Goal: Task Accomplishment & Management: Complete application form

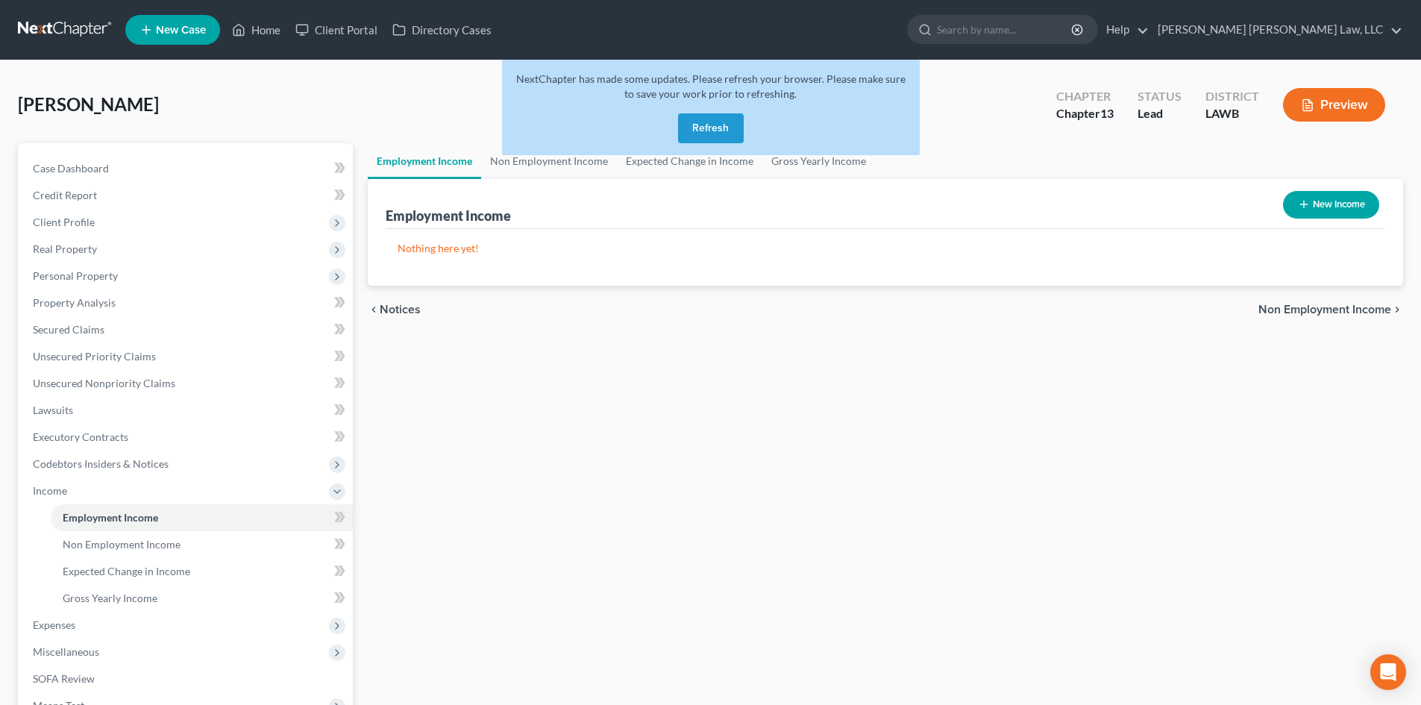
click at [732, 116] on button "Refresh" at bounding box center [711, 128] width 66 height 30
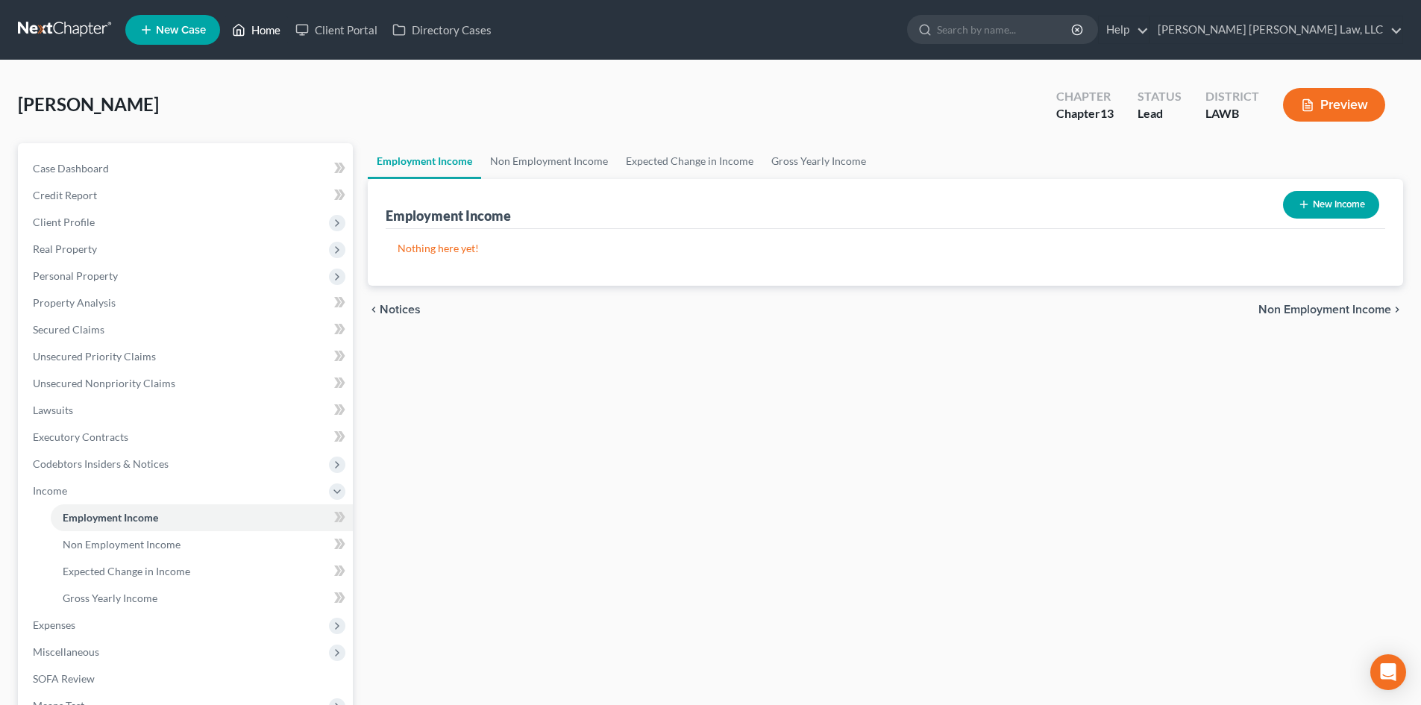
click at [263, 35] on link "Home" at bounding box center [255, 29] width 63 height 27
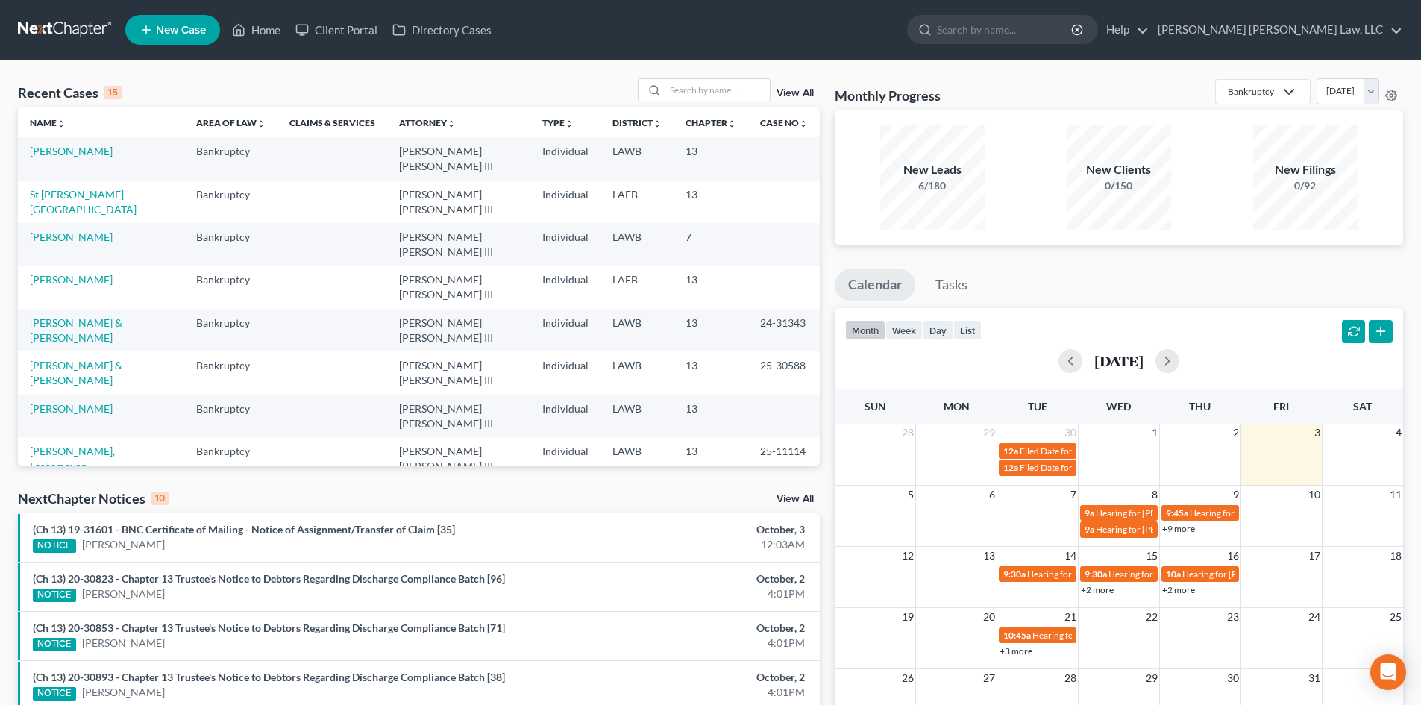
click at [71, 530] on link "[PERSON_NAME]" at bounding box center [71, 536] width 83 height 13
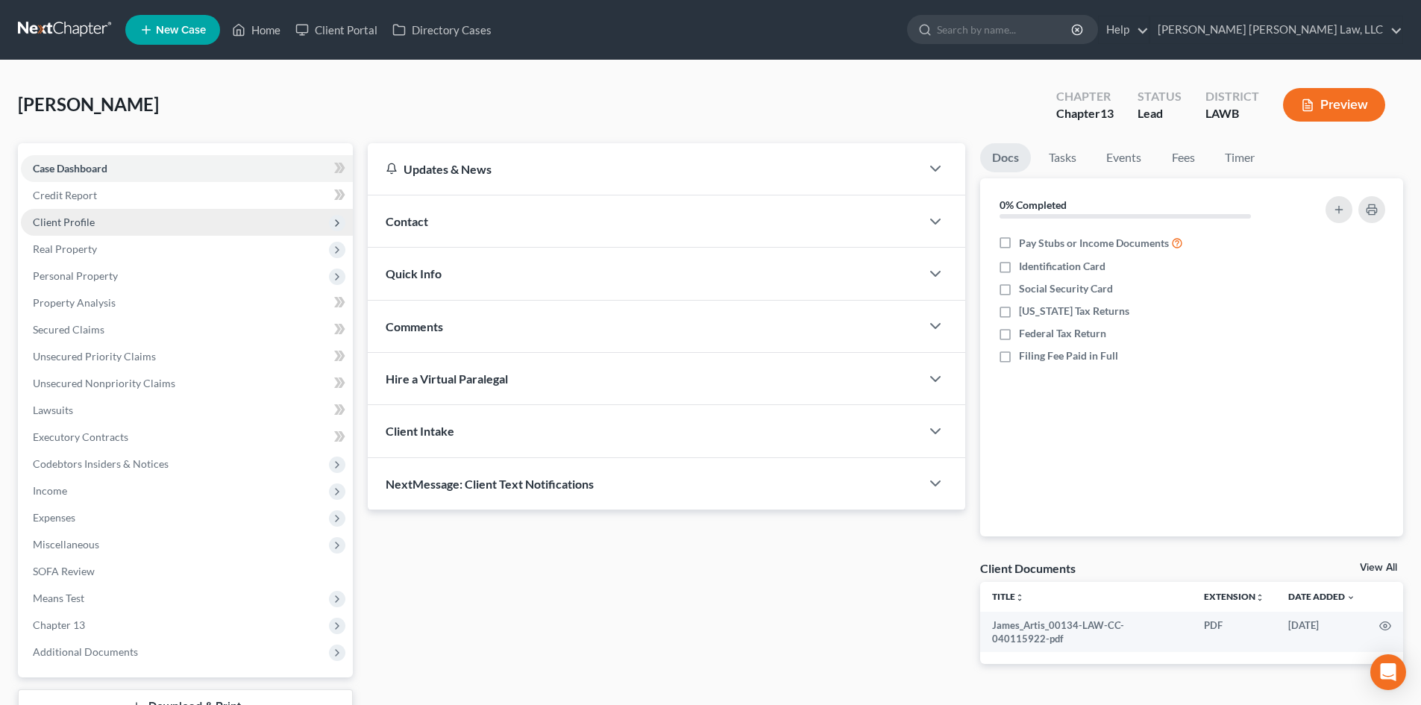
click at [139, 223] on span "Client Profile" at bounding box center [187, 222] width 332 height 27
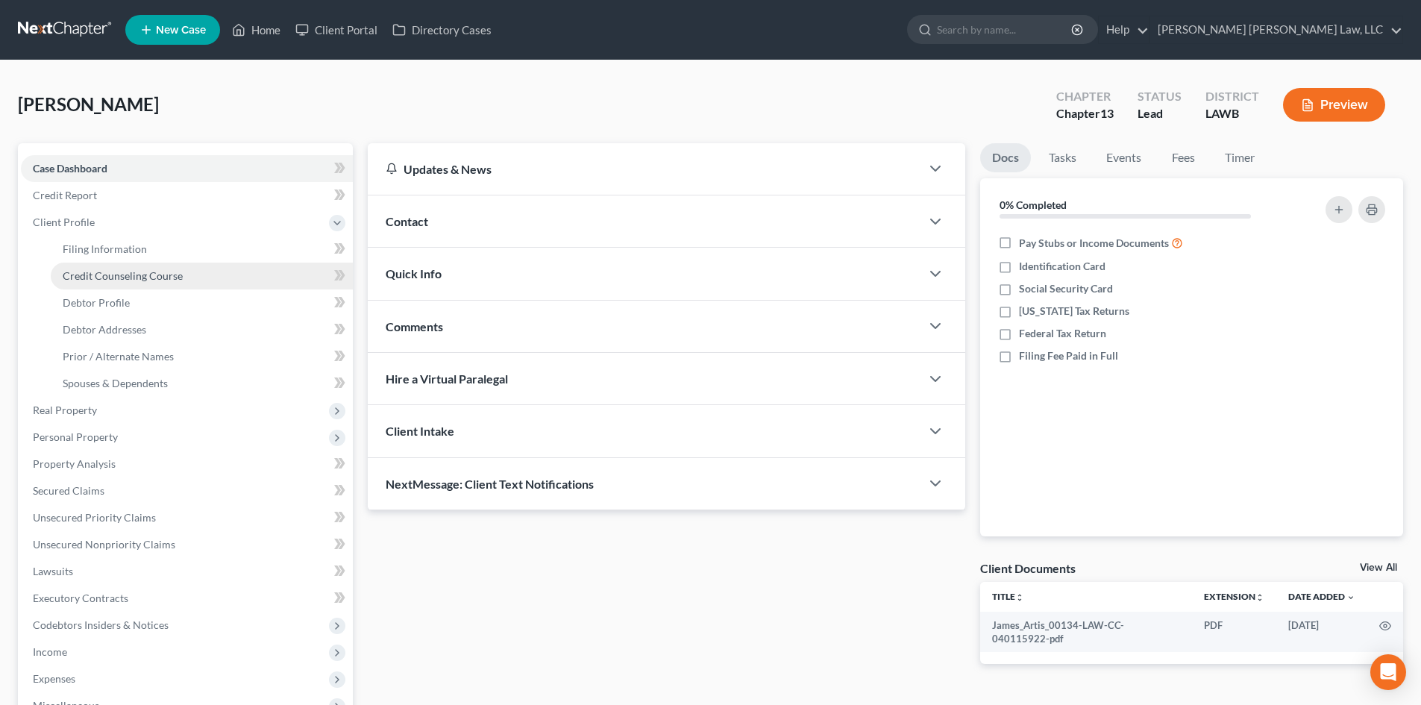
click at [135, 276] on span "Credit Counseling Course" at bounding box center [123, 275] width 120 height 13
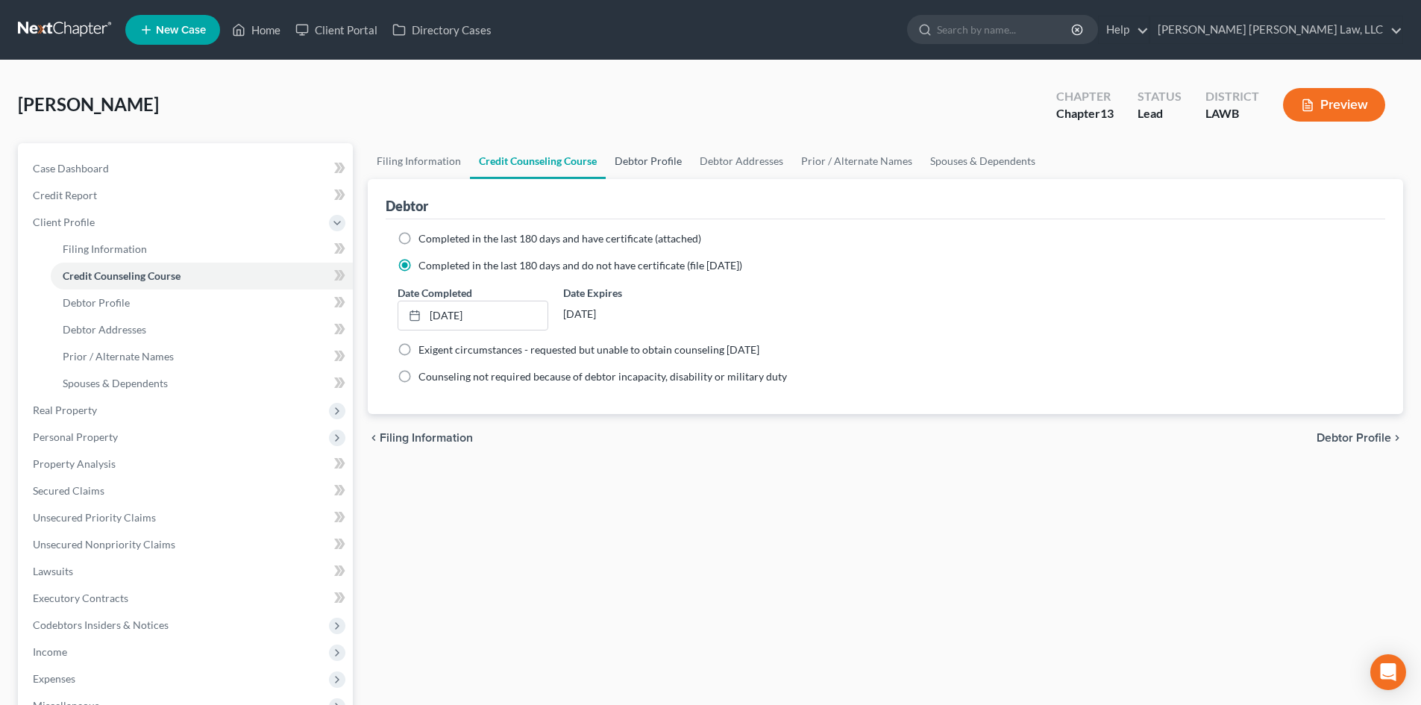
click at [658, 148] on link "Debtor Profile" at bounding box center [648, 161] width 85 height 36
select select "2"
select select "0"
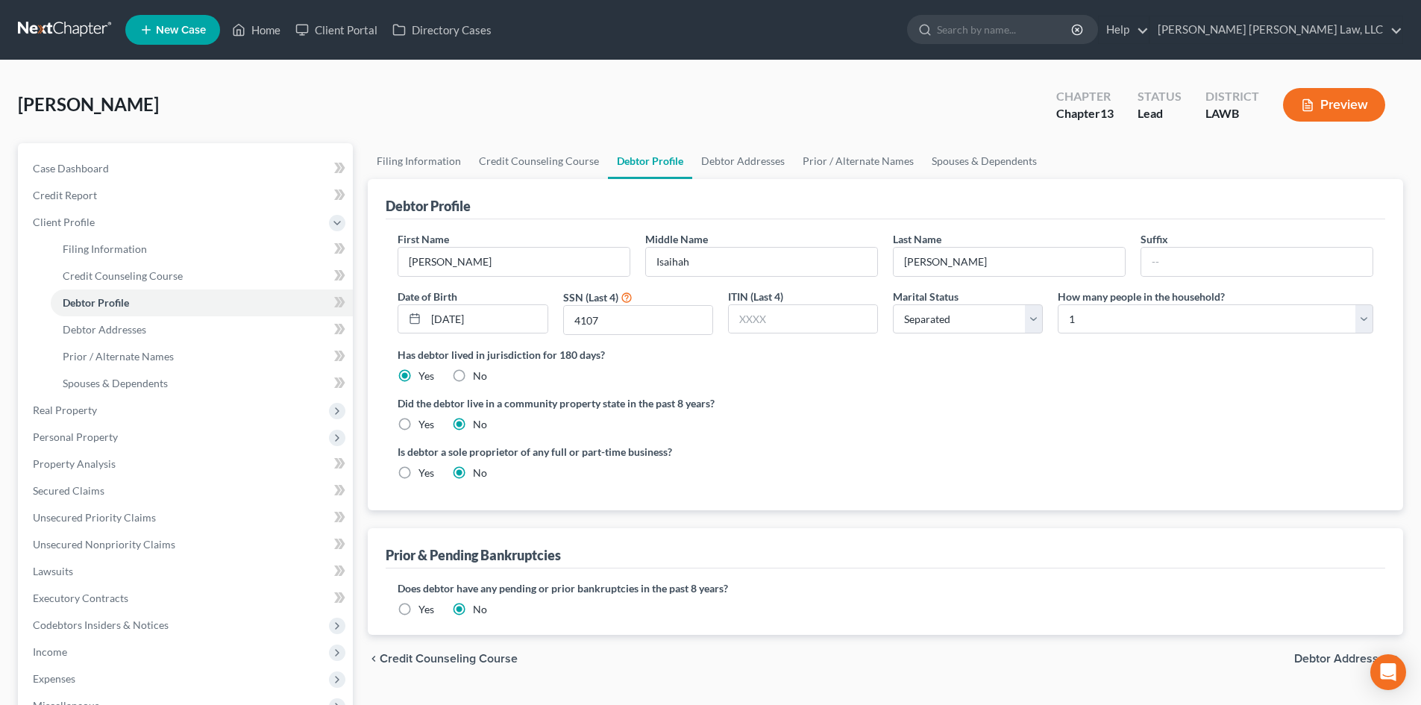
click at [1074, 442] on ng-include "First Name [PERSON_NAME] Middle Name [PERSON_NAME] Last Name [PERSON_NAME] Date…" at bounding box center [886, 361] width 976 height 261
click at [946, 156] on link "Spouses & Dependents" at bounding box center [984, 161] width 123 height 36
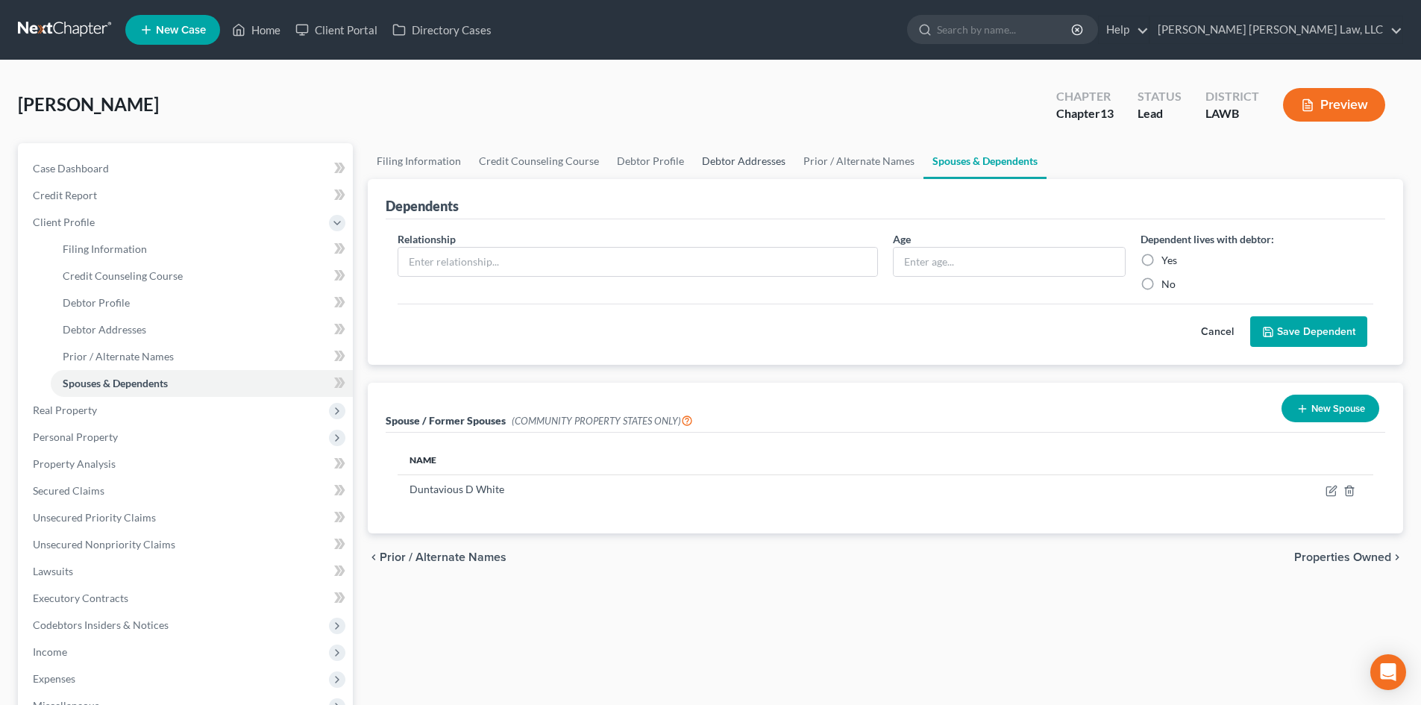
click at [729, 162] on link "Debtor Addresses" at bounding box center [743, 161] width 101 height 36
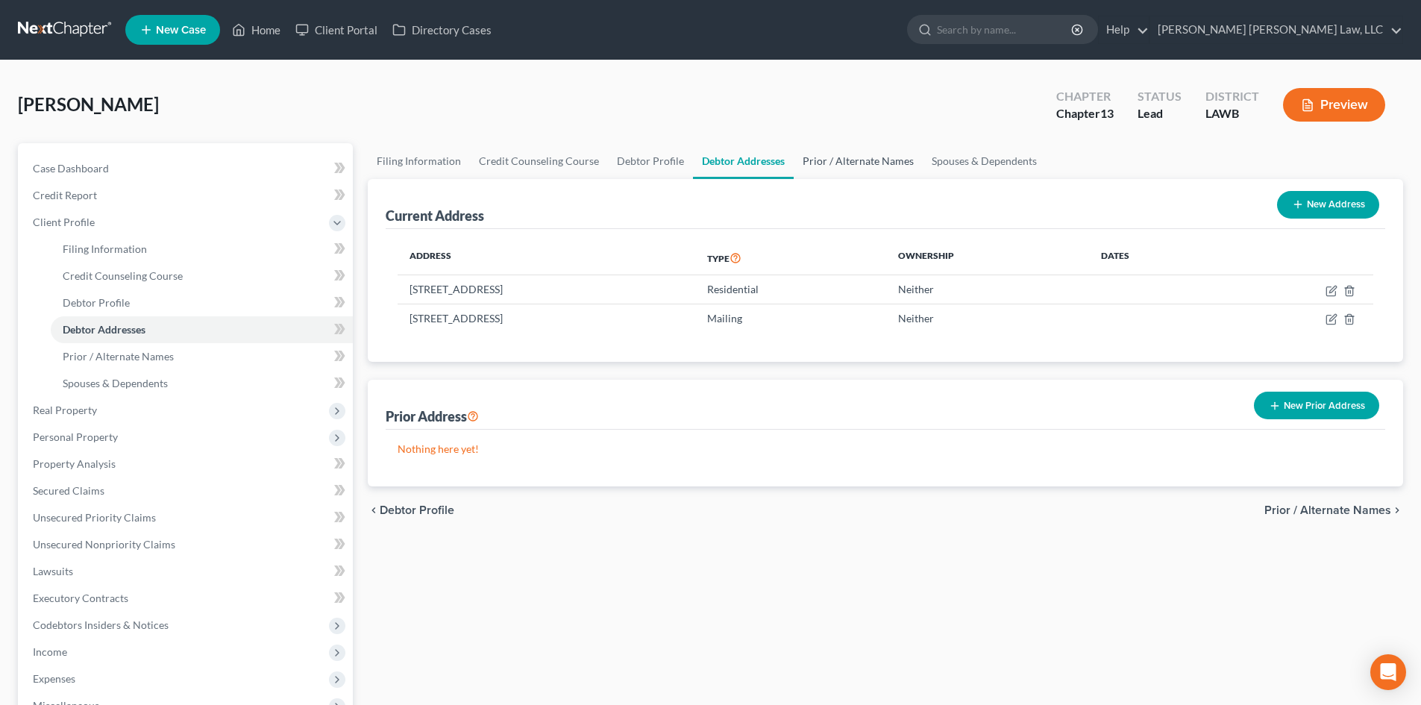
click at [835, 159] on link "Prior / Alternate Names" at bounding box center [858, 161] width 129 height 36
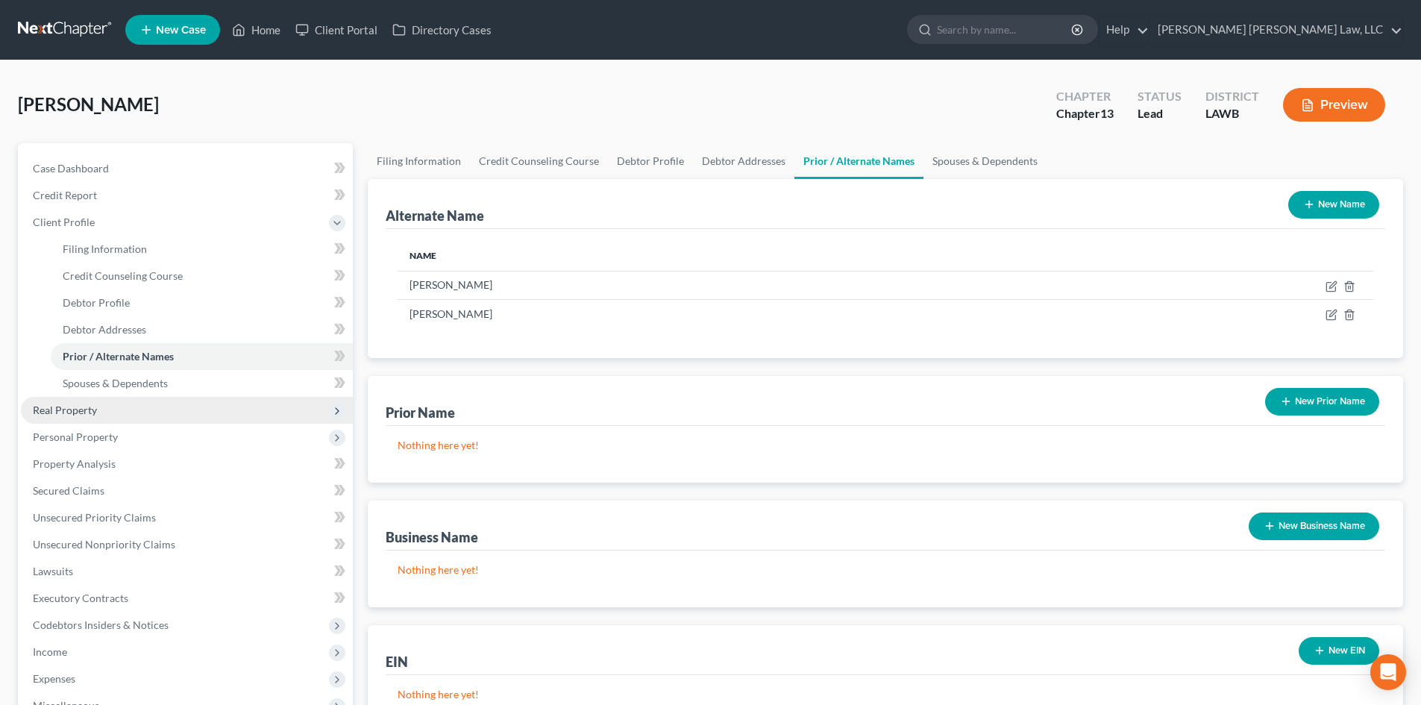
click at [75, 409] on span "Real Property" at bounding box center [65, 409] width 64 height 13
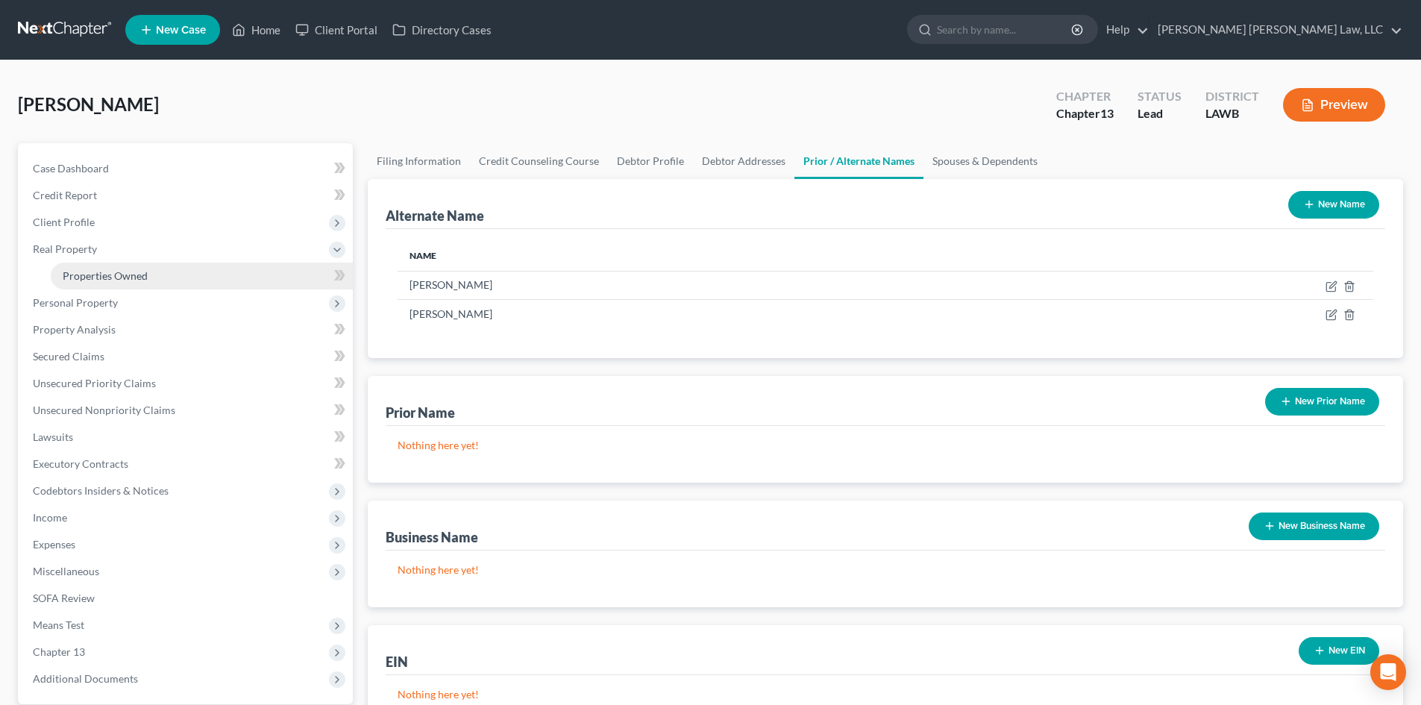
click at [169, 281] on link "Properties Owned" at bounding box center [202, 276] width 302 height 27
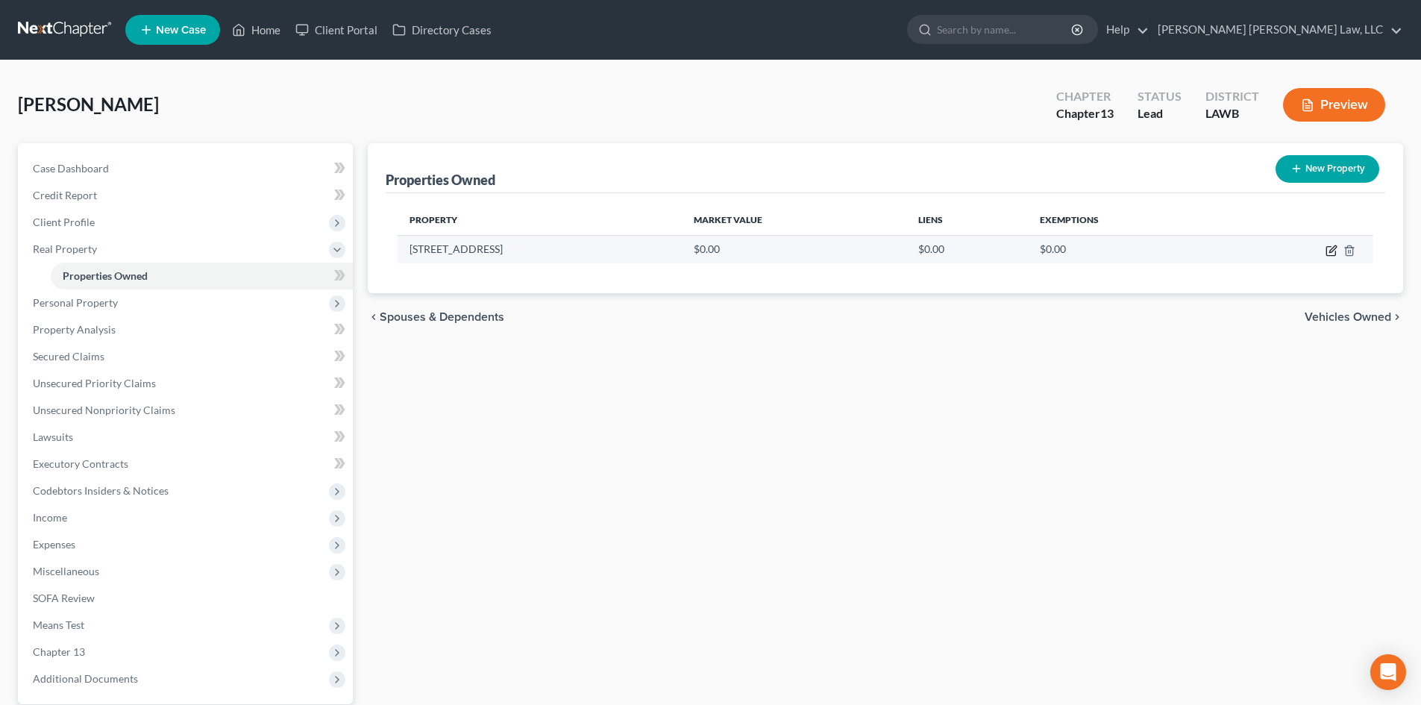
click at [1329, 248] on icon "button" at bounding box center [1331, 251] width 12 height 12
select select "19"
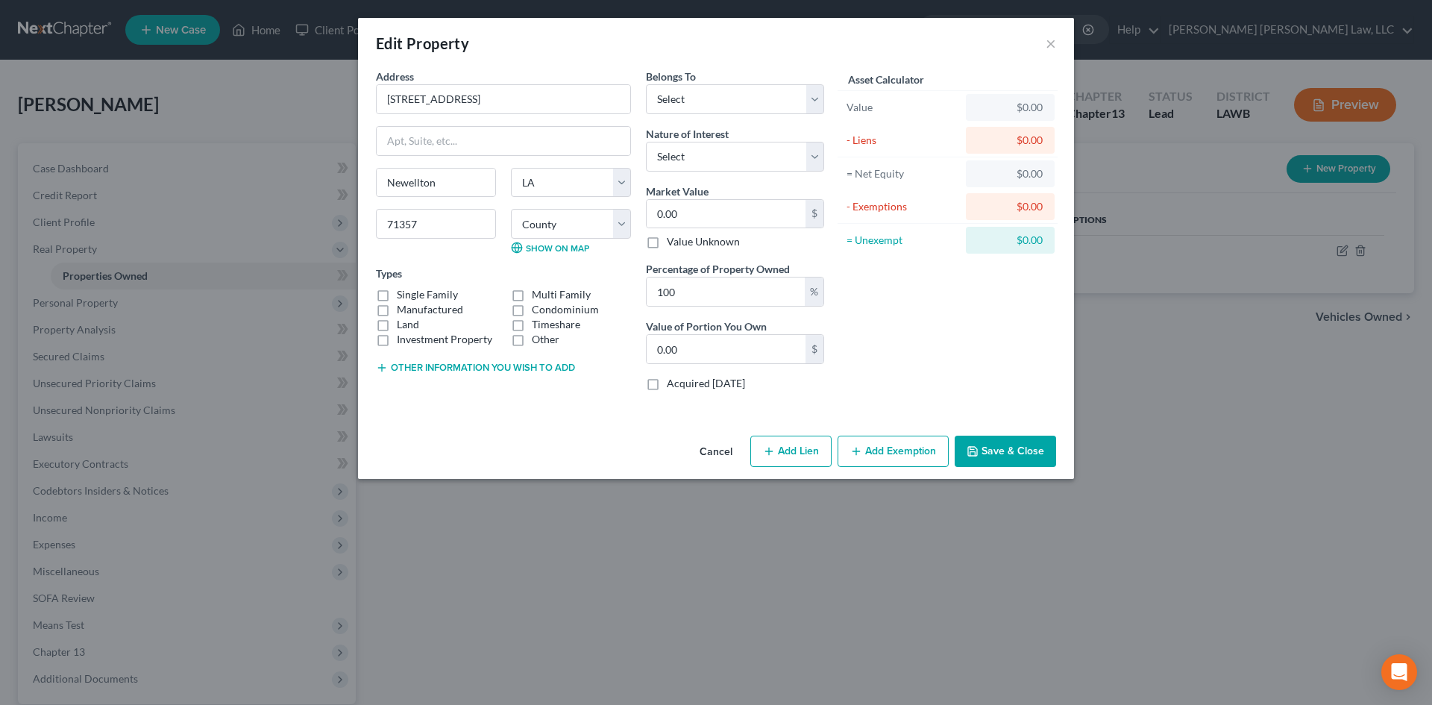
click at [708, 456] on button "Cancel" at bounding box center [716, 452] width 57 height 30
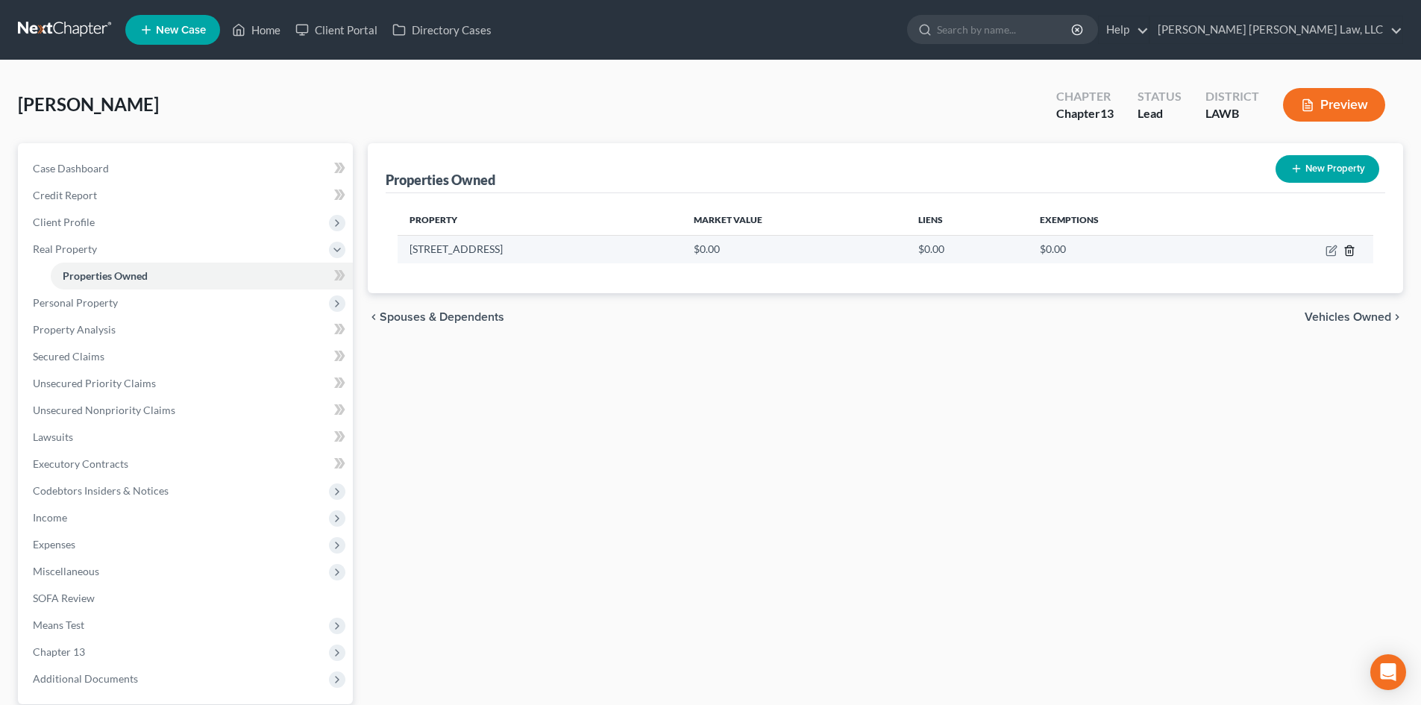
click at [1348, 250] on line "button" at bounding box center [1348, 251] width 0 height 3
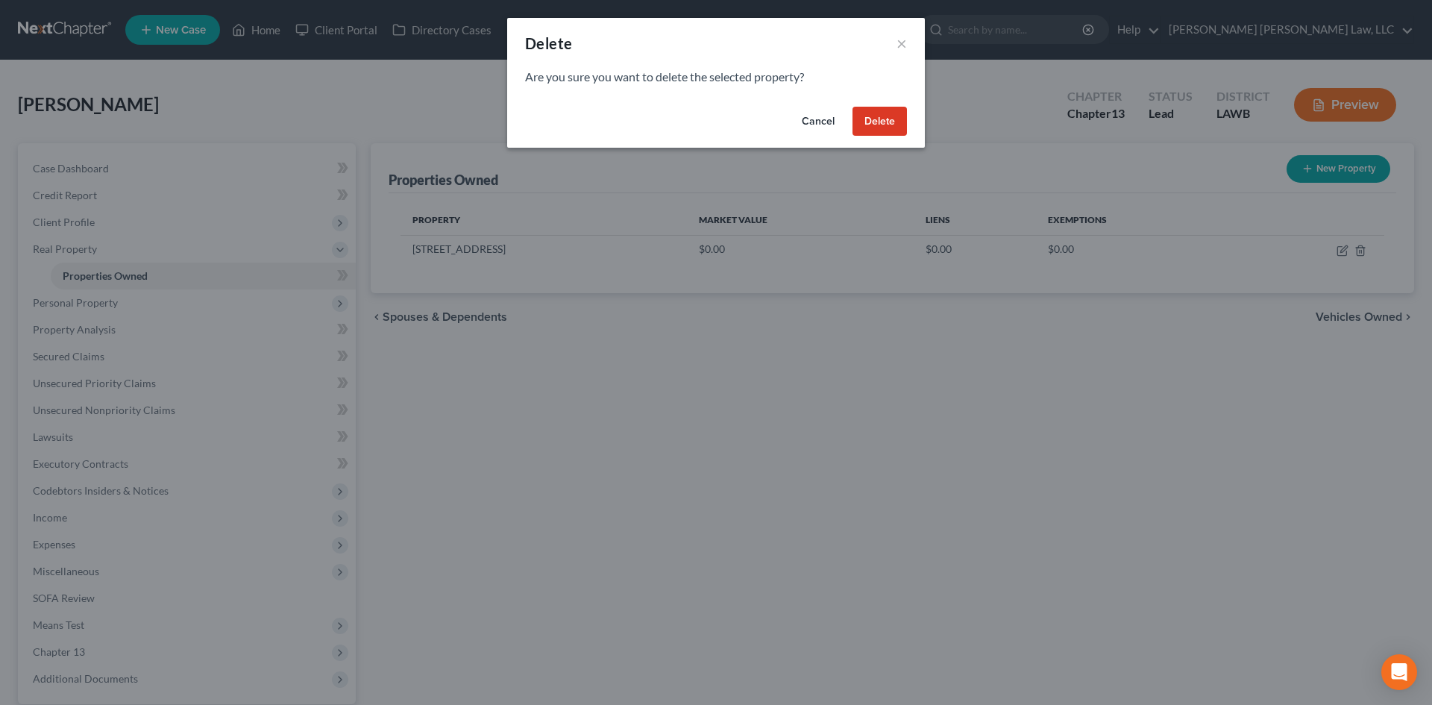
click at [898, 116] on button "Delete" at bounding box center [879, 122] width 54 height 30
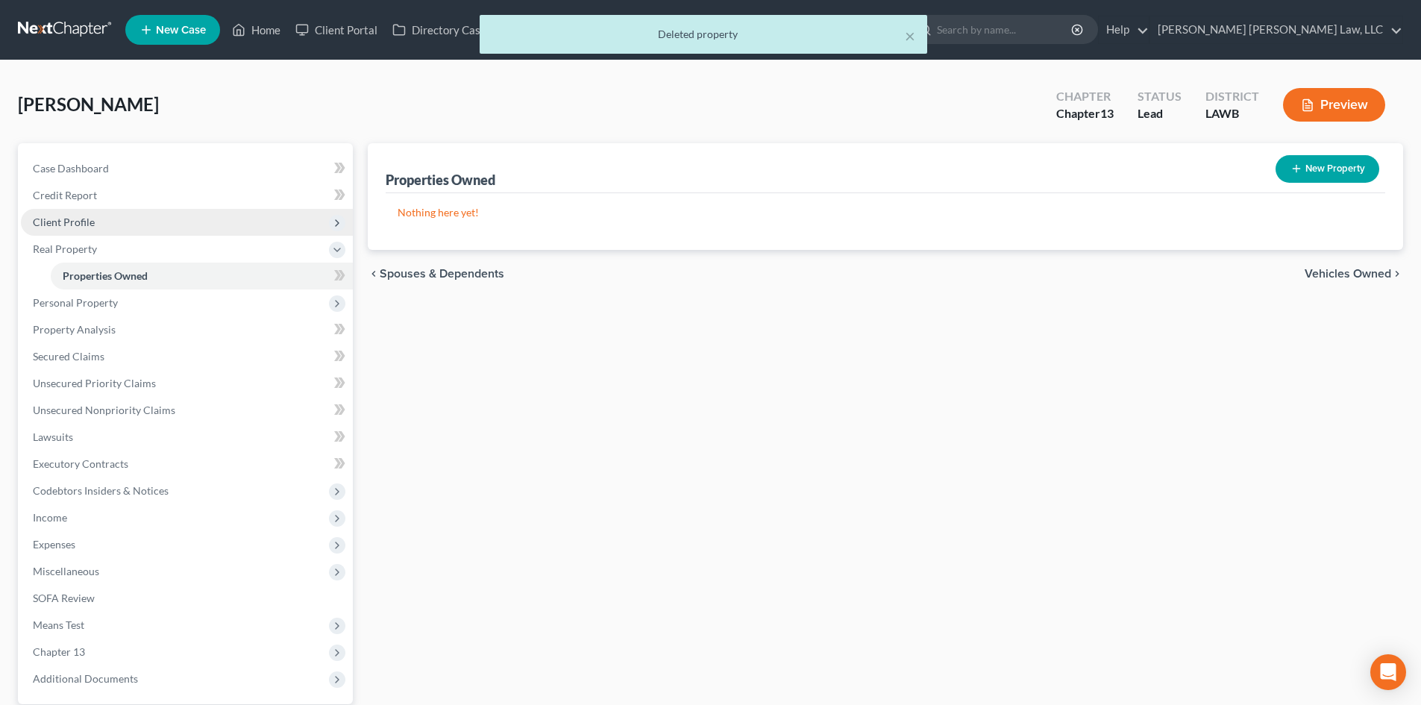
click at [131, 231] on span "Client Profile" at bounding box center [187, 222] width 332 height 27
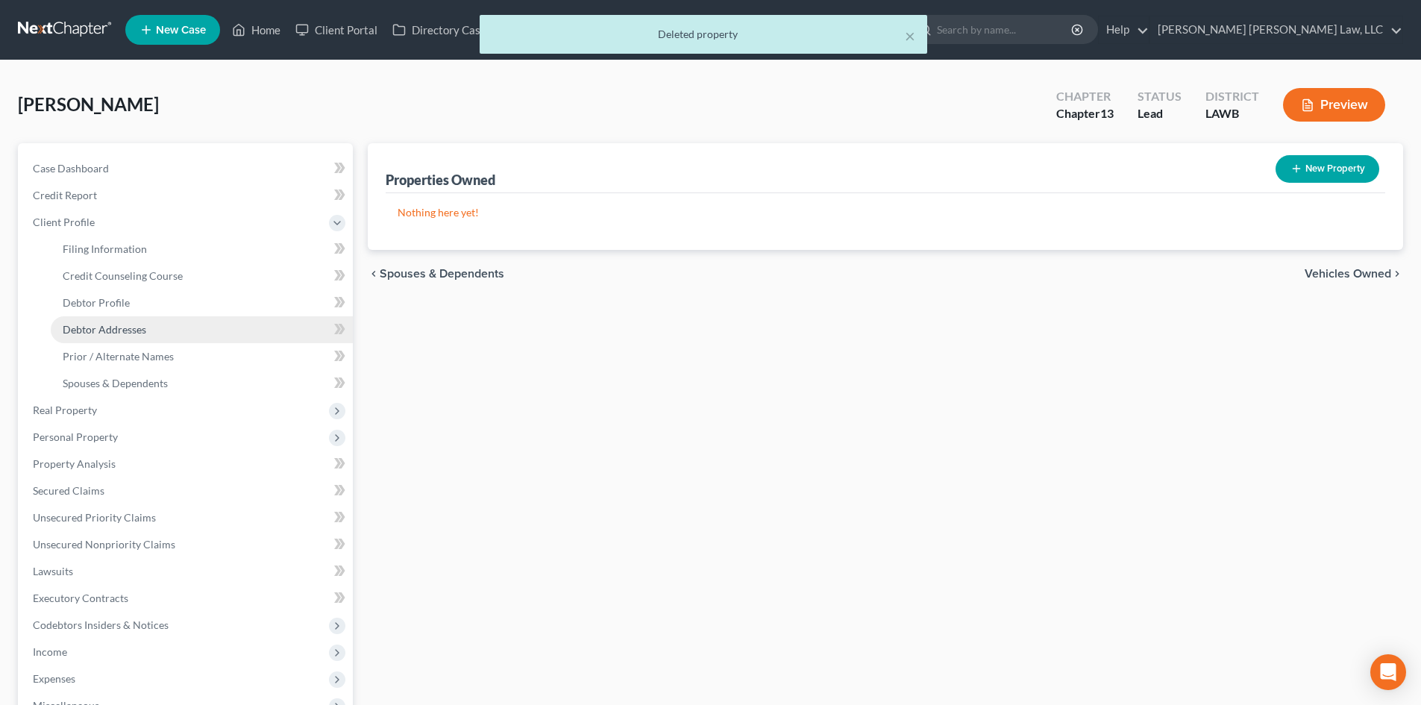
drag, startPoint x: 139, startPoint y: 334, endPoint x: 151, endPoint y: 326, distance: 15.1
click at [139, 334] on span "Debtor Addresses" at bounding box center [105, 329] width 84 height 13
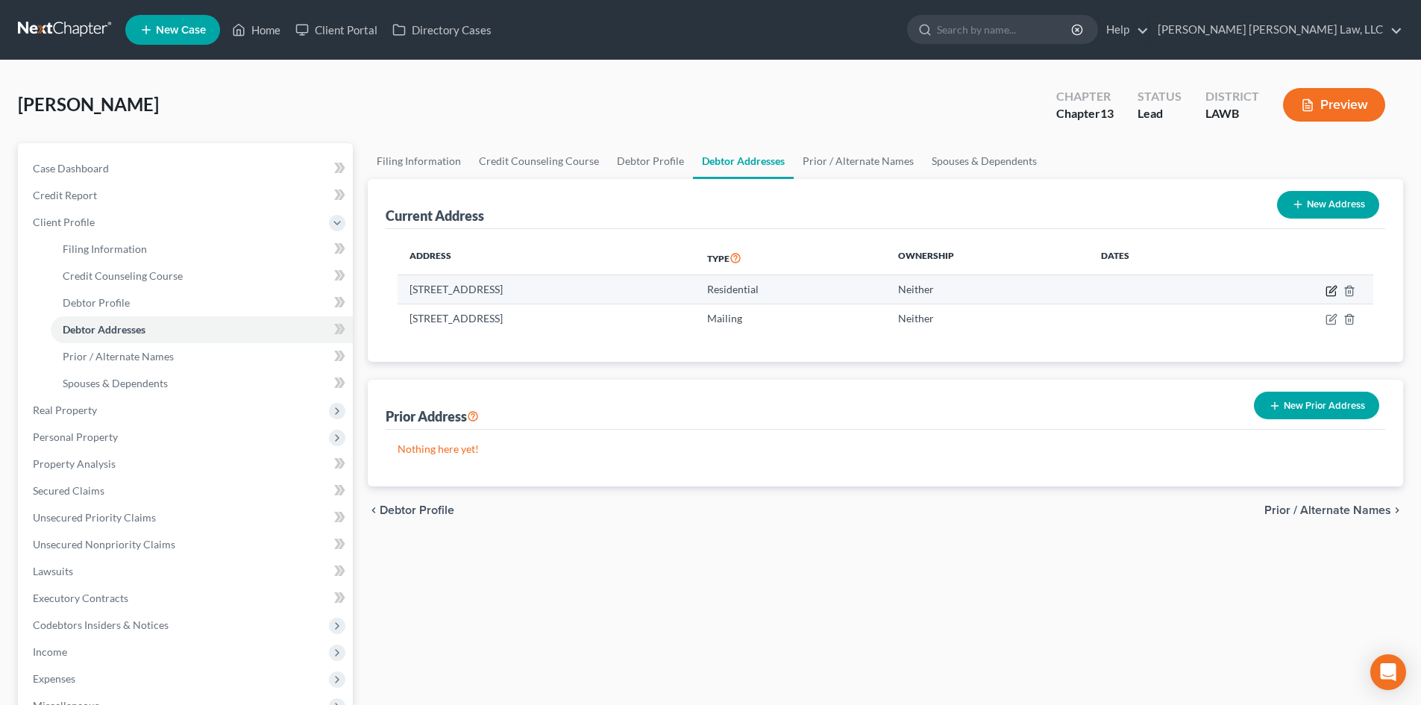
click at [1332, 293] on icon "button" at bounding box center [1331, 291] width 12 height 12
select select "19"
select select "36"
select select "0"
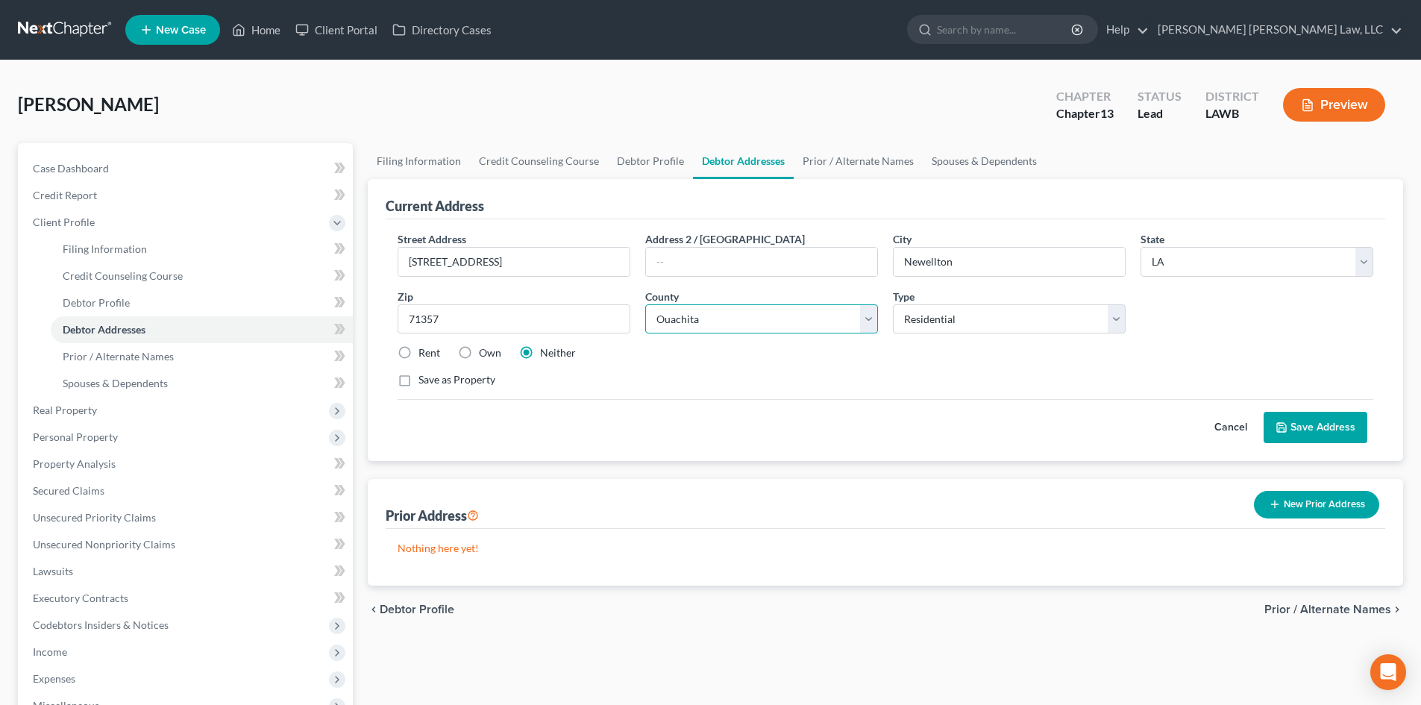
click at [811, 312] on select "County Acadia [PERSON_NAME] [DATE] Assumption Avoyelles [GEOGRAPHIC_DATA] Bienv…" at bounding box center [761, 319] width 233 height 30
select select "53"
click at [645, 304] on select "County Acadia [PERSON_NAME] [DATE] Assumption Avoyelles [GEOGRAPHIC_DATA] Bienv…" at bounding box center [761, 319] width 233 height 30
click at [1302, 418] on button "Save Address" at bounding box center [1315, 427] width 104 height 31
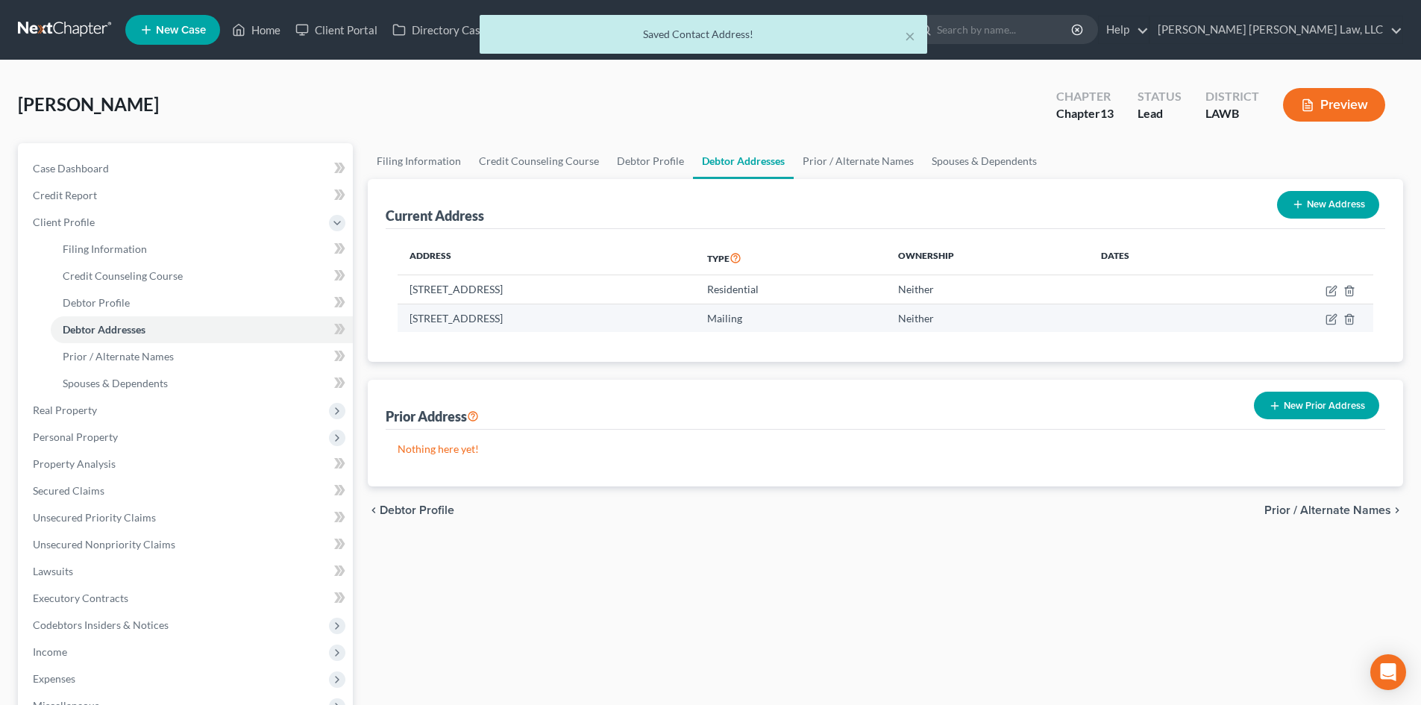
click at [1338, 322] on td at bounding box center [1297, 318] width 151 height 28
click at [1334, 322] on icon "button" at bounding box center [1331, 319] width 12 height 12
select select "19"
select select "53"
select select "0"
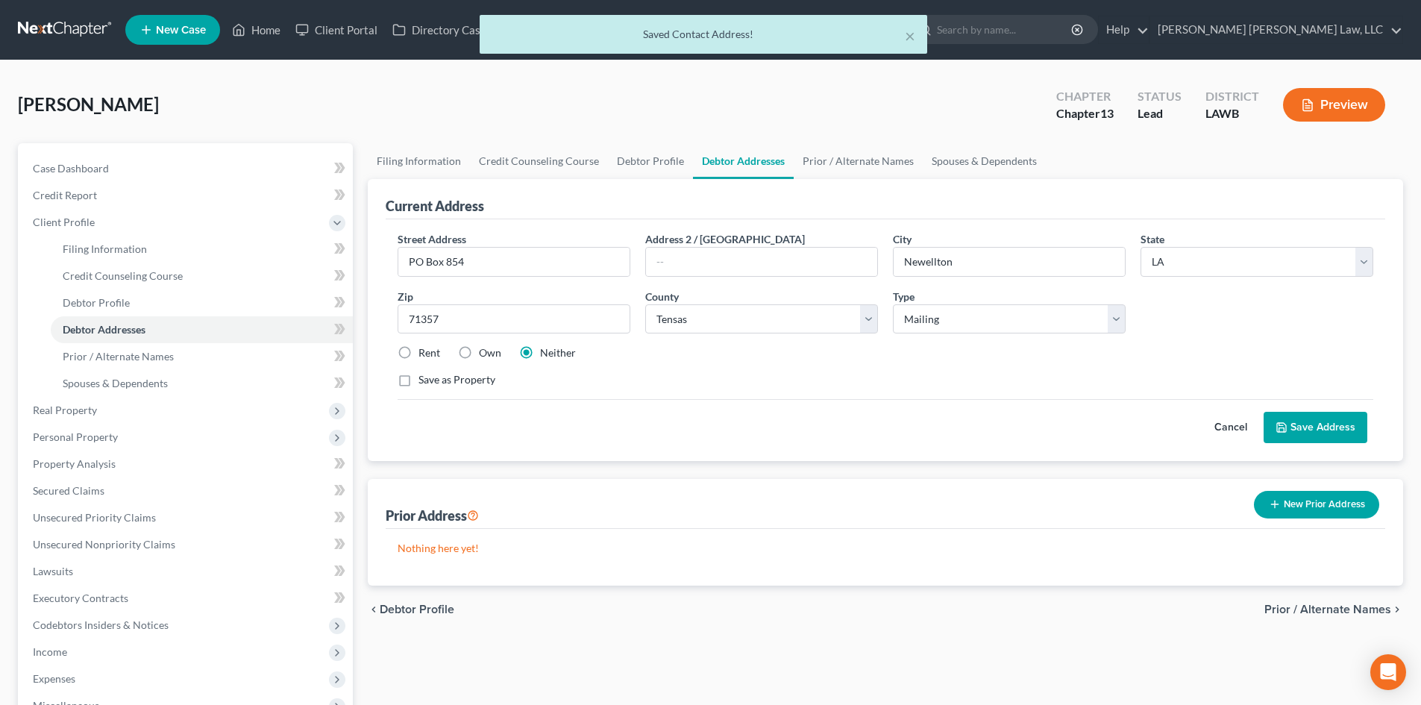
click at [1291, 434] on button "Save Address" at bounding box center [1315, 427] width 104 height 31
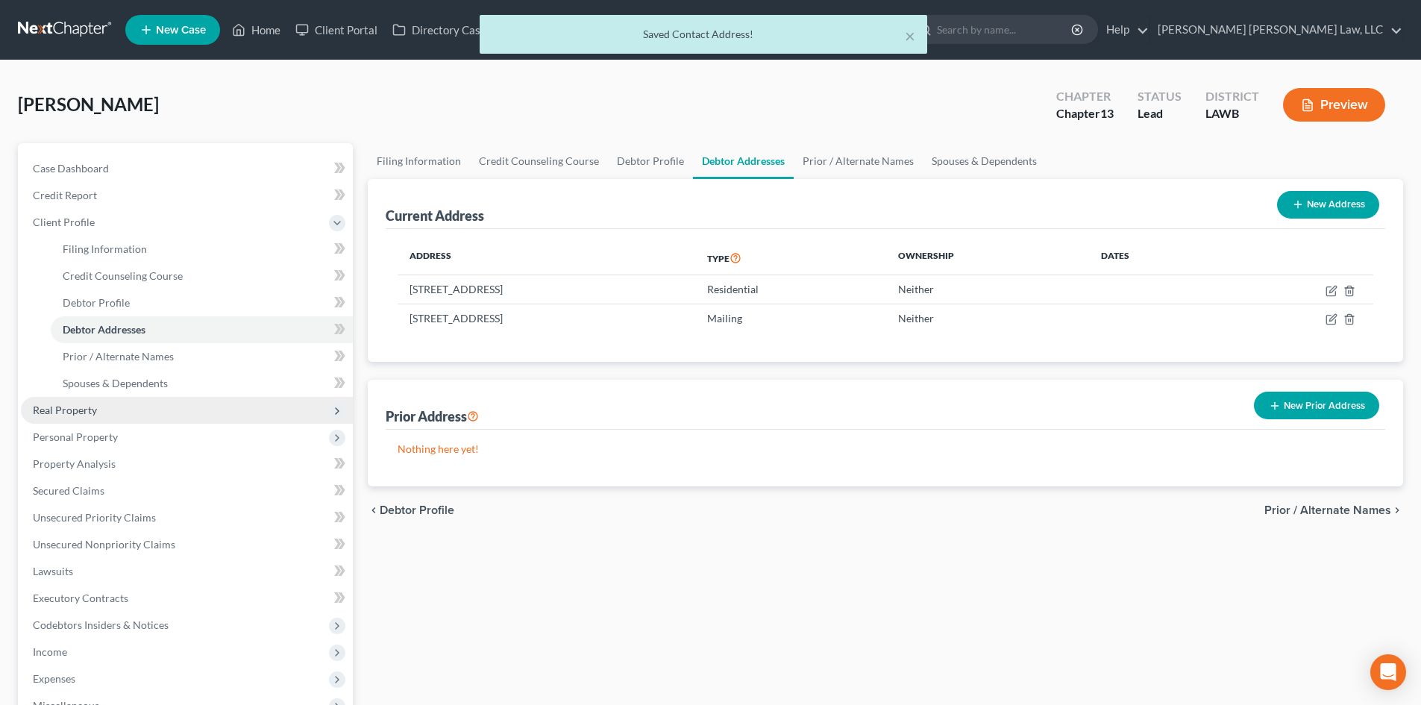
click at [160, 397] on span "Real Property" at bounding box center [187, 410] width 332 height 27
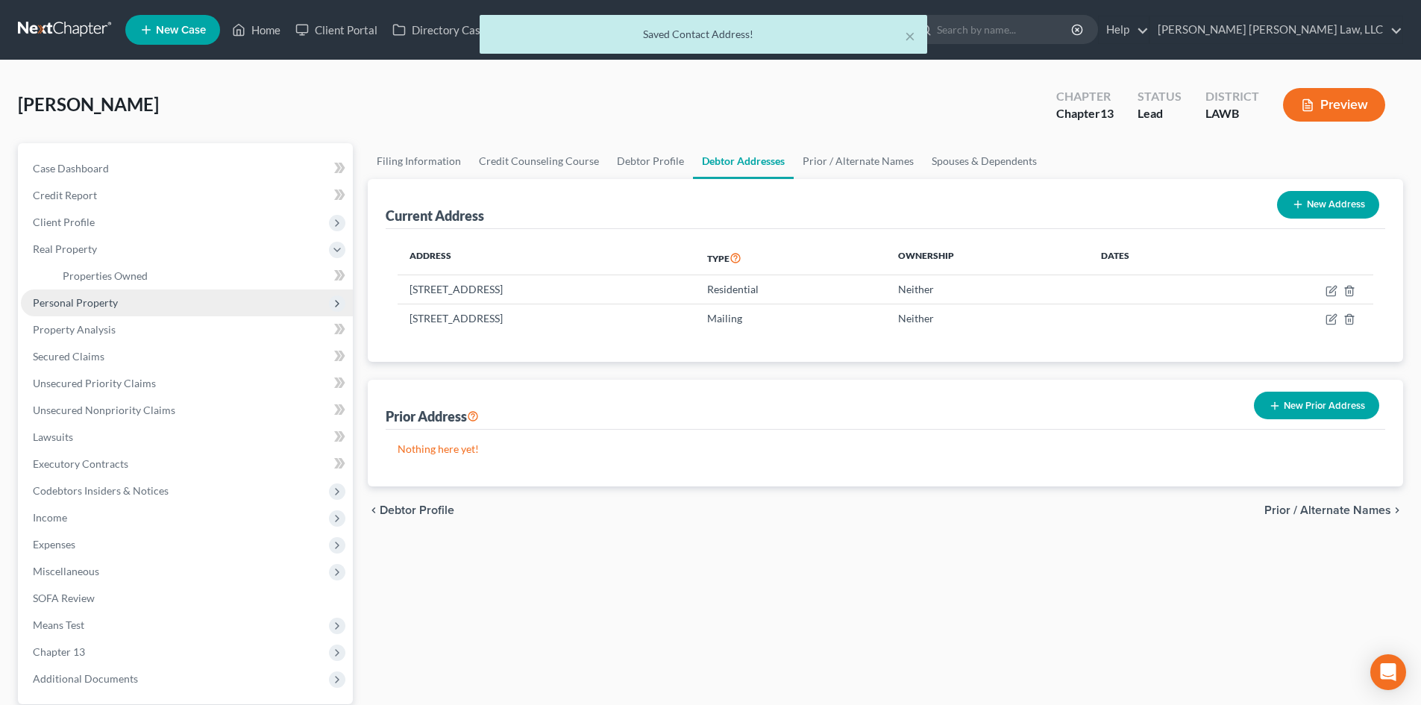
click at [175, 302] on span "Personal Property" at bounding box center [187, 302] width 332 height 27
click at [171, 305] on link "Vehicles Owned" at bounding box center [202, 302] width 302 height 27
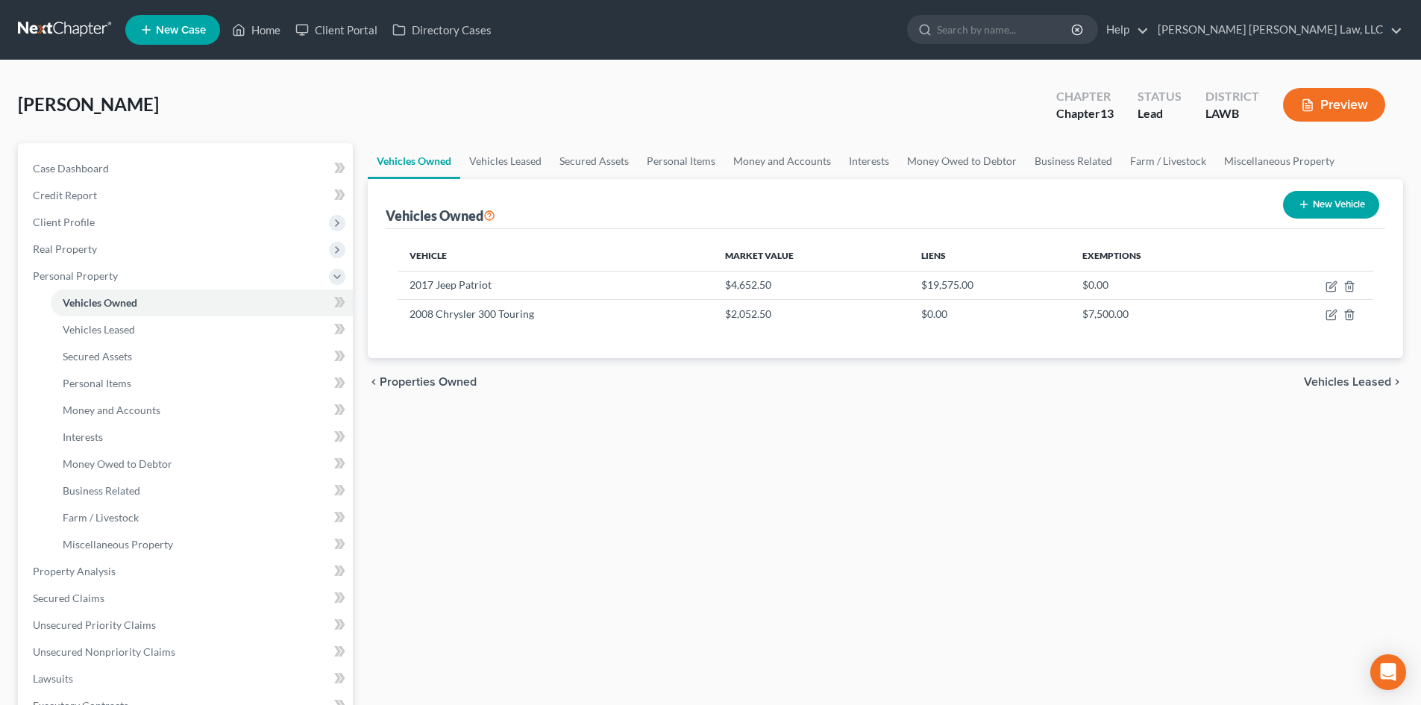
drag, startPoint x: 1359, startPoint y: 436, endPoint x: 1349, endPoint y: 421, distance: 18.4
click at [1359, 436] on div "Vehicles Owned Vehicles Leased Secured Assets Personal Items Money and Accounts…" at bounding box center [885, 587] width 1050 height 888
click at [1328, 317] on icon "button" at bounding box center [1331, 315] width 12 height 12
select select "0"
select select "18"
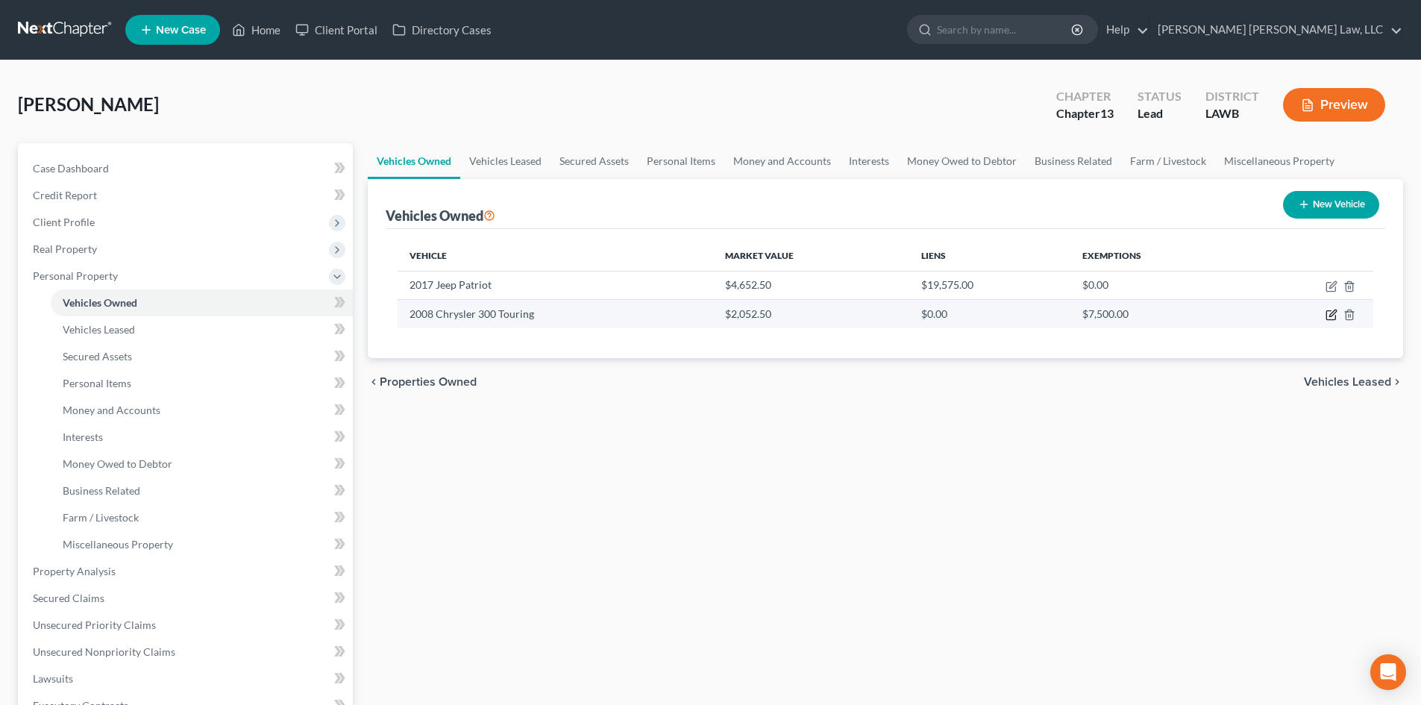
select select "2"
select select "0"
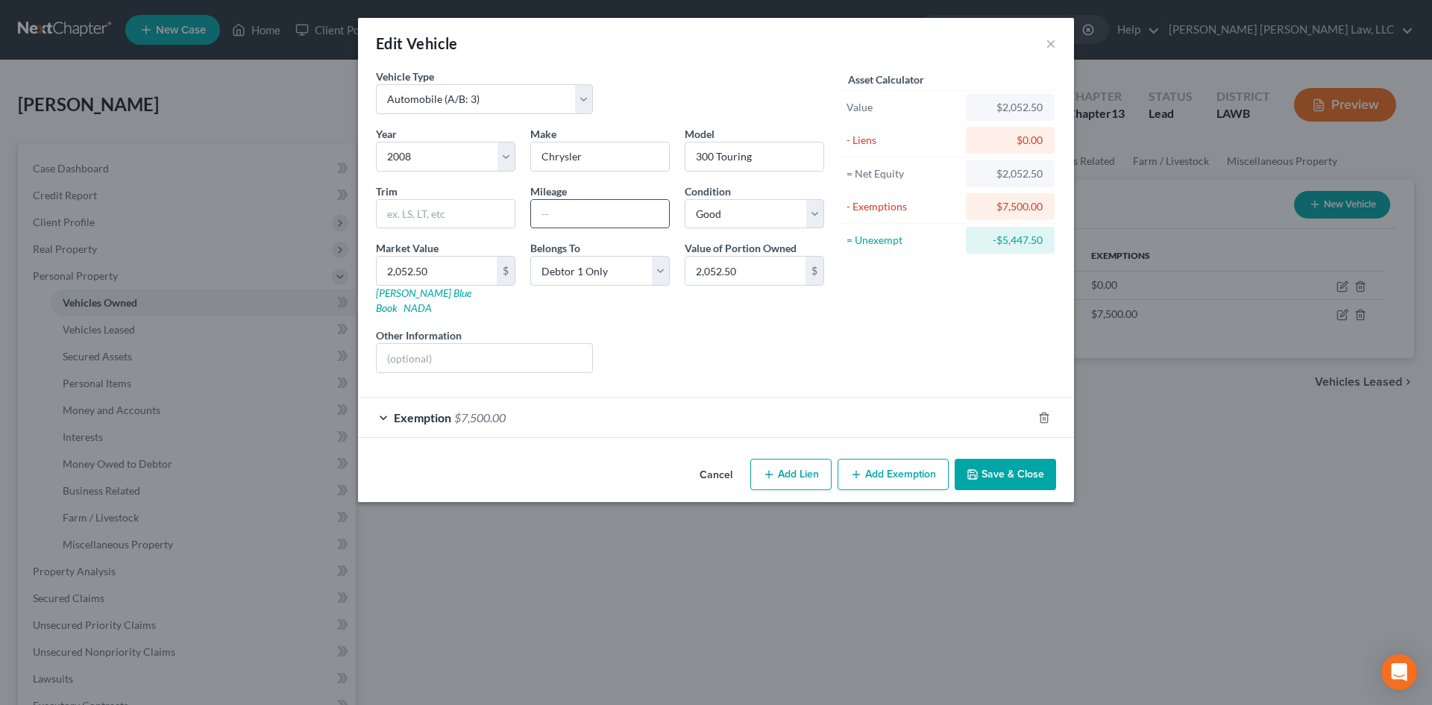
click at [574, 215] on input "text" at bounding box center [600, 214] width 138 height 28
type input "354,809"
click at [1037, 459] on button "Save & Close" at bounding box center [1005, 474] width 101 height 31
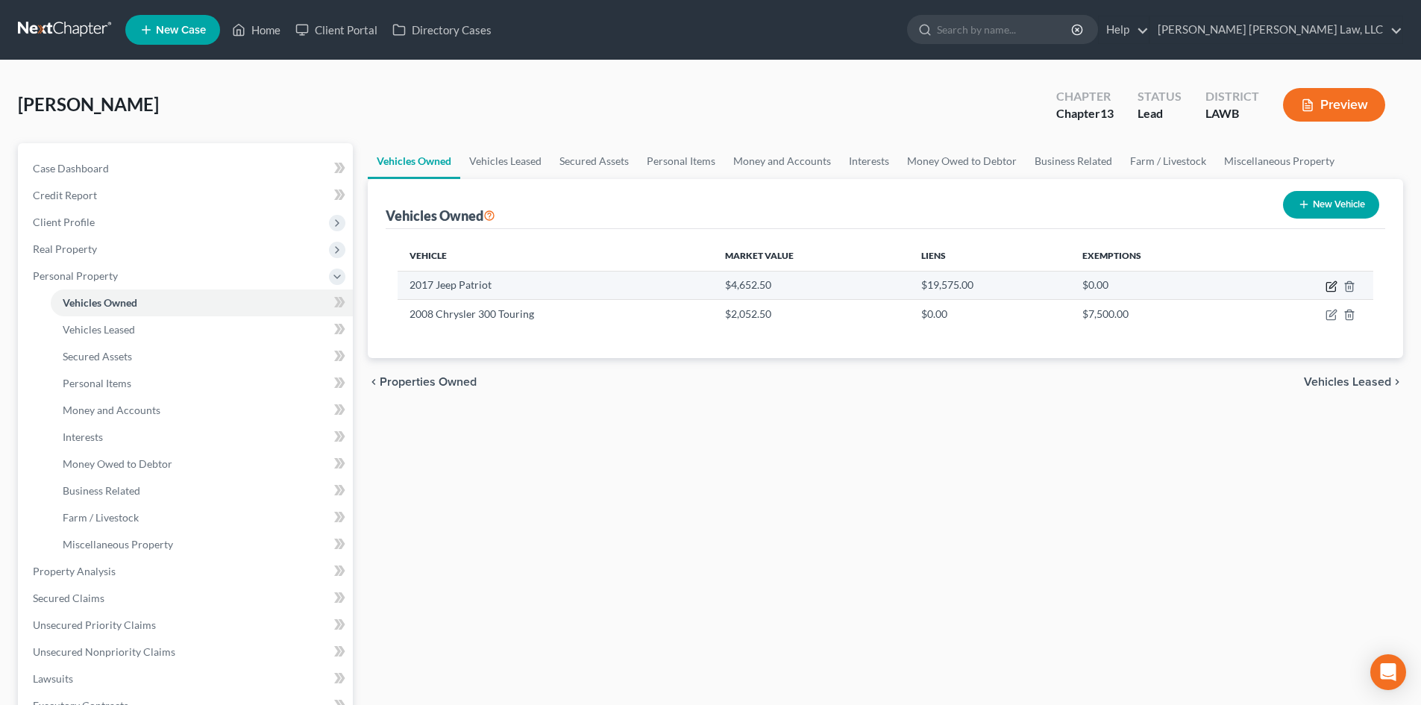
click at [1334, 288] on icon "button" at bounding box center [1331, 286] width 12 height 12
select select "0"
select select "9"
select select "0"
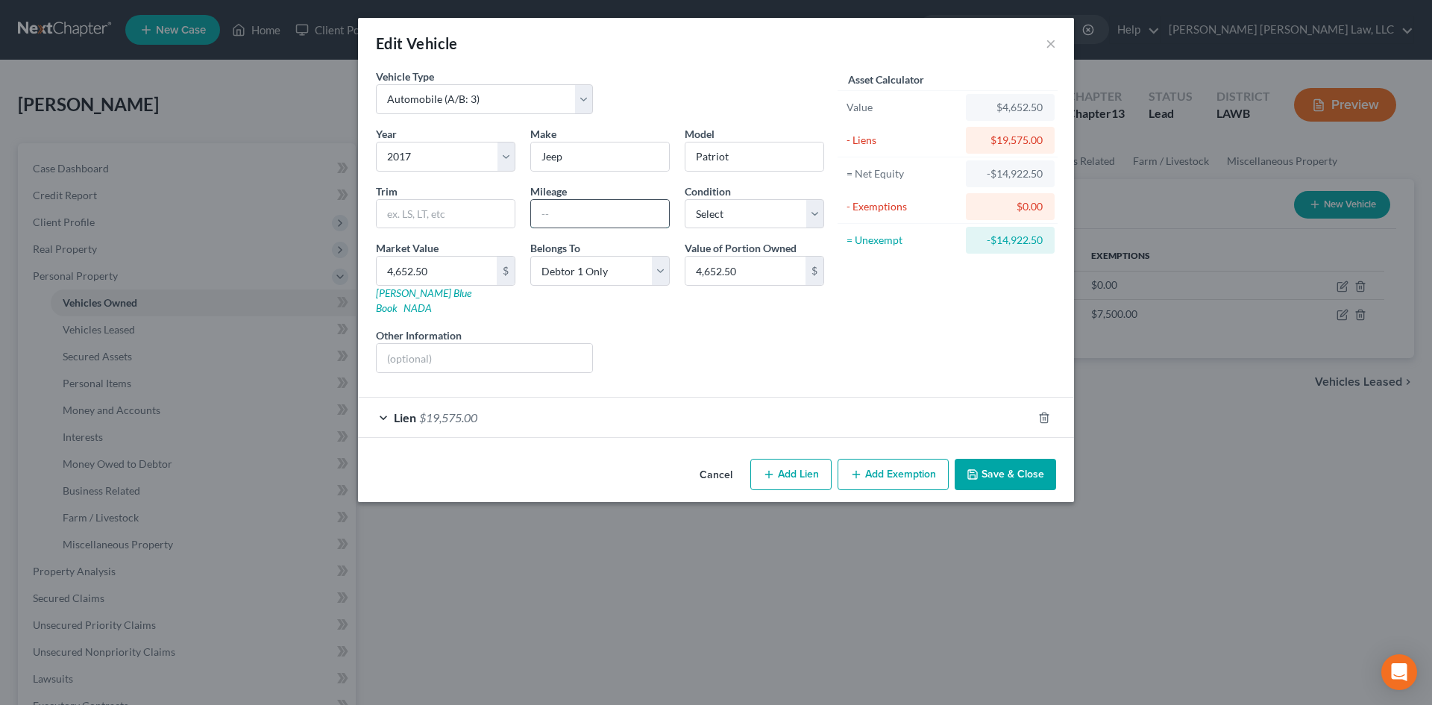
click at [639, 207] on input "text" at bounding box center [600, 214] width 138 height 28
type input "175,000"
click at [737, 212] on select "Select Excellent Very Good Good Fair Poor" at bounding box center [754, 214] width 139 height 30
select select "3"
click at [685, 199] on select "Select Excellent Very Good Good Fair Poor" at bounding box center [754, 214] width 139 height 30
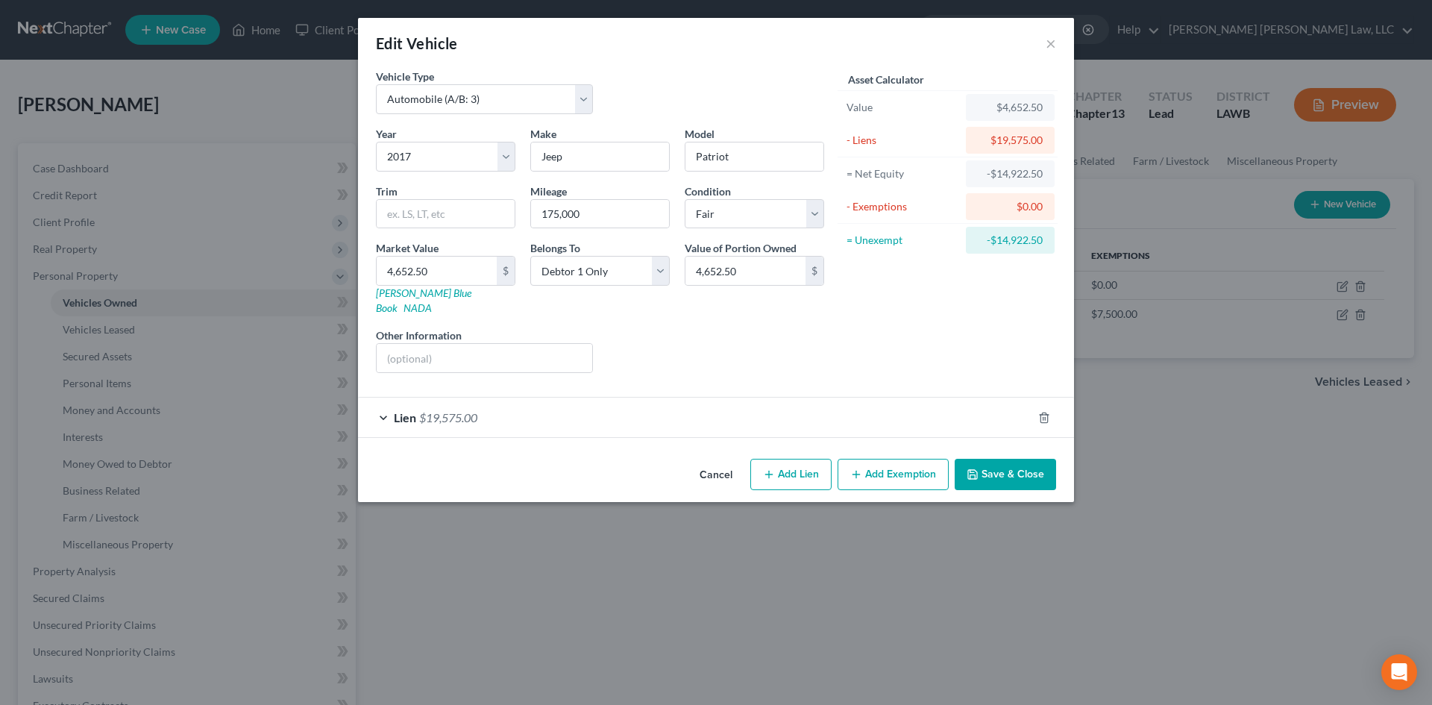
click at [996, 459] on button "Save & Close" at bounding box center [1005, 474] width 101 height 31
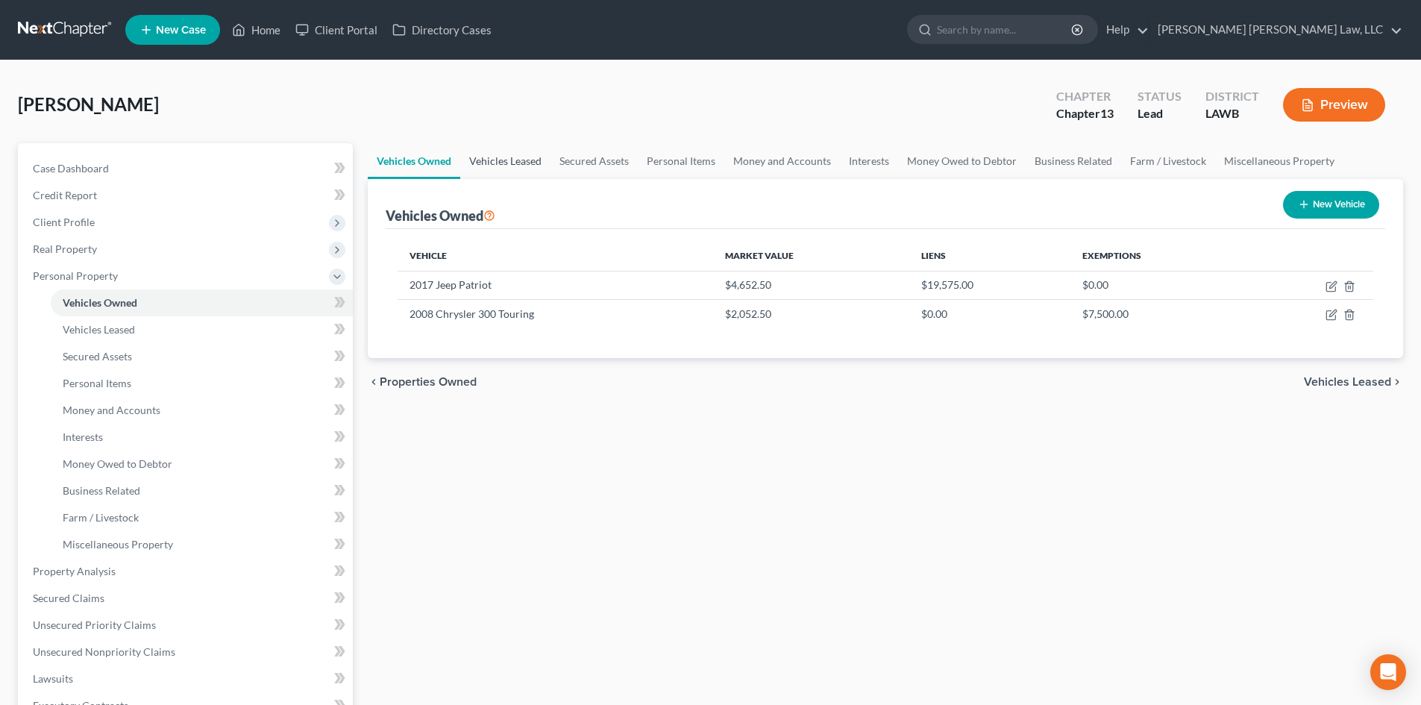
click at [530, 163] on link "Vehicles Leased" at bounding box center [505, 161] width 90 height 36
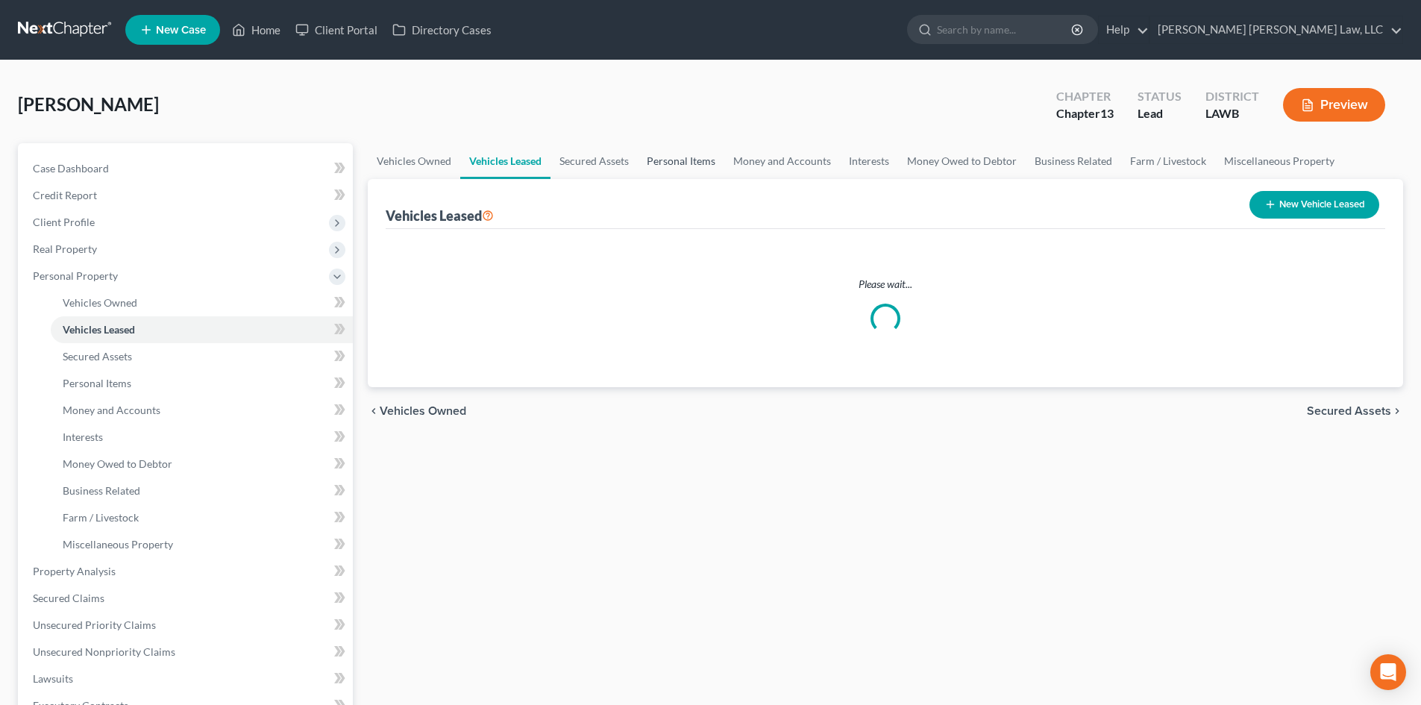
click at [646, 160] on link "Personal Items" at bounding box center [681, 161] width 87 height 36
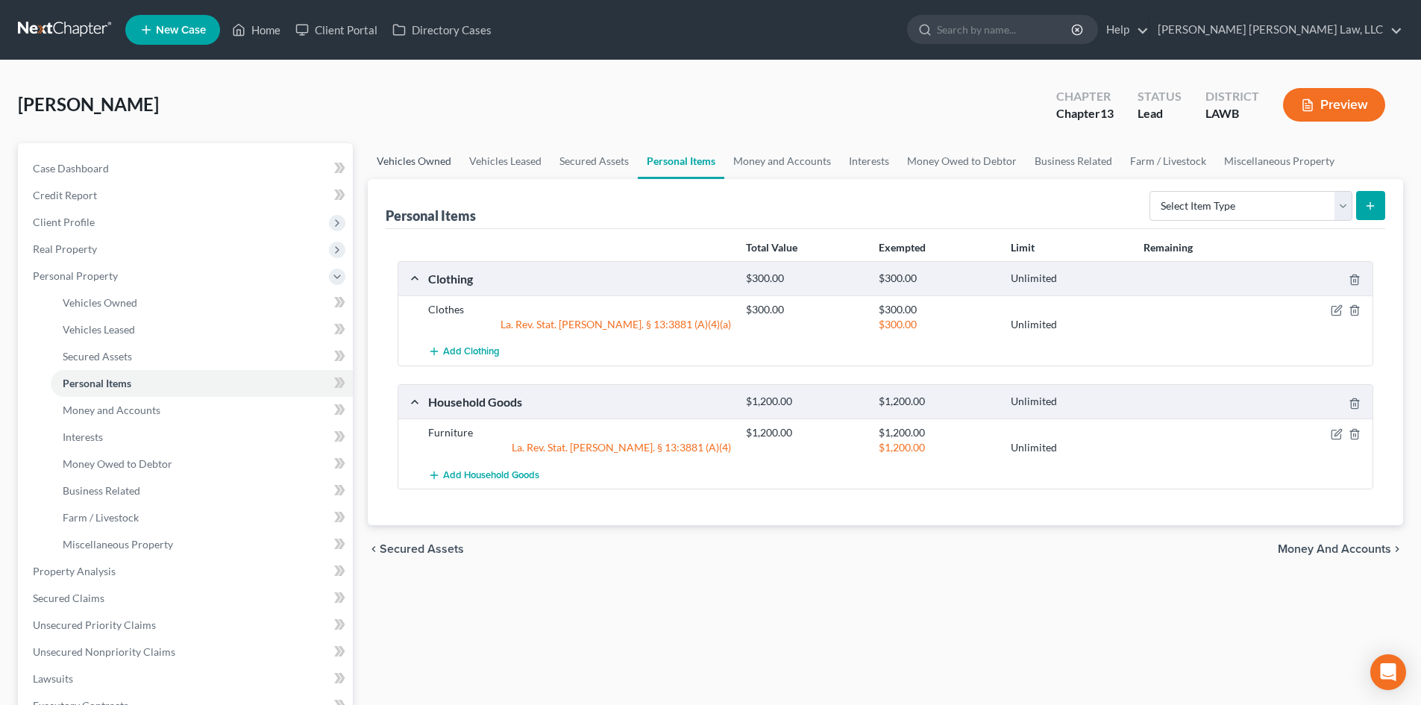
click at [428, 154] on link "Vehicles Owned" at bounding box center [414, 161] width 92 height 36
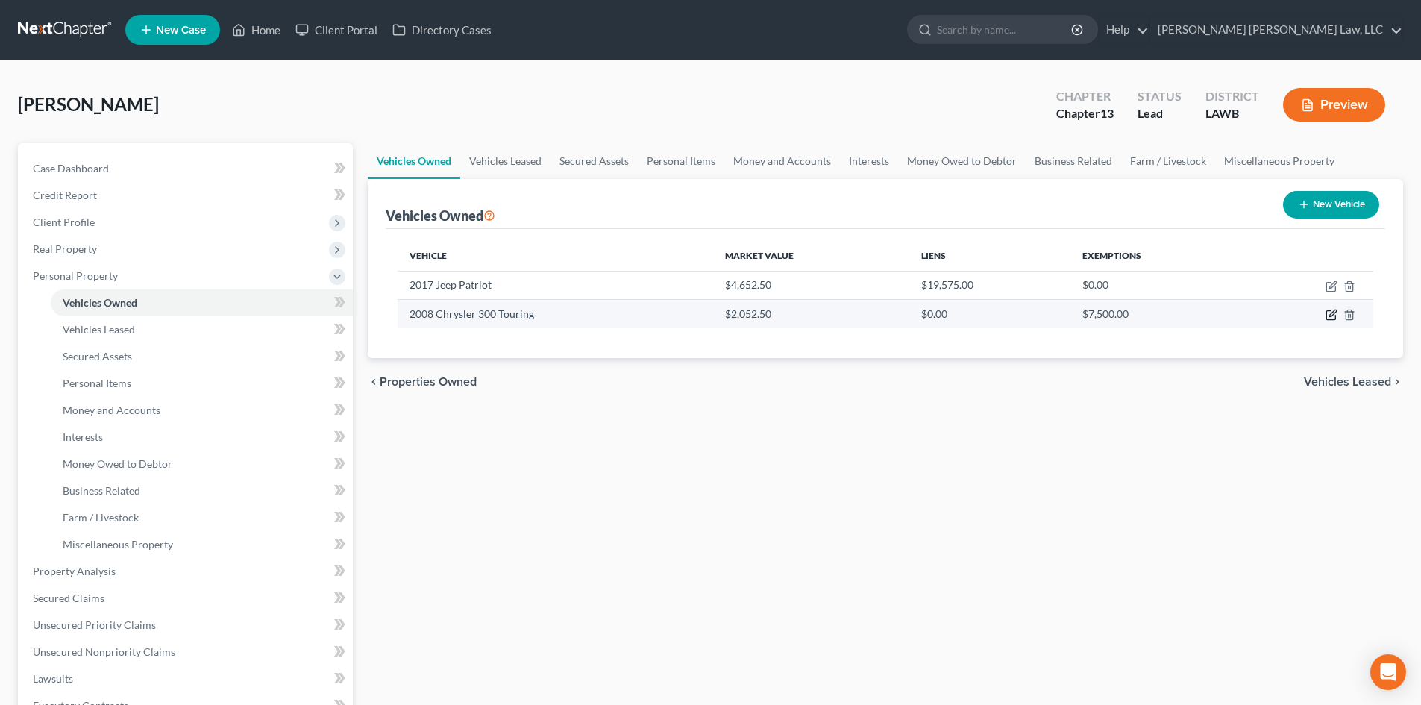
click at [1327, 315] on icon "button" at bounding box center [1330, 315] width 9 height 9
select select "0"
select select "18"
select select "2"
select select "0"
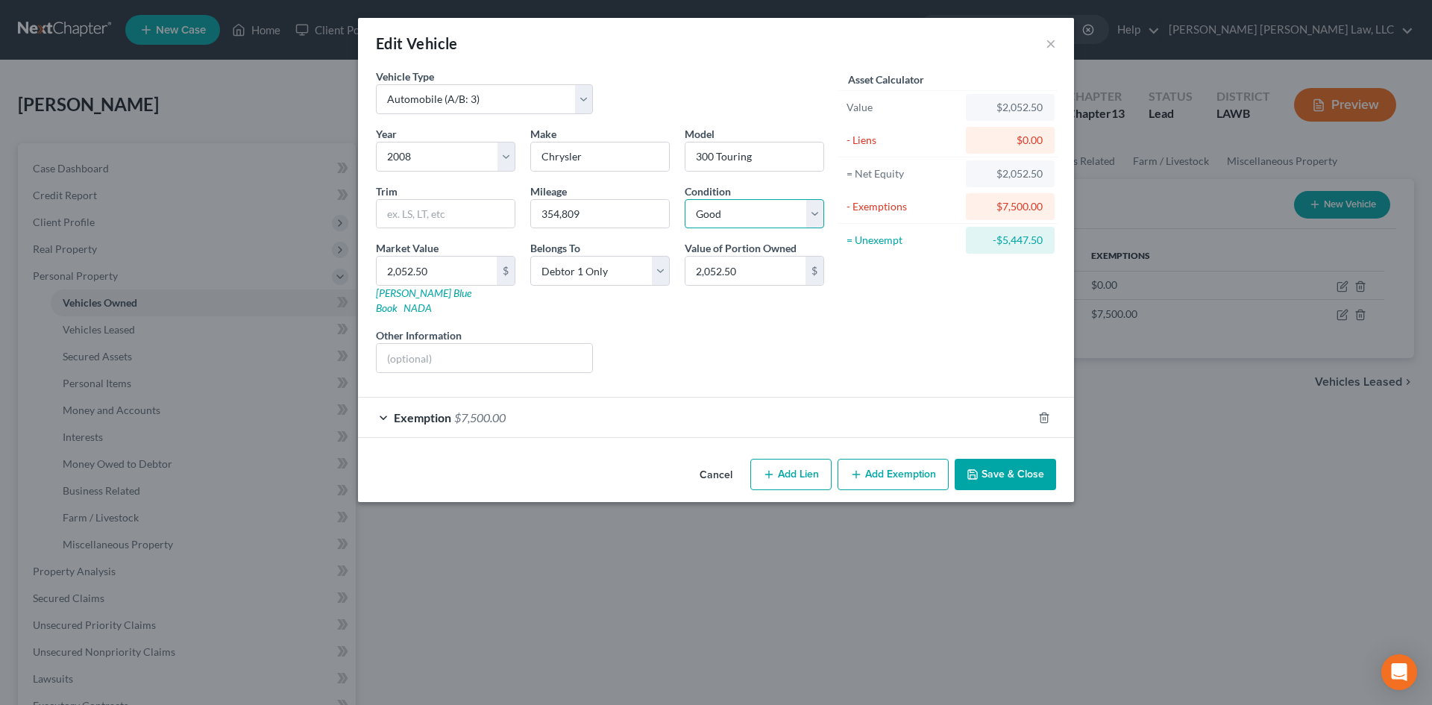
click at [782, 216] on select "Select Excellent Very Good Good Fair Poor" at bounding box center [754, 214] width 139 height 30
select select "4"
click at [685, 199] on select "Select Excellent Very Good Good Fair Poor" at bounding box center [754, 214] width 139 height 30
click at [979, 468] on icon "button" at bounding box center [973, 474] width 12 height 12
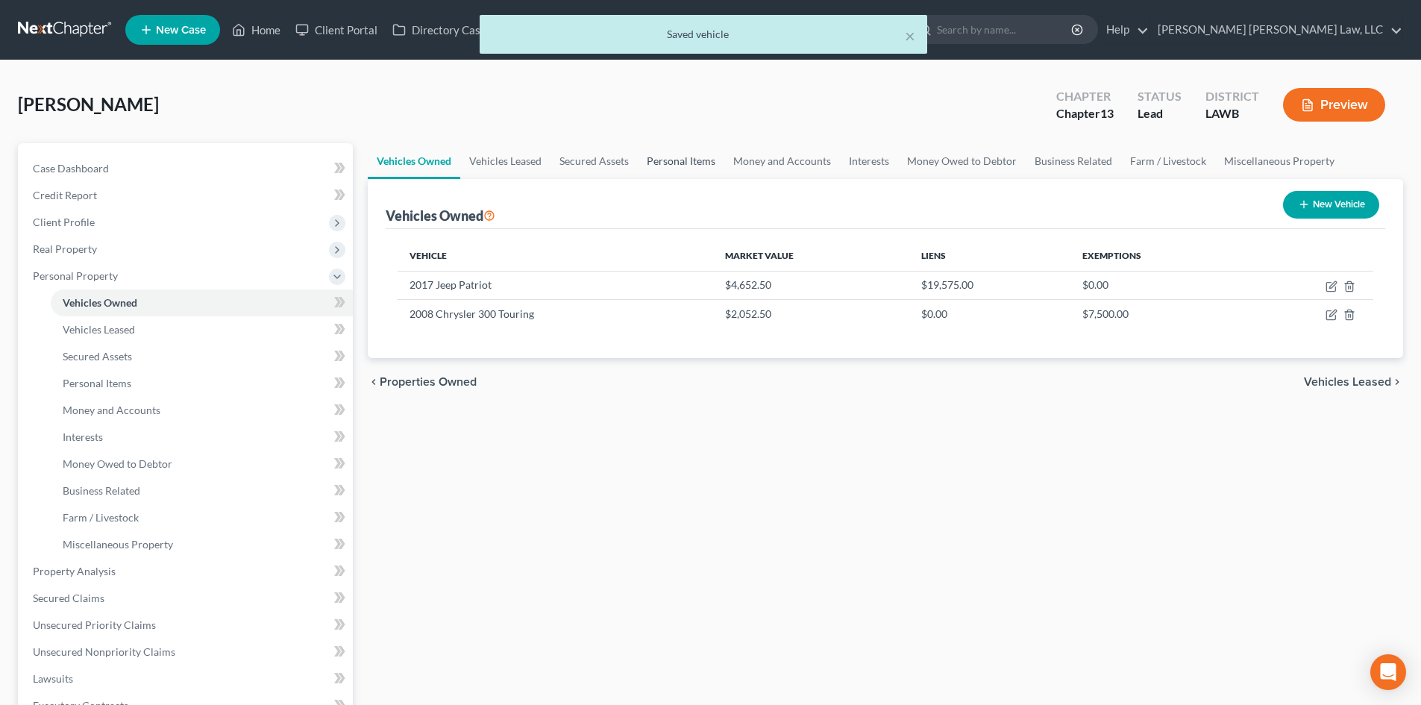
click at [714, 152] on link "Personal Items" at bounding box center [681, 161] width 87 height 36
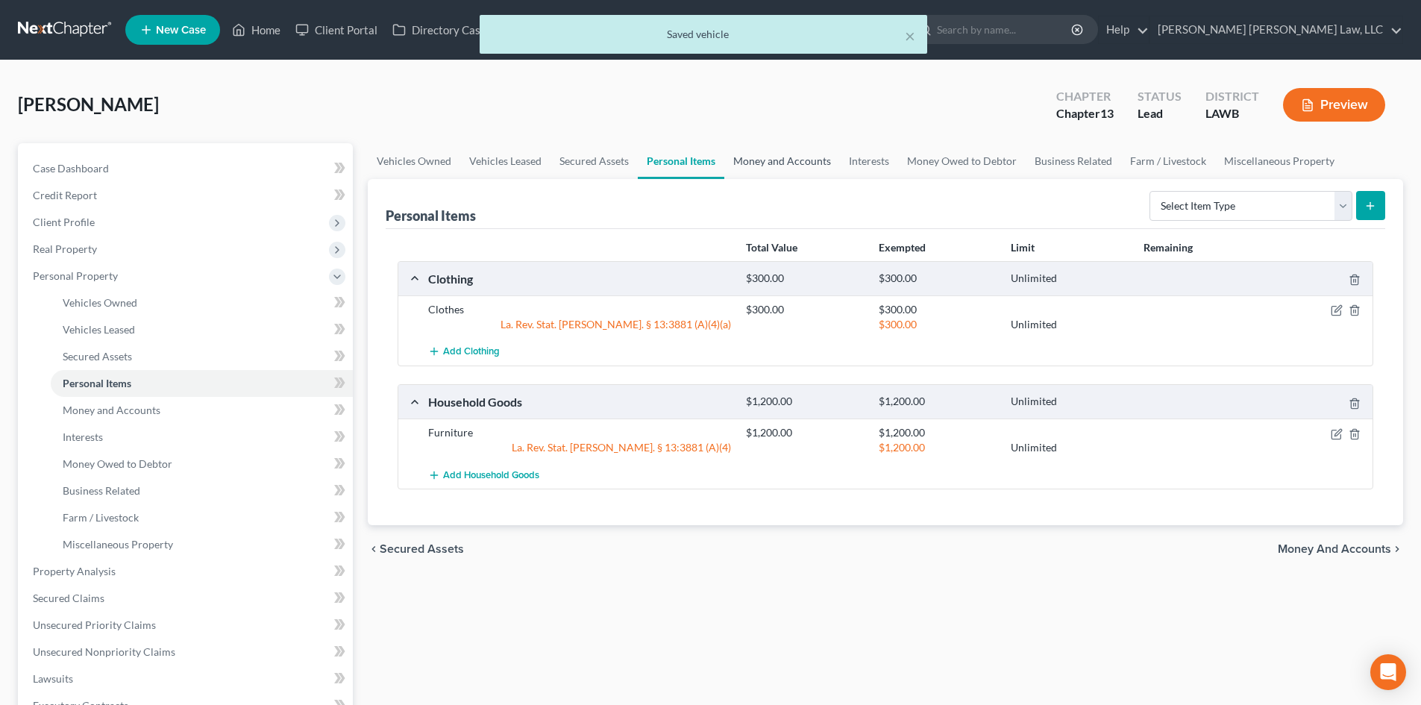
click at [781, 152] on link "Money and Accounts" at bounding box center [782, 161] width 116 height 36
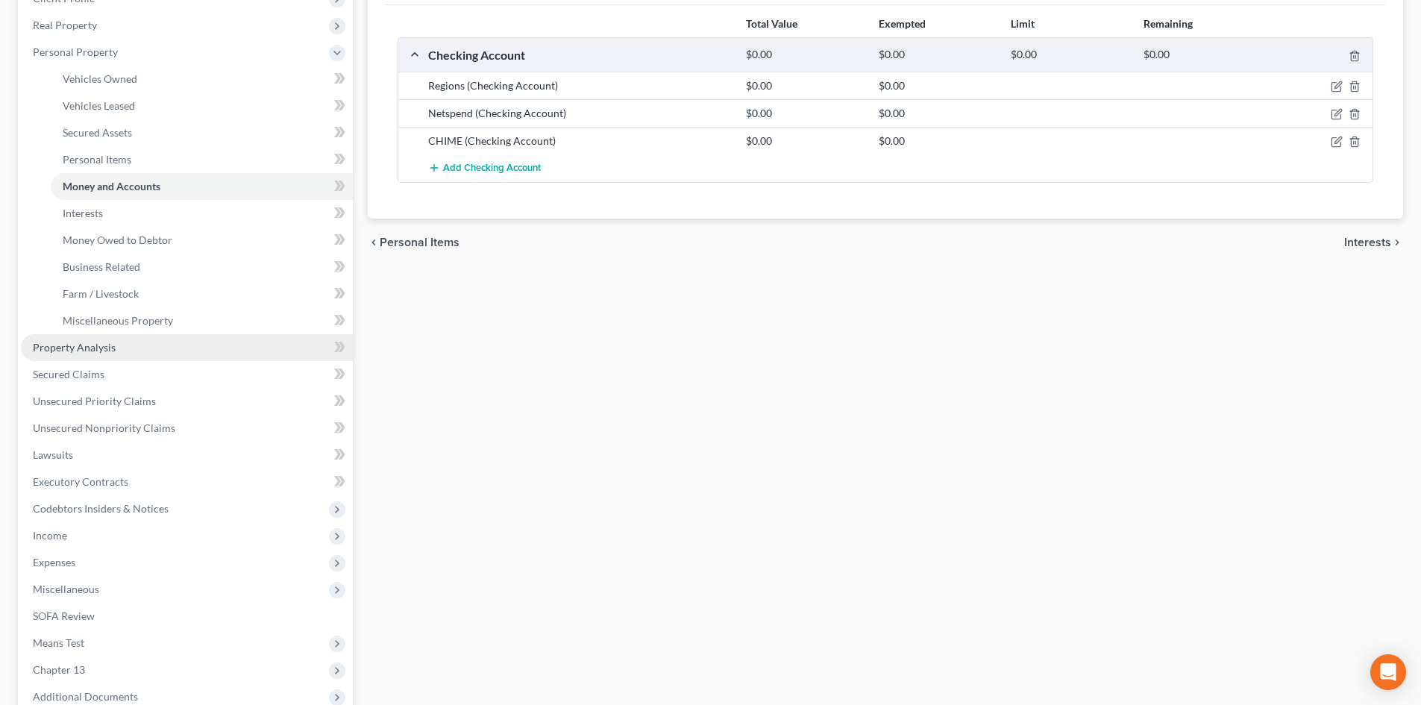
click at [89, 356] on link "Property Analysis" at bounding box center [187, 347] width 332 height 27
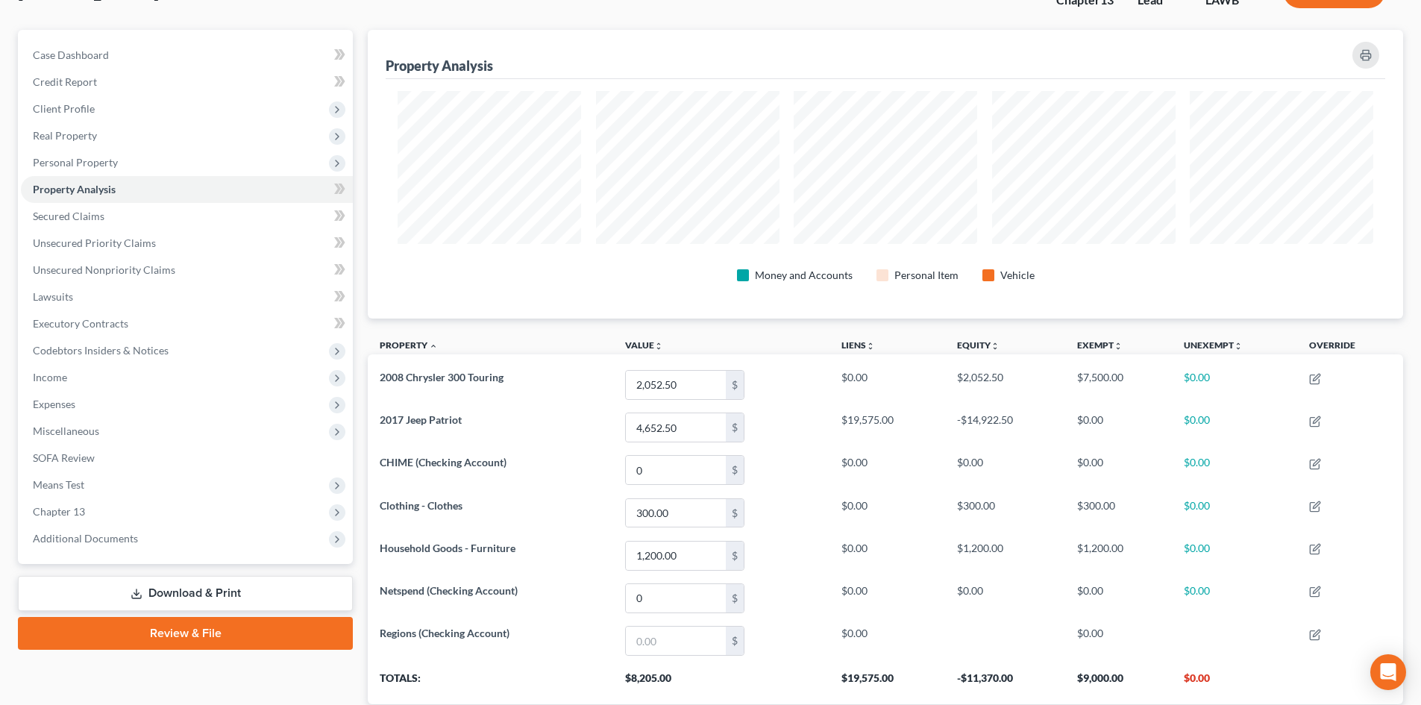
scroll to position [149, 0]
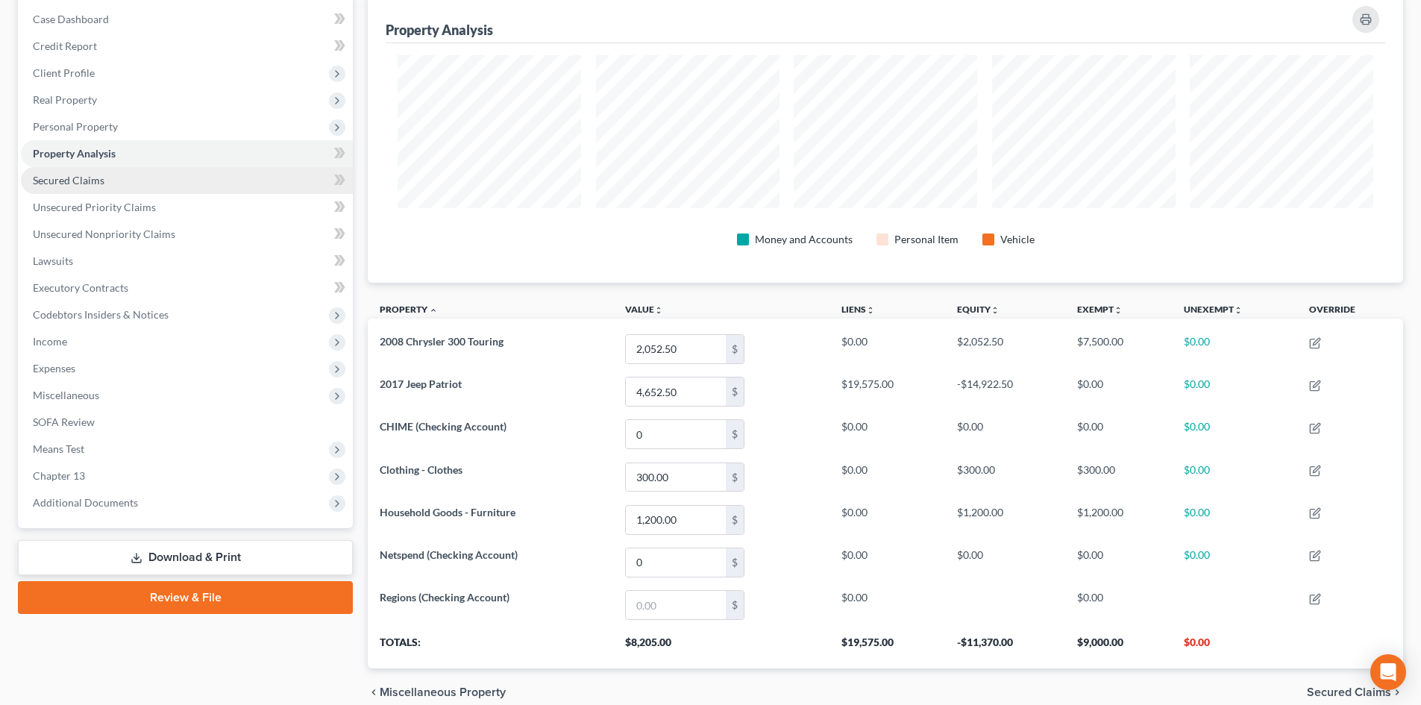
click at [153, 178] on link "Secured Claims" at bounding box center [187, 180] width 332 height 27
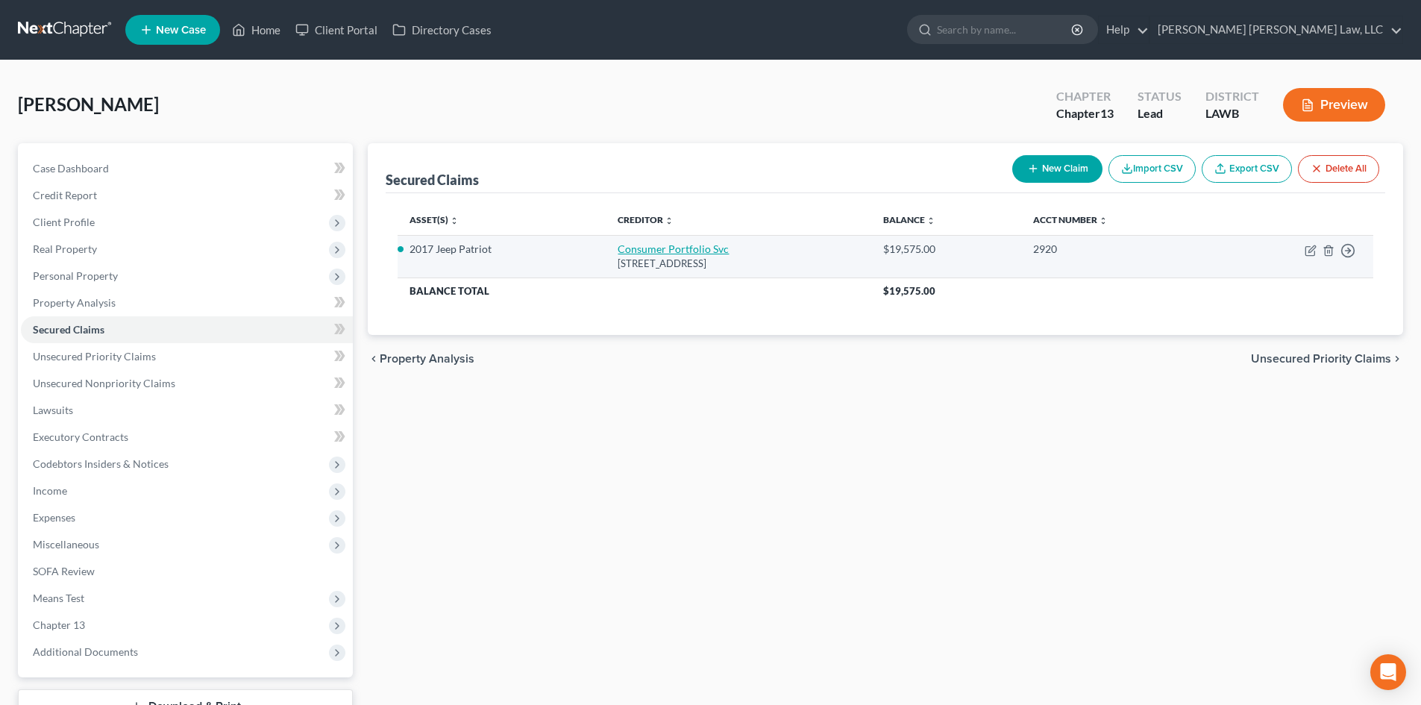
click at [652, 246] on link "Consumer Portfolio Svc" at bounding box center [673, 248] width 111 height 13
select select "4"
select select "0"
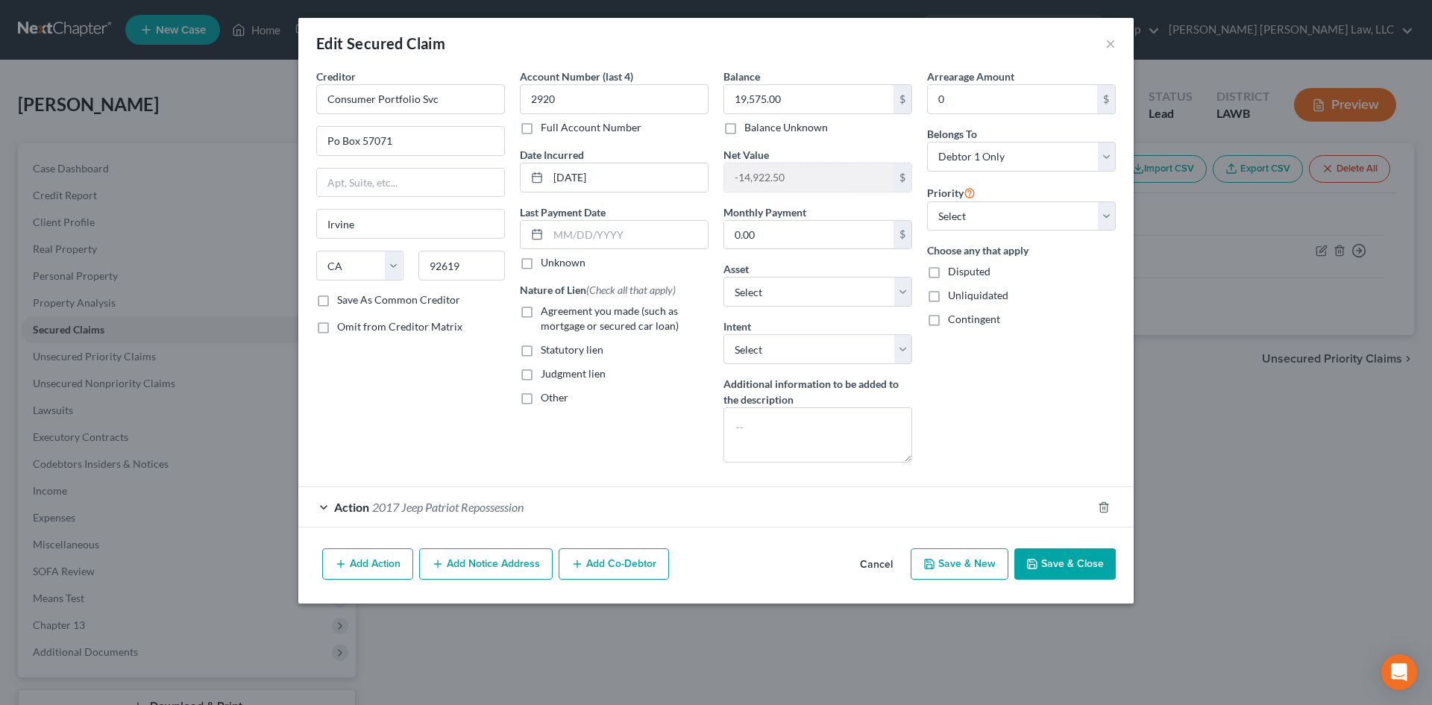
drag, startPoint x: 1060, startPoint y: 571, endPoint x: 1049, endPoint y: 563, distance: 13.9
click at [1060, 571] on button "Save & Close" at bounding box center [1064, 563] width 101 height 31
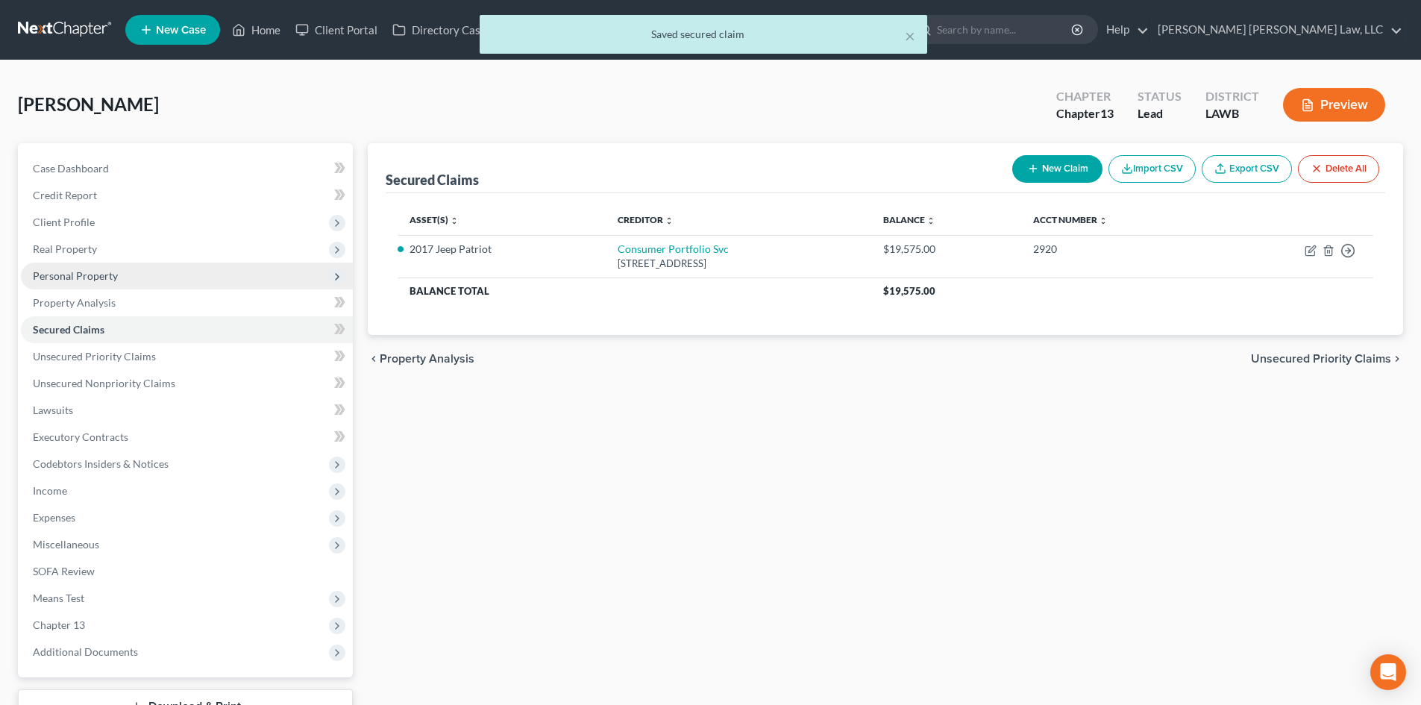
click at [204, 267] on span "Personal Property" at bounding box center [187, 276] width 332 height 27
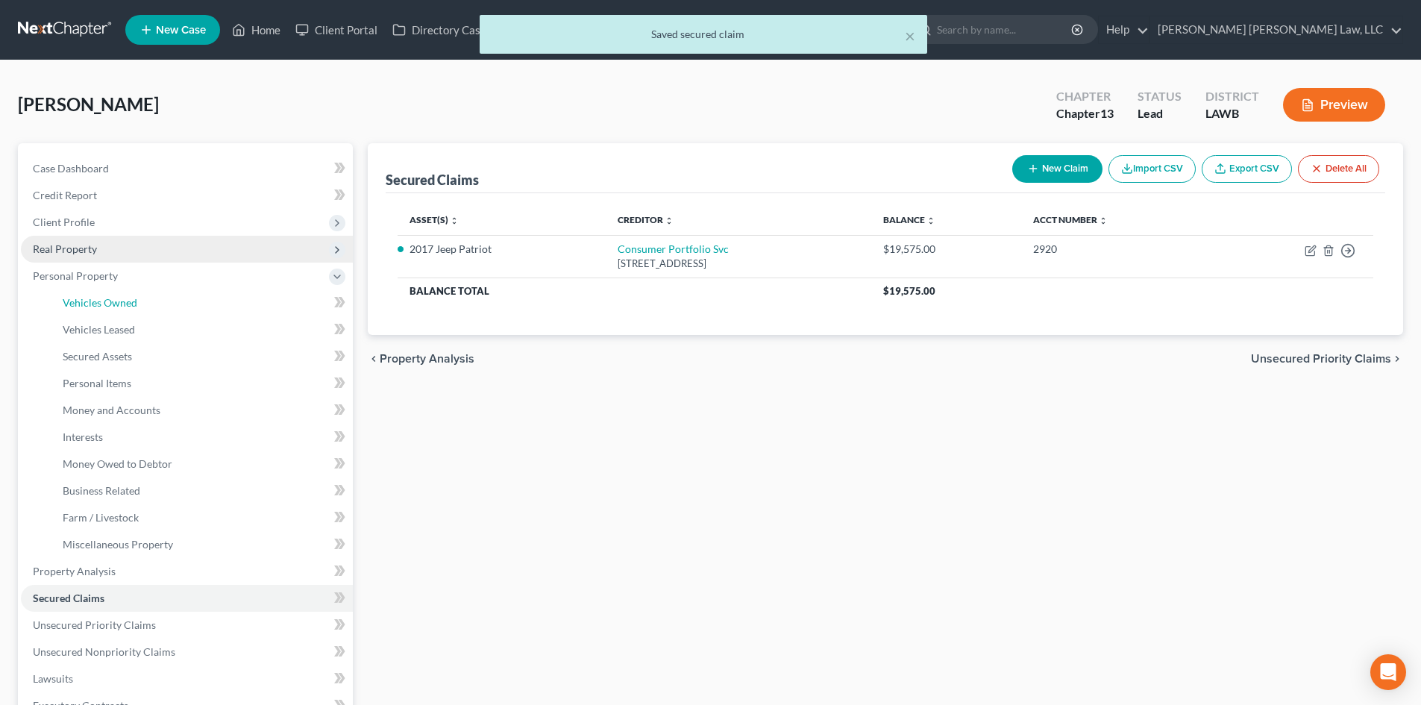
click at [178, 298] on link "Vehicles Owned" at bounding box center [202, 302] width 302 height 27
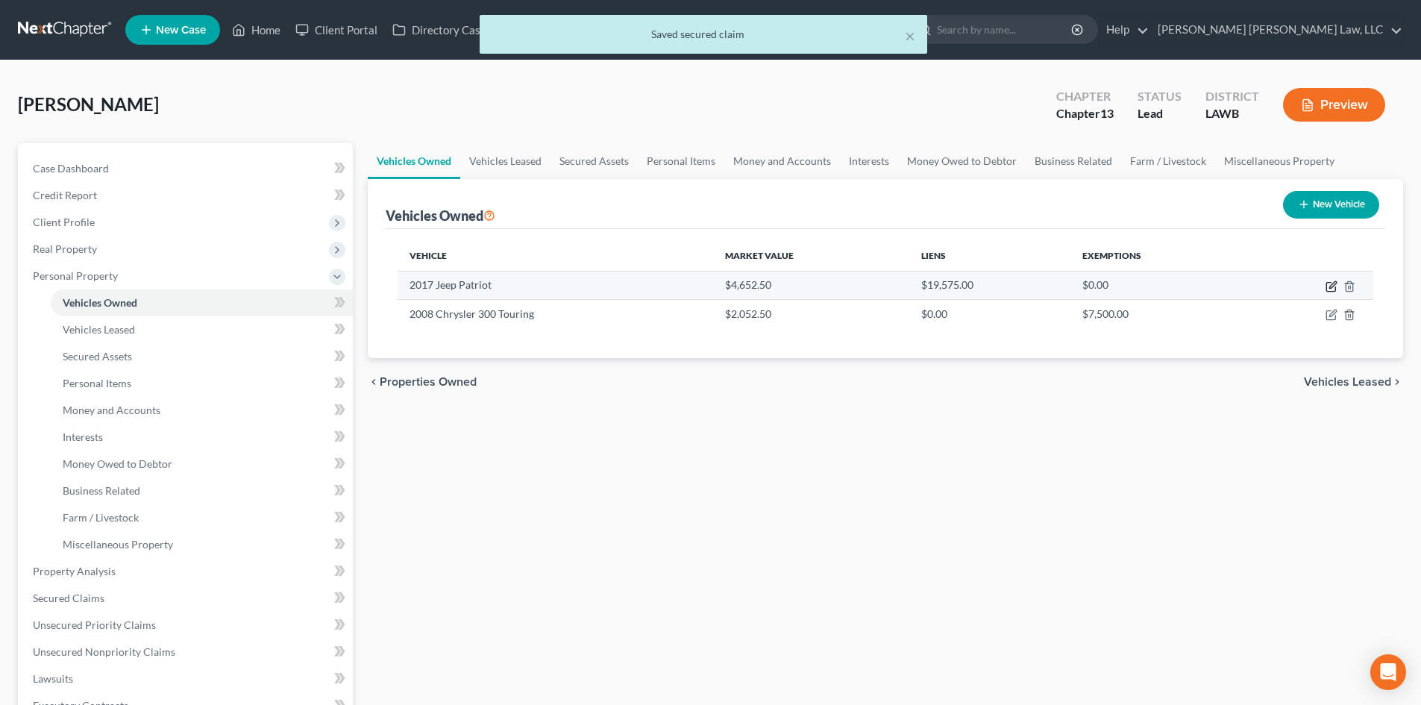
click at [1331, 287] on icon "button" at bounding box center [1332, 284] width 7 height 7
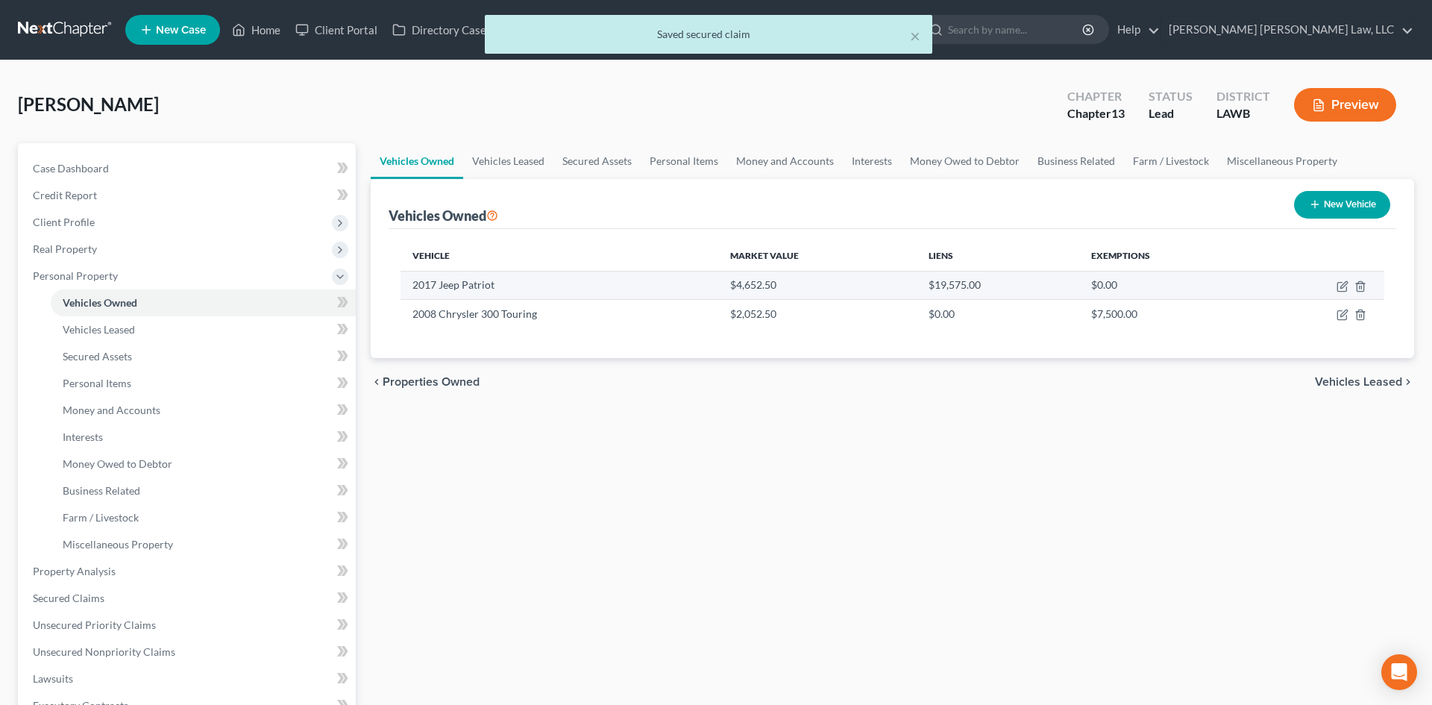
select select "0"
select select "9"
select select "3"
select select "0"
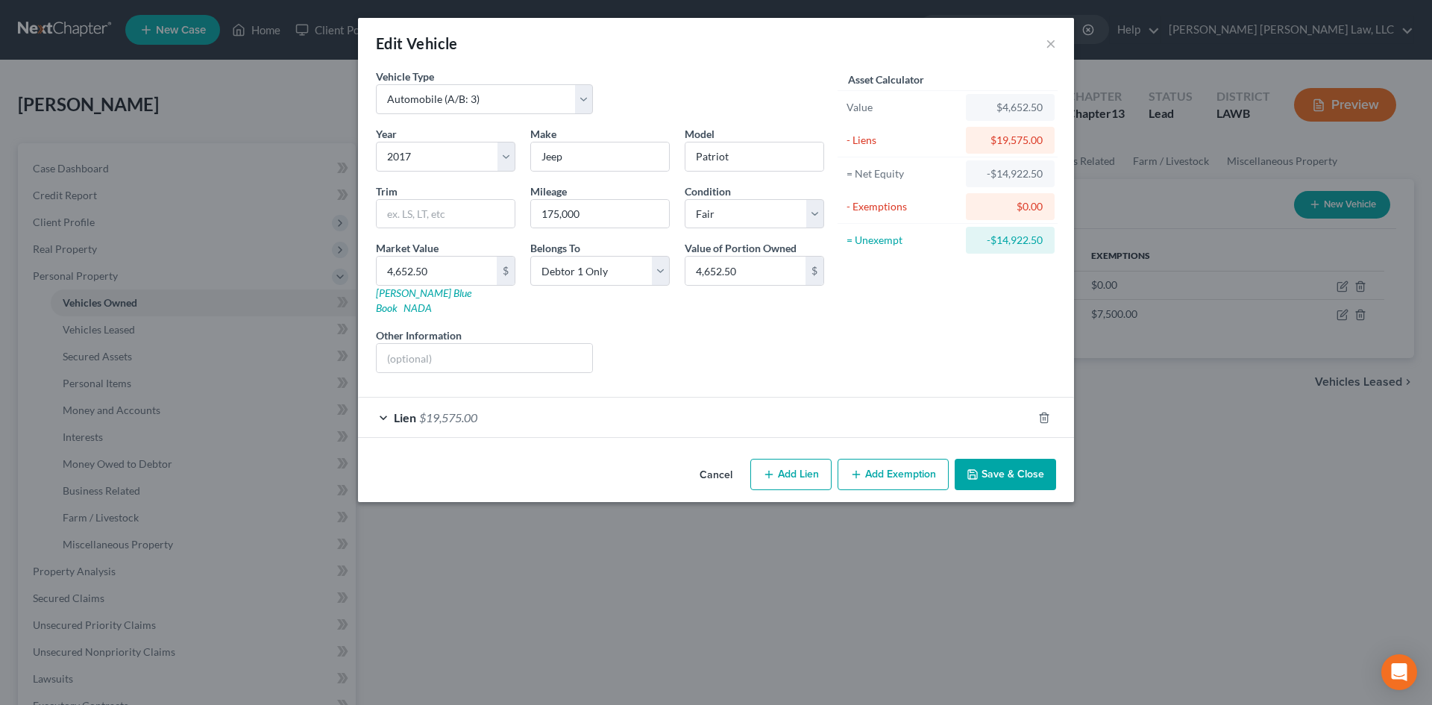
click at [1028, 462] on button "Save & Close" at bounding box center [1005, 474] width 101 height 31
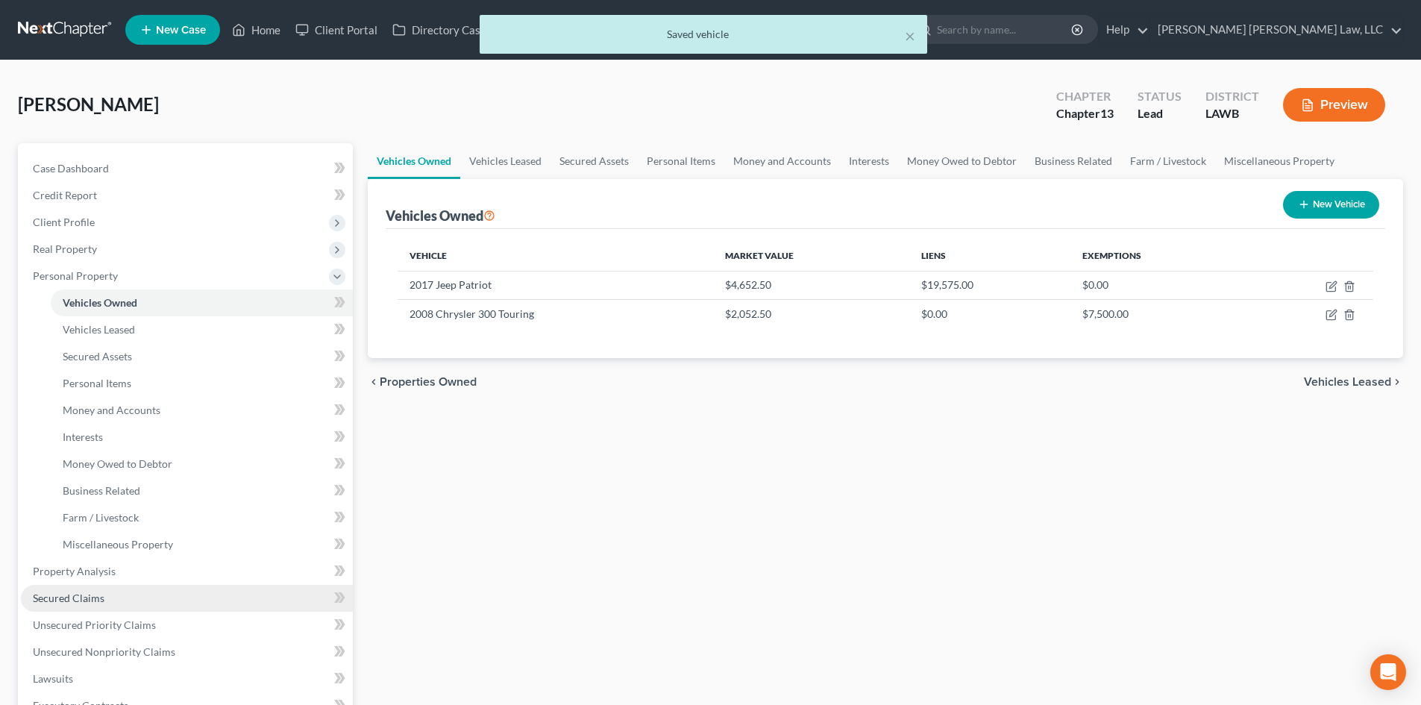
click at [118, 590] on link "Secured Claims" at bounding box center [187, 598] width 332 height 27
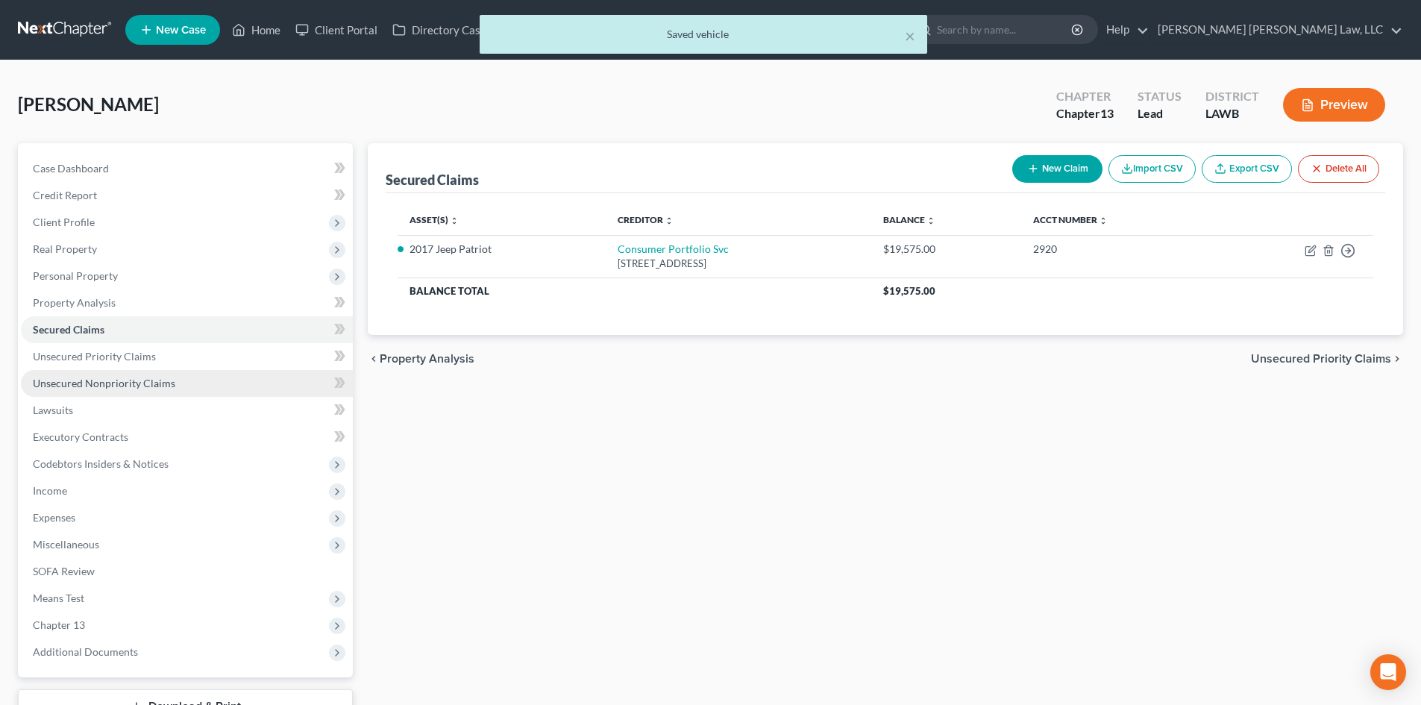
click at [187, 388] on link "Unsecured Nonpriority Claims" at bounding box center [187, 383] width 332 height 27
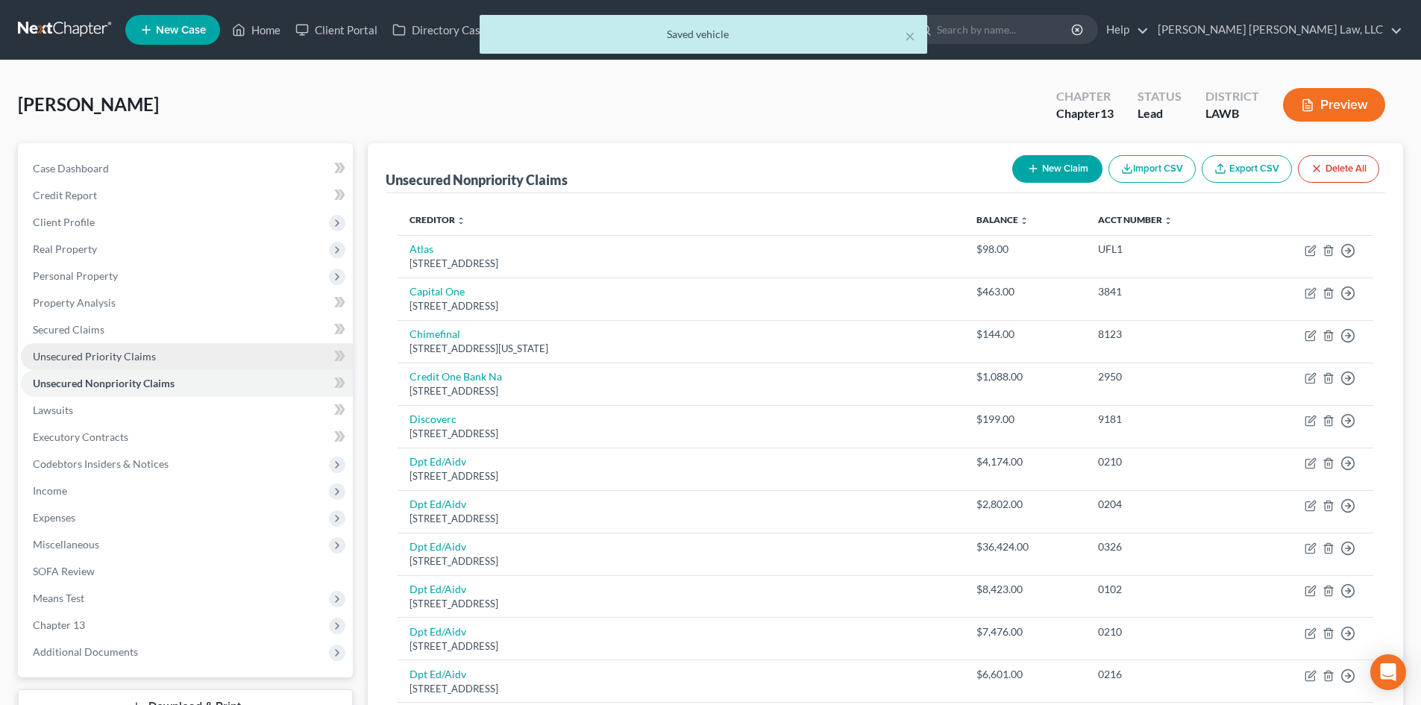
click at [201, 344] on link "Unsecured Priority Claims" at bounding box center [187, 356] width 332 height 27
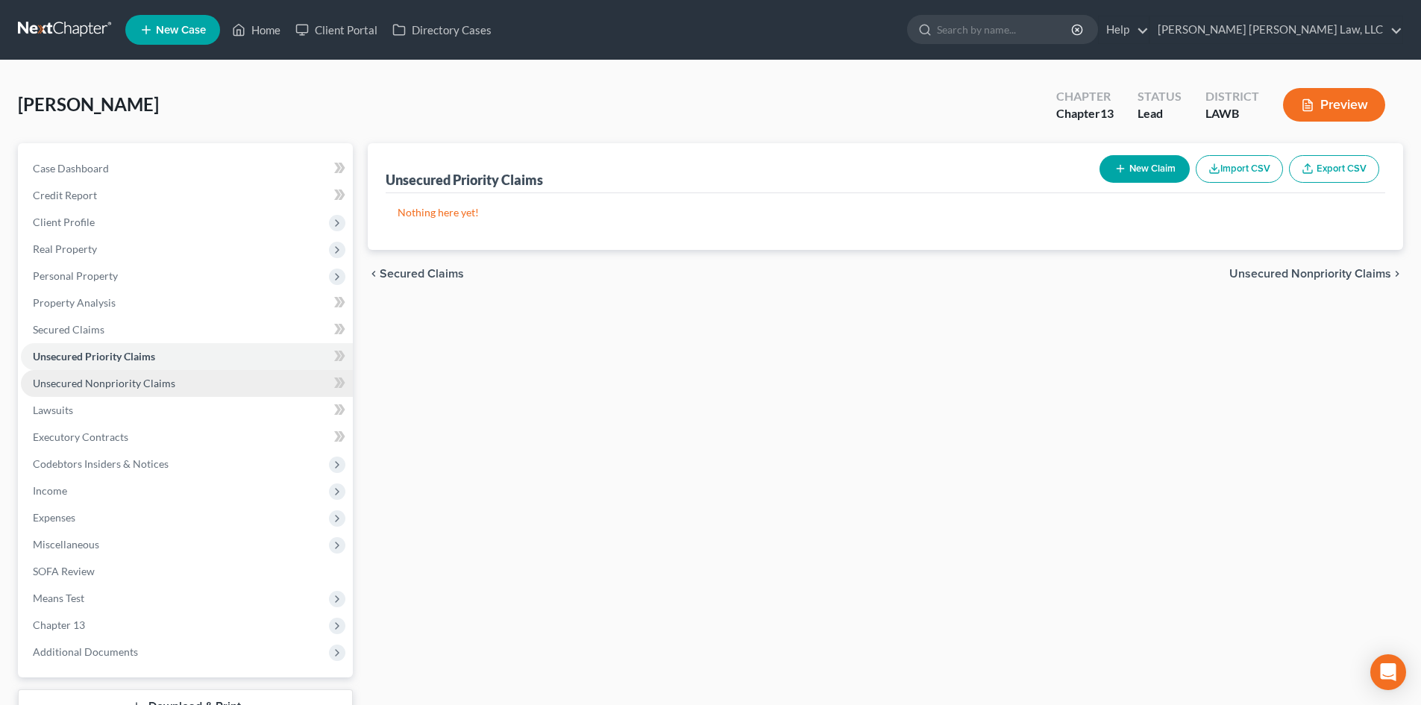
click at [186, 381] on link "Unsecured Nonpriority Claims" at bounding box center [187, 383] width 332 height 27
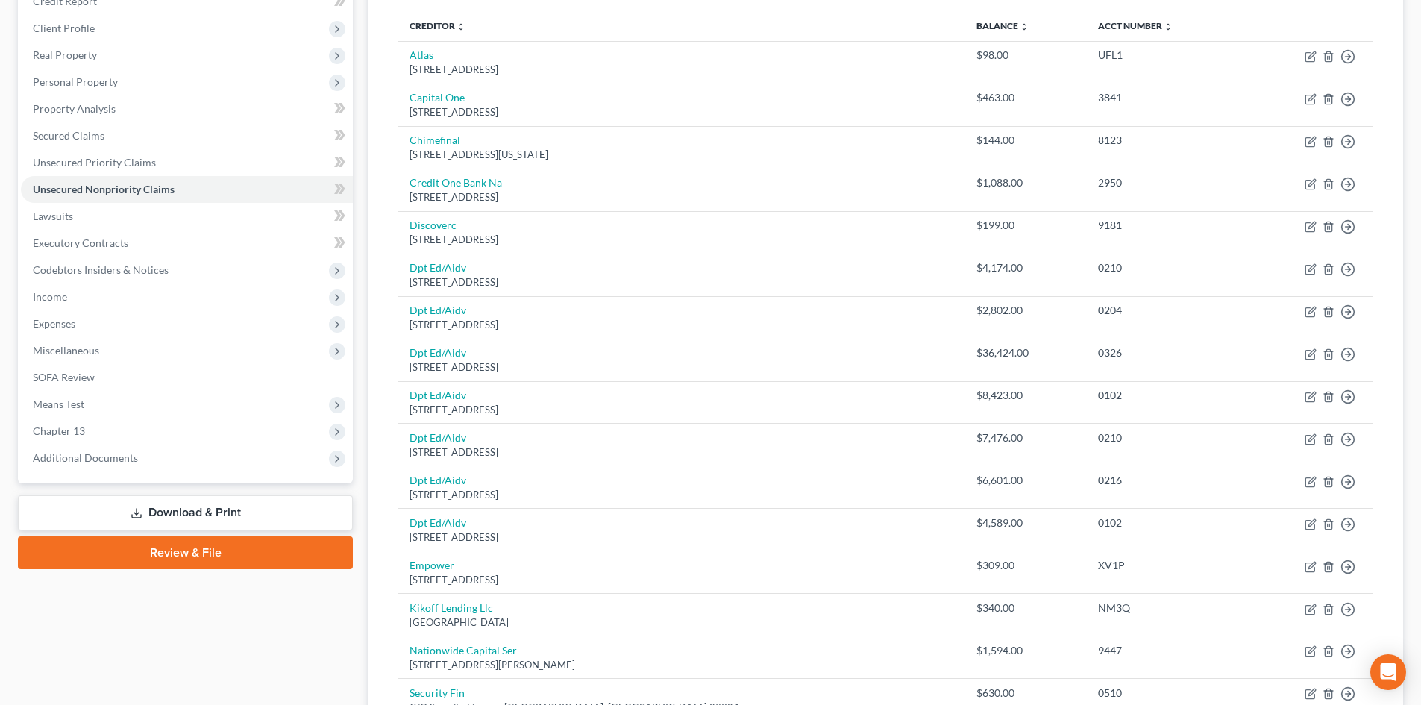
scroll to position [190, 0]
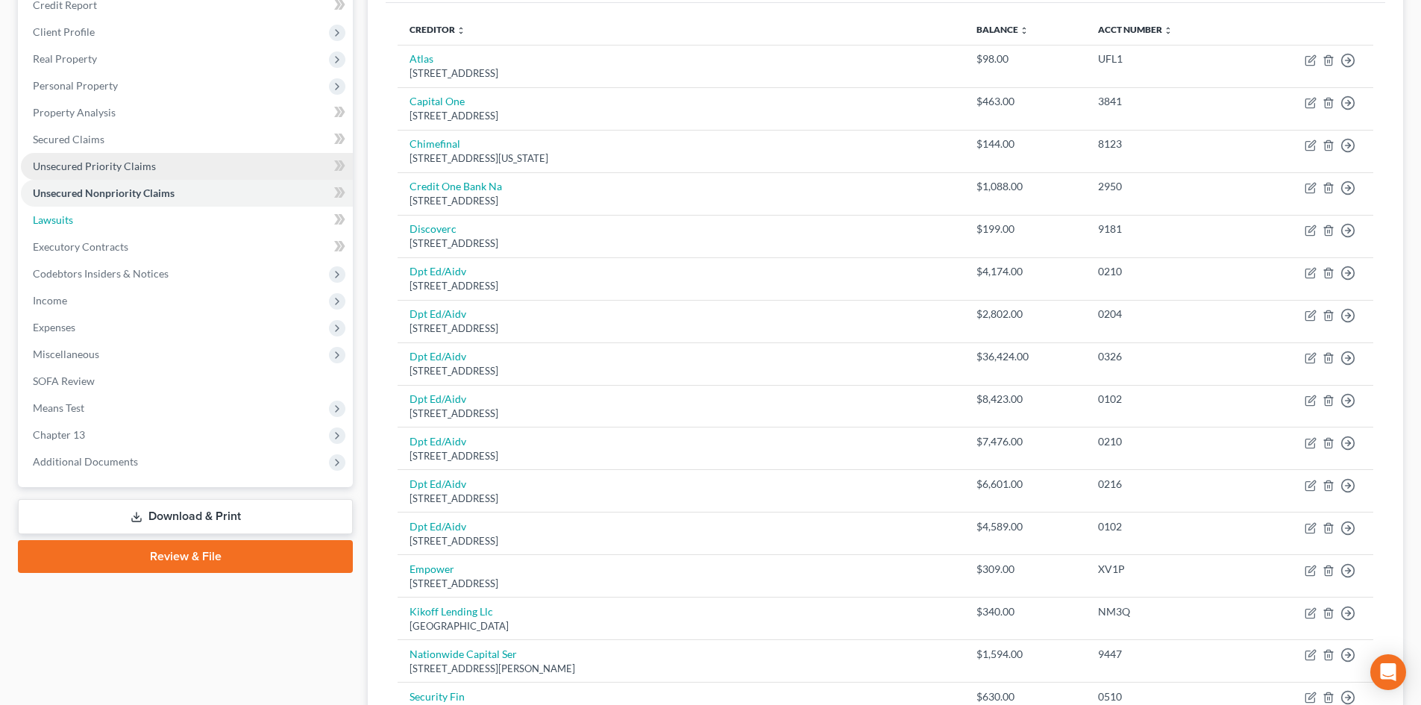
drag, startPoint x: 189, startPoint y: 219, endPoint x: 201, endPoint y: 232, distance: 18.5
click at [189, 219] on link "Lawsuits" at bounding box center [187, 220] width 332 height 27
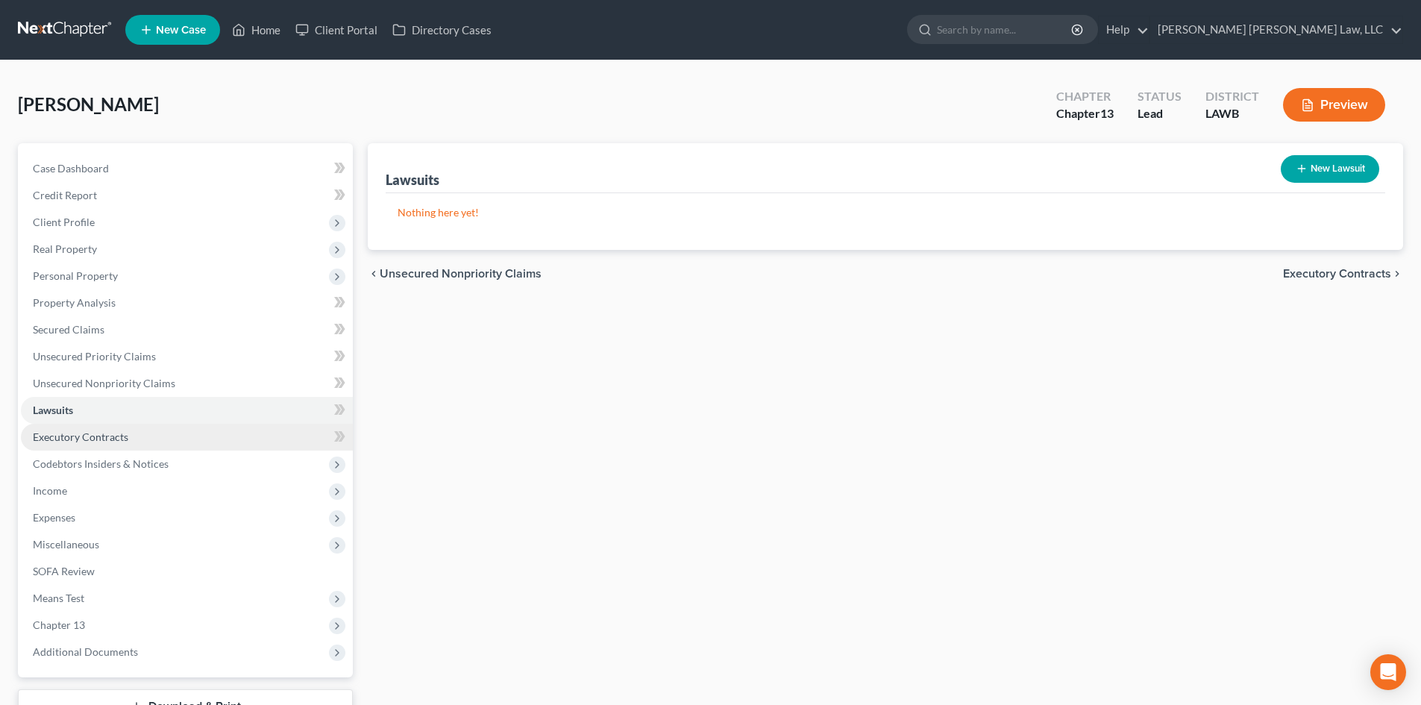
click at [170, 447] on link "Executory Contracts" at bounding box center [187, 437] width 332 height 27
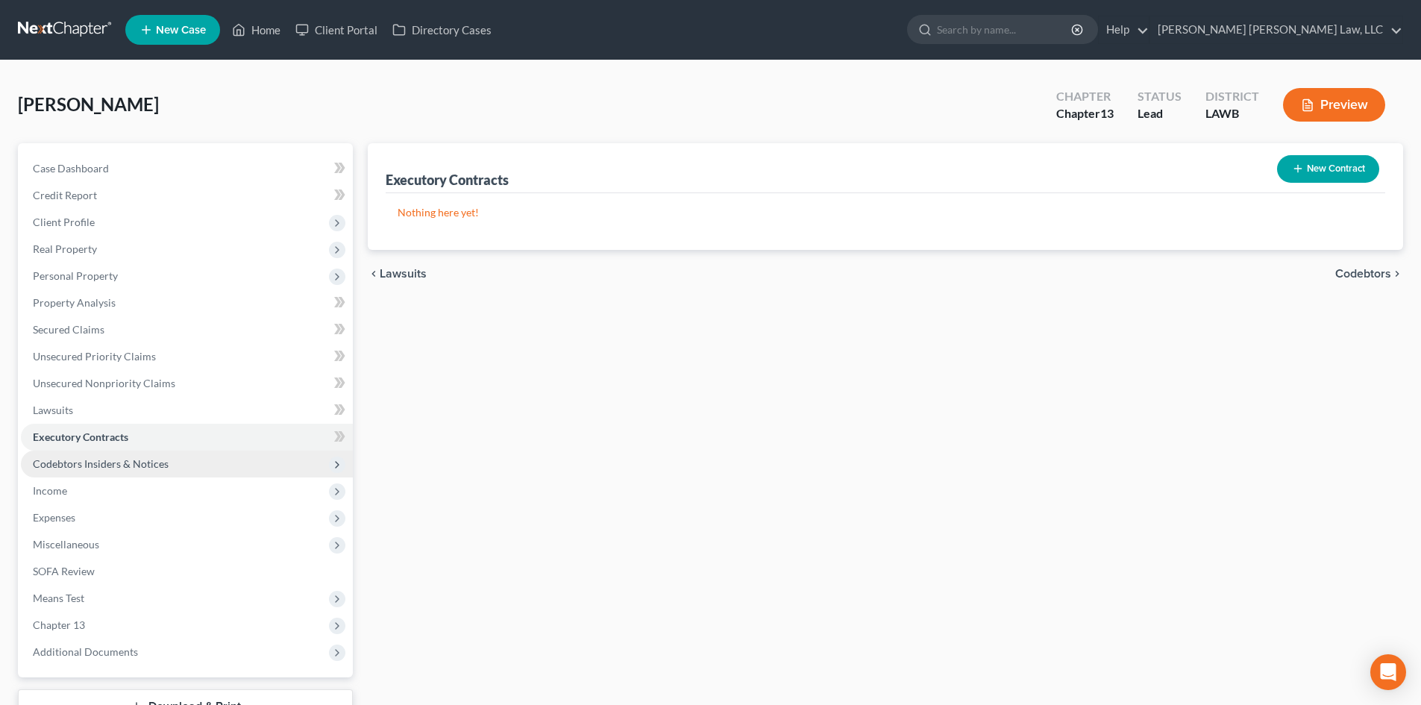
click at [209, 462] on span "Codebtors Insiders & Notices" at bounding box center [187, 463] width 332 height 27
click at [237, 465] on span "Codebtors Insiders & Notices" at bounding box center [187, 463] width 332 height 27
click at [204, 465] on span "Codebtors Insiders & Notices" at bounding box center [187, 463] width 332 height 27
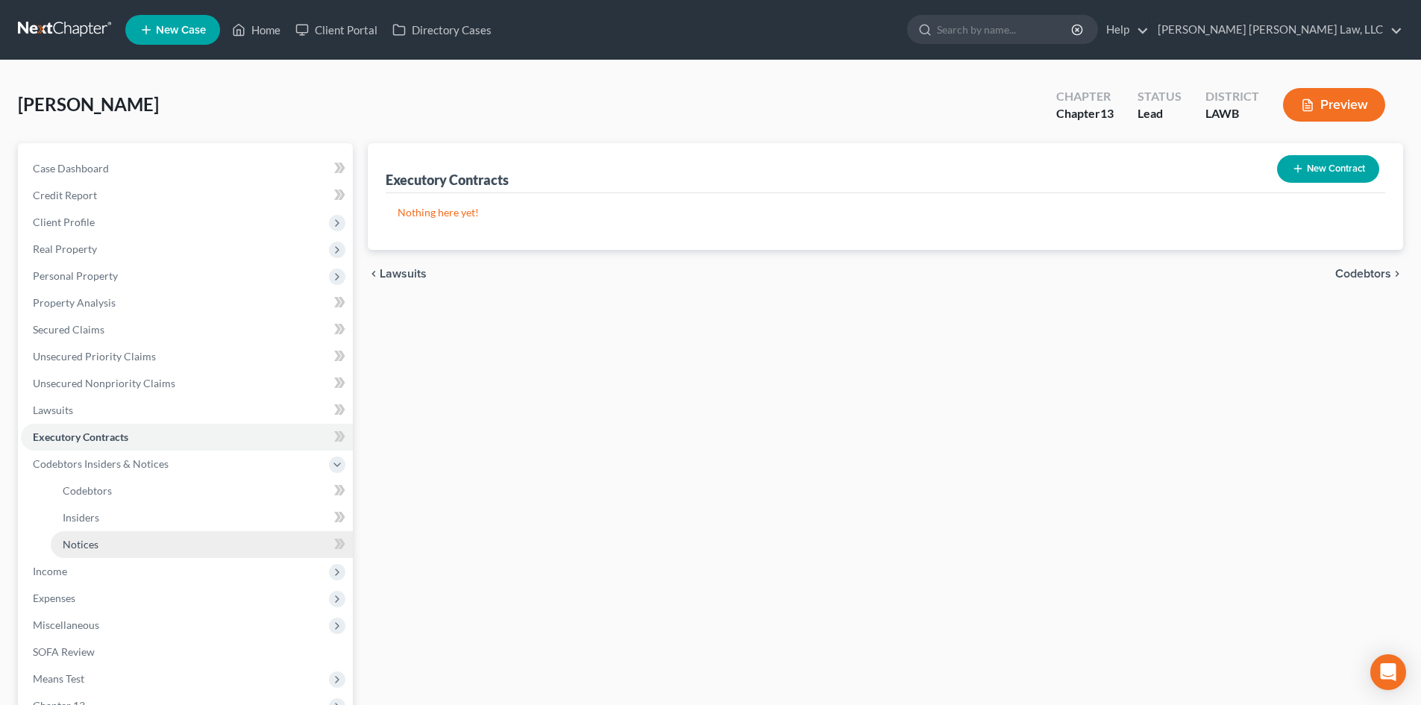
click at [169, 542] on link "Notices" at bounding box center [202, 544] width 302 height 27
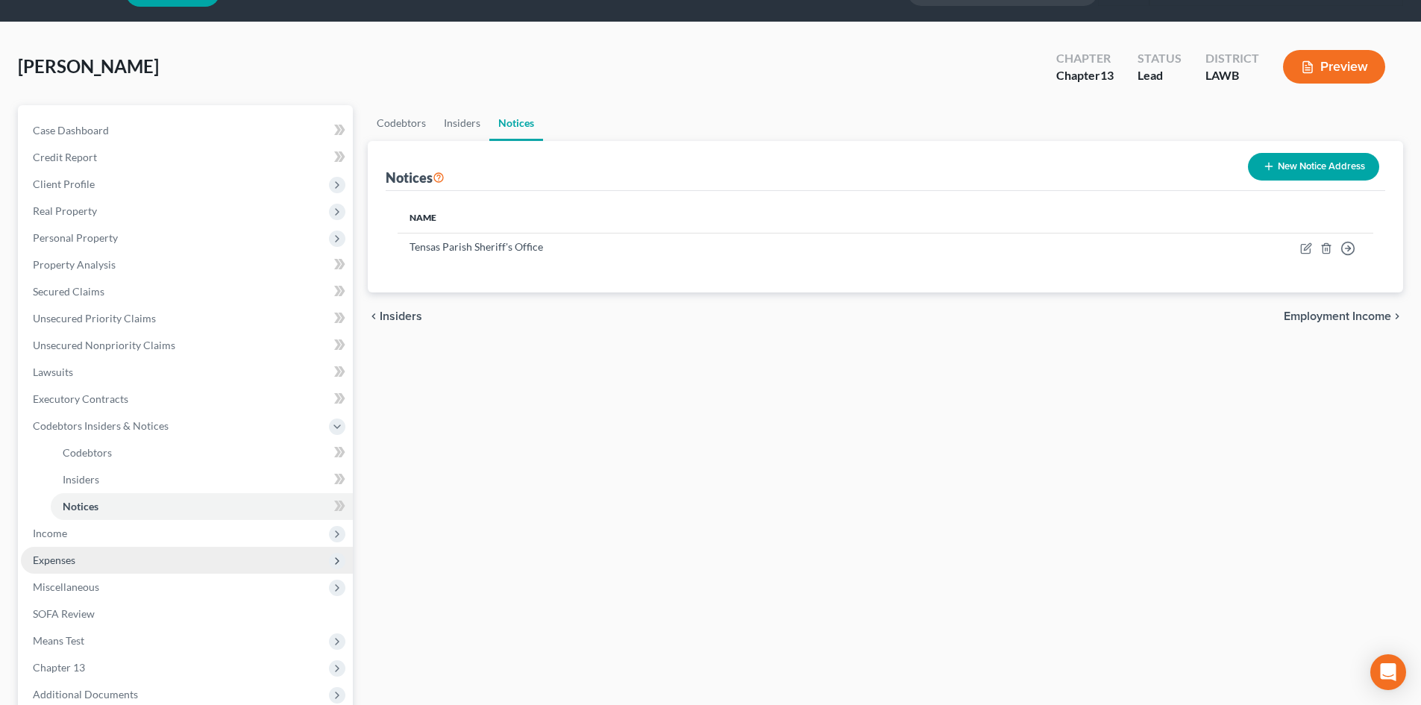
scroll to position [75, 0]
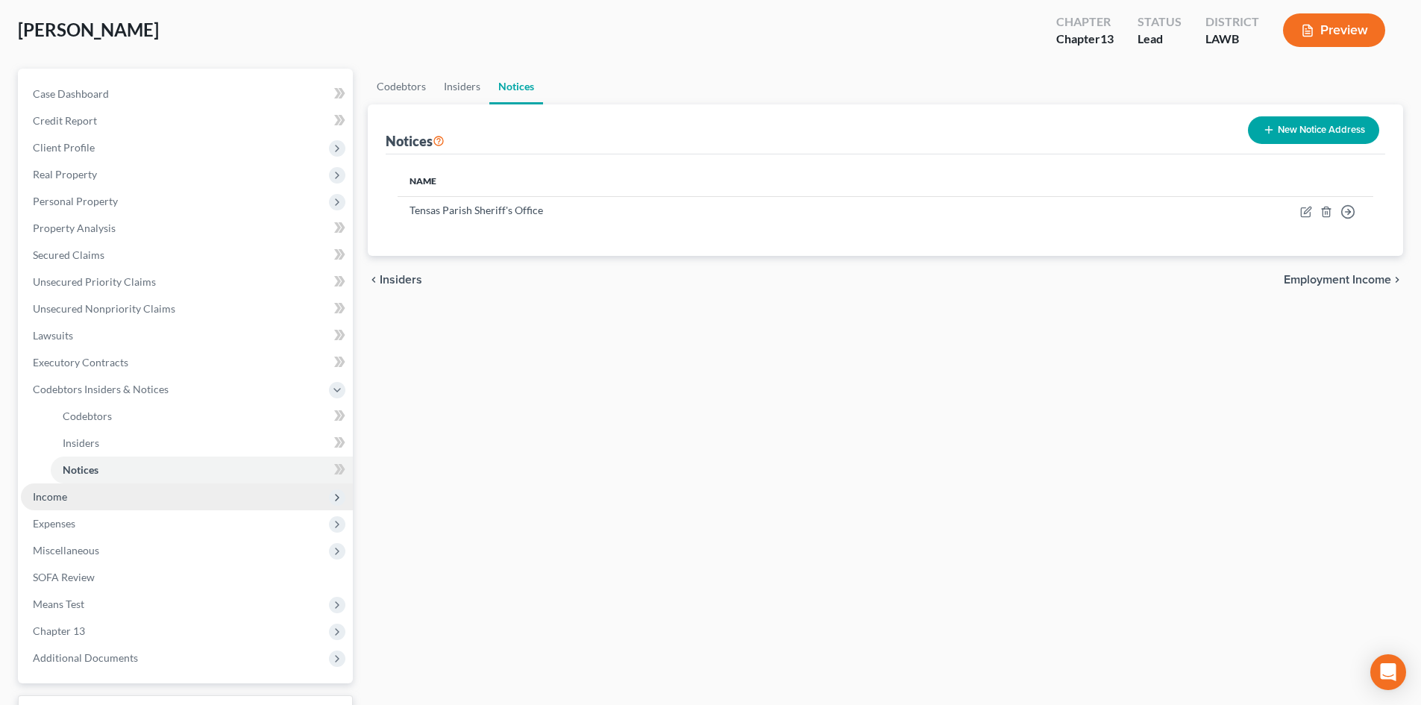
drag, startPoint x: 103, startPoint y: 489, endPoint x: 110, endPoint y: 491, distance: 7.8
click at [103, 489] on span "Income" at bounding box center [187, 496] width 332 height 27
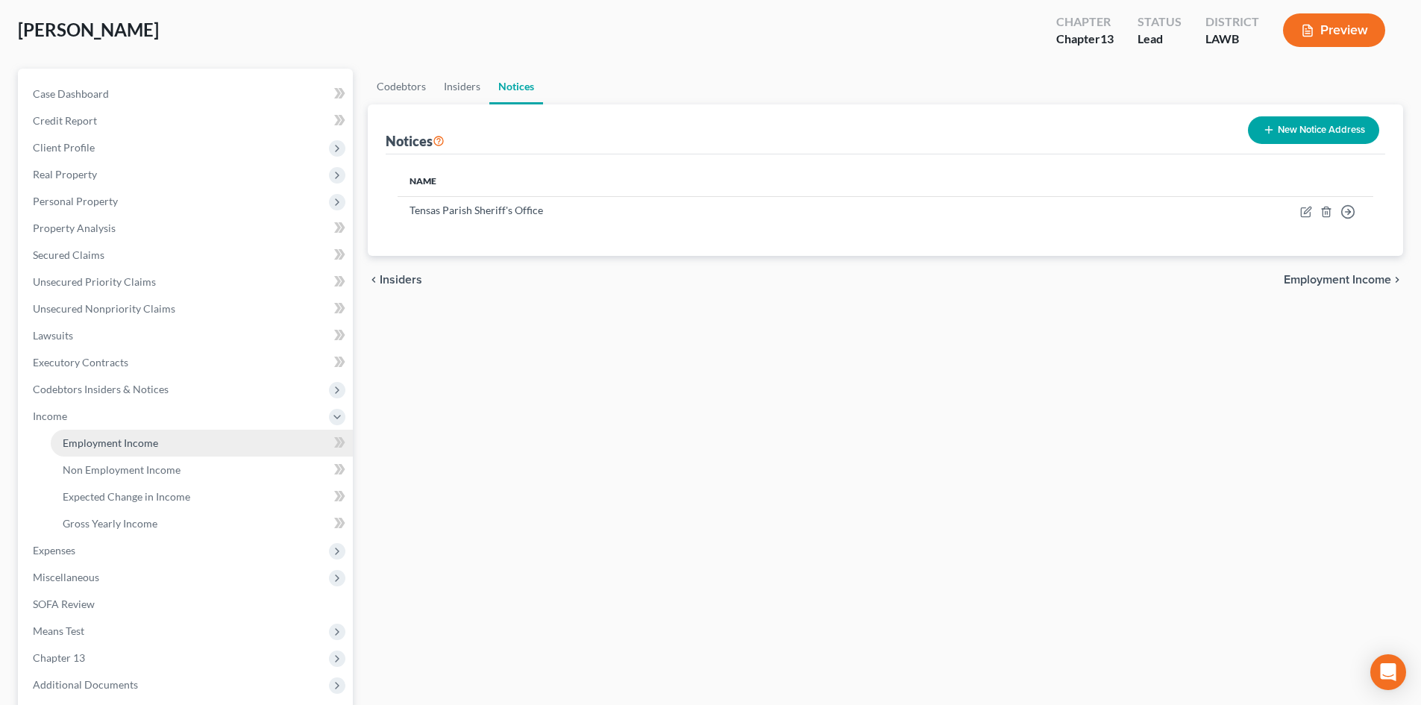
click at [75, 439] on span "Employment Income" at bounding box center [110, 442] width 95 height 13
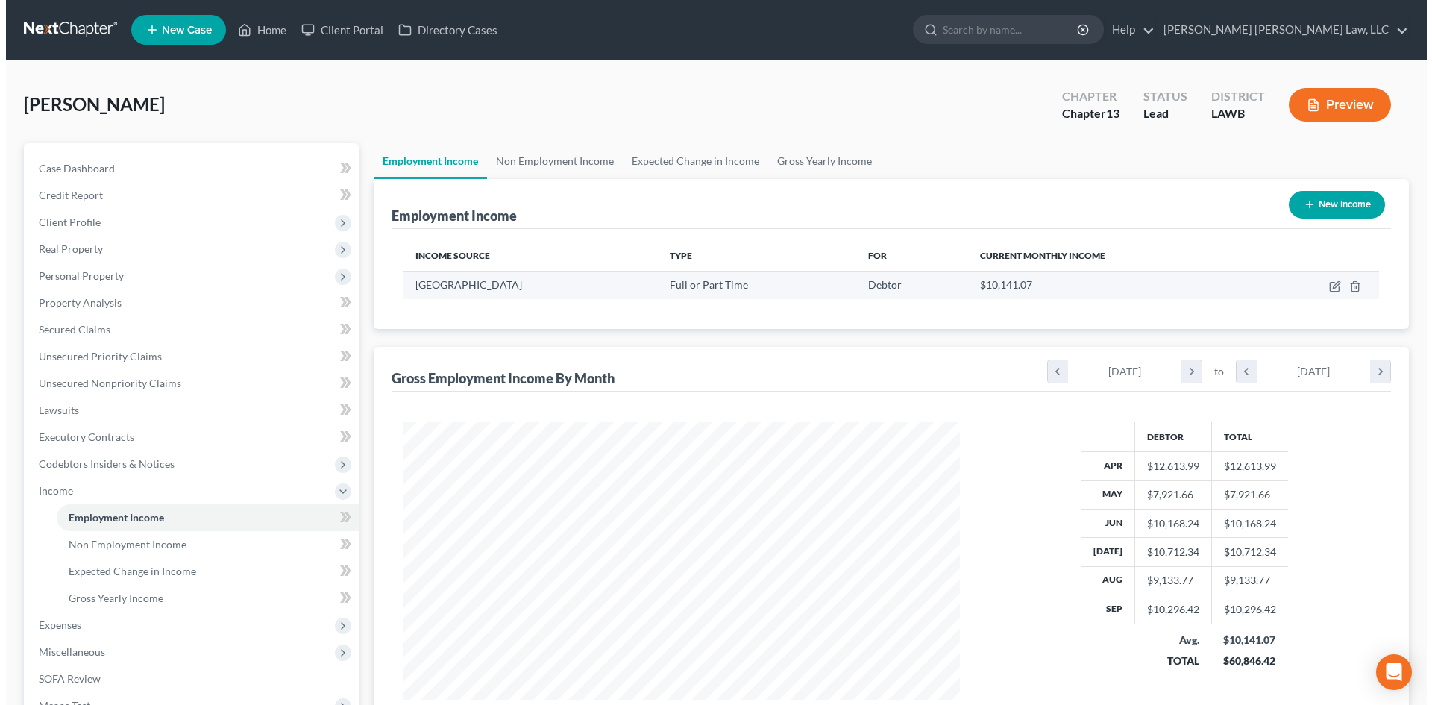
scroll to position [278, 586]
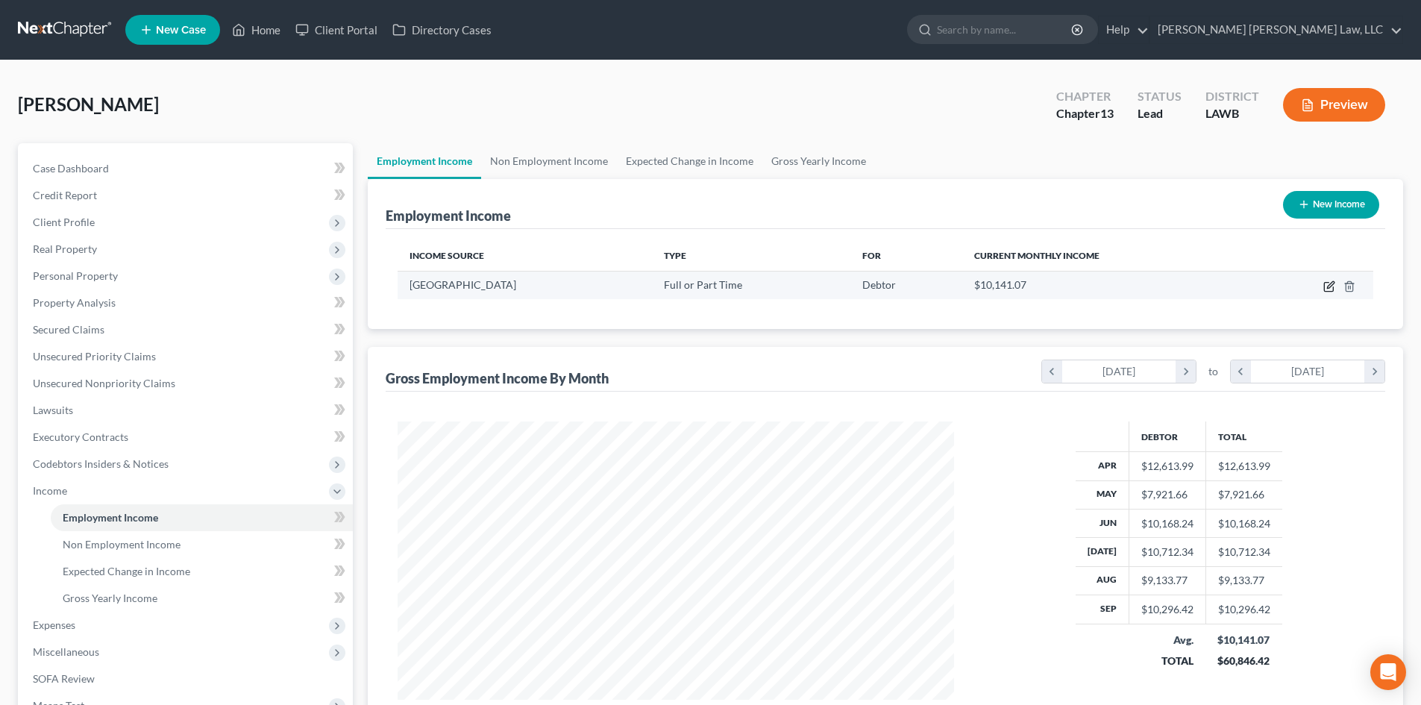
click at [1333, 287] on icon "button" at bounding box center [1328, 287] width 9 height 9
select select "0"
select select "19"
select select "2"
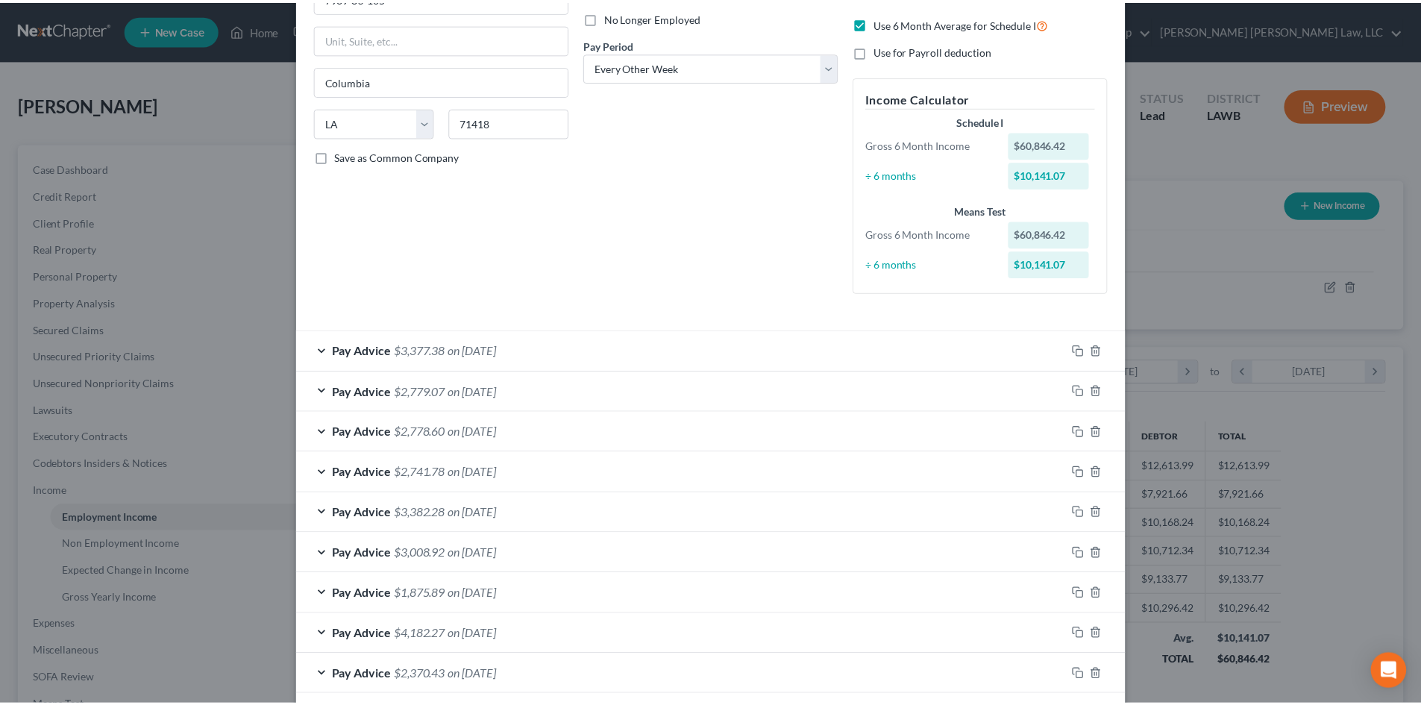
scroll to position [435, 0]
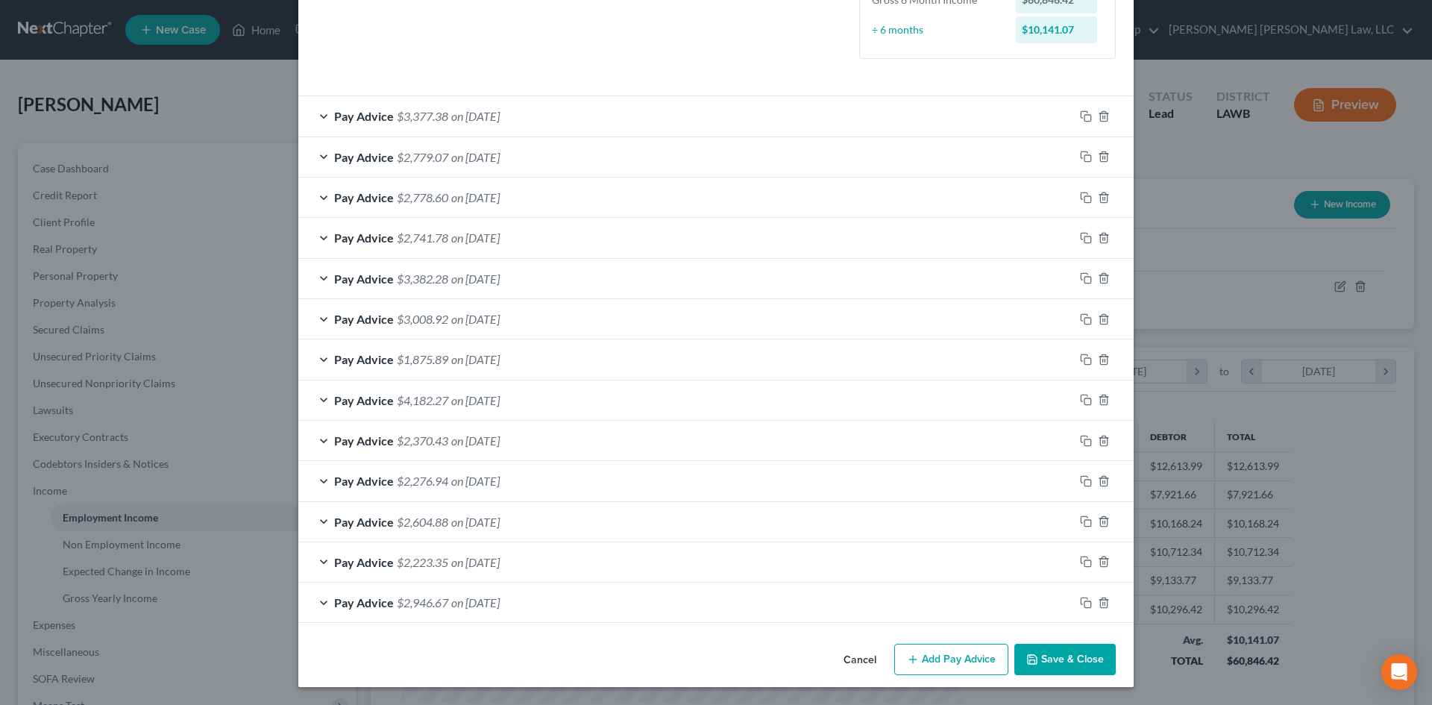
click at [1092, 646] on button "Save & Close" at bounding box center [1064, 659] width 101 height 31
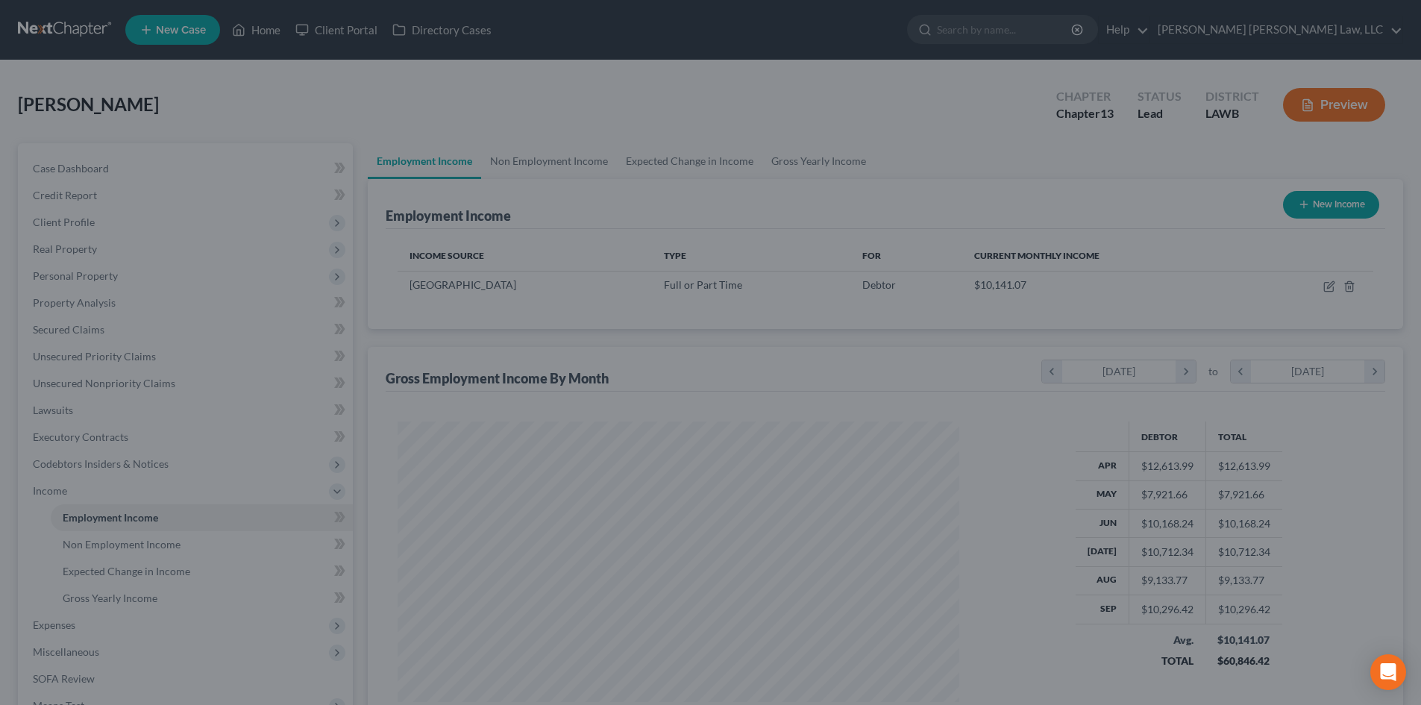
scroll to position [745537, 745229]
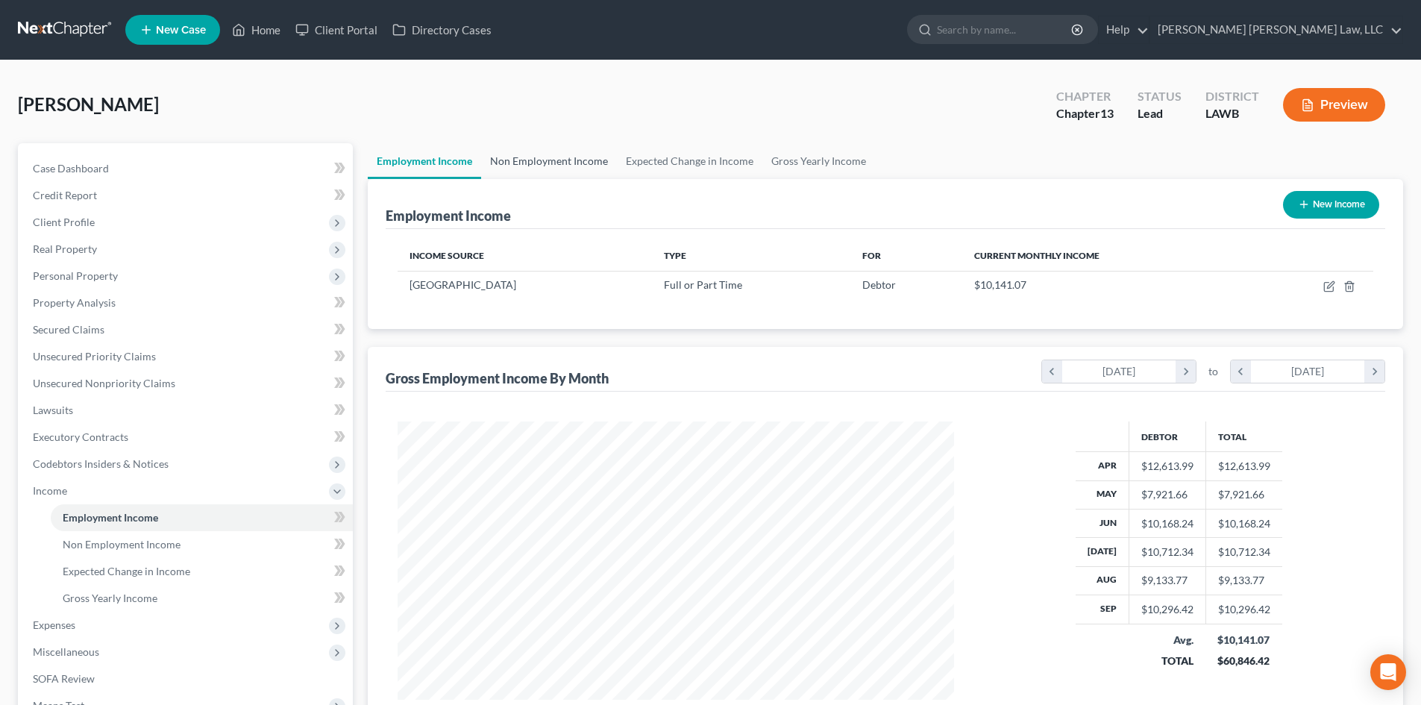
click at [592, 171] on link "Non Employment Income" at bounding box center [549, 161] width 136 height 36
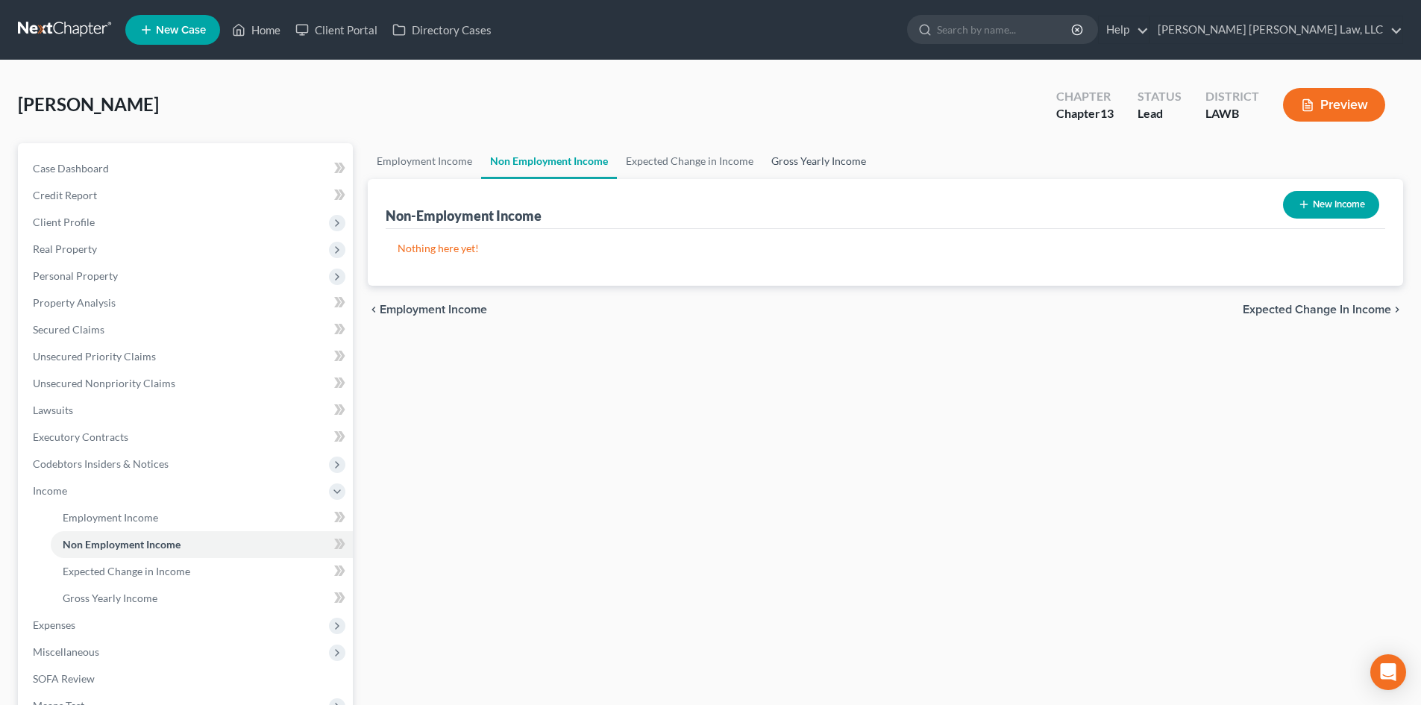
click at [799, 159] on link "Gross Yearly Income" at bounding box center [818, 161] width 113 height 36
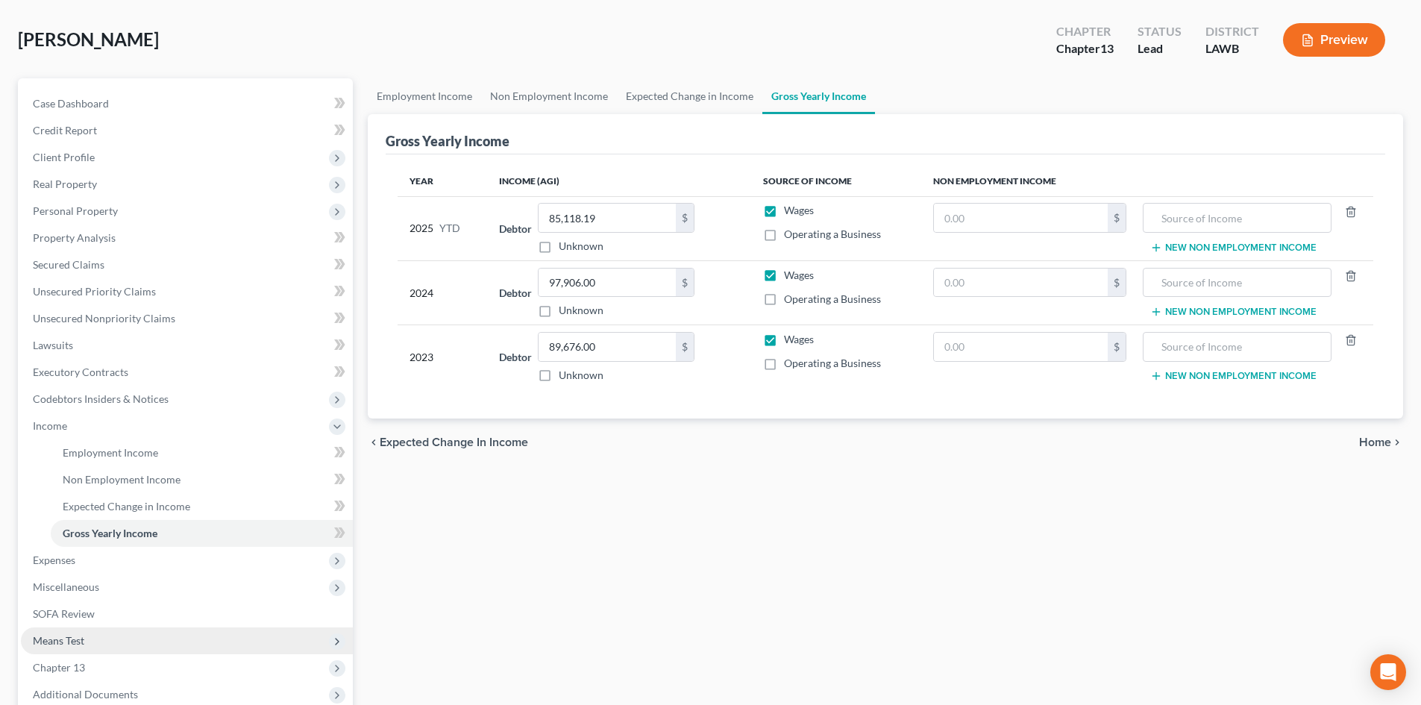
scroll to position [149, 0]
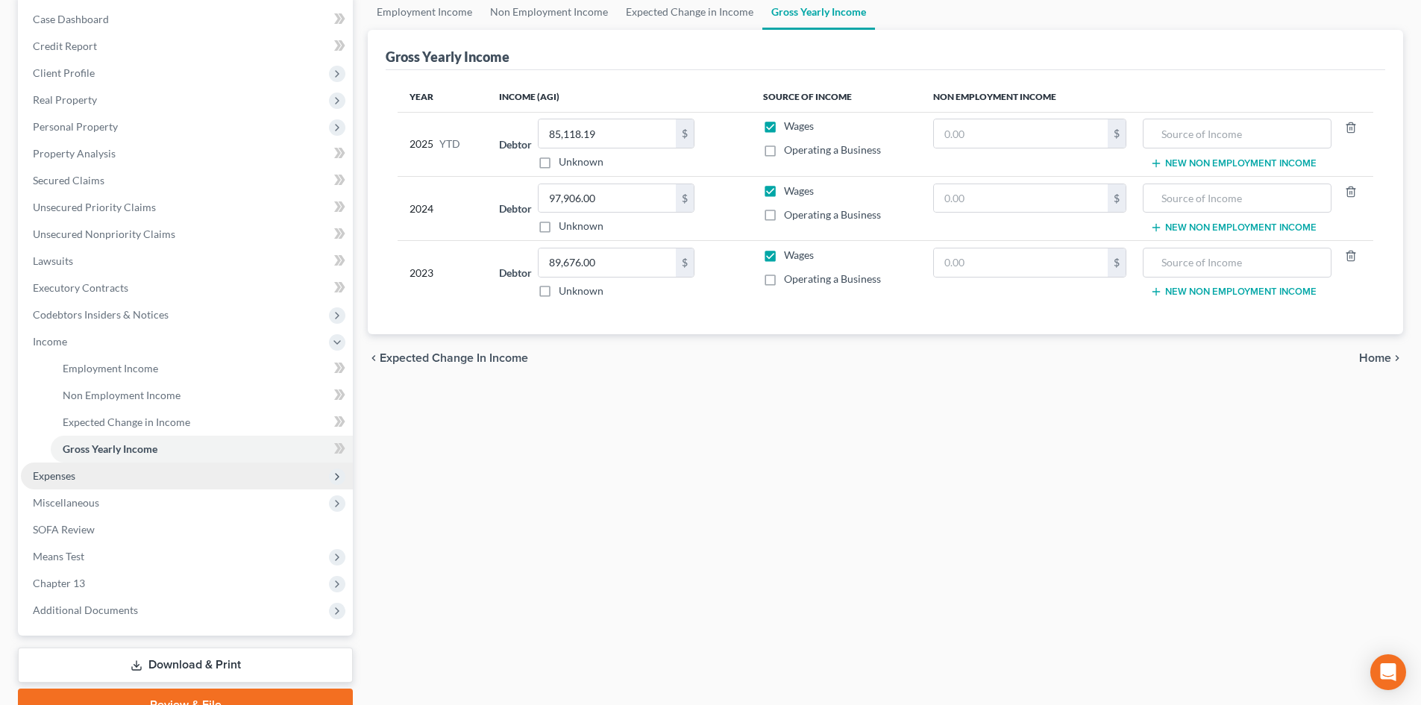
click at [148, 477] on span "Expenses" at bounding box center [187, 475] width 332 height 27
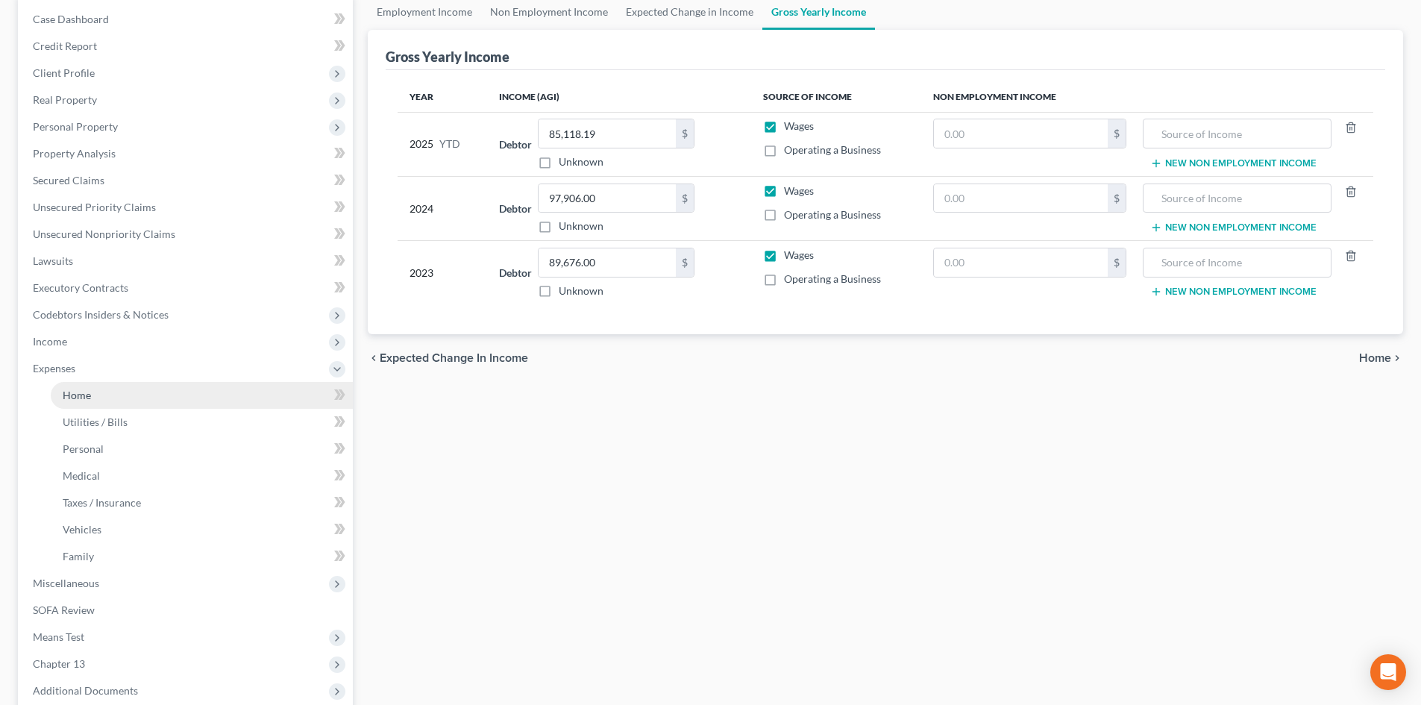
click at [135, 403] on link "Home" at bounding box center [202, 395] width 302 height 27
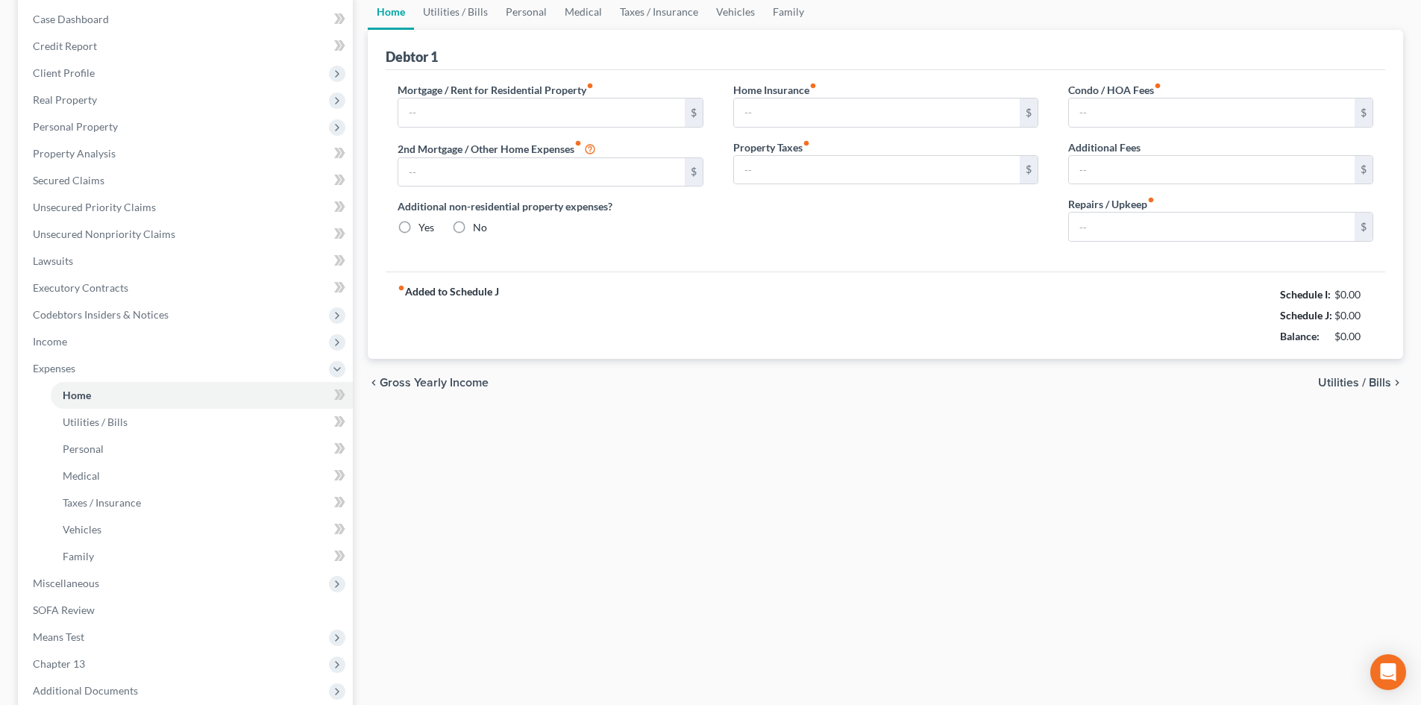
scroll to position [14, 0]
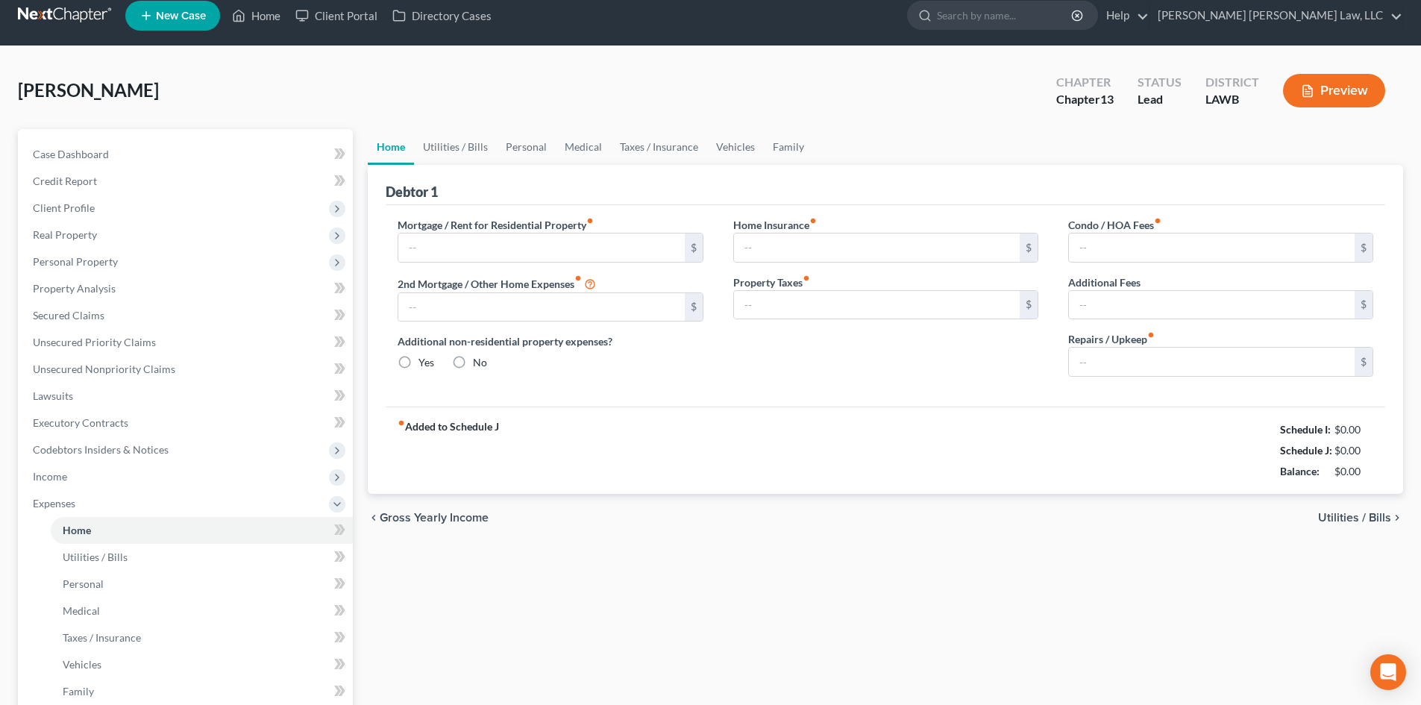
type input "0.00"
radio input "true"
type input "0.00"
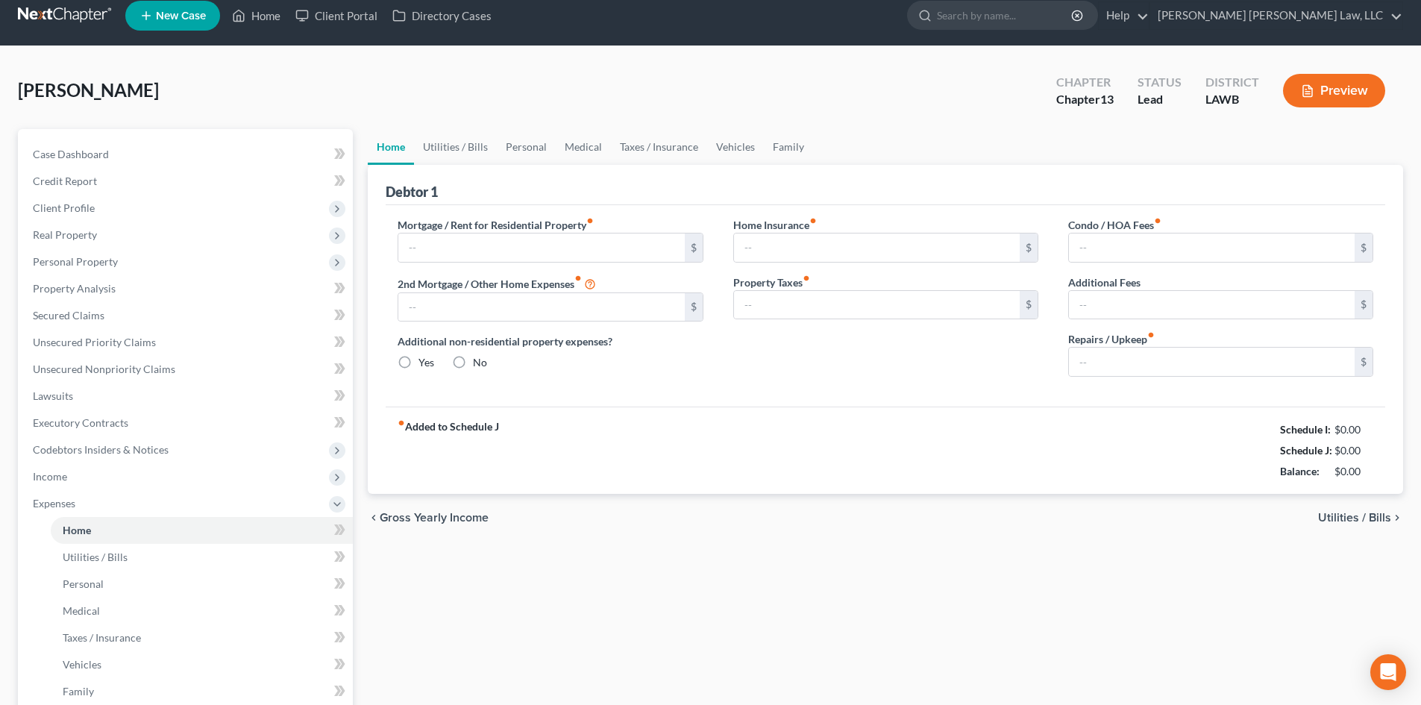
type input "0.00"
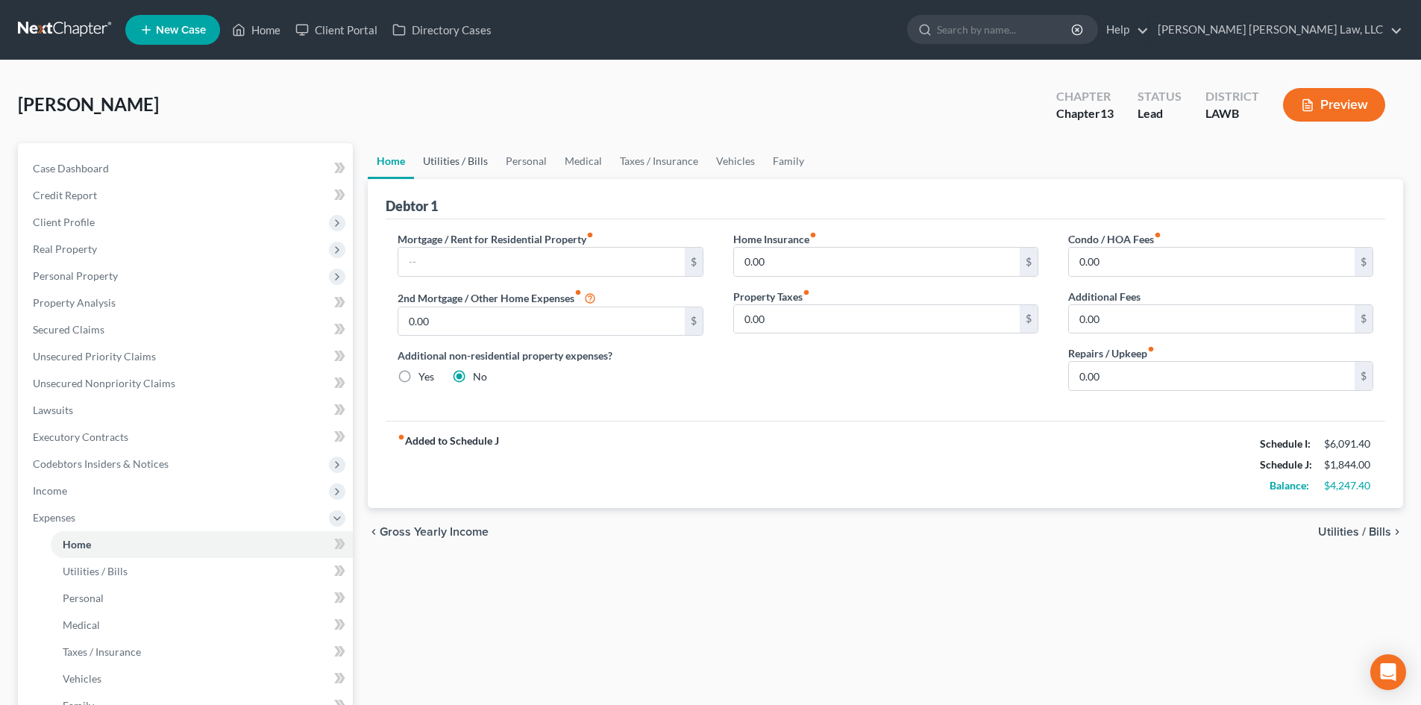
click at [465, 148] on link "Utilities / Bills" at bounding box center [455, 161] width 83 height 36
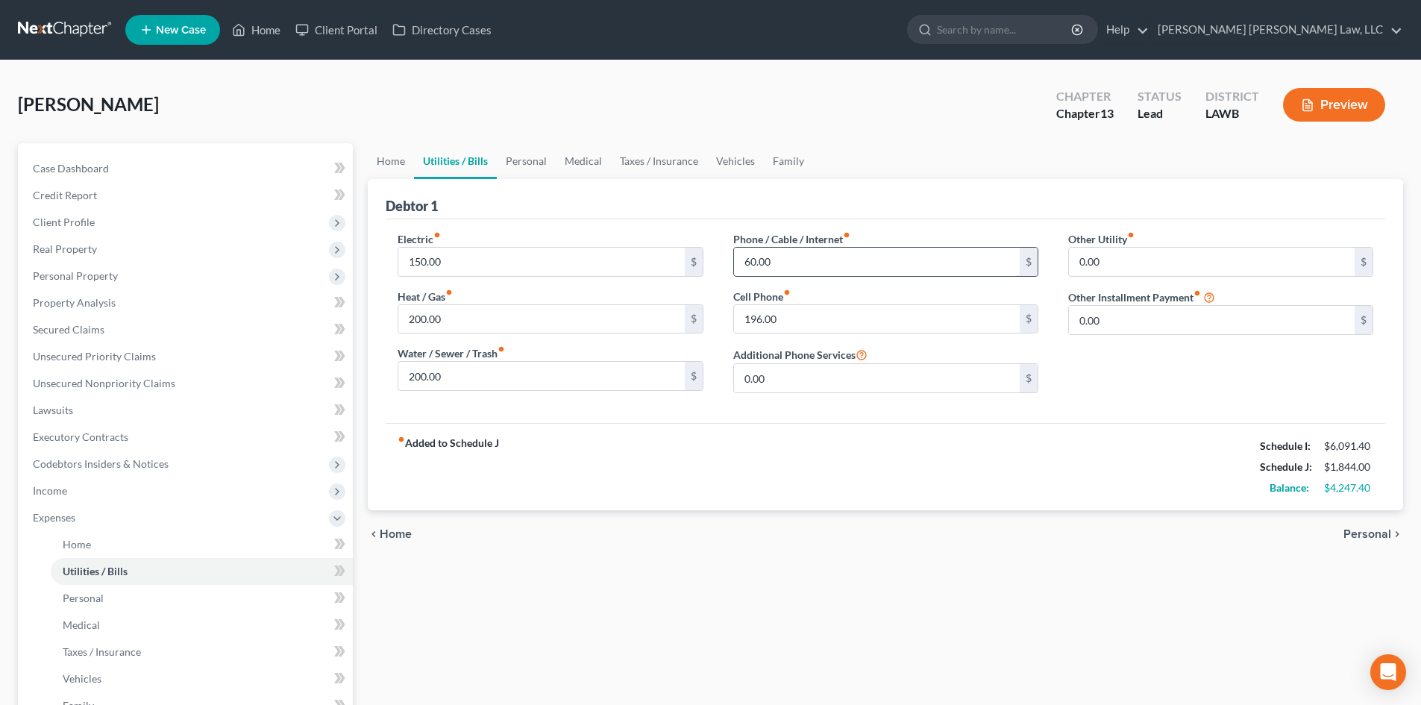
click at [795, 264] on input "60.00" at bounding box center [877, 262] width 286 height 28
type input "125.00"
click at [503, 163] on link "Personal" at bounding box center [526, 161] width 59 height 36
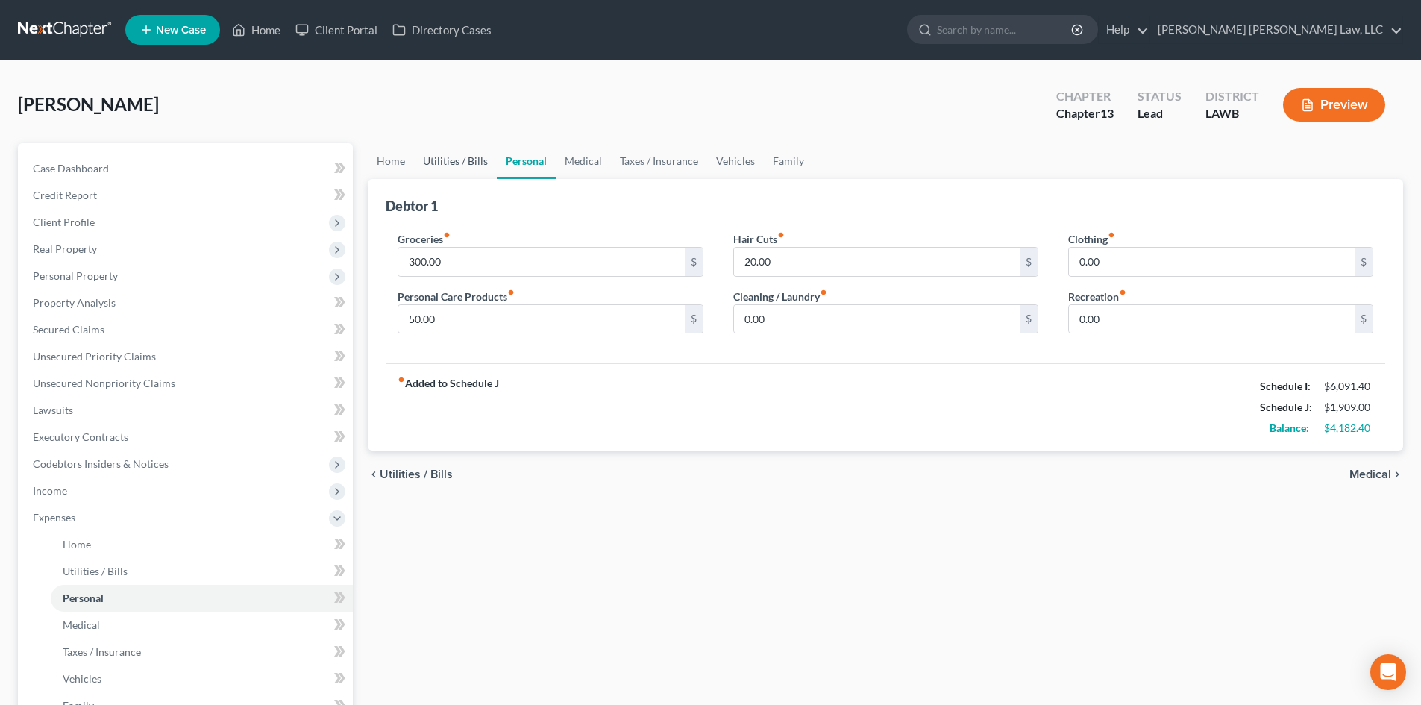
click at [438, 166] on link "Utilities / Bills" at bounding box center [455, 161] width 83 height 36
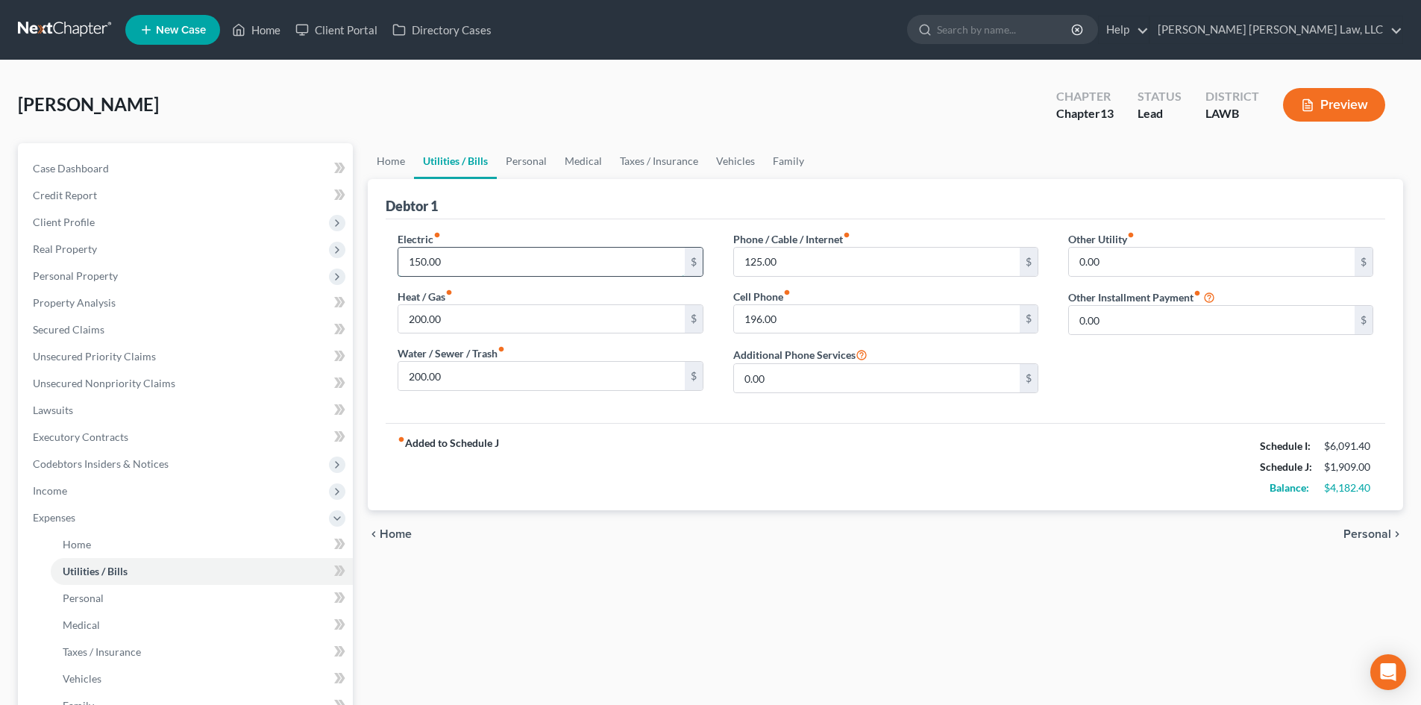
click at [496, 270] on input "150.00" at bounding box center [541, 262] width 286 height 28
type input "220.00"
click at [527, 170] on link "Personal" at bounding box center [526, 161] width 59 height 36
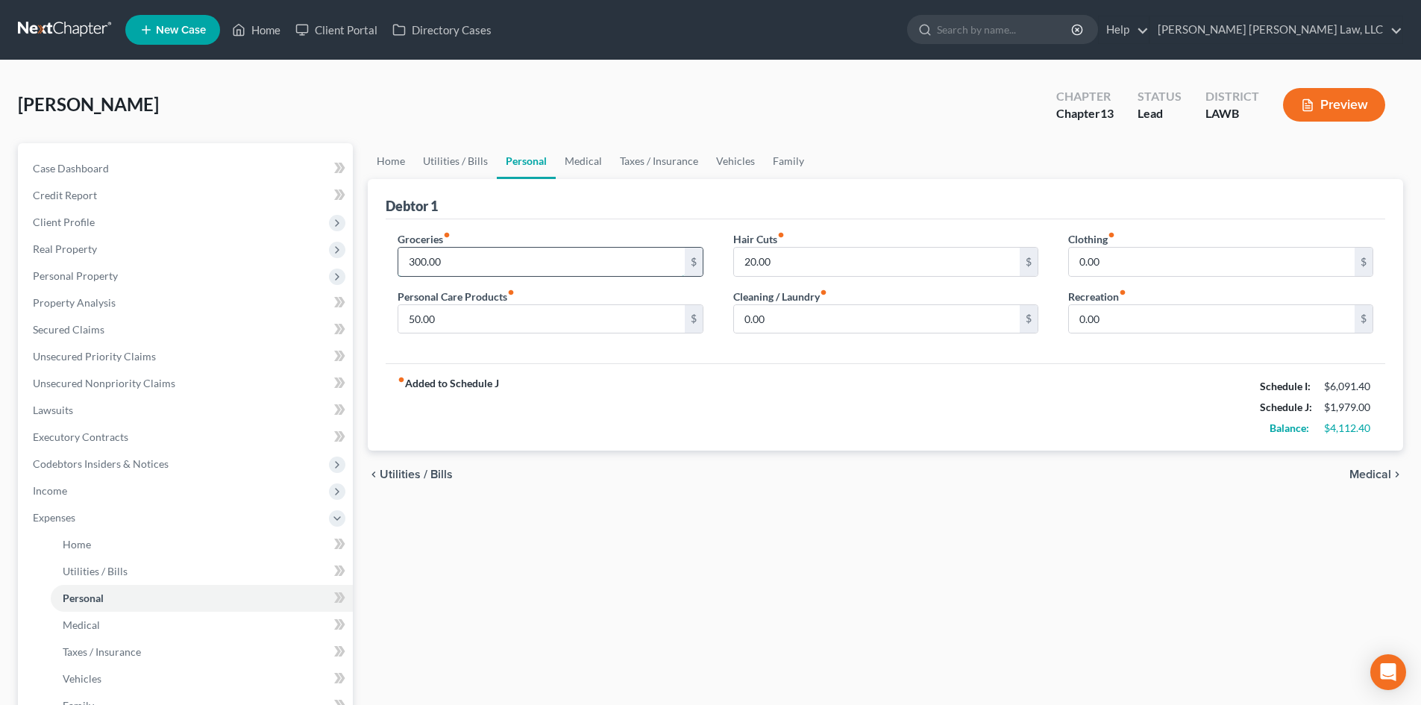
click at [625, 275] on input "300.00" at bounding box center [541, 262] width 286 height 28
type input "497.00"
click at [663, 328] on input "50.00" at bounding box center [541, 319] width 286 height 28
click at [1126, 321] on input "0.00" at bounding box center [1212, 319] width 286 height 28
type input "25.00"
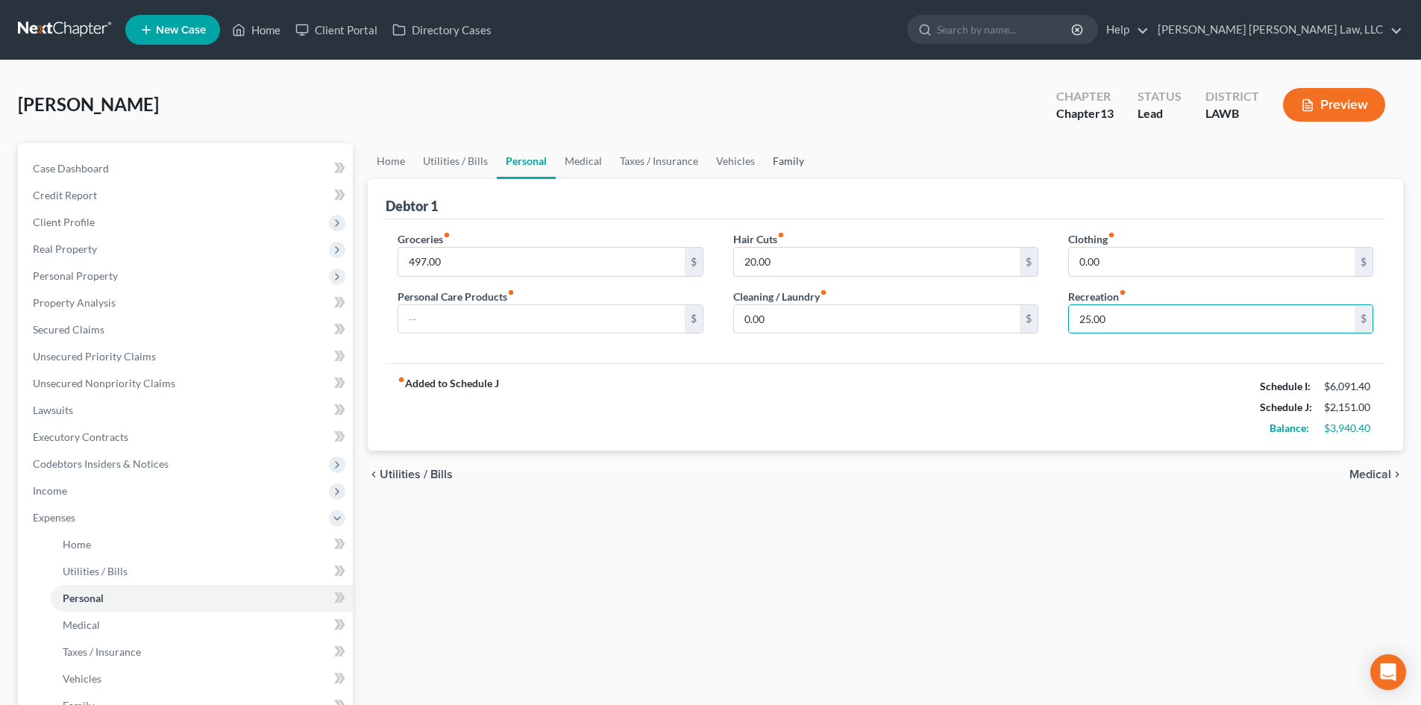
click at [779, 155] on link "Family" at bounding box center [788, 161] width 49 height 36
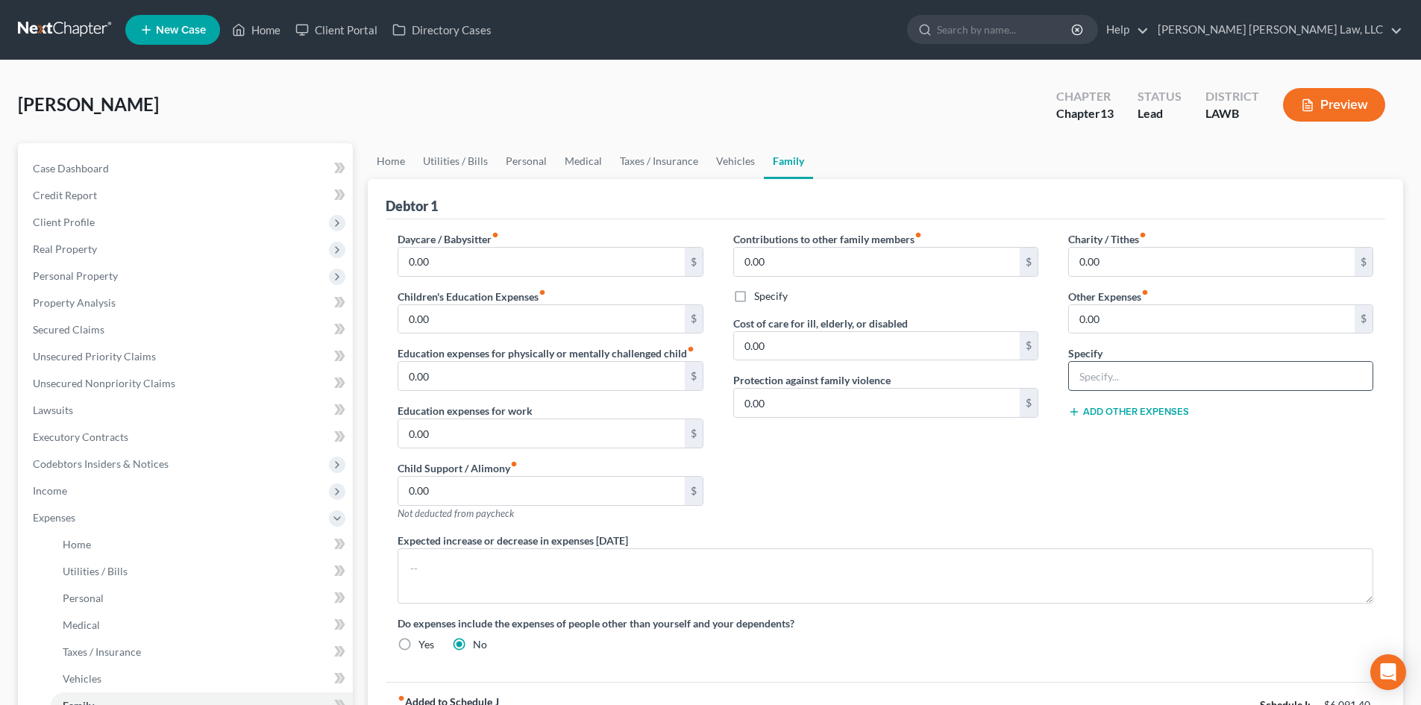
click at [1153, 368] on input "text" at bounding box center [1221, 376] width 304 height 28
type input "misc; emergency fund, plan funding"
click at [1147, 328] on input "0.00" at bounding box center [1212, 319] width 286 height 28
type input "129.00"
click at [525, 158] on link "Personal" at bounding box center [526, 161] width 59 height 36
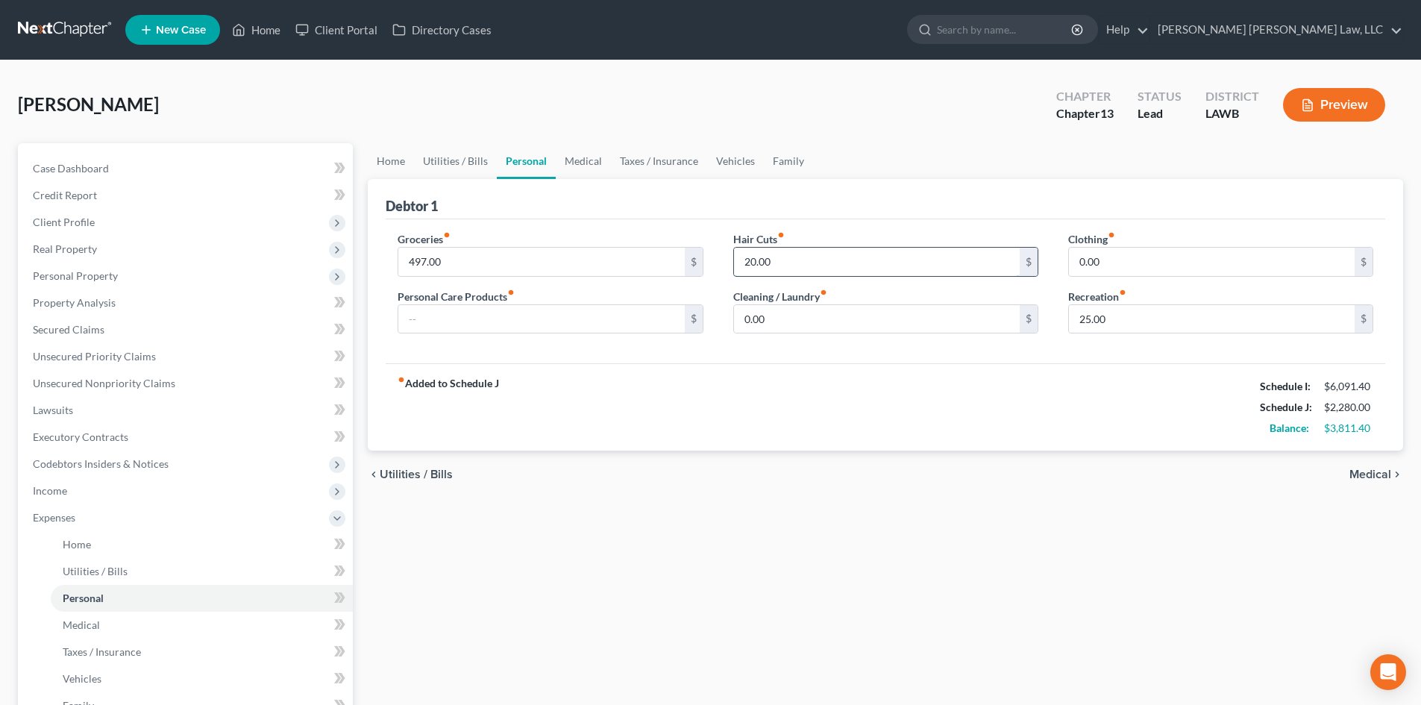
click at [791, 262] on input "20.00" at bounding box center [877, 262] width 286 height 28
type input "50.00"
click at [821, 316] on input "0.00" at bounding box center [877, 319] width 286 height 28
type input "45.00"
click at [1140, 266] on input "0.00" at bounding box center [1212, 262] width 286 height 28
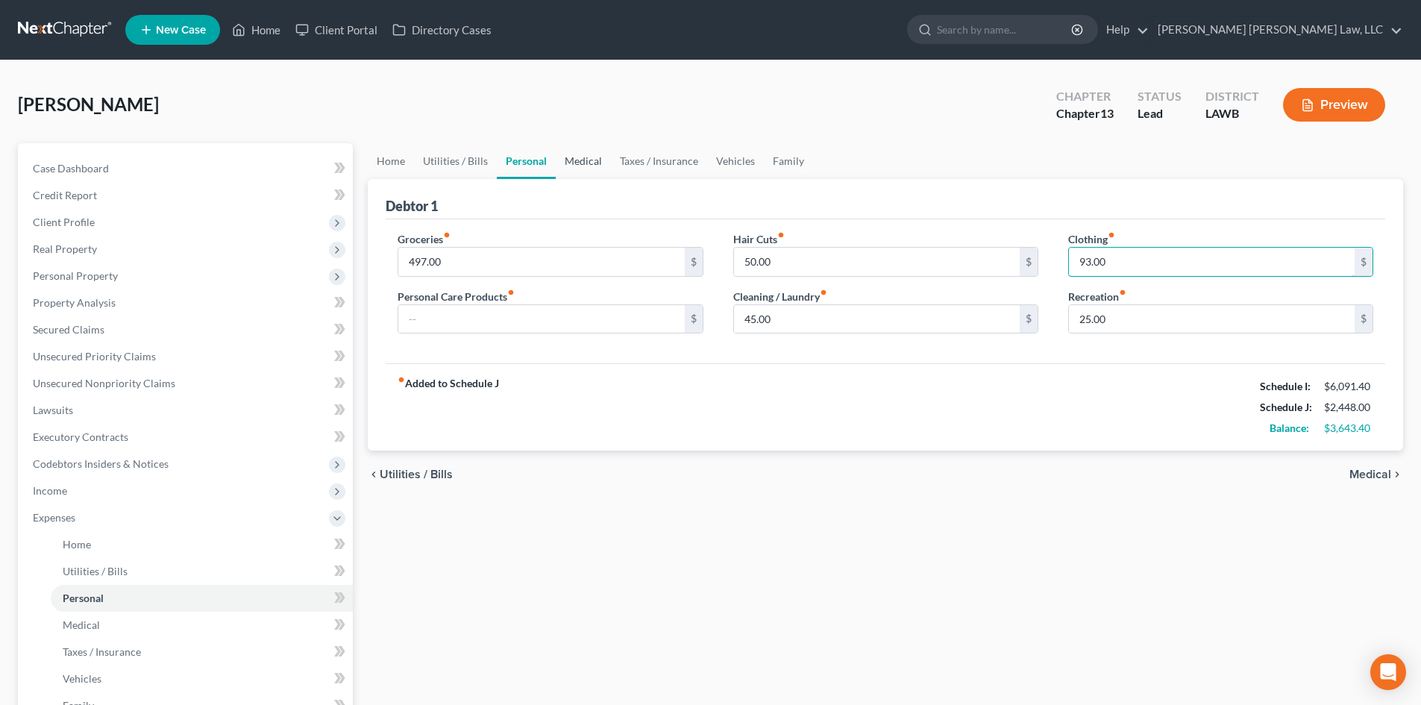
type input "93.00"
click at [579, 163] on link "Medical" at bounding box center [583, 161] width 55 height 36
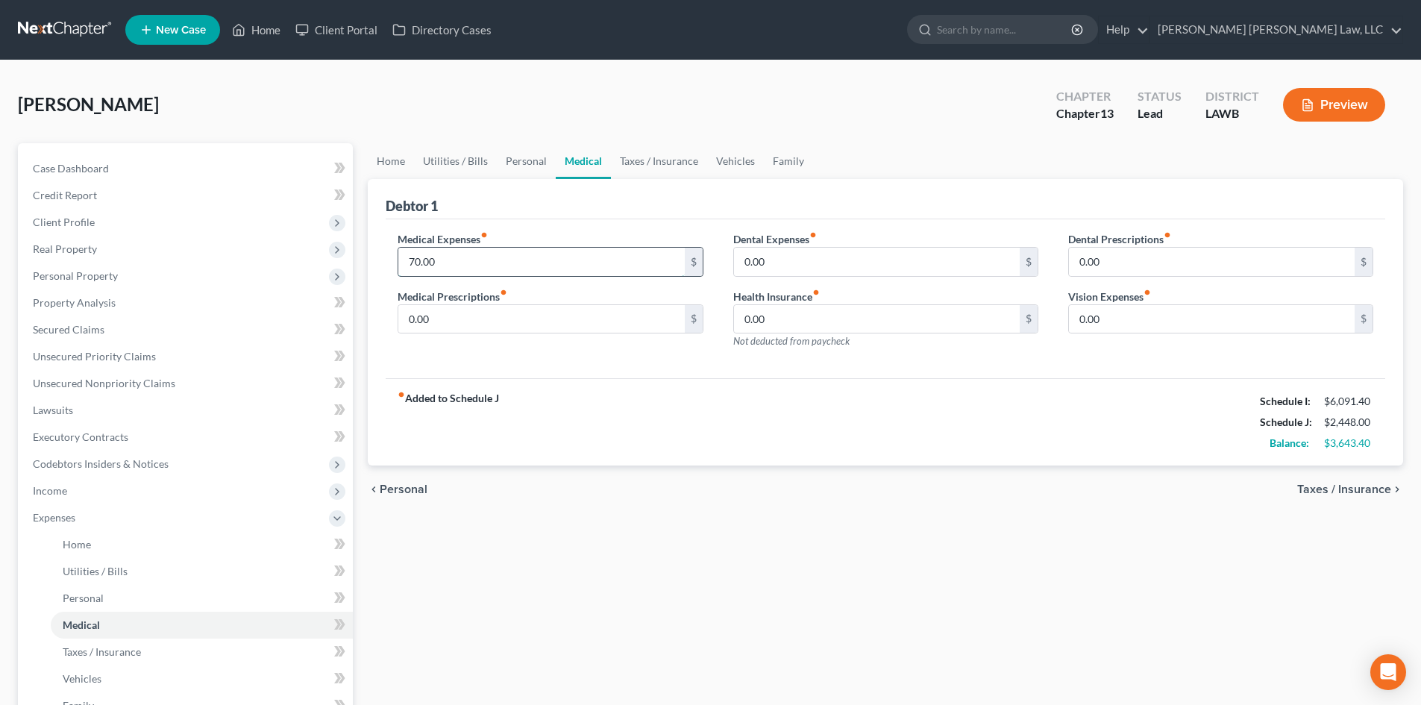
click at [480, 251] on input "70.00" at bounding box center [541, 262] width 286 height 28
type input "100.00"
click at [483, 307] on input "0.00" at bounding box center [541, 319] width 286 height 28
type input "100.00"
click at [747, 263] on input "0.00" at bounding box center [877, 262] width 286 height 28
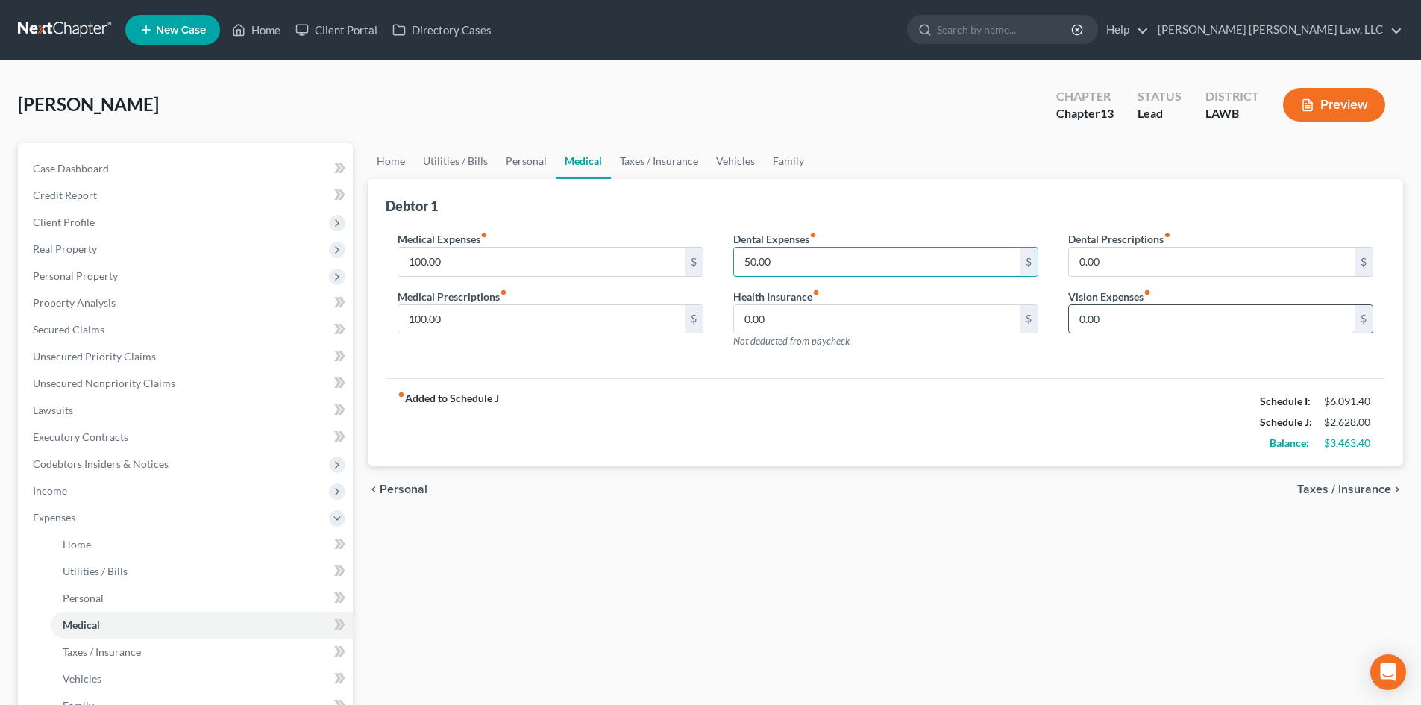
type input "50.00"
click at [1126, 315] on input "0.00" at bounding box center [1212, 319] width 286 height 28
type input "50.00"
click at [639, 153] on link "Taxes / Insurance" at bounding box center [659, 161] width 96 height 36
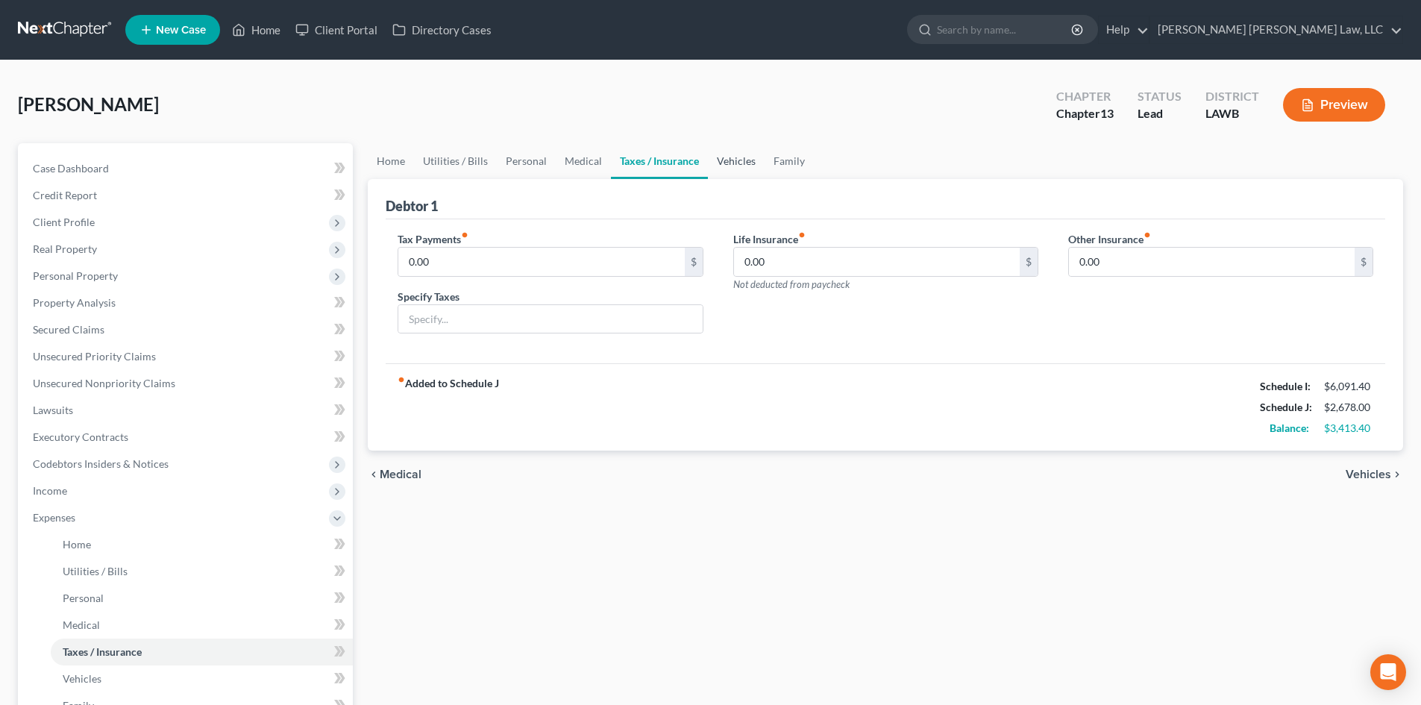
click at [747, 162] on link "Vehicles" at bounding box center [736, 161] width 57 height 36
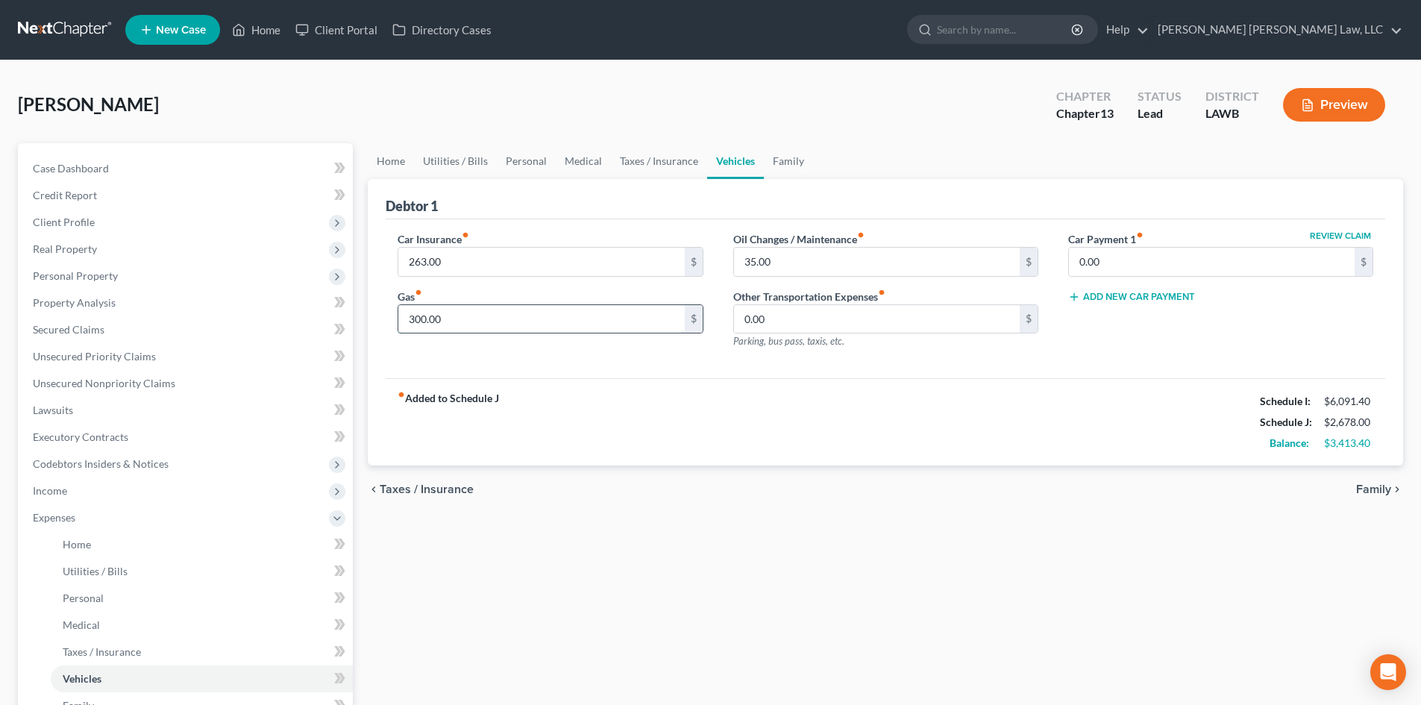
click at [581, 317] on input "300.00" at bounding box center [541, 319] width 286 height 28
type input "400.00"
click at [823, 257] on input "35.00" at bounding box center [877, 262] width 286 height 28
type input "60.00"
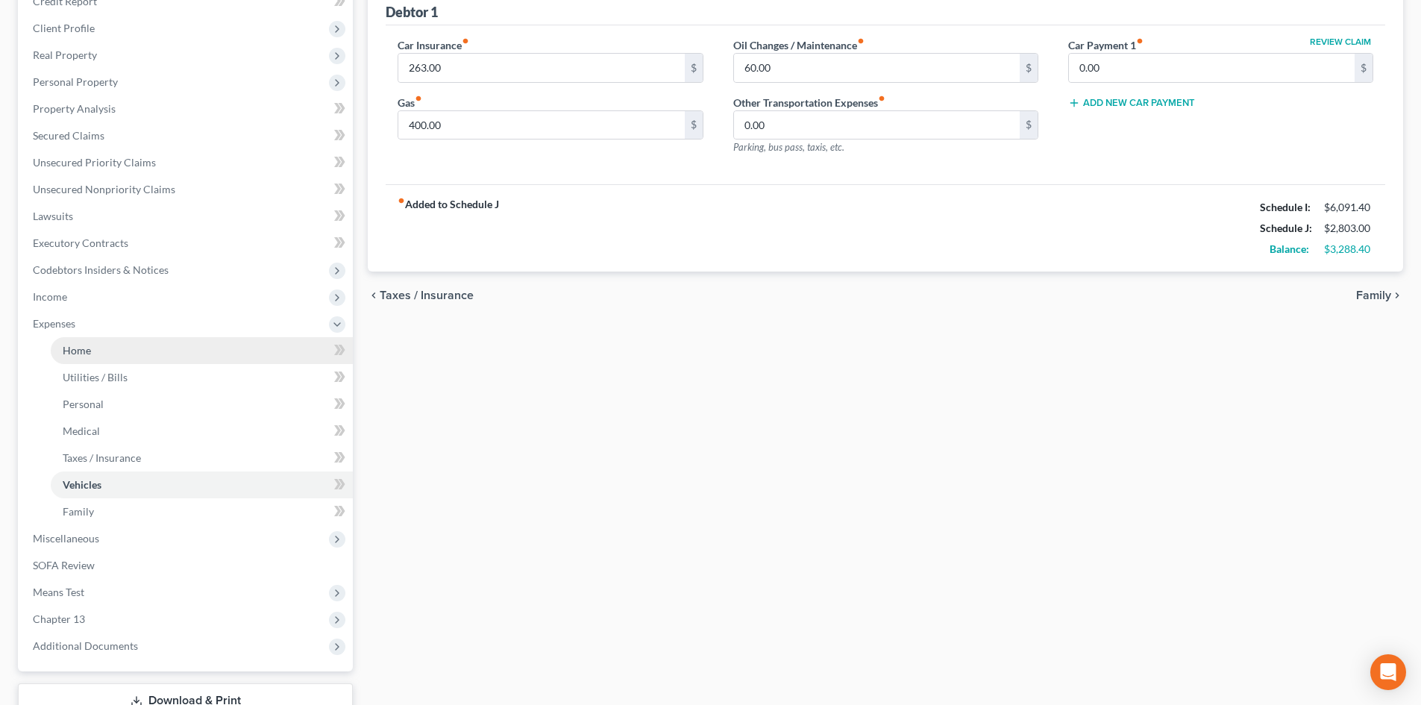
scroll to position [224, 0]
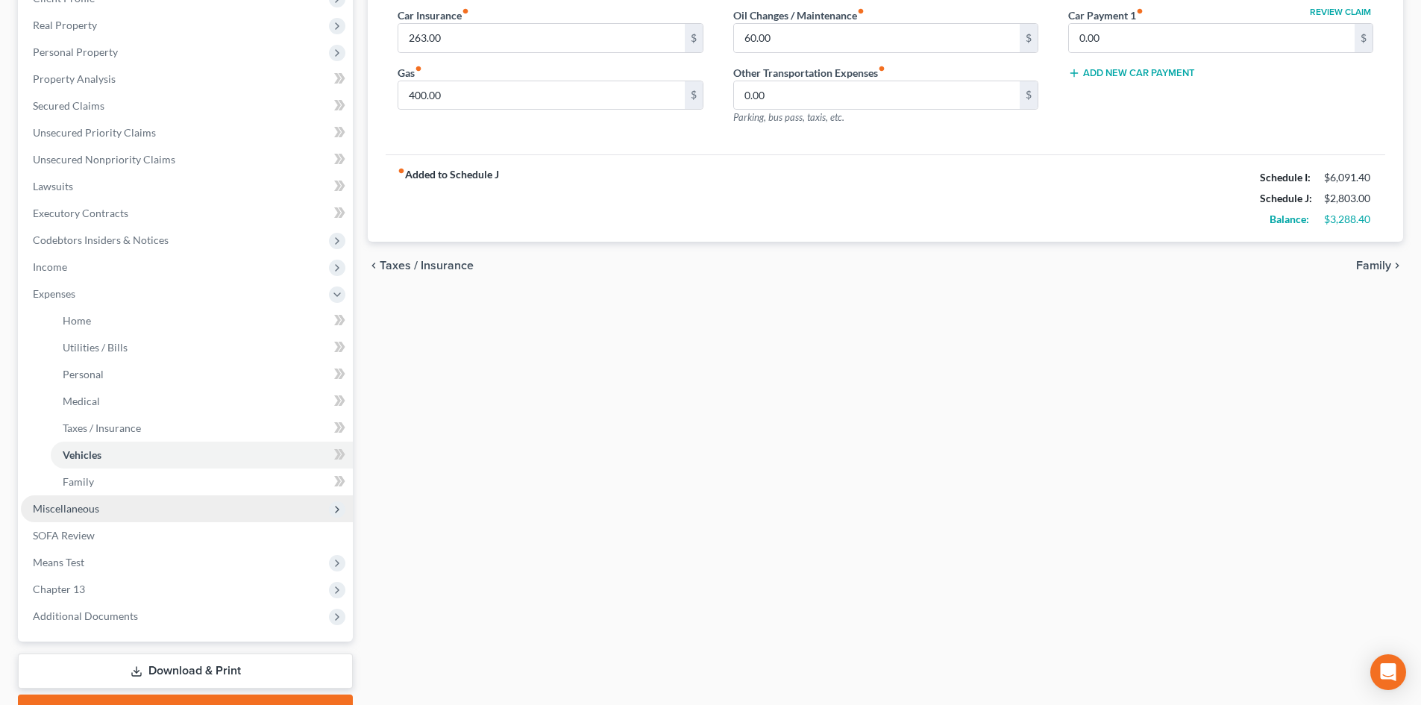
click at [132, 516] on span "Miscellaneous" at bounding box center [187, 508] width 332 height 27
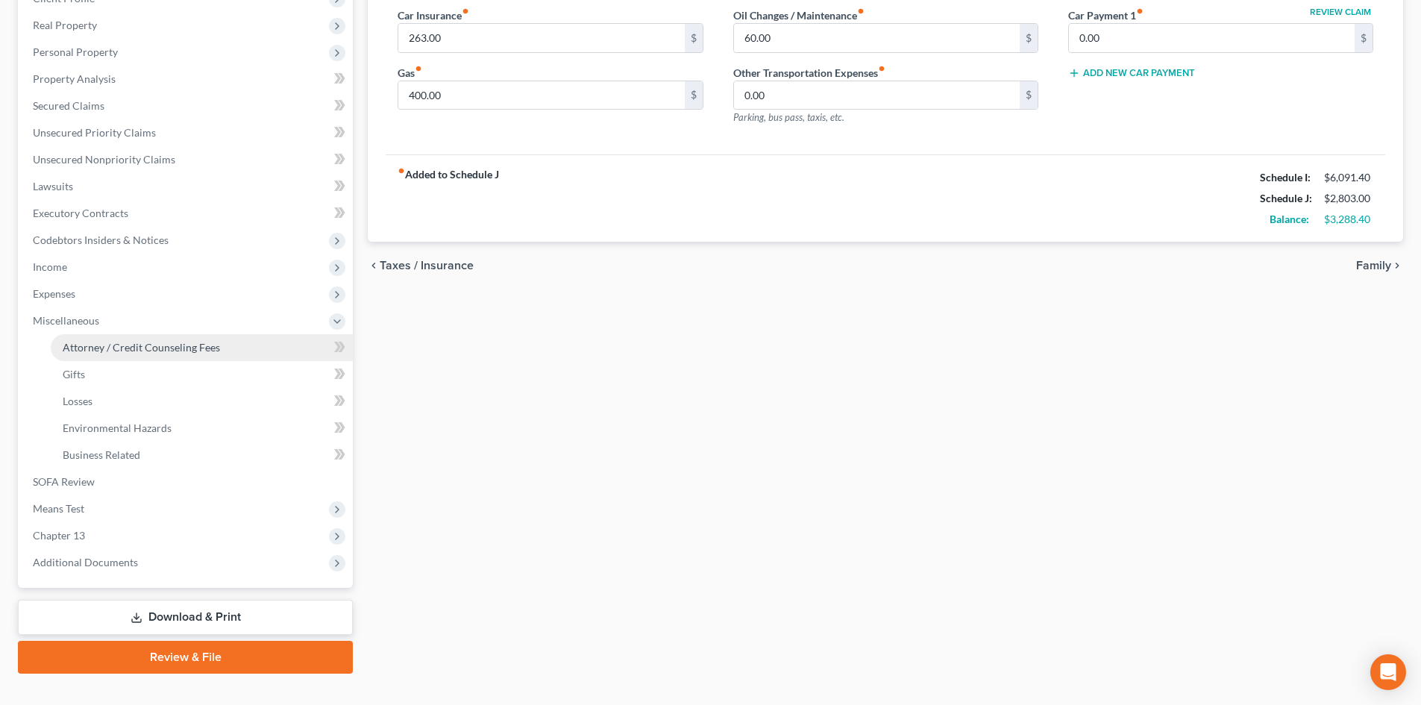
click at [140, 345] on span "Attorney / Credit Counseling Fees" at bounding box center [141, 347] width 157 height 13
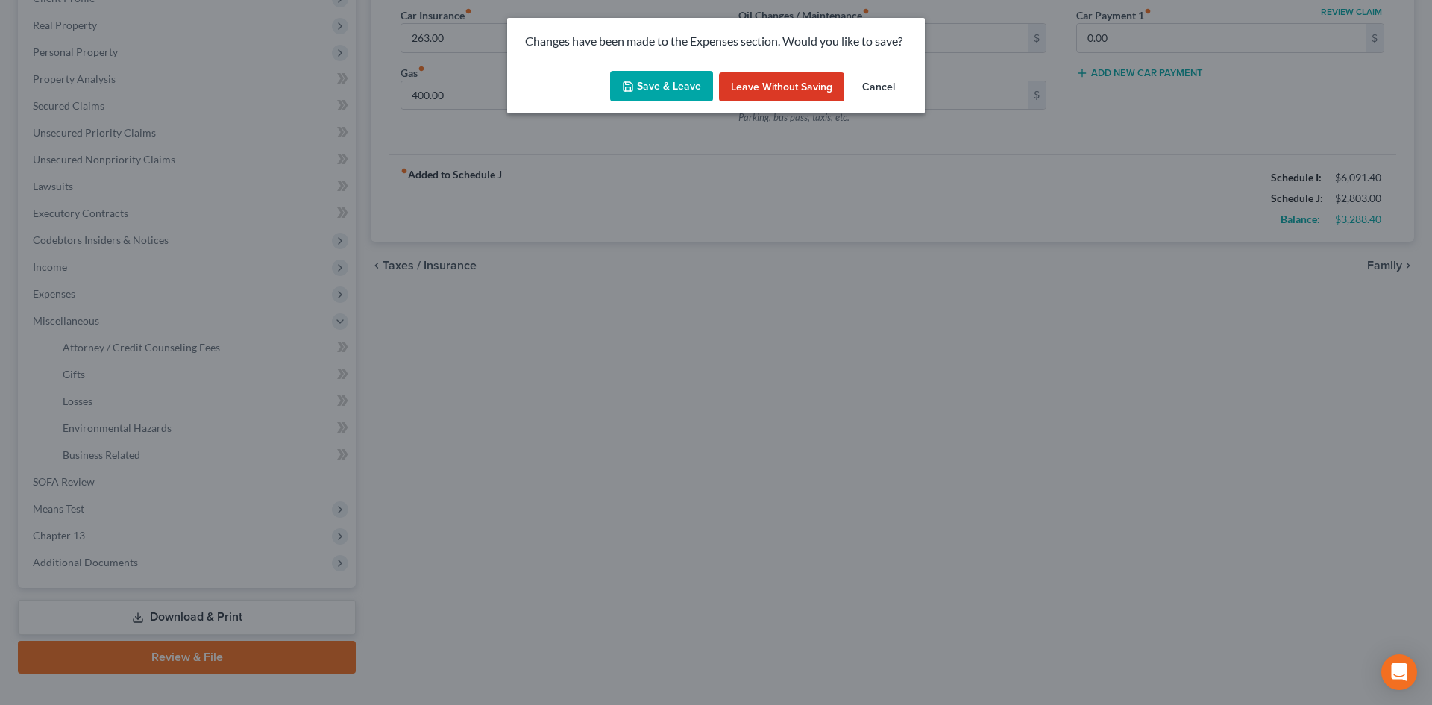
click at [659, 92] on button "Save & Leave" at bounding box center [661, 86] width 103 height 31
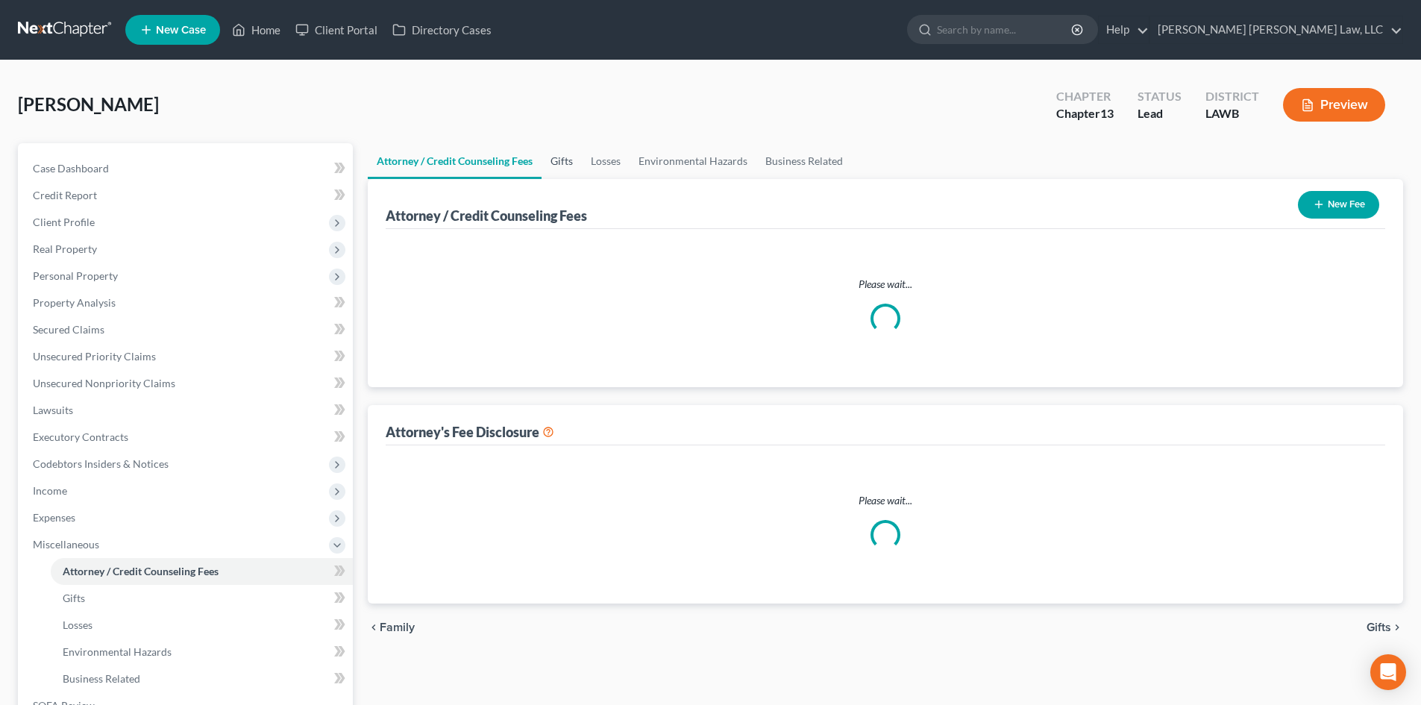
select select "1"
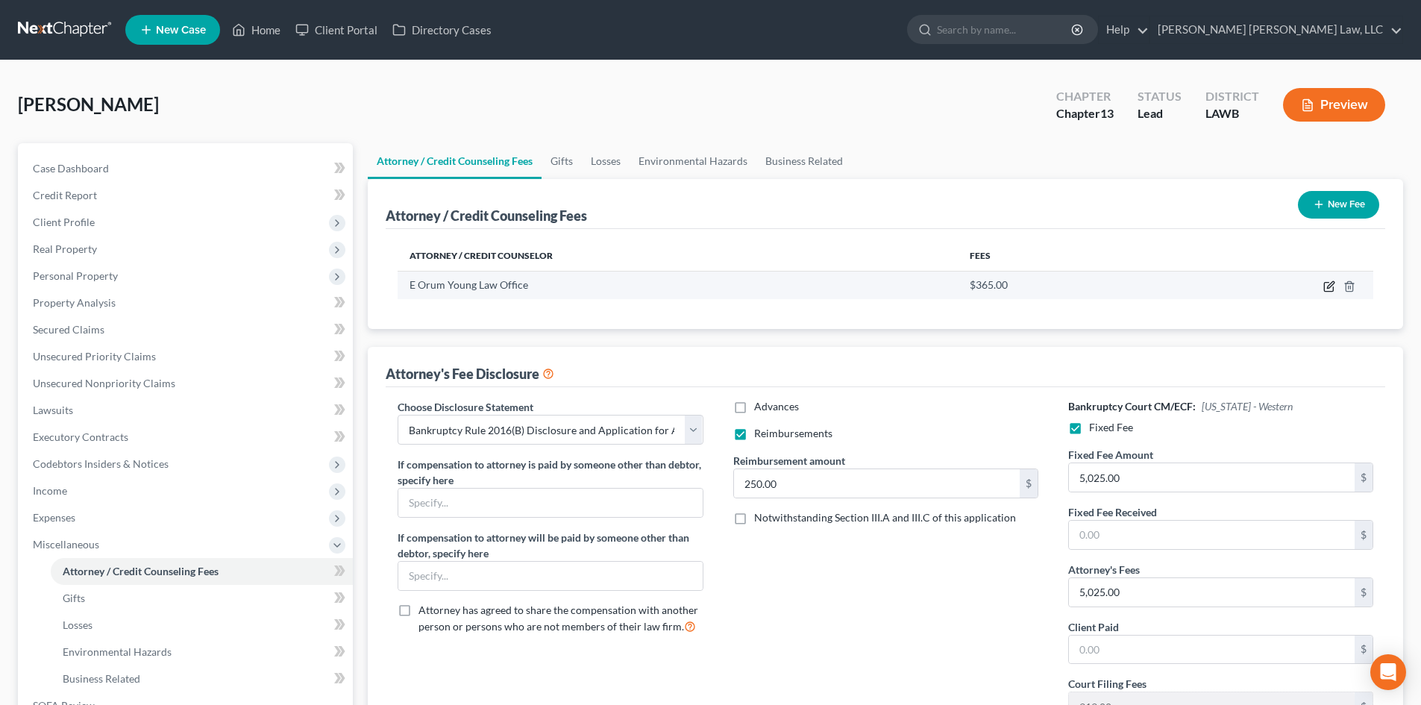
click at [1329, 286] on icon "button" at bounding box center [1330, 284] width 7 height 7
select select "19"
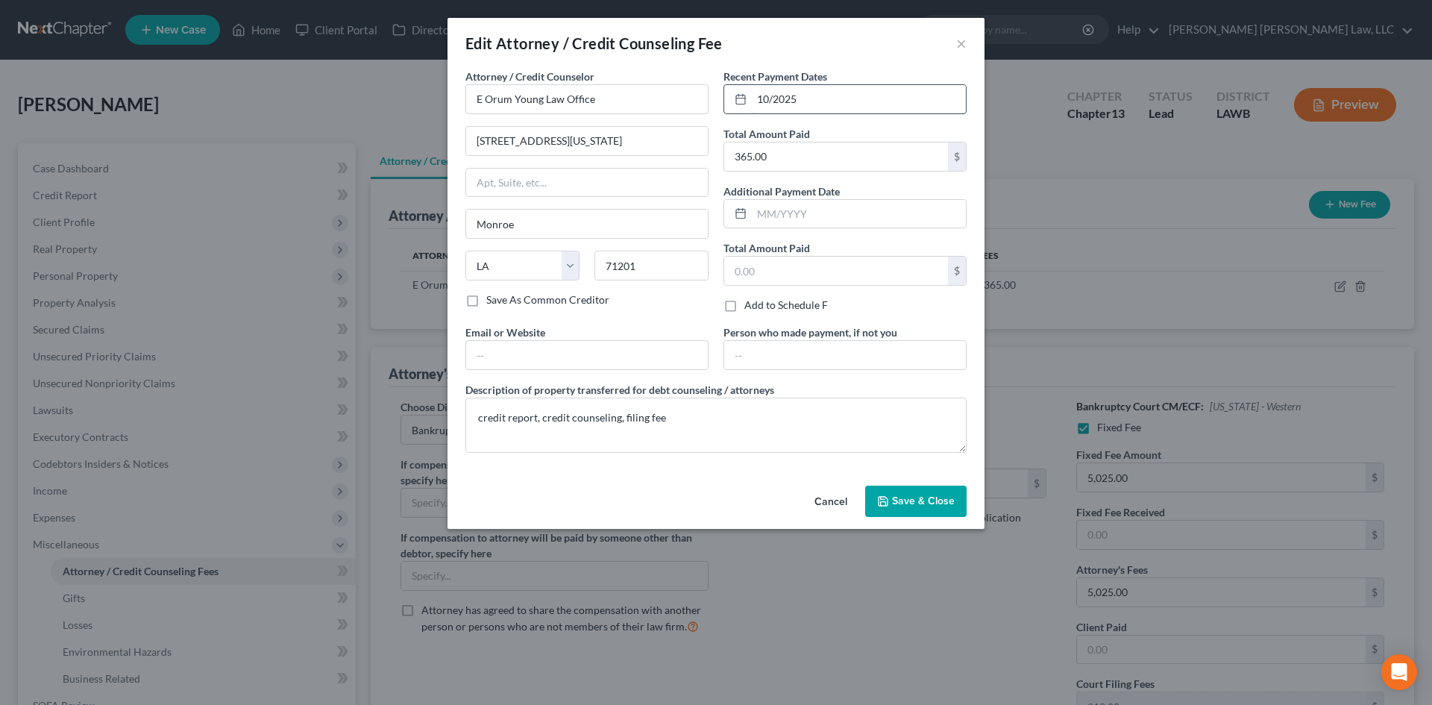
drag, startPoint x: 856, startPoint y: 87, endPoint x: 737, endPoint y: 97, distance: 119.8
click at [732, 99] on div "10/2025" at bounding box center [844, 99] width 243 height 30
type input "[DATE]"
click at [926, 506] on span "Save & Close" at bounding box center [923, 500] width 63 height 13
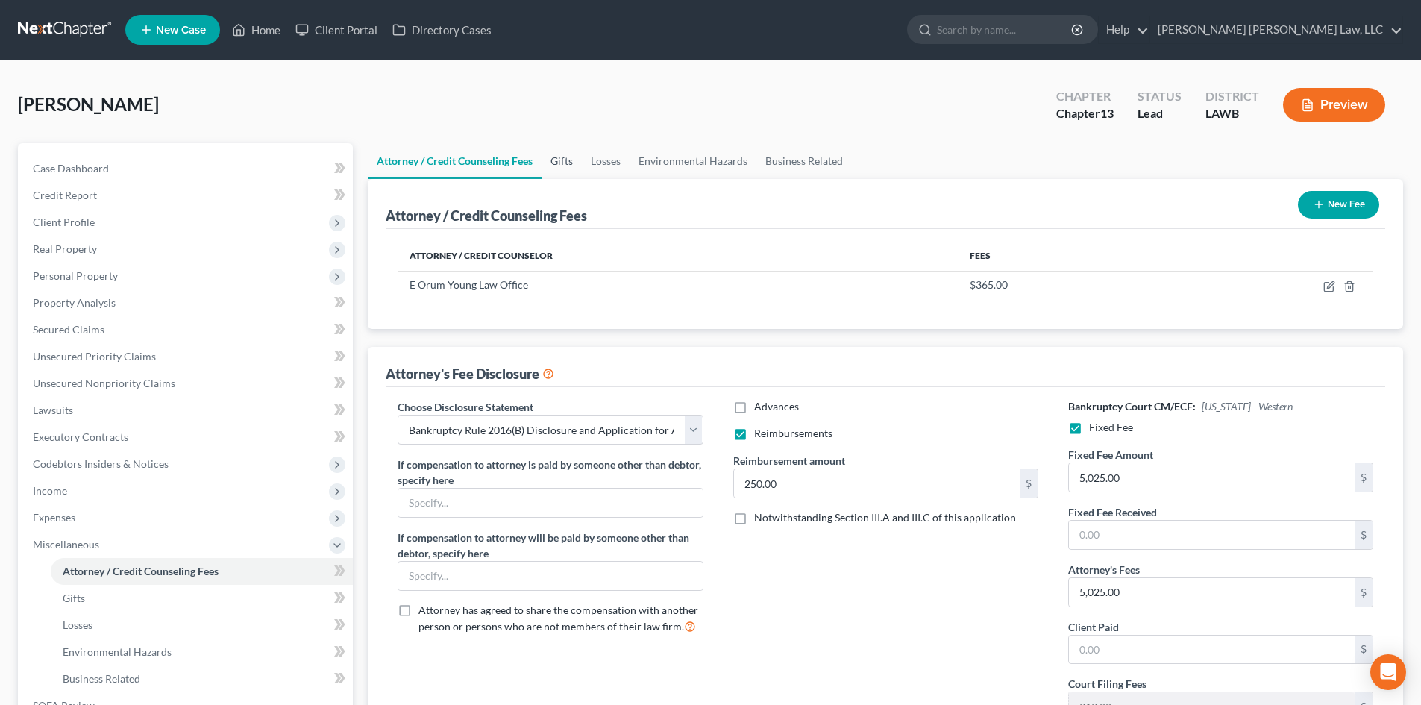
click at [578, 159] on link "Gifts" at bounding box center [561, 161] width 40 height 36
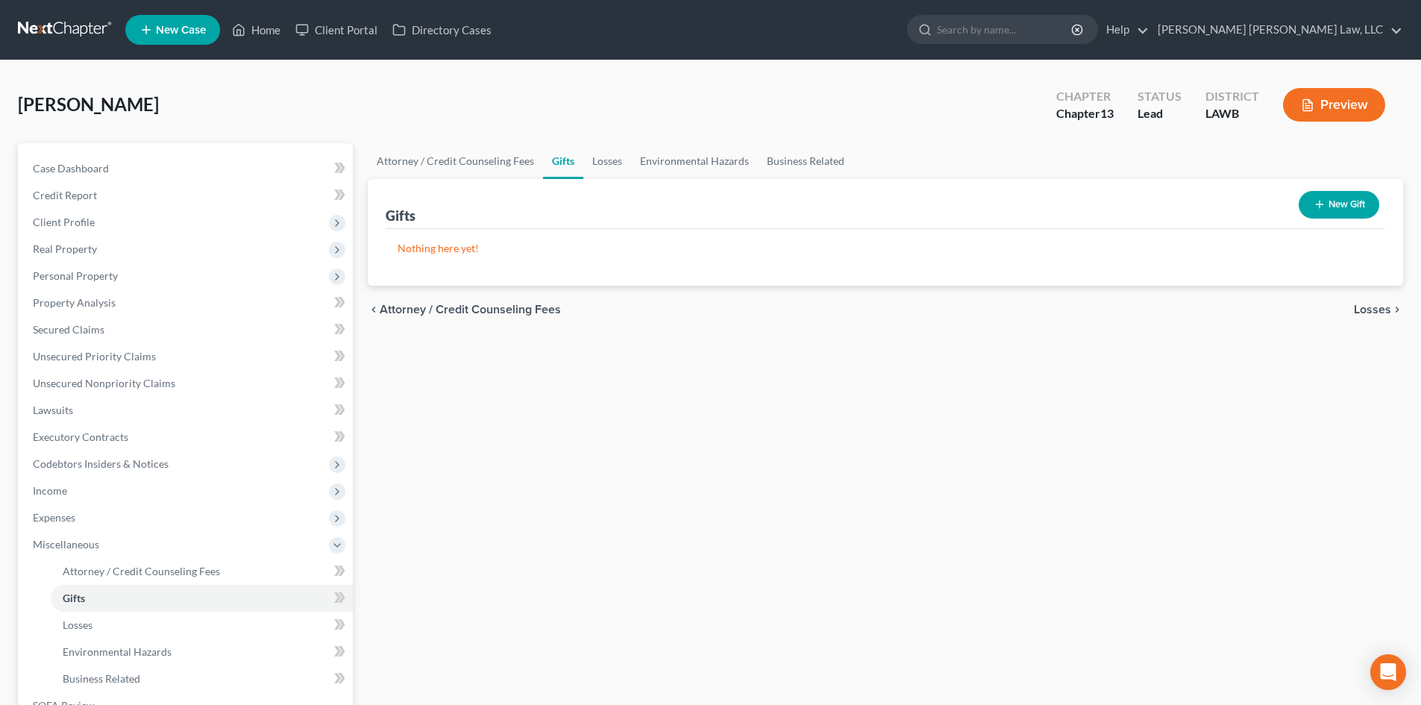
click at [1333, 203] on button "New Gift" at bounding box center [1338, 205] width 81 height 28
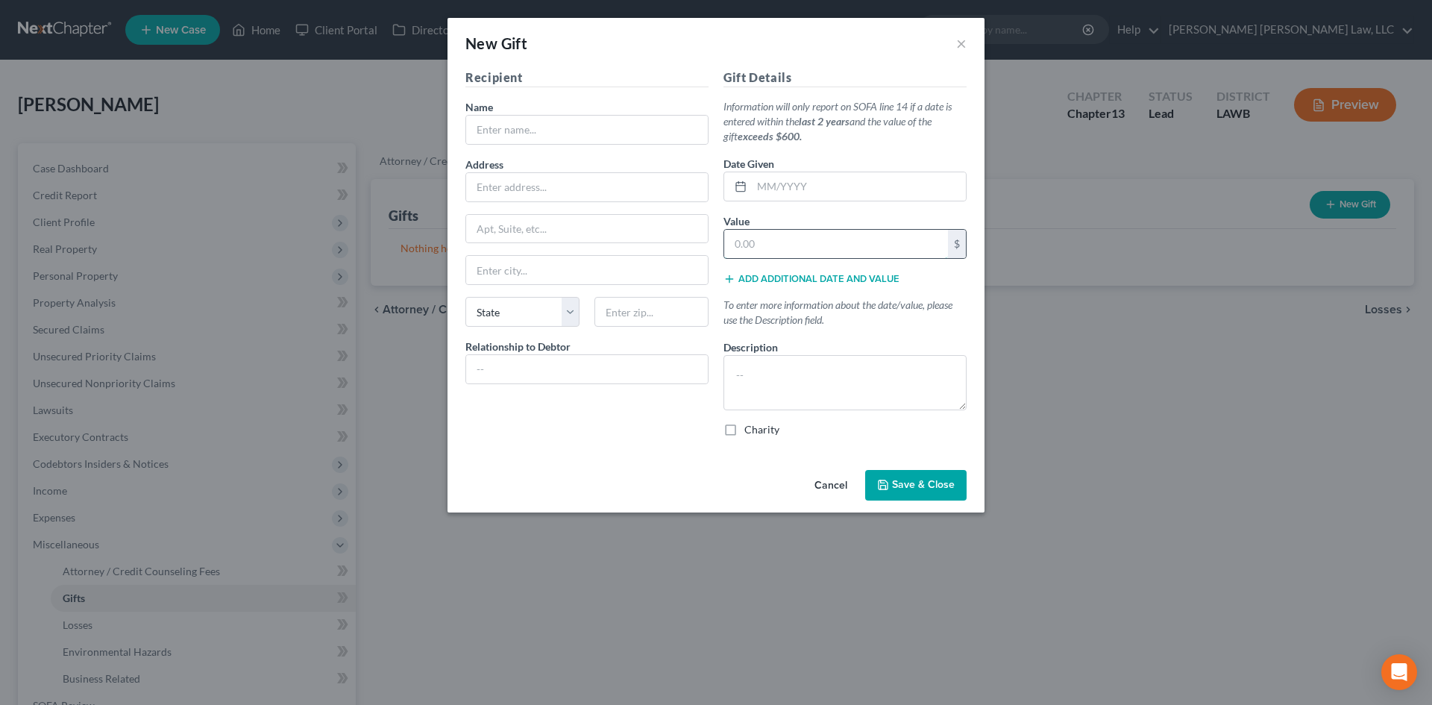
click at [814, 247] on input "text" at bounding box center [836, 244] width 224 height 28
click at [764, 373] on textarea at bounding box center [844, 382] width 243 height 55
type textarea "Sponsor for a Technical College"
click at [760, 433] on label "Charity" at bounding box center [761, 429] width 35 height 15
click at [760, 432] on input "Charity" at bounding box center [755, 427] width 10 height 10
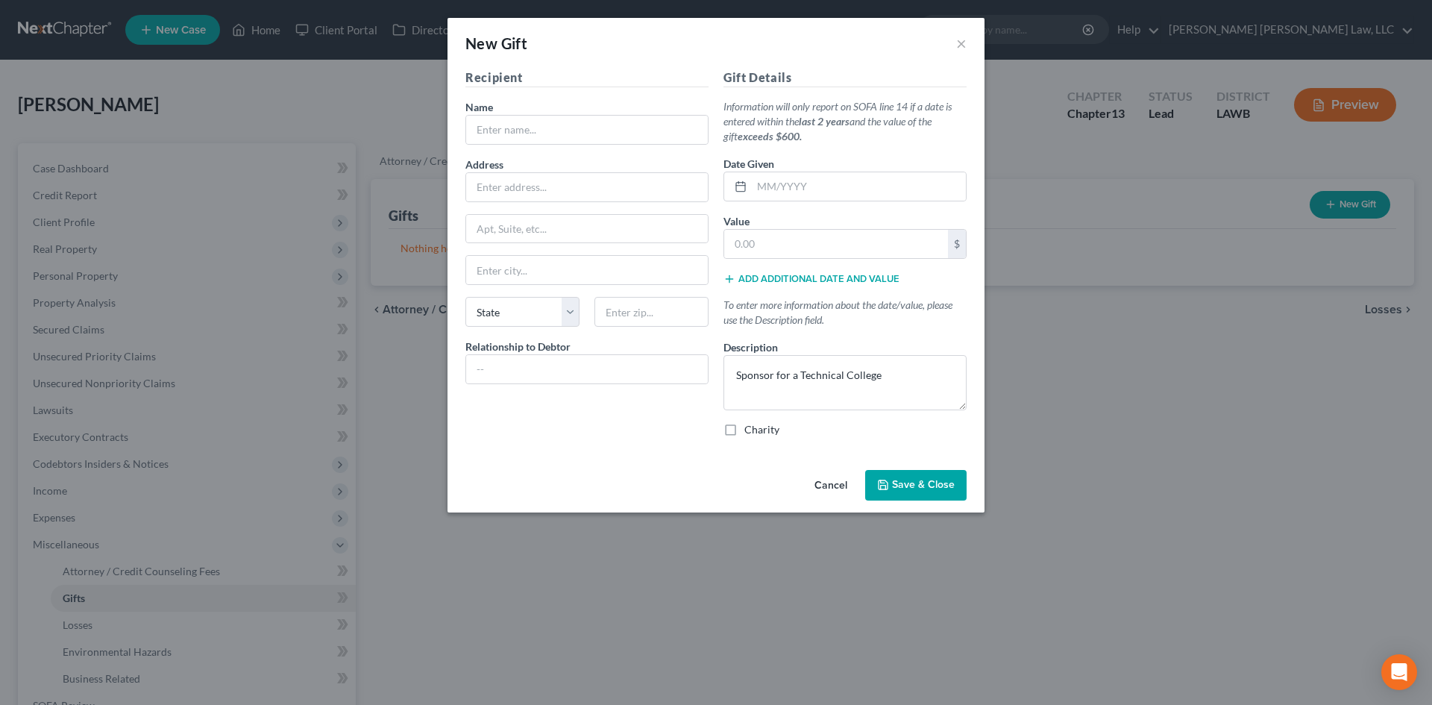
checkbox input "true"
click at [552, 125] on input "text" at bounding box center [587, 130] width 242 height 28
click at [652, 474] on div "Cancel Save & Close" at bounding box center [715, 488] width 537 height 49
click at [610, 122] on input "text" at bounding box center [587, 130] width 242 height 28
type input "[PERSON_NAME] Antmortye"
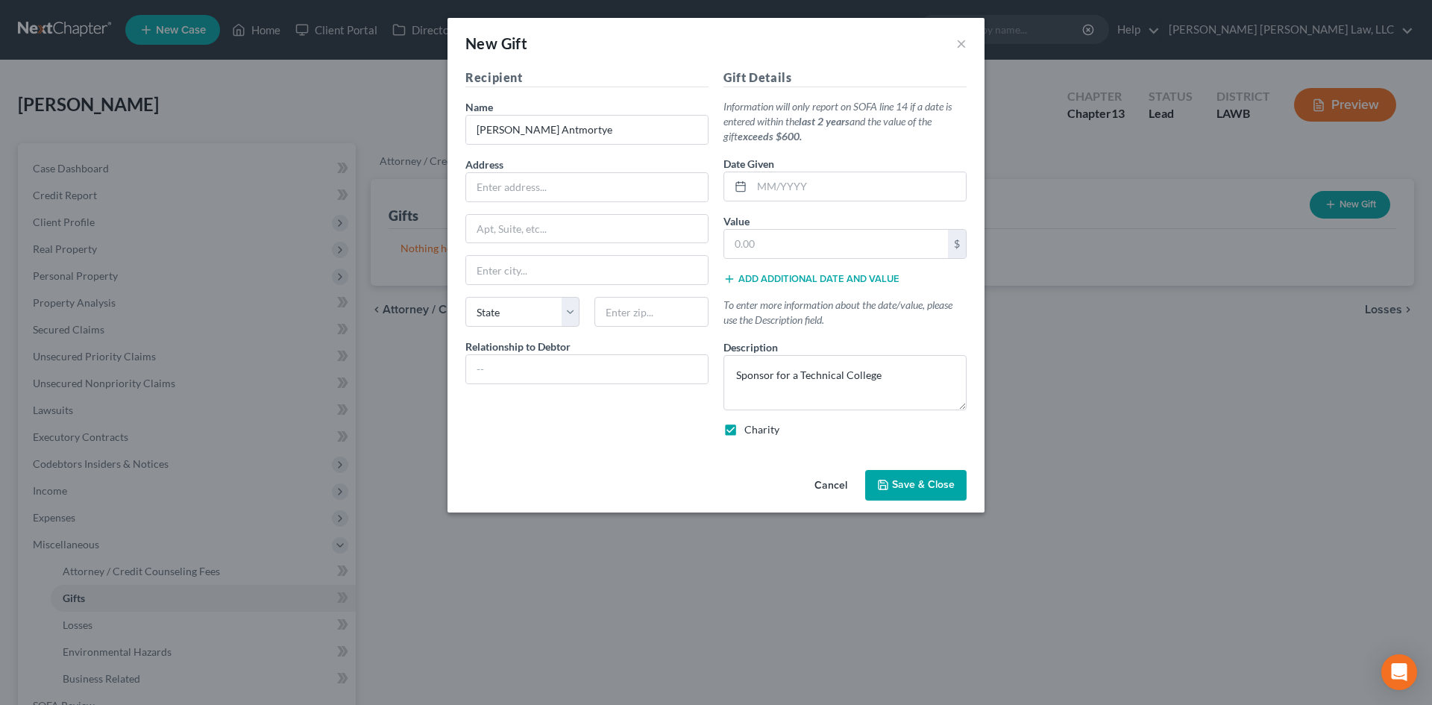
click at [891, 486] on button "Save & Close" at bounding box center [915, 485] width 101 height 31
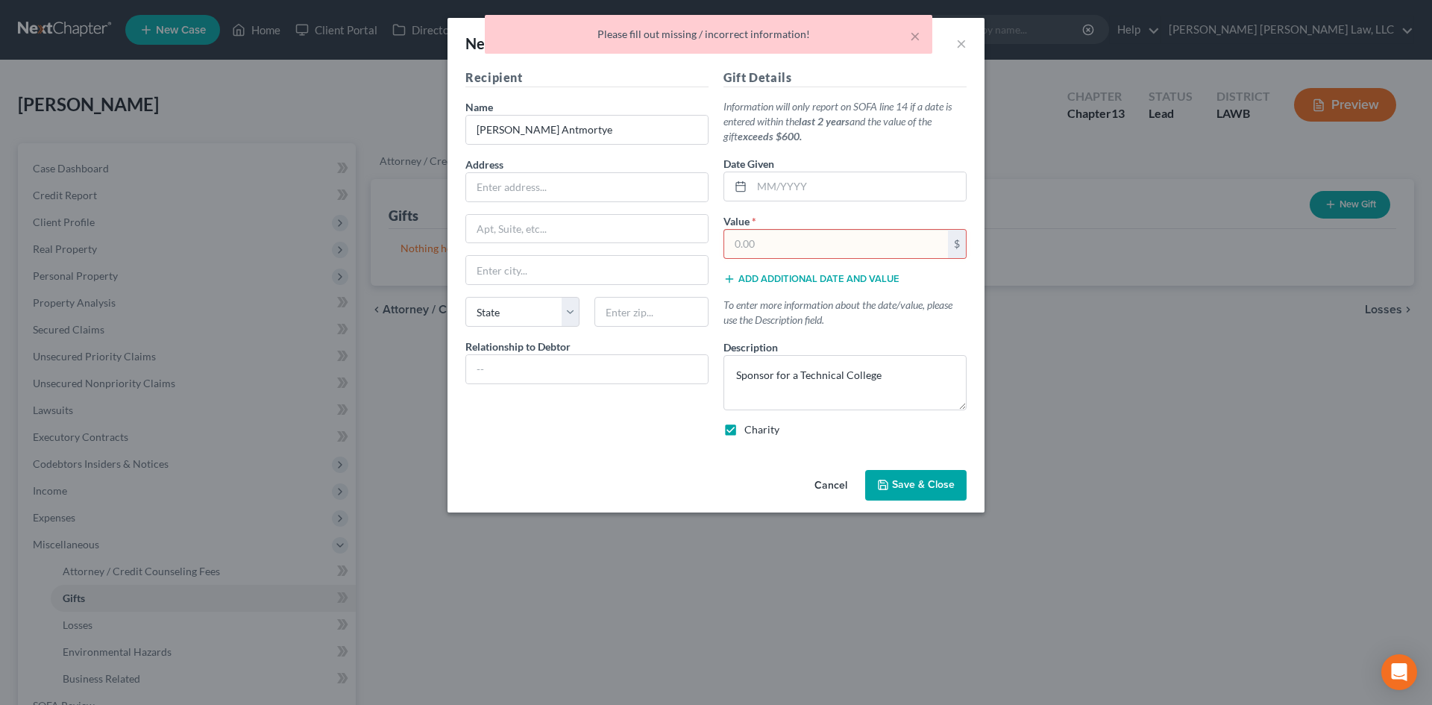
click at [798, 243] on input "text" at bounding box center [836, 244] width 224 height 28
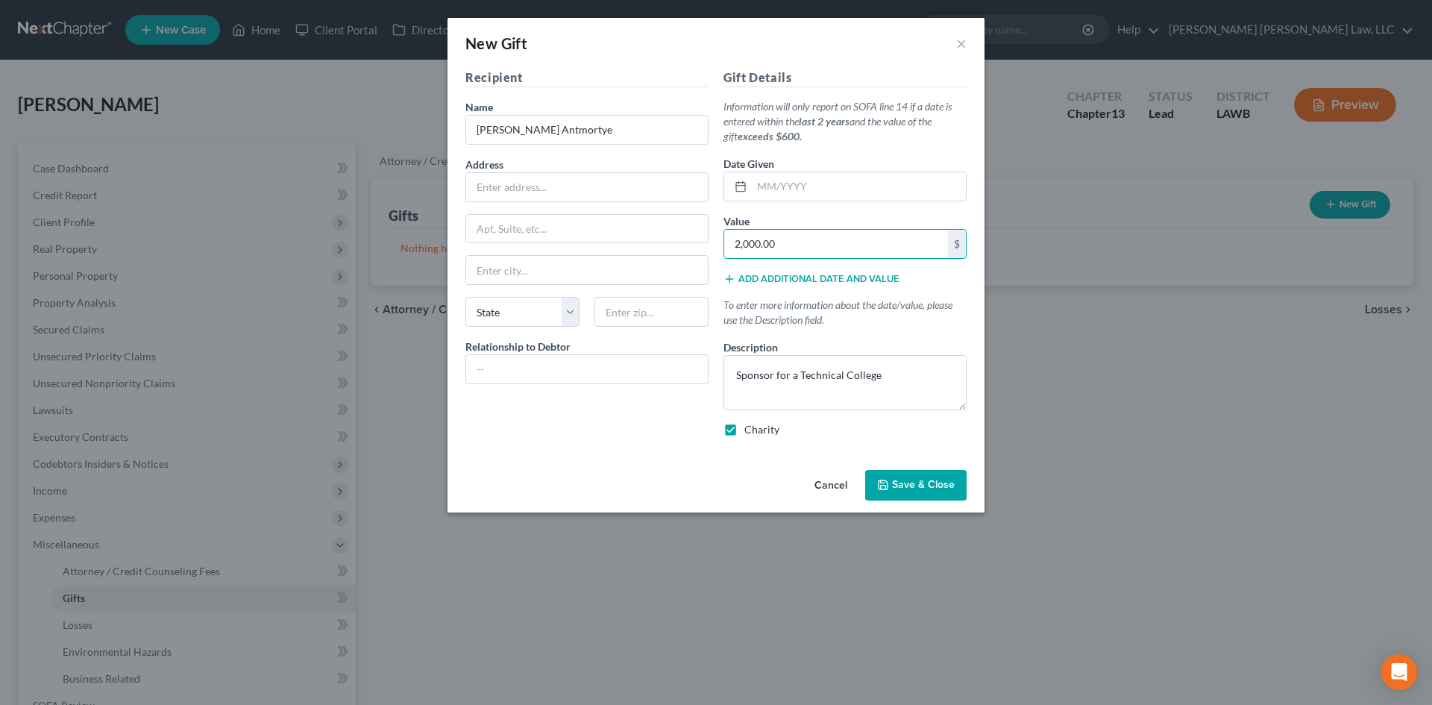
type input "2,000.00"
click at [906, 480] on span "Save & Close" at bounding box center [923, 485] width 63 height 13
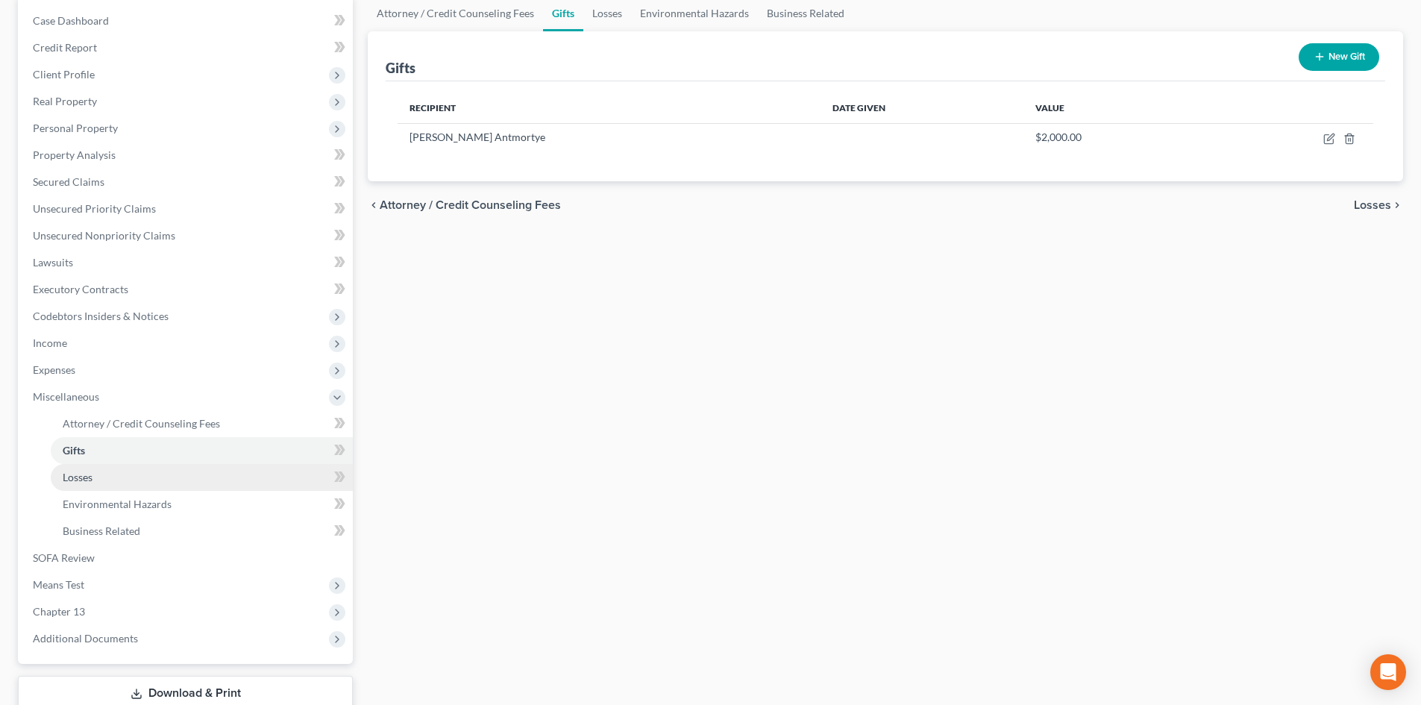
scroll to position [149, 0]
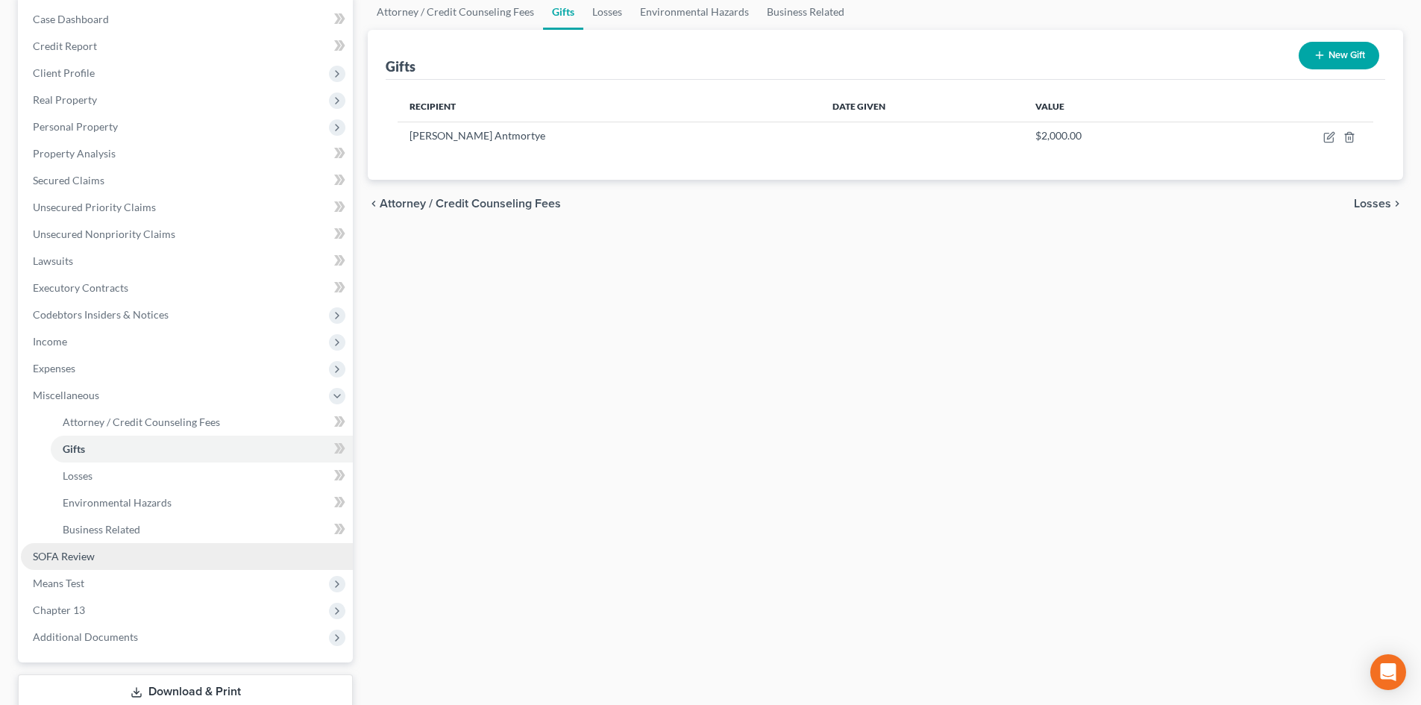
drag, startPoint x: 122, startPoint y: 551, endPoint x: 131, endPoint y: 547, distance: 9.3
click at [122, 551] on link "SOFA Review" at bounding box center [187, 556] width 332 height 27
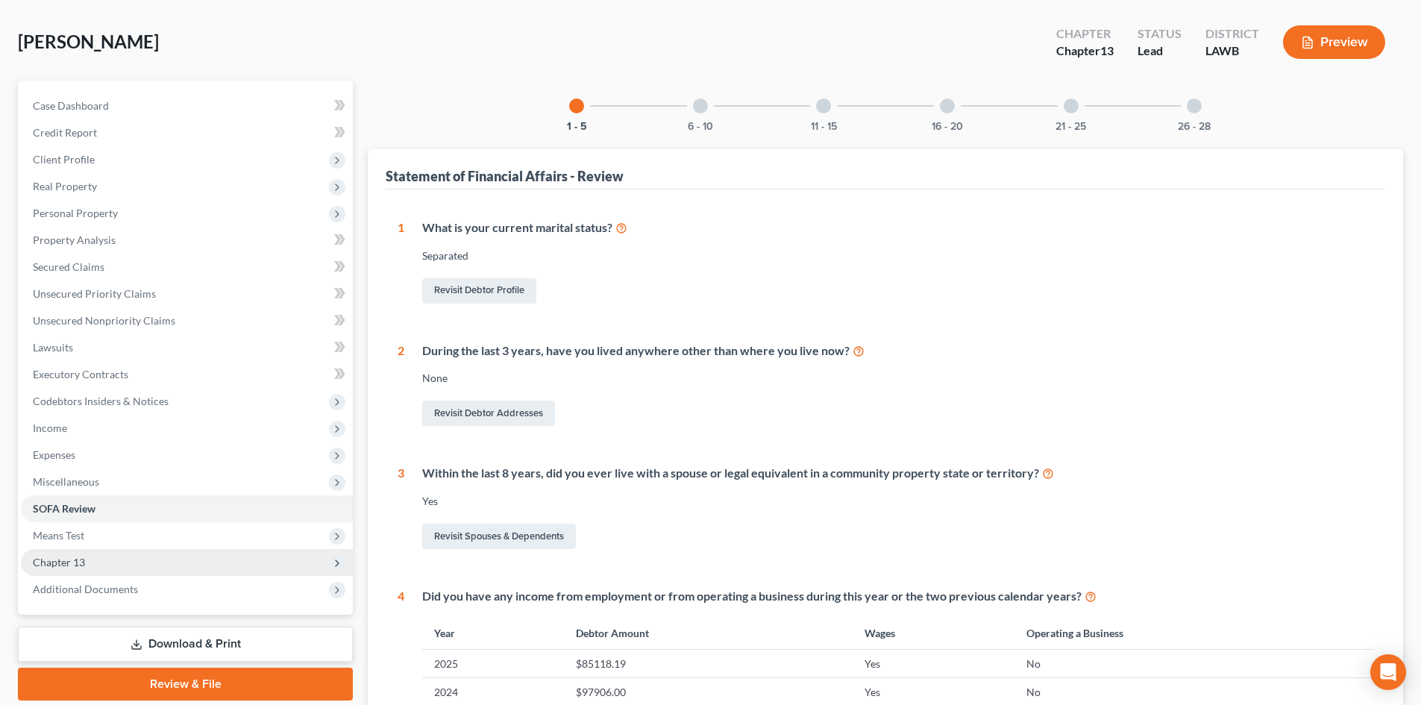
scroll to position [149, 0]
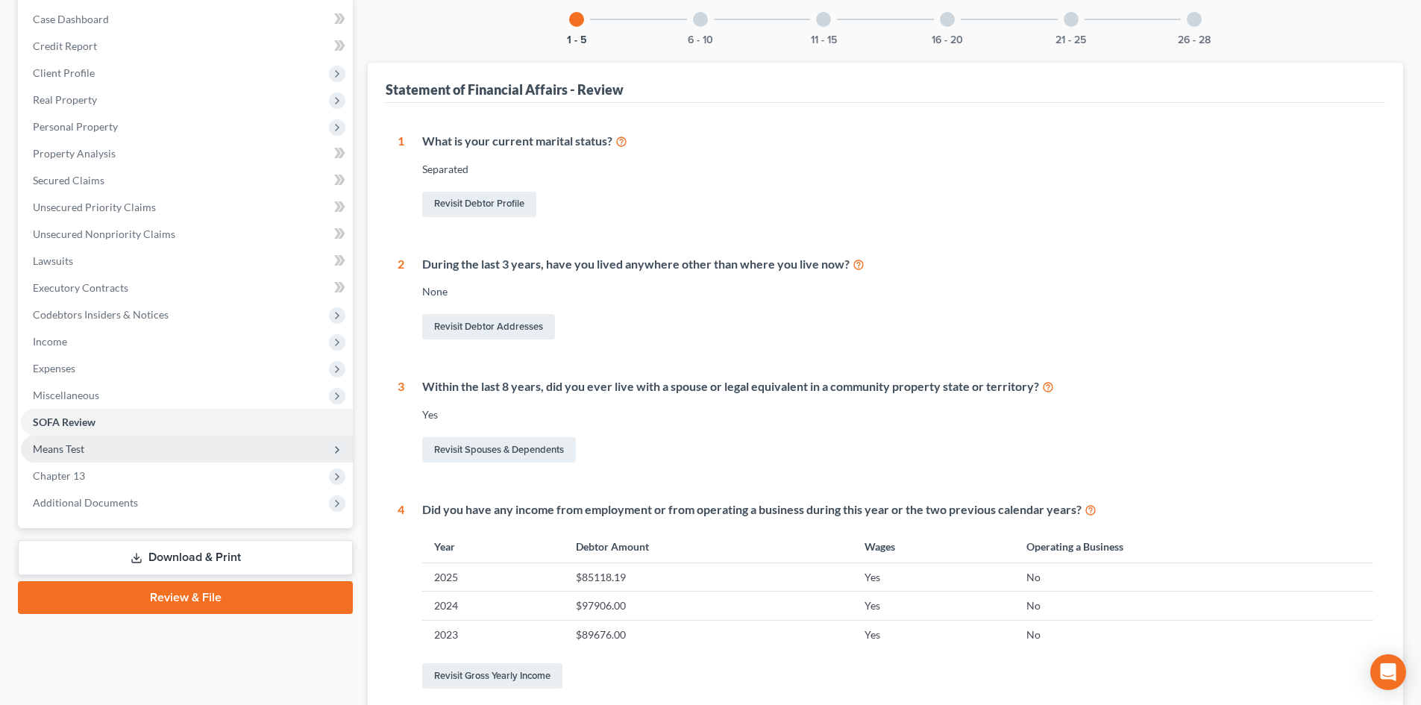
click at [172, 460] on span "Means Test" at bounding box center [187, 449] width 332 height 27
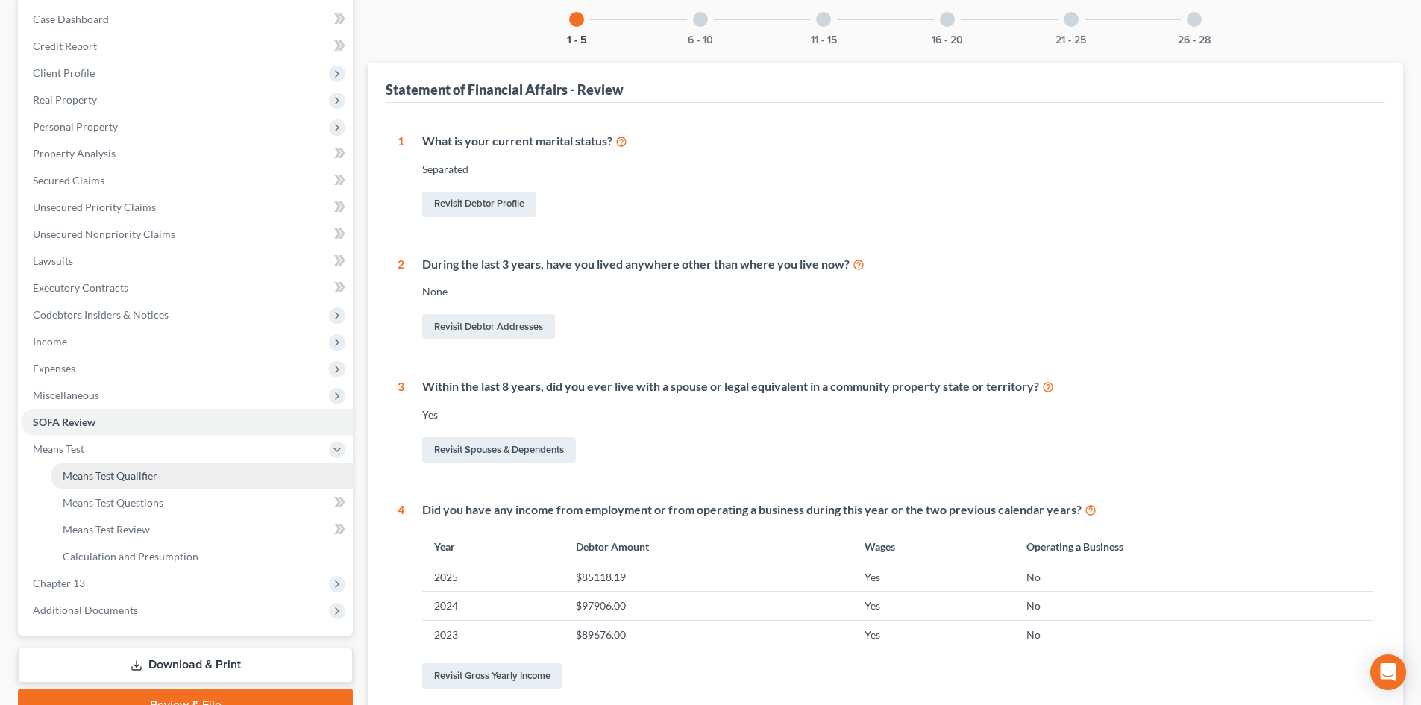
click at [178, 474] on link "Means Test Qualifier" at bounding box center [202, 475] width 302 height 27
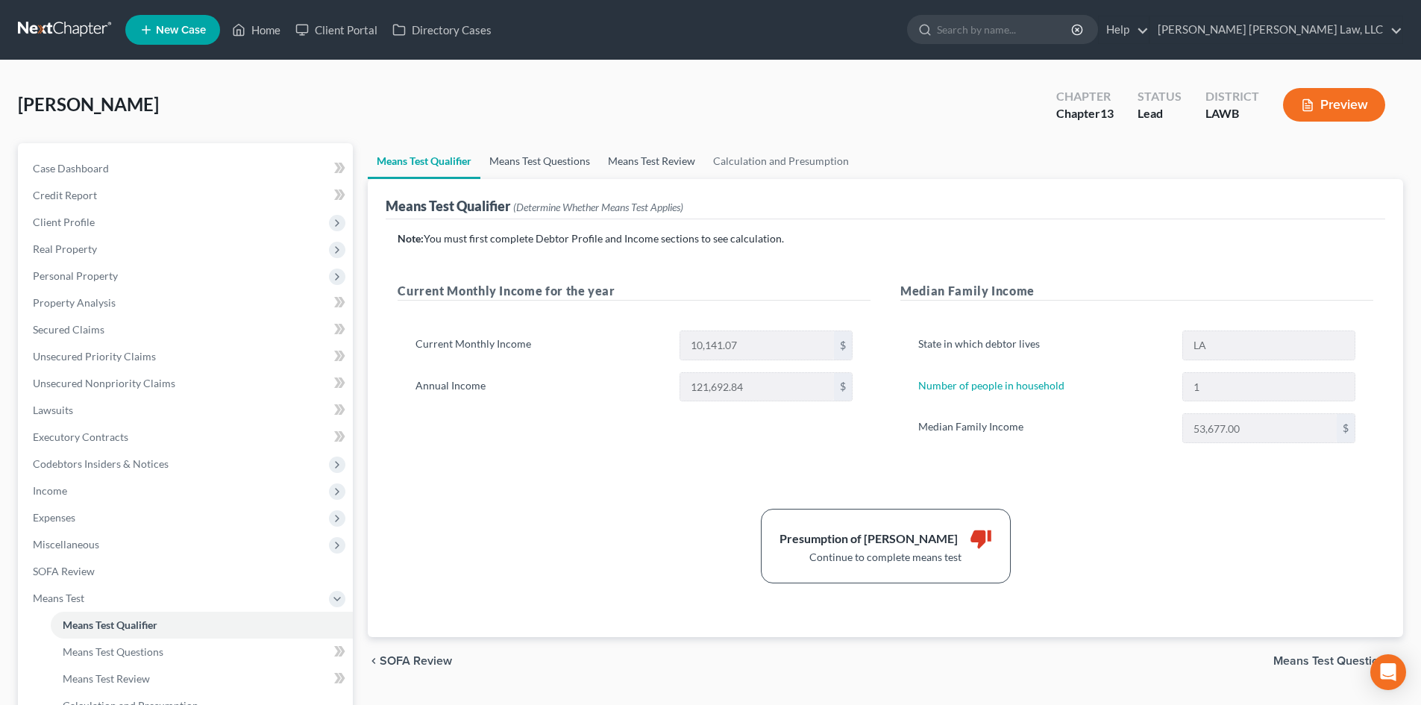
click at [548, 159] on link "Means Test Questions" at bounding box center [539, 161] width 119 height 36
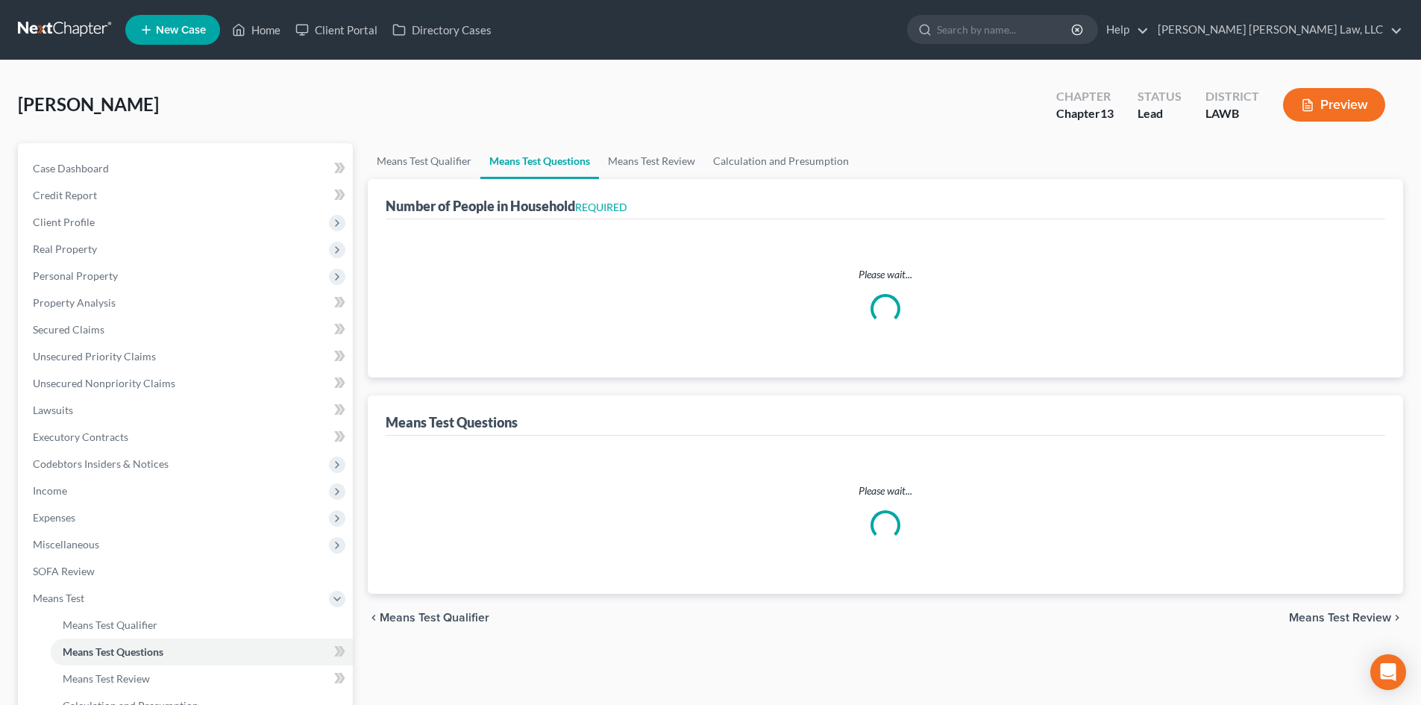
select select "1"
select select "60"
select select "2"
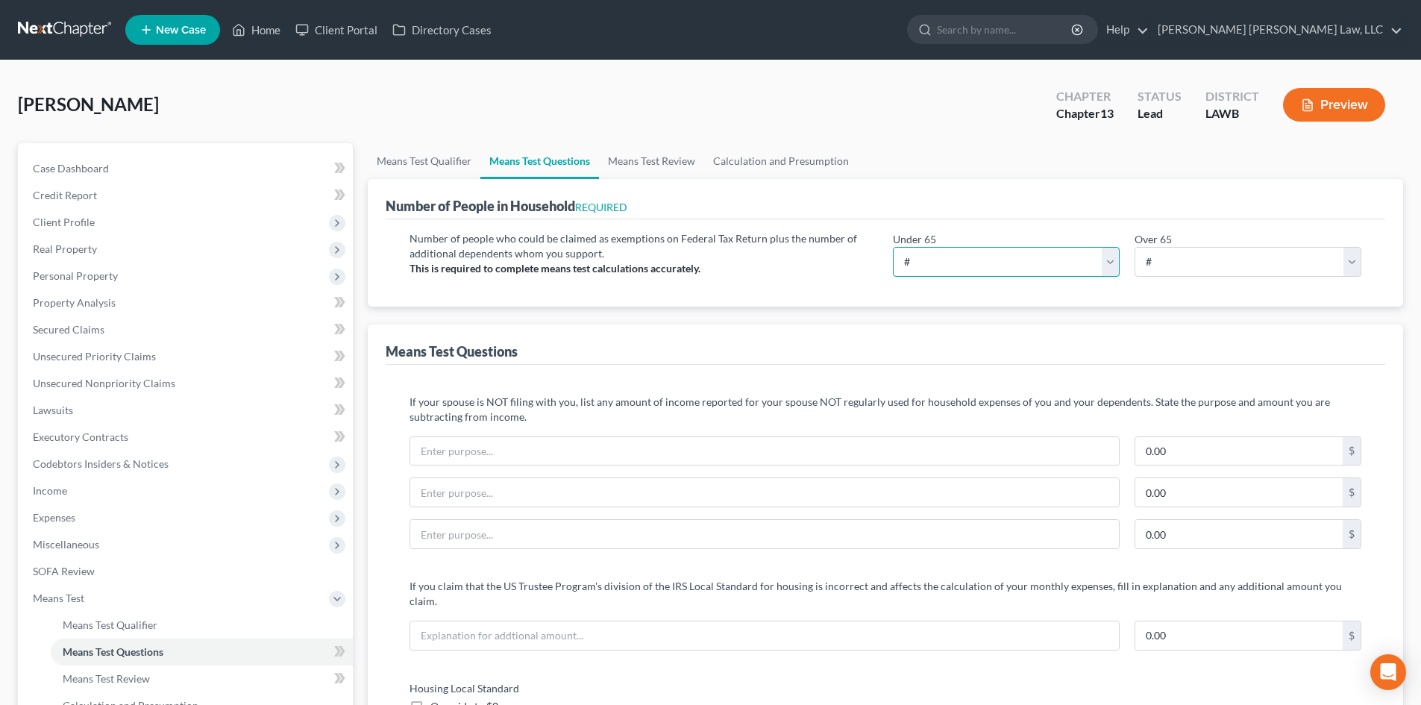
drag, startPoint x: 1082, startPoint y: 262, endPoint x: 1073, endPoint y: 269, distance: 11.7
click at [1082, 262] on select "# 0 1 2 3 4 5 6 7 8 9 10" at bounding box center [1006, 262] width 227 height 30
select select "1"
click at [893, 247] on select "# 0 1 2 3 4 5 6 7 8 9 10" at bounding box center [1006, 262] width 227 height 30
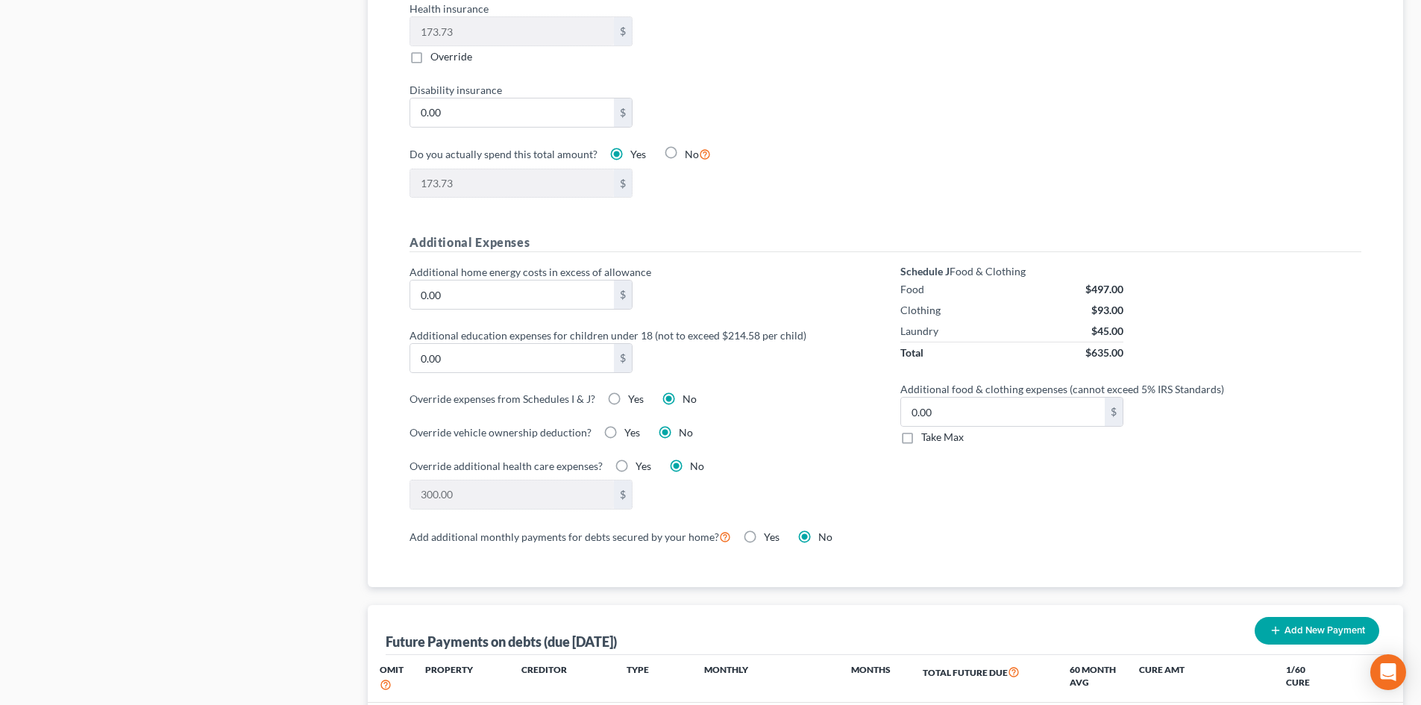
click at [947, 430] on span "Take Max" at bounding box center [942, 436] width 43 height 13
click at [937, 430] on input "Take Max" at bounding box center [932, 435] width 10 height 10
checkbox input "true"
type input "30.00"
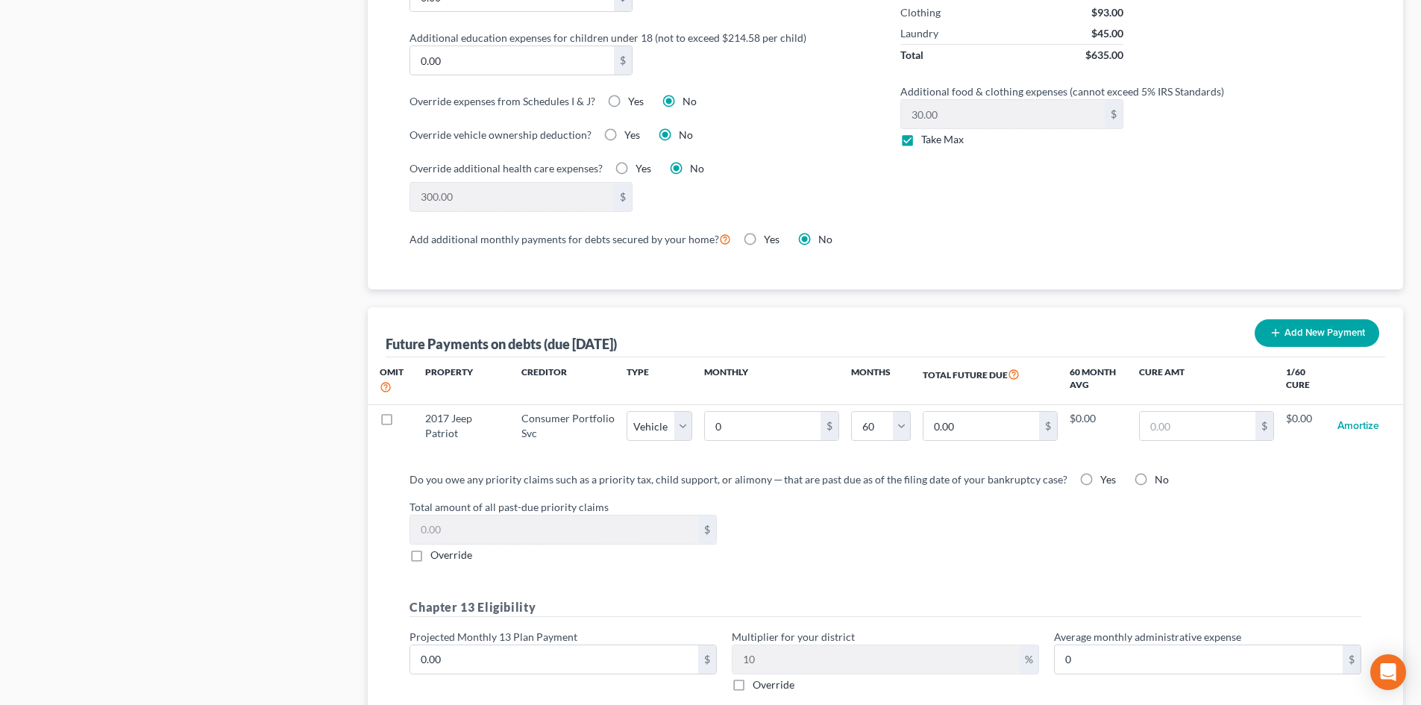
scroll to position [1193, 0]
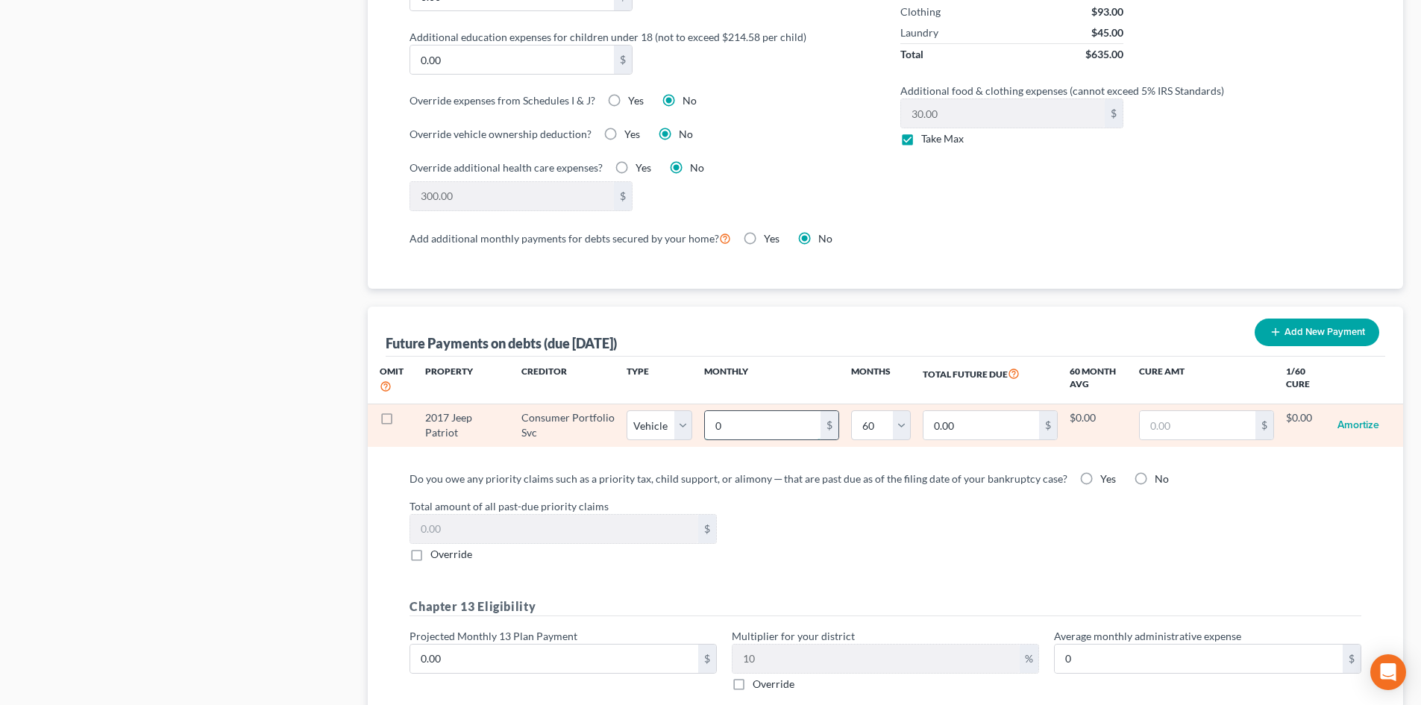
click at [749, 420] on input "0" at bounding box center [763, 425] width 116 height 28
type input "9"
type input "540.00"
type input "97"
type input "5,820.00"
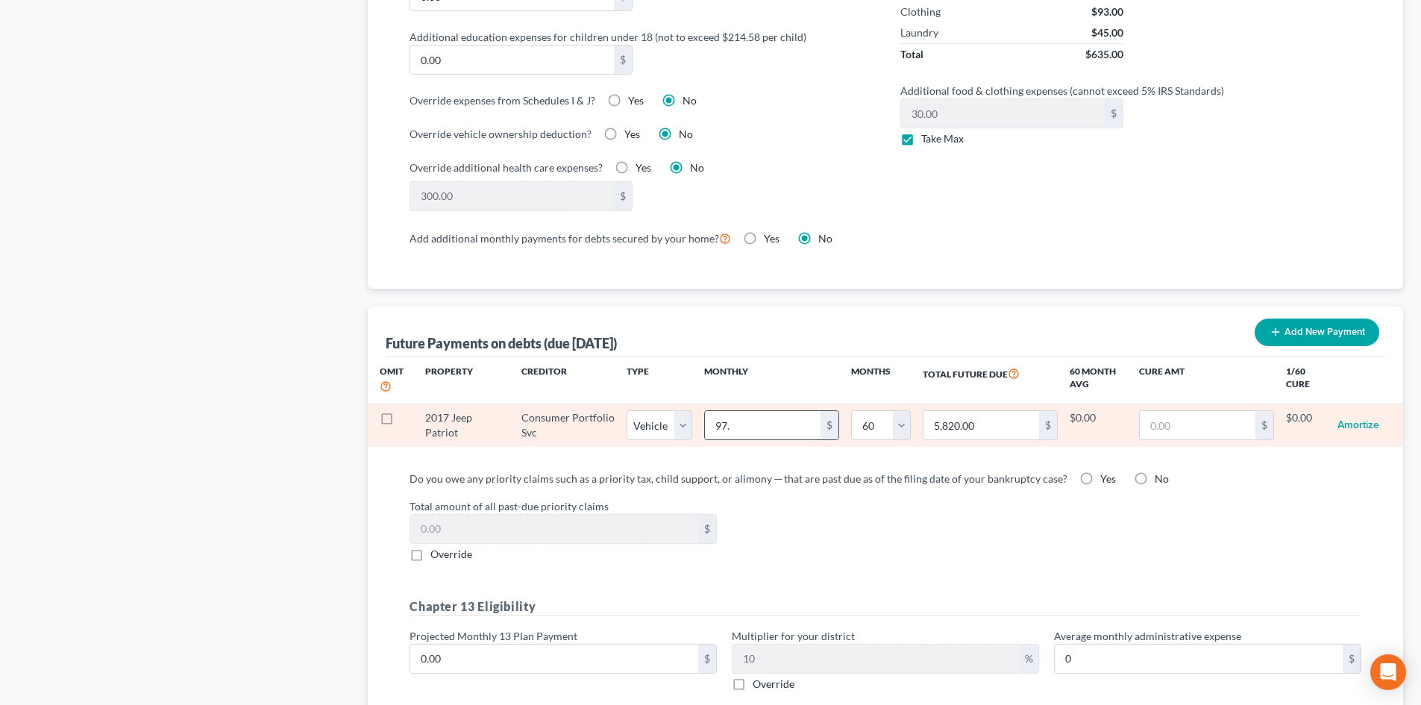
type input "97.1"
type input "5,826.00"
type input "97.13"
type input "5,827.80"
select select "1"
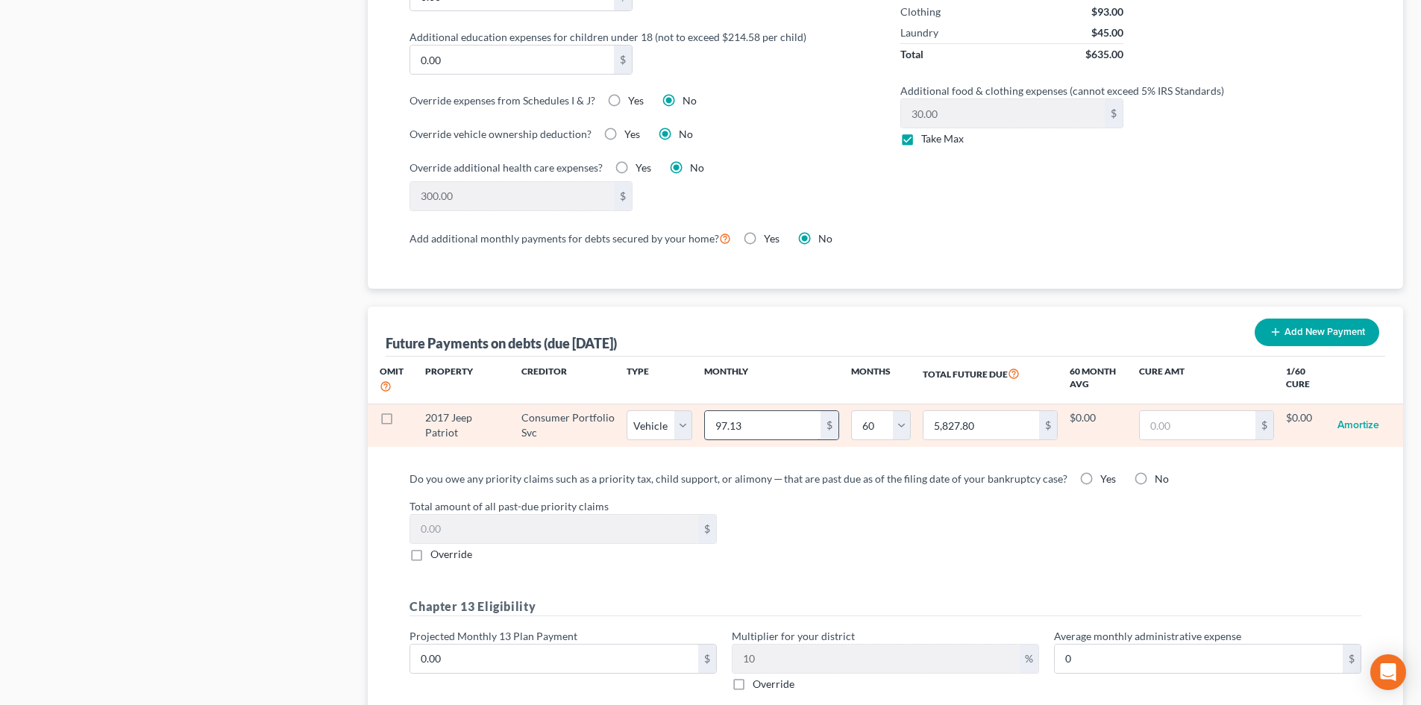
select select "60"
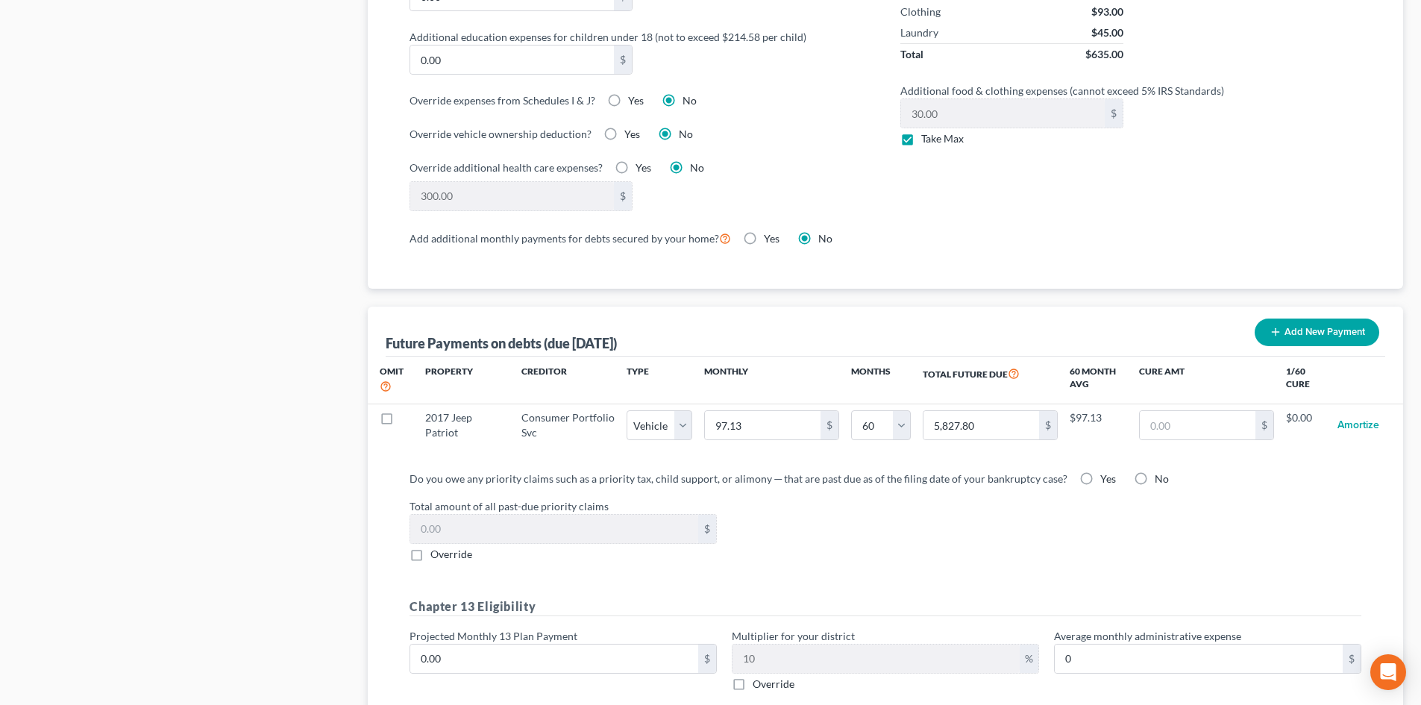
select select "1"
select select "60"
select select "1"
select select "60"
select select "1"
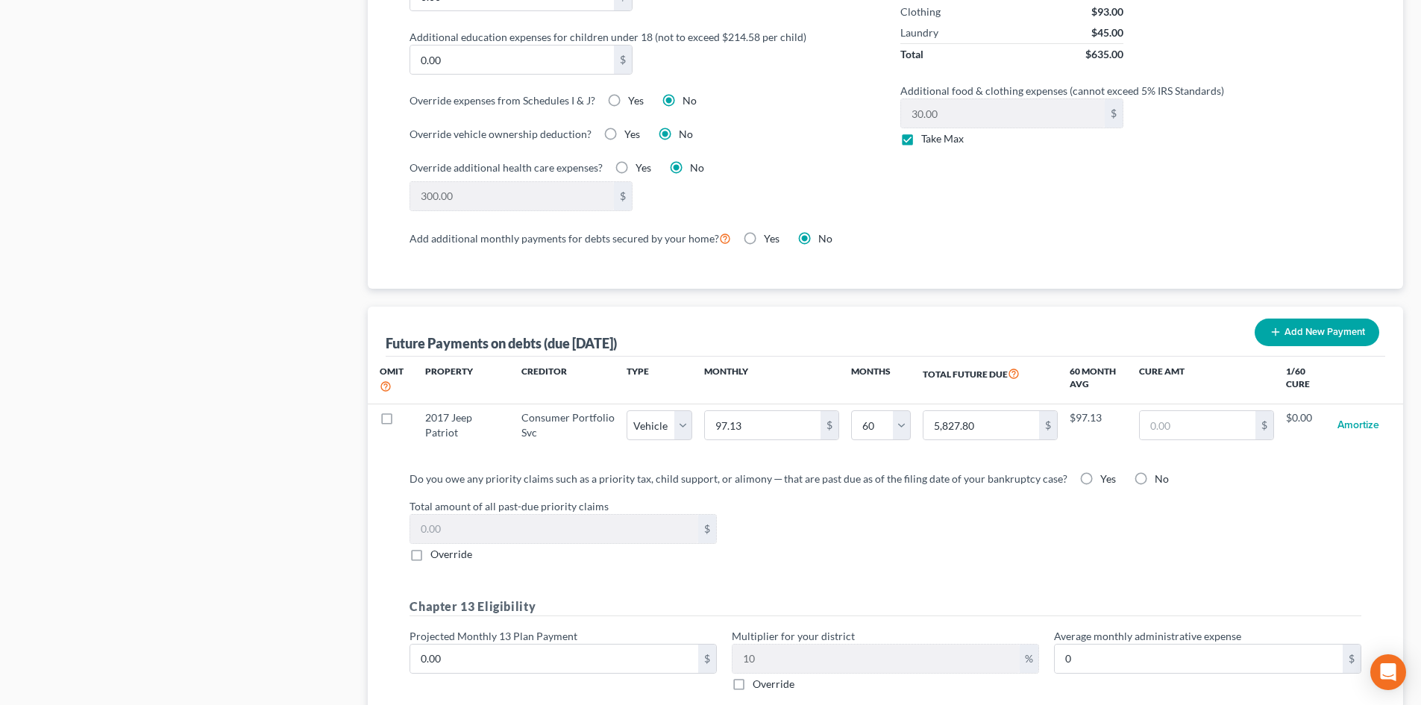
select select "60"
click at [835, 498] on label "Total amount of all past-due priority claims" at bounding box center [885, 506] width 967 height 16
click at [555, 644] on input "0.00" at bounding box center [554, 658] width 288 height 28
type input "2"
type input "0.20"
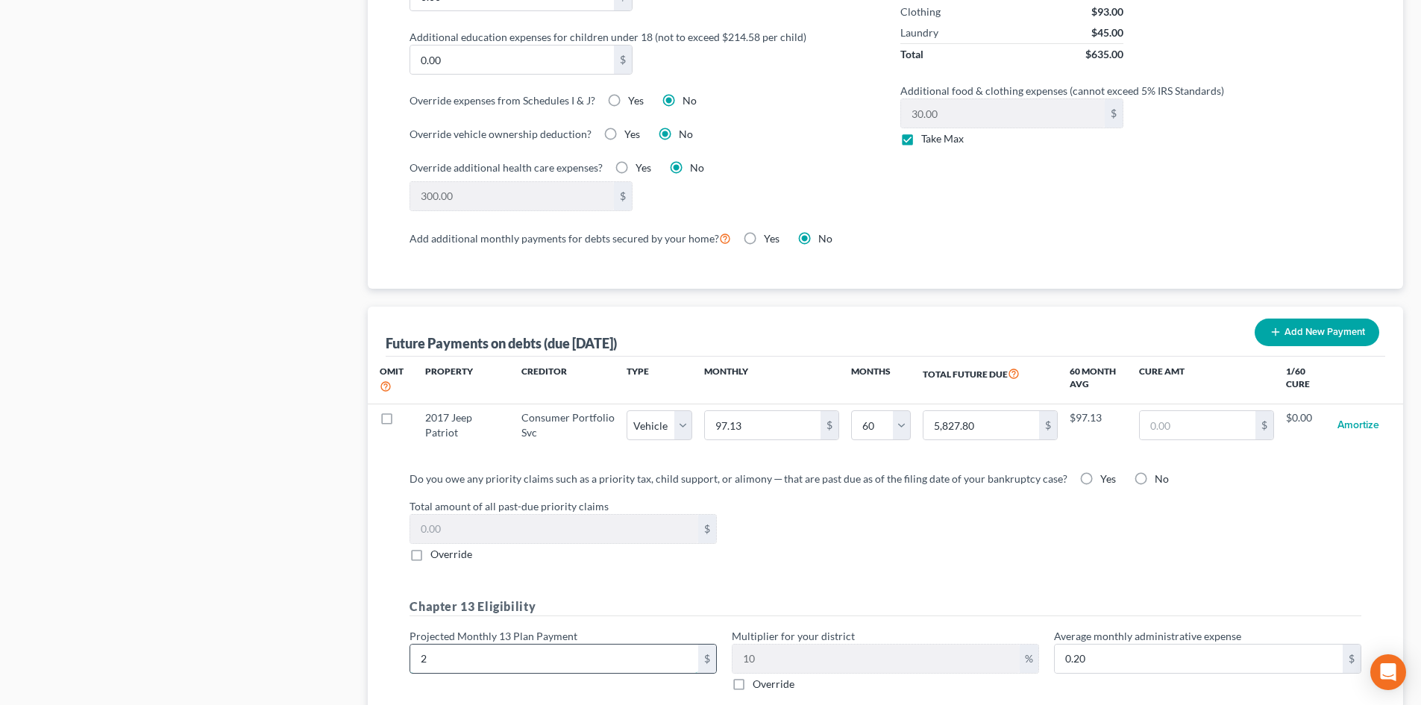
type input "22"
type input "2.20"
type input "220"
type input "22.00"
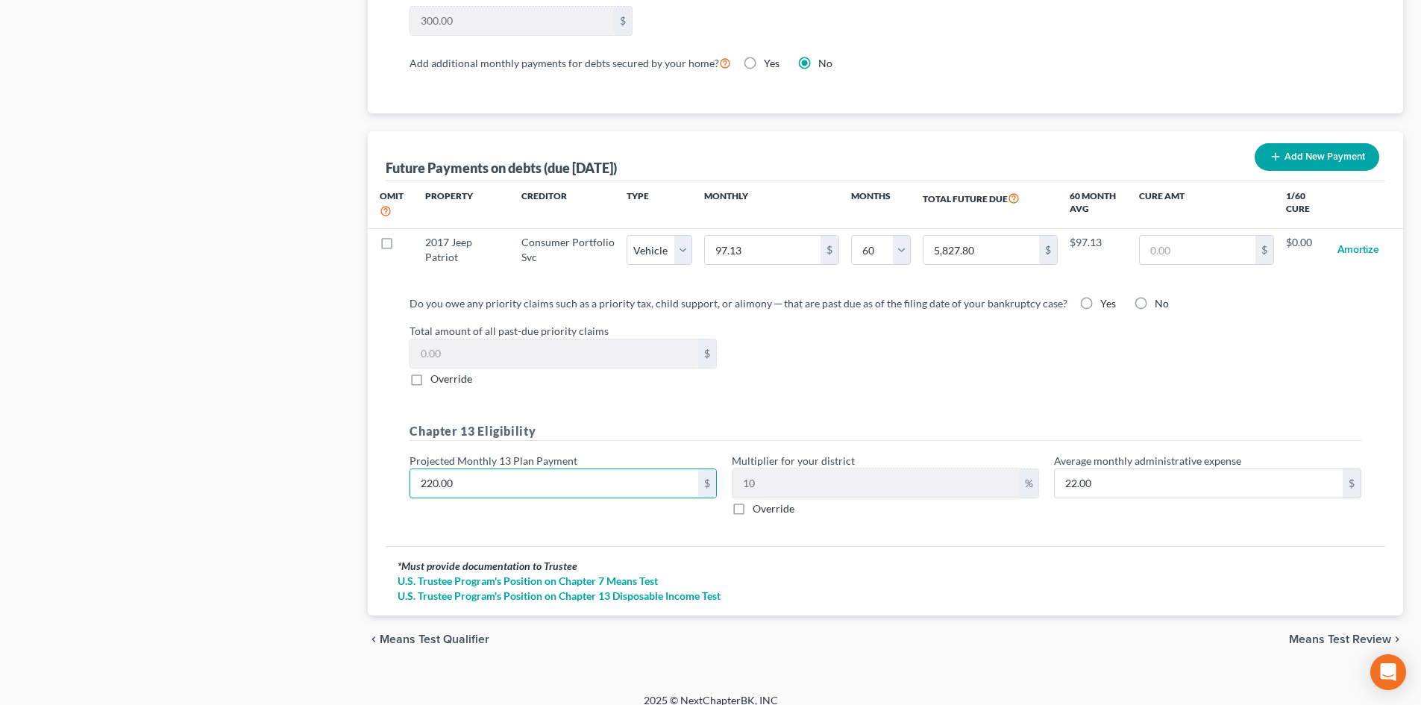
type input "220.00"
click at [1328, 633] on span "Means Test Review" at bounding box center [1340, 639] width 102 height 12
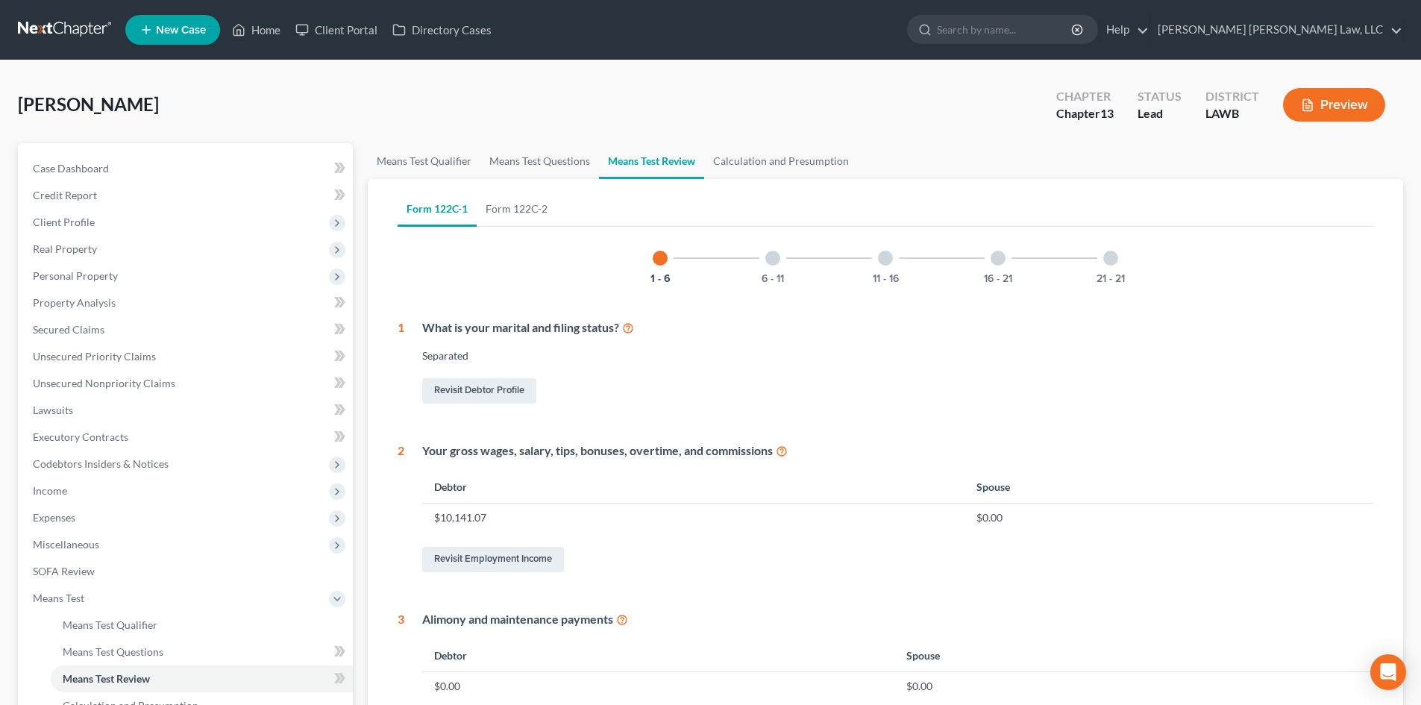
click at [1104, 263] on div "21 - 21" at bounding box center [1110, 258] width 51 height 51
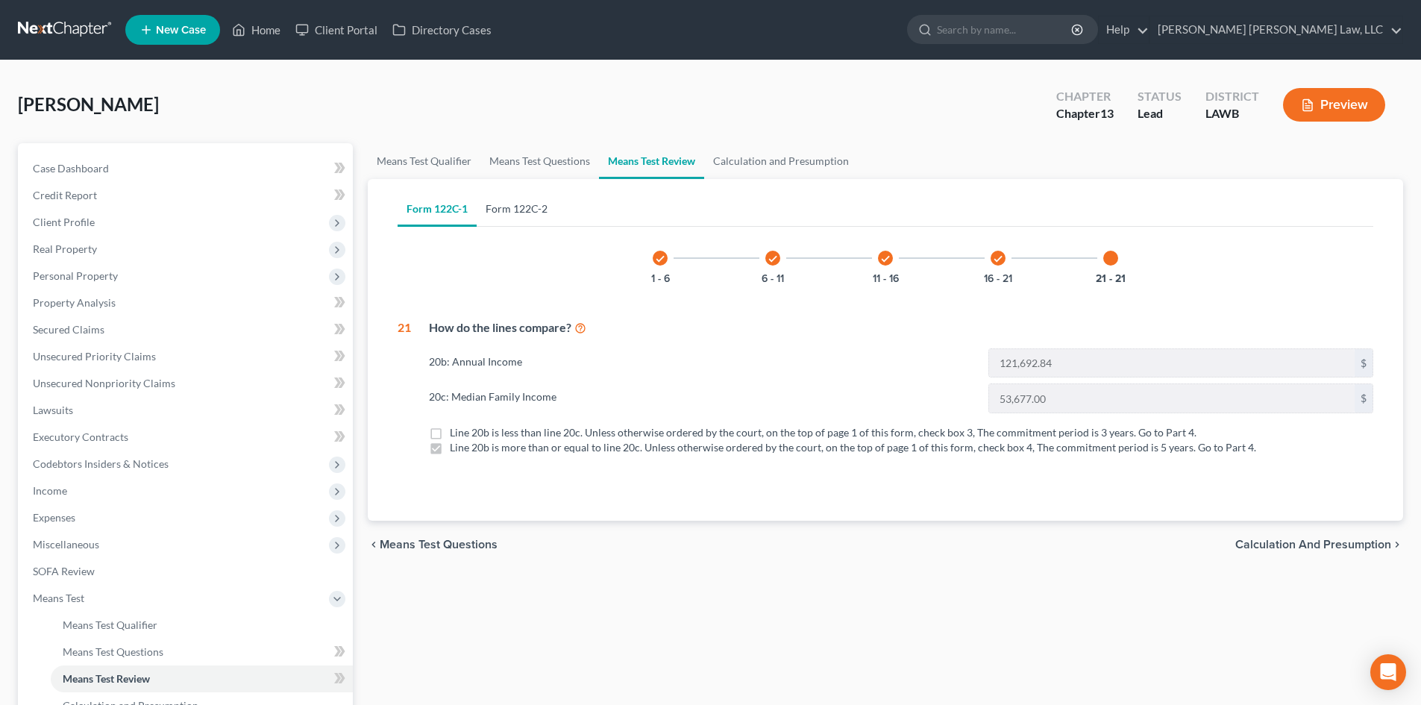
click at [527, 222] on link "Form 122C-2" at bounding box center [517, 209] width 80 height 36
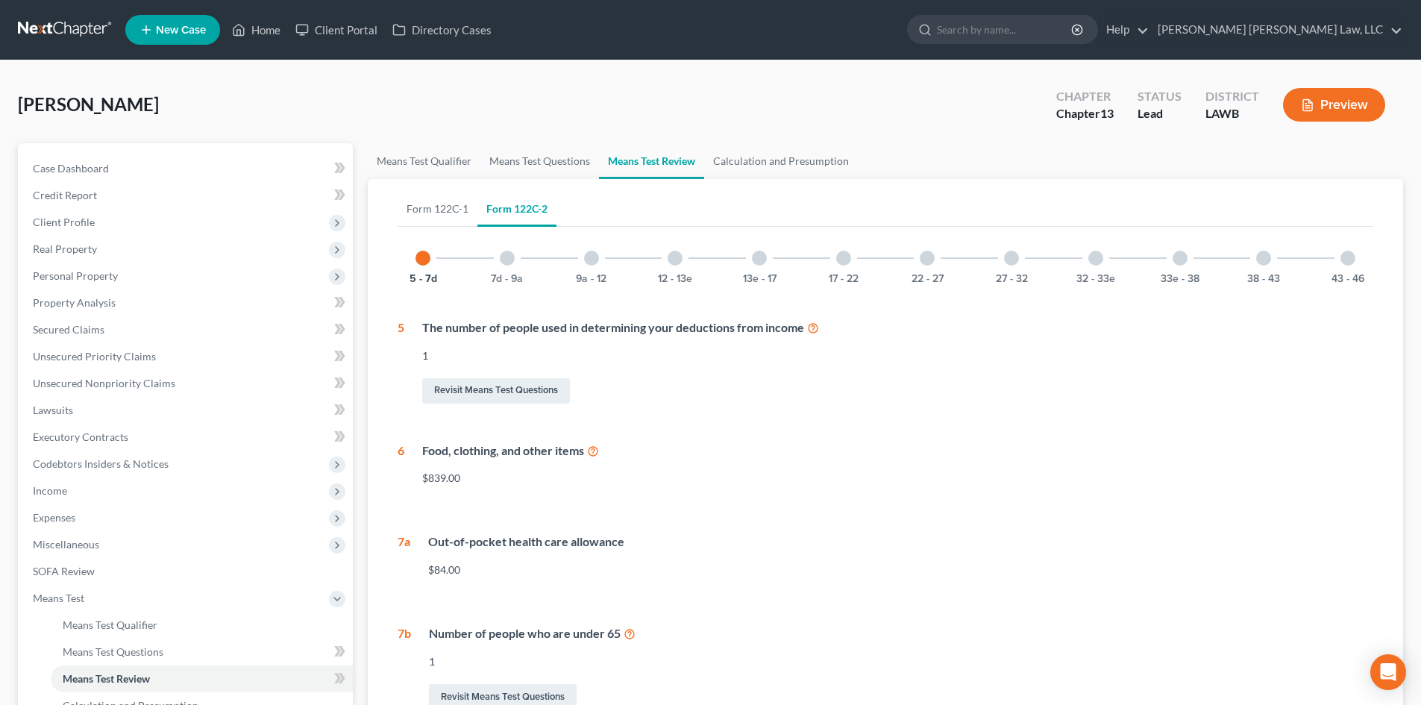
click at [1348, 260] on div at bounding box center [1347, 258] width 15 height 15
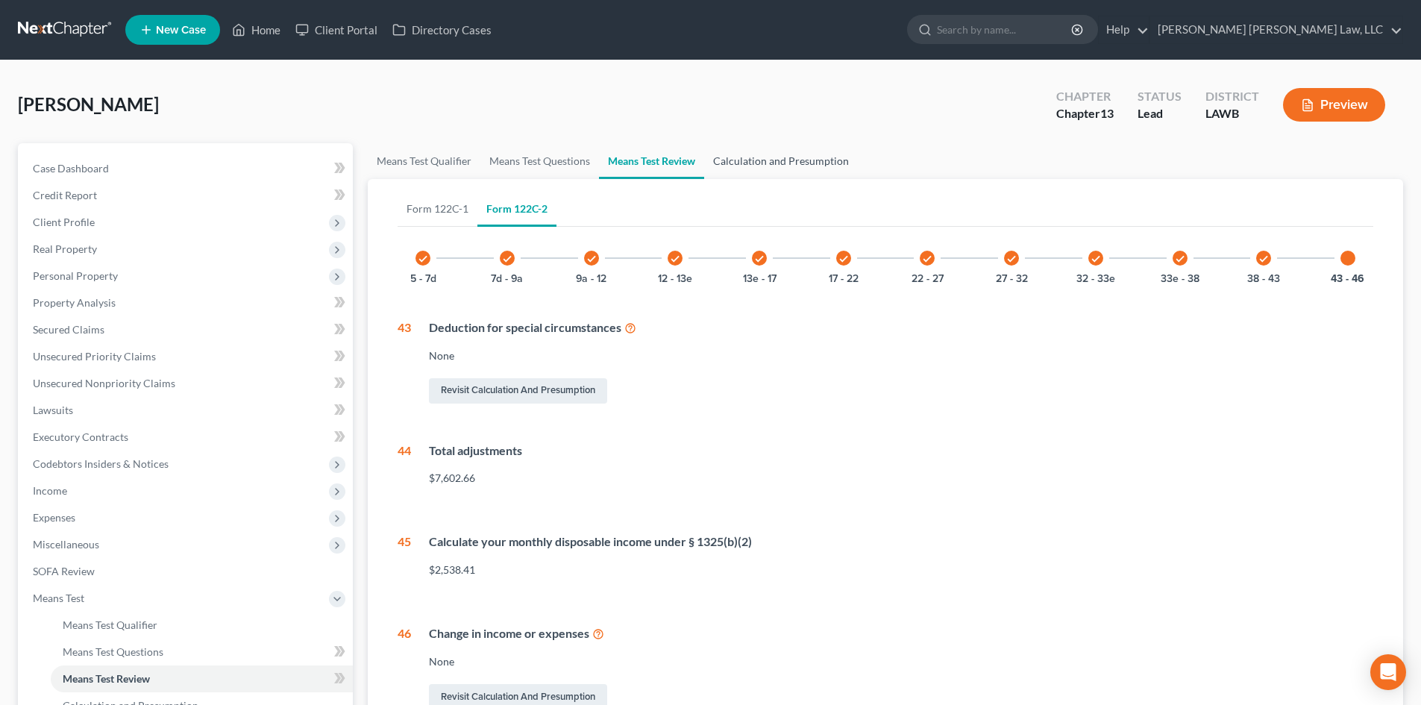
click at [787, 169] on link "Calculation and Presumption" at bounding box center [781, 161] width 154 height 36
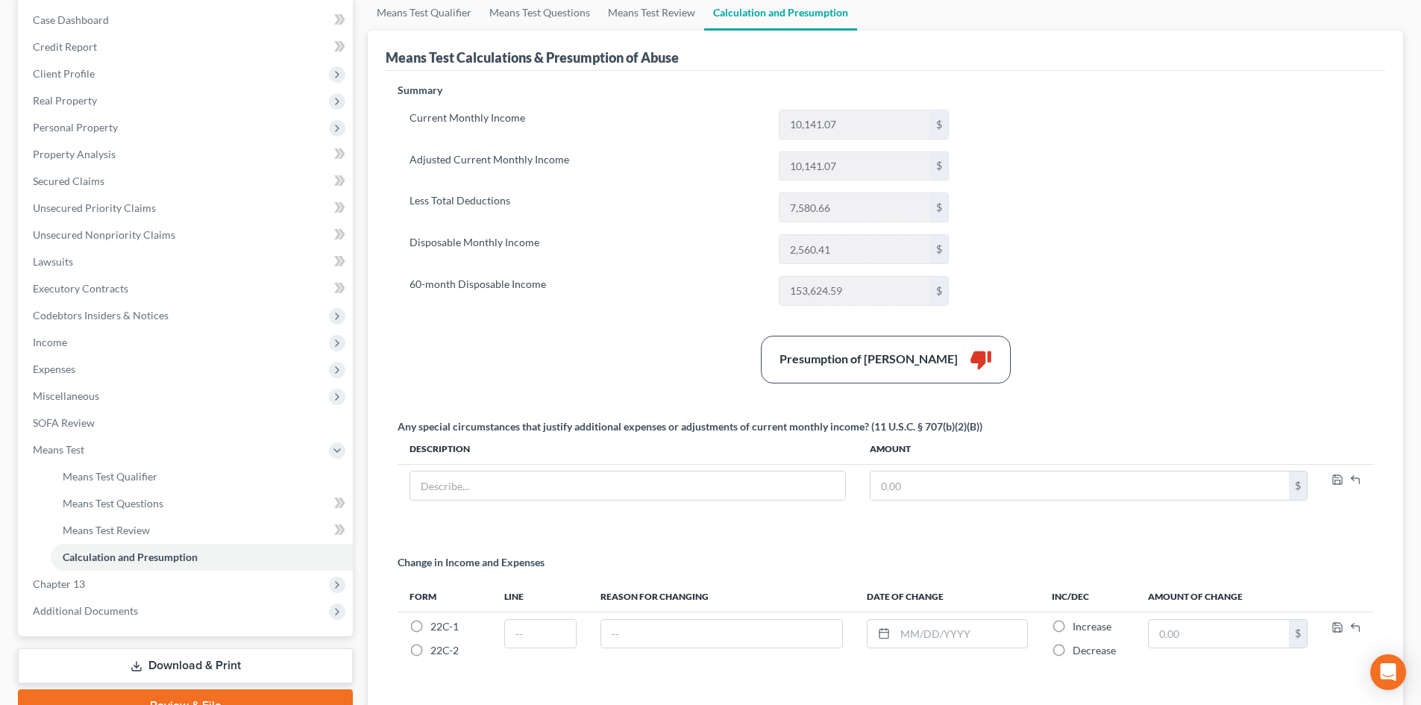
scroll to position [149, 0]
click at [78, 593] on span "Chapter 13" at bounding box center [187, 583] width 332 height 27
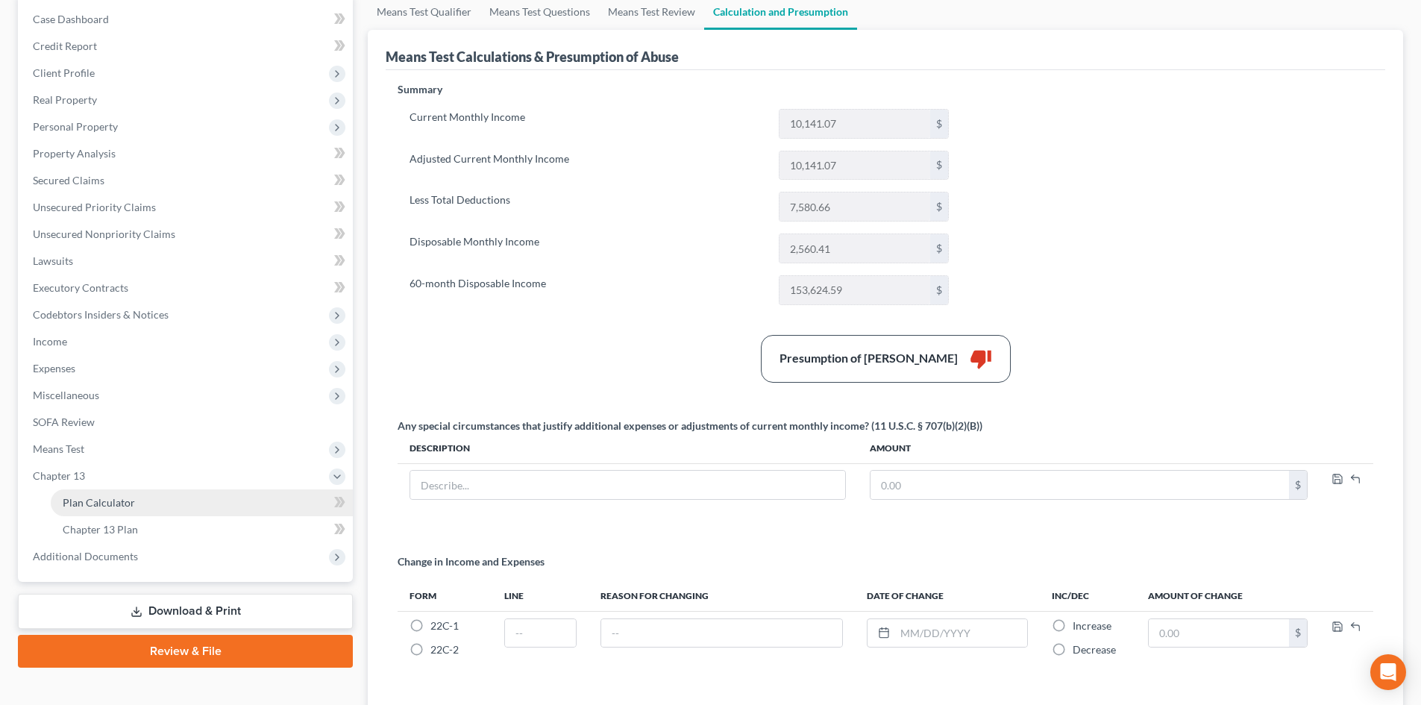
click at [107, 503] on span "Plan Calculator" at bounding box center [99, 502] width 72 height 13
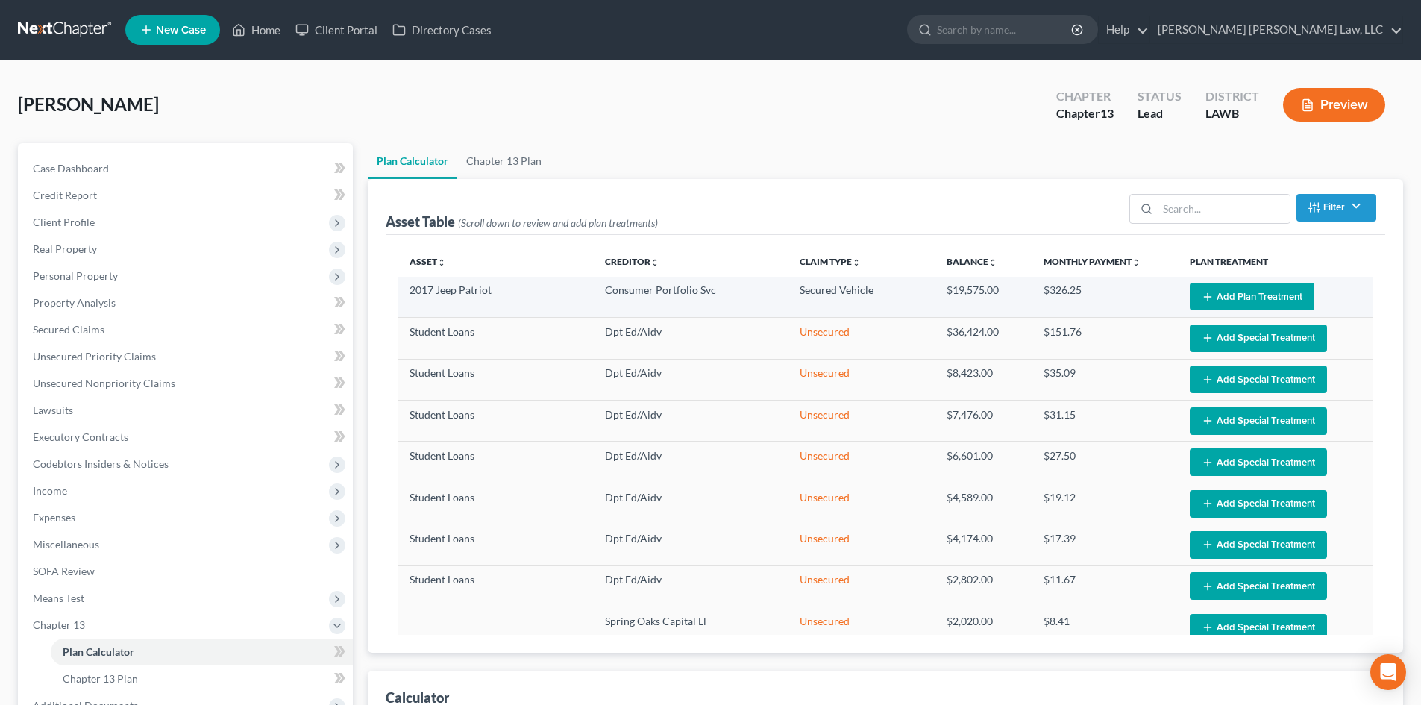
click at [1280, 297] on button "Add Plan Treatment" at bounding box center [1252, 297] width 125 height 28
select select "59"
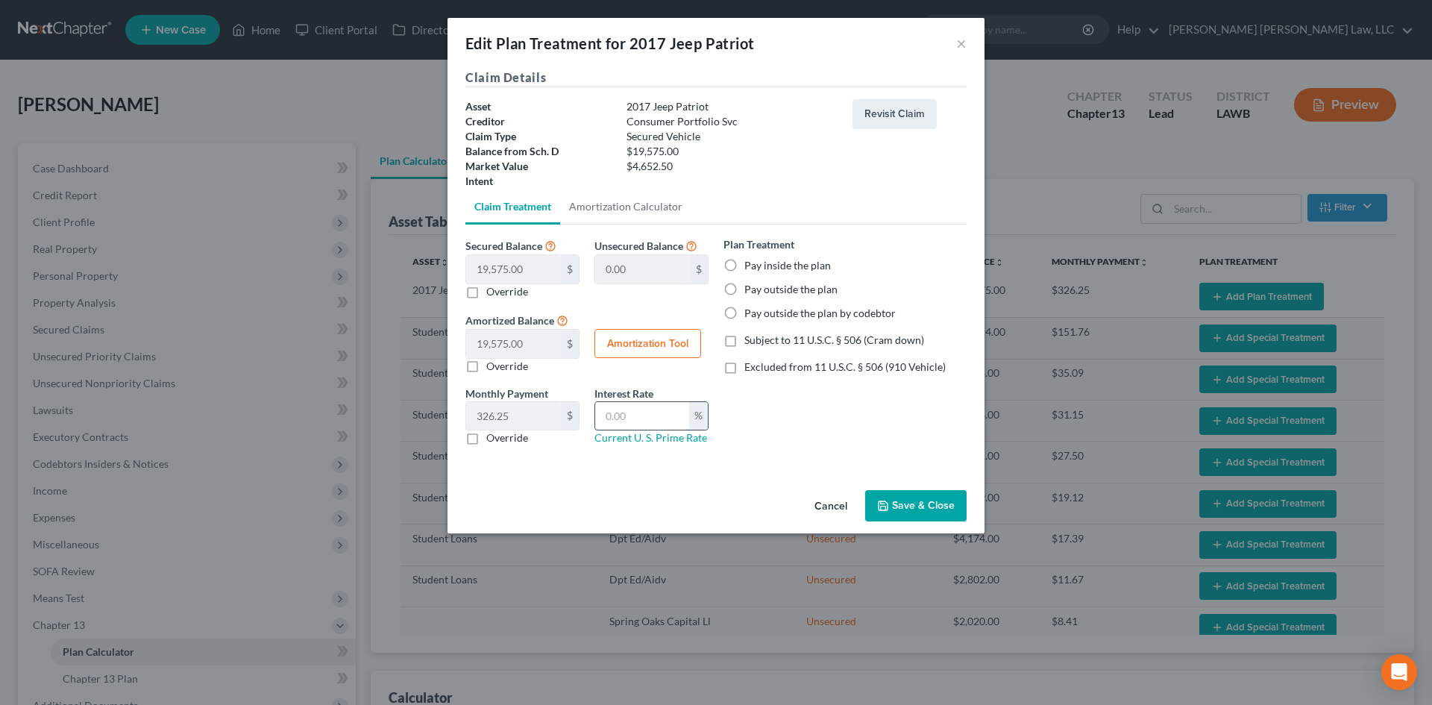
click at [669, 409] on input "text" at bounding box center [642, 416] width 94 height 28
type input "9.25"
click at [489, 437] on label "Override" at bounding box center [507, 437] width 42 height 15
click at [492, 437] on input "Override" at bounding box center [497, 435] width 10 height 10
checkbox input "true"
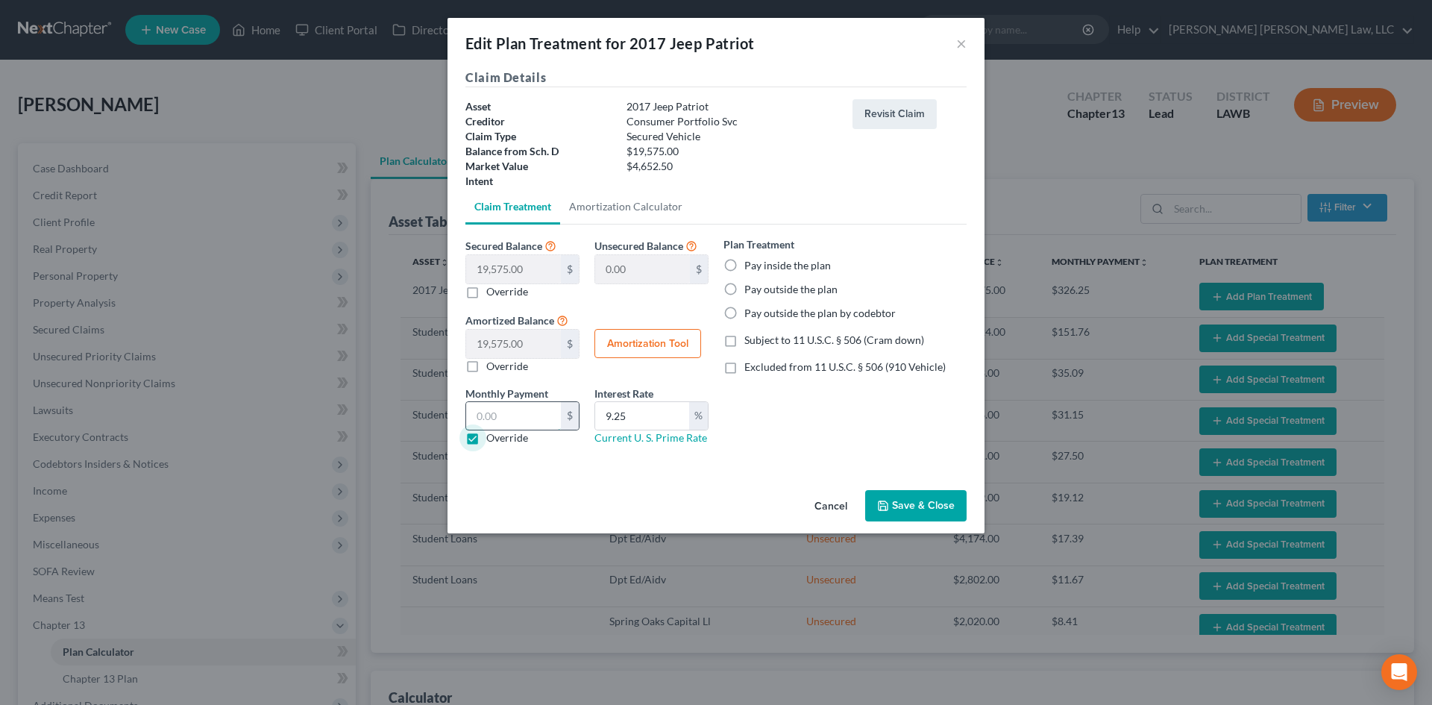
click at [515, 423] on input "text" at bounding box center [513, 416] width 95 height 28
type input "97.13"
click at [759, 263] on label "Pay inside the plan" at bounding box center [787, 265] width 87 height 15
click at [759, 263] on input "Pay inside the plan" at bounding box center [755, 263] width 10 height 10
radio input "true"
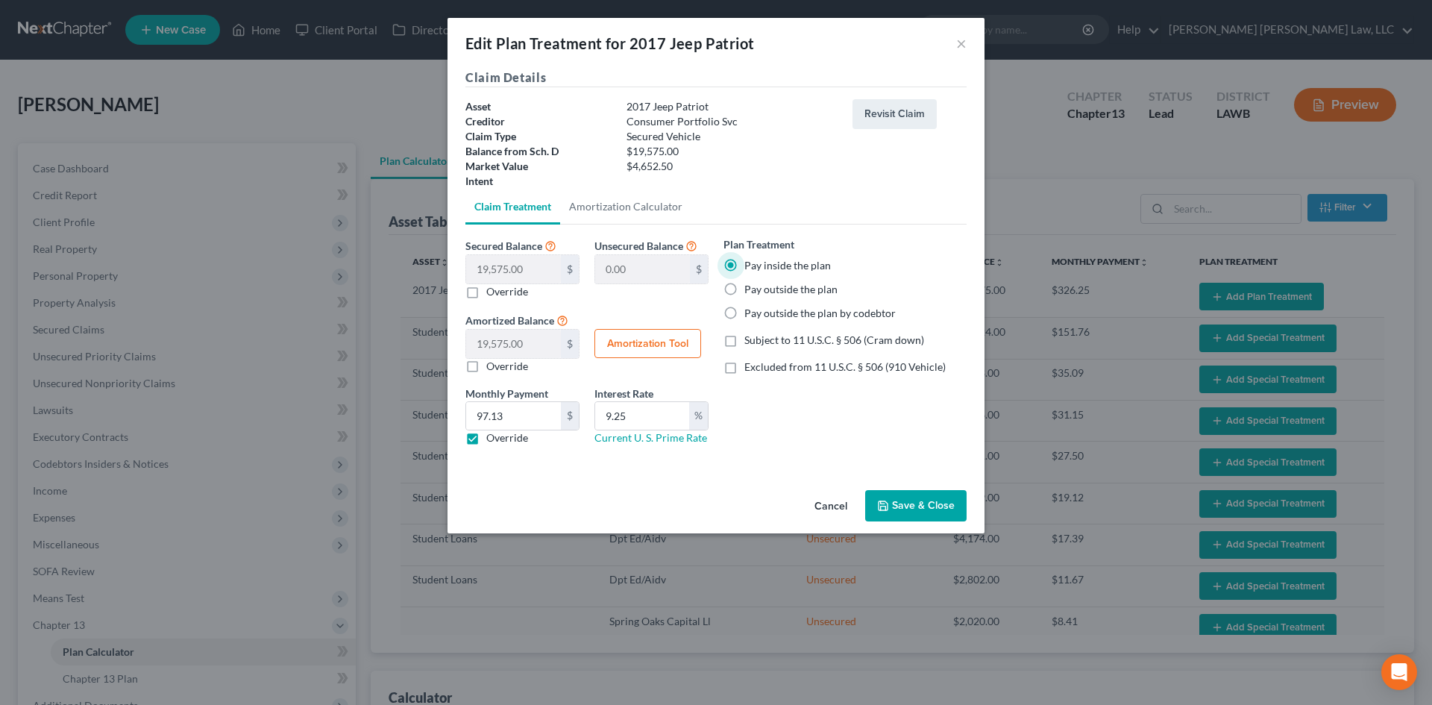
click at [792, 346] on label "Subject to 11 U.S.C. § 506 (Cram down)" at bounding box center [834, 340] width 180 height 15
click at [760, 342] on input "Subject to 11 U.S.C. § 506 (Cram down)" at bounding box center [755, 338] width 10 height 10
checkbox input "true"
click at [917, 510] on button "Save & Close" at bounding box center [915, 505] width 101 height 31
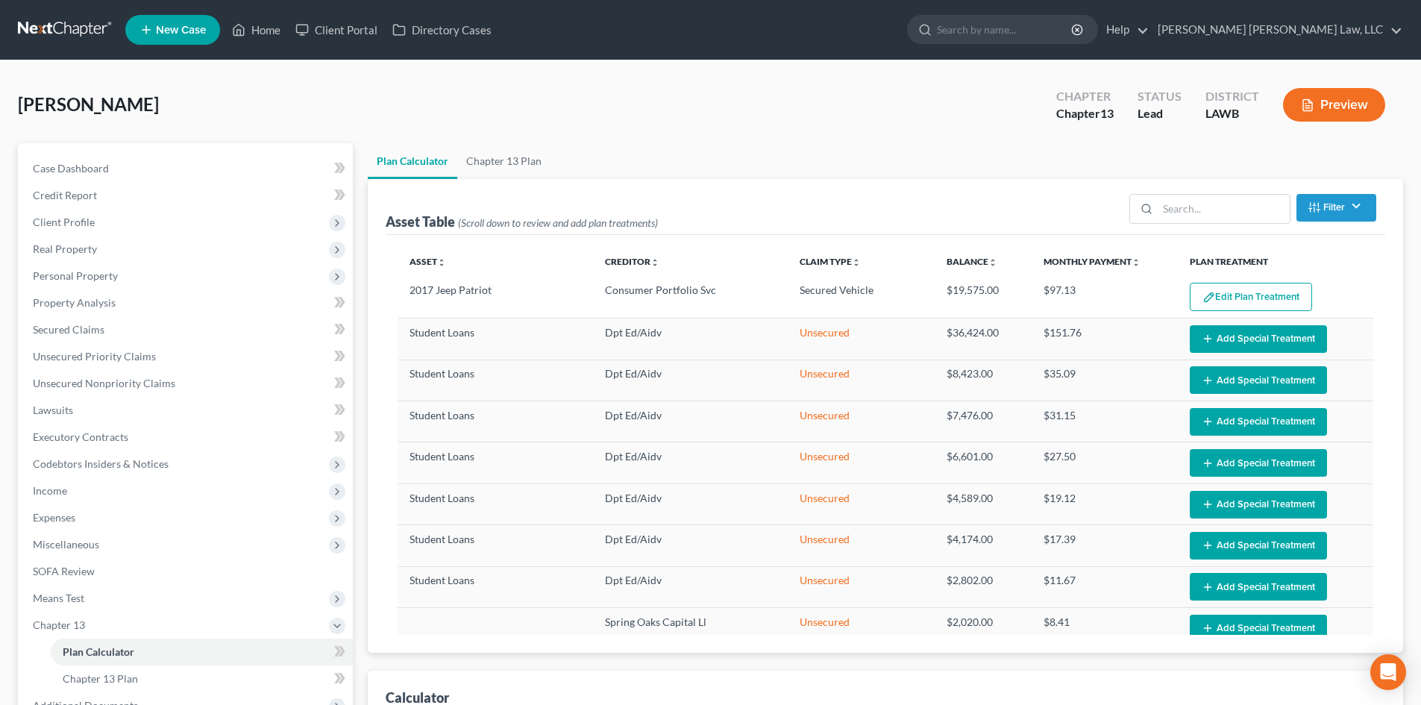
select select "59"
click at [540, 151] on link "Chapter 13 Plan" at bounding box center [503, 161] width 93 height 36
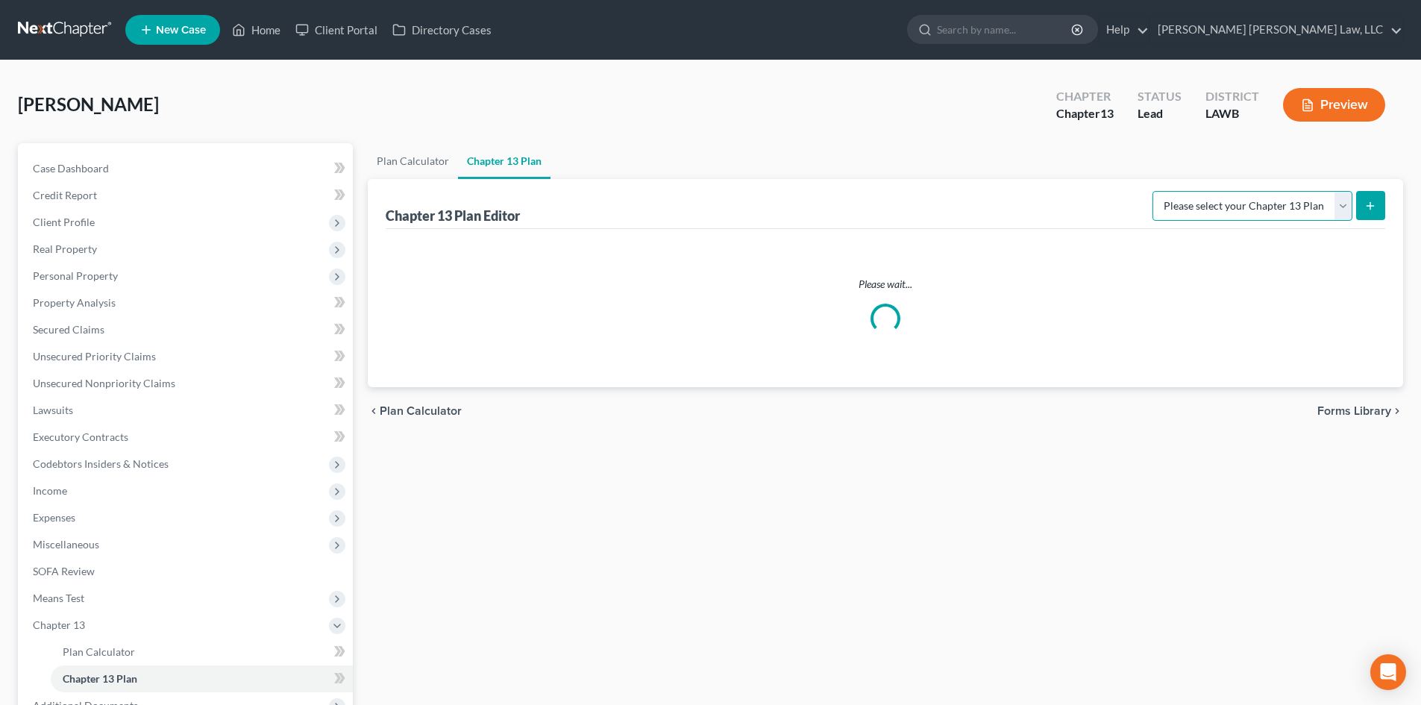
drag, startPoint x: 1313, startPoint y: 210, endPoint x: 1313, endPoint y: 220, distance: 9.7
click at [1313, 210] on select "Please select your Chapter 13 Plan" at bounding box center [1252, 206] width 200 height 30
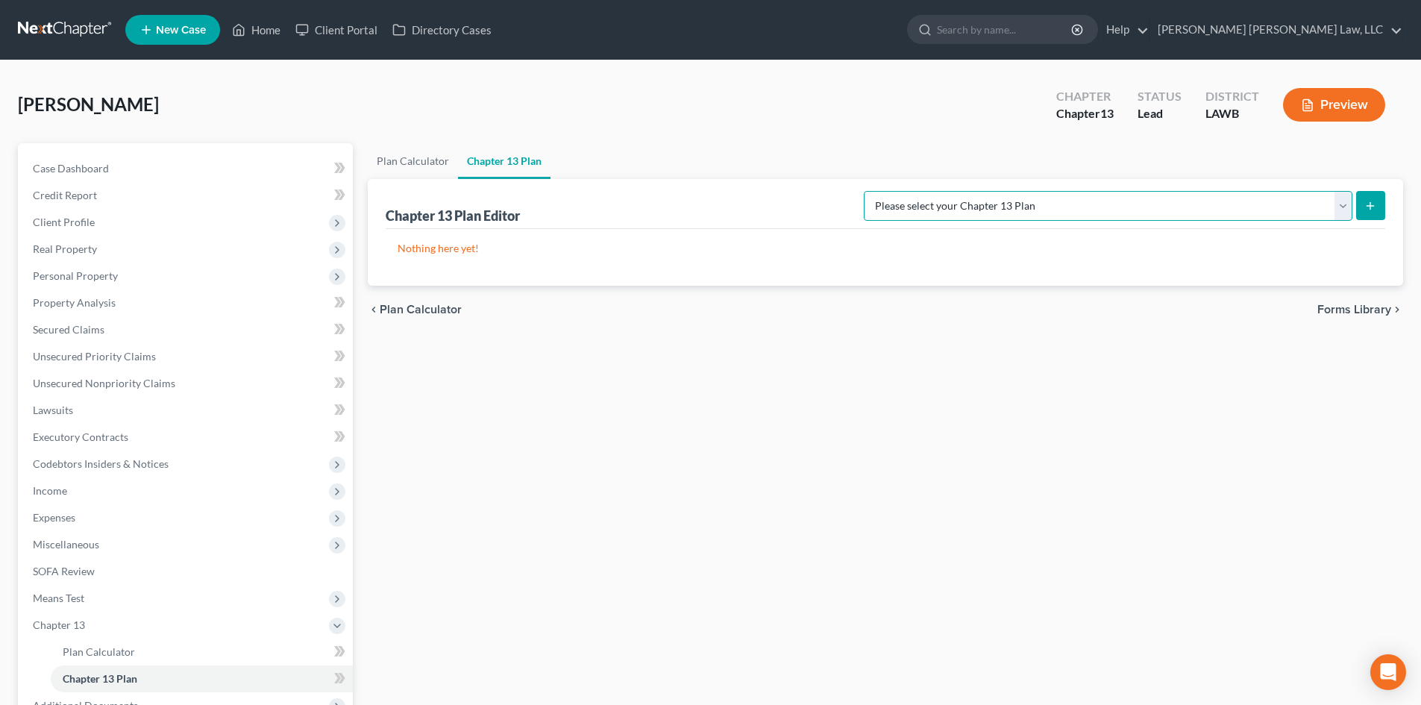
select select "1"
click at [1020, 191] on select "Please select your Chapter 13 Plan [PERSON_NAME] Custom Plan (Revised [DATE]) […" at bounding box center [1108, 206] width 489 height 30
click at [1361, 203] on button "submit" at bounding box center [1370, 205] width 29 height 29
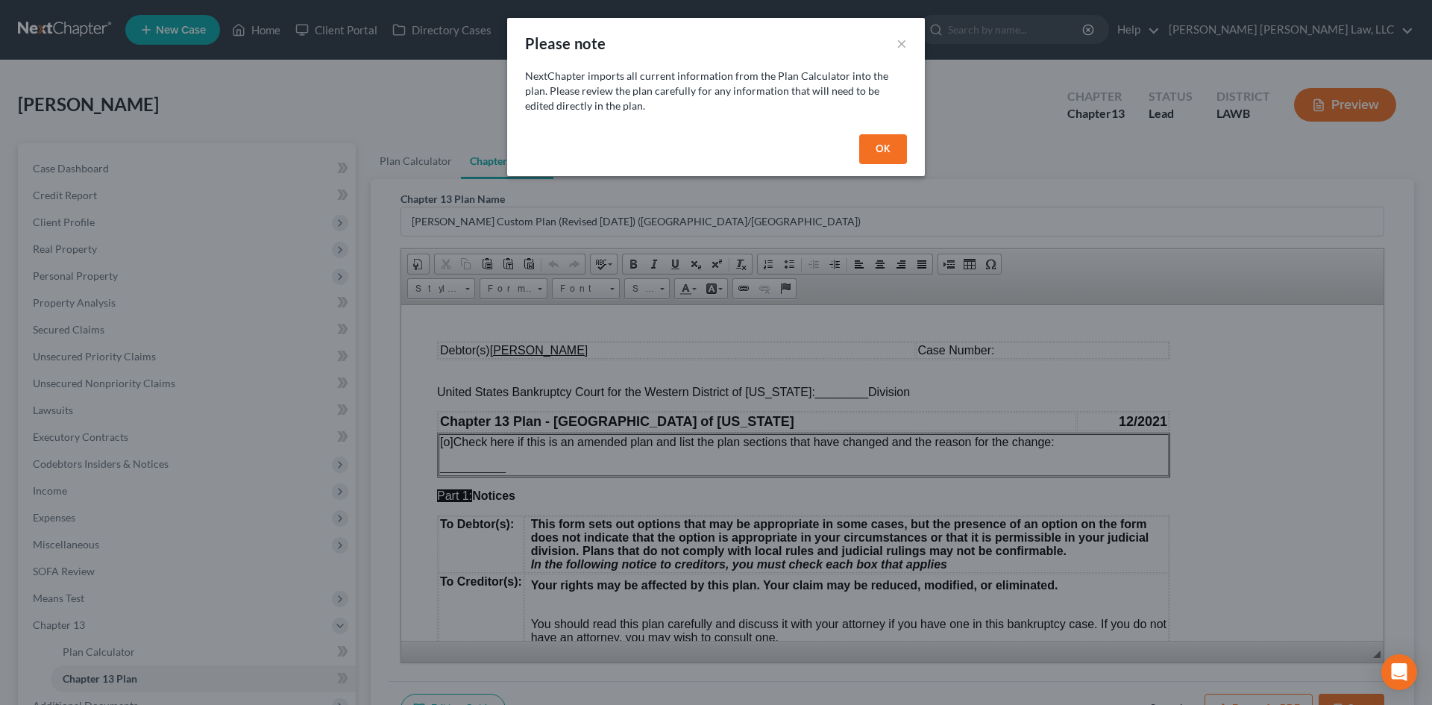
click at [898, 154] on button "OK" at bounding box center [883, 149] width 48 height 30
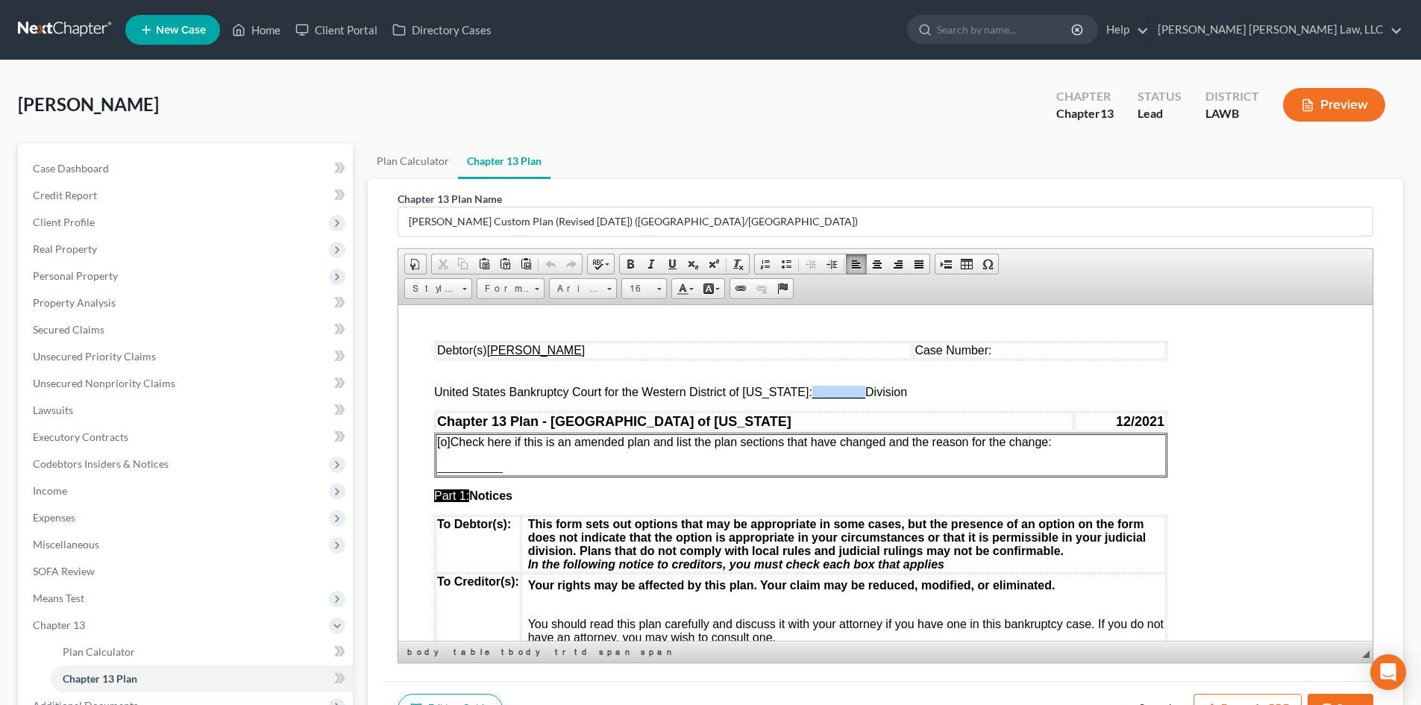
drag, startPoint x: 800, startPoint y: 394, endPoint x: 850, endPoint y: 391, distance: 50.1
click at [850, 391] on span "________" at bounding box center [838, 391] width 53 height 13
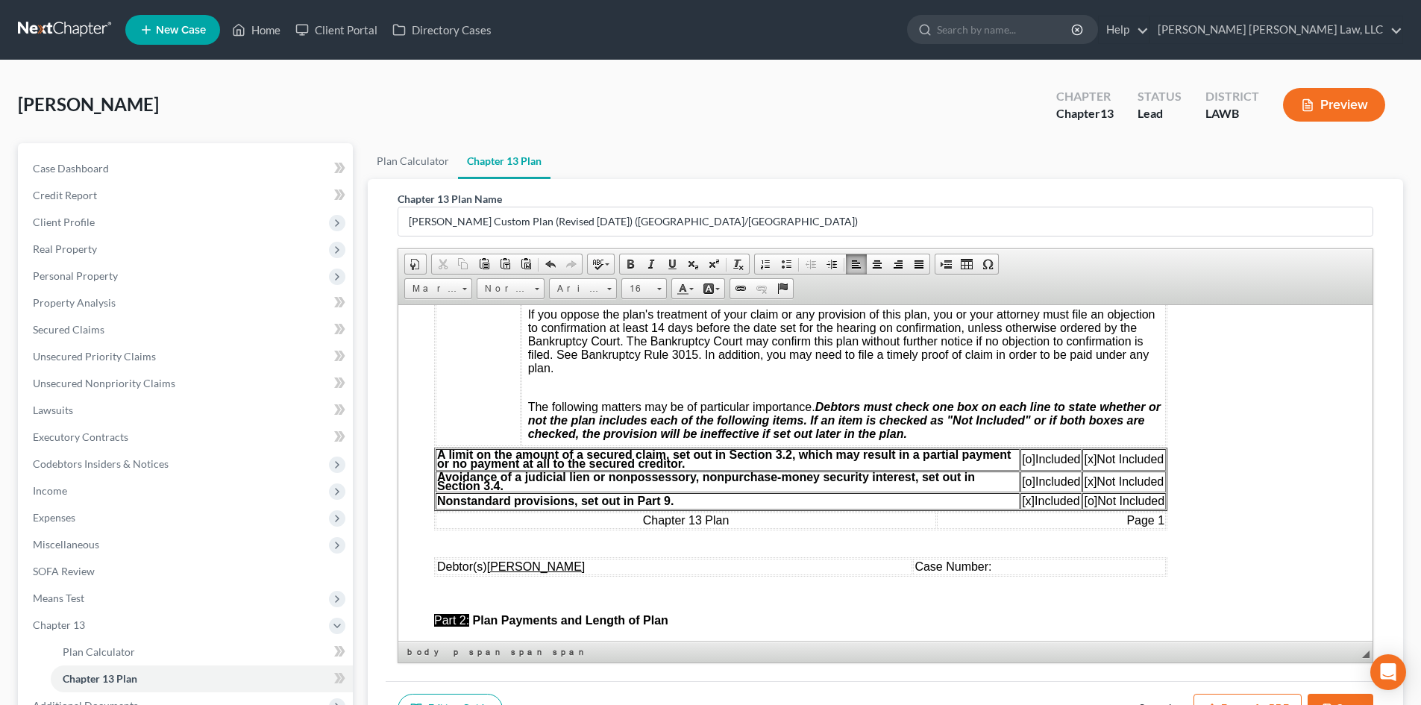
scroll to position [447, 0]
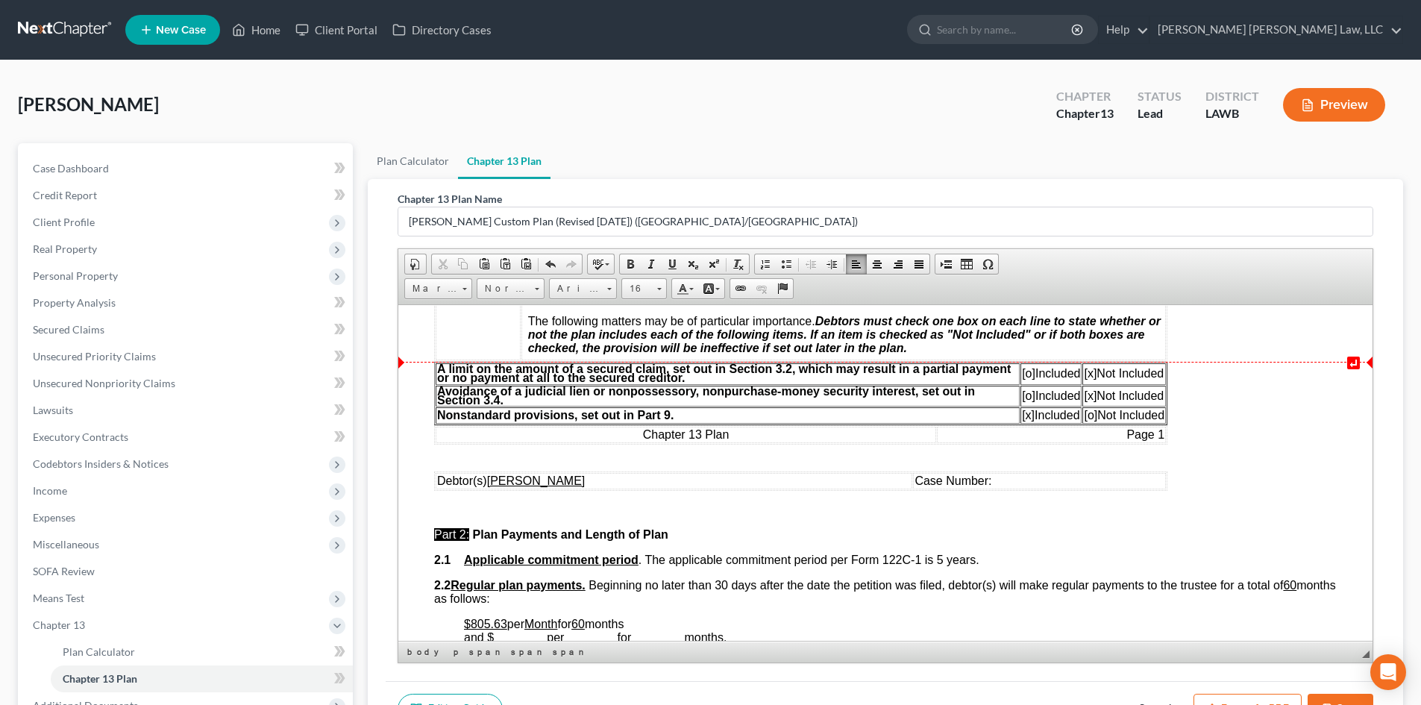
click at [1023, 373] on span "[o]" at bounding box center [1028, 372] width 13 height 13
click at [1090, 370] on span "[x]" at bounding box center [1090, 372] width 13 height 13
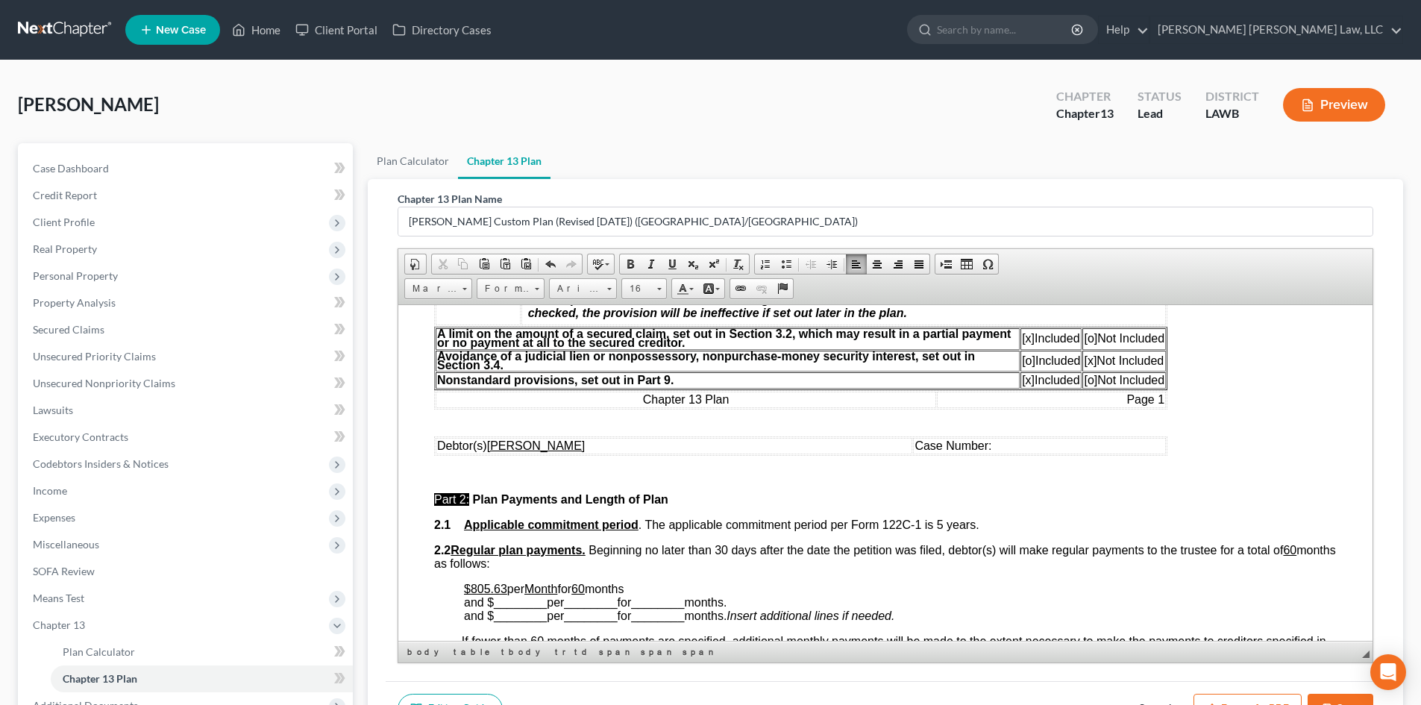
scroll to position [522, 0]
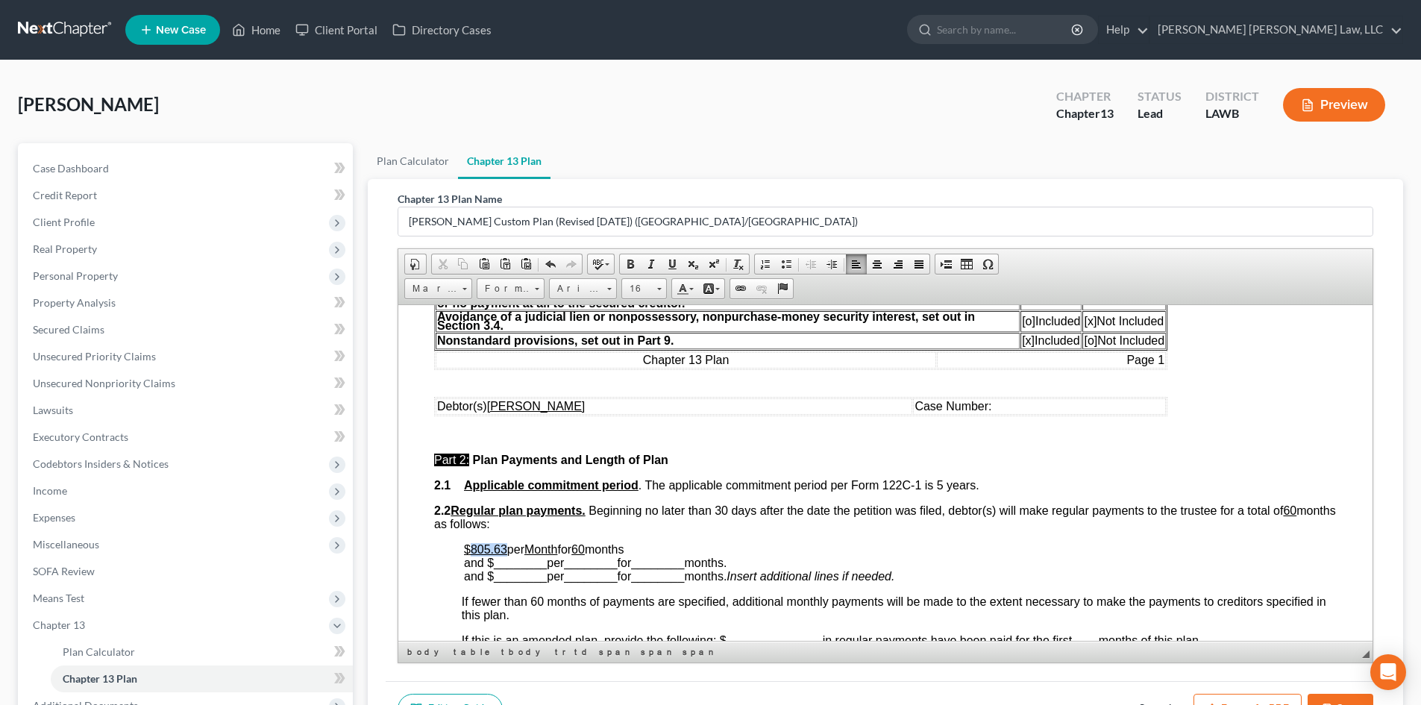
drag, startPoint x: 506, startPoint y: 548, endPoint x: 472, endPoint y: 550, distance: 33.6
click at [472, 550] on u "$805.63" at bounding box center [485, 548] width 43 height 13
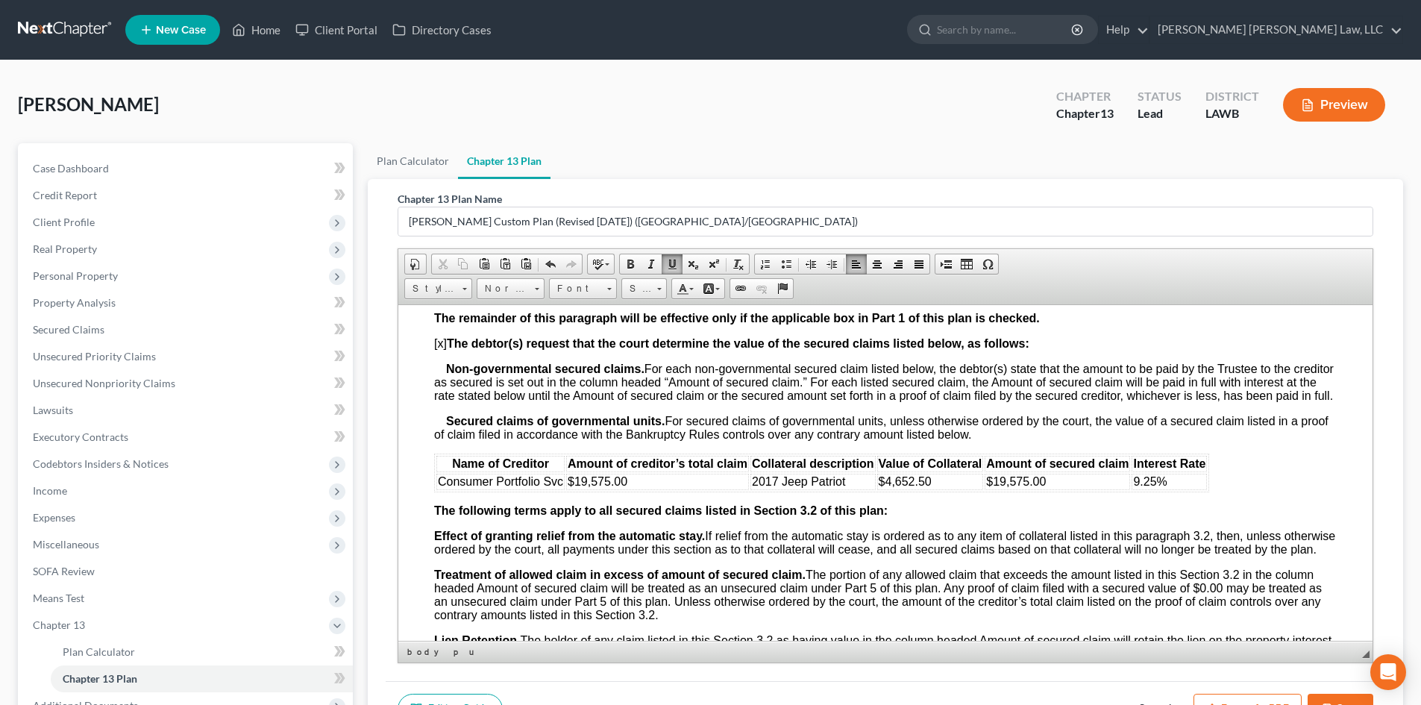
scroll to position [1566, 0]
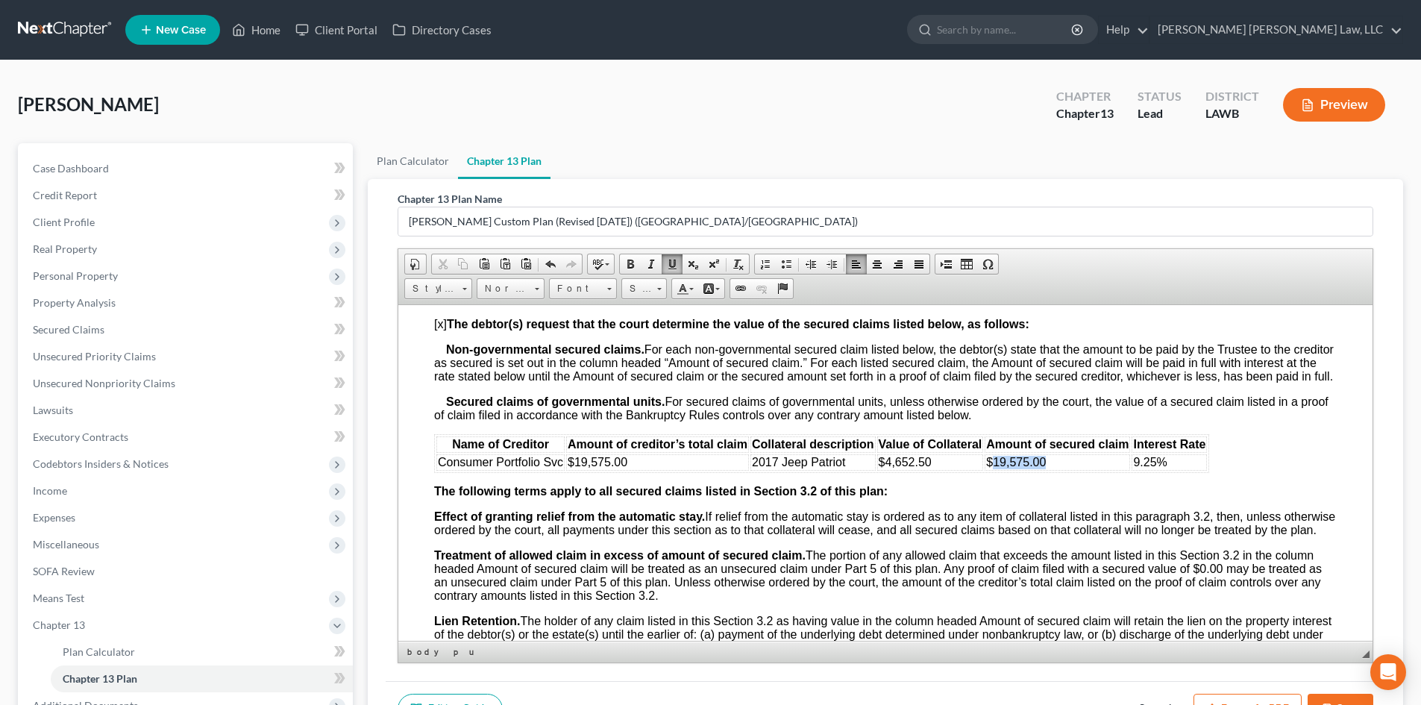
drag, startPoint x: 1046, startPoint y: 476, endPoint x: 995, endPoint y: 475, distance: 51.5
click at [995, 470] on td "$19,575.00" at bounding box center [1056, 461] width 145 height 16
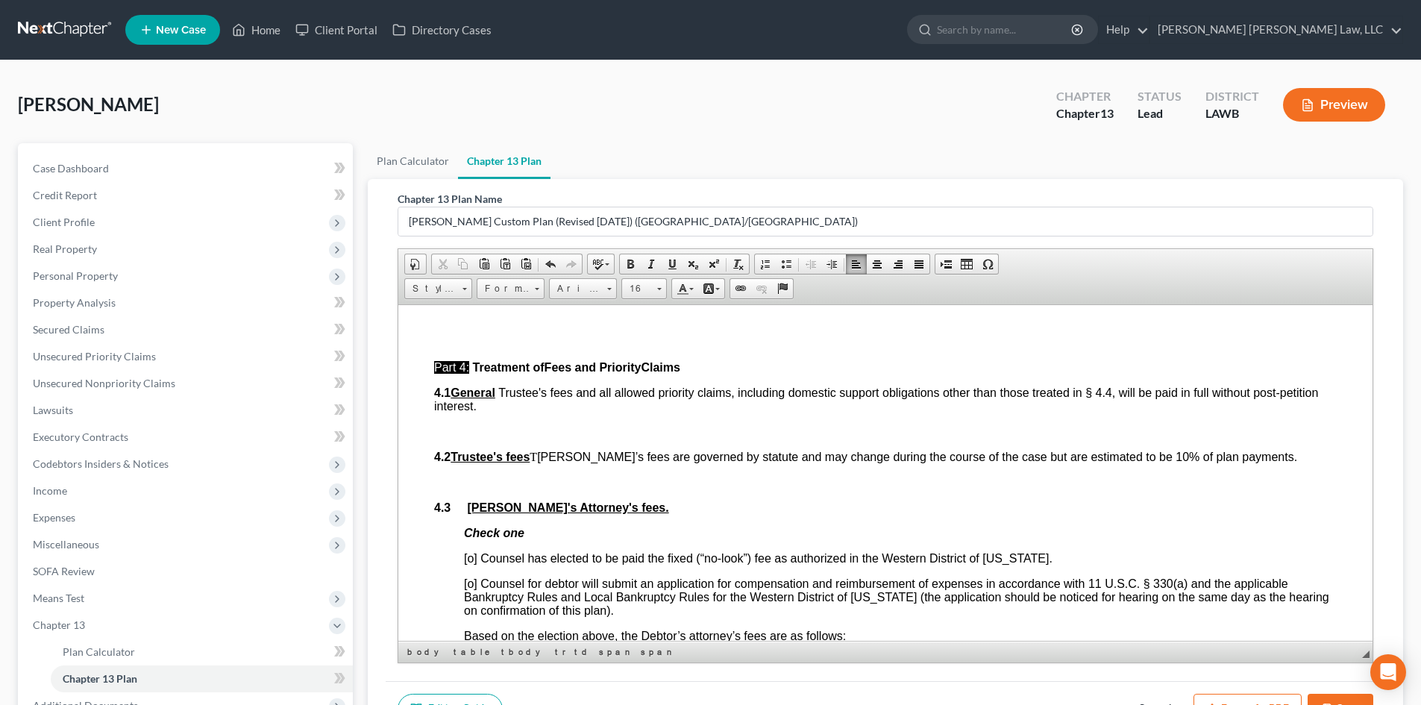
scroll to position [2387, 0]
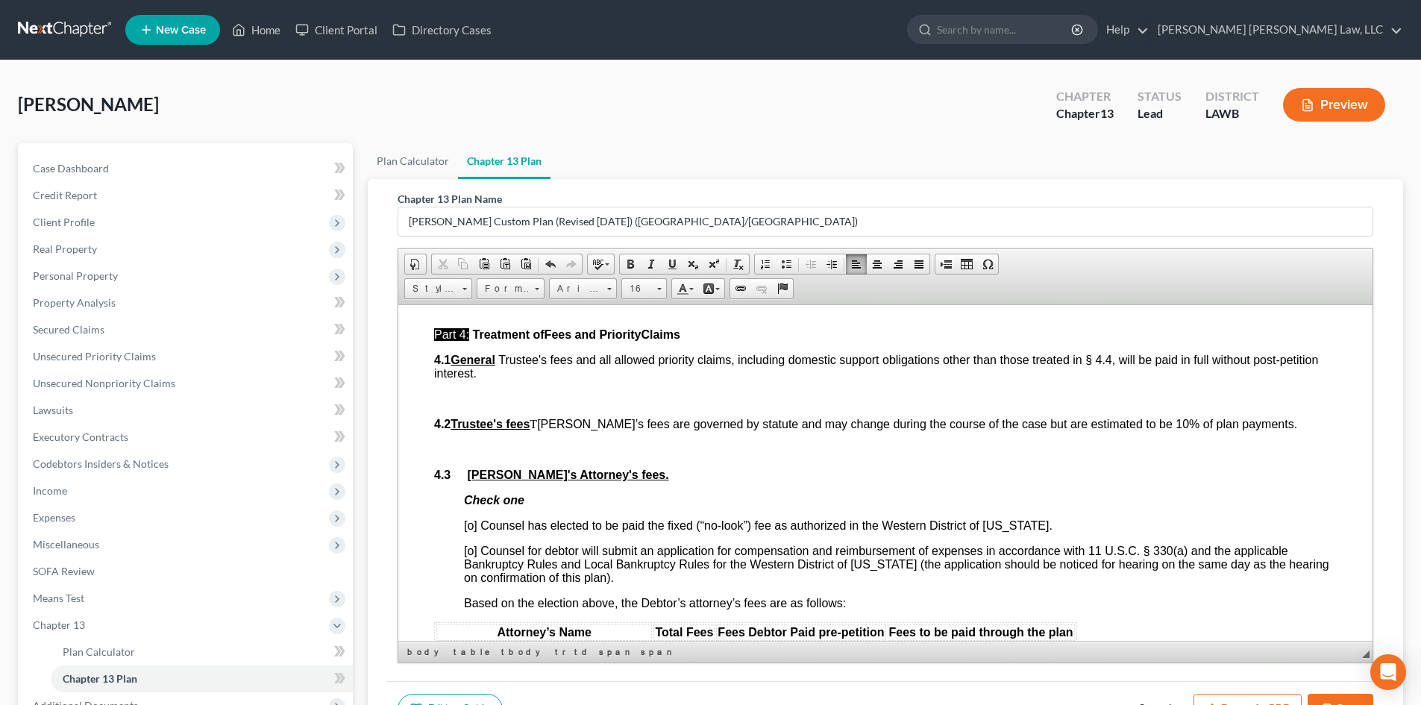
click at [470, 531] on span "[o] Counsel has elected to be paid the fixed (“no-look”) fee as authorized in t…" at bounding box center [758, 524] width 588 height 13
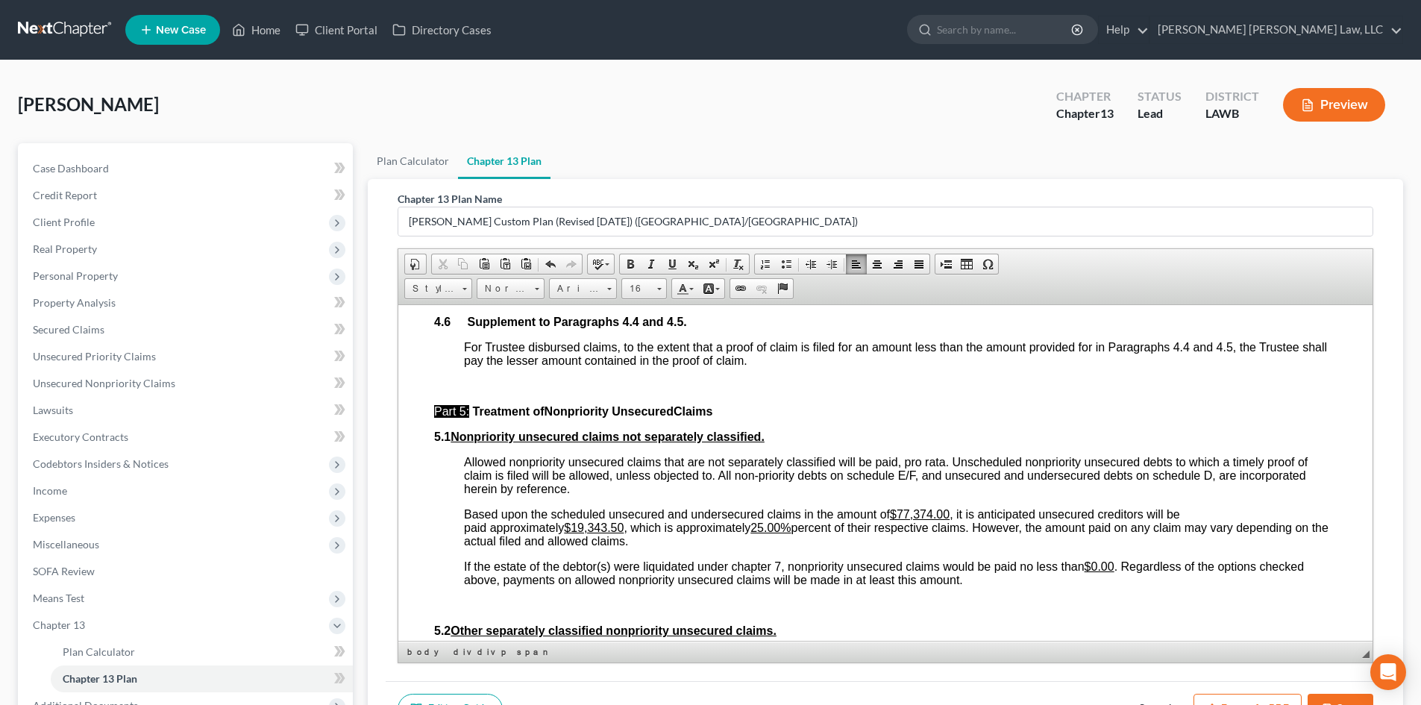
scroll to position [3431, 0]
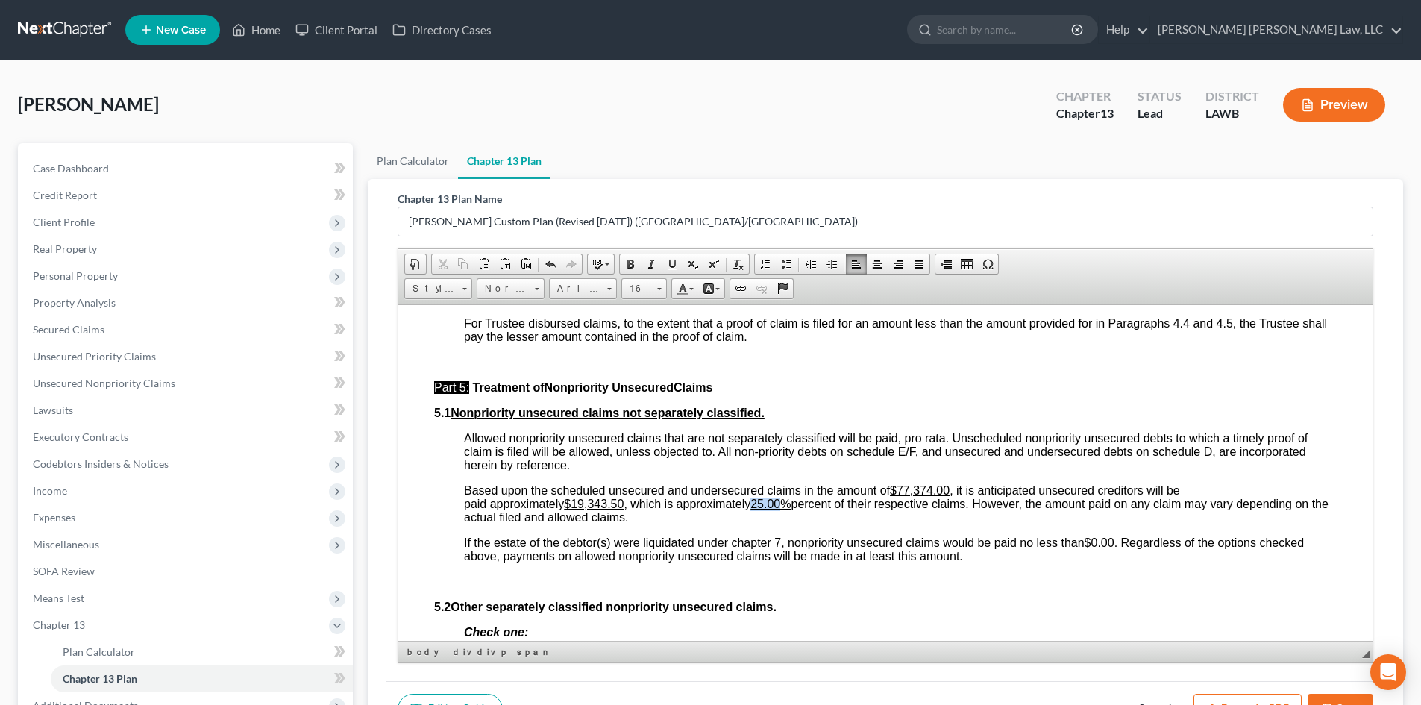
drag, startPoint x: 789, startPoint y: 533, endPoint x: 761, endPoint y: 533, distance: 27.6
click at [761, 509] on u "25.00%" at bounding box center [770, 503] width 40 height 13
drag, startPoint x: 625, startPoint y: 531, endPoint x: 577, endPoint y: 533, distance: 48.5
click at [577, 509] on u "$19,343.50" at bounding box center [594, 503] width 60 height 13
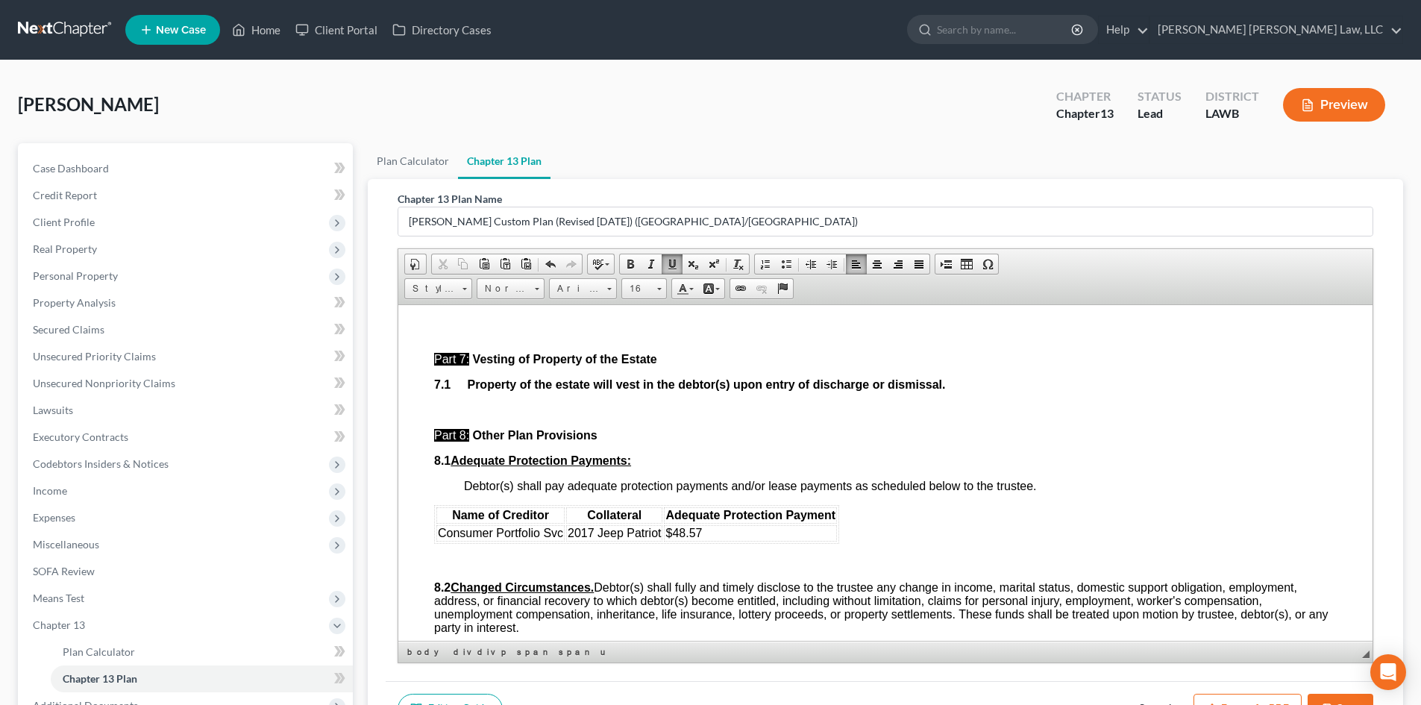
scroll to position [4102, 0]
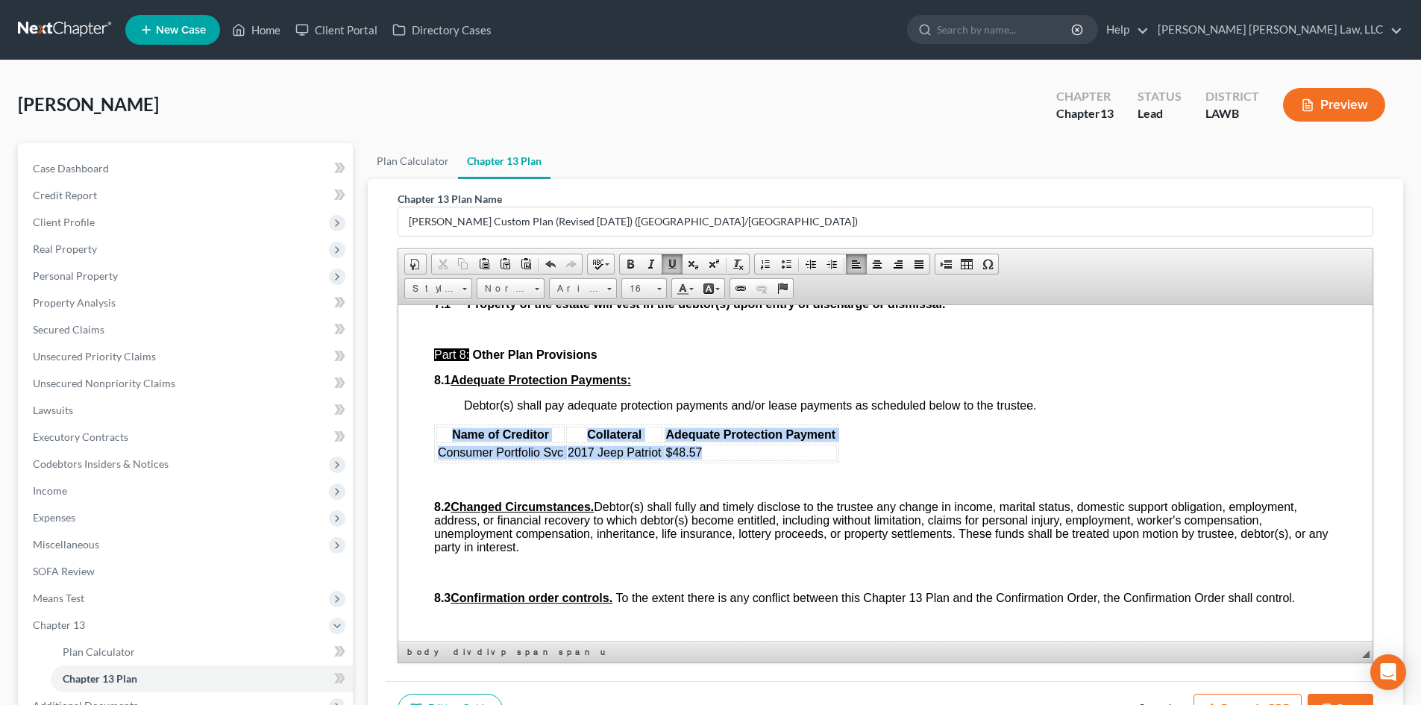
drag, startPoint x: 723, startPoint y: 476, endPoint x: 453, endPoint y: 459, distance: 269.7
click at [453, 459] on table "Name of Creditor Collateral Adequate Protection Payment Consumer Portfolio Svc …" at bounding box center [636, 443] width 405 height 39
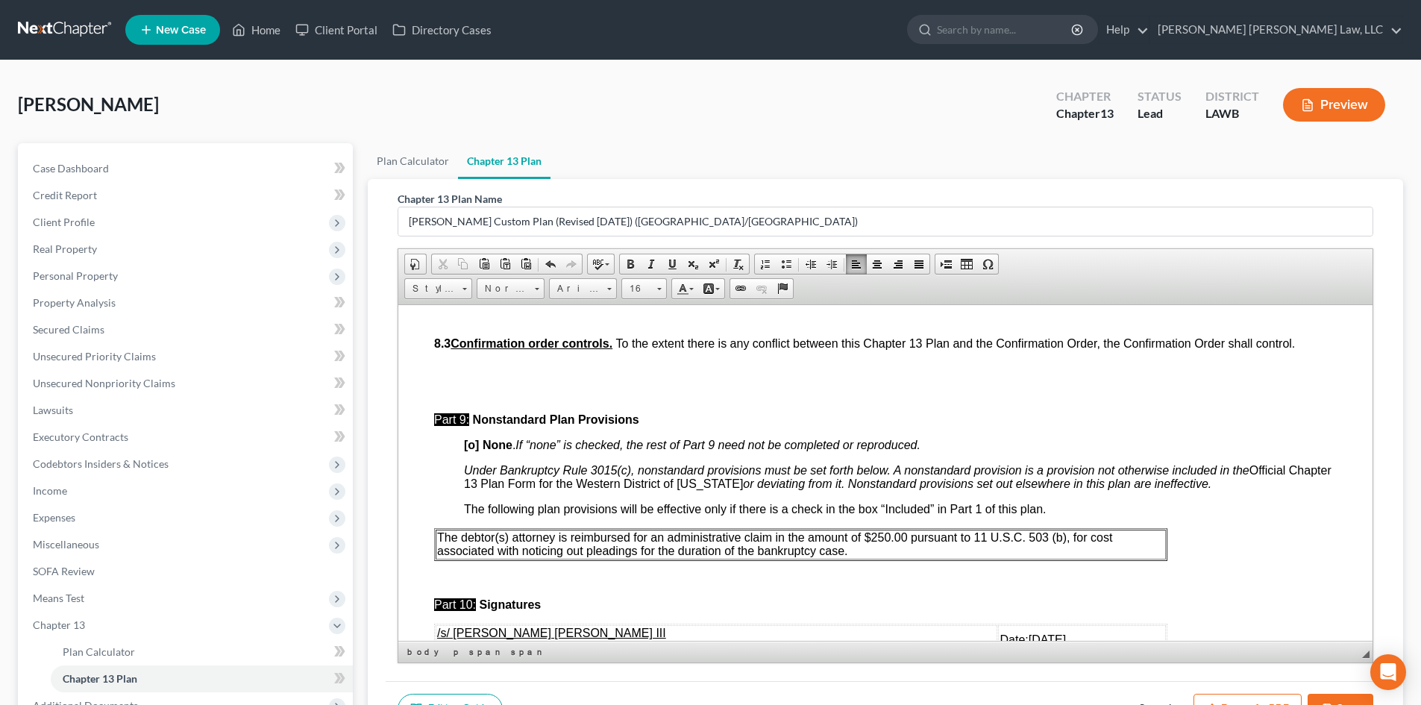
scroll to position [4326, 0]
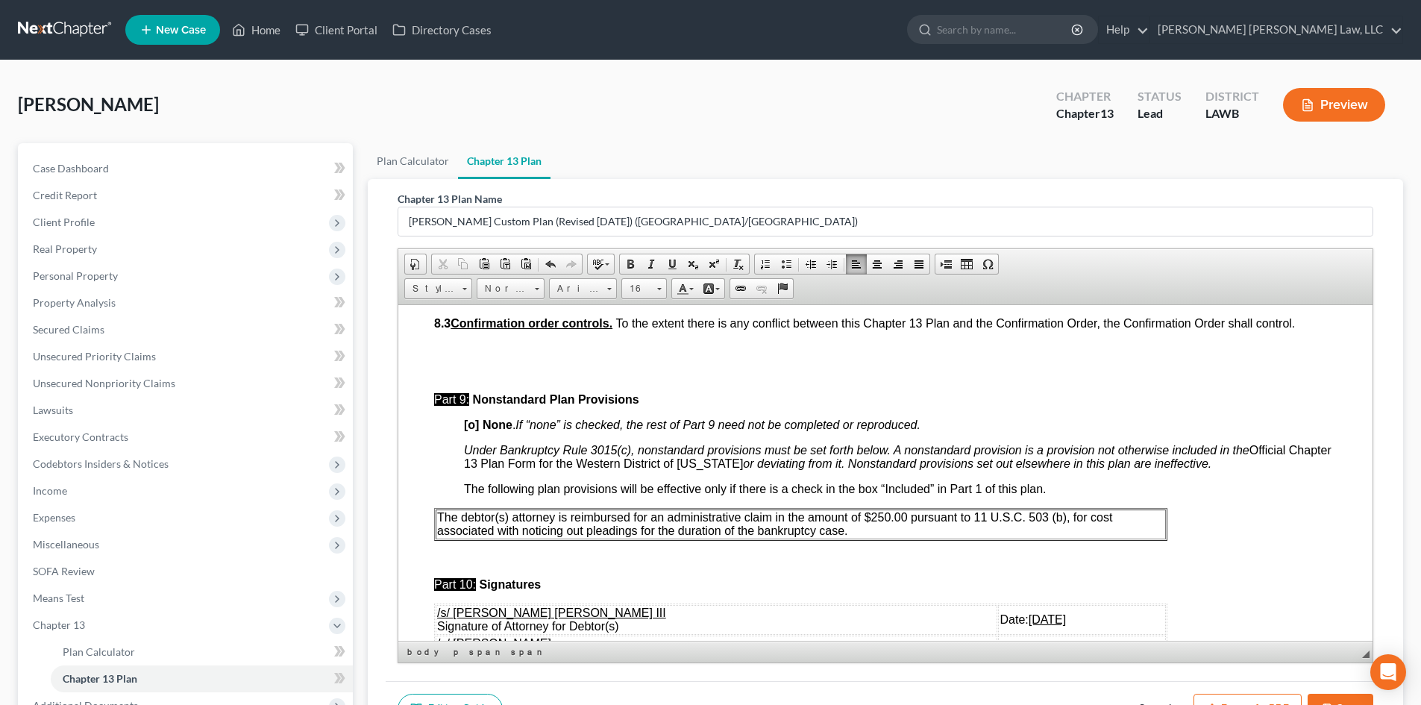
click at [904, 537] on p "The debtor(s) attorney is reimbursed for an administrative claim in the amount …" at bounding box center [800, 523] width 727 height 27
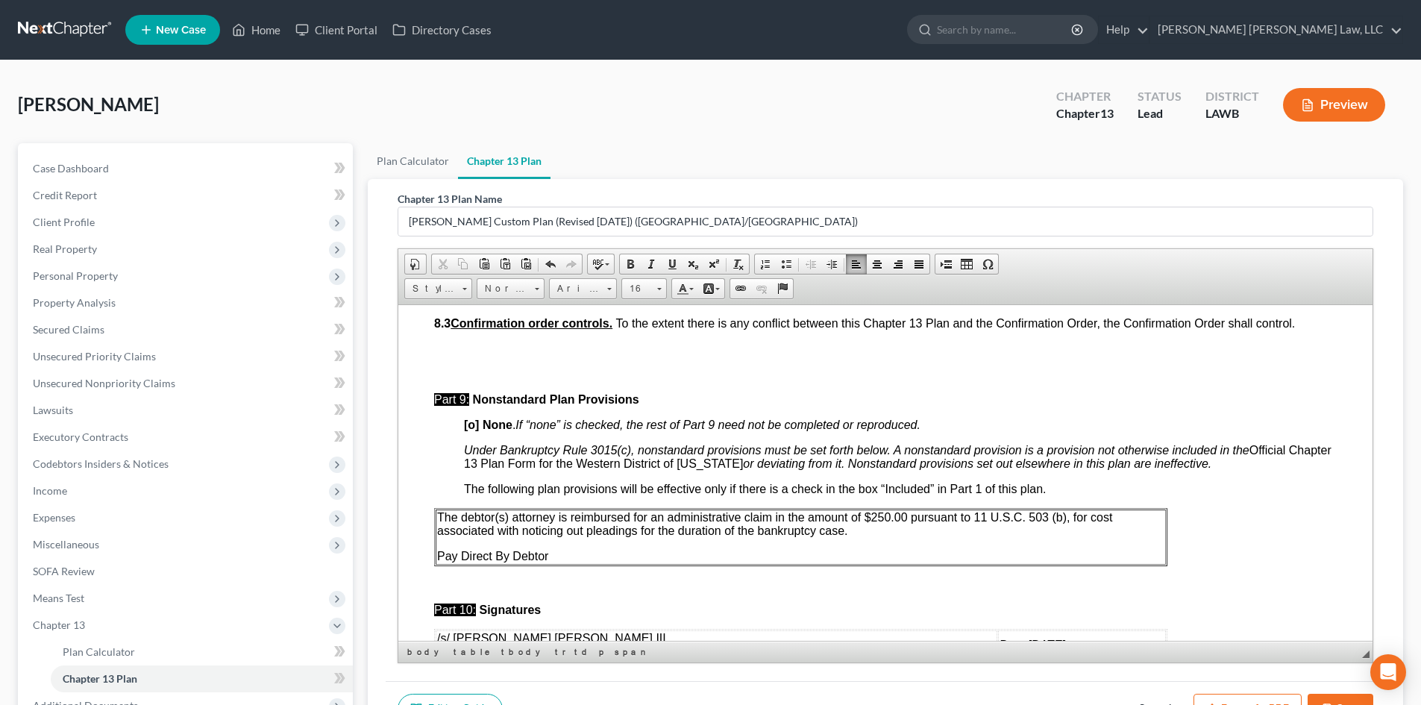
scroll to position [4549, 0]
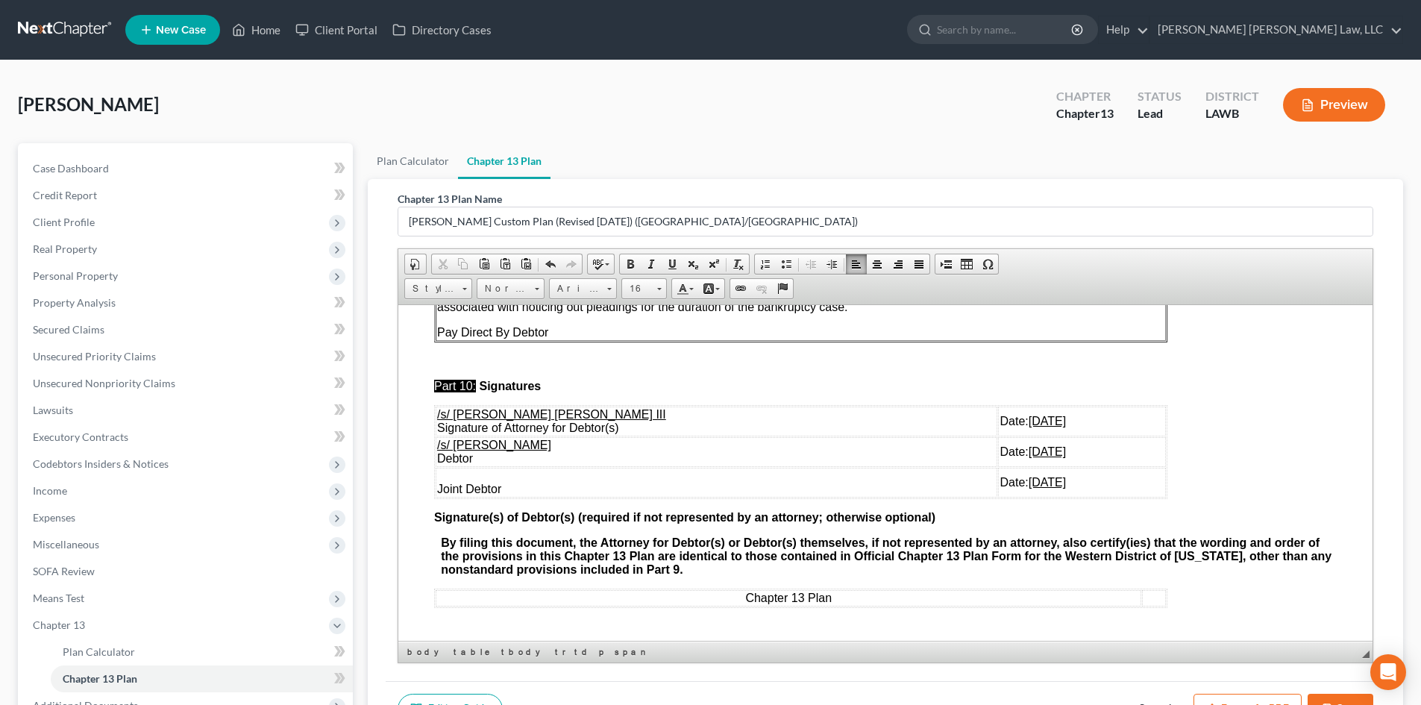
drag, startPoint x: 1036, startPoint y: 519, endPoint x: 436, endPoint y: 474, distance: 602.0
click at [436, 474] on tbody "/s/ [PERSON_NAME] [PERSON_NAME] III Signature of Attorney for Debtor(s) Date: […" at bounding box center [801, 451] width 730 height 91
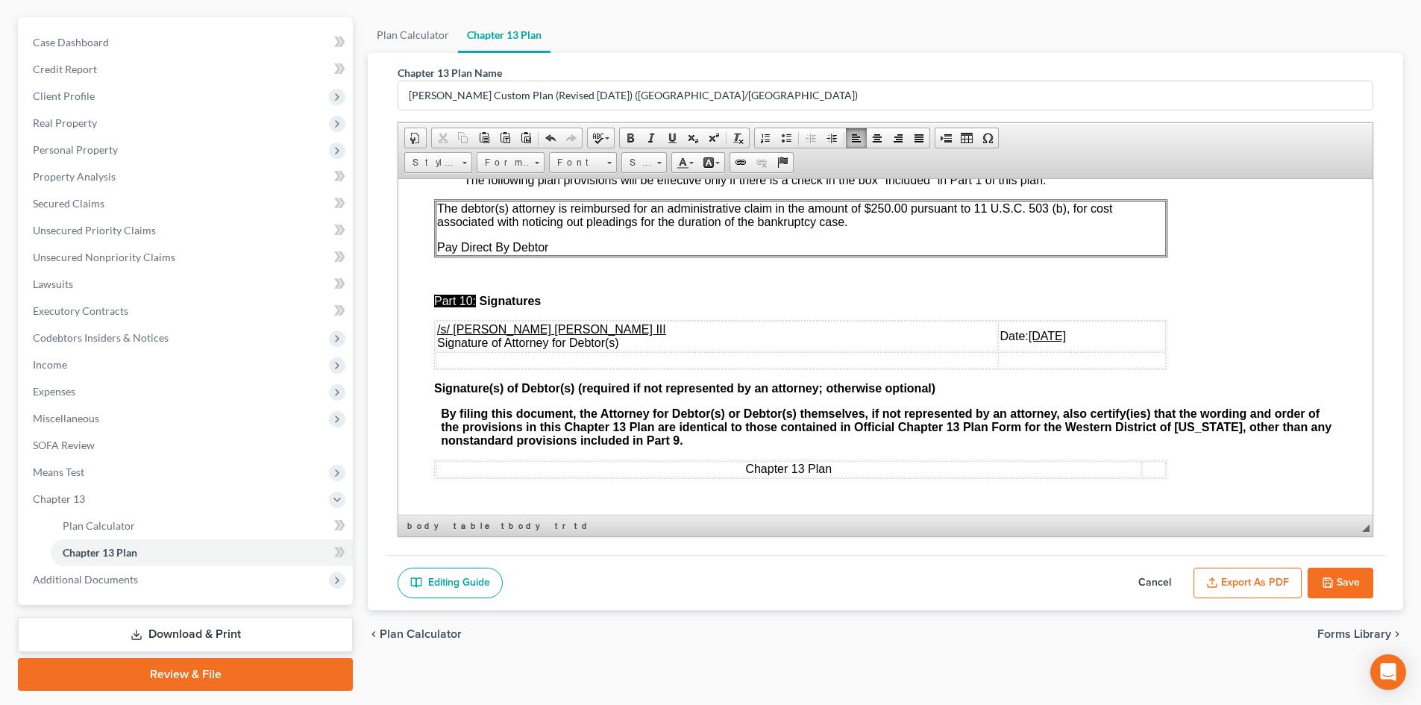
scroll to position [149, 0]
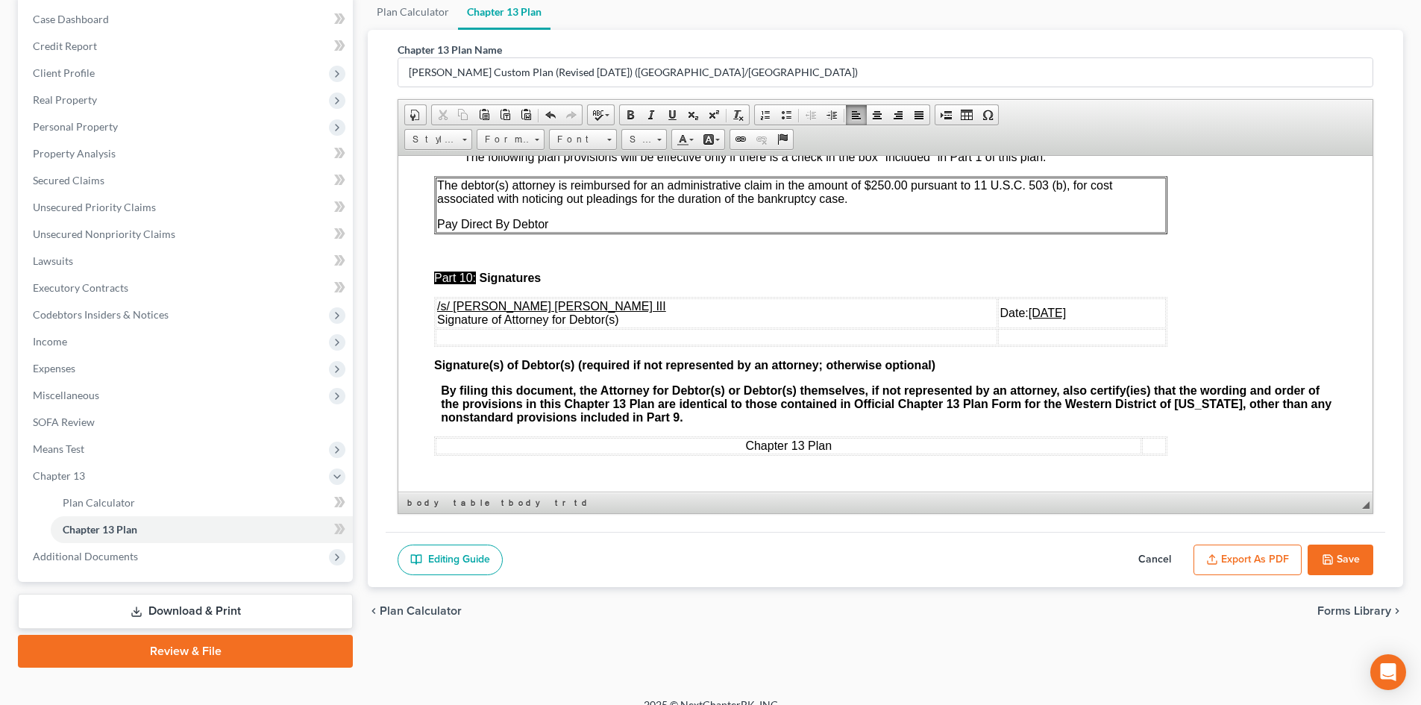
click at [1353, 550] on button "Save" at bounding box center [1340, 559] width 66 height 31
select select "1"
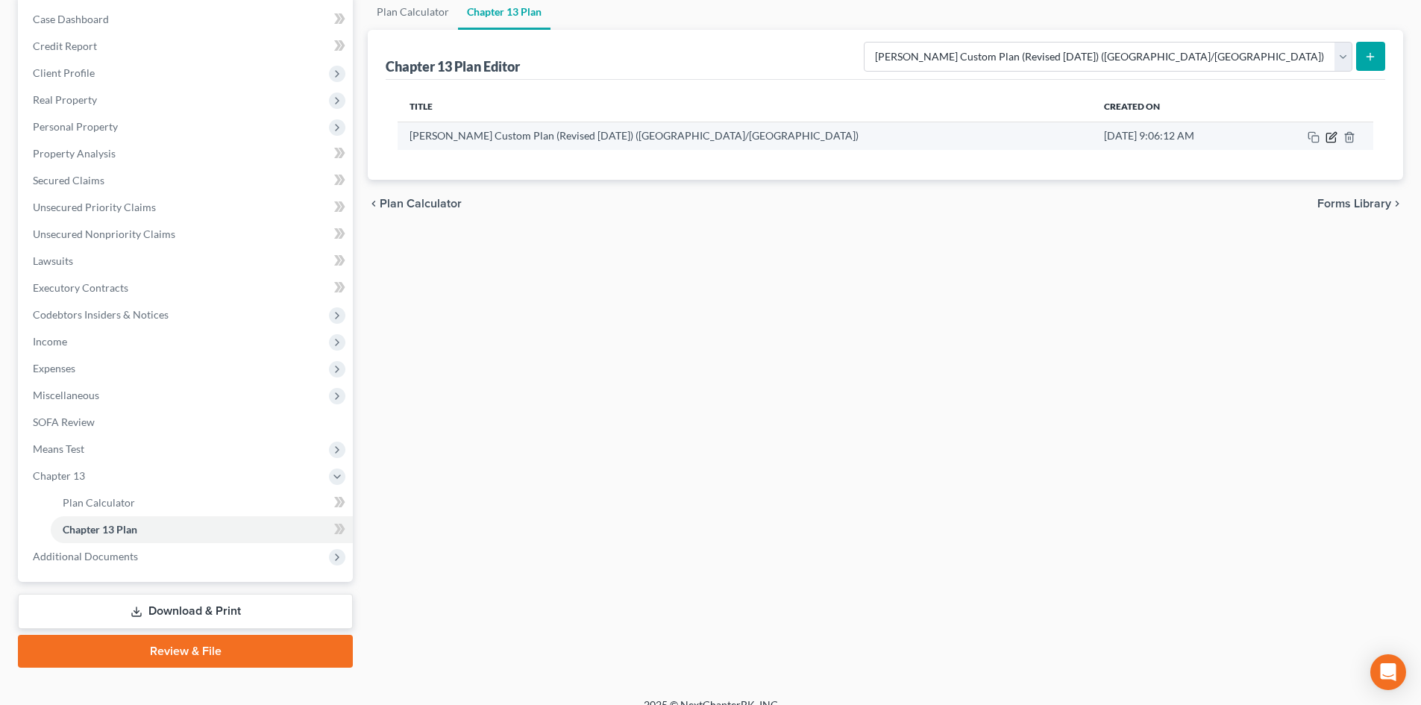
click at [1332, 138] on icon "button" at bounding box center [1332, 135] width 7 height 7
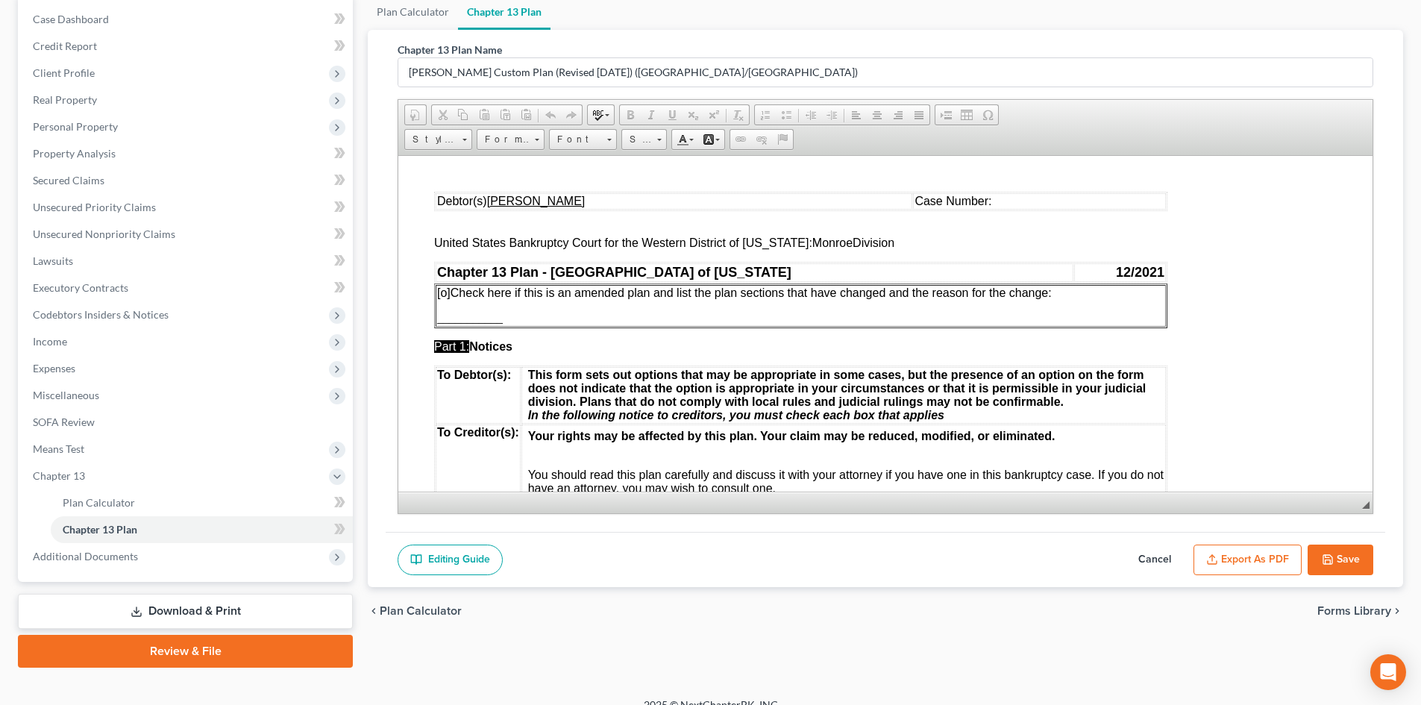
scroll to position [0, 0]
click at [1220, 553] on button "Export as PDF" at bounding box center [1247, 559] width 108 height 31
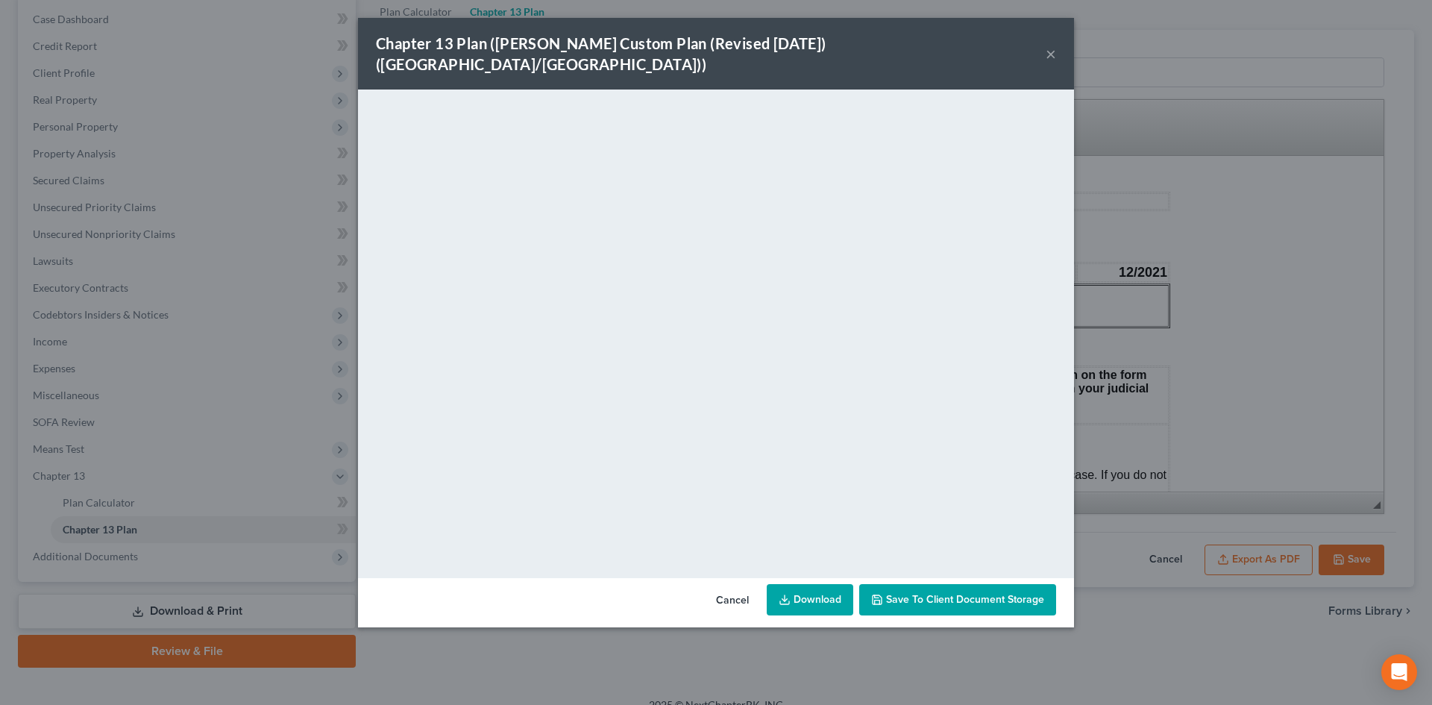
click at [810, 584] on link "Download" at bounding box center [810, 599] width 87 height 31
drag, startPoint x: 1271, startPoint y: 213, endPoint x: 1307, endPoint y: 375, distance: 165.8
click at [1272, 213] on div "Chapter 13 Plan ([PERSON_NAME] Custom Plan (Revised [DATE]) ([GEOGRAPHIC_DATA]/…" at bounding box center [716, 352] width 1432 height 705
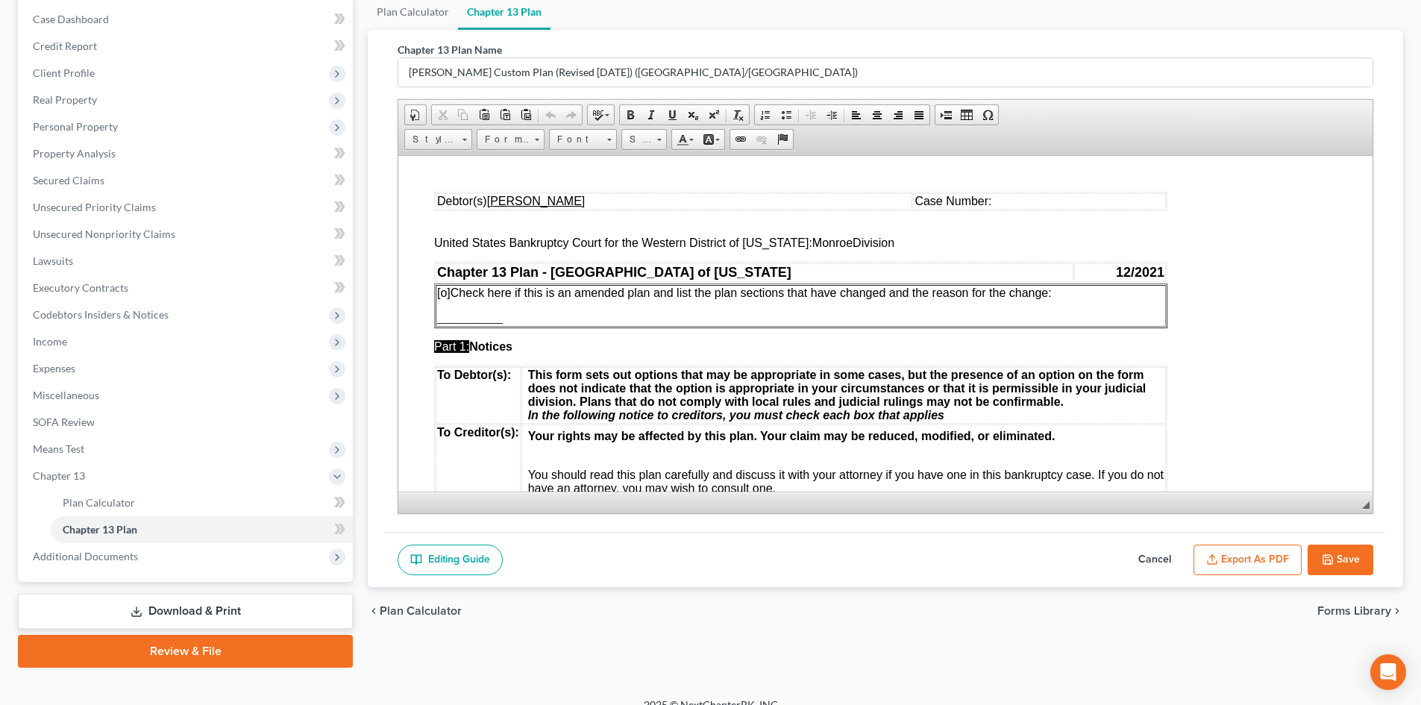
click at [1354, 550] on button "Save" at bounding box center [1340, 559] width 66 height 31
select select "1"
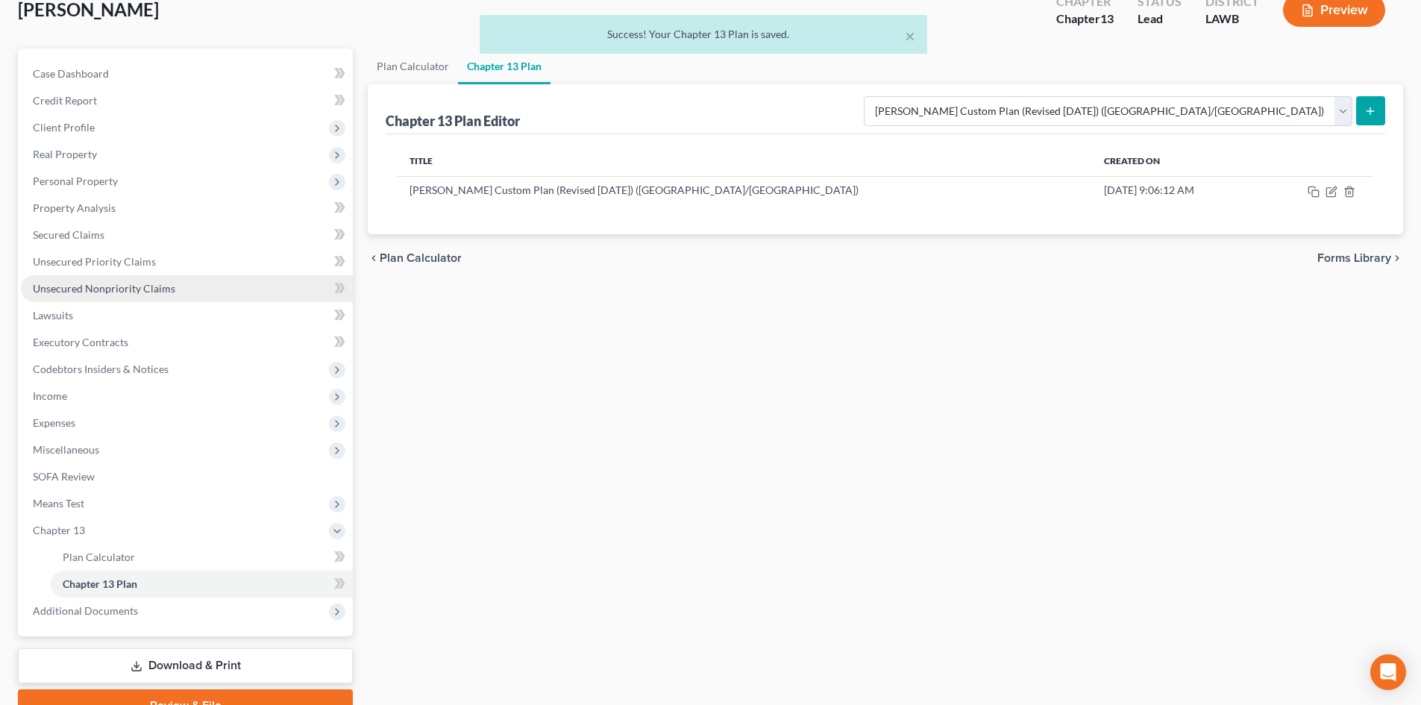
scroll to position [169, 0]
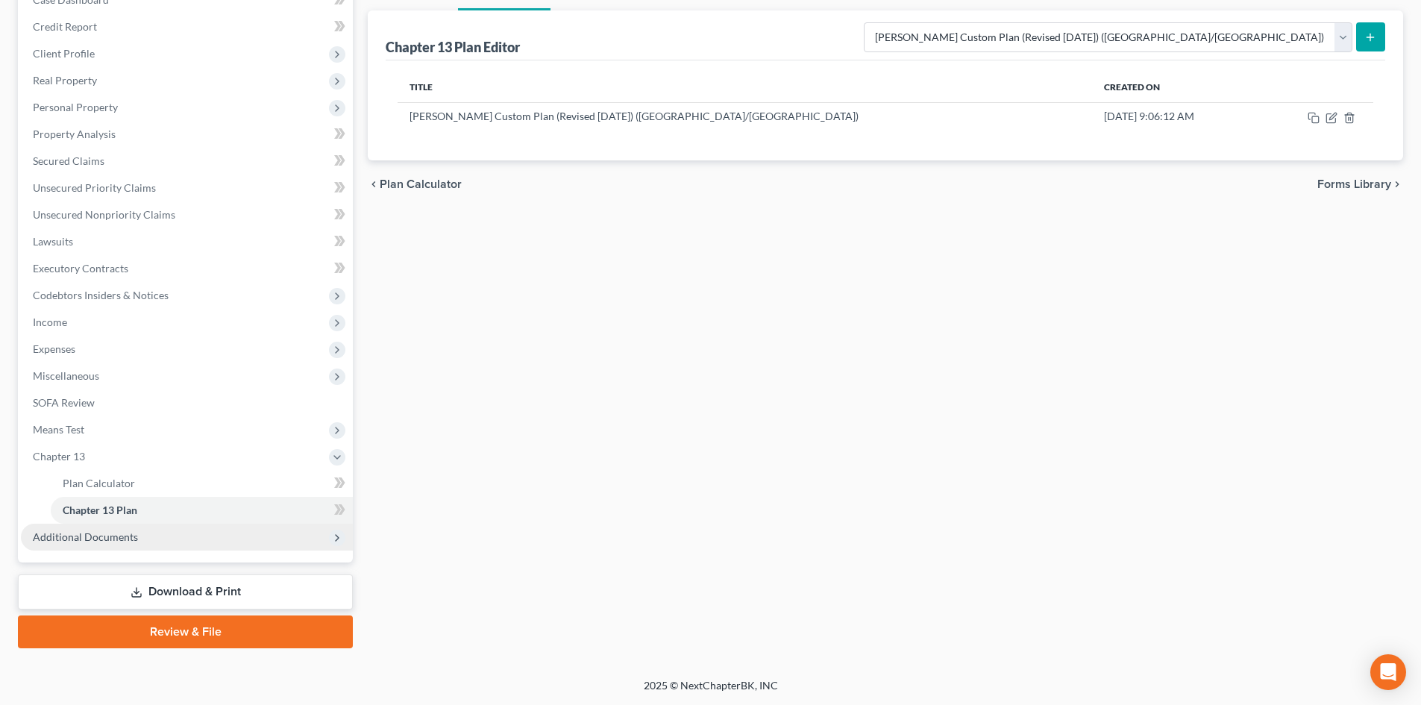
drag, startPoint x: 248, startPoint y: 584, endPoint x: 351, endPoint y: 544, distance: 109.6
click at [248, 584] on link "Download & Print" at bounding box center [185, 591] width 335 height 35
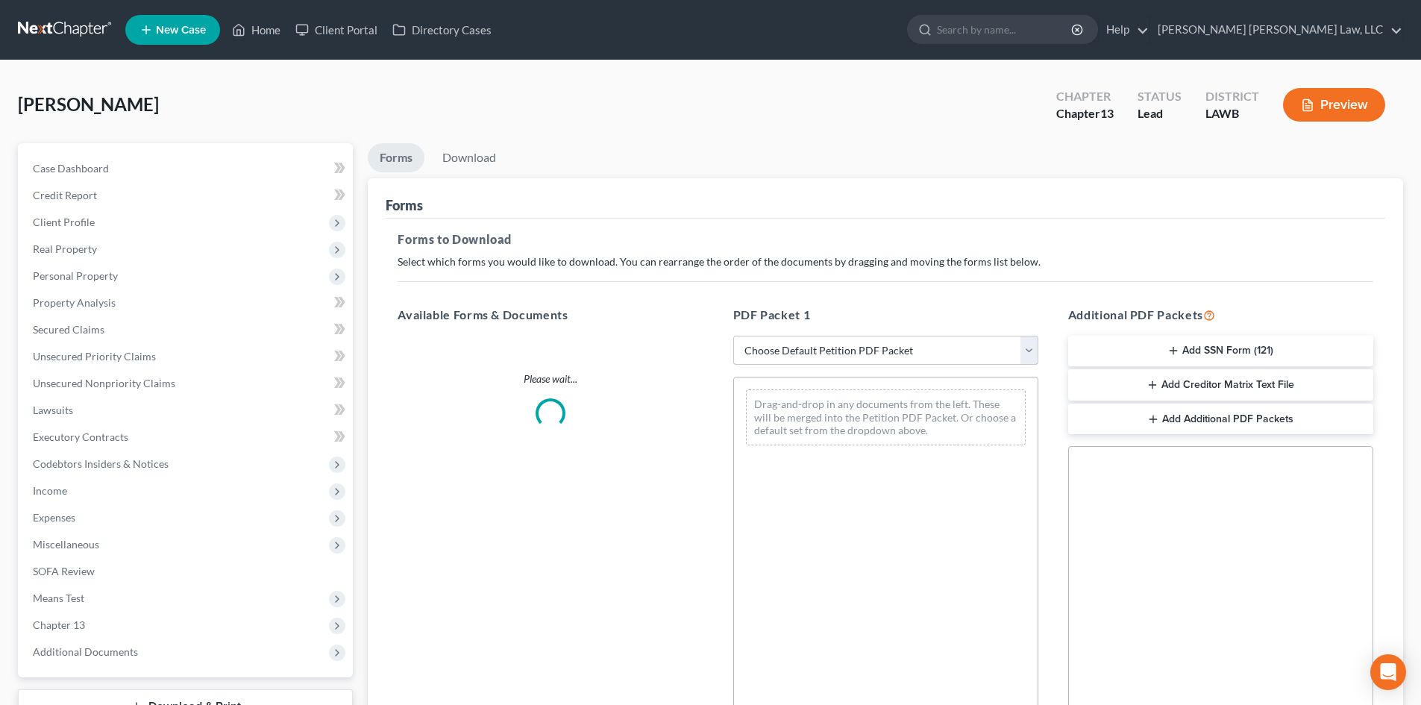
click at [861, 345] on select "Choose Default Petition PDF Packet Complete Bankruptcy Petition (all forms and …" at bounding box center [885, 351] width 305 height 30
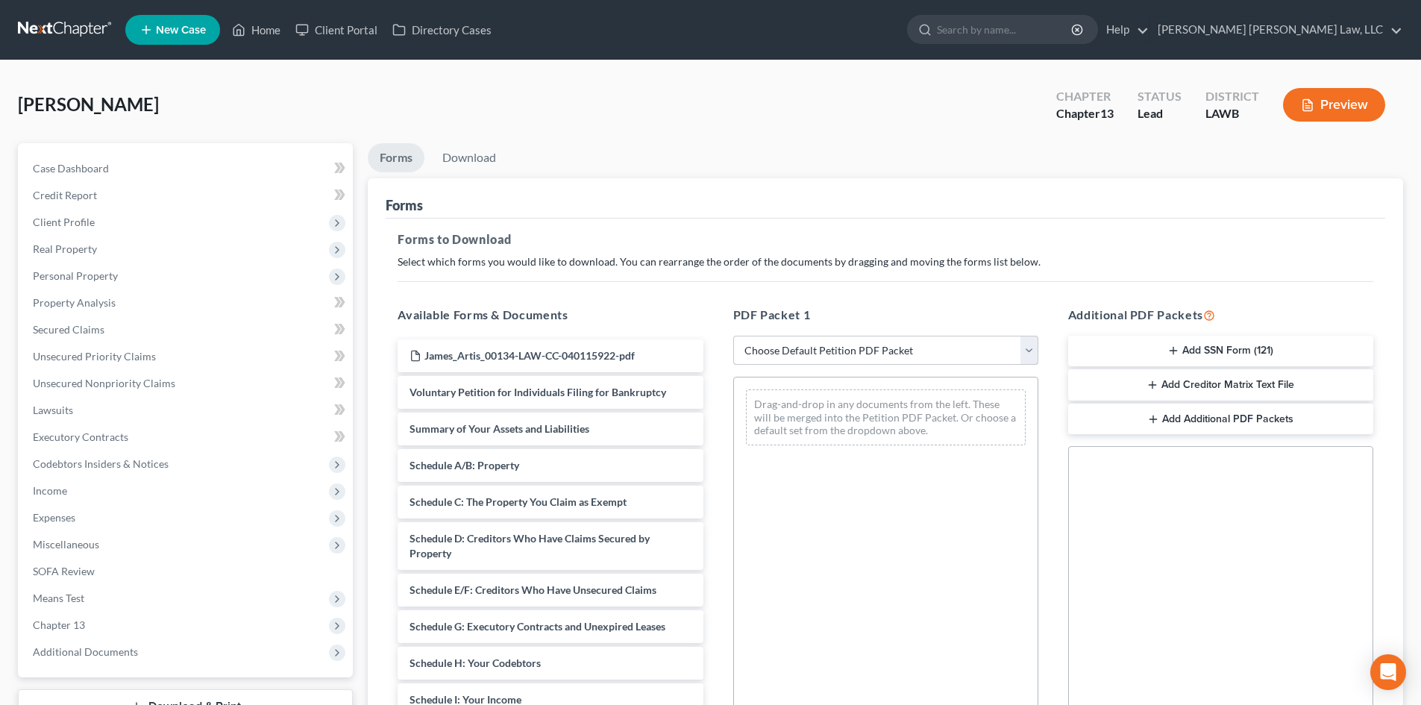
select select "0"
click at [733, 336] on select "Choose Default Petition PDF Packet Complete Bankruptcy Petition (all forms and …" at bounding box center [885, 351] width 305 height 30
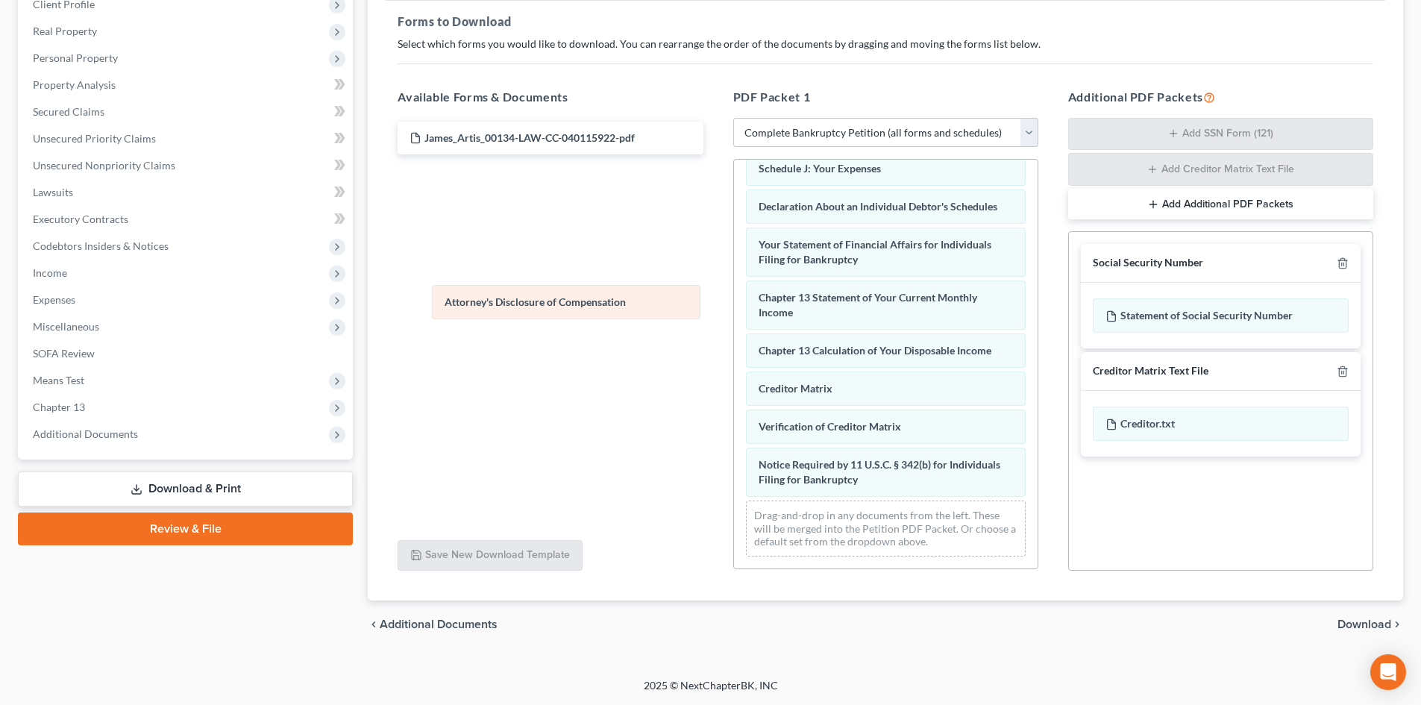
scroll to position [422, 0]
drag, startPoint x: 958, startPoint y: 484, endPoint x: 676, endPoint y: 219, distance: 387.3
click at [734, 231] on div "Attorney's Disclosure of Compensation Voluntary Petition for Individuals Filing…" at bounding box center [886, 160] width 304 height 816
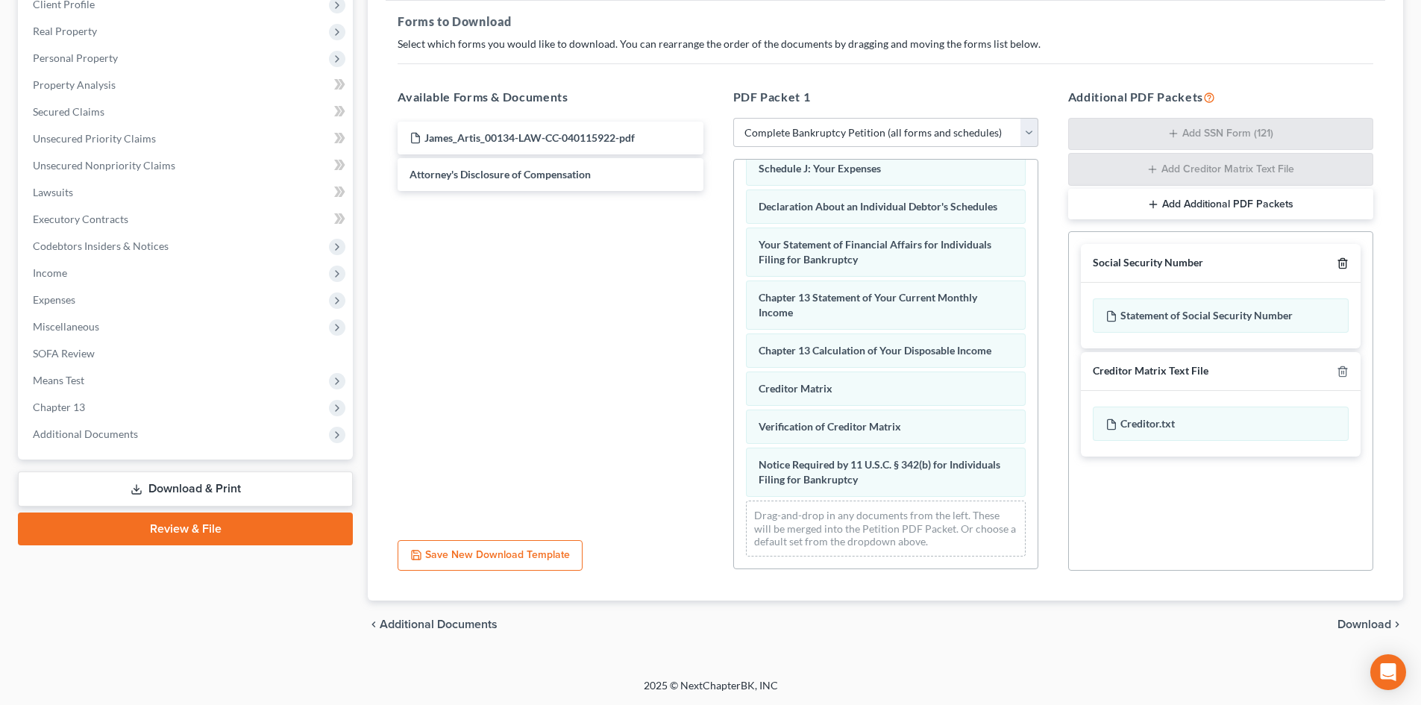
click at [1344, 268] on icon "button" at bounding box center [1342, 264] width 7 height 10
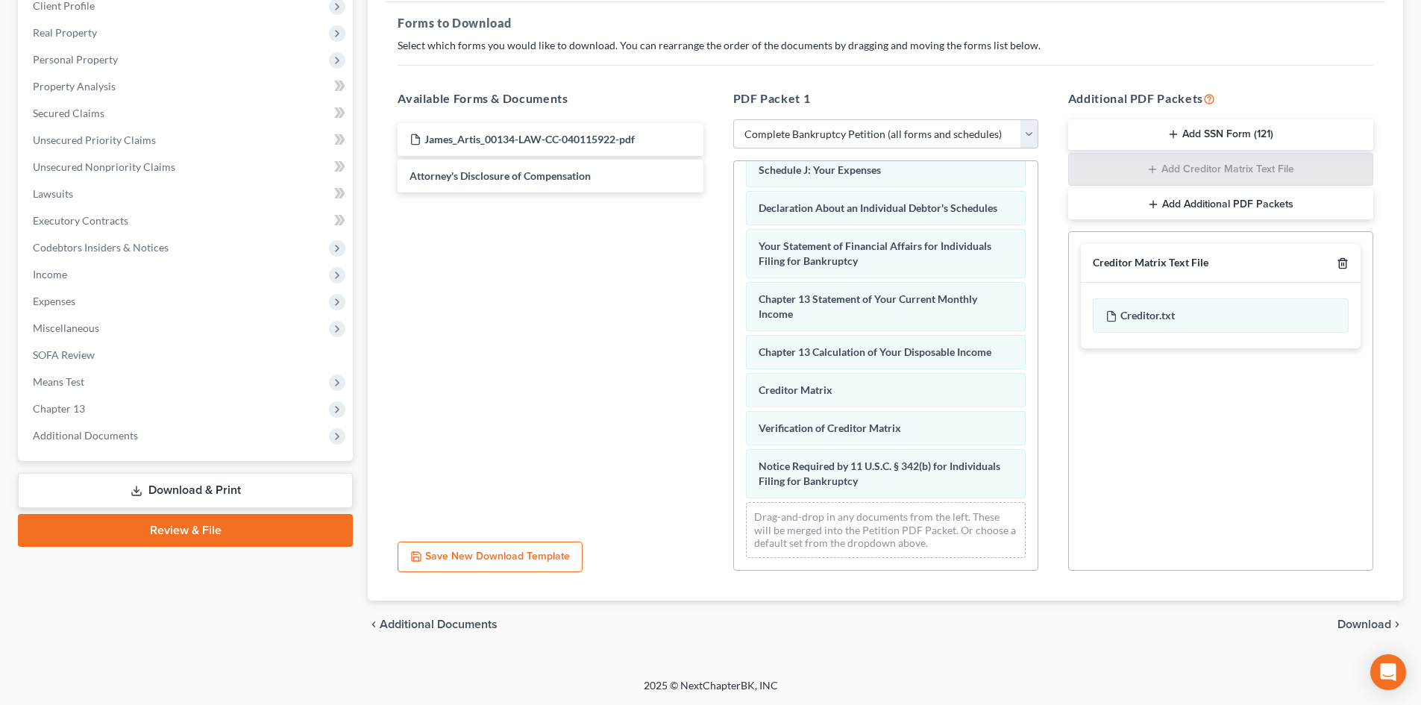
click at [1344, 268] on icon "button" at bounding box center [1342, 264] width 7 height 10
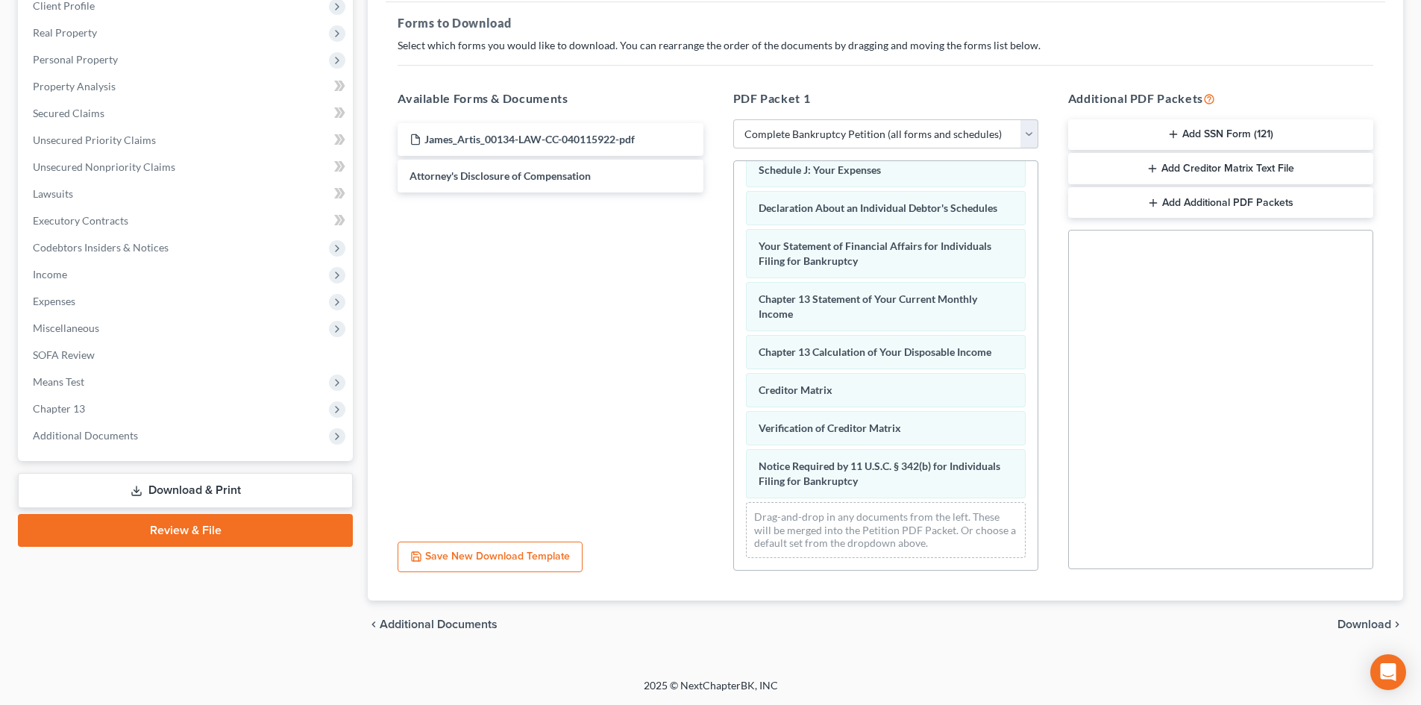
click at [1360, 635] on div "chevron_left Additional Documents Download chevron_right" at bounding box center [885, 624] width 1035 height 48
click at [1363, 618] on span "Download" at bounding box center [1364, 624] width 54 height 12
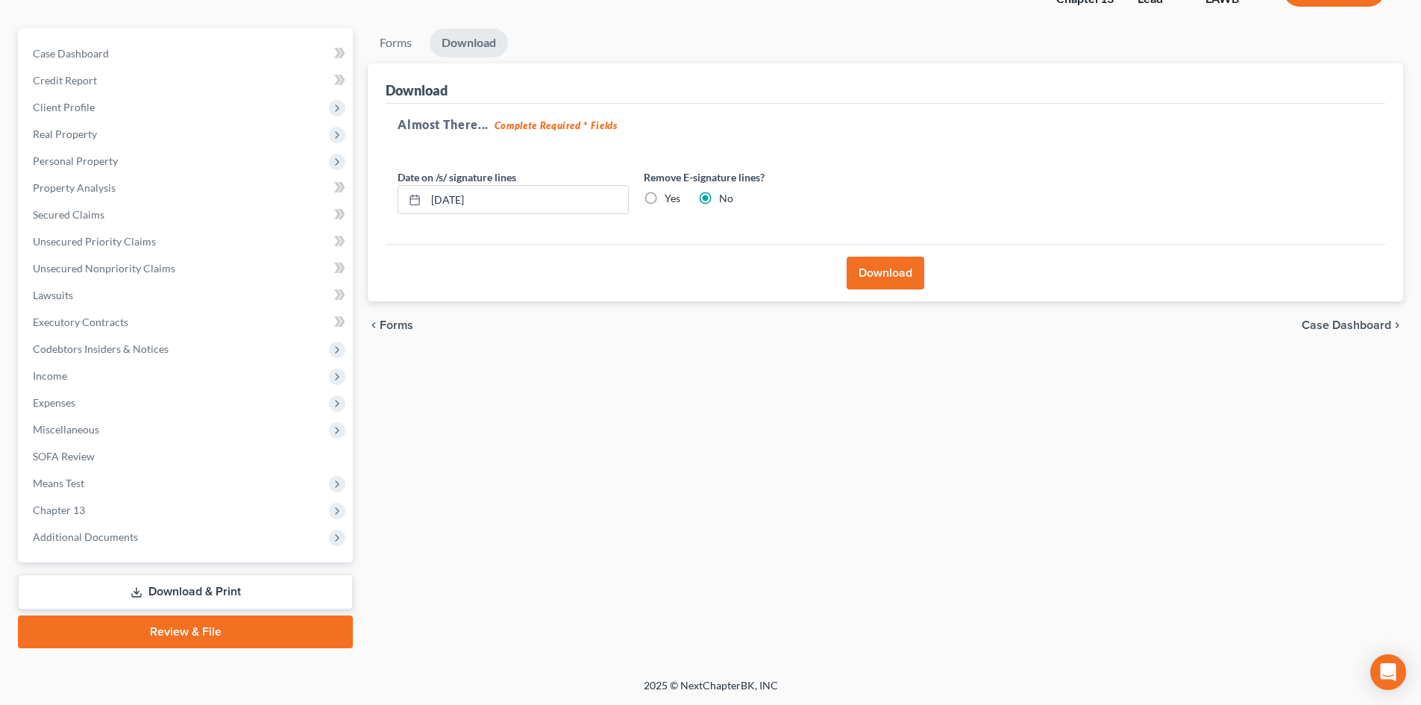
scroll to position [115, 0]
click at [897, 271] on button "Download" at bounding box center [886, 273] width 78 height 33
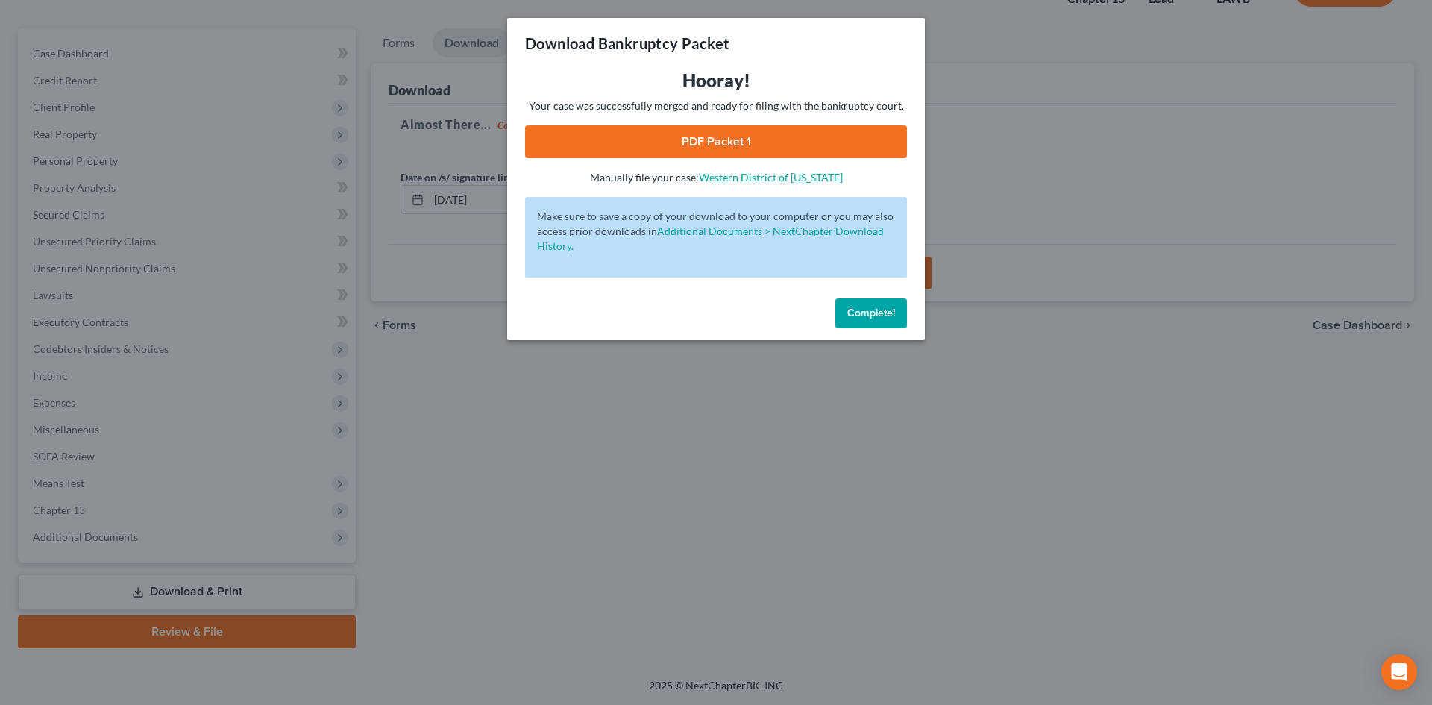
click at [884, 145] on link "PDF Packet 1" at bounding box center [716, 141] width 382 height 33
click at [860, 301] on button "Complete!" at bounding box center [871, 313] width 72 height 30
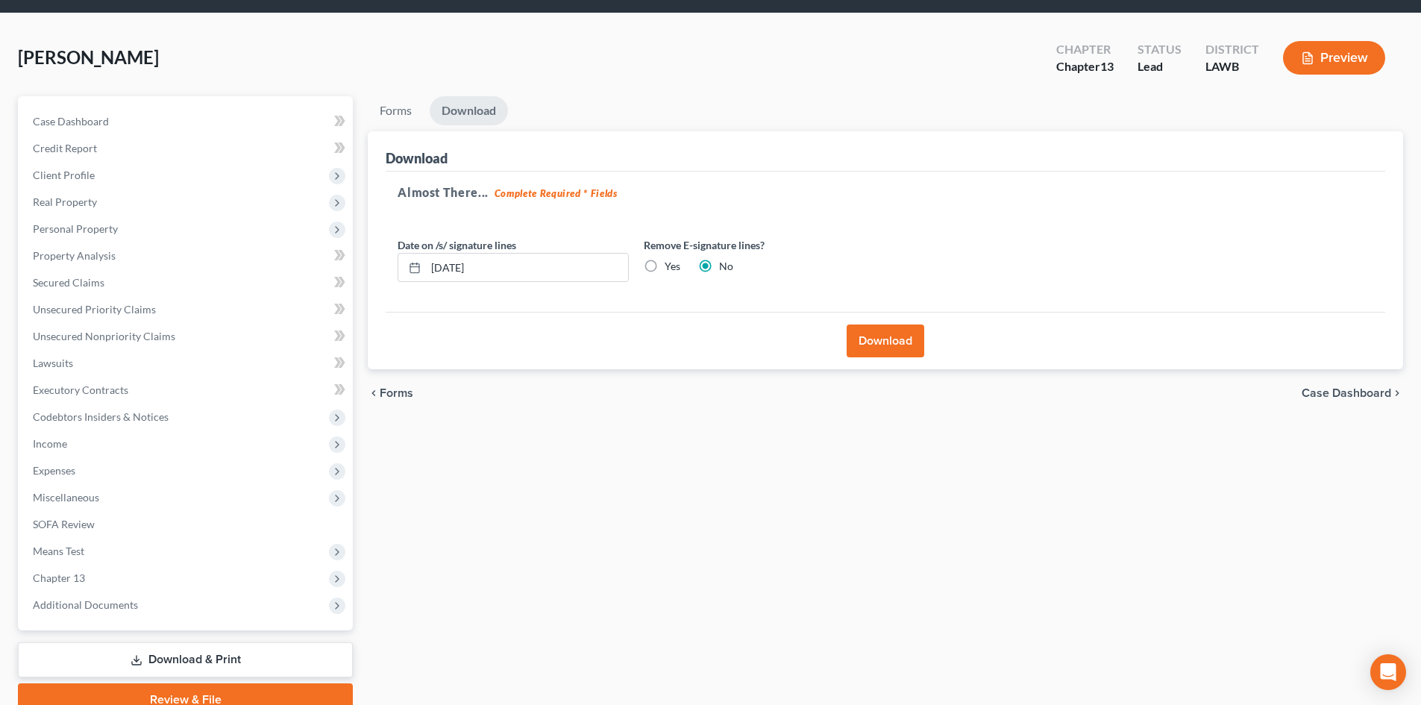
scroll to position [0, 0]
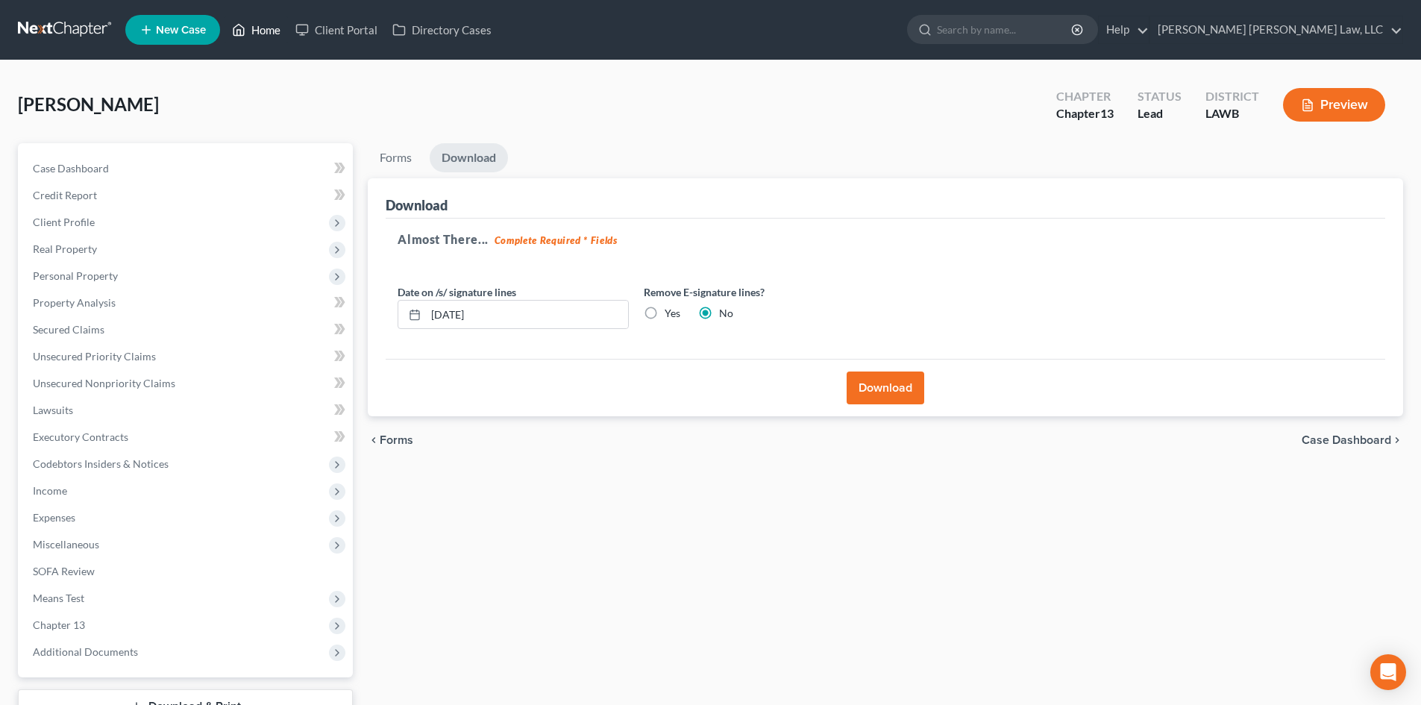
click at [267, 25] on link "Home" at bounding box center [255, 29] width 63 height 27
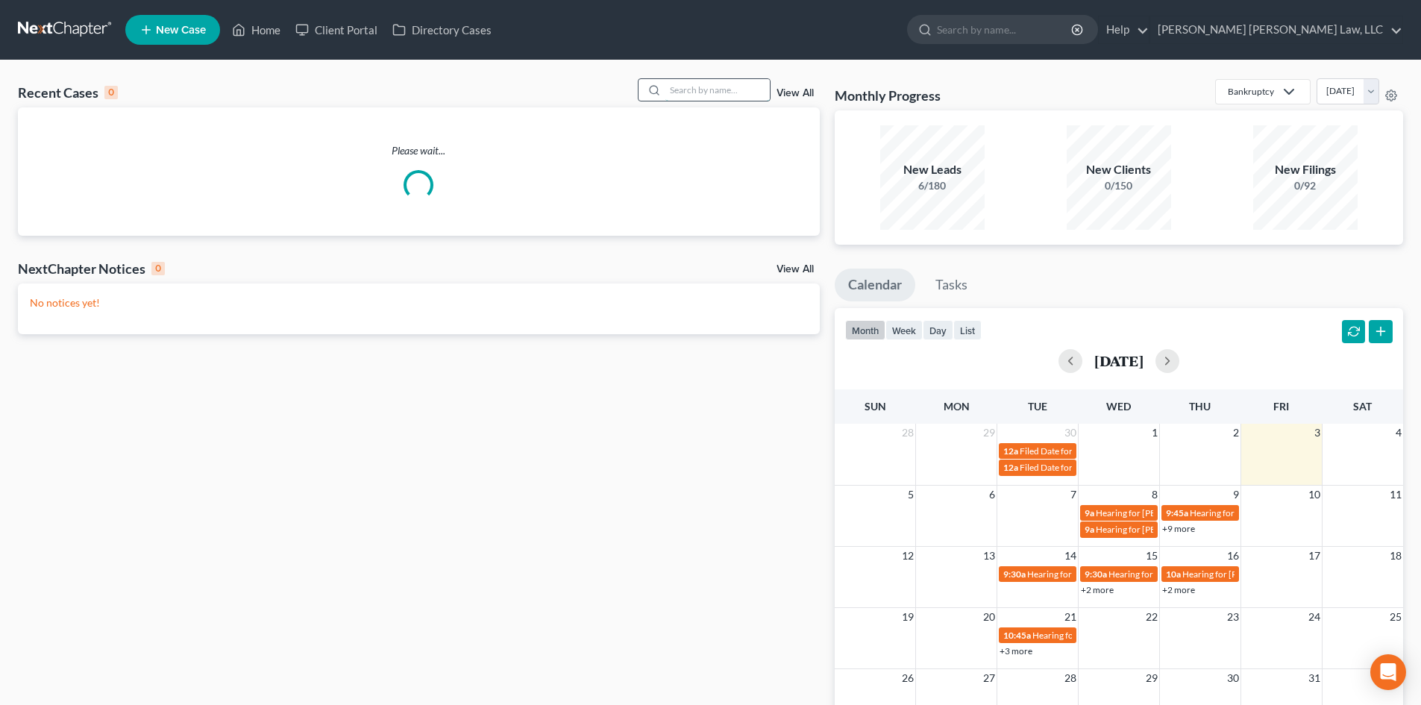
click at [685, 81] on input "search" at bounding box center [717, 90] width 104 height 22
type input "[PERSON_NAME]"
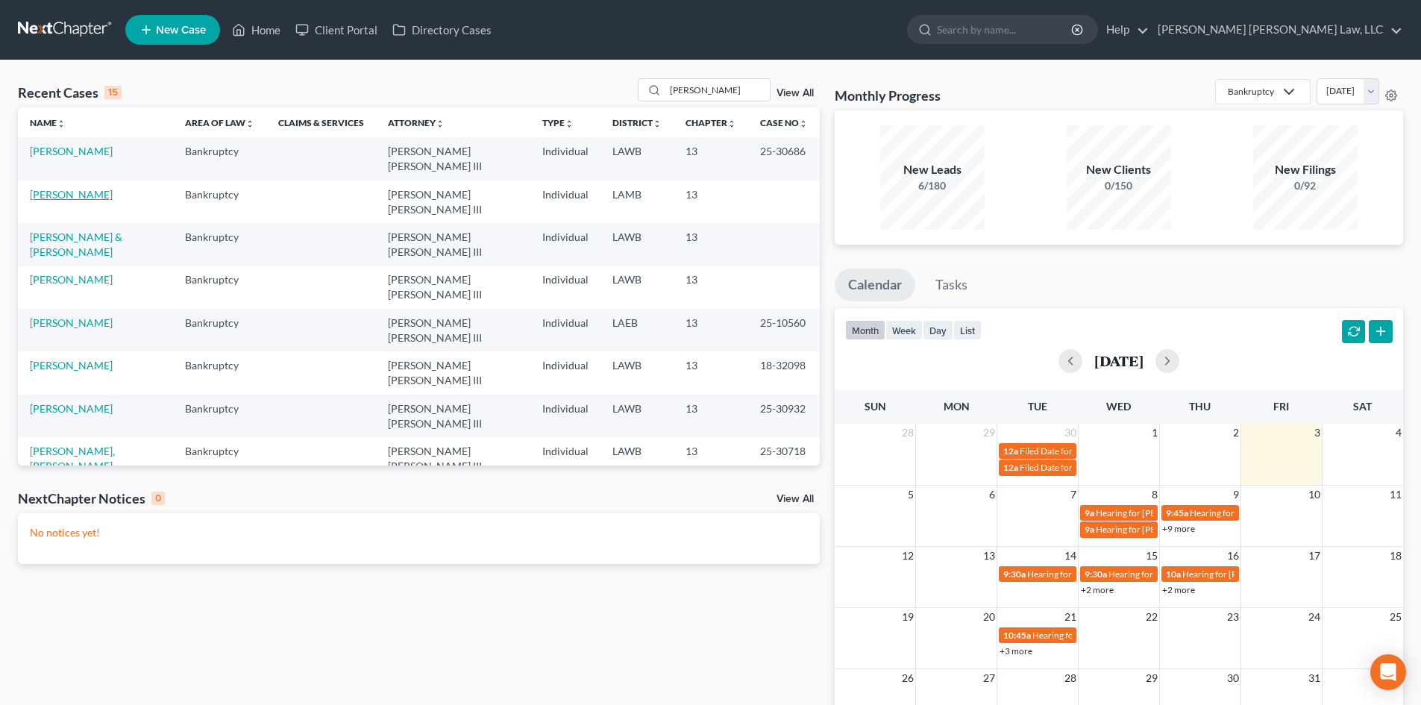
click at [63, 188] on link "[PERSON_NAME]" at bounding box center [71, 194] width 83 height 13
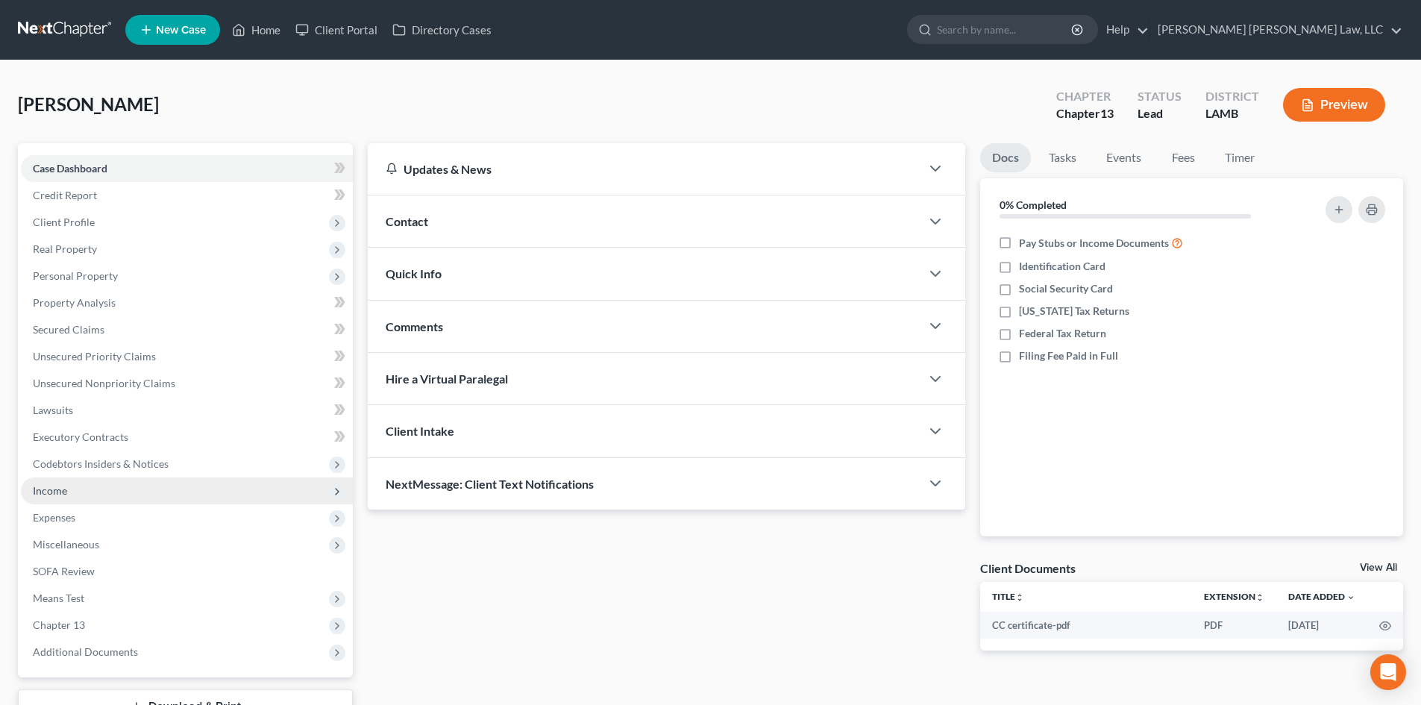
drag, startPoint x: 93, startPoint y: 489, endPoint x: 127, endPoint y: 503, distance: 36.4
click at [93, 489] on span "Income" at bounding box center [187, 490] width 332 height 27
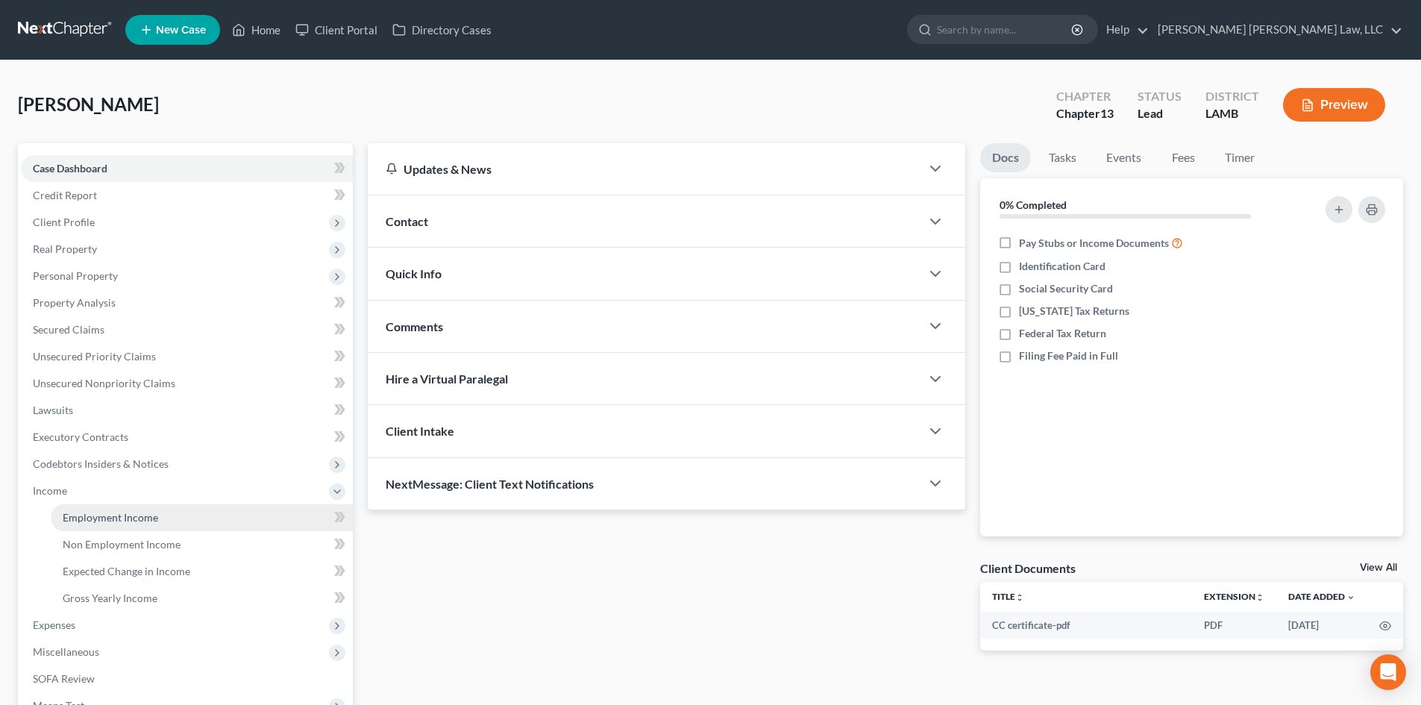
click at [124, 506] on link "Employment Income" at bounding box center [202, 517] width 302 height 27
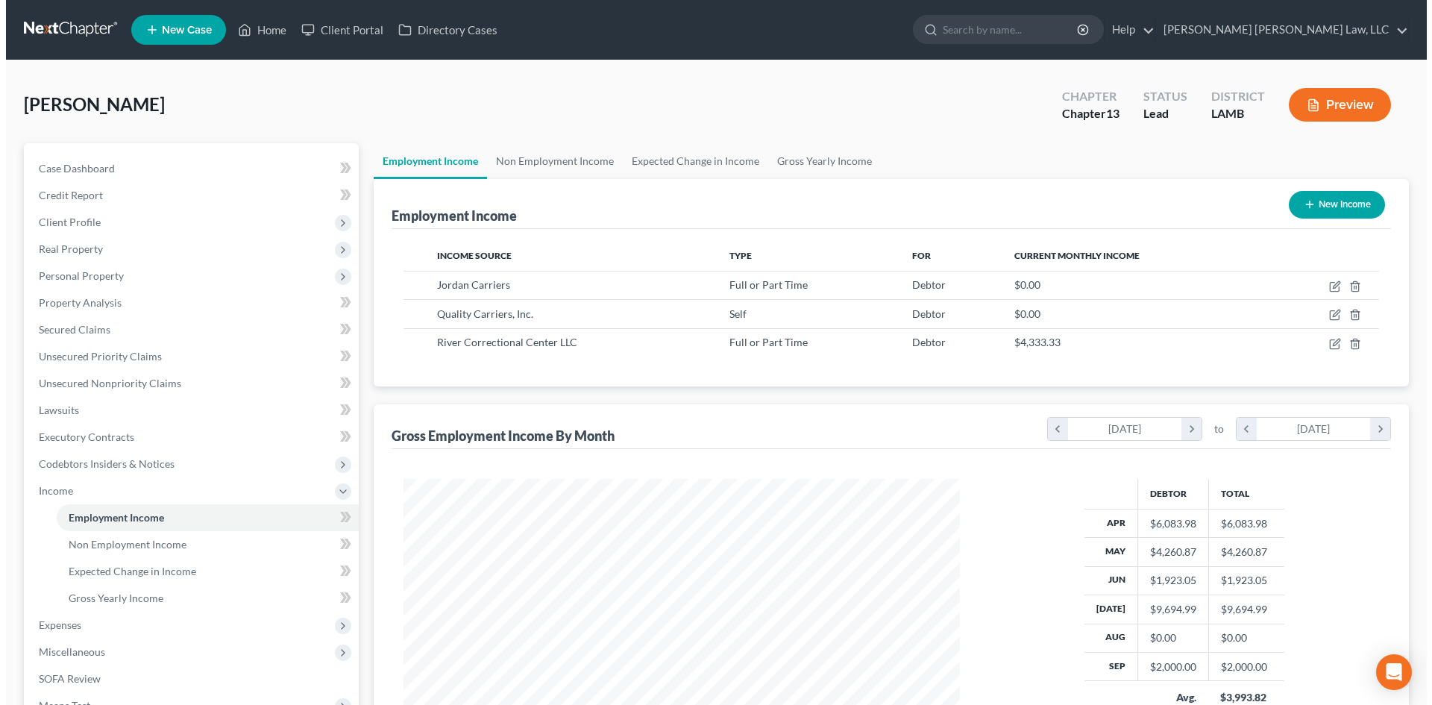
scroll to position [278, 586]
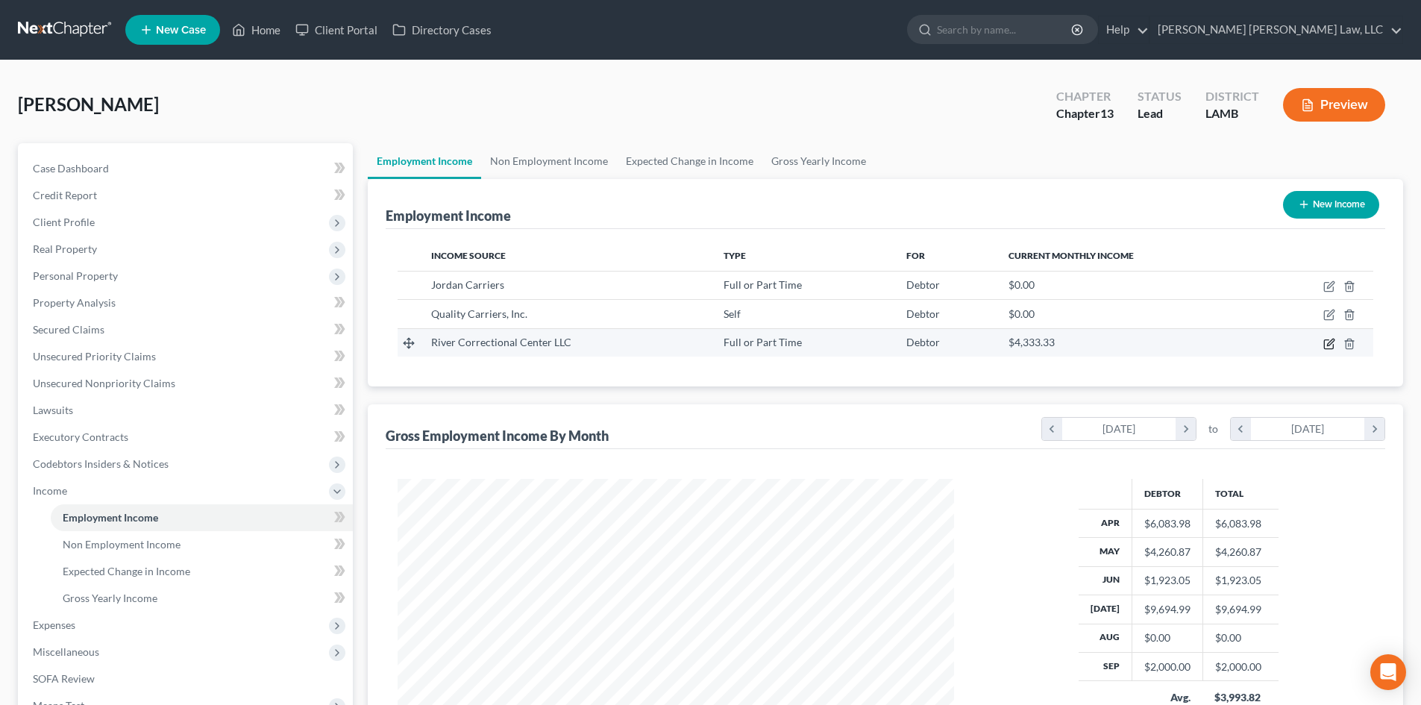
click at [1319, 344] on td at bounding box center [1318, 342] width 110 height 28
click at [1325, 345] on icon "button" at bounding box center [1329, 344] width 12 height 12
select select "0"
select select "19"
select select "2"
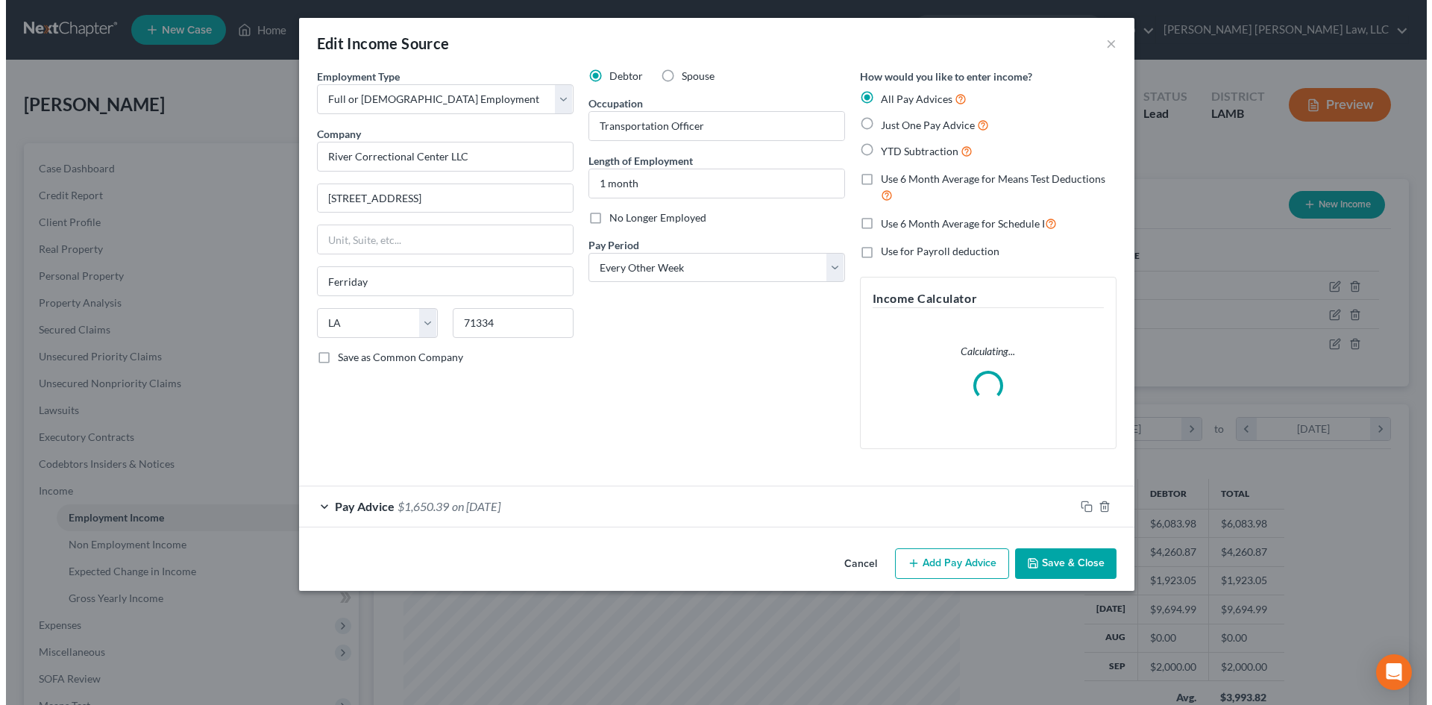
scroll to position [280, 591]
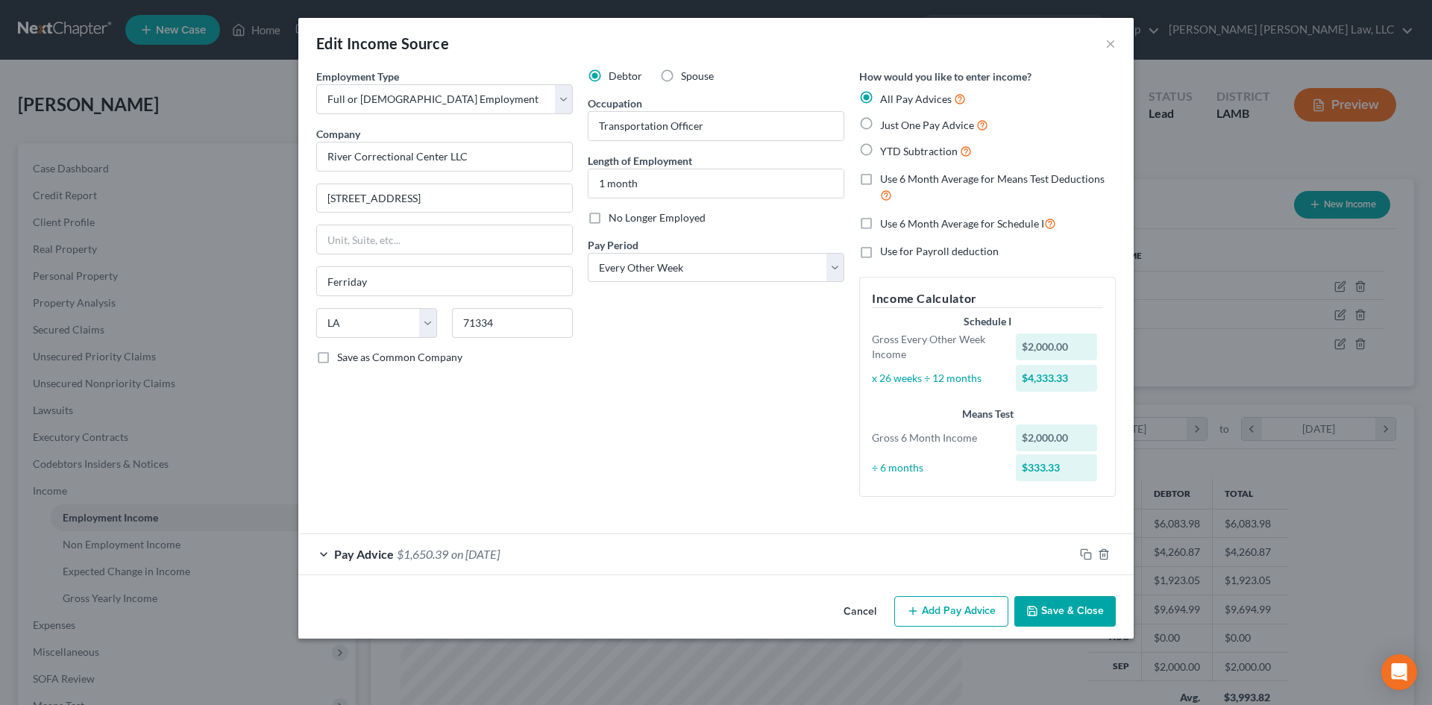
click at [958, 603] on button "Add Pay Advice" at bounding box center [951, 611] width 114 height 31
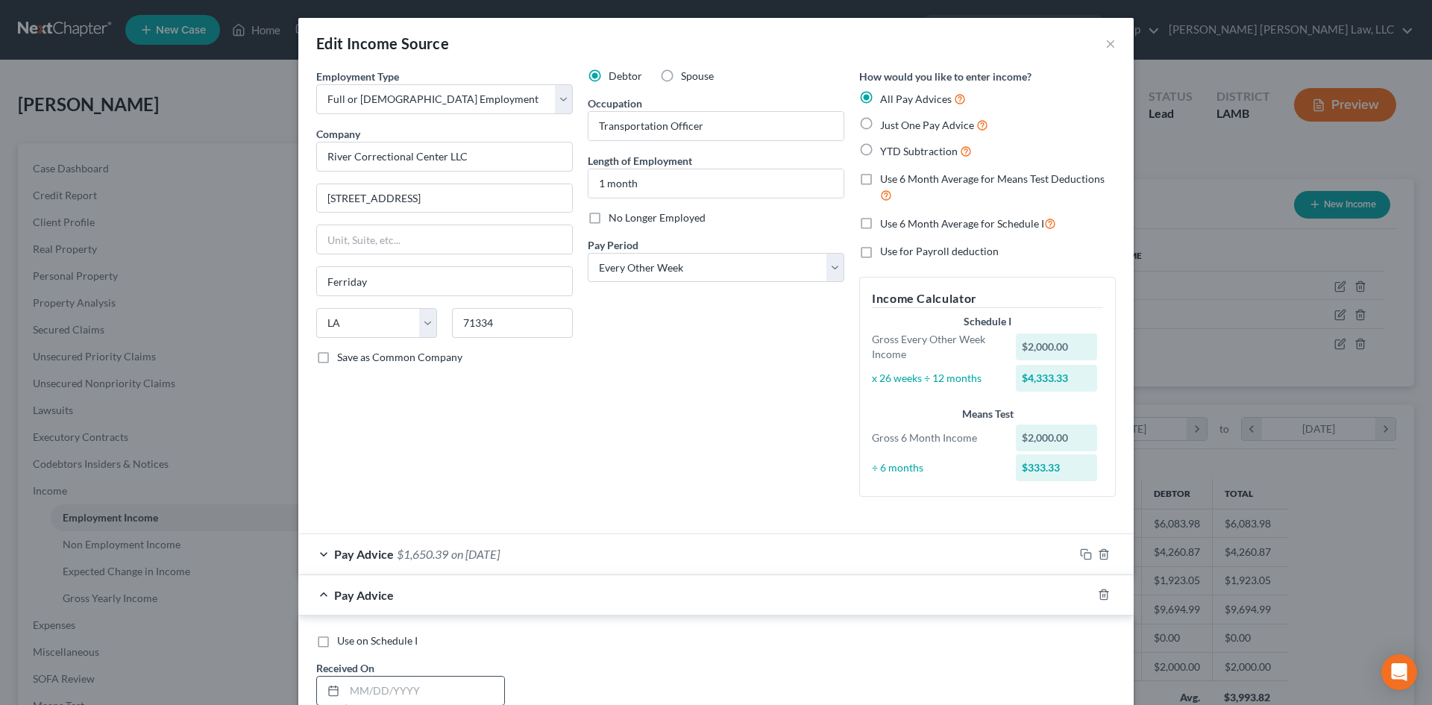
click at [405, 681] on input "text" at bounding box center [425, 690] width 160 height 28
click at [362, 691] on input "[DATE]" at bounding box center [425, 690] width 160 height 28
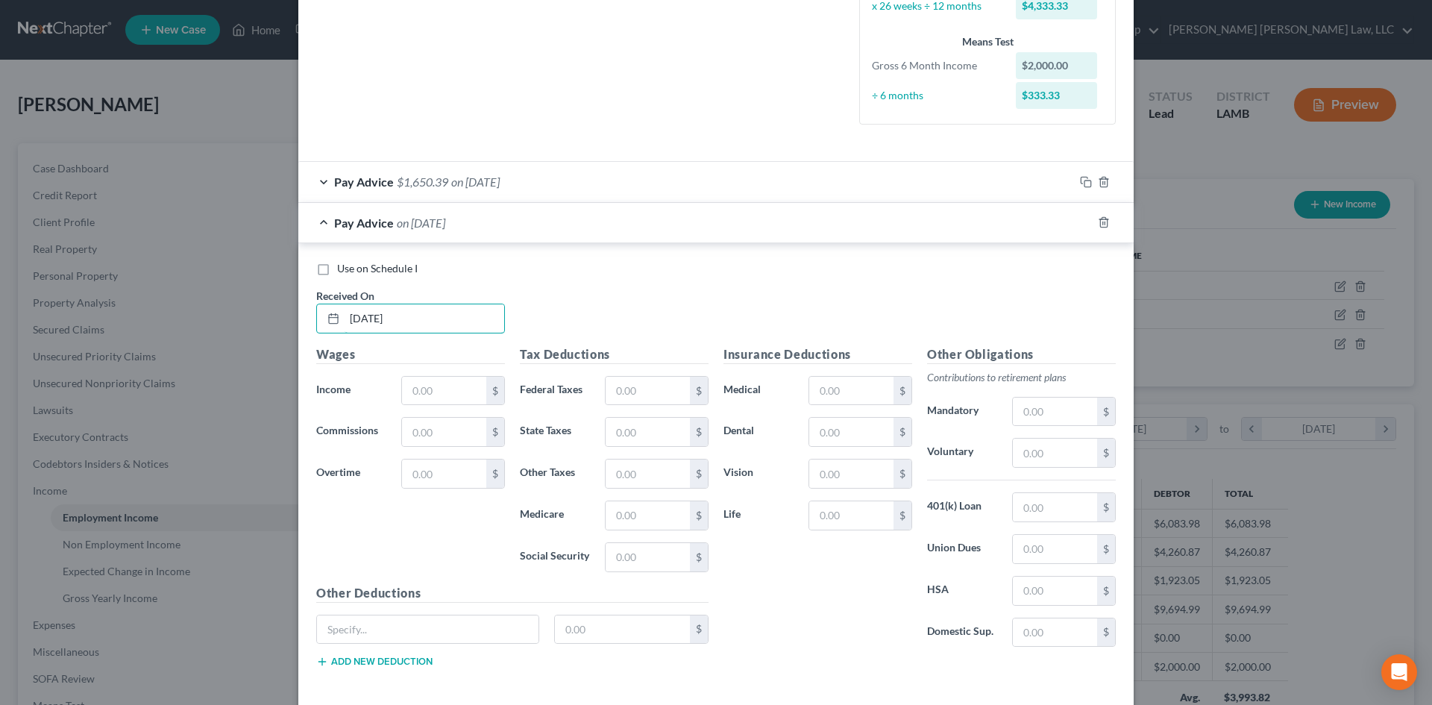
scroll to position [373, 0]
type input "[DATE]"
click at [460, 395] on input "text" at bounding box center [444, 390] width 84 height 28
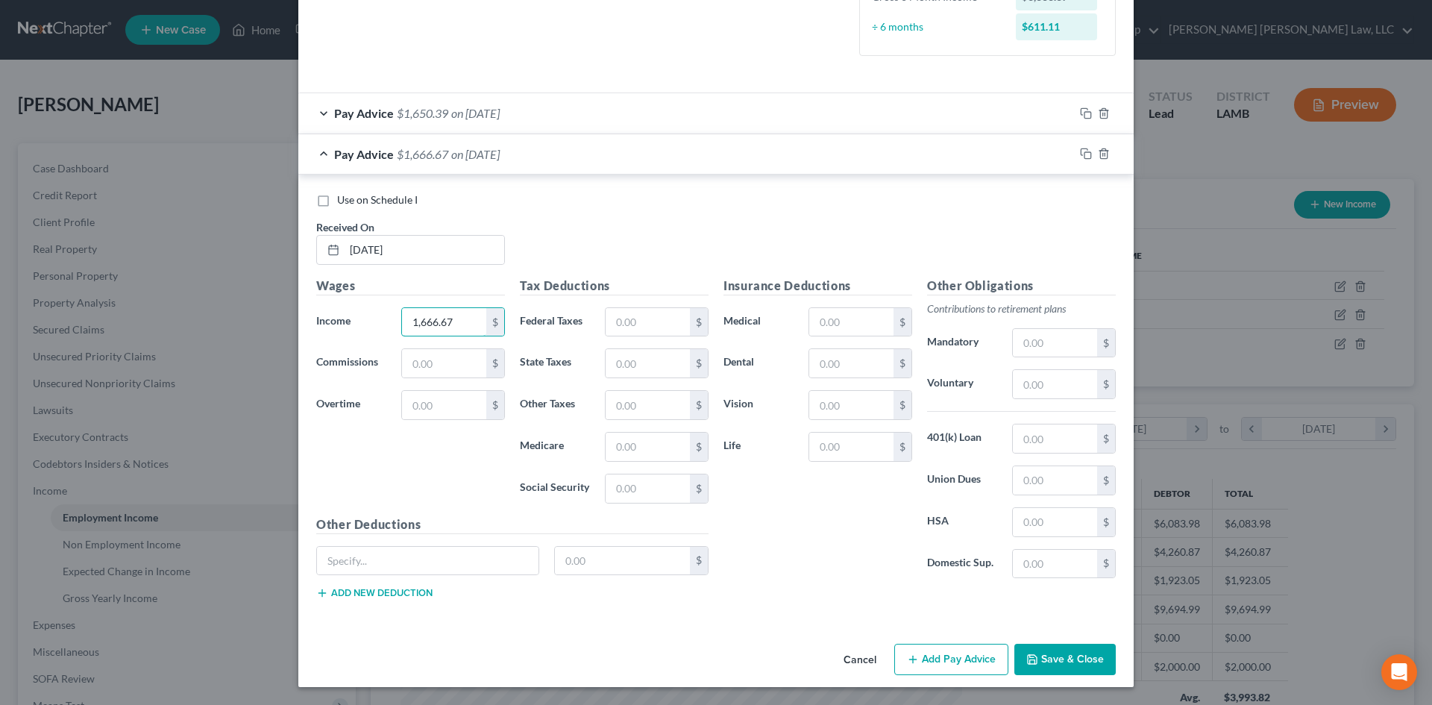
type input "1,666.67"
click at [623, 304] on div "Tax Deductions Federal Taxes $ State Taxes $ Other Taxes $ Medicare $ Social Se…" at bounding box center [614, 396] width 204 height 239
click at [630, 313] on input "text" at bounding box center [648, 322] width 84 height 28
click at [630, 329] on input "text" at bounding box center [648, 322] width 84 height 28
type input "180.96"
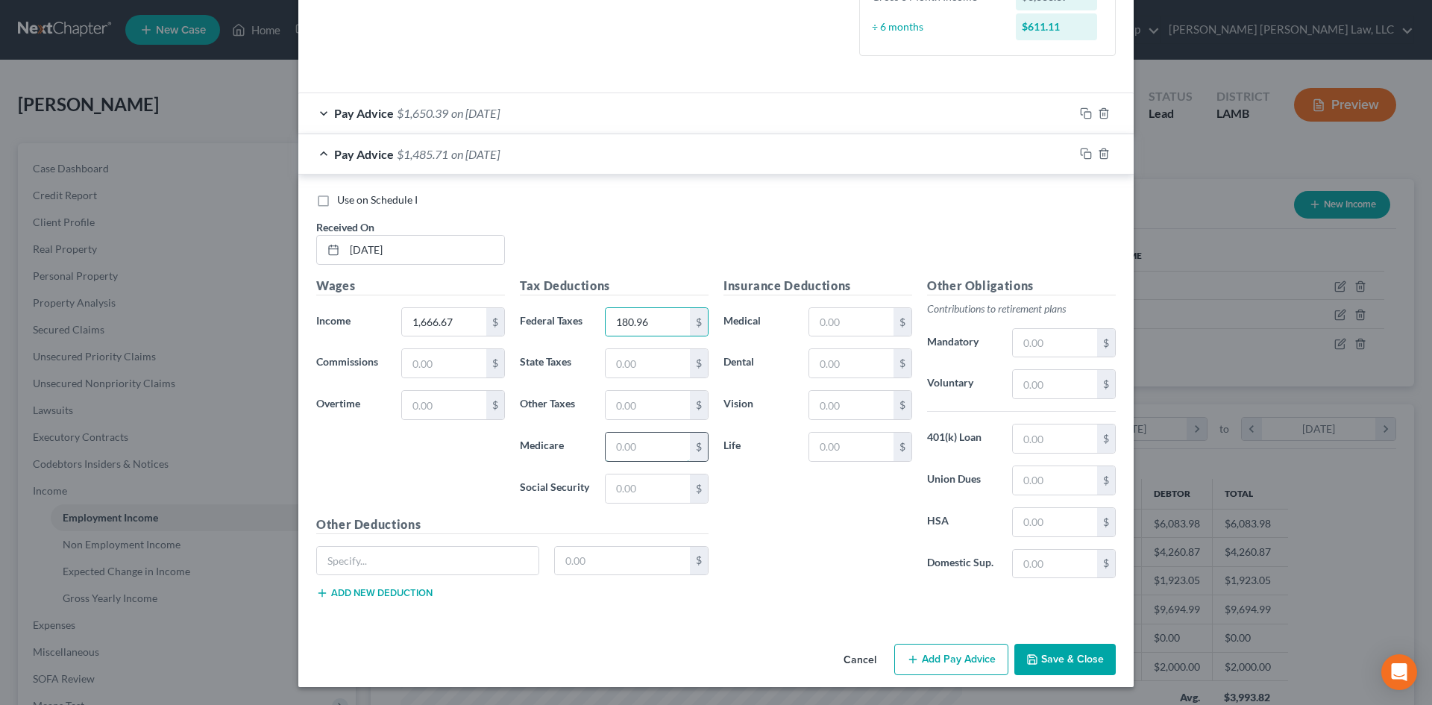
click at [630, 442] on input "text" at bounding box center [648, 447] width 84 height 28
type input "31.34"
click at [650, 494] on input "text" at bounding box center [648, 488] width 84 height 28
type input "134.01"
click at [644, 368] on input "text" at bounding box center [648, 363] width 84 height 28
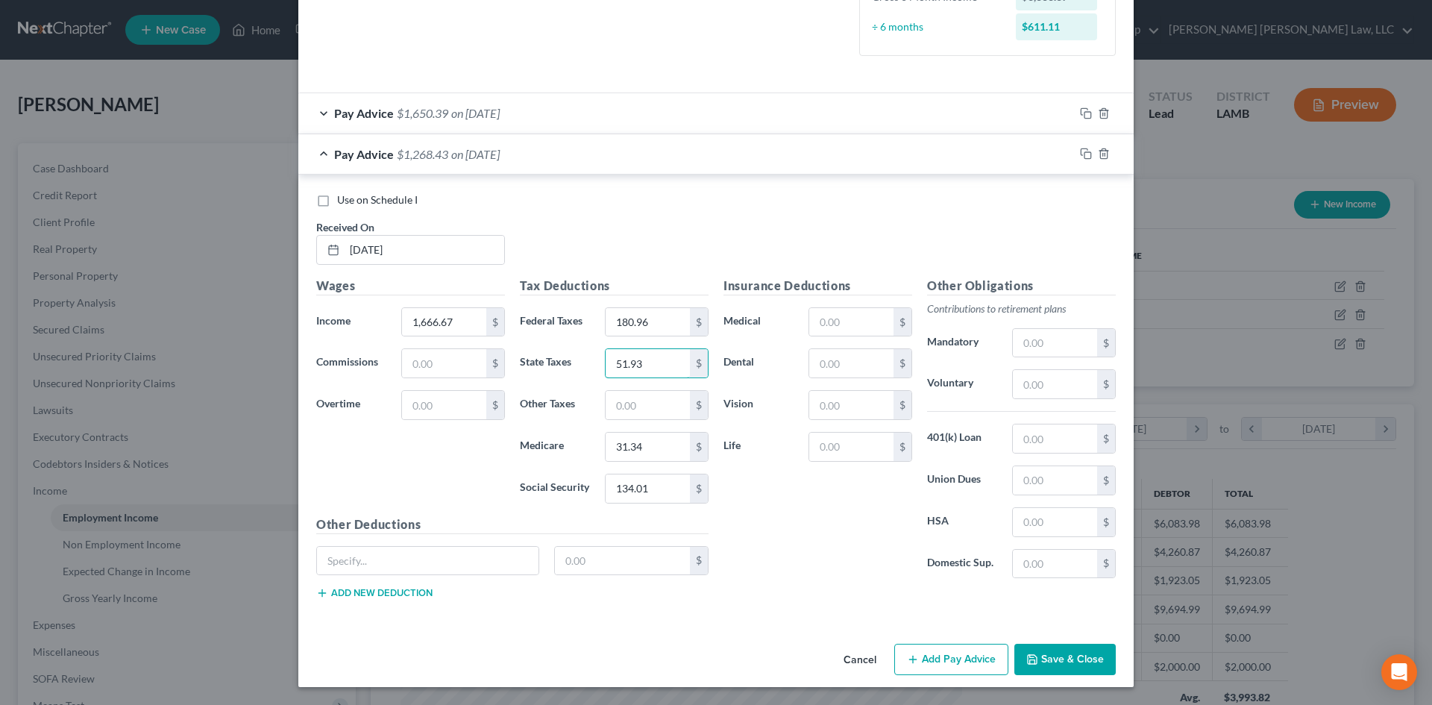
type input "51.93"
click at [785, 519] on div "Insurance Deductions Medical $ Dental $ Vision $ Life $" at bounding box center [818, 434] width 204 height 314
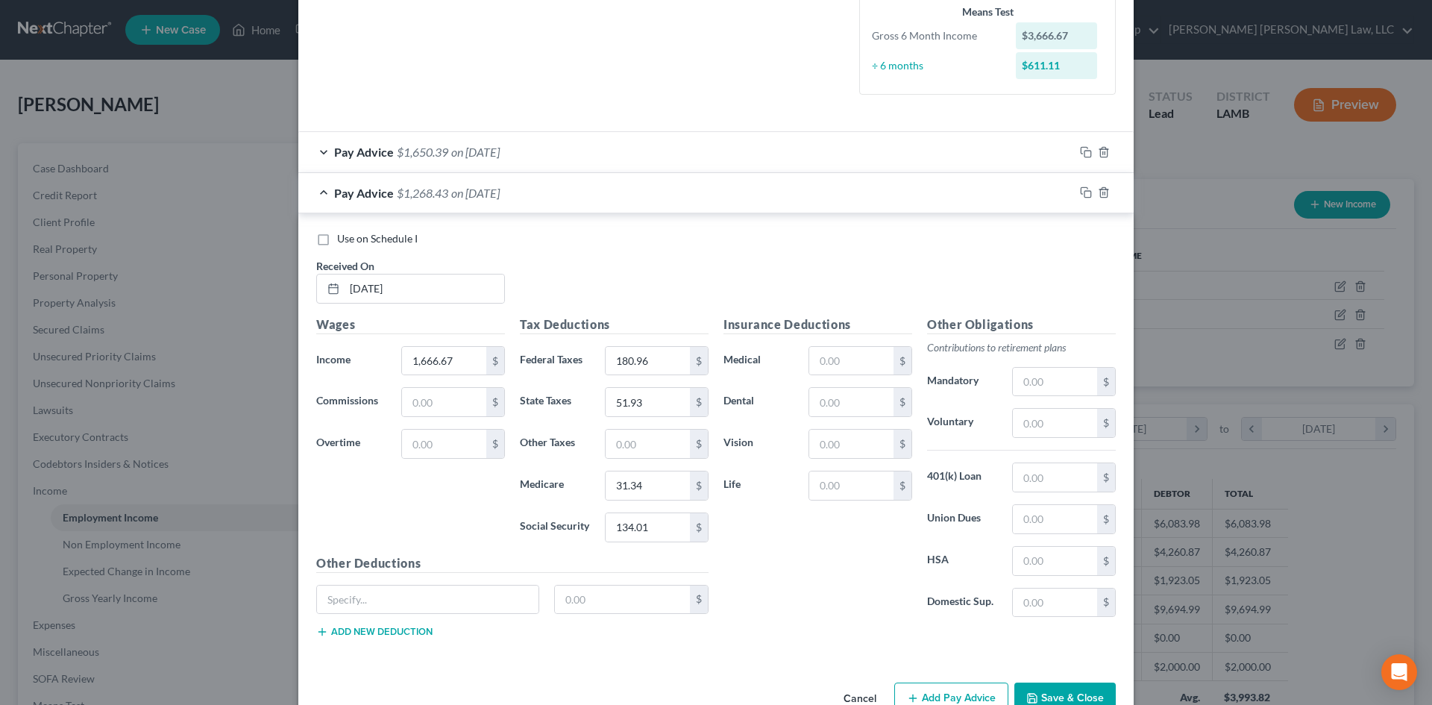
scroll to position [366, 0]
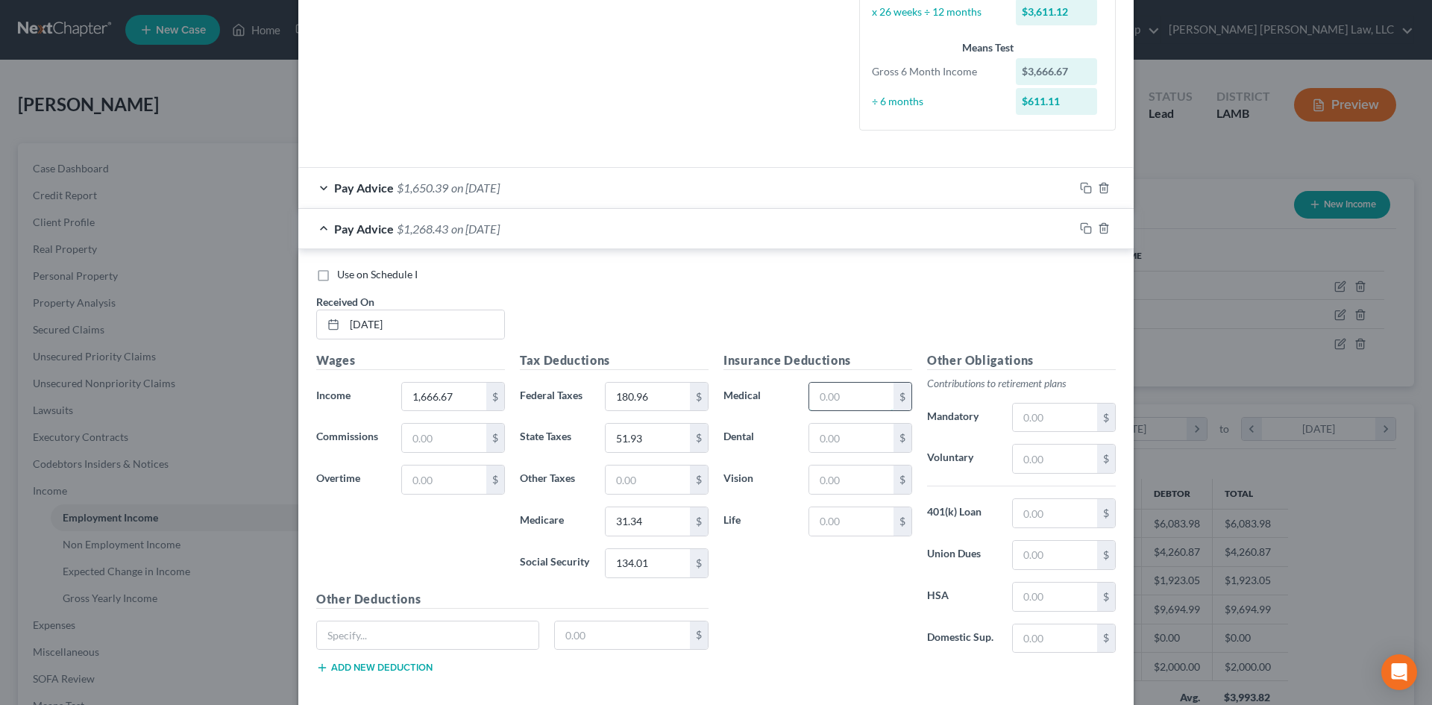
click at [842, 396] on input "text" at bounding box center [851, 397] width 84 height 28
type input "21.80"
click at [844, 444] on input "text" at bounding box center [851, 438] width 84 height 28
type input "10.64"
click at [823, 477] on input "text" at bounding box center [851, 479] width 84 height 28
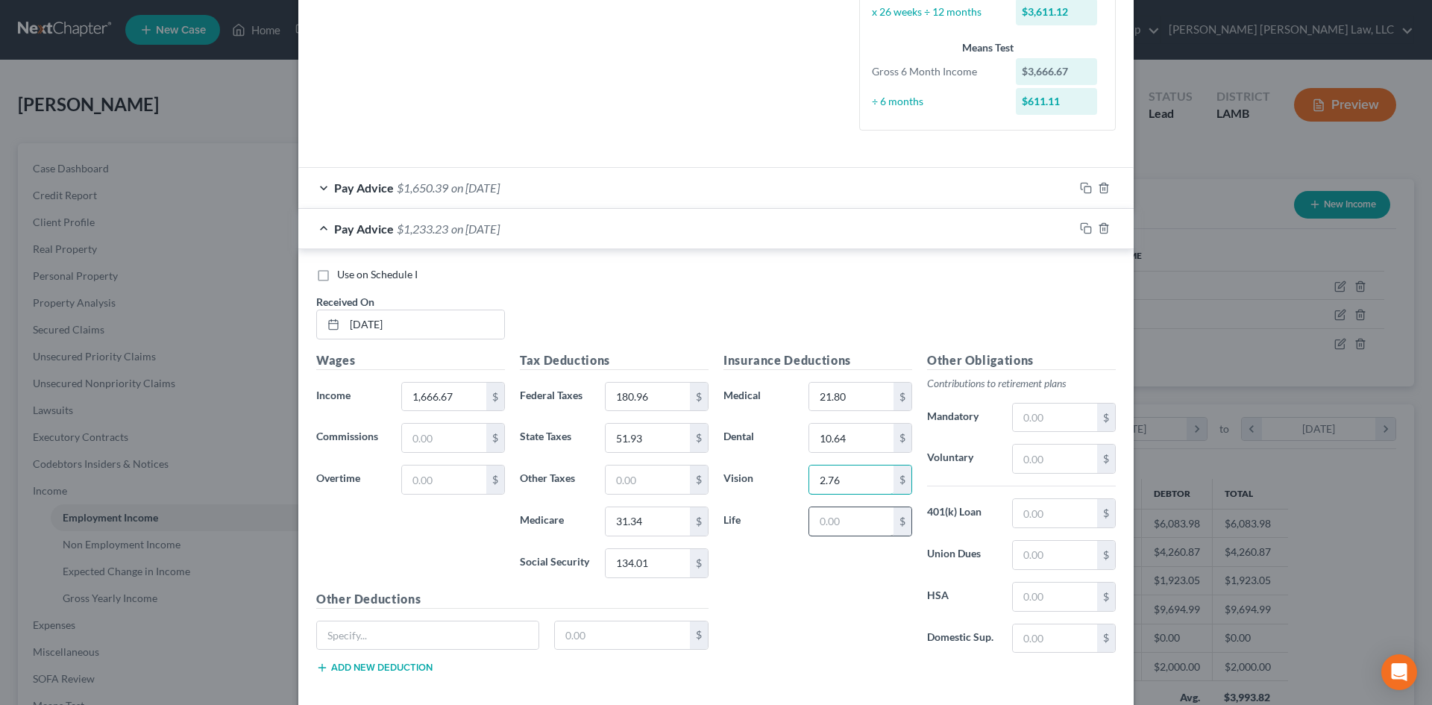
type input "2.76"
click at [834, 514] on input "text" at bounding box center [851, 521] width 84 height 28
type input "25.55"
click at [860, 388] on input "21.80" at bounding box center [851, 397] width 84 height 28
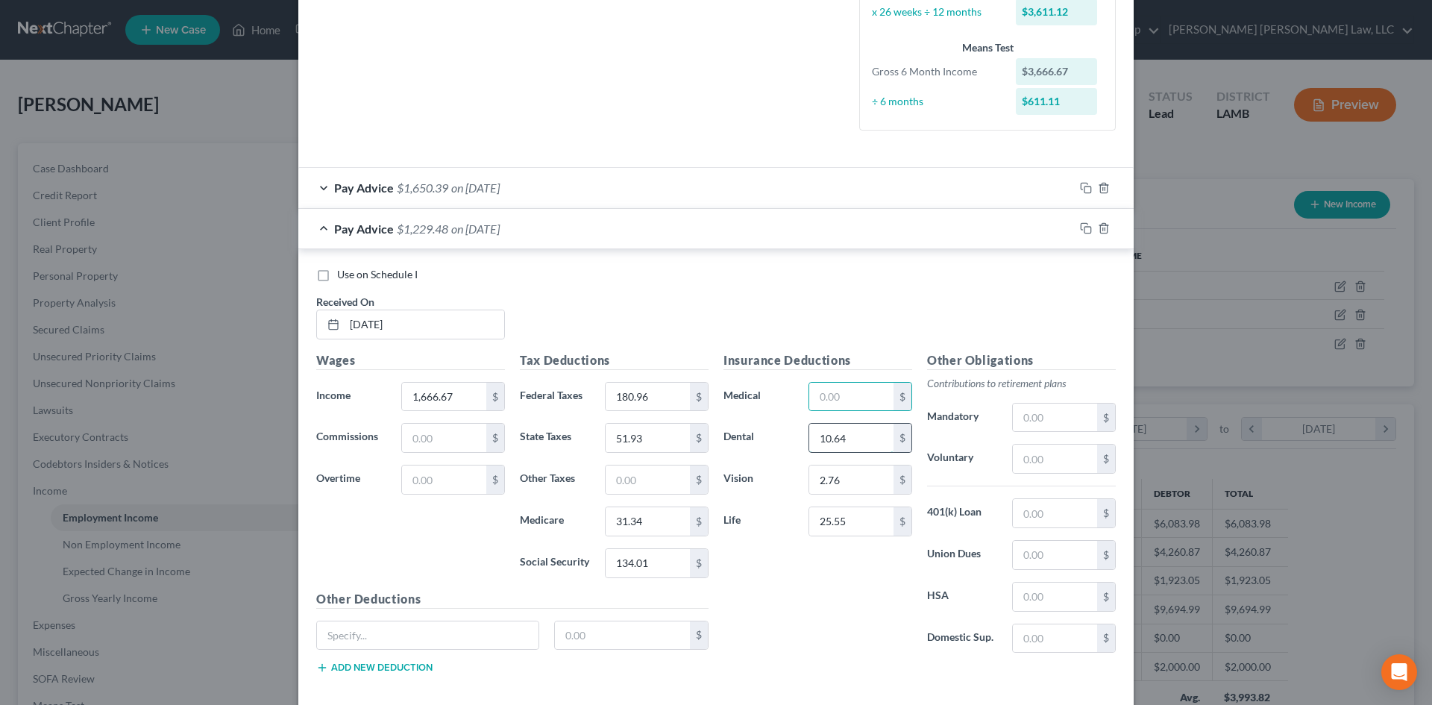
click at [864, 443] on input "10.64" at bounding box center [851, 438] width 84 height 28
click at [867, 485] on input "2.76" at bounding box center [851, 479] width 84 height 28
click at [471, 389] on input "1,666.67" at bounding box center [444, 397] width 84 height 28
type input "2,174.80"
click at [864, 412] on div "Insurance Deductions Medical $ Dental $ Vision 2.76 $ Life 25.55 $" at bounding box center [818, 508] width 204 height 314
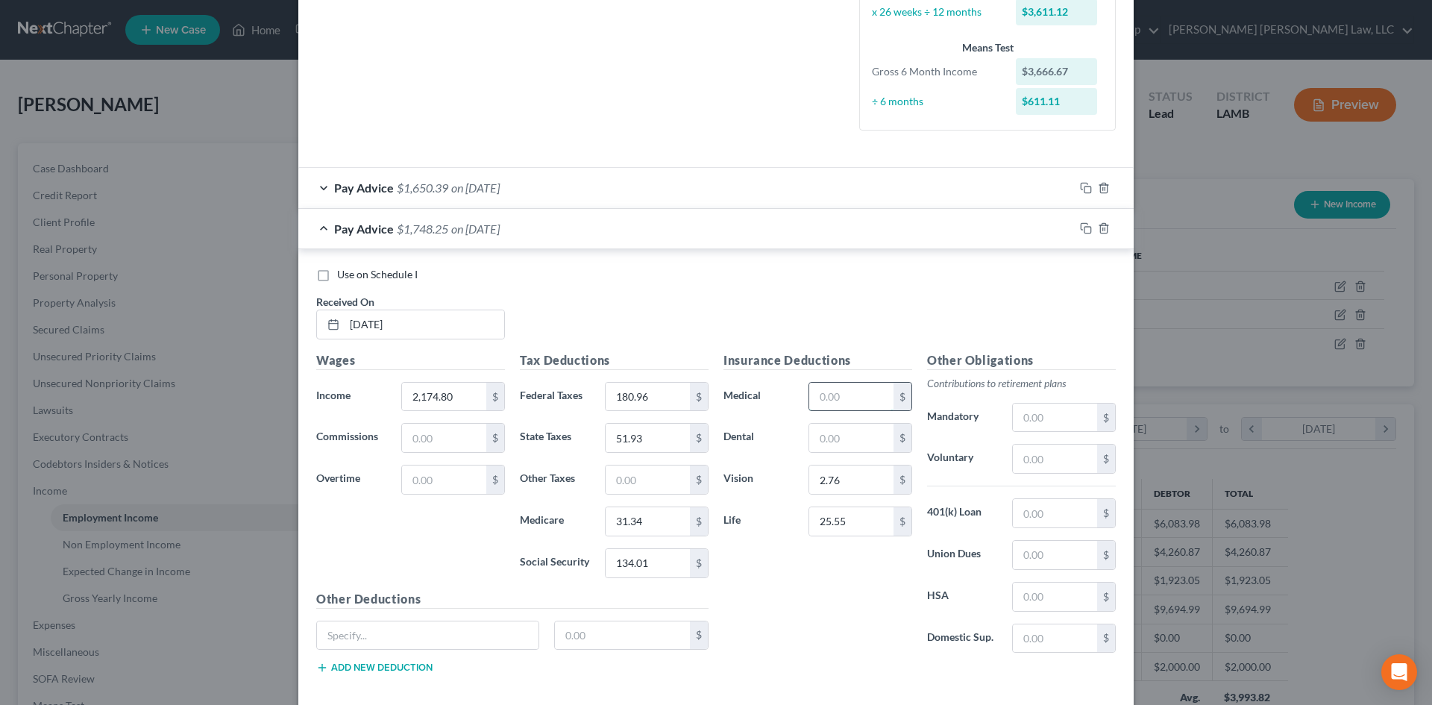
click at [858, 390] on input "text" at bounding box center [851, 397] width 84 height 28
type input "21.80"
click at [862, 437] on input "text" at bounding box center [851, 438] width 84 height 28
type input "10.64"
click at [861, 396] on input "21.80" at bounding box center [851, 397] width 84 height 28
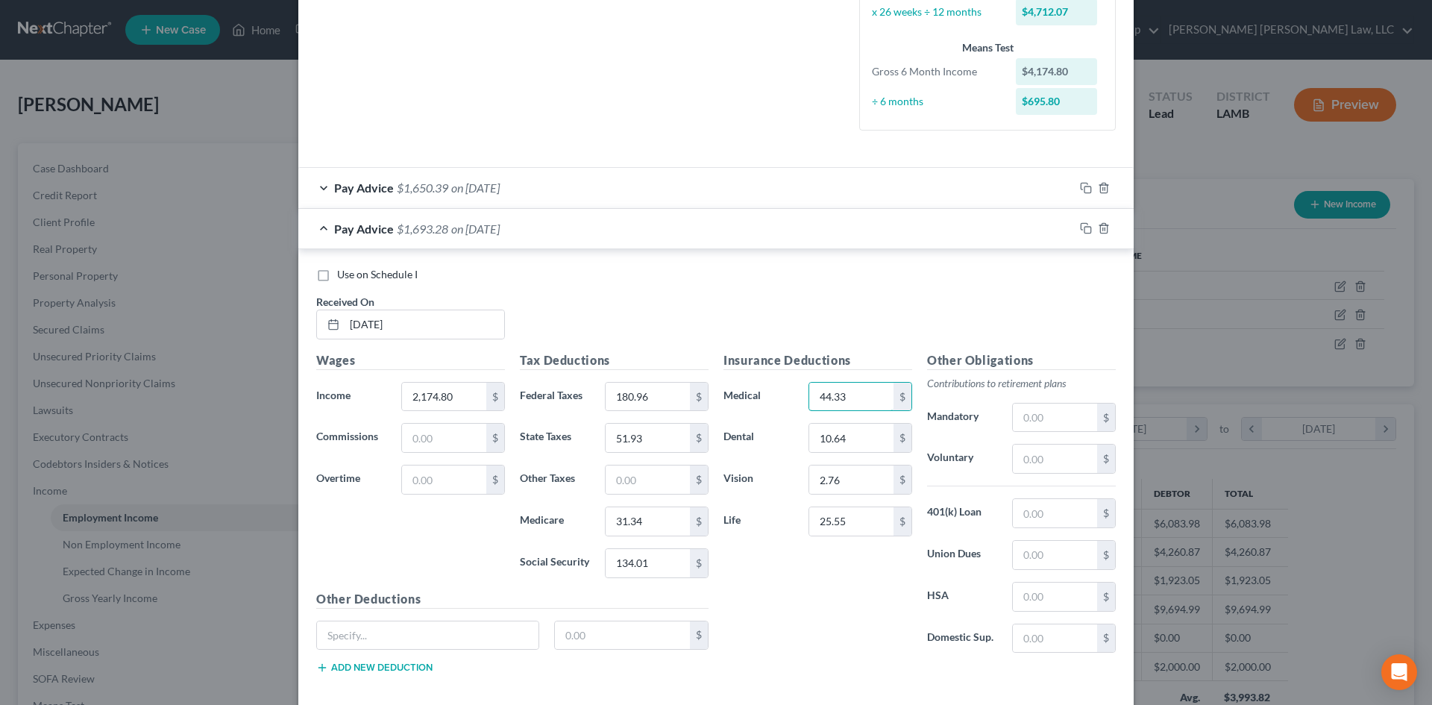
type input "44.33"
click at [859, 602] on div "Insurance Deductions Medical 44.33 $ Dental 10.64 $ Vision 2.76 $ Life 25.55 $" at bounding box center [818, 508] width 204 height 314
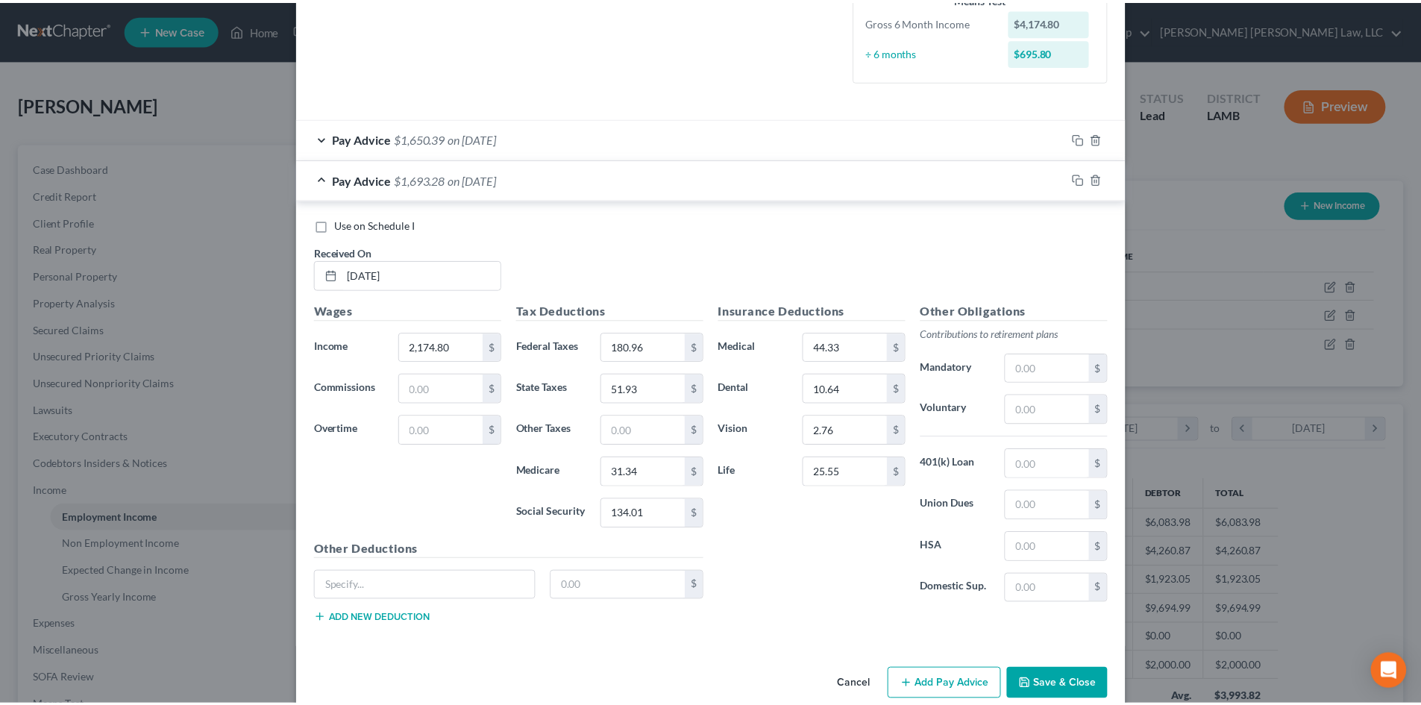
scroll to position [441, 0]
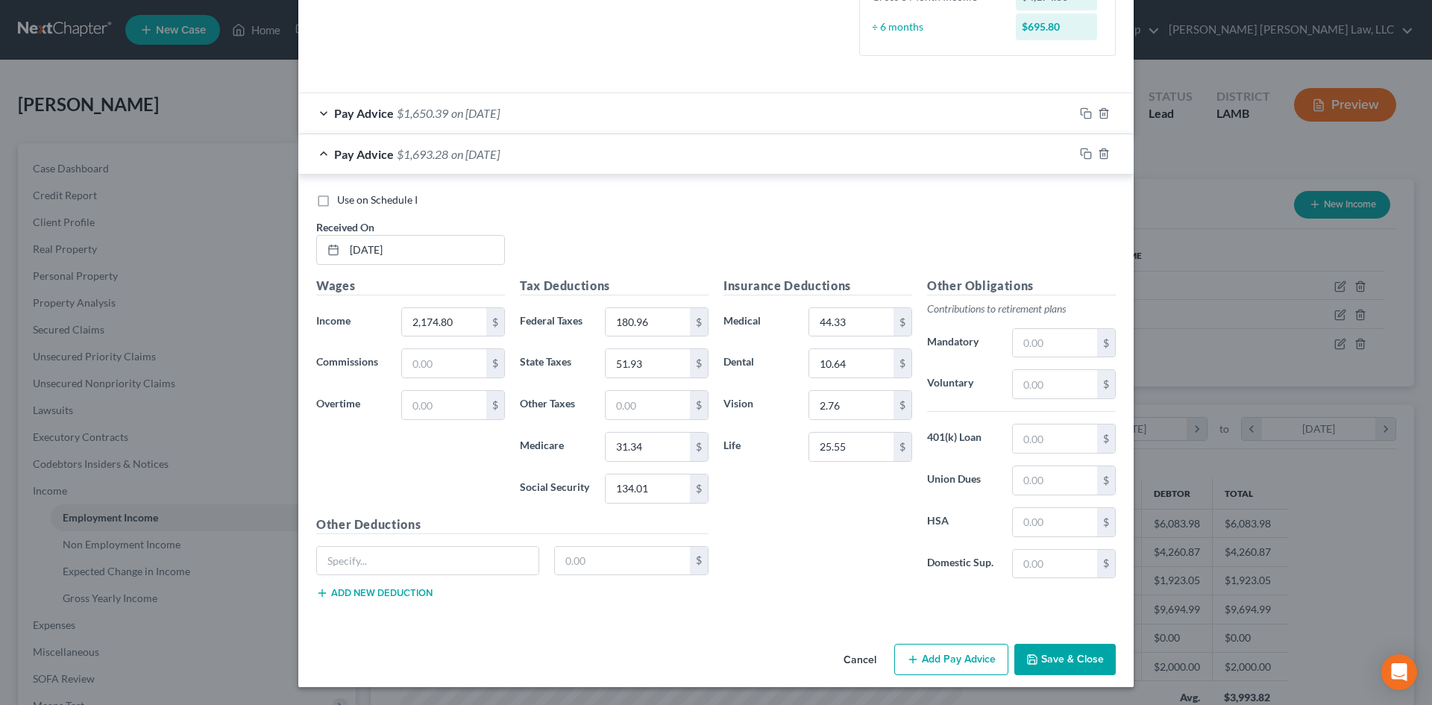
drag, startPoint x: 1052, startPoint y: 654, endPoint x: 1021, endPoint y: 623, distance: 44.3
click at [1052, 654] on button "Save & Close" at bounding box center [1064, 659] width 101 height 31
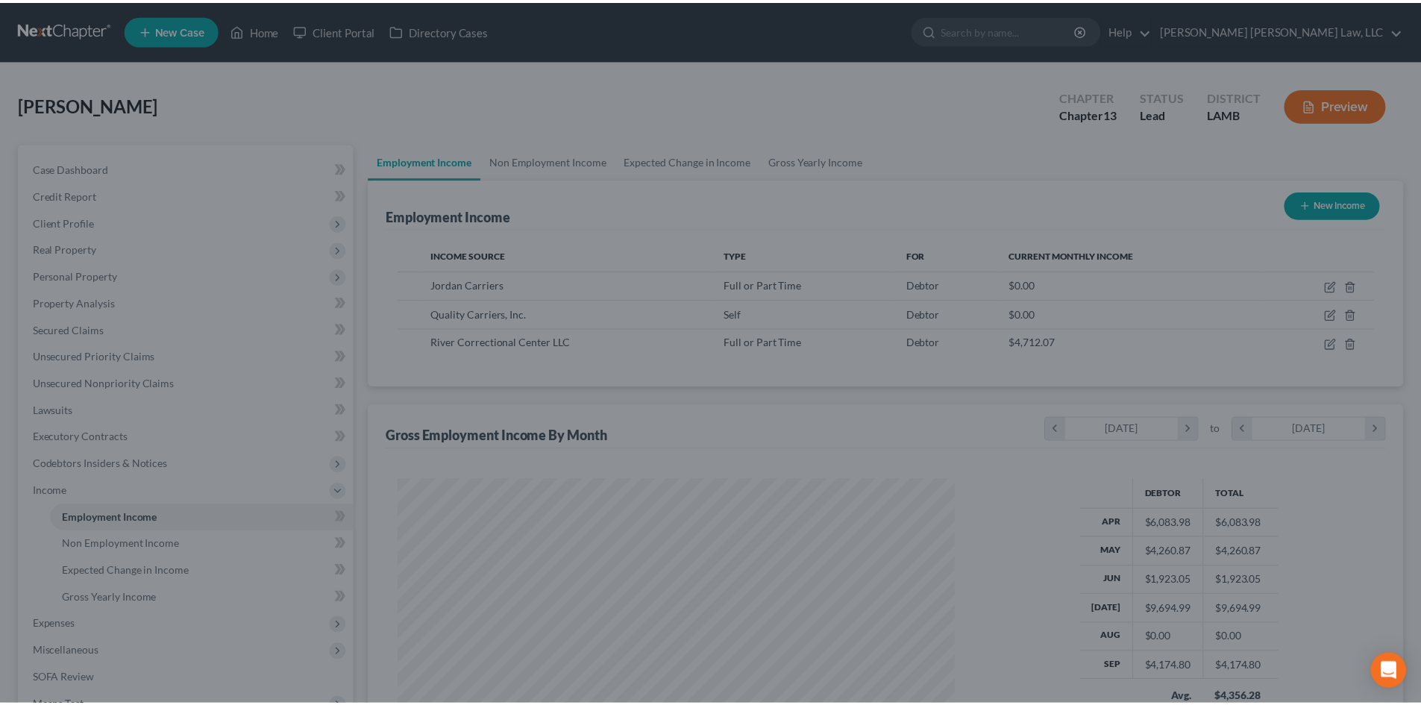
scroll to position [745537, 745229]
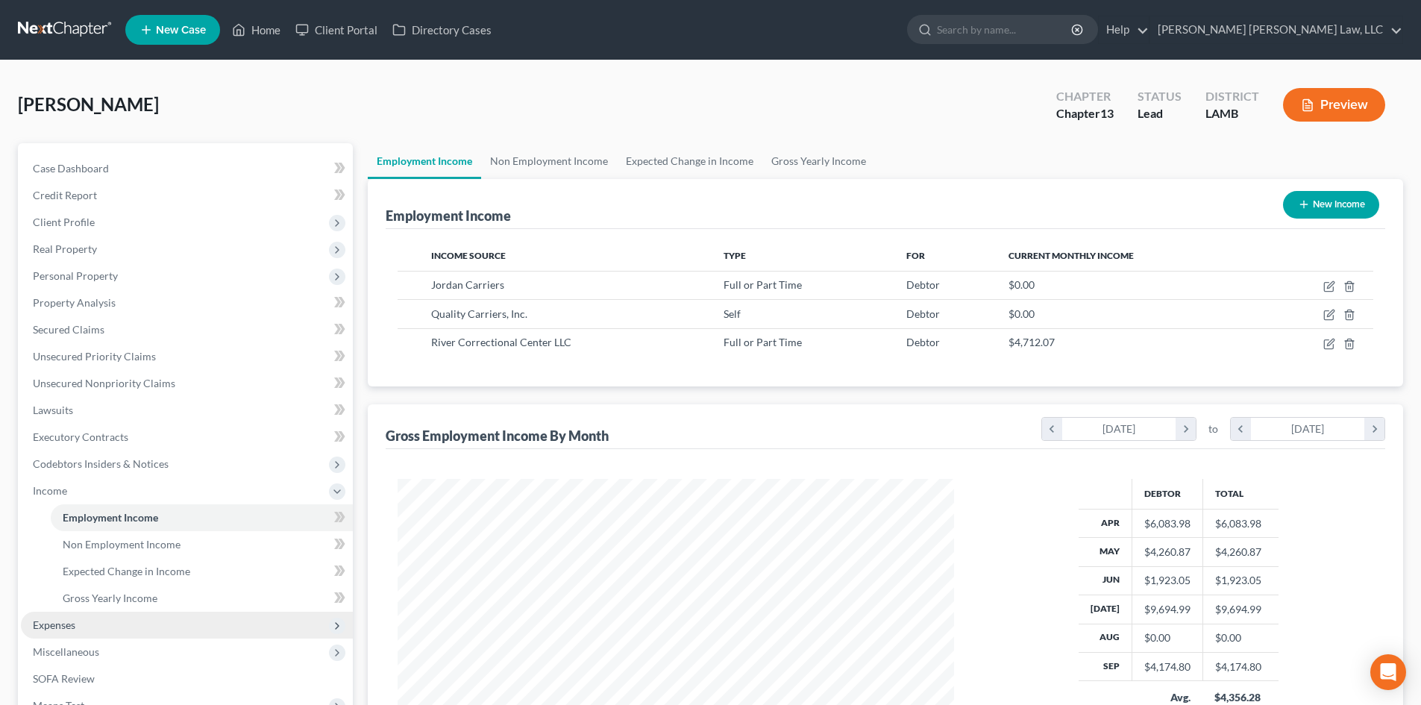
drag, startPoint x: 88, startPoint y: 622, endPoint x: 103, endPoint y: 618, distance: 15.6
click at [88, 622] on span "Expenses" at bounding box center [187, 625] width 332 height 27
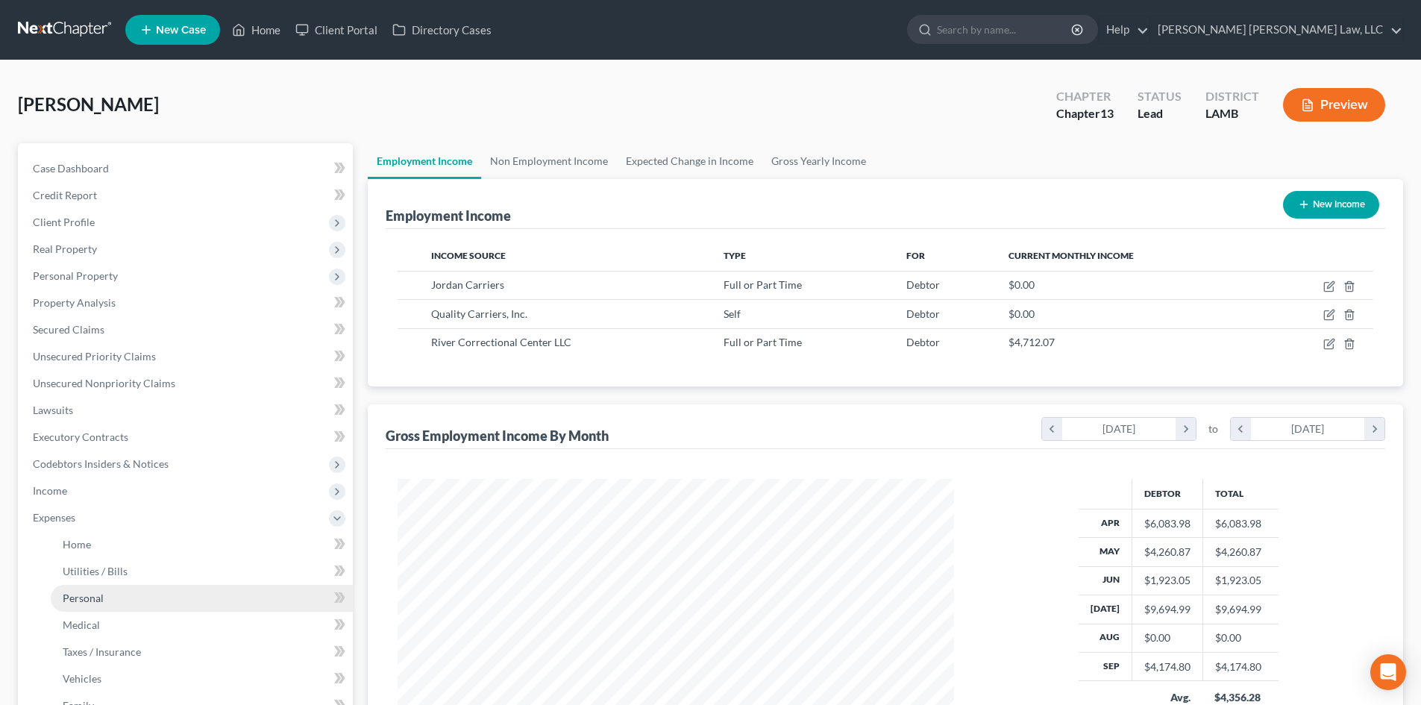
click at [142, 594] on link "Personal" at bounding box center [202, 598] width 302 height 27
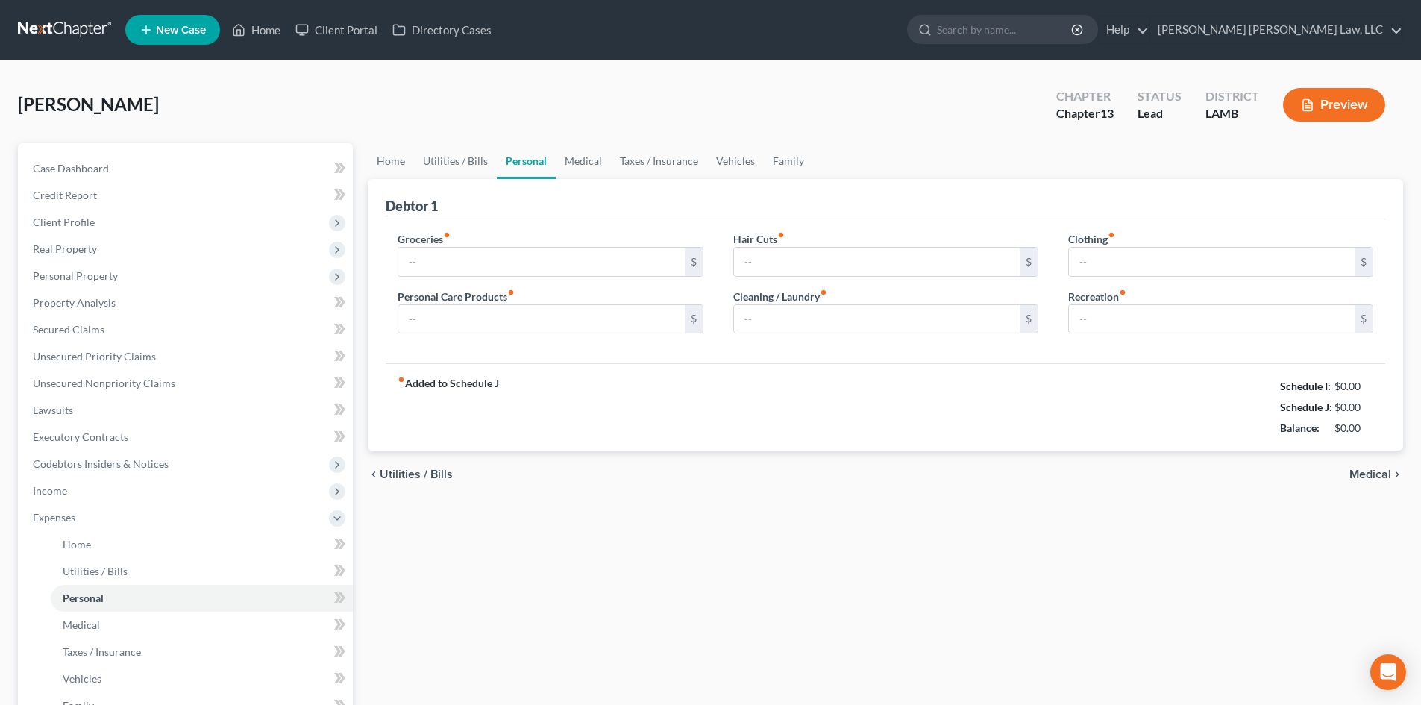
type input "500.00"
type input "100.00"
type input "0.00"
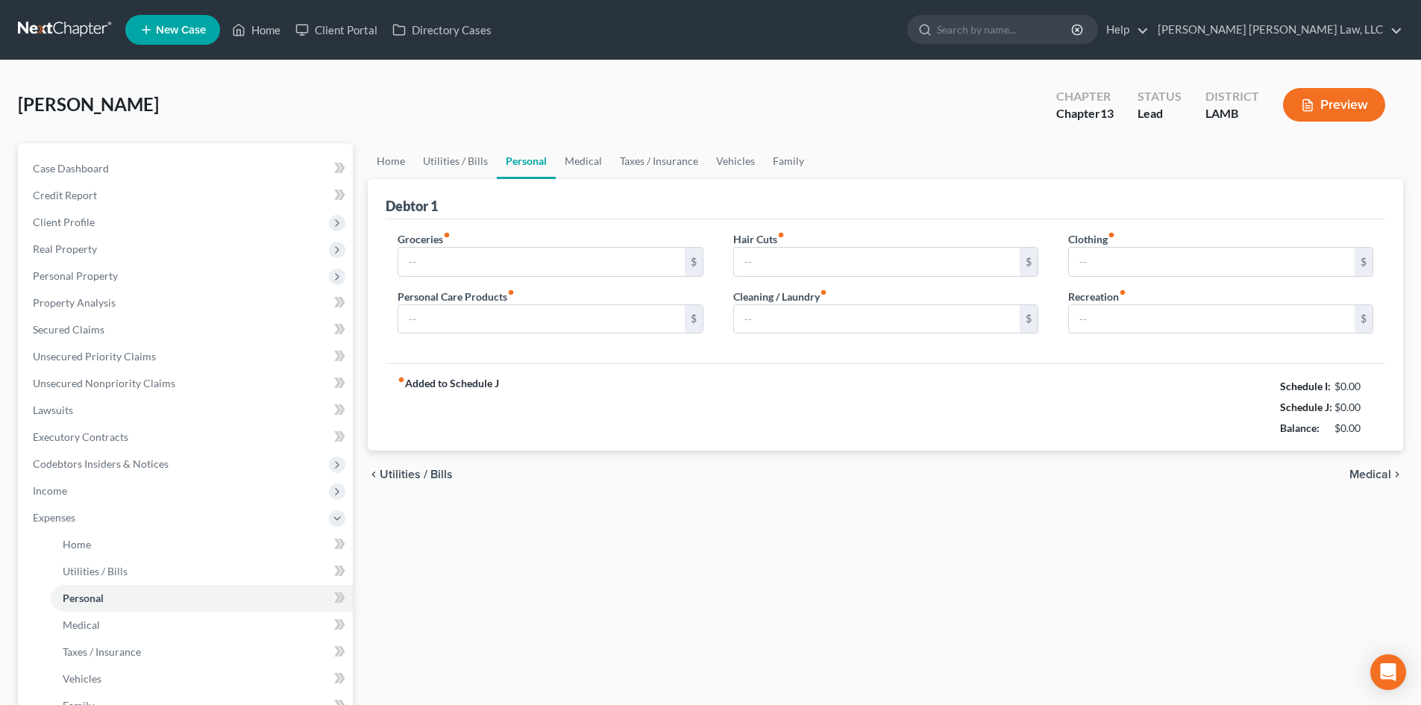
type input "0.00"
drag, startPoint x: 700, startPoint y: 515, endPoint x: 696, endPoint y: 499, distance: 17.0
click at [700, 516] on div "Home Utilities / Bills Personal Medical Taxes / Insurance Vehicles Family Debto…" at bounding box center [885, 547] width 1050 height 808
click at [607, 258] on input "500.00" at bounding box center [541, 262] width 286 height 28
click at [551, 268] on input "600.00" at bounding box center [541, 262] width 286 height 28
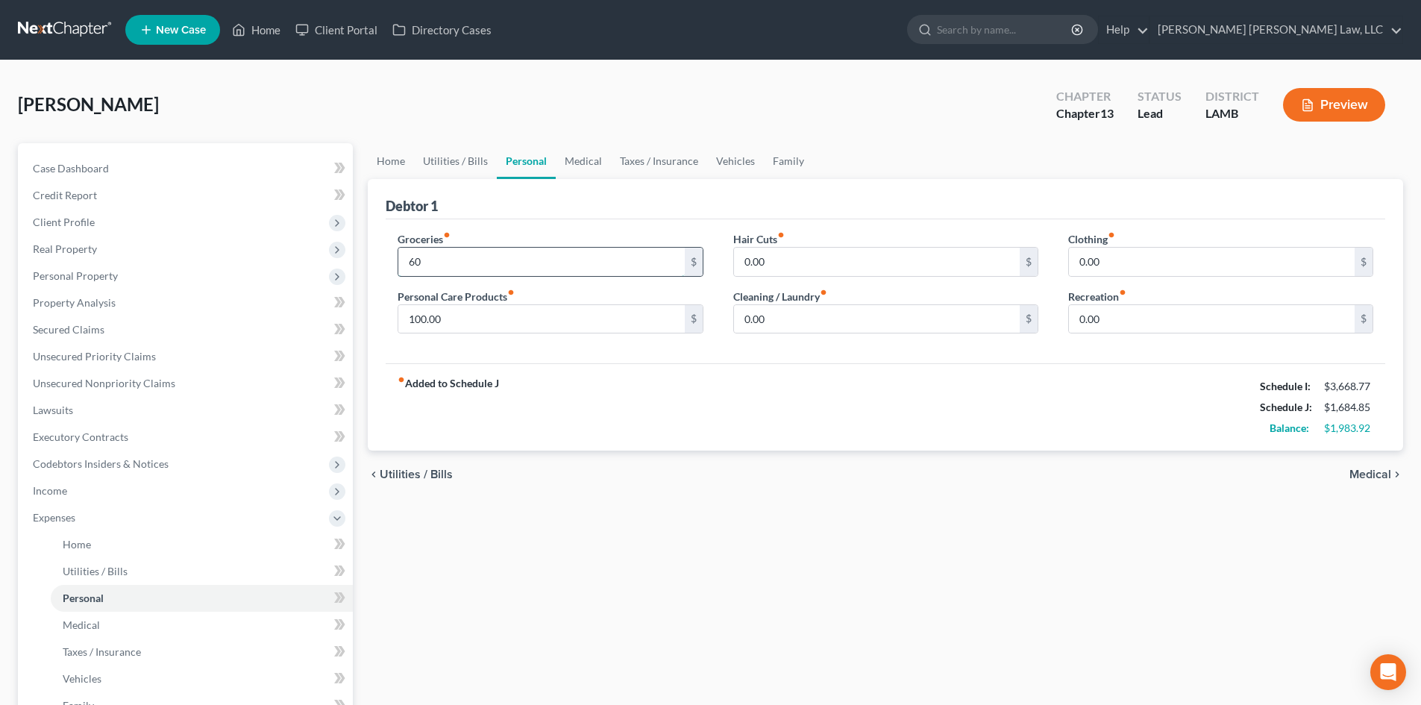
type input "6"
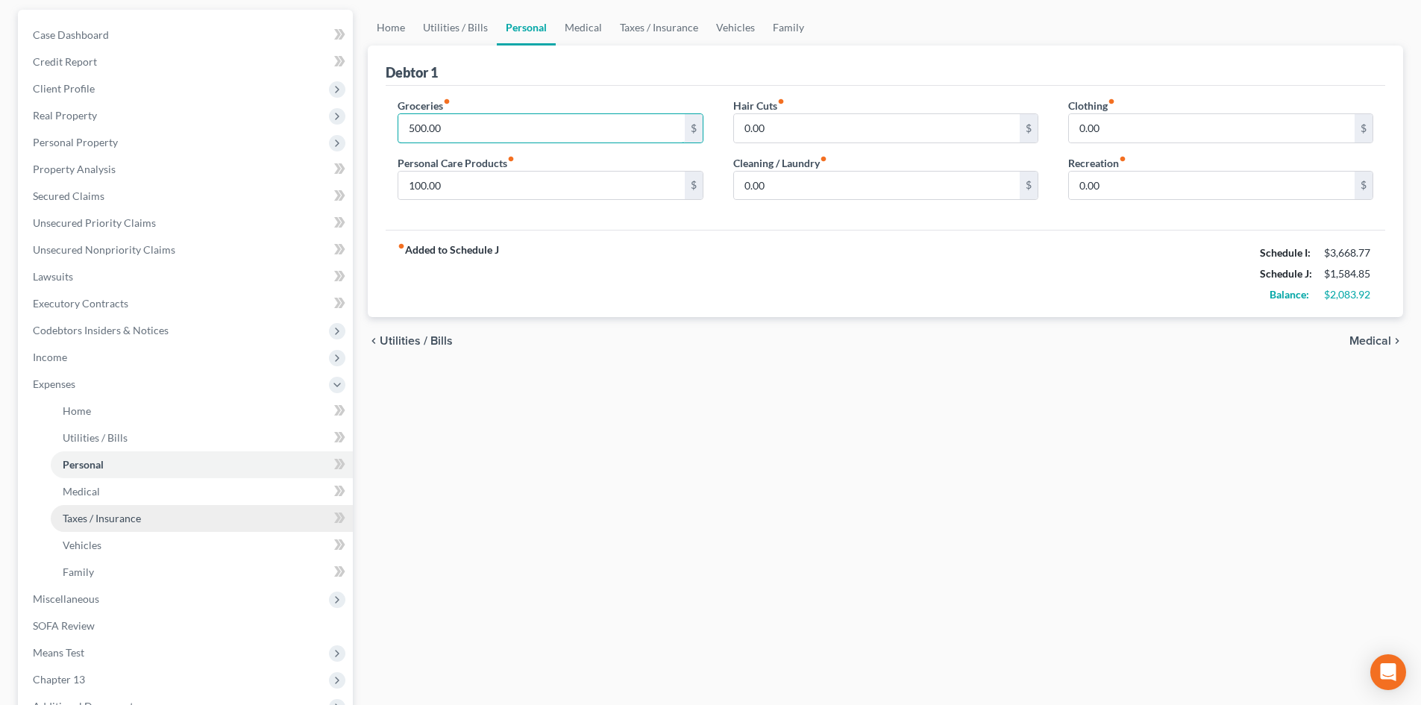
scroll to position [149, 0]
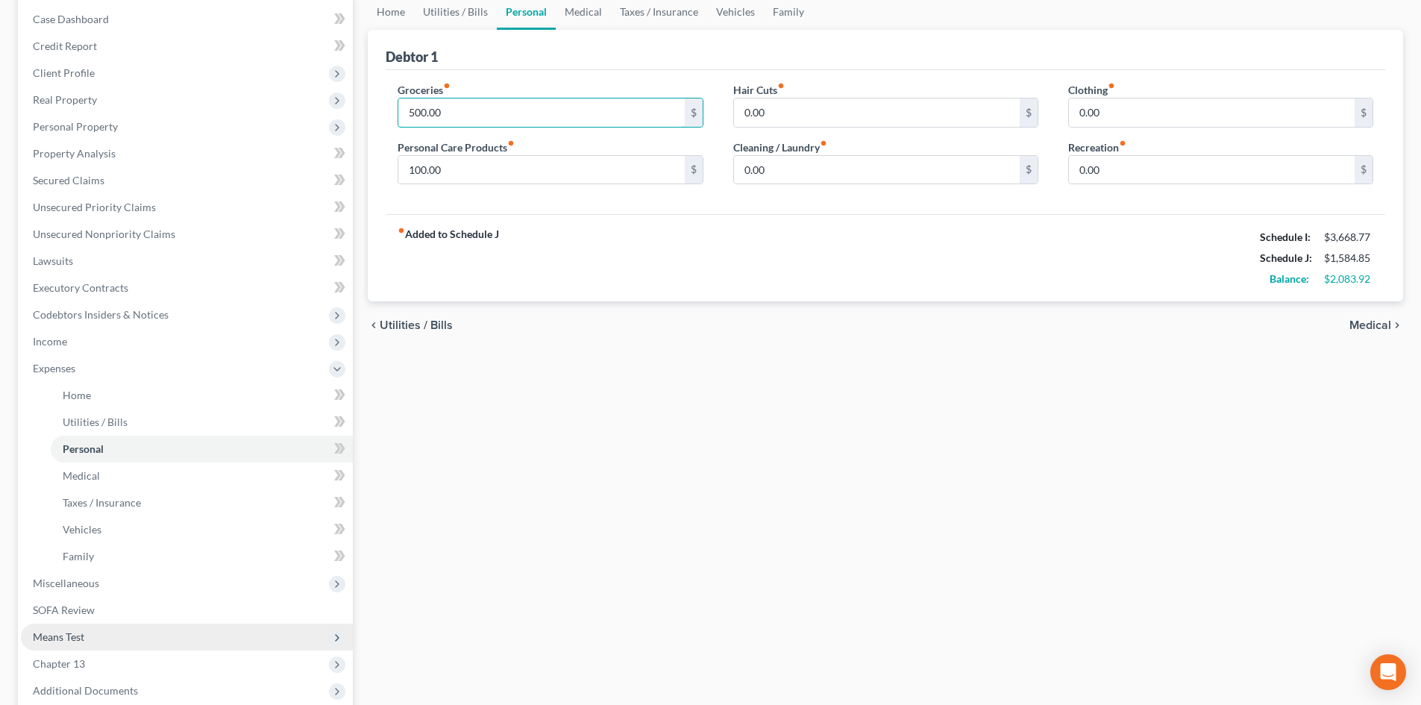
type input "500.00"
click at [190, 638] on span "Means Test" at bounding box center [187, 637] width 332 height 27
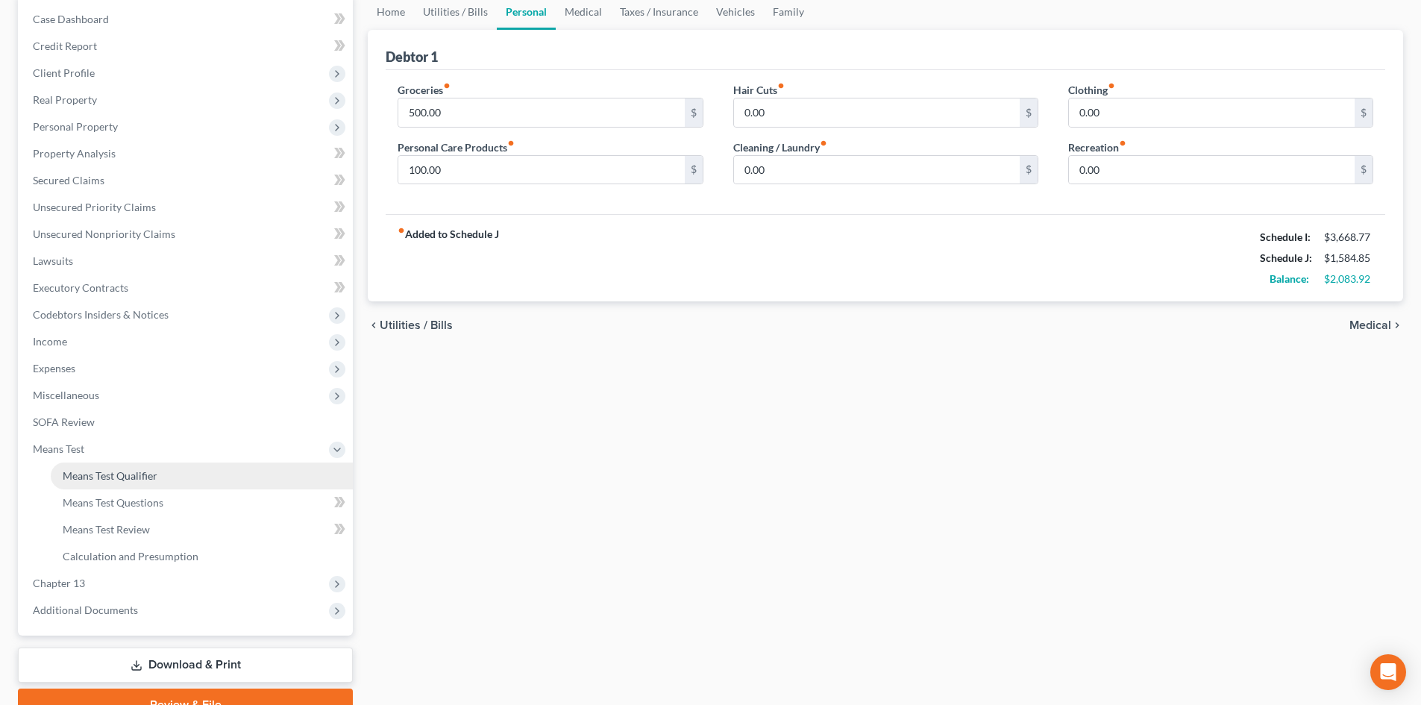
click at [183, 474] on link "Means Test Qualifier" at bounding box center [202, 475] width 302 height 27
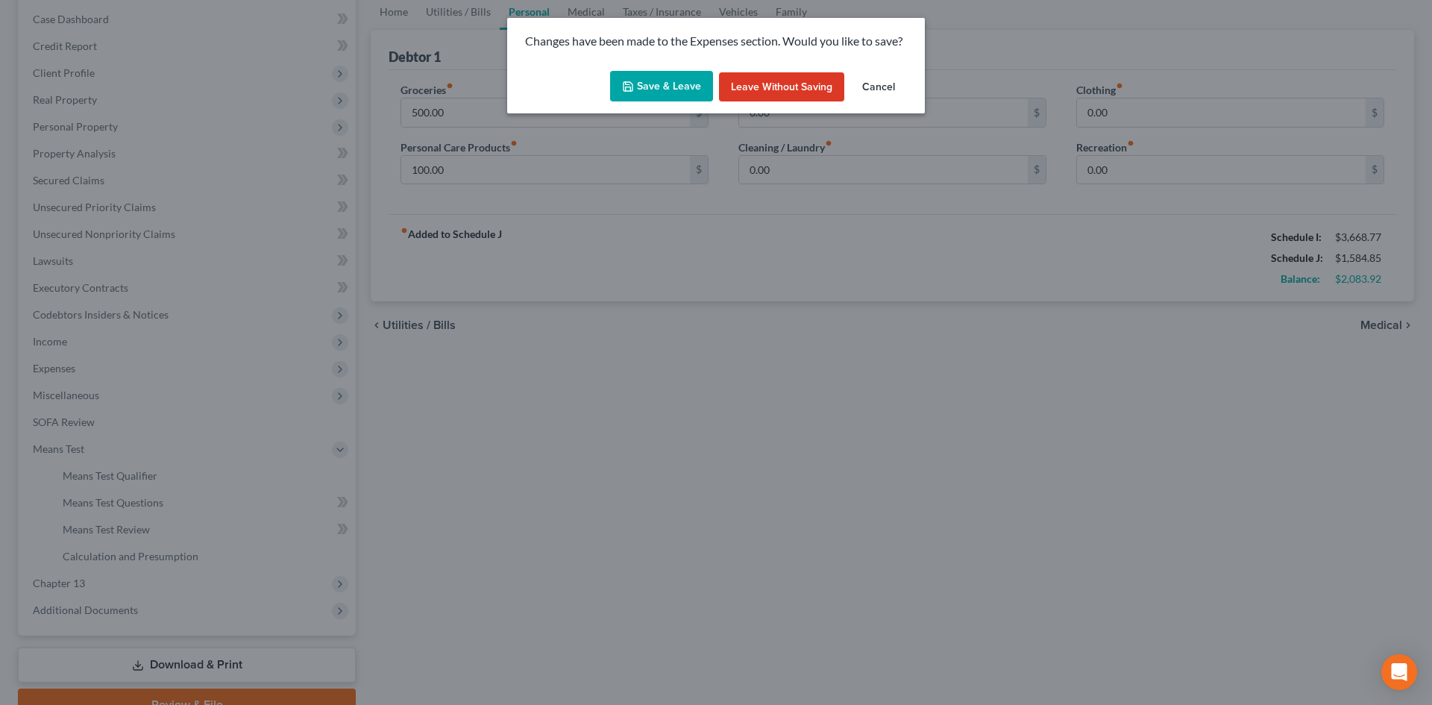
click at [626, 90] on icon "button" at bounding box center [628, 86] width 9 height 9
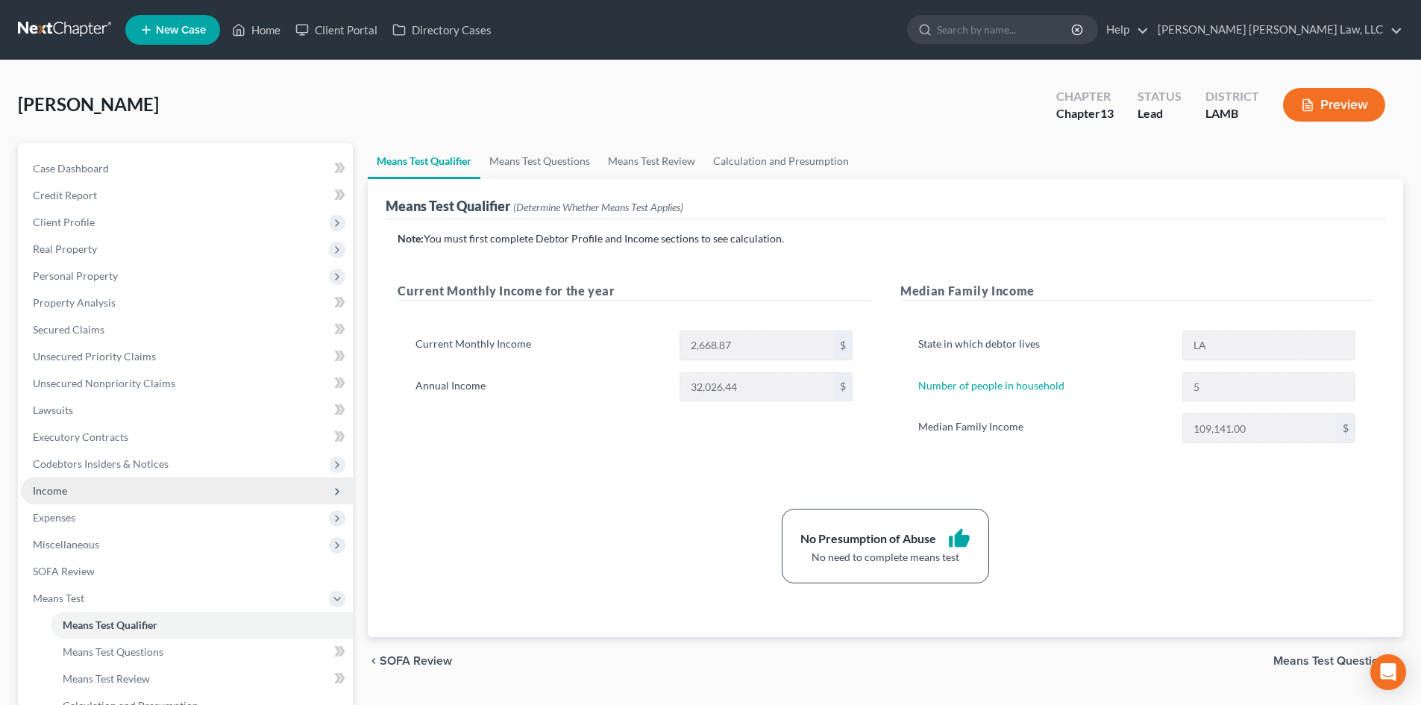
click at [171, 502] on span "Income" at bounding box center [187, 490] width 332 height 27
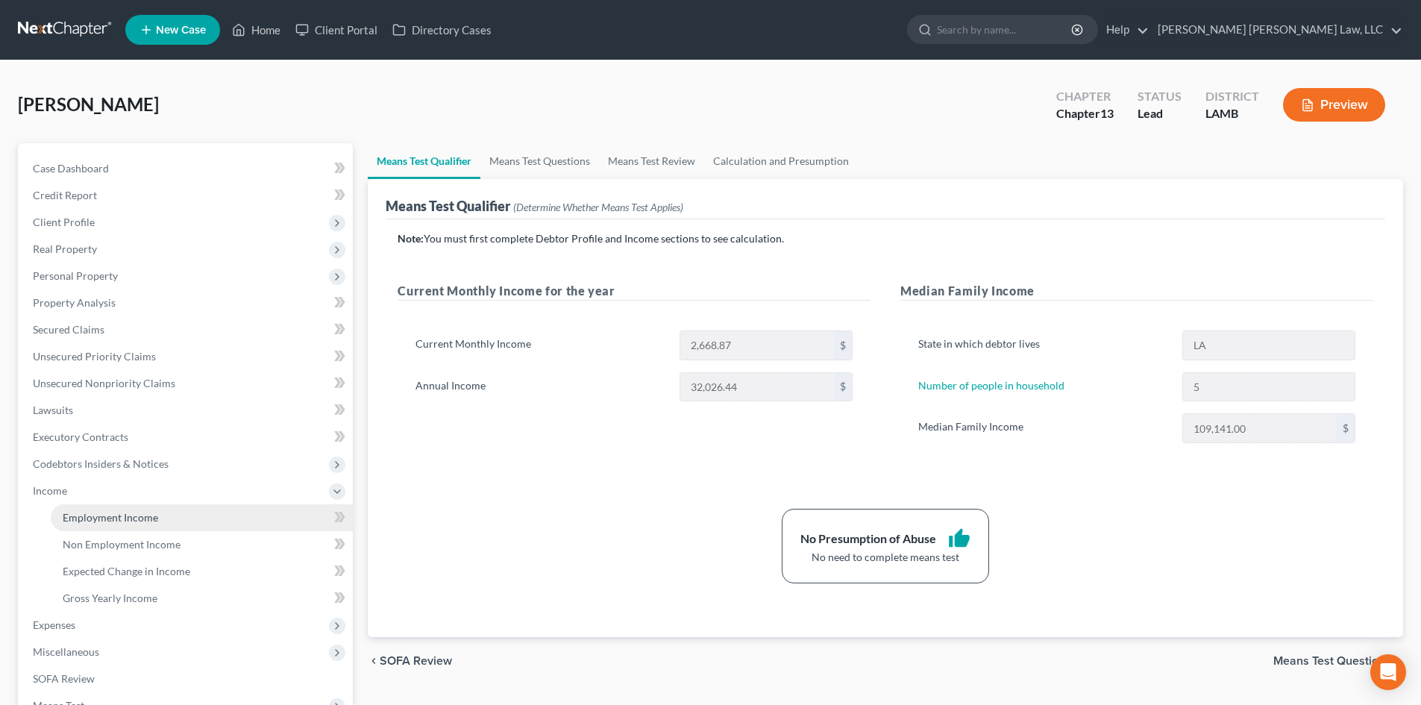
click at [176, 520] on link "Employment Income" at bounding box center [202, 517] width 302 height 27
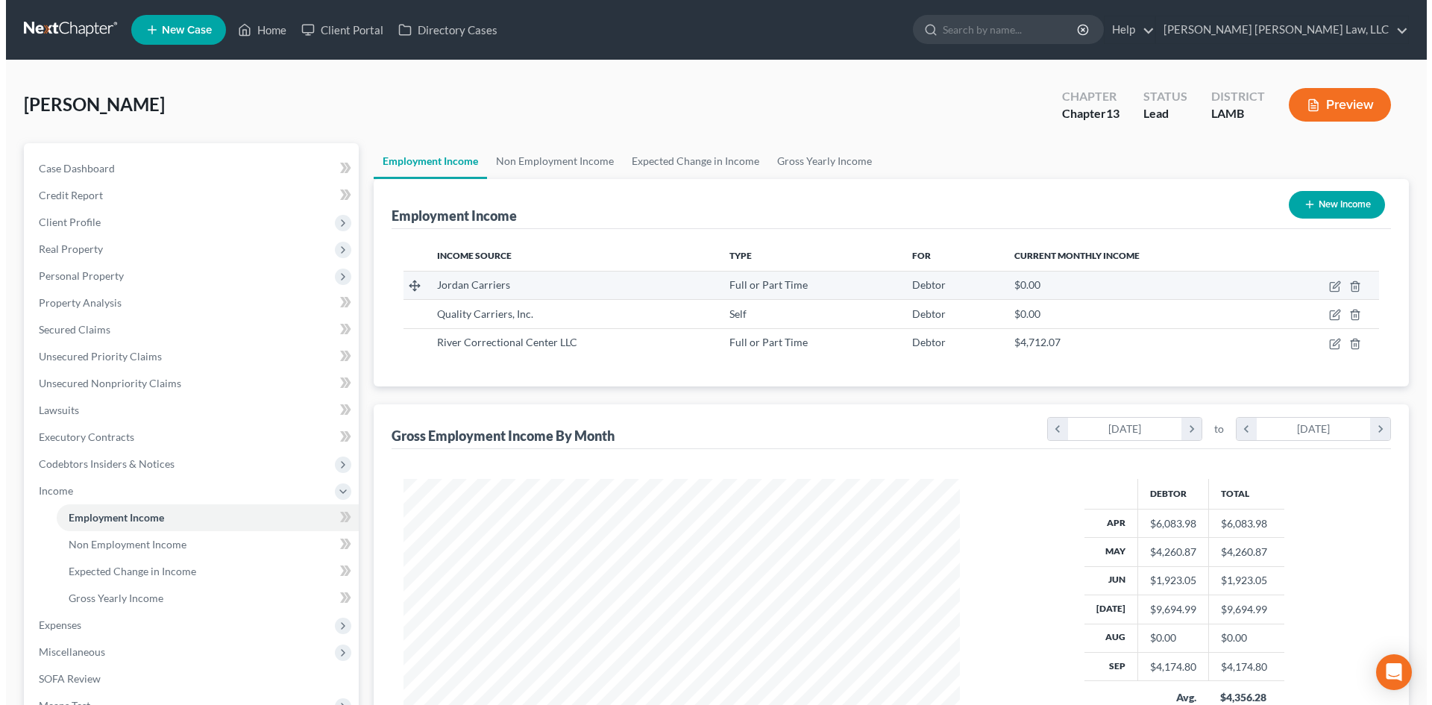
scroll to position [278, 586]
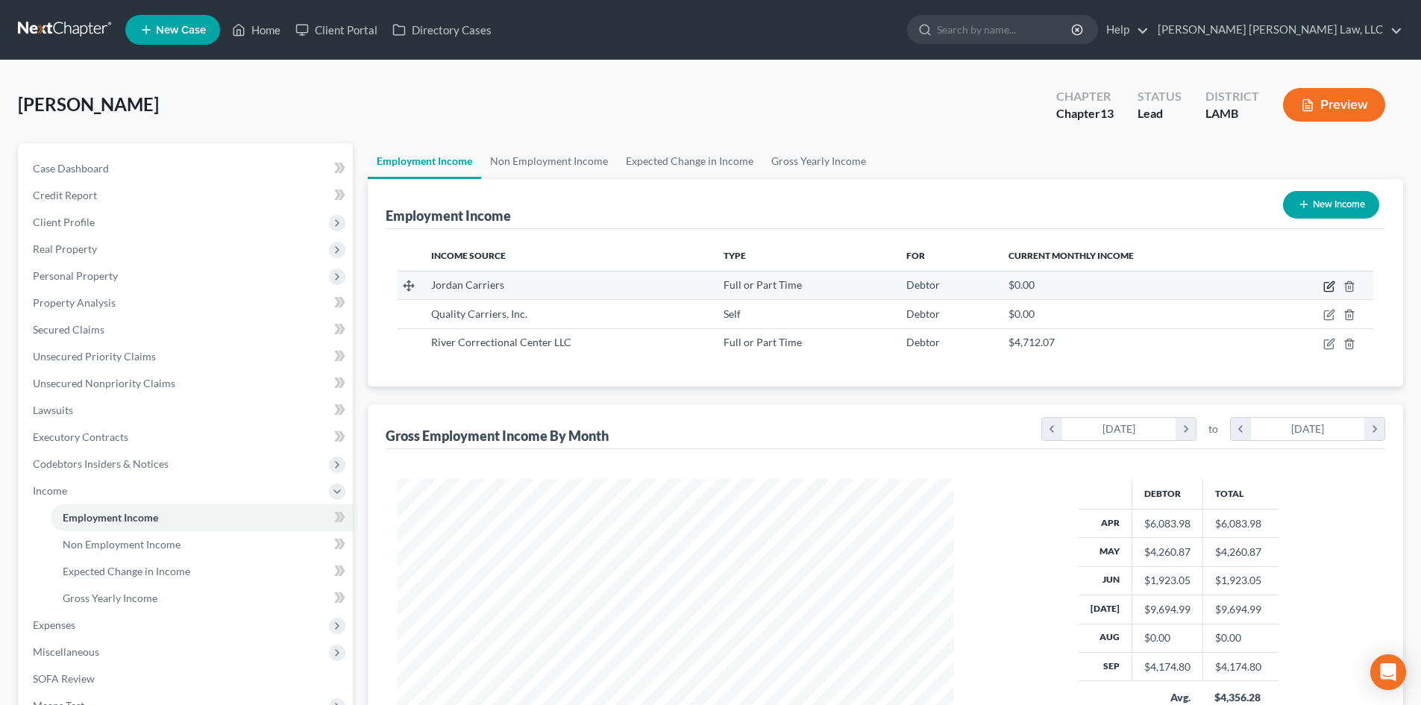
click at [1333, 286] on icon "button" at bounding box center [1329, 286] width 12 height 12
select select "0"
select select "25"
select select "0"
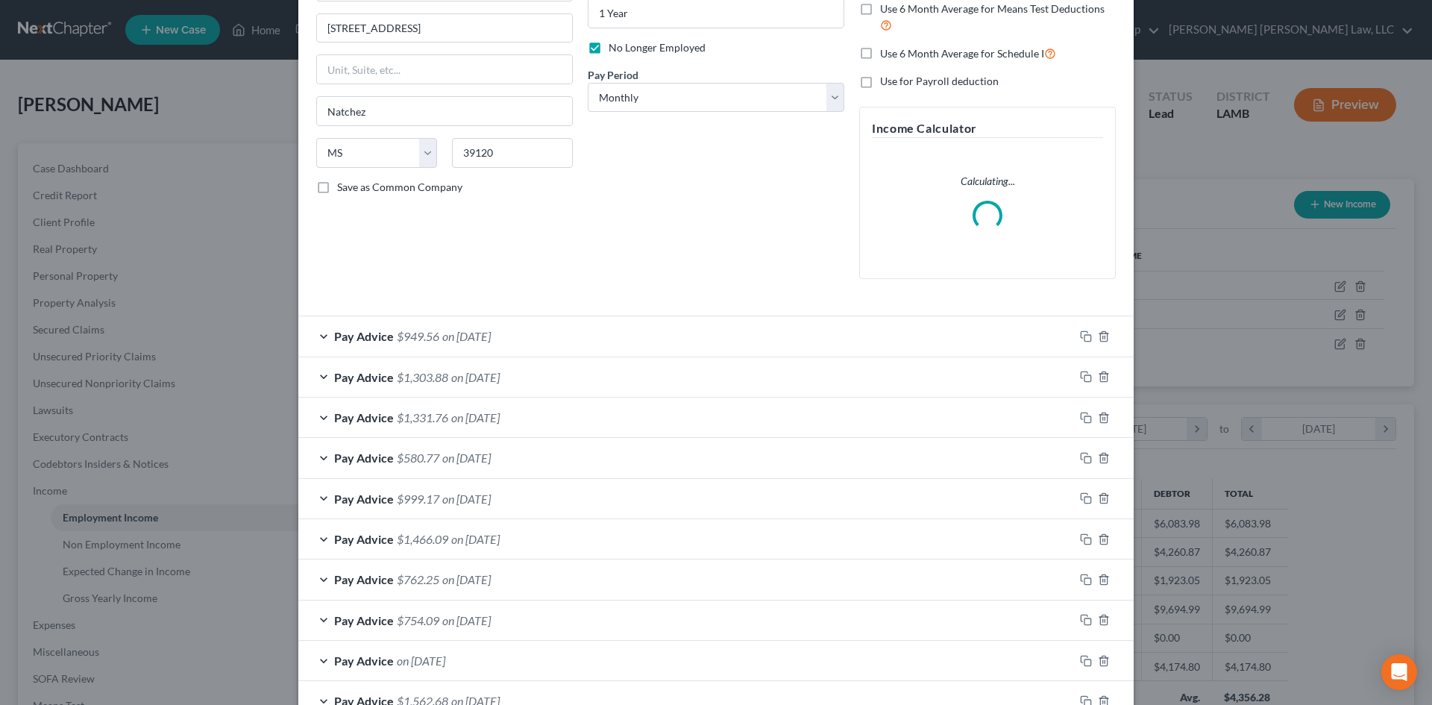
scroll to position [390, 0]
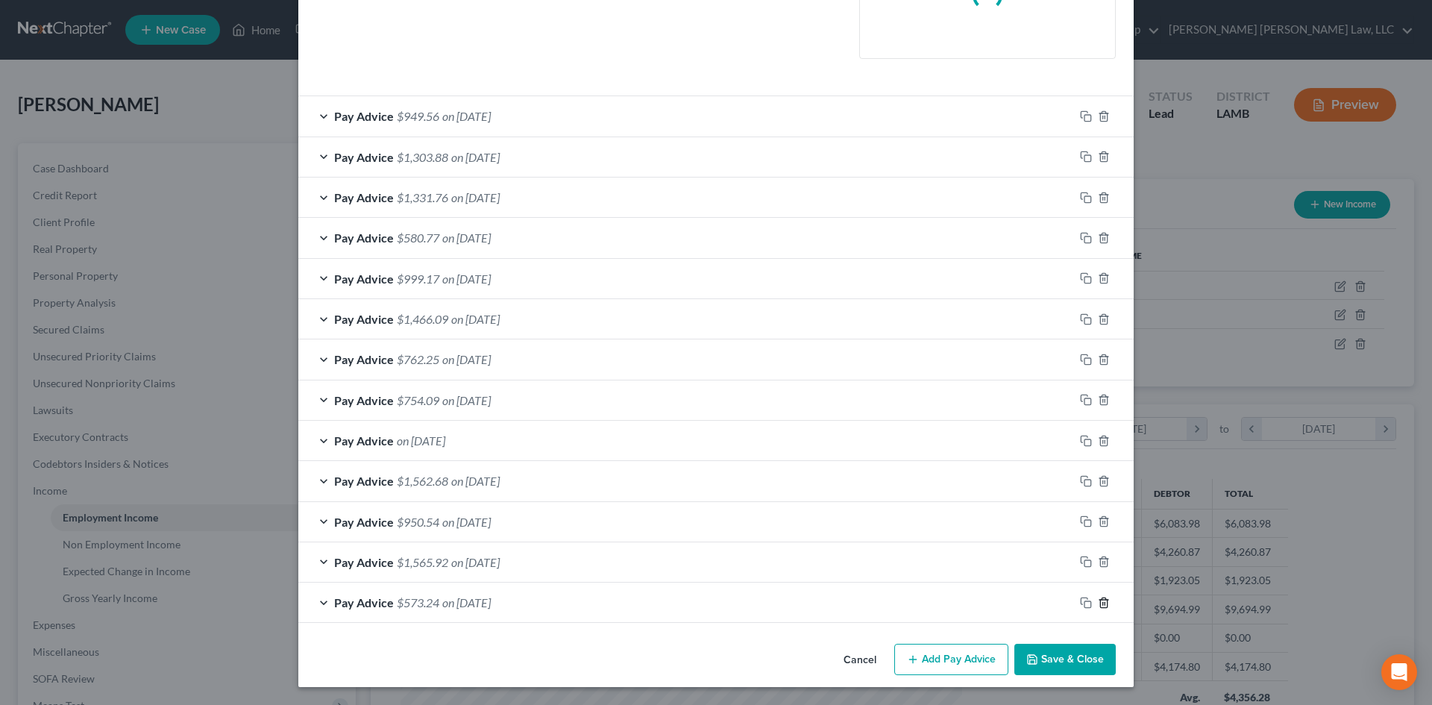
click at [1098, 601] on icon "button" at bounding box center [1104, 603] width 12 height 12
click at [1098, 601] on icon "button" at bounding box center [1104, 602] width 12 height 12
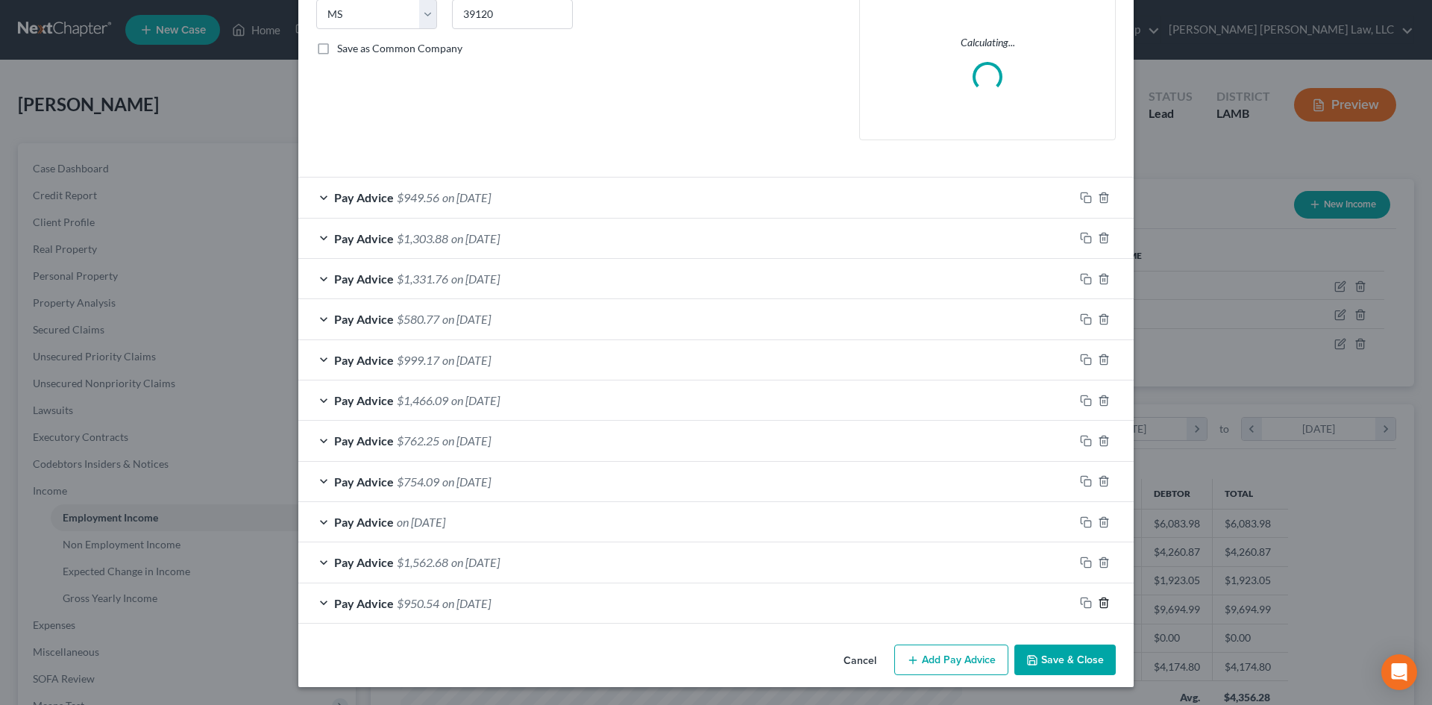
click at [1098, 601] on icon "button" at bounding box center [1104, 603] width 12 height 12
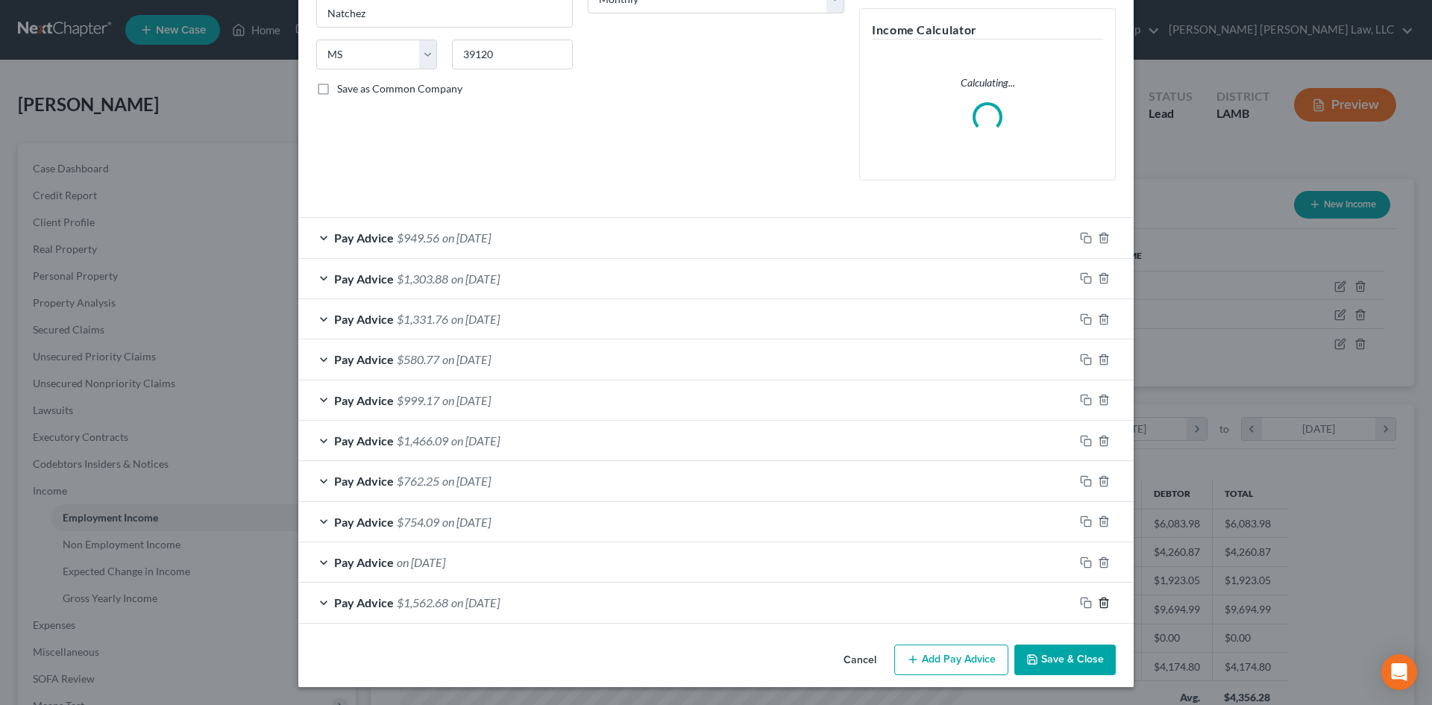
click at [1098, 601] on icon "button" at bounding box center [1104, 603] width 12 height 12
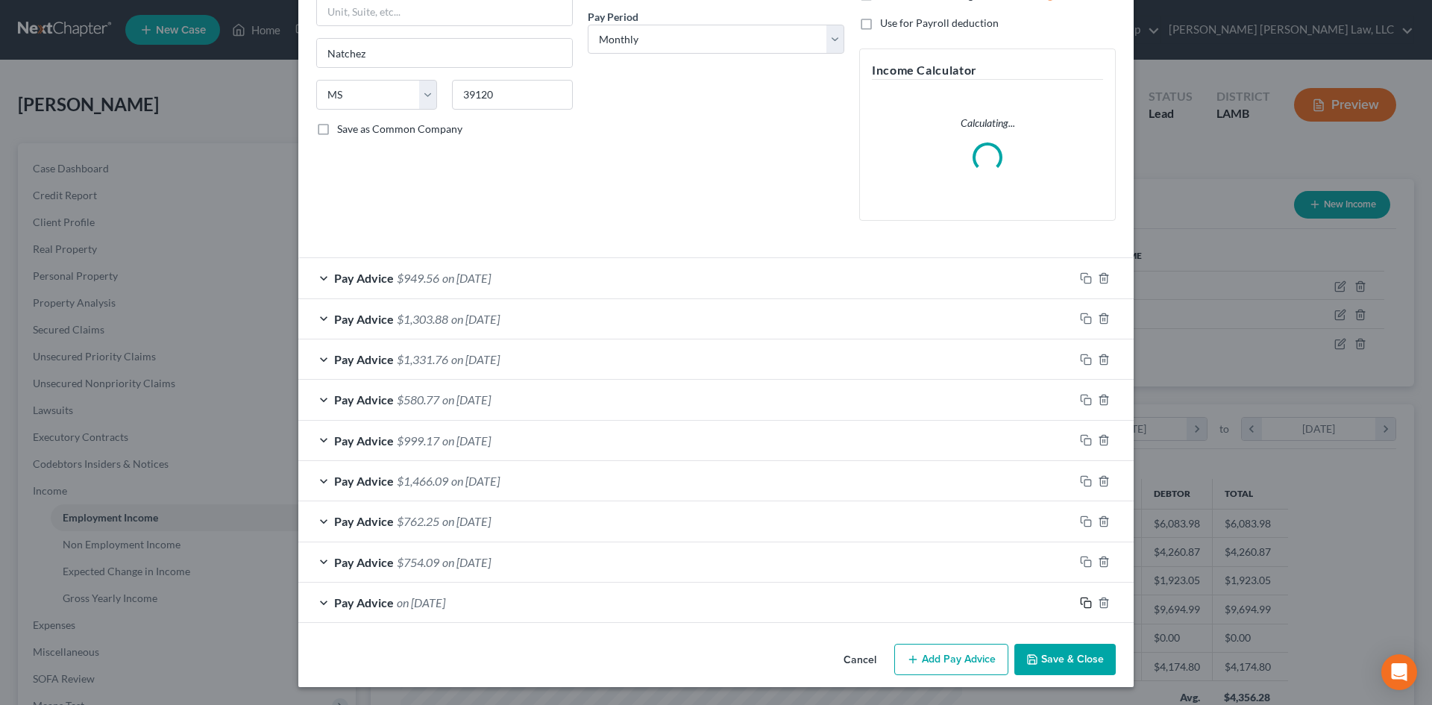
scroll to position [228, 0]
click at [1100, 604] on icon "button" at bounding box center [1104, 603] width 12 height 12
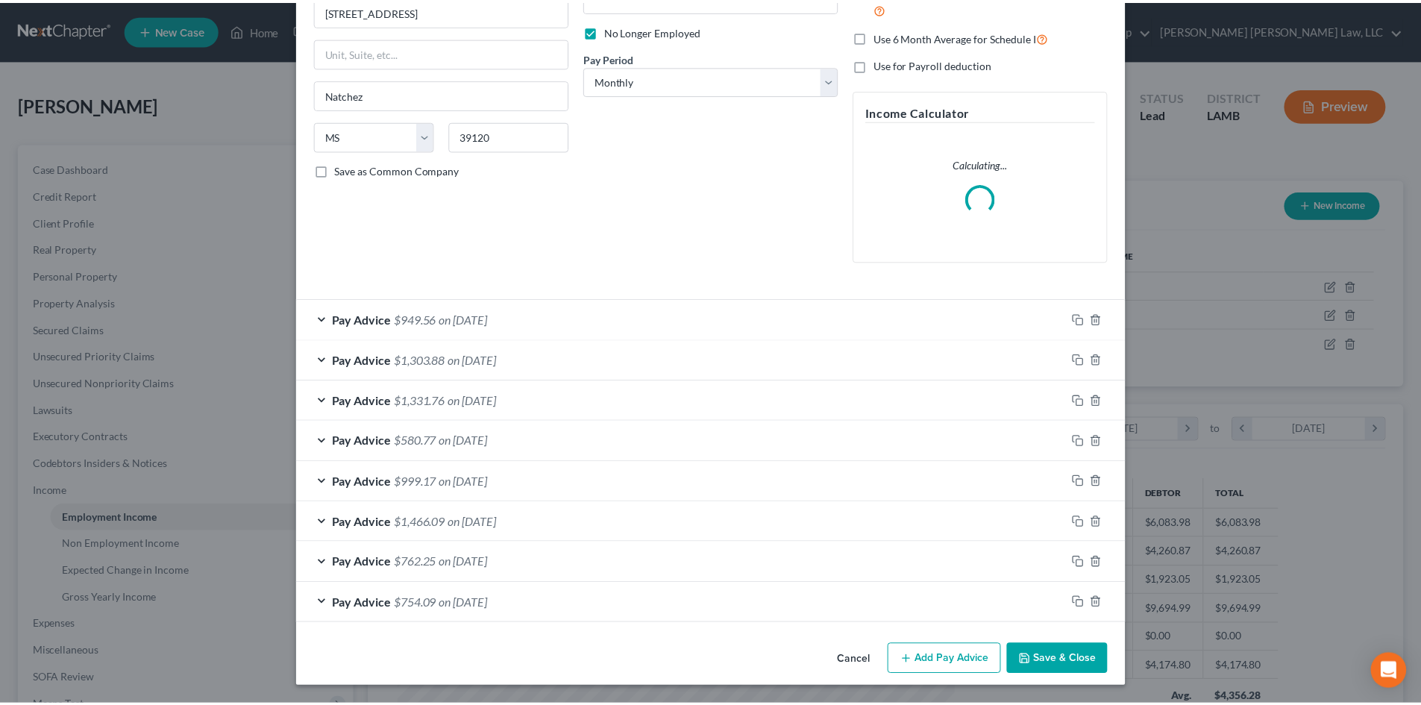
scroll to position [187, 0]
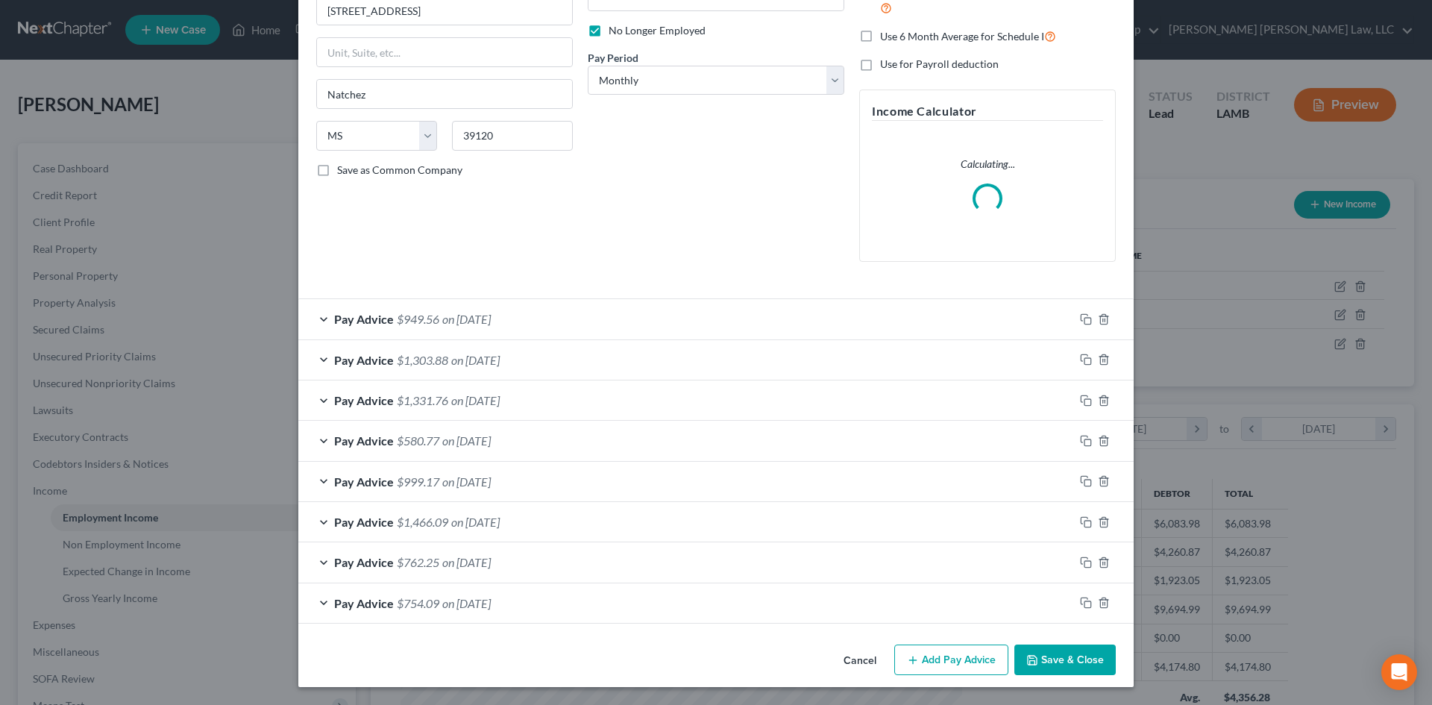
click at [853, 657] on button "Cancel" at bounding box center [860, 661] width 57 height 30
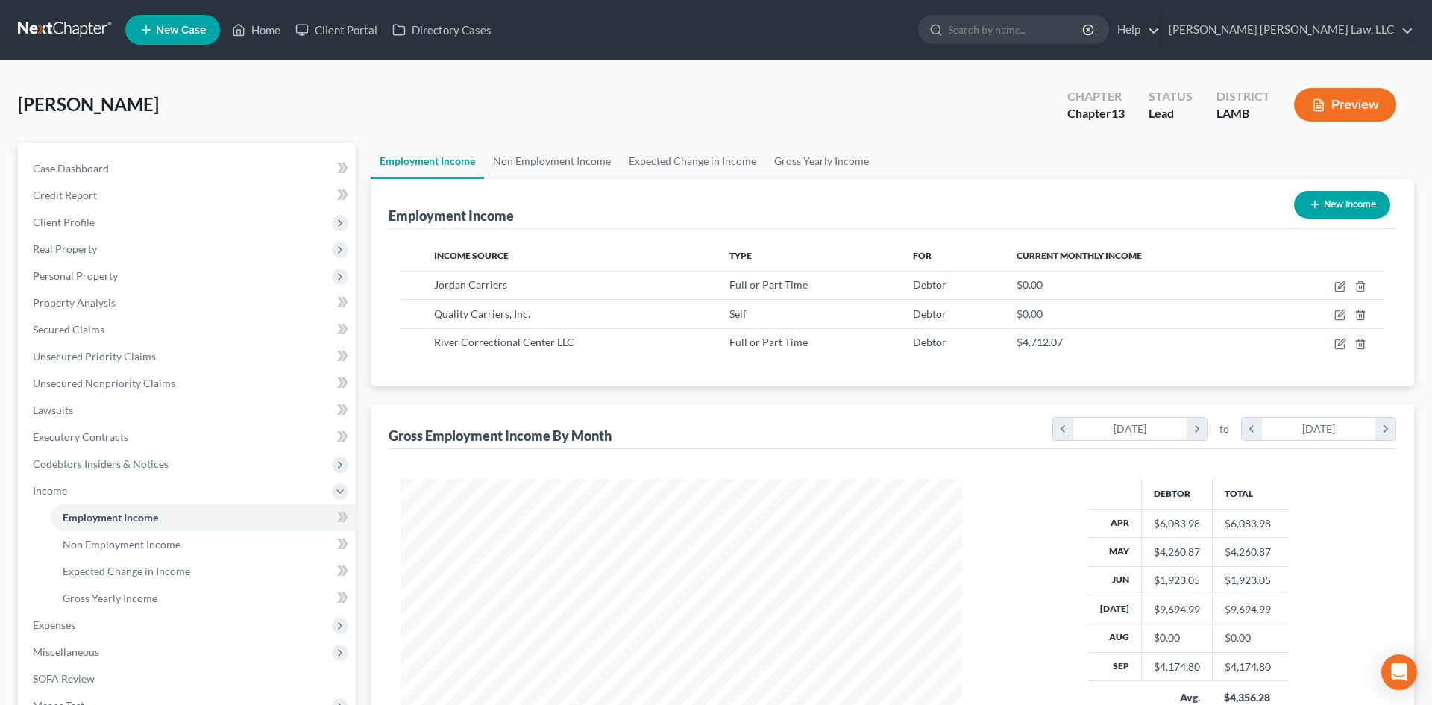
scroll to position [745537, 745229]
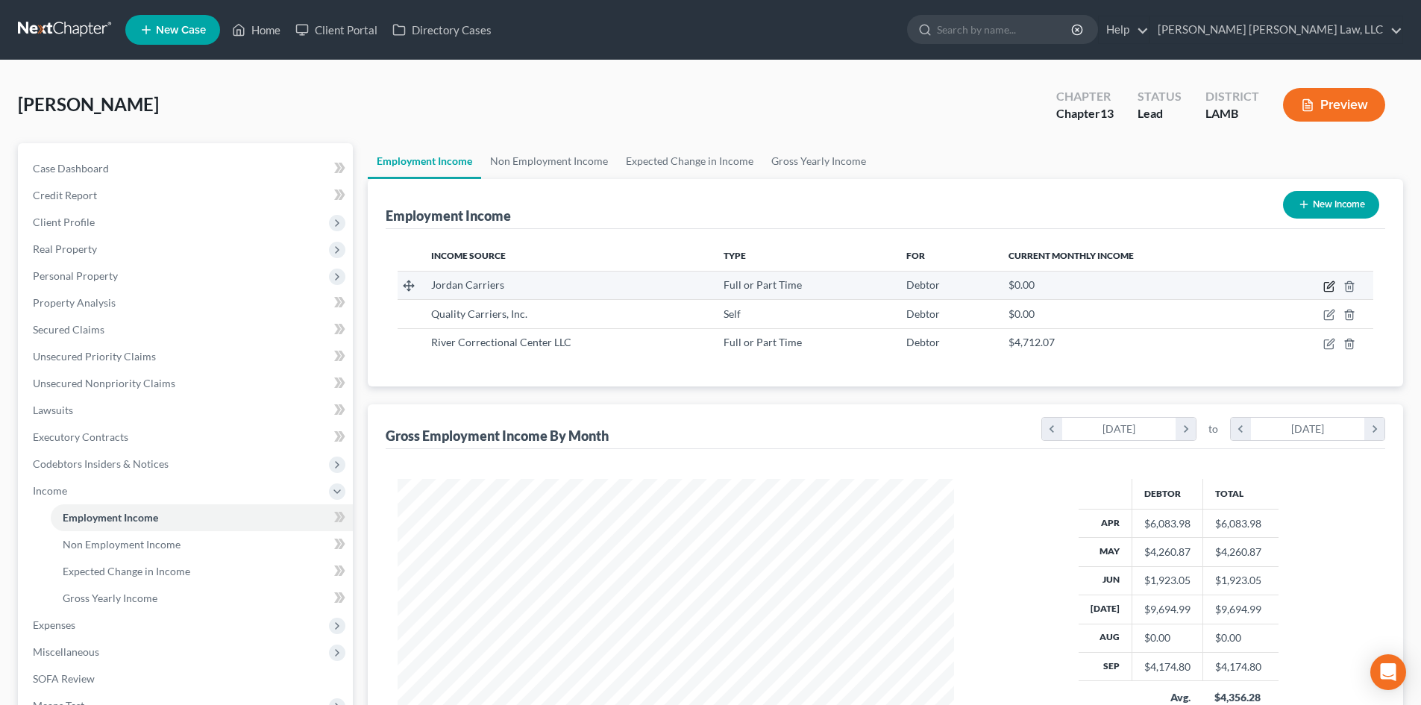
click at [1331, 286] on icon "button" at bounding box center [1329, 286] width 12 height 12
select select "0"
select select "25"
select select "0"
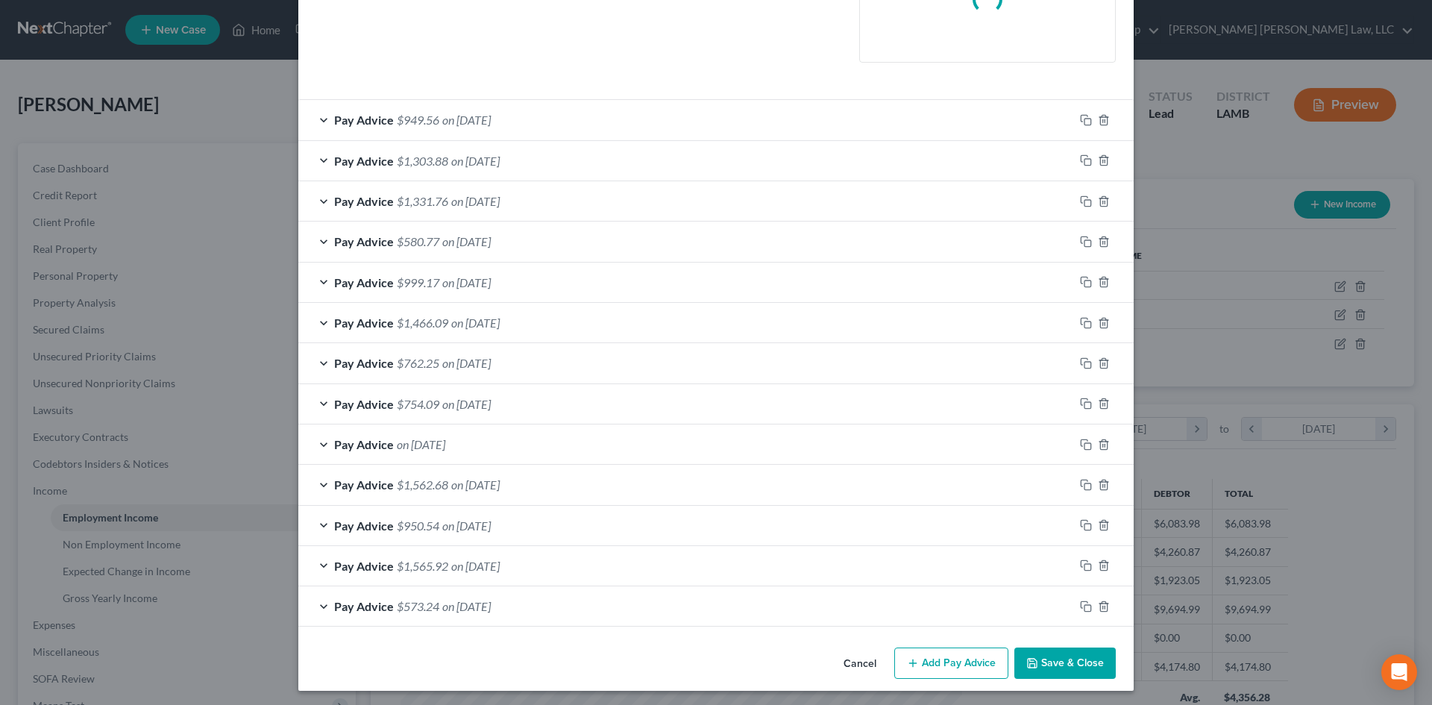
scroll to position [390, 0]
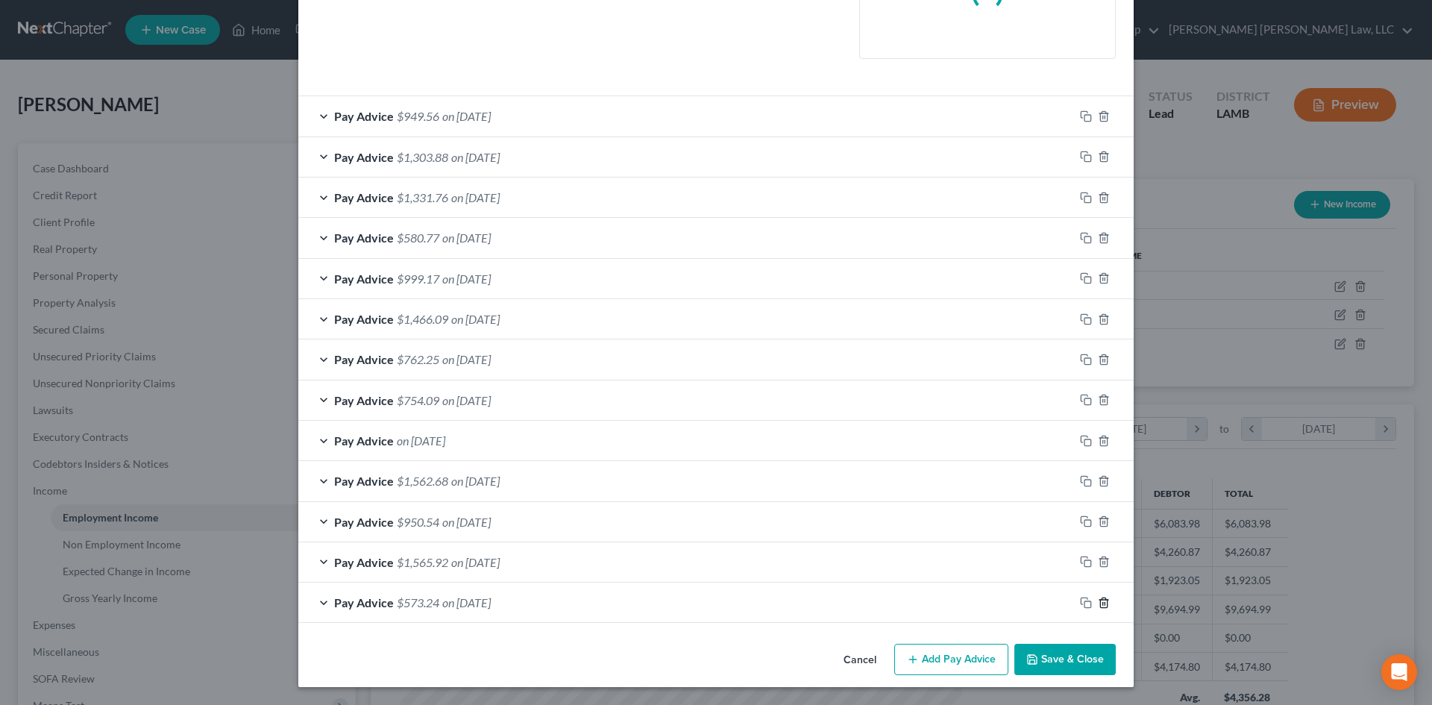
click at [1099, 604] on icon "button" at bounding box center [1104, 603] width 12 height 12
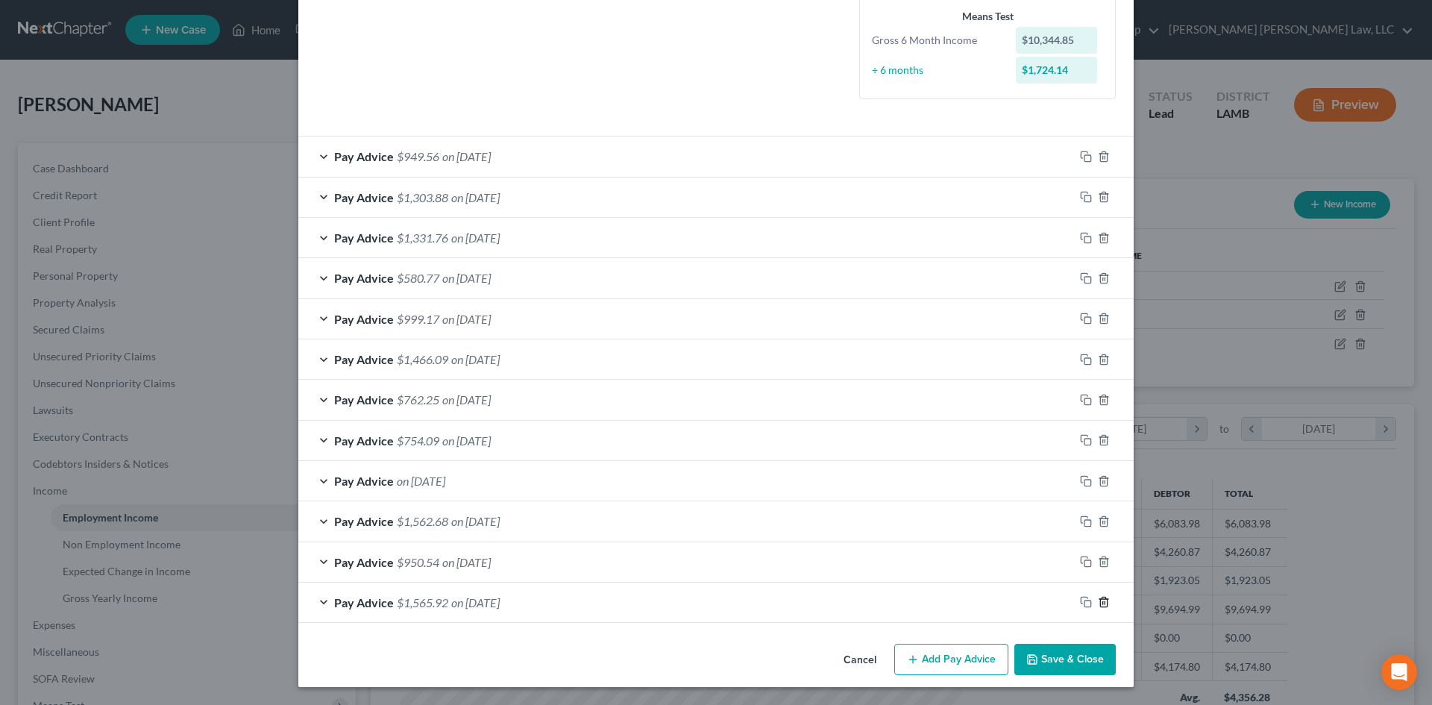
click at [1099, 604] on icon "button" at bounding box center [1104, 602] width 12 height 12
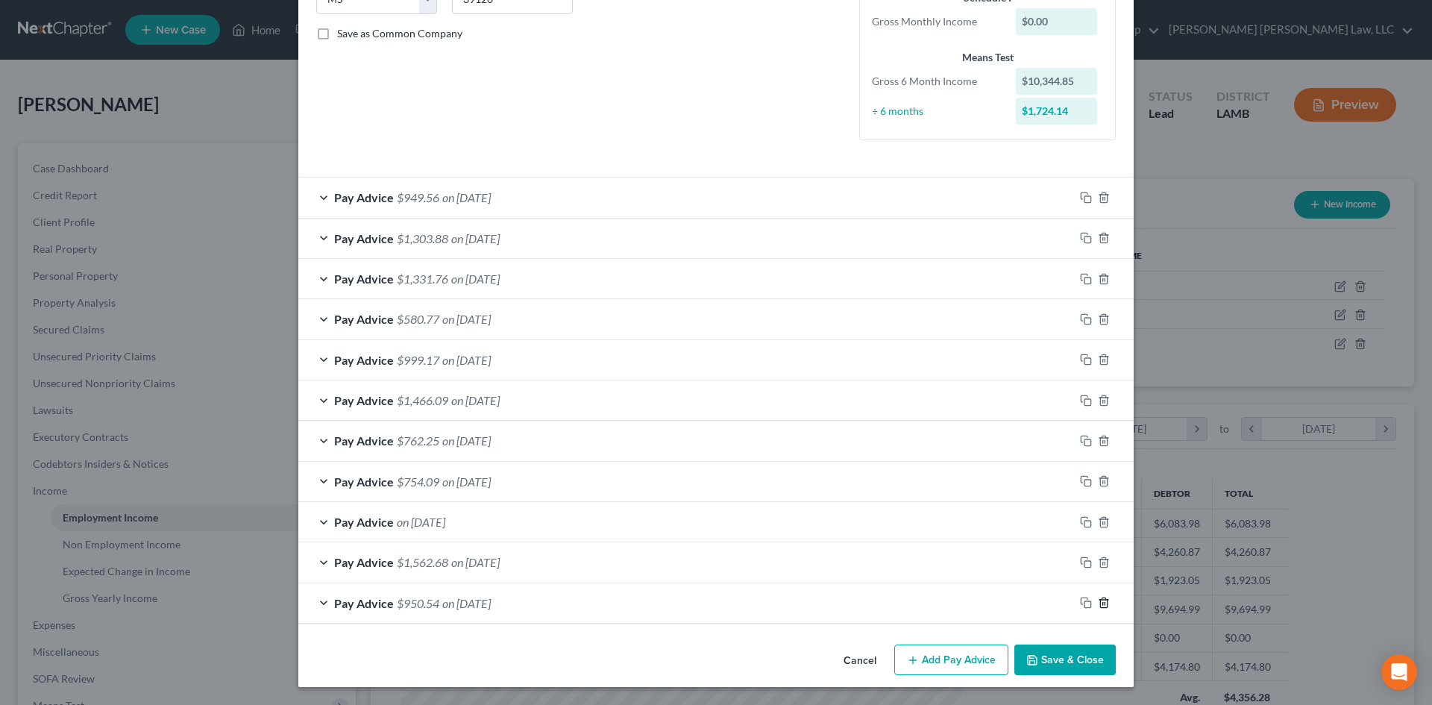
click at [1099, 604] on icon "button" at bounding box center [1104, 603] width 12 height 12
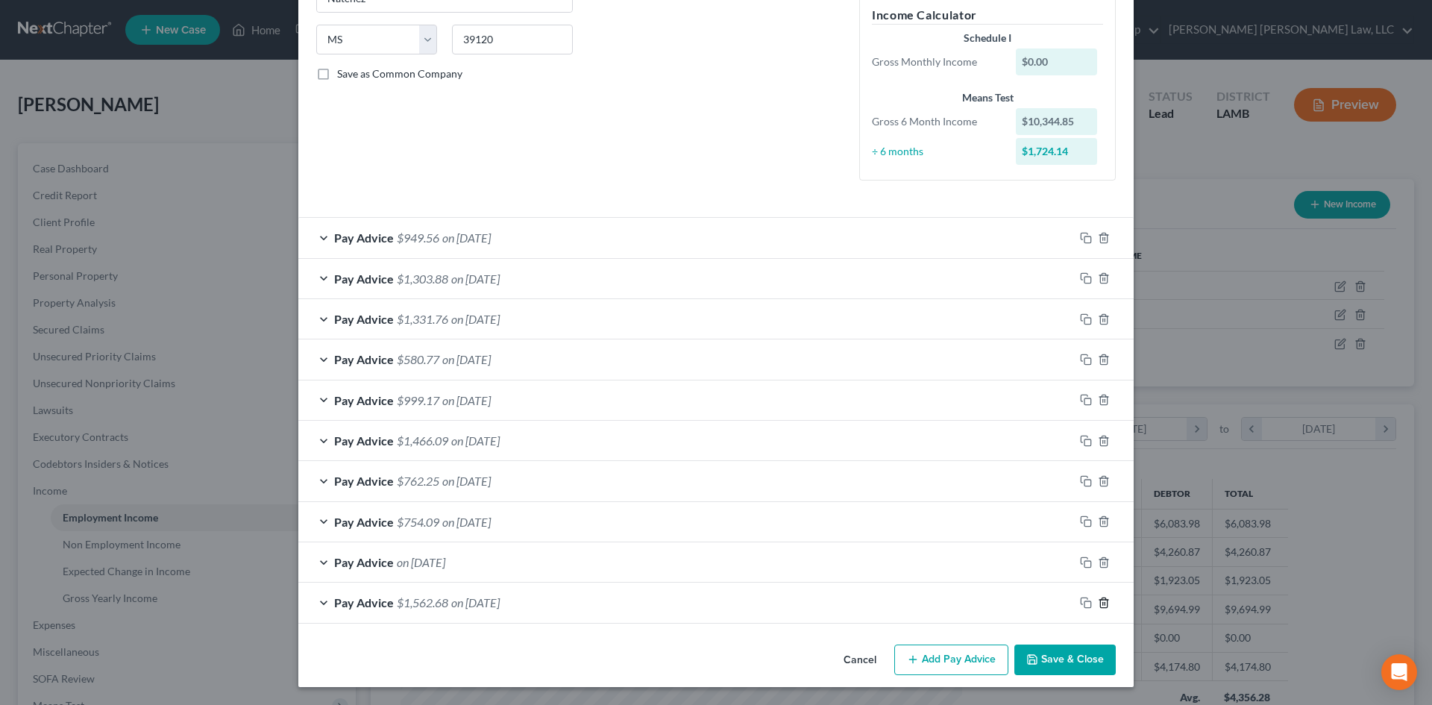
click at [1099, 604] on icon "button" at bounding box center [1104, 603] width 12 height 12
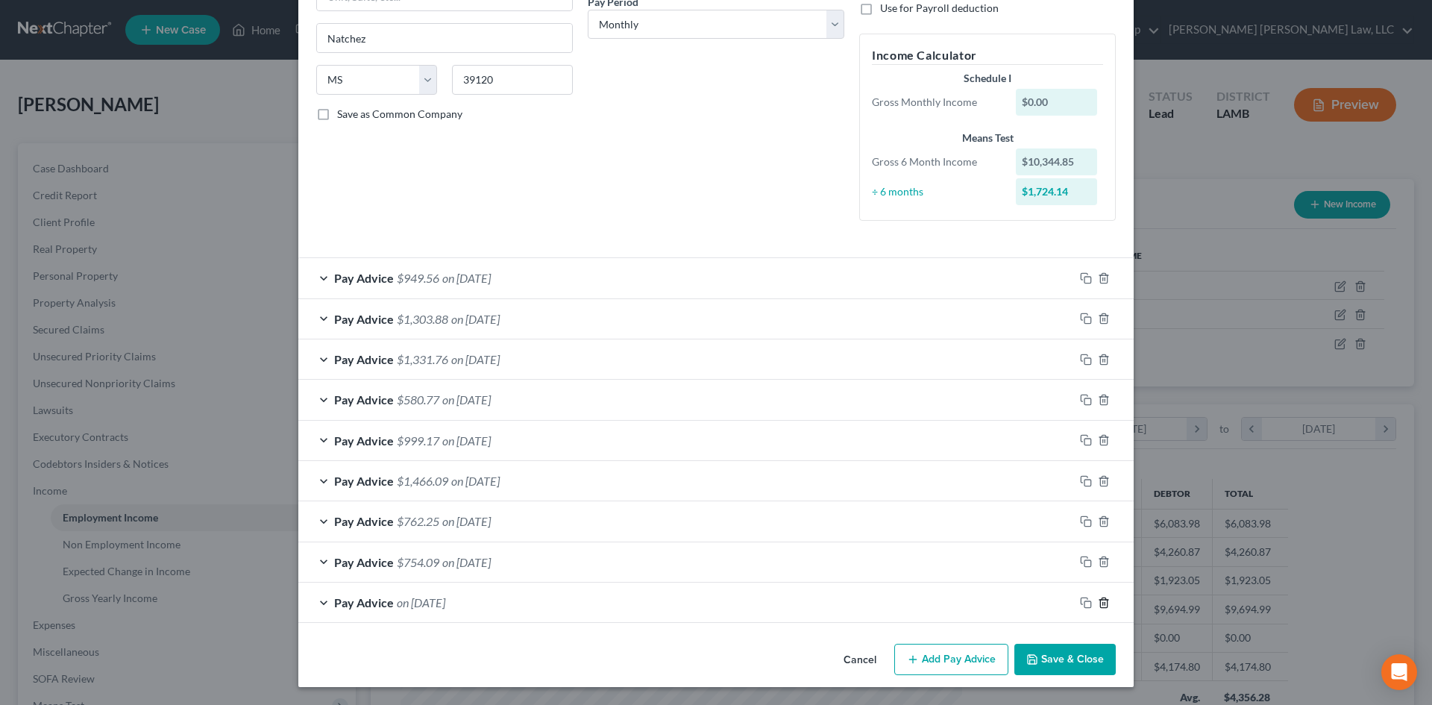
click at [1099, 604] on icon "button" at bounding box center [1104, 603] width 12 height 12
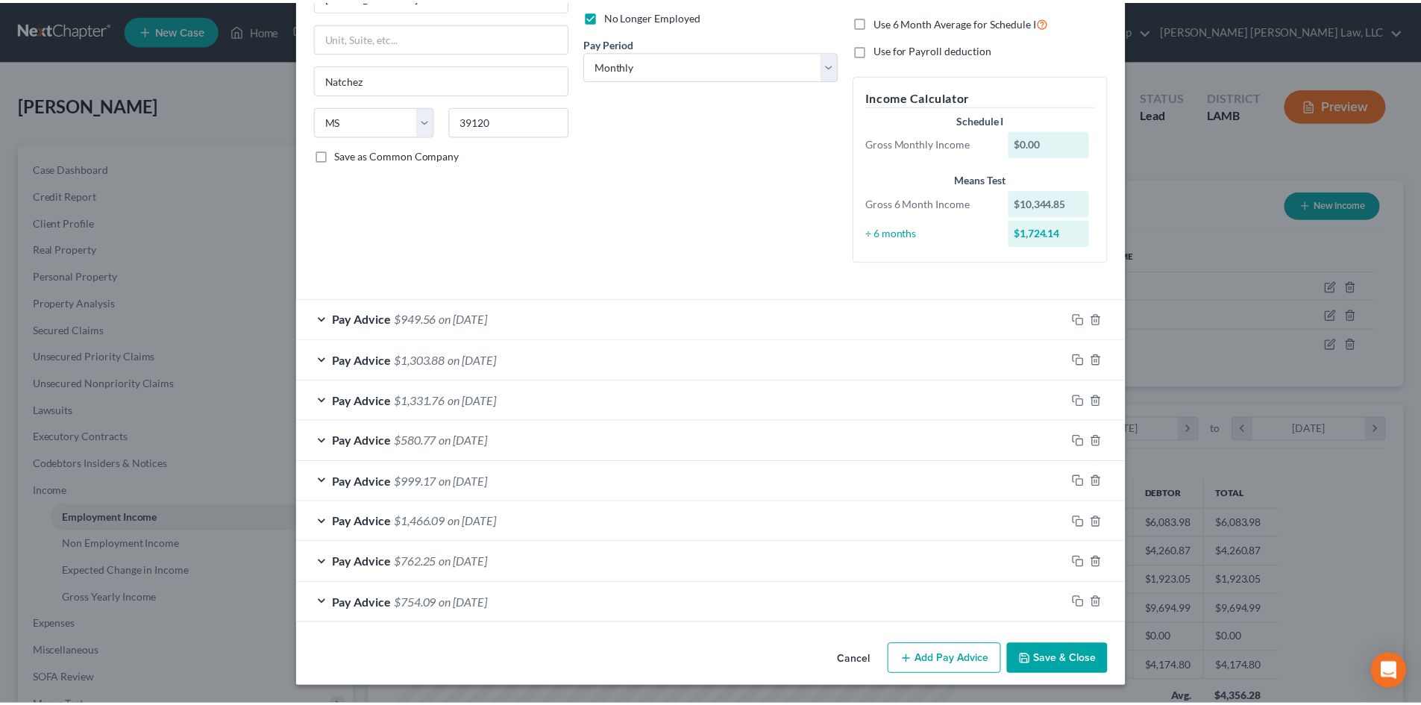
scroll to position [202, 0]
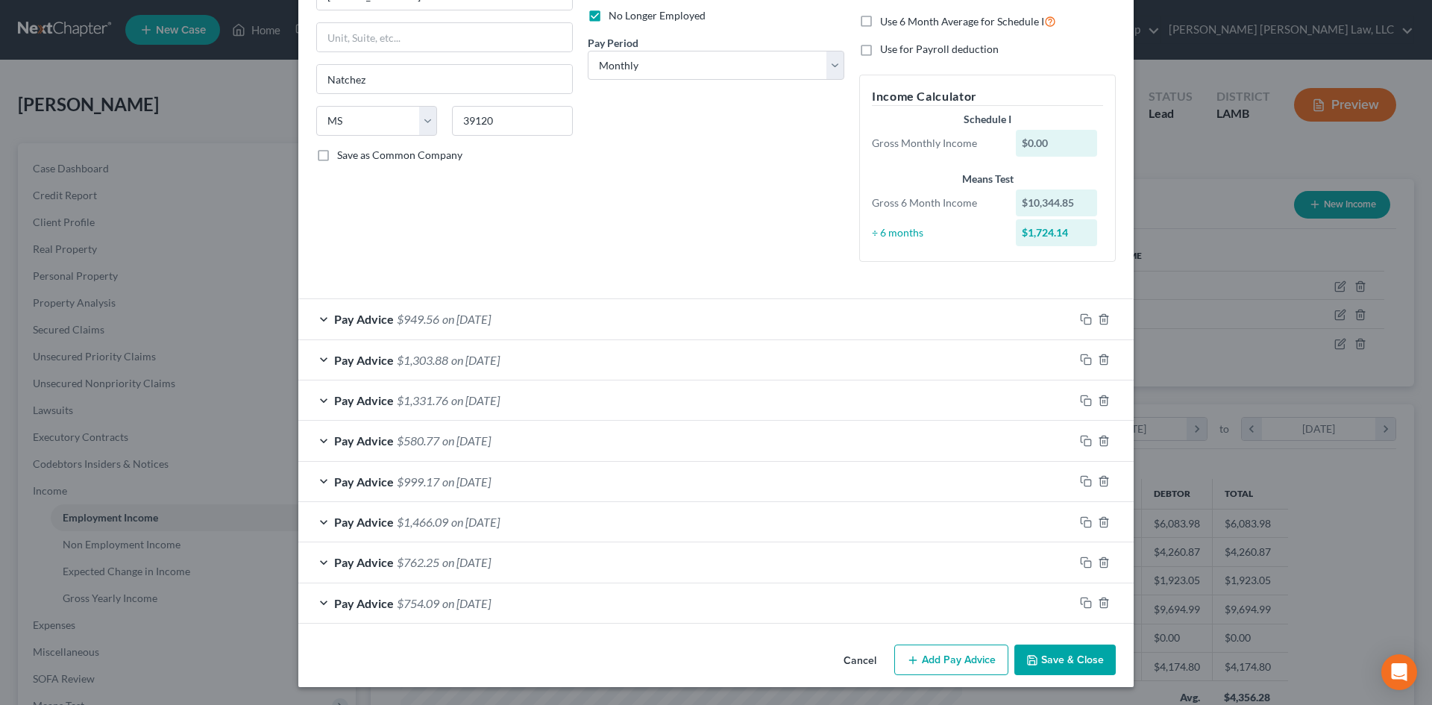
click at [1070, 655] on button "Save & Close" at bounding box center [1064, 659] width 101 height 31
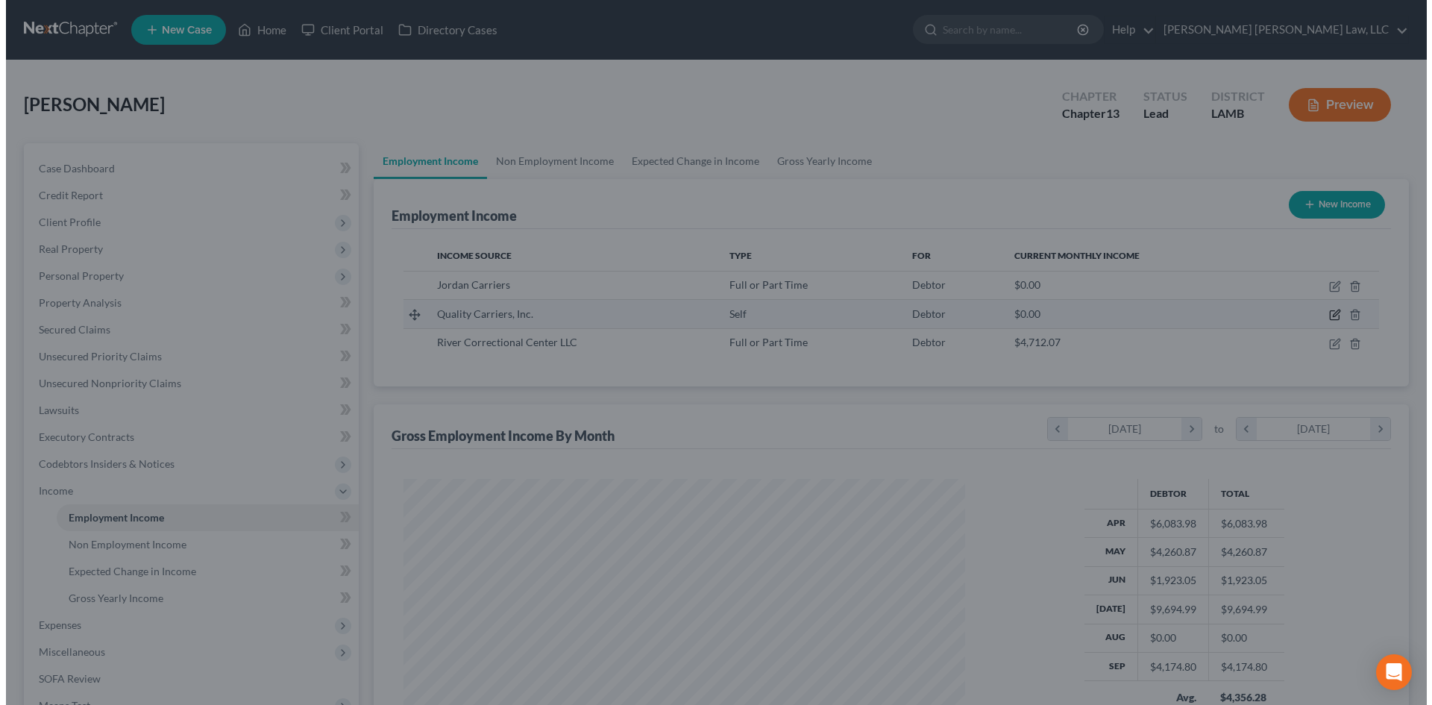
scroll to position [745537, 745229]
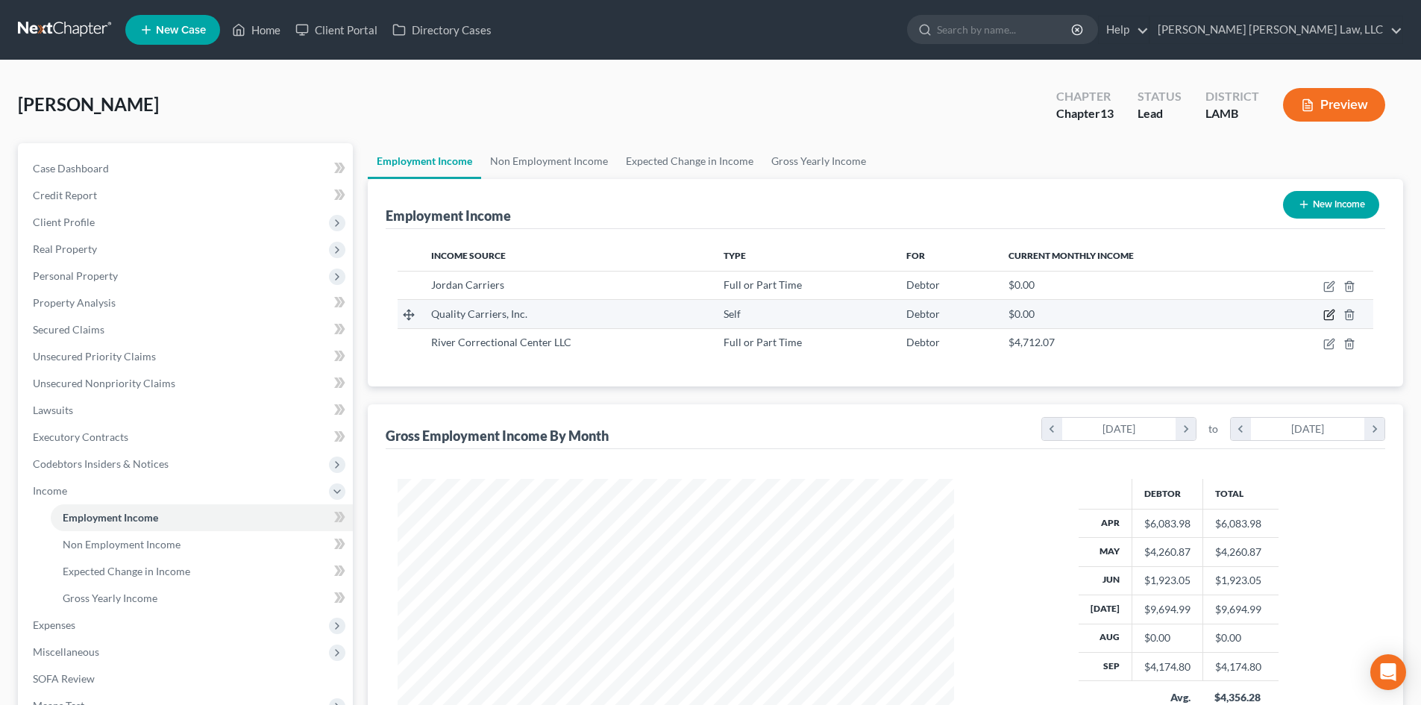
click at [1326, 313] on icon "button" at bounding box center [1329, 315] width 12 height 12
select select "1"
select select "9"
select select "3"
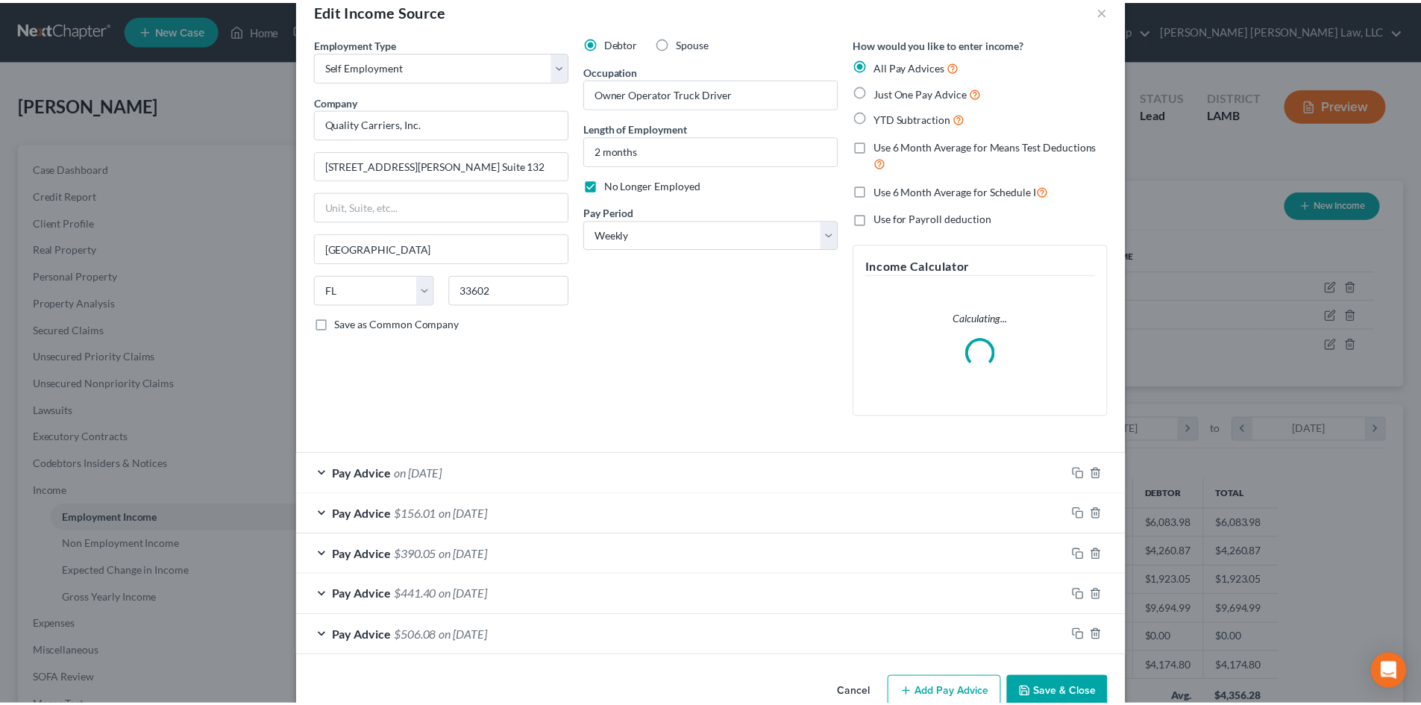
scroll to position [66, 0]
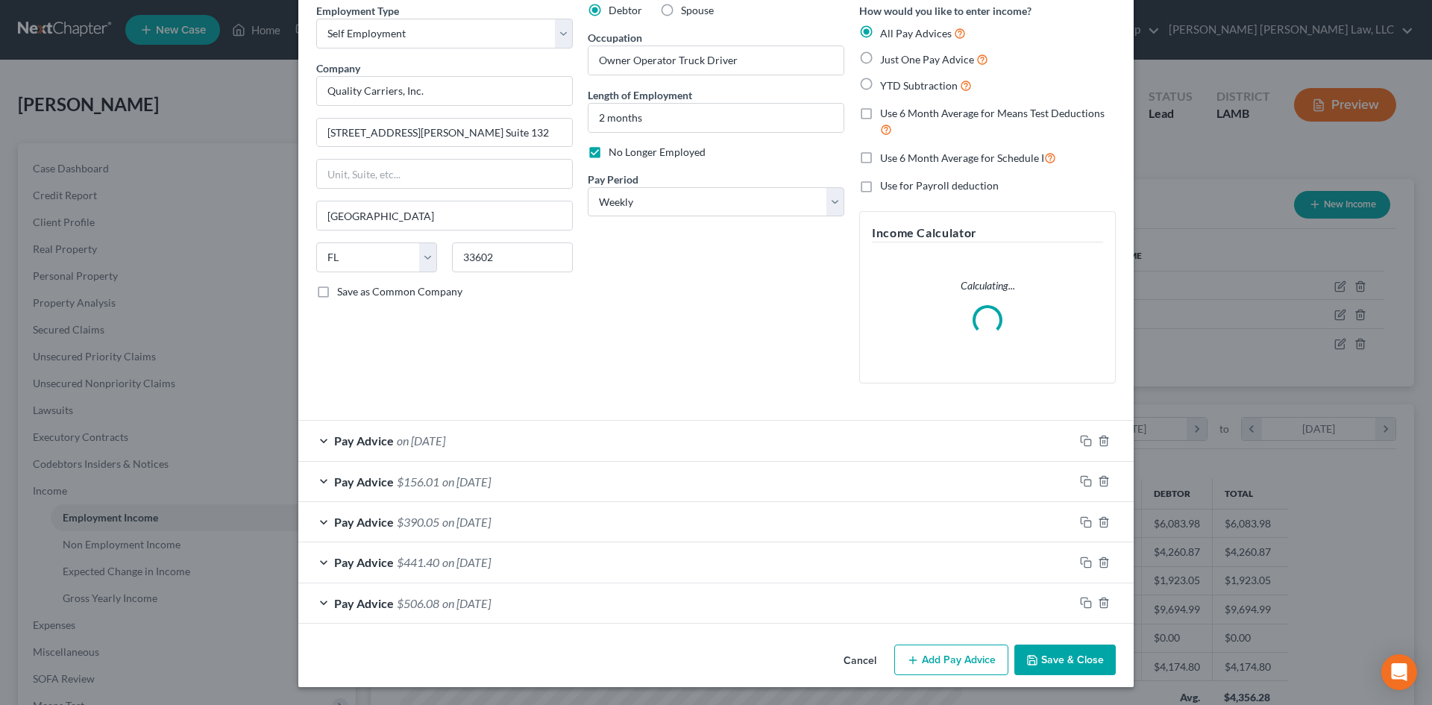
click at [1029, 663] on icon "button" at bounding box center [1032, 660] width 12 height 12
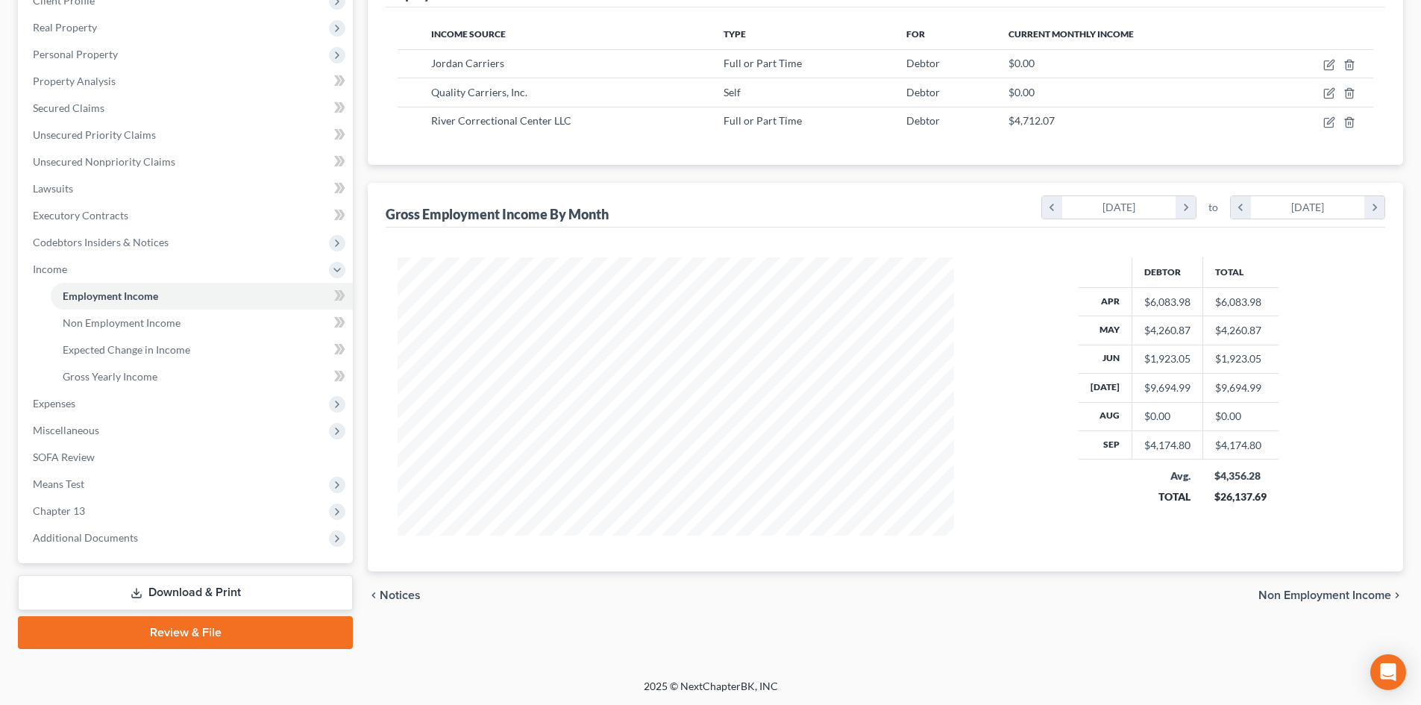
scroll to position [222, 0]
click at [107, 371] on span "Gross Yearly Income" at bounding box center [110, 375] width 95 height 13
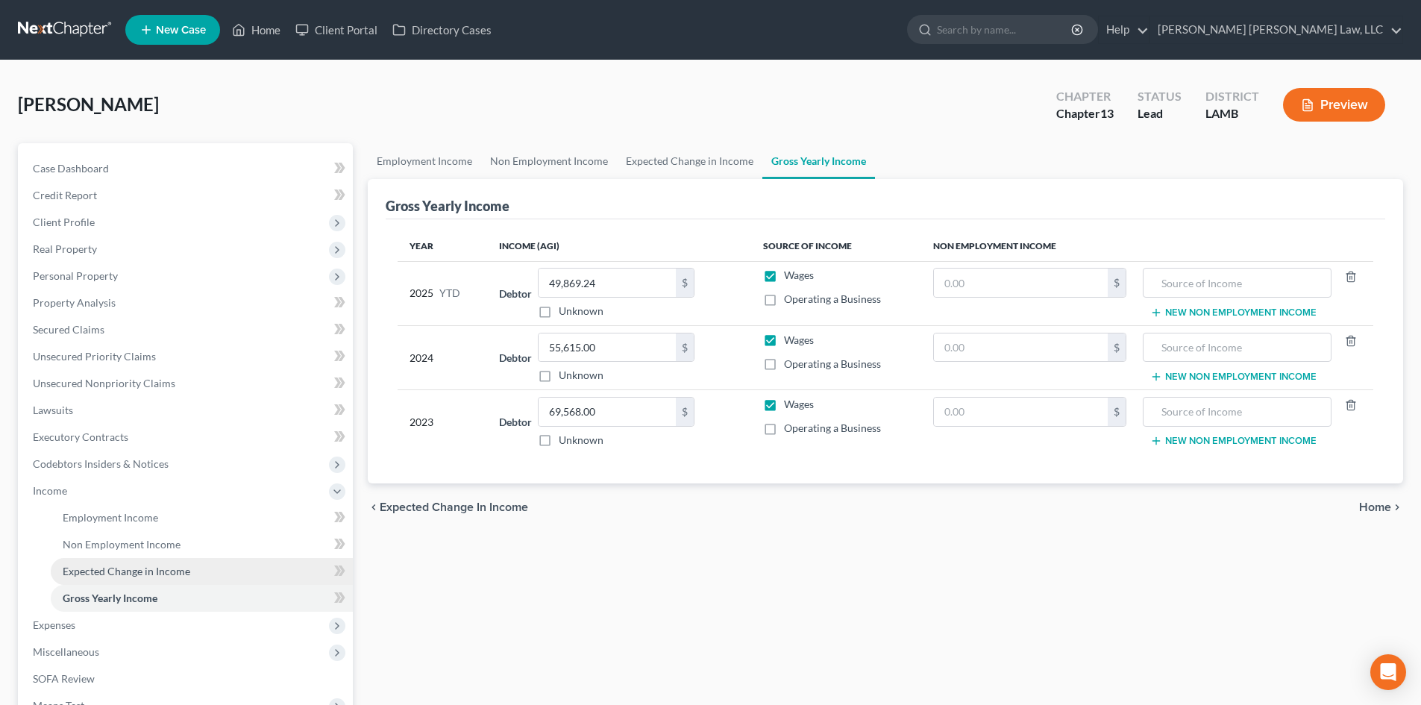
click at [475, 631] on div "Employment Income Non Employment Income Expected Change in Income Gross Yearly …" at bounding box center [885, 506] width 1050 height 727
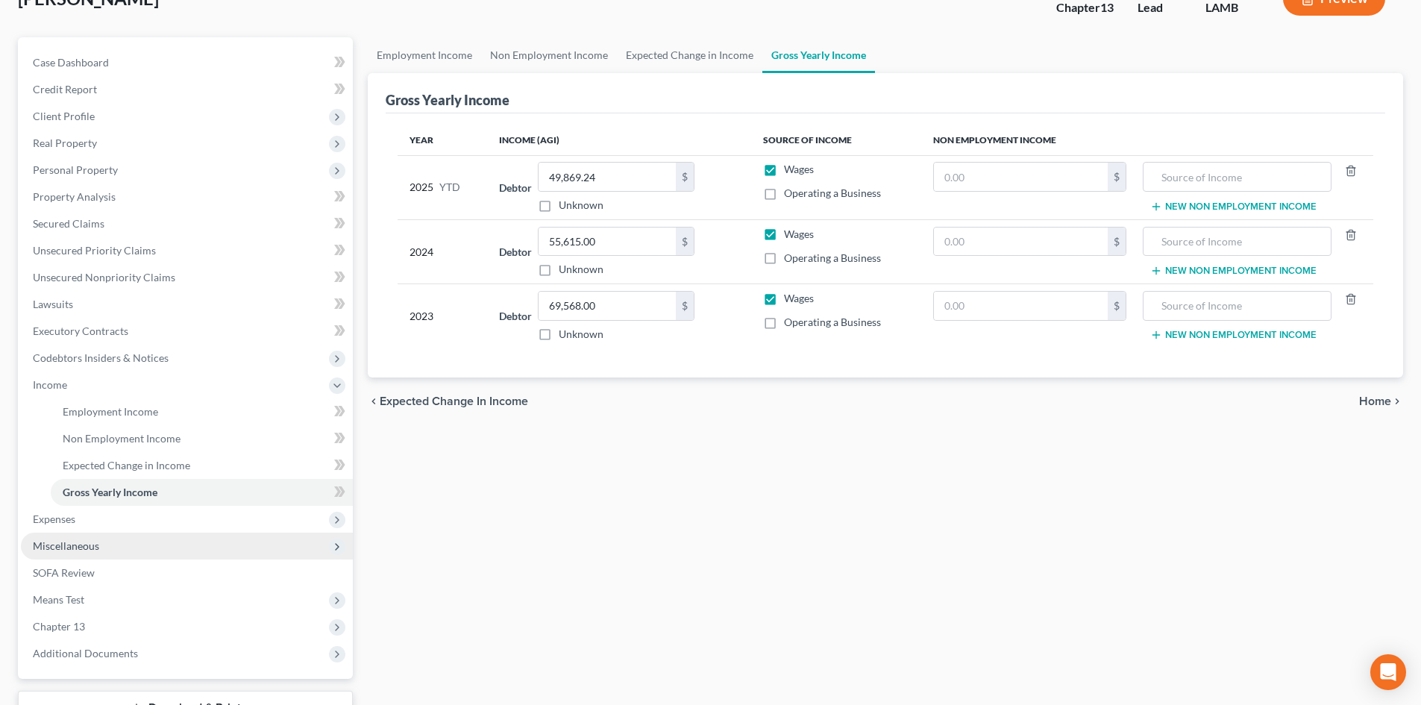
scroll to position [222, 0]
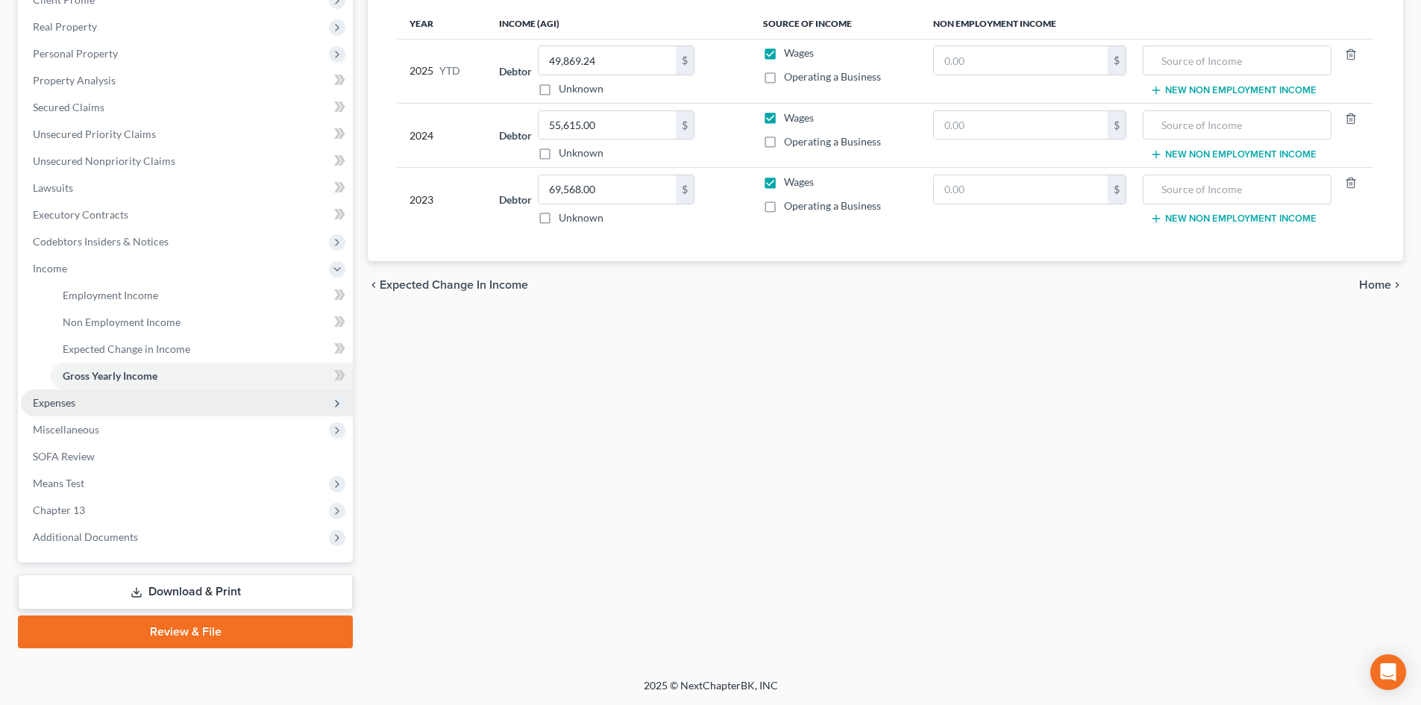
click at [146, 410] on span "Expenses" at bounding box center [187, 402] width 332 height 27
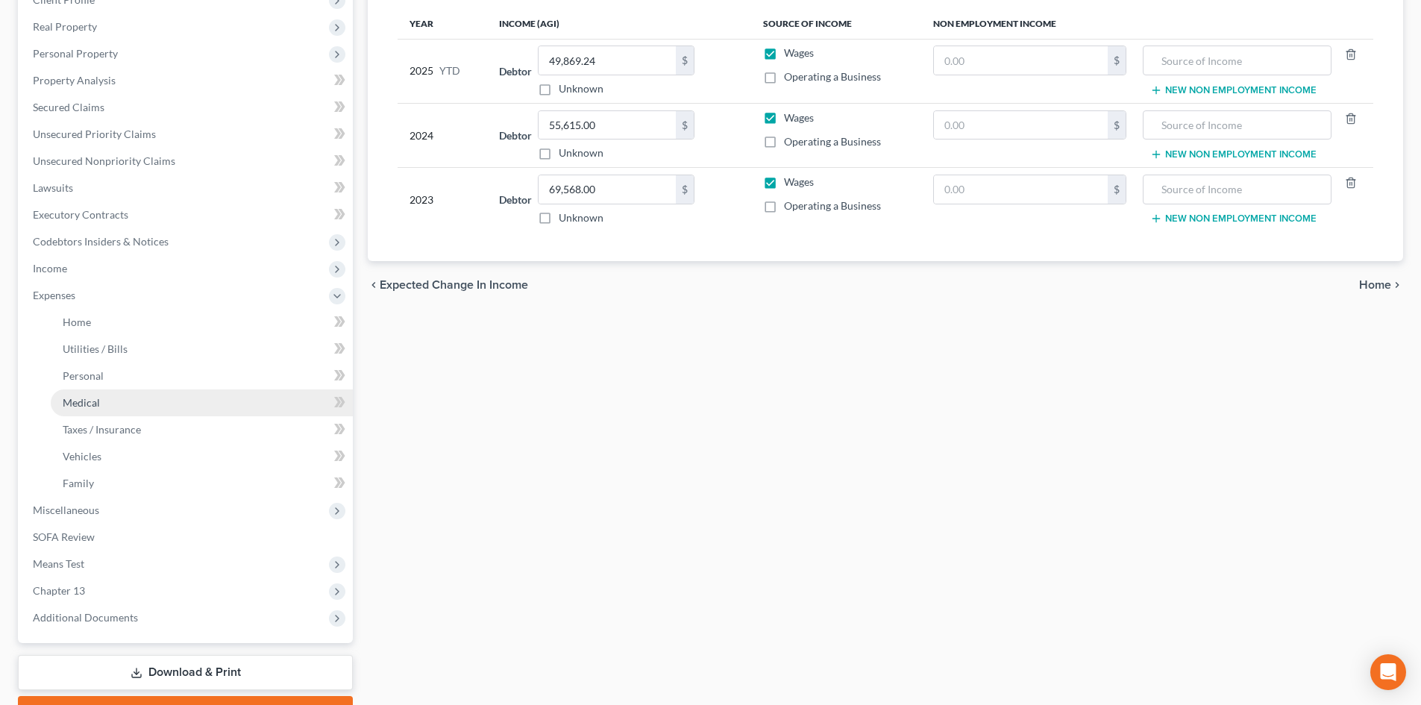
click at [169, 412] on link "Medical" at bounding box center [202, 402] width 302 height 27
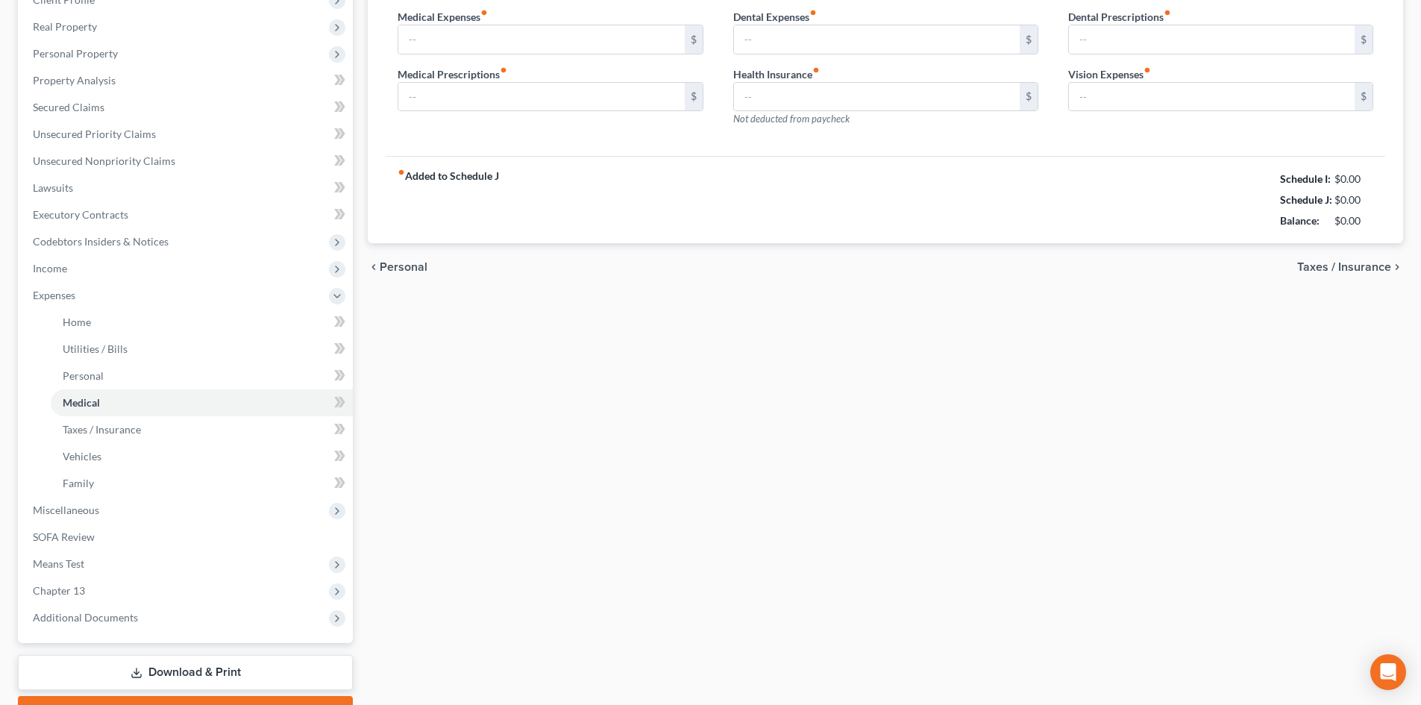
scroll to position [37, 0]
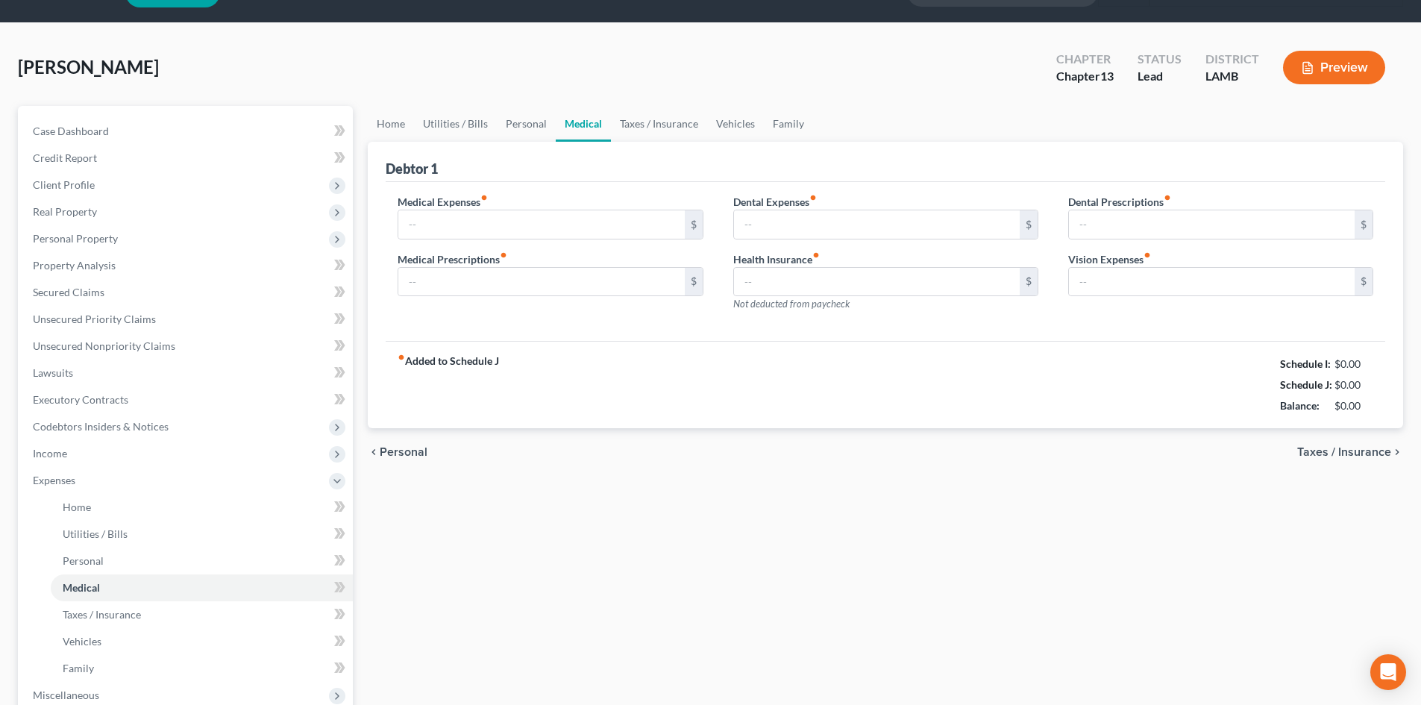
type input "0.00"
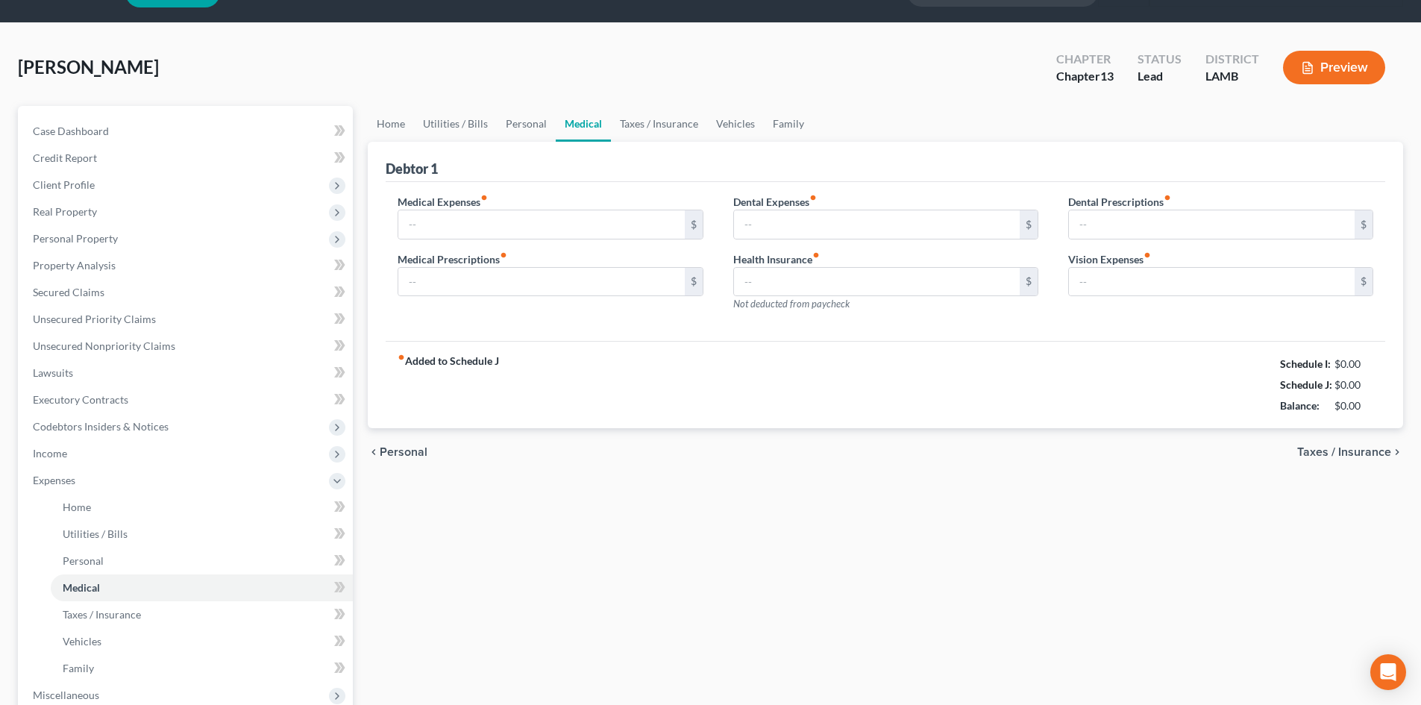
type input "0.00"
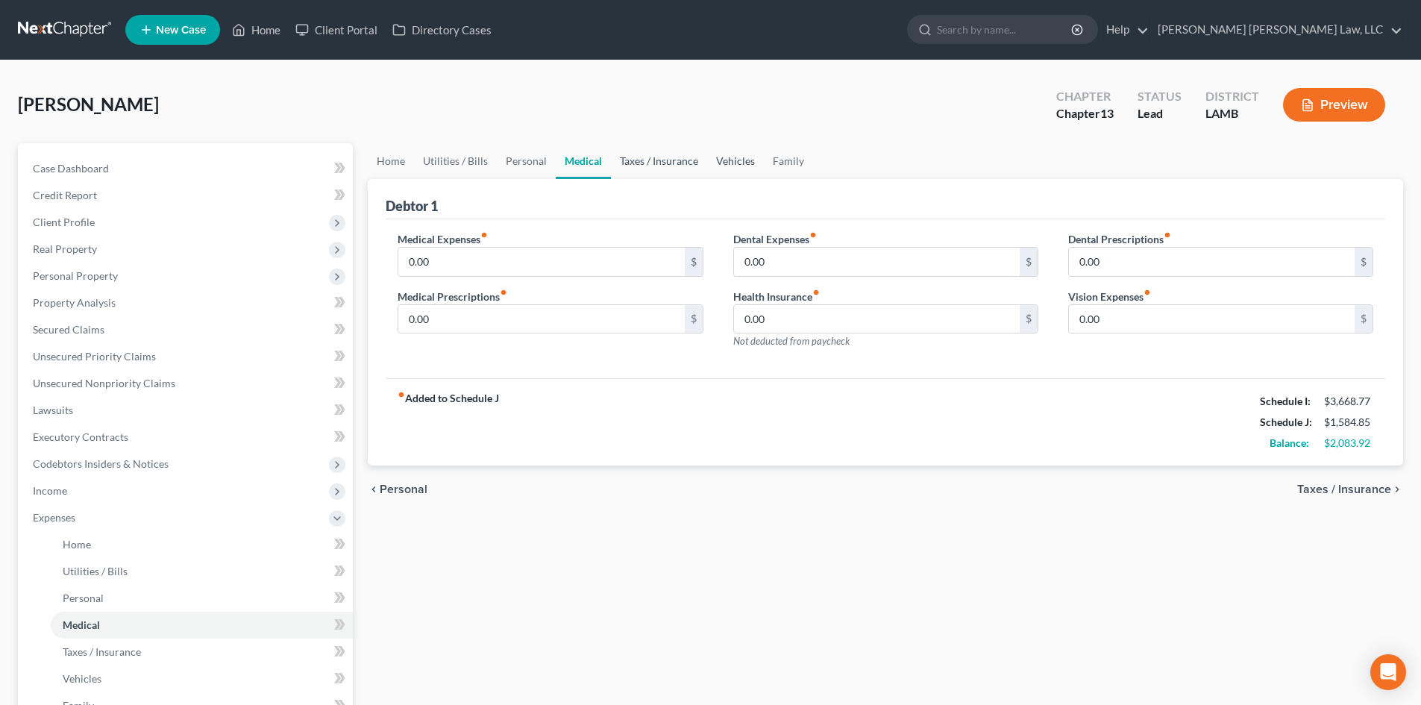
click at [720, 161] on link "Vehicles" at bounding box center [735, 161] width 57 height 36
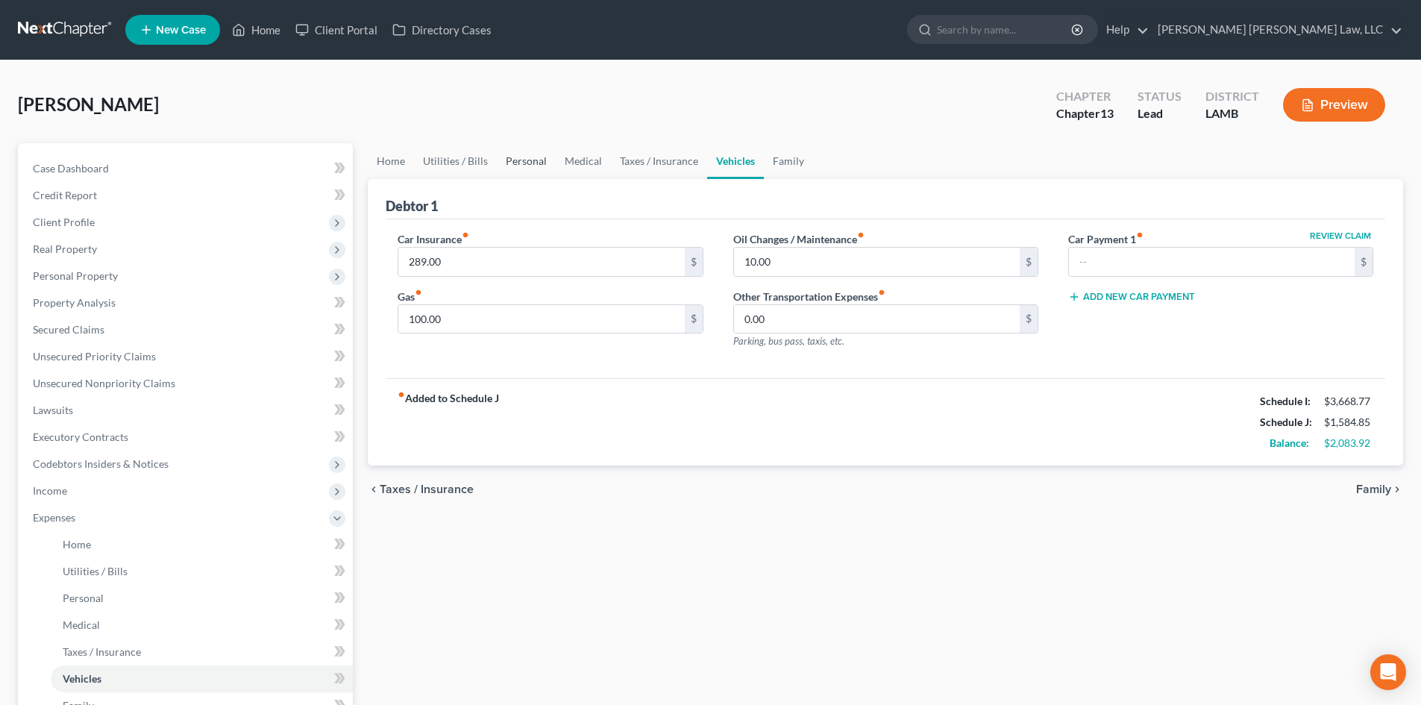
click at [521, 161] on link "Personal" at bounding box center [526, 161] width 59 height 36
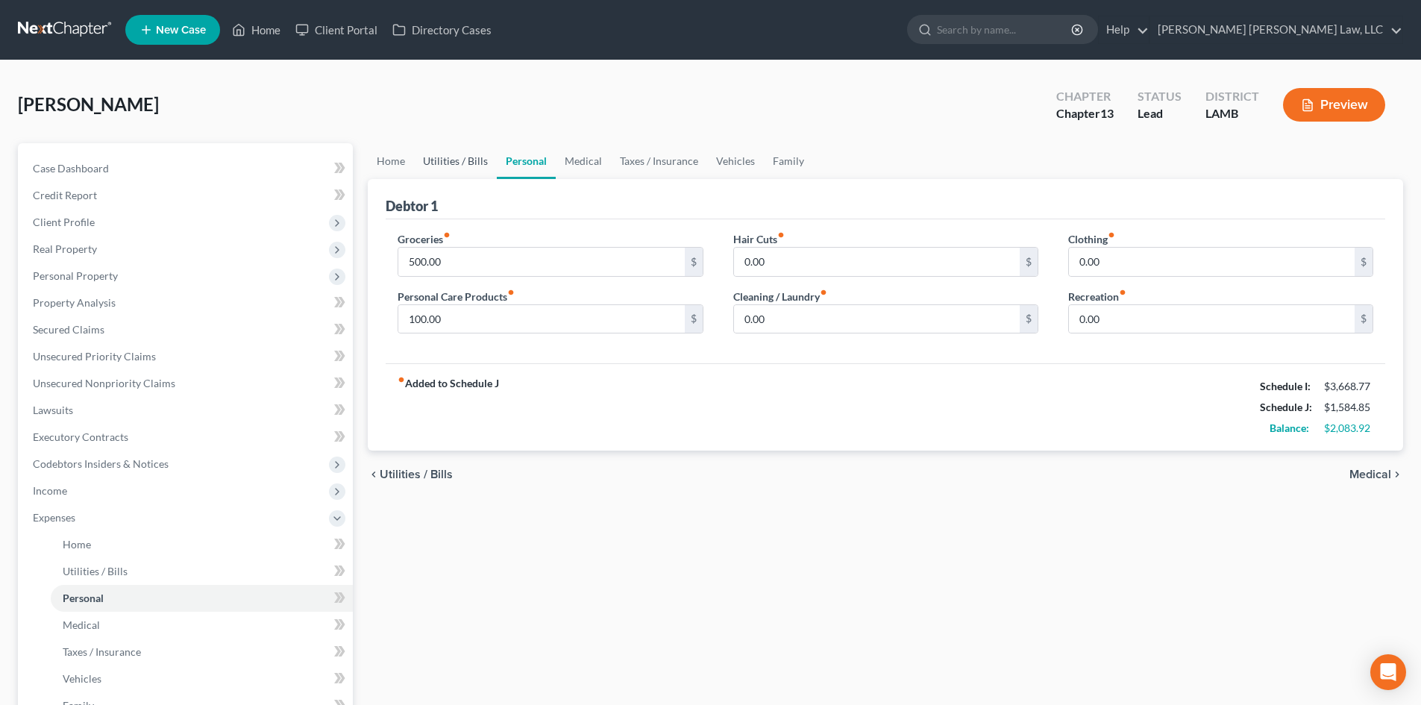
click at [436, 157] on link "Utilities / Bills" at bounding box center [455, 161] width 83 height 36
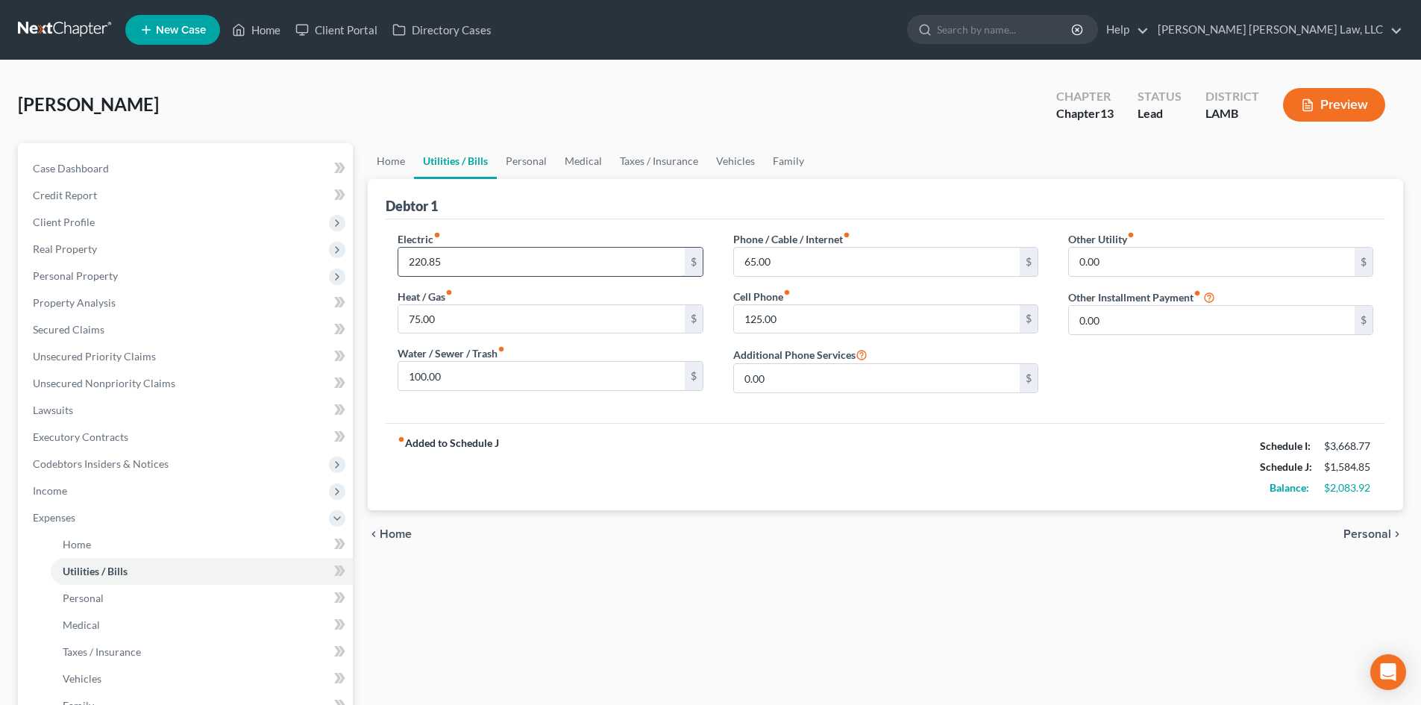
click at [502, 262] on input "220.85" at bounding box center [541, 262] width 286 height 28
type input "170.77"
click at [788, 314] on input "125.00" at bounding box center [877, 319] width 286 height 28
type input "100.00"
click at [801, 445] on div "fiber_manual_record Added to Schedule J Schedule I: $3,668.77 Schedule J: $1,50…" at bounding box center [885, 466] width 999 height 87
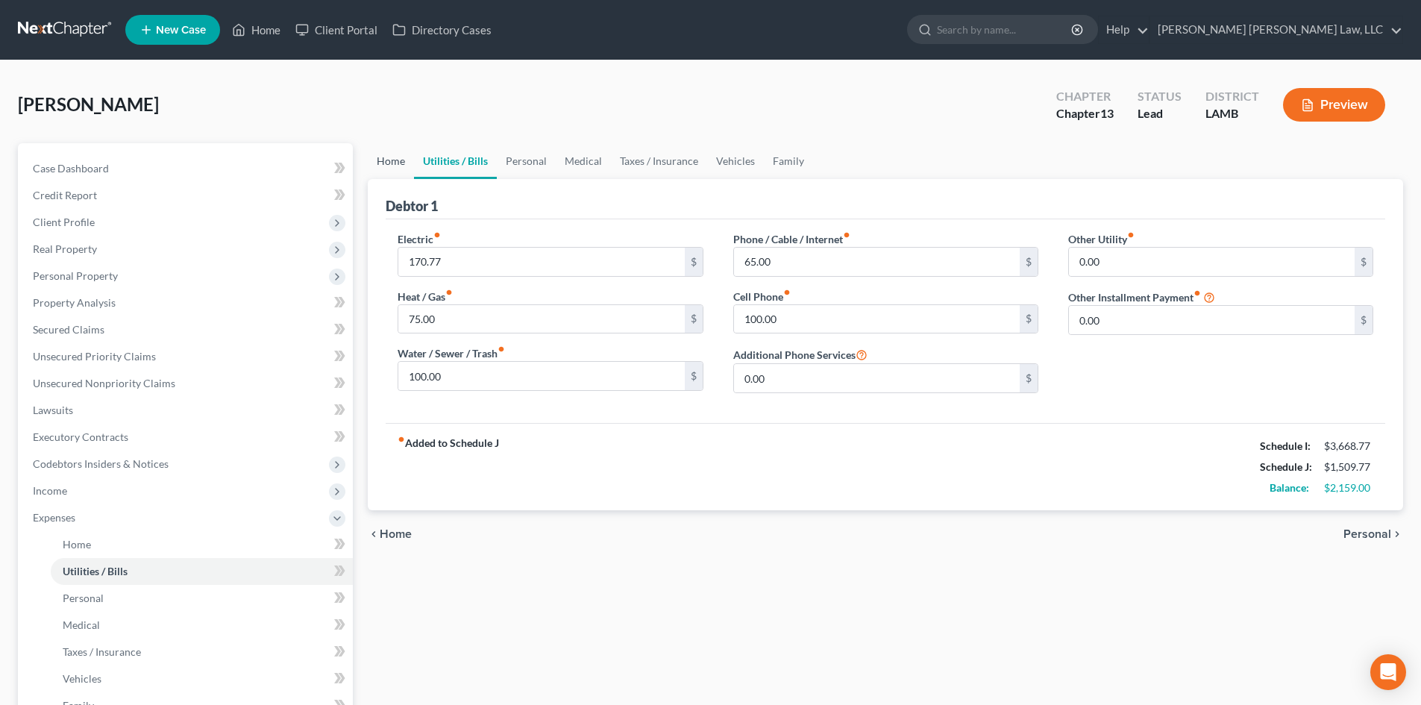
drag, startPoint x: 406, startPoint y: 178, endPoint x: 414, endPoint y: 176, distance: 7.6
click at [406, 178] on link "Home" at bounding box center [391, 161] width 46 height 36
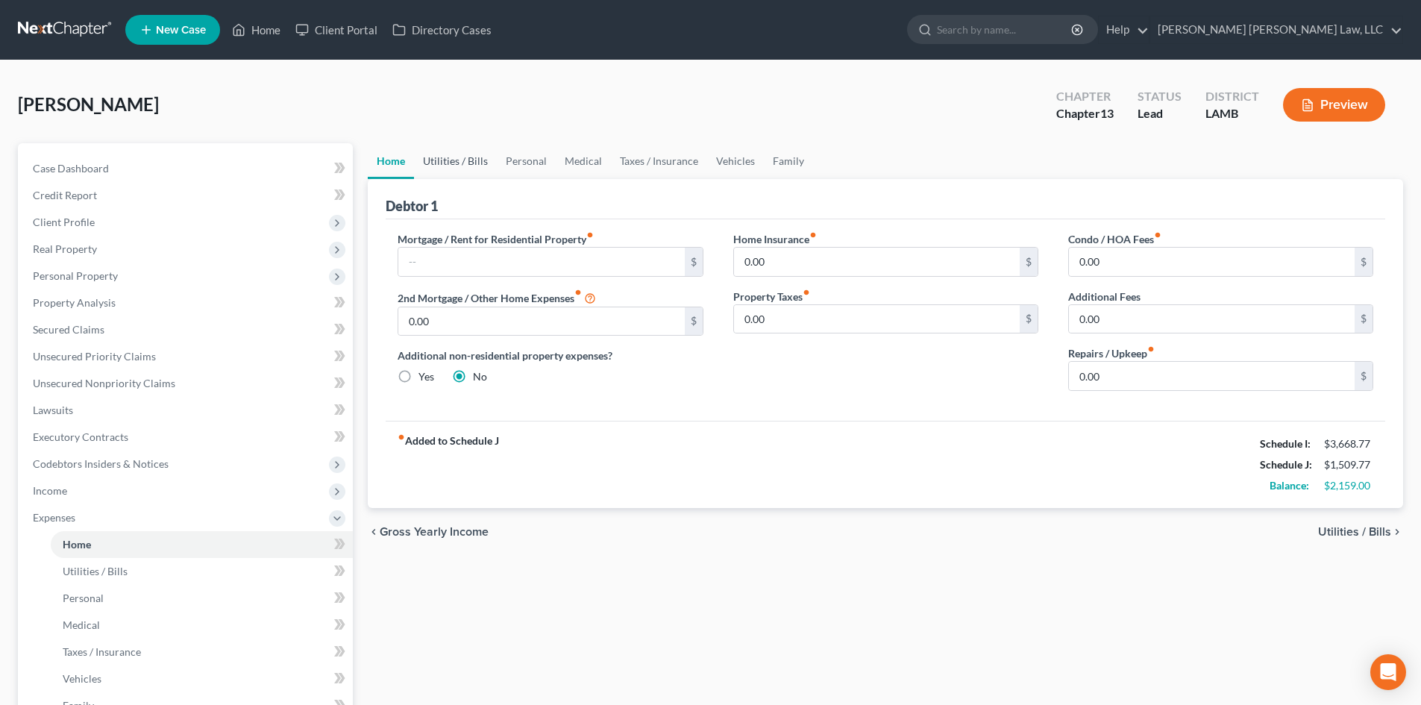
click at [445, 168] on link "Utilities / Bills" at bounding box center [455, 161] width 83 height 36
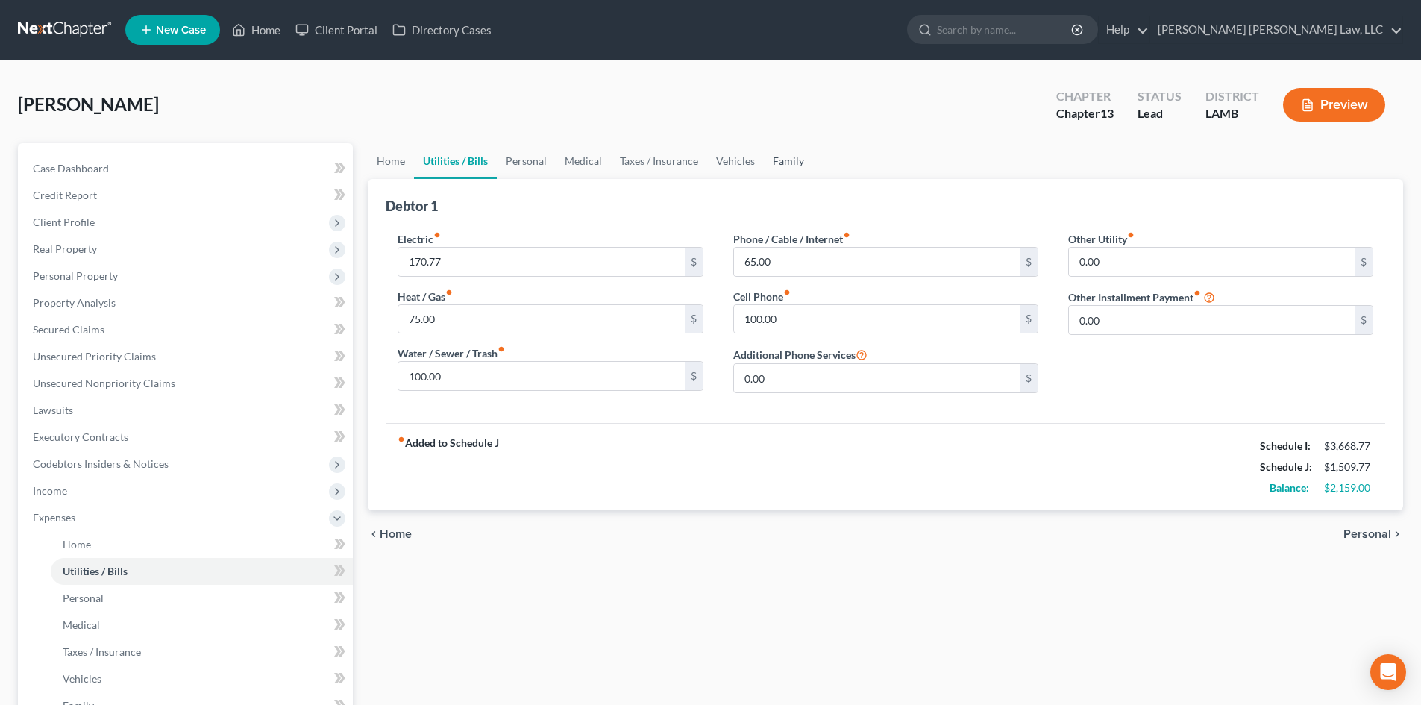
click at [800, 163] on link "Family" at bounding box center [788, 161] width 49 height 36
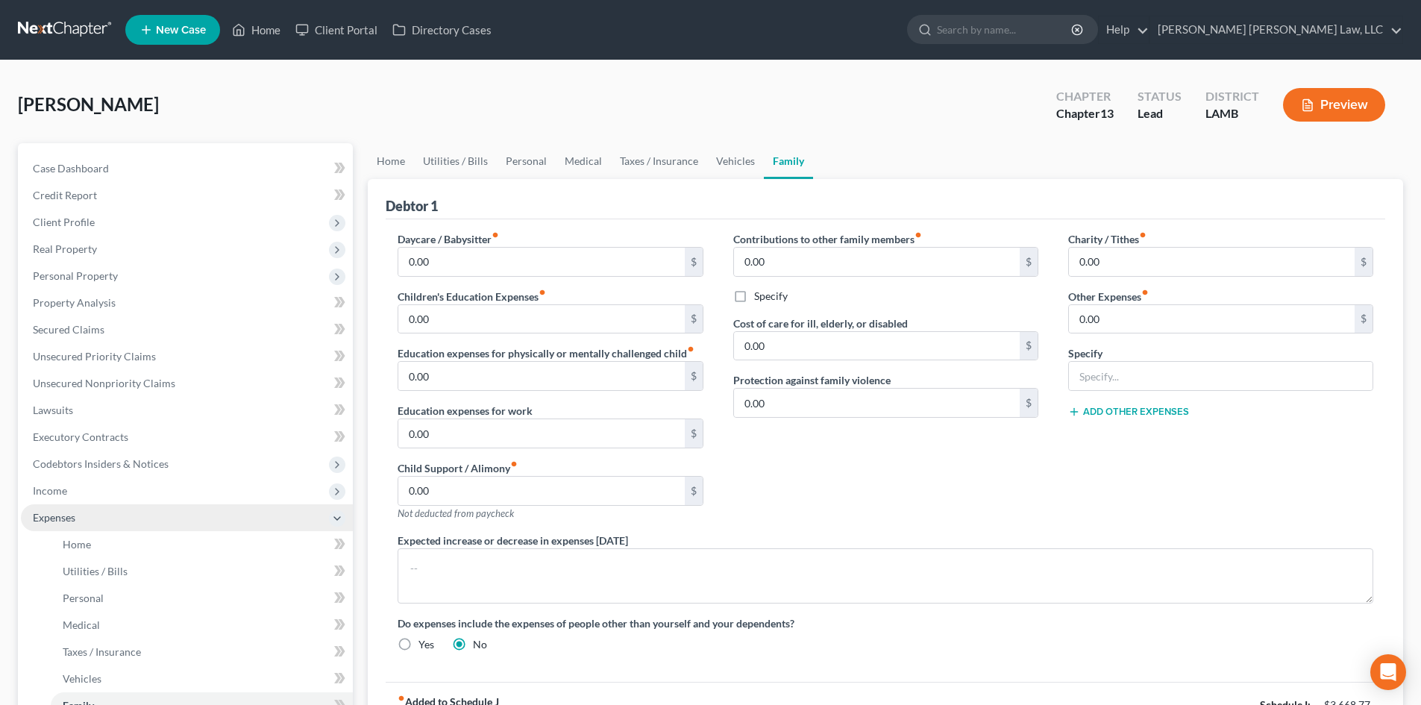
drag, startPoint x: 198, startPoint y: 495, endPoint x: 189, endPoint y: 509, distance: 16.4
click at [198, 495] on span "Income" at bounding box center [187, 490] width 332 height 27
drag, startPoint x: 183, startPoint y: 517, endPoint x: 196, endPoint y: 506, distance: 16.4
click at [183, 517] on link "Employment Income" at bounding box center [202, 517] width 302 height 27
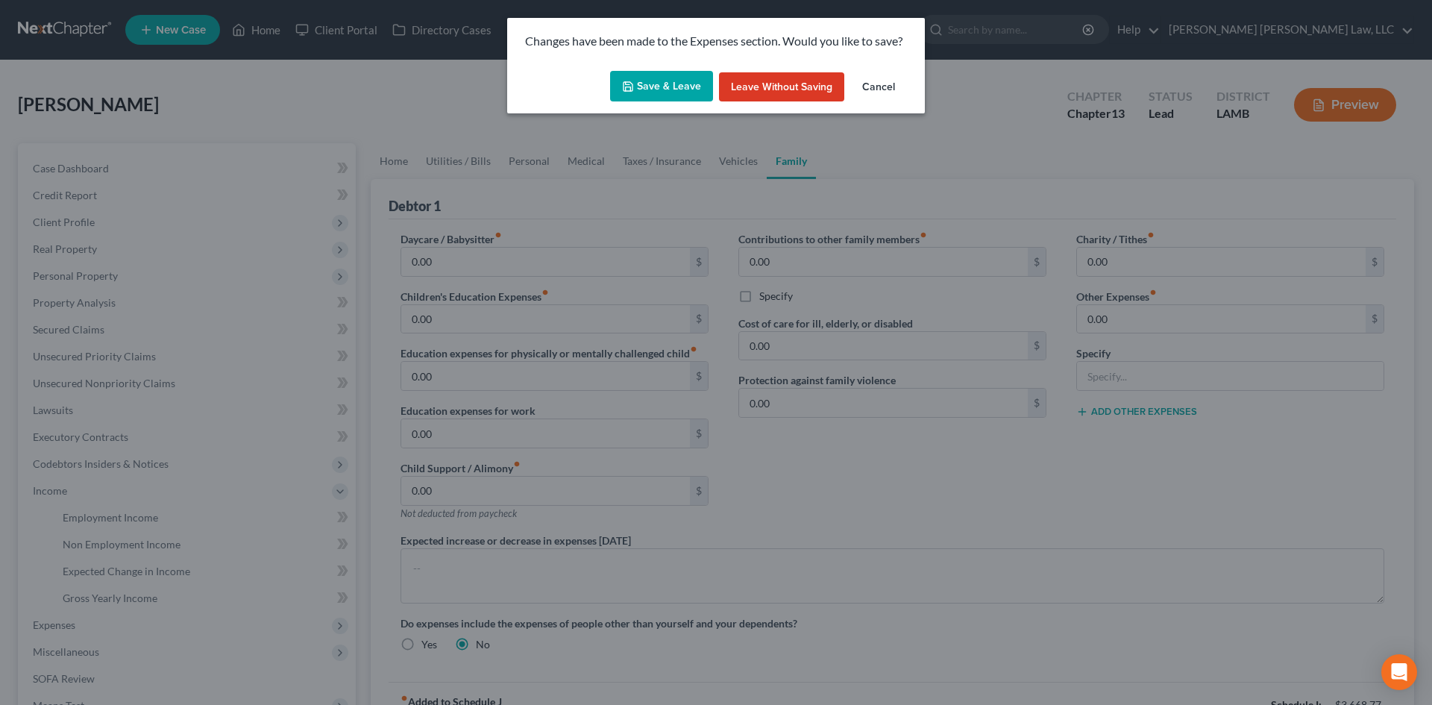
click at [679, 91] on button "Save & Leave" at bounding box center [661, 86] width 103 height 31
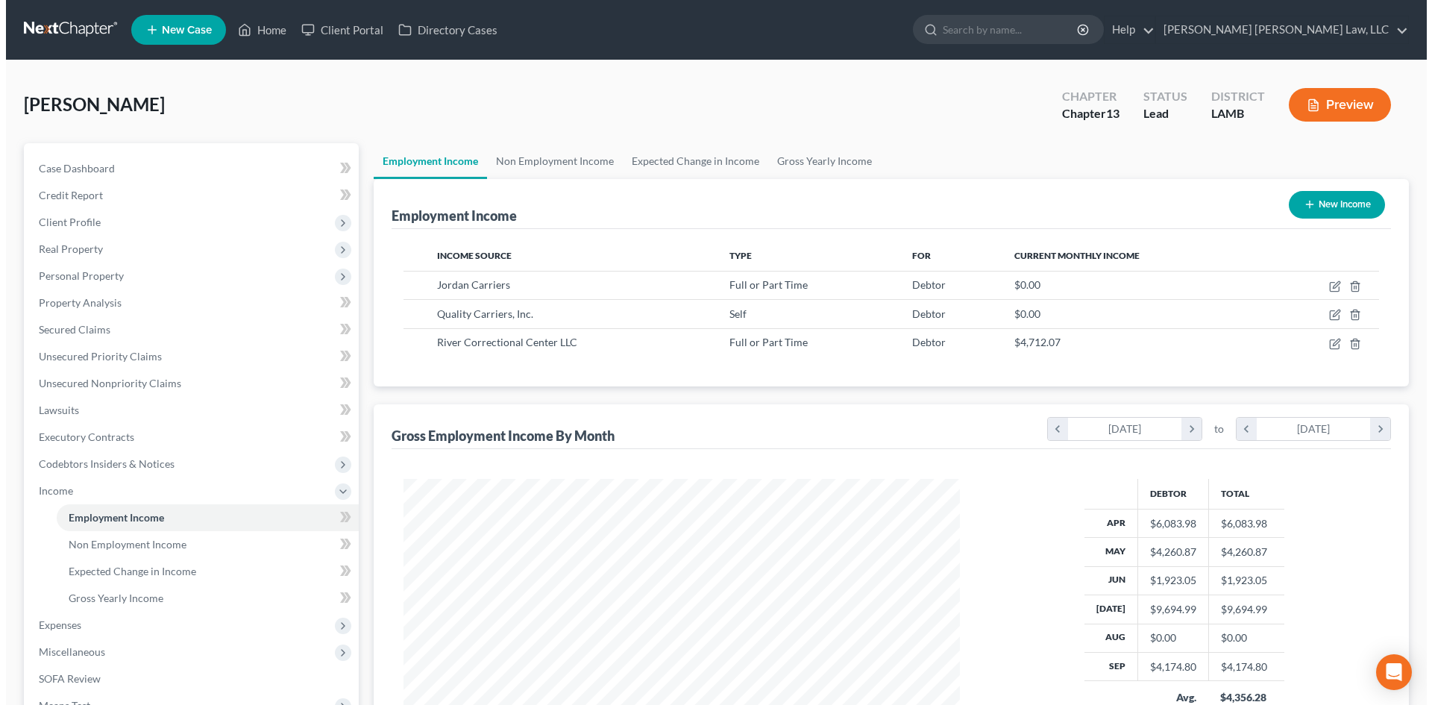
scroll to position [278, 586]
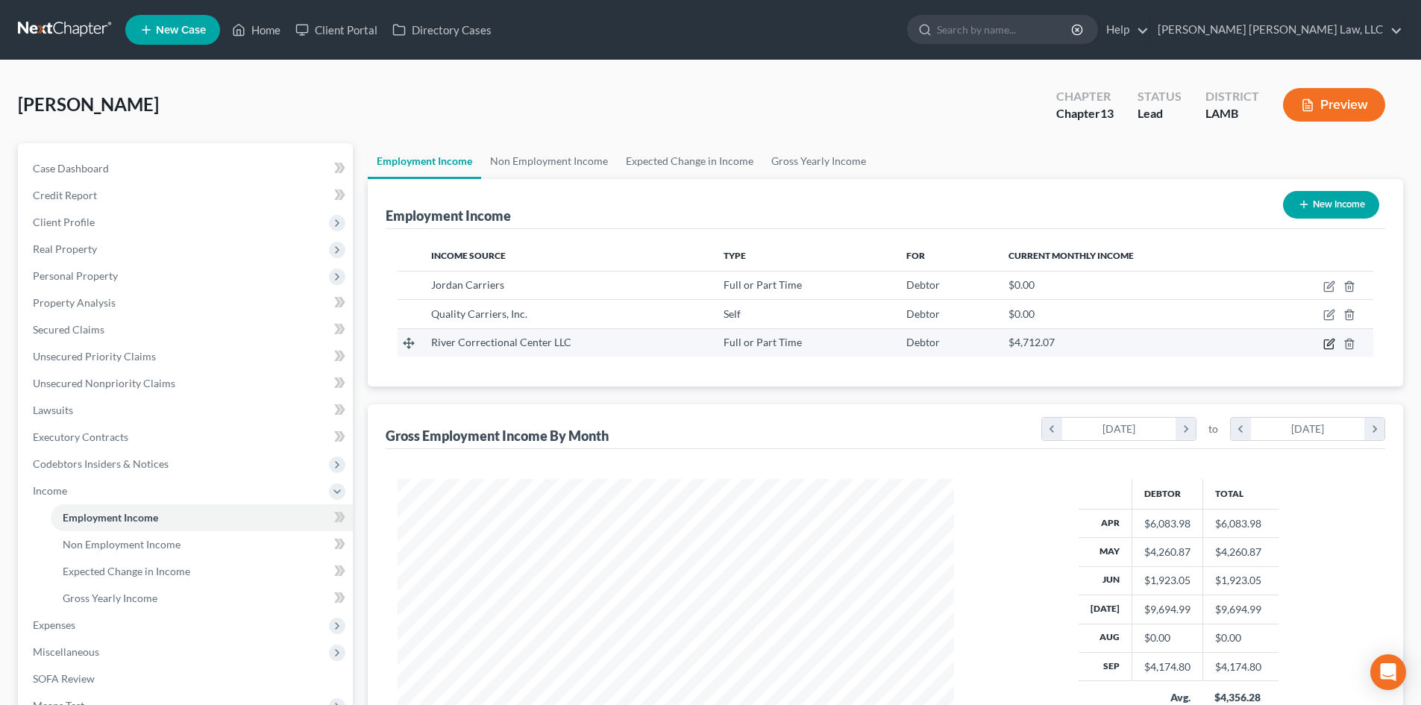
click at [1331, 345] on icon "button" at bounding box center [1329, 344] width 12 height 12
select select "0"
select select "19"
select select "2"
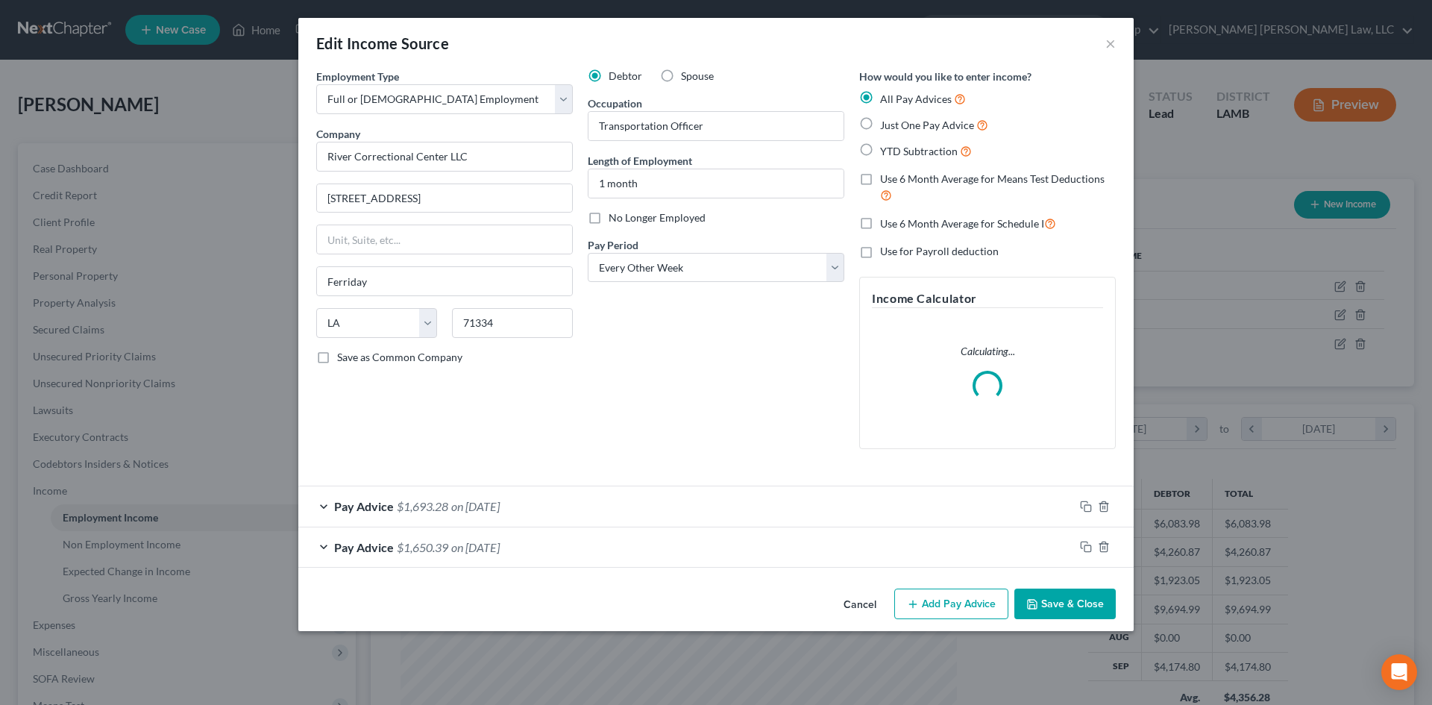
scroll to position [280, 591]
click at [955, 602] on button "Add Pay Advice" at bounding box center [951, 603] width 114 height 31
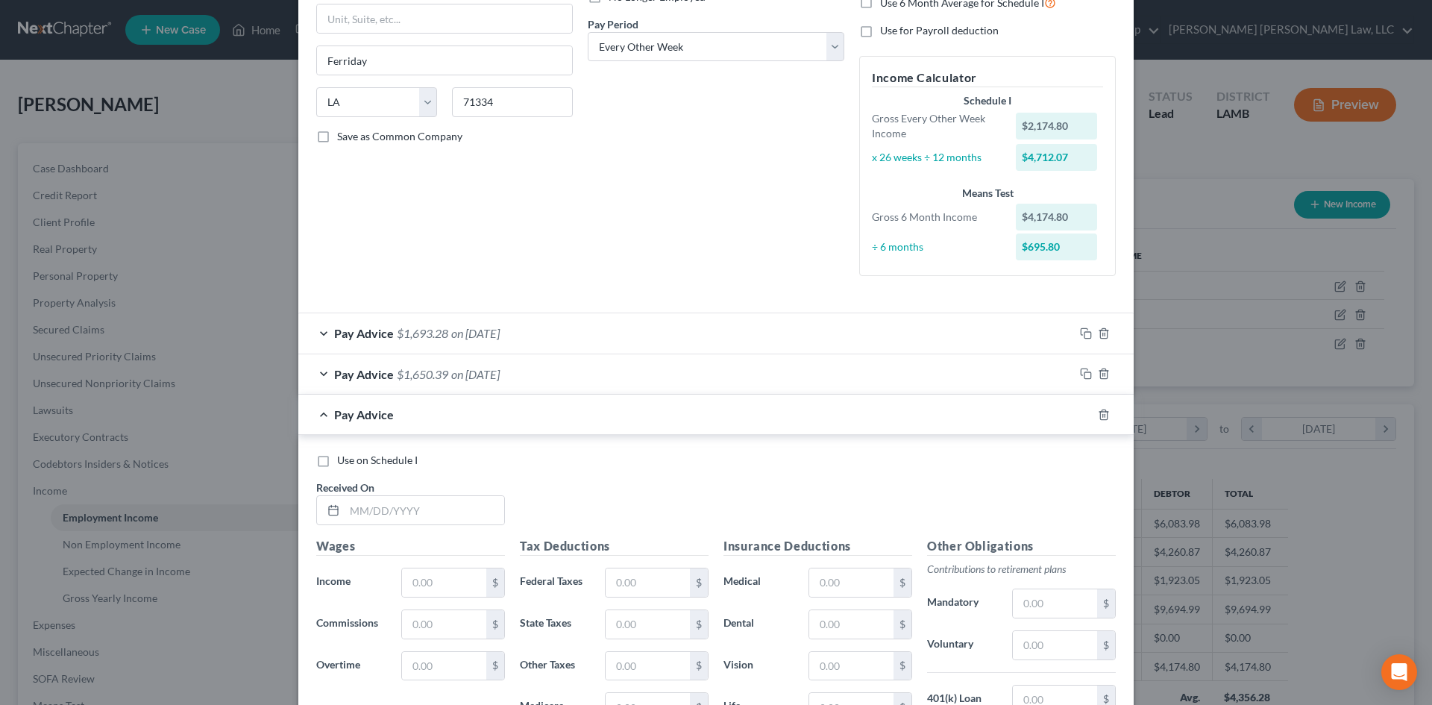
scroll to position [224, 0]
click at [448, 513] on input "text" at bounding box center [425, 507] width 160 height 28
type input "[DATE]"
drag, startPoint x: 438, startPoint y: 573, endPoint x: 438, endPoint y: 600, distance: 26.8
click at [438, 573] on input "text" at bounding box center [444, 579] width 84 height 28
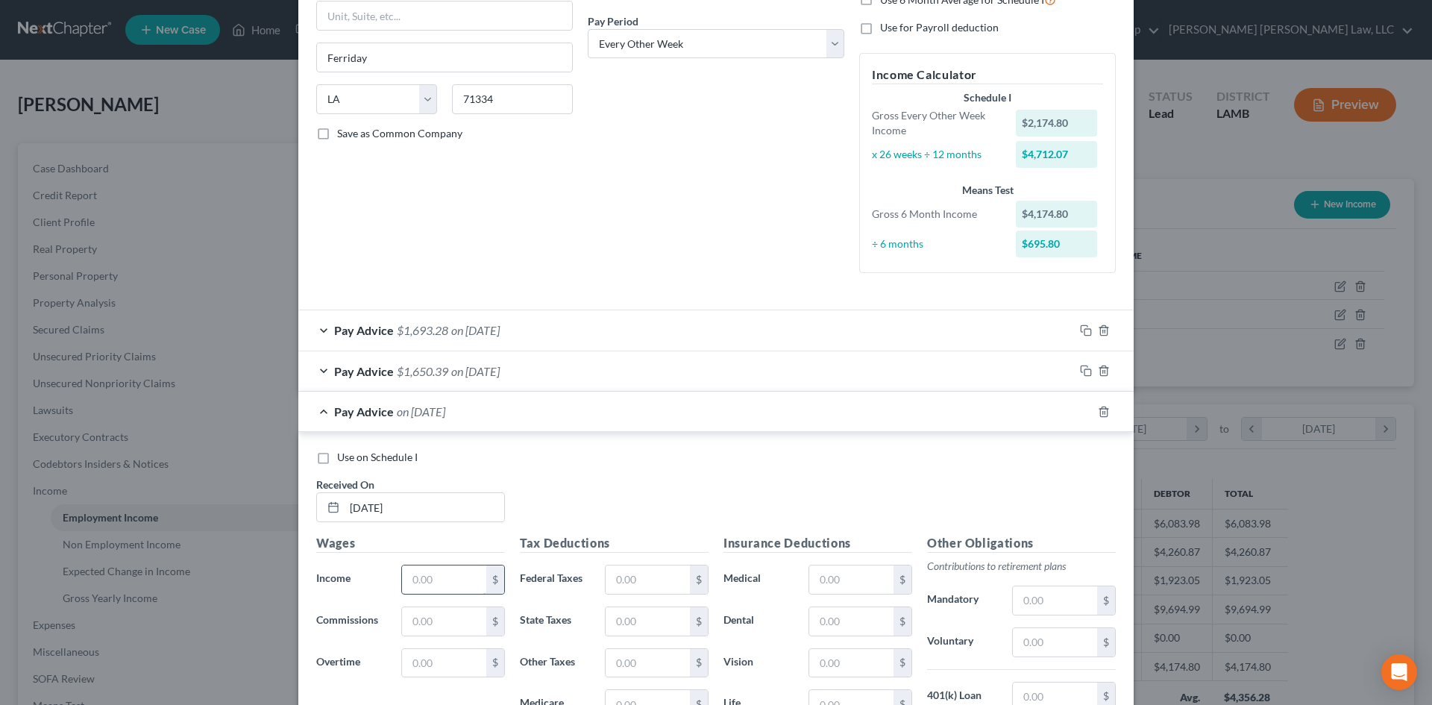
click at [424, 579] on input "text" at bounding box center [444, 579] width 84 height 28
type input "4,554.38"
click at [668, 579] on input "text" at bounding box center [648, 579] width 84 height 28
type input "676.48"
click at [647, 618] on input "text" at bounding box center [648, 621] width 84 height 28
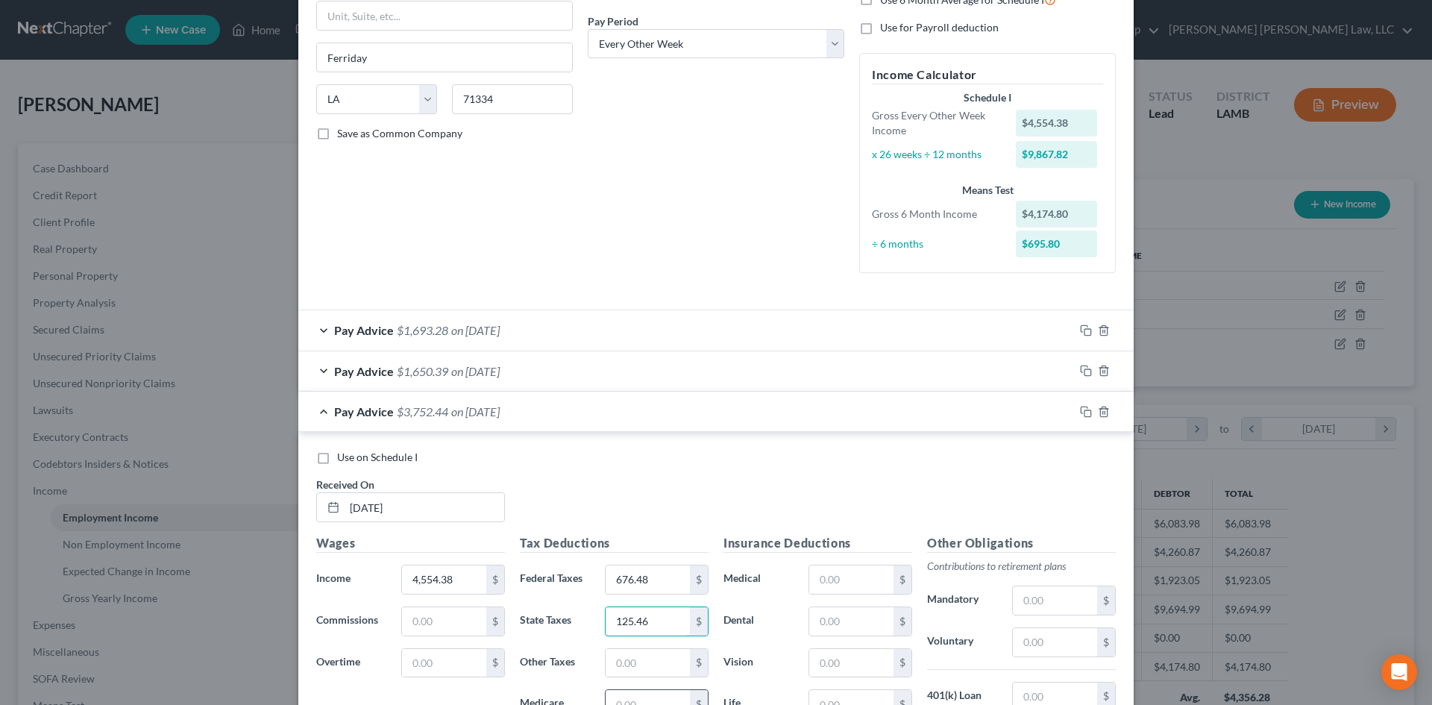
type input "125.46"
click at [647, 699] on input "text" at bounding box center [648, 704] width 84 height 28
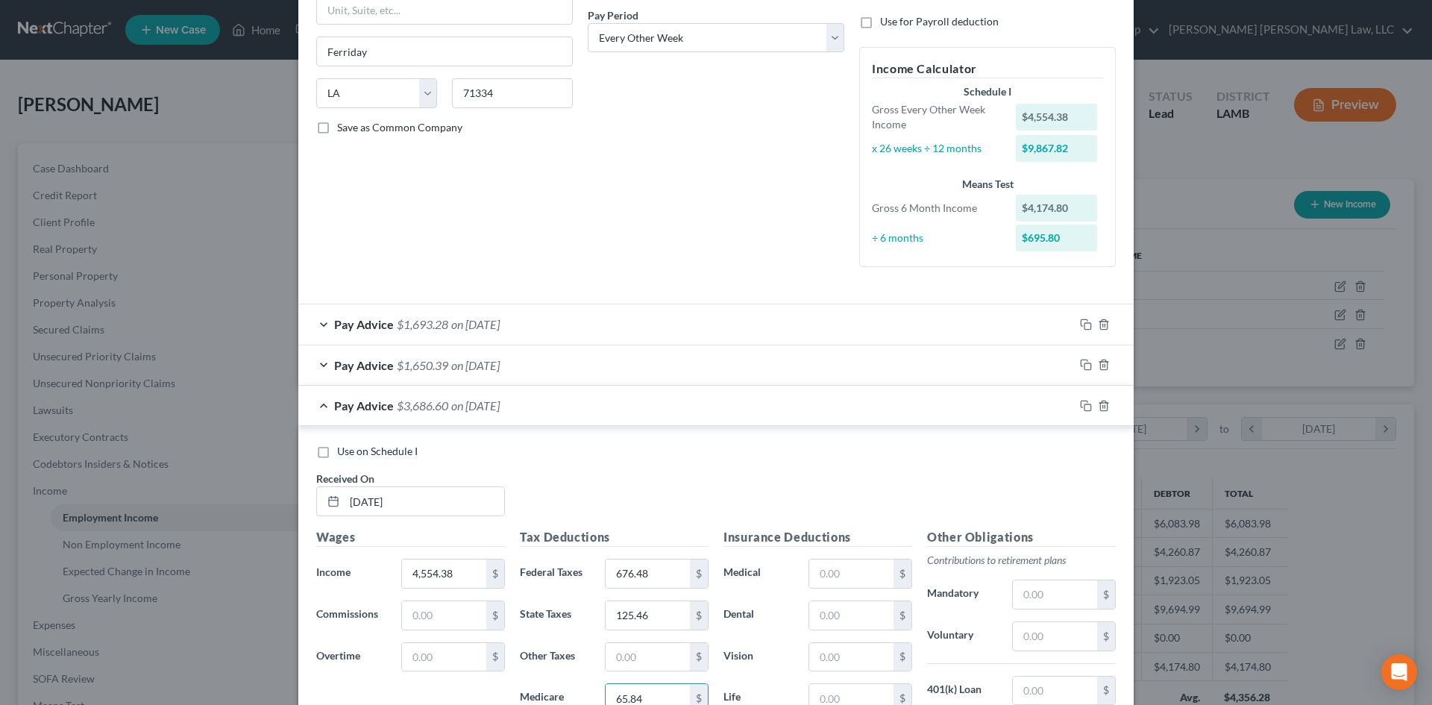
scroll to position [304, 0]
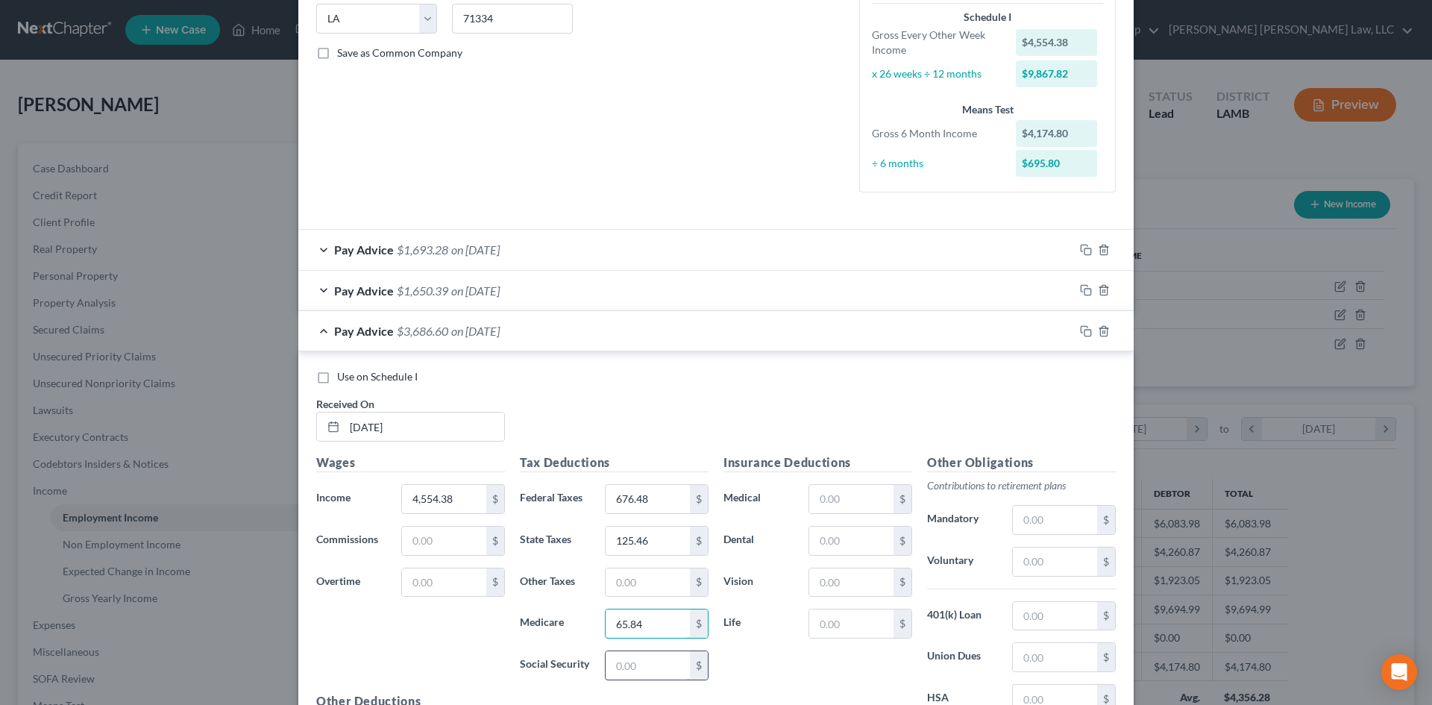
type input "65.84"
click at [648, 656] on input "text" at bounding box center [648, 665] width 84 height 28
type input "281.54"
click at [775, 647] on div "Insurance Deductions Medical $ Dental $ Vision $ Life $" at bounding box center [818, 610] width 204 height 314
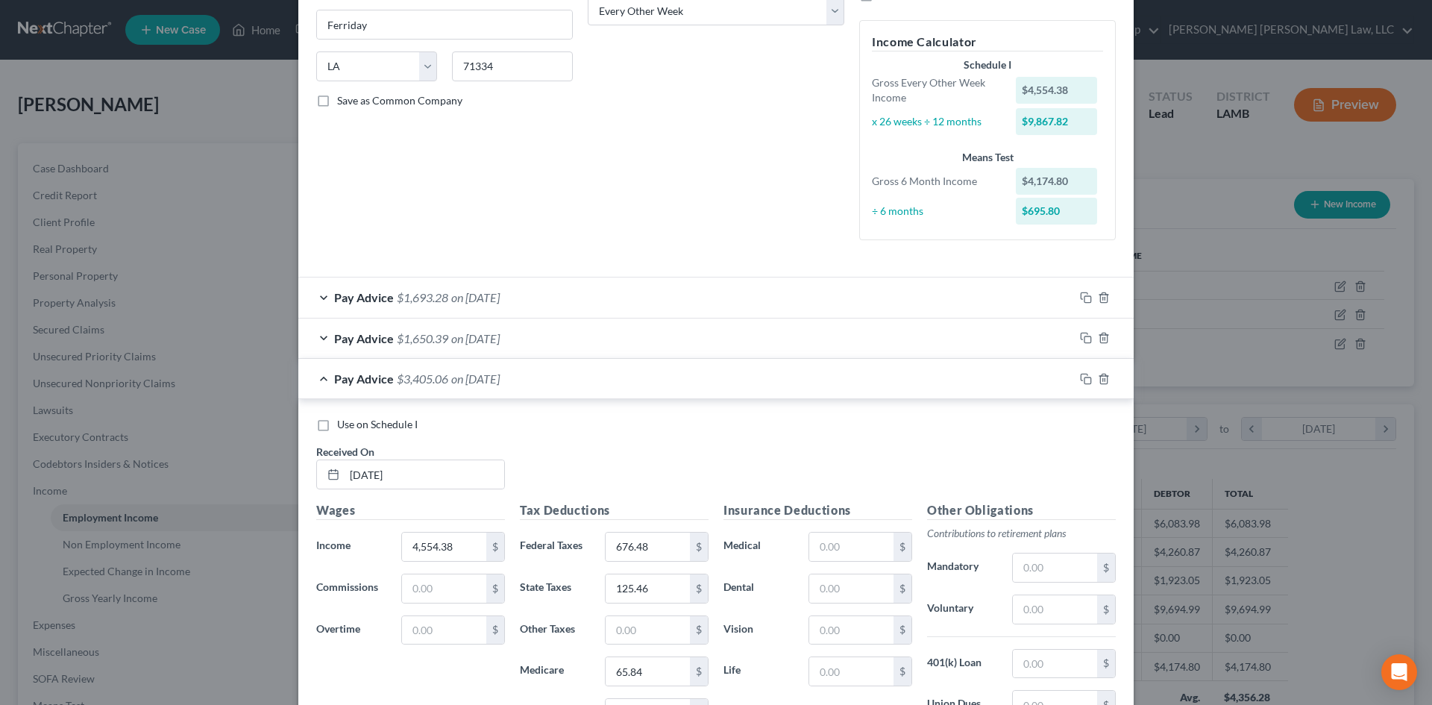
scroll to position [81, 0]
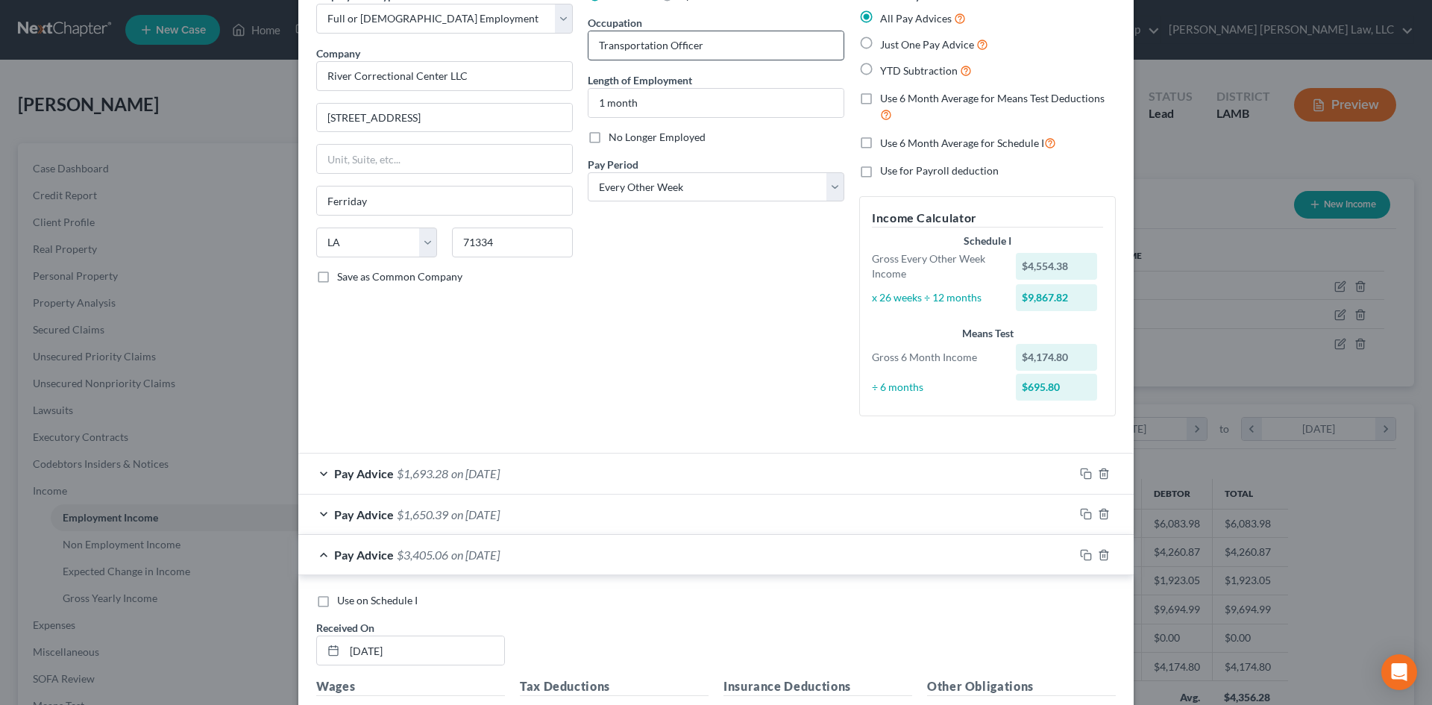
click at [999, 102] on div "How would you like to enter income? All Pay Advices Just One Pay Advice YTD Sub…" at bounding box center [987, 208] width 271 height 440
click at [484, 295] on div "Employment Type * Select Full or [DEMOGRAPHIC_DATA] Employment Self Employment …" at bounding box center [444, 208] width 271 height 440
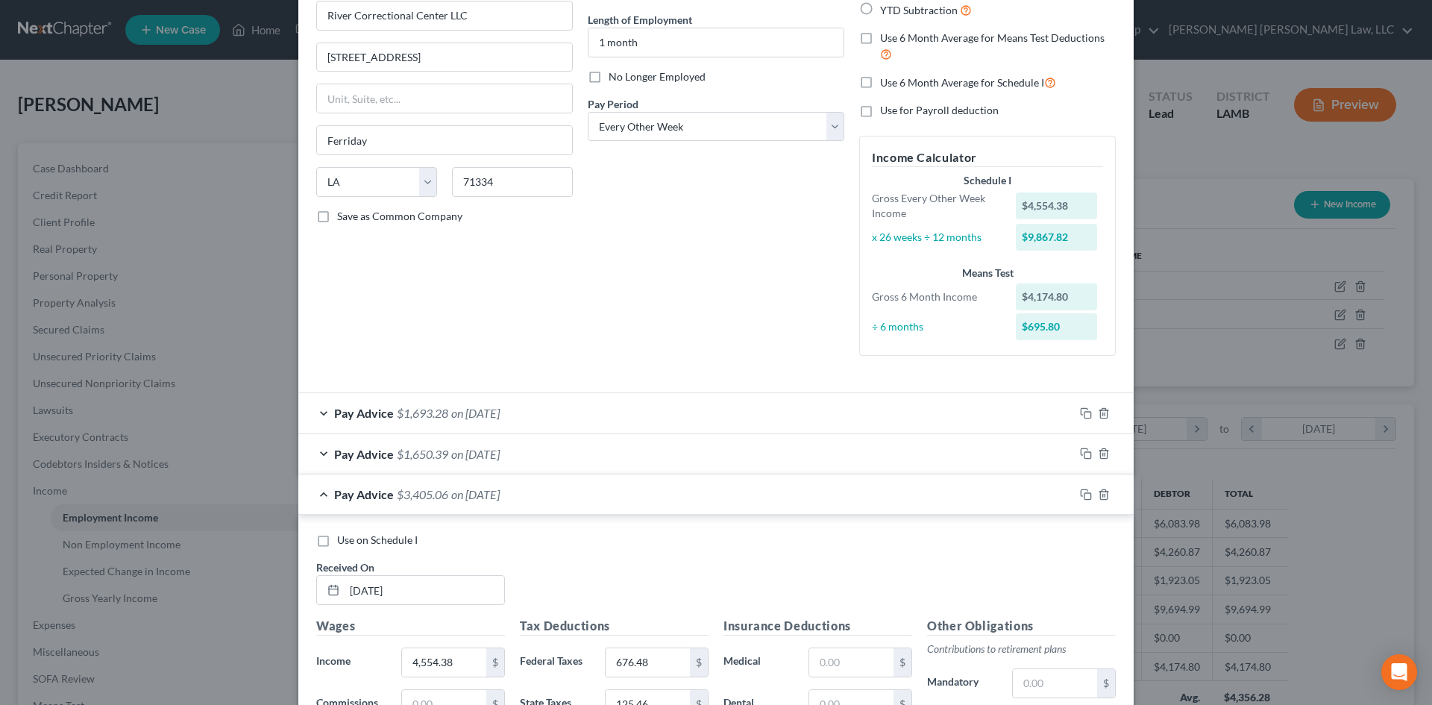
scroll to position [379, 0]
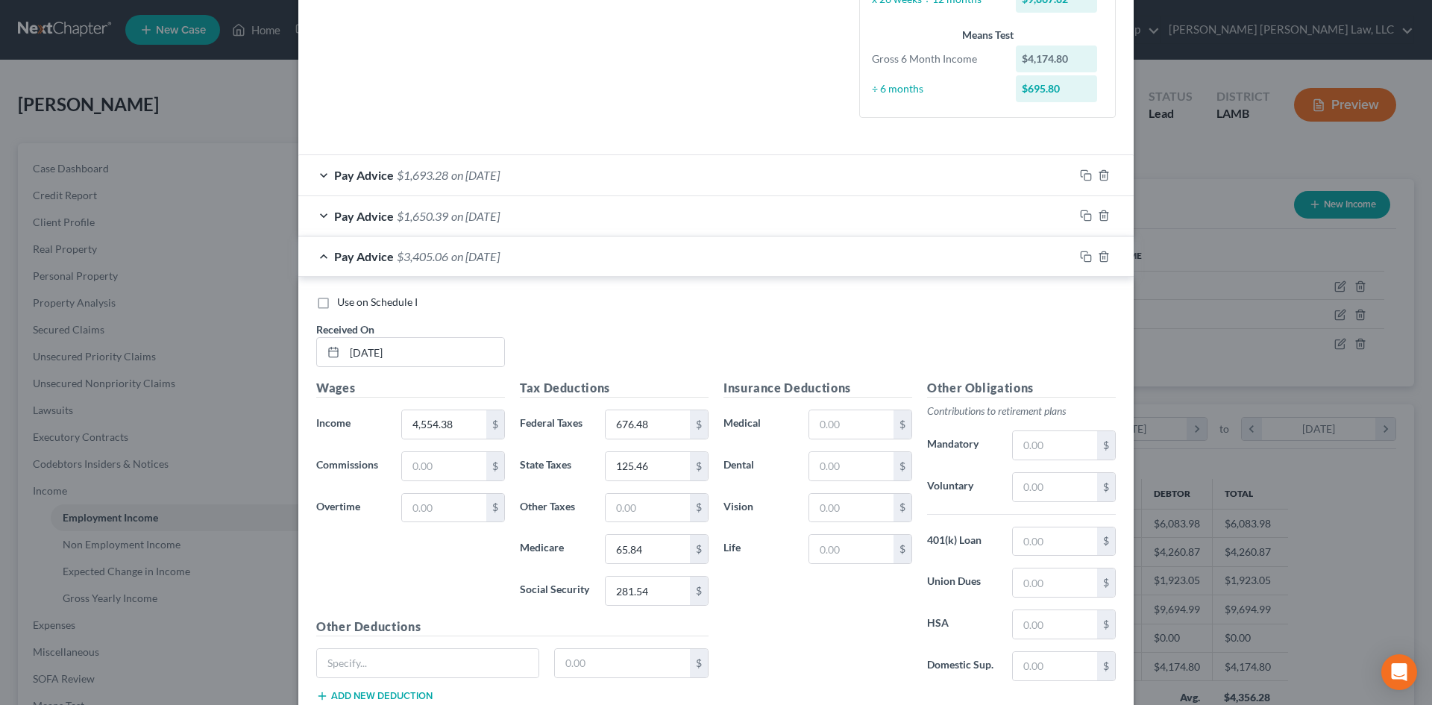
click at [720, 218] on div "Pay Advice $1,650.39 on [DATE]" at bounding box center [686, 216] width 776 height 40
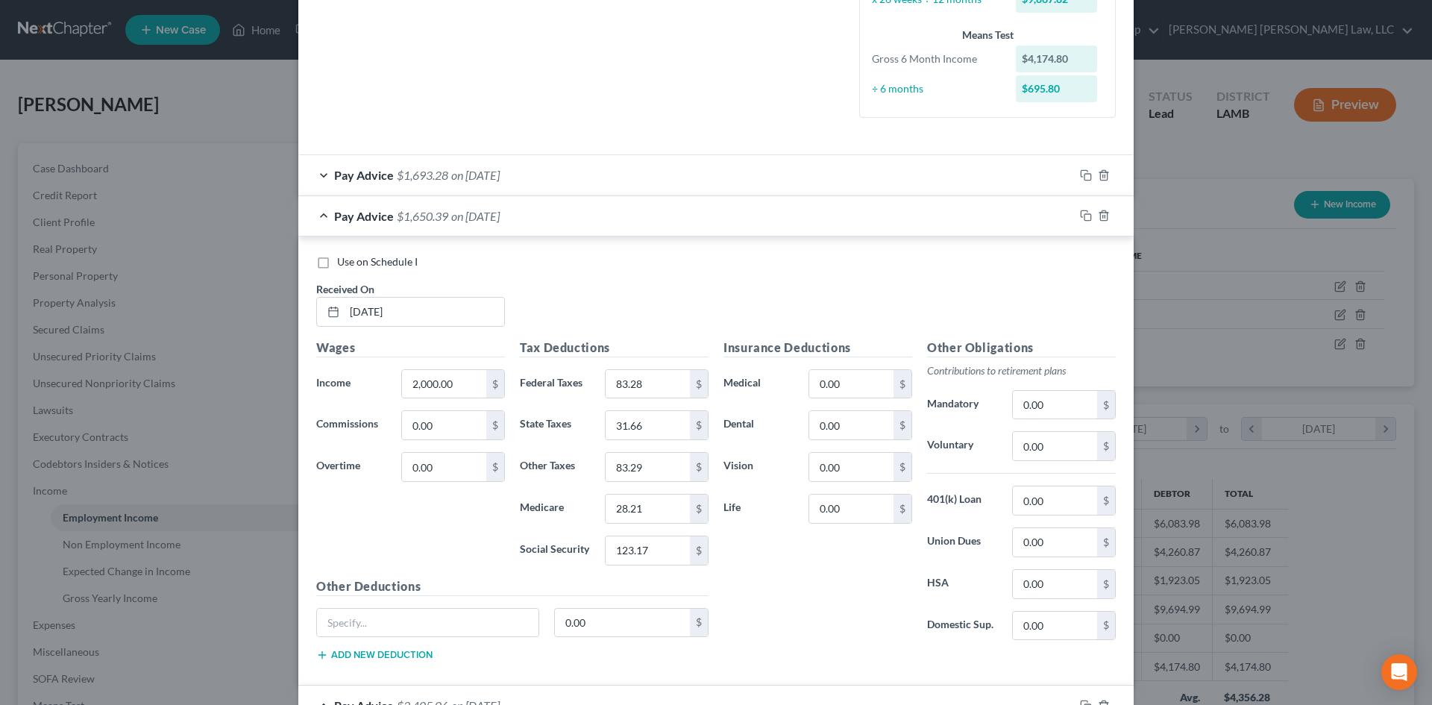
click at [746, 217] on div "Pay Advice $1,650.39 on [DATE]" at bounding box center [686, 216] width 776 height 40
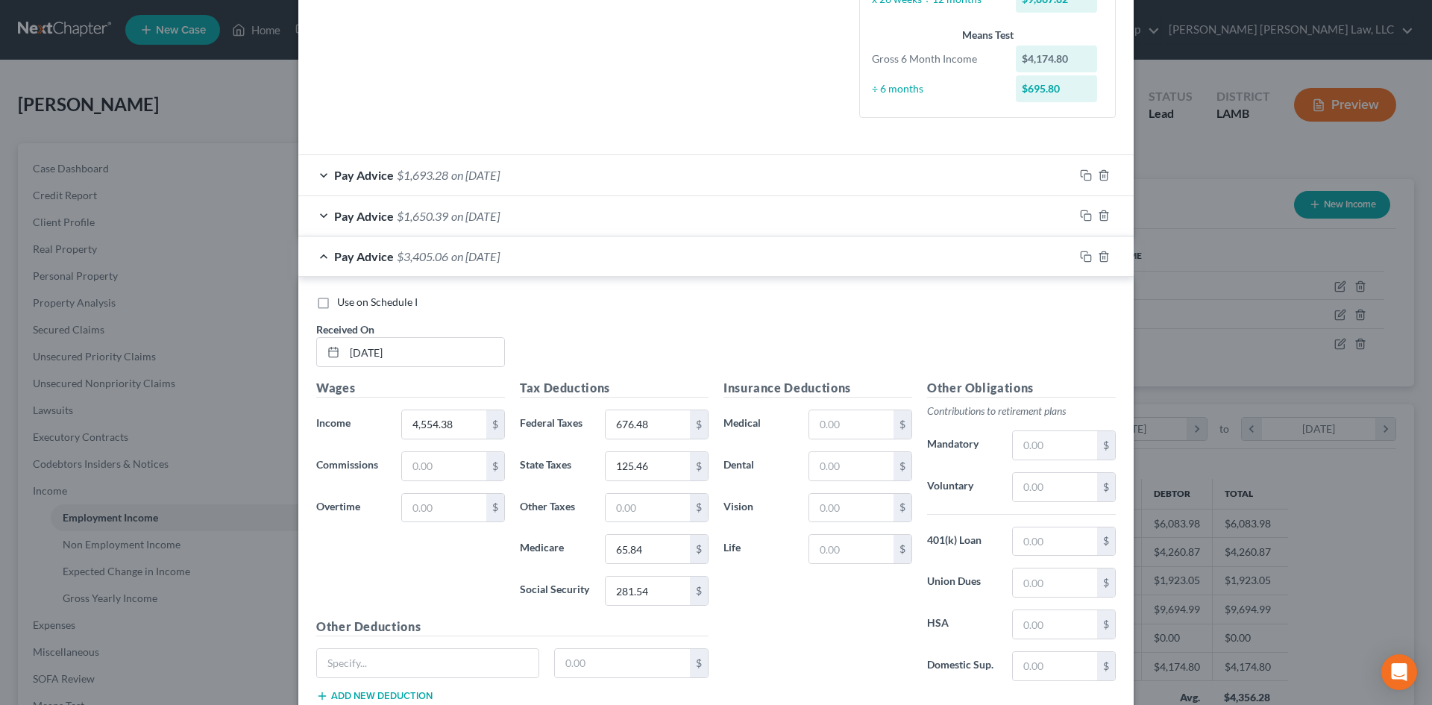
click at [758, 169] on div "Pay Advice $1,693.28 on [DATE]" at bounding box center [686, 175] width 776 height 40
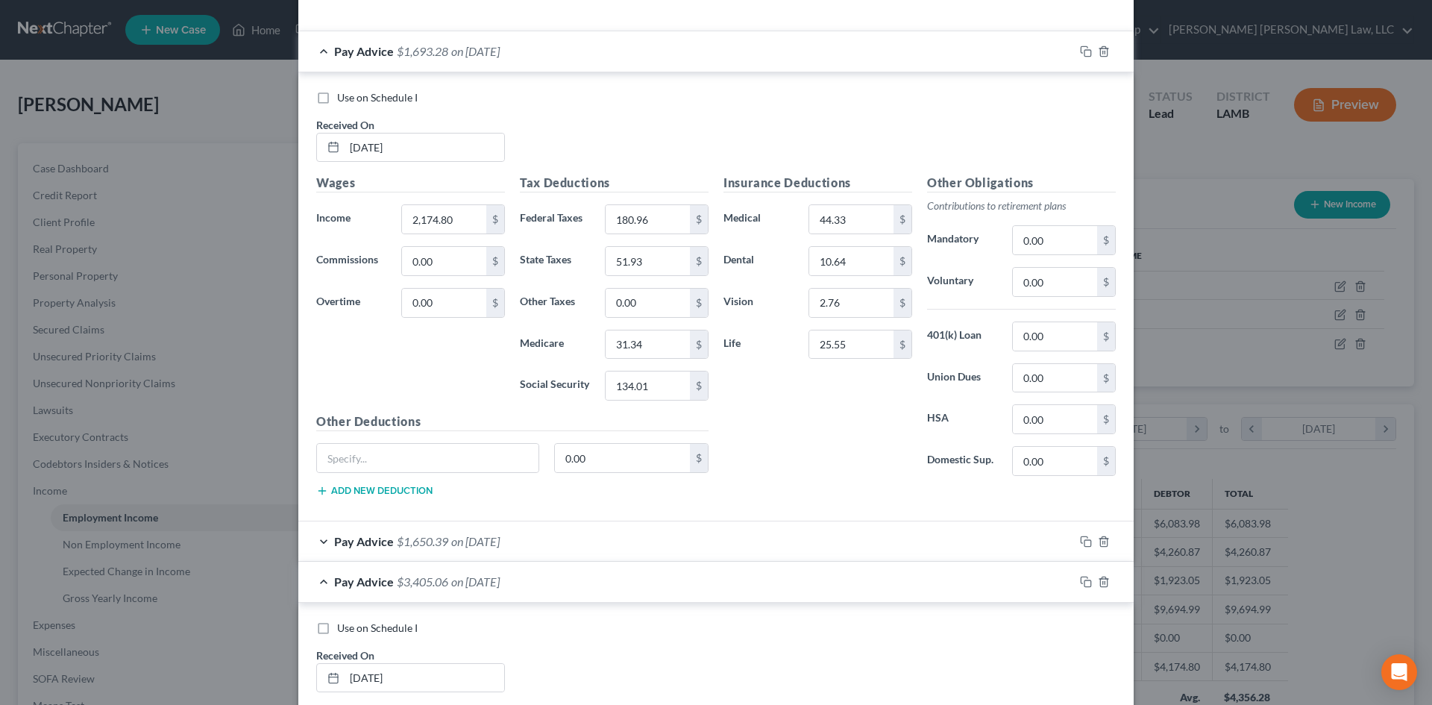
scroll to position [677, 0]
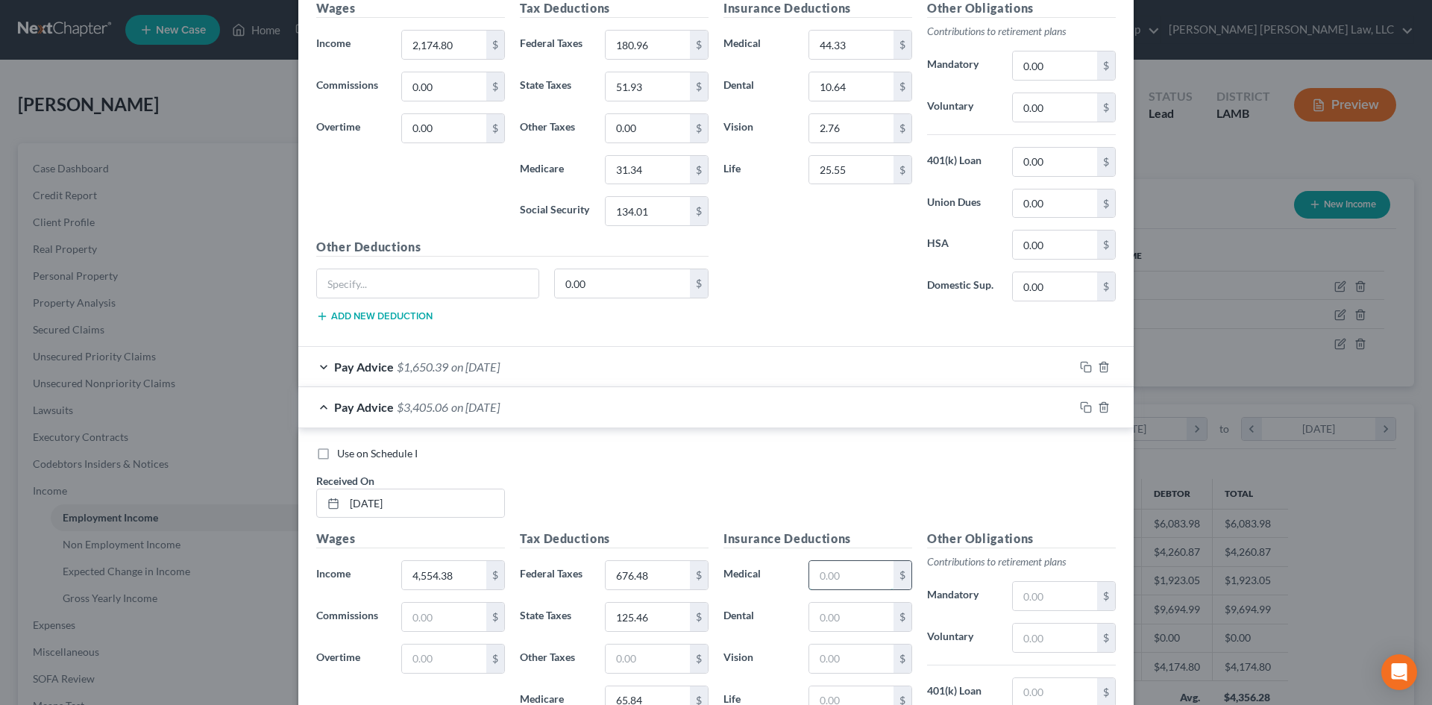
click at [847, 572] on input "text" at bounding box center [851, 575] width 84 height 28
type input "44.33"
drag, startPoint x: 840, startPoint y: 624, endPoint x: 883, endPoint y: 618, distance: 43.8
click at [840, 624] on input "text" at bounding box center [851, 617] width 84 height 28
type input "10.64"
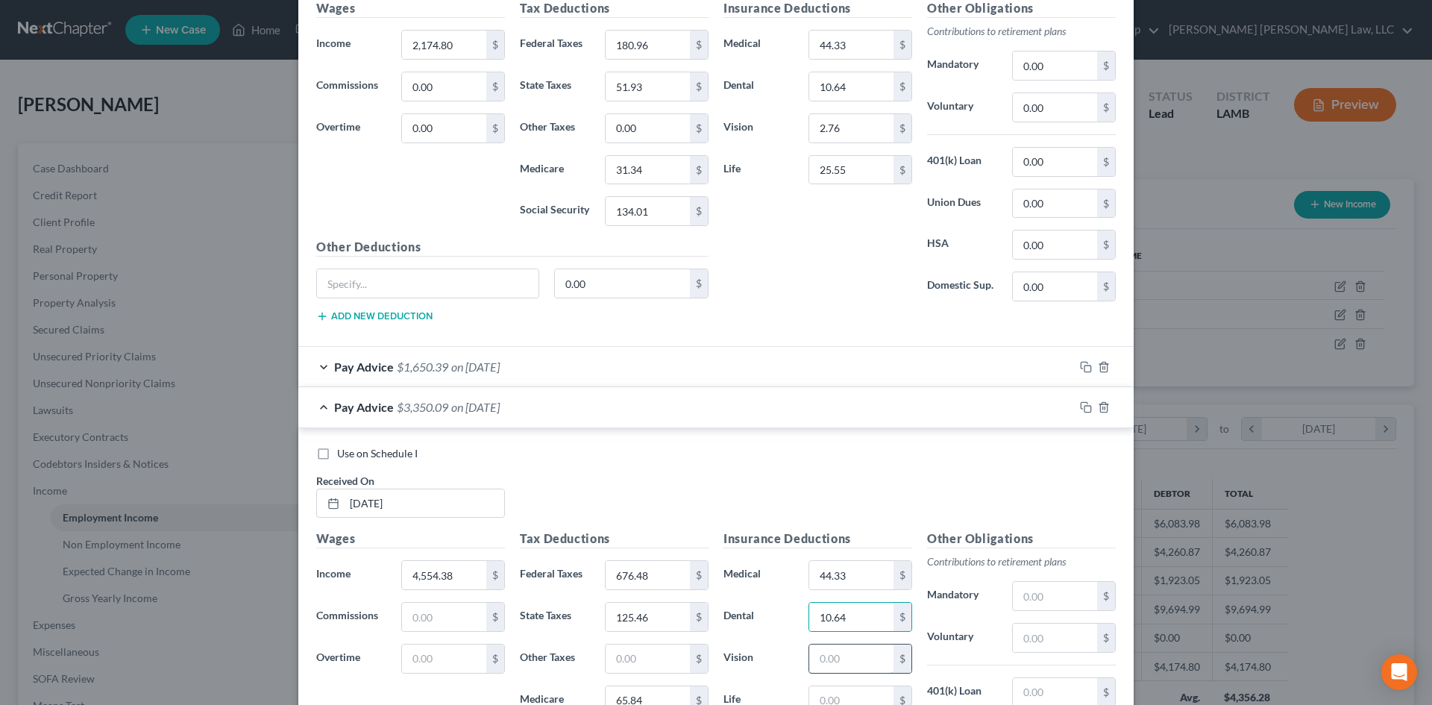
click at [877, 655] on input "text" at bounding box center [851, 658] width 84 height 28
type input "0"
type input "2.76"
click at [867, 695] on input "text" at bounding box center [851, 700] width 84 height 28
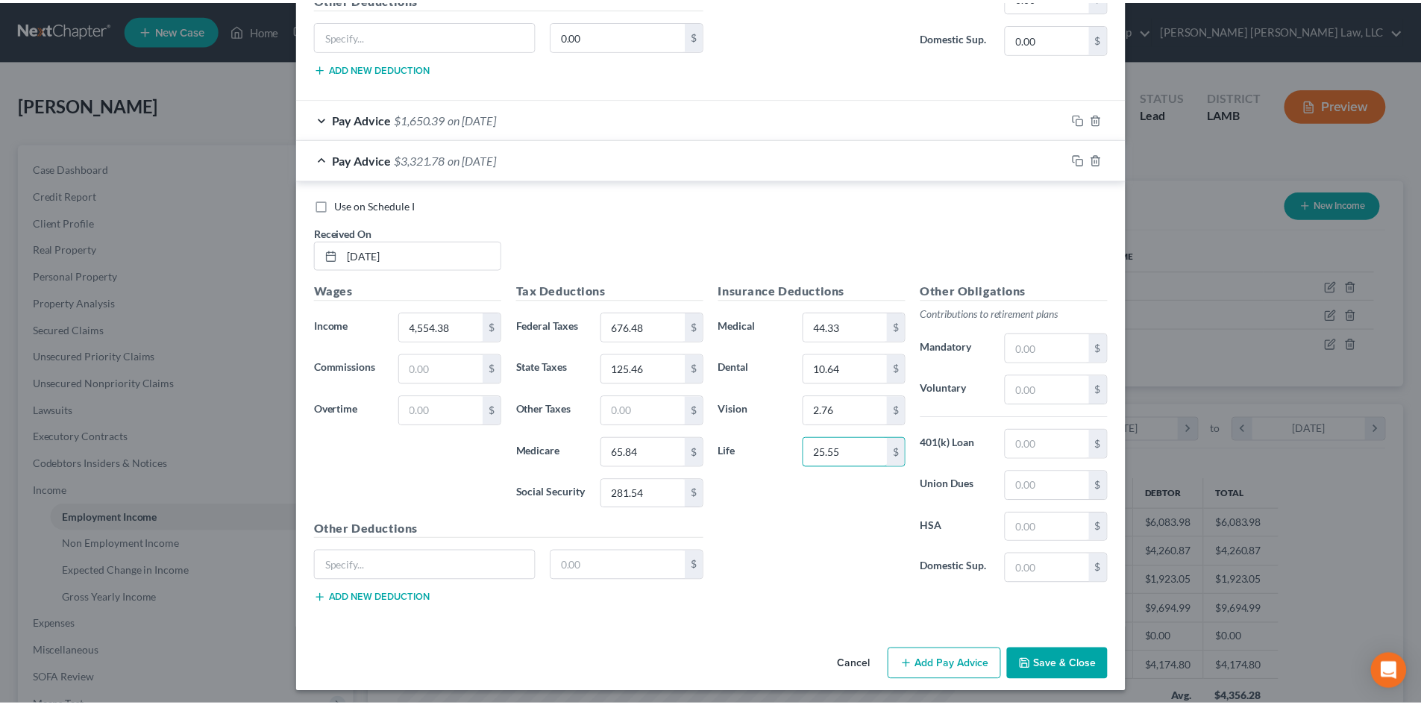
scroll to position [931, 0]
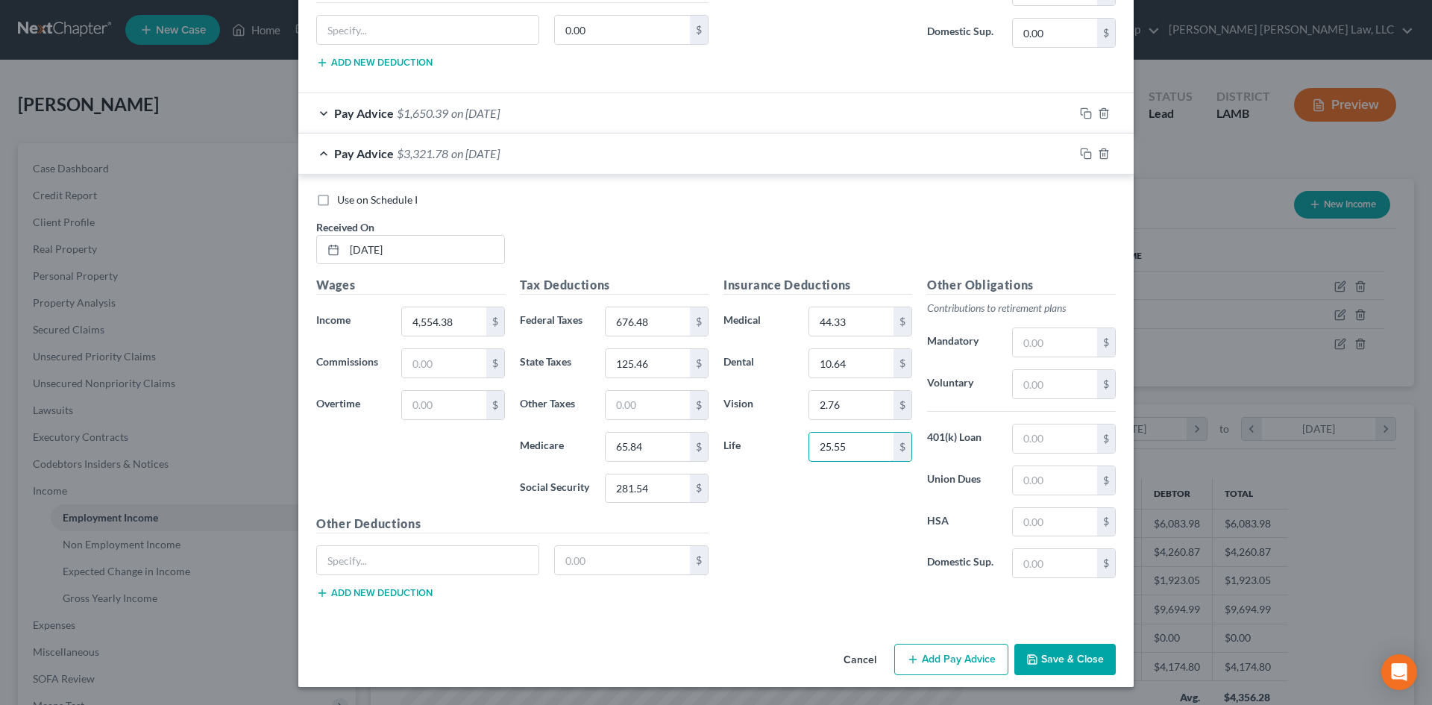
type input "25.55"
click at [1063, 659] on button "Save & Close" at bounding box center [1064, 659] width 101 height 31
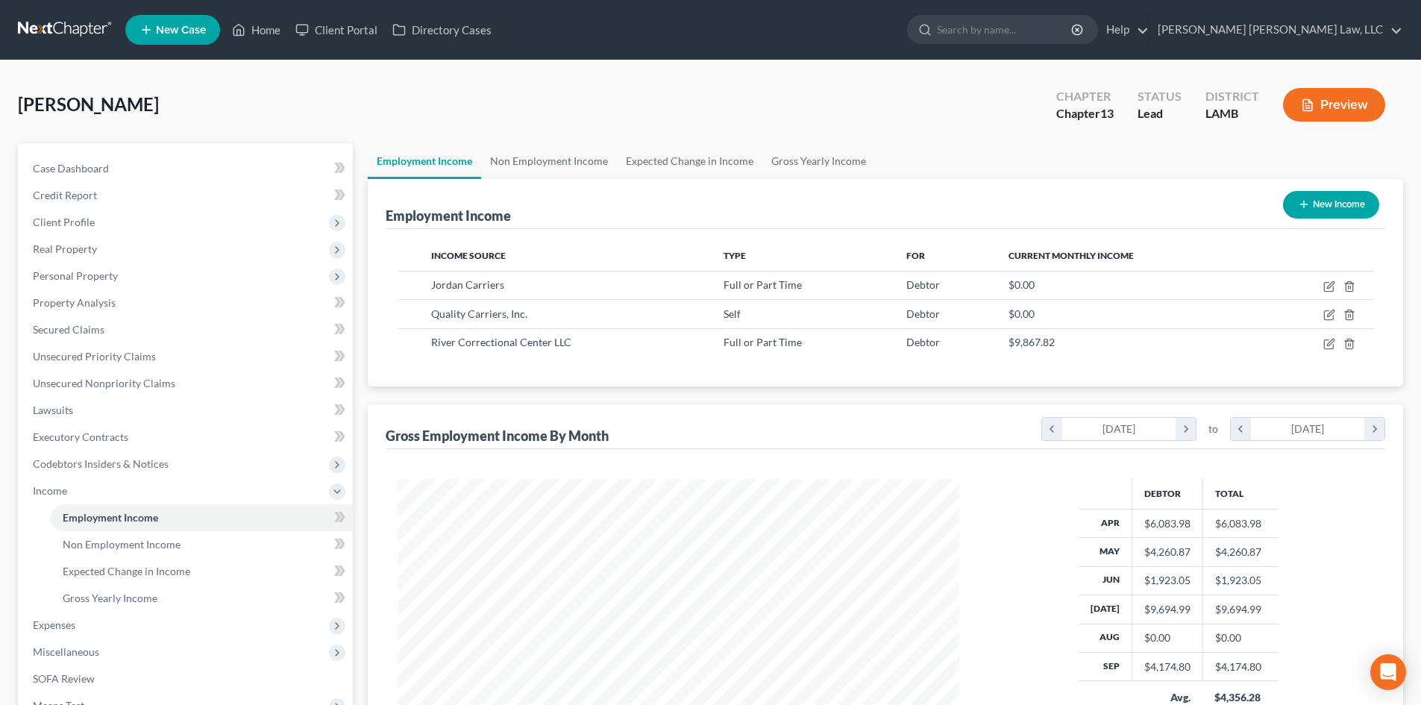
scroll to position [745537, 745229]
drag, startPoint x: 146, startPoint y: 623, endPoint x: 172, endPoint y: 615, distance: 27.4
click at [146, 623] on span "Expenses" at bounding box center [187, 625] width 332 height 27
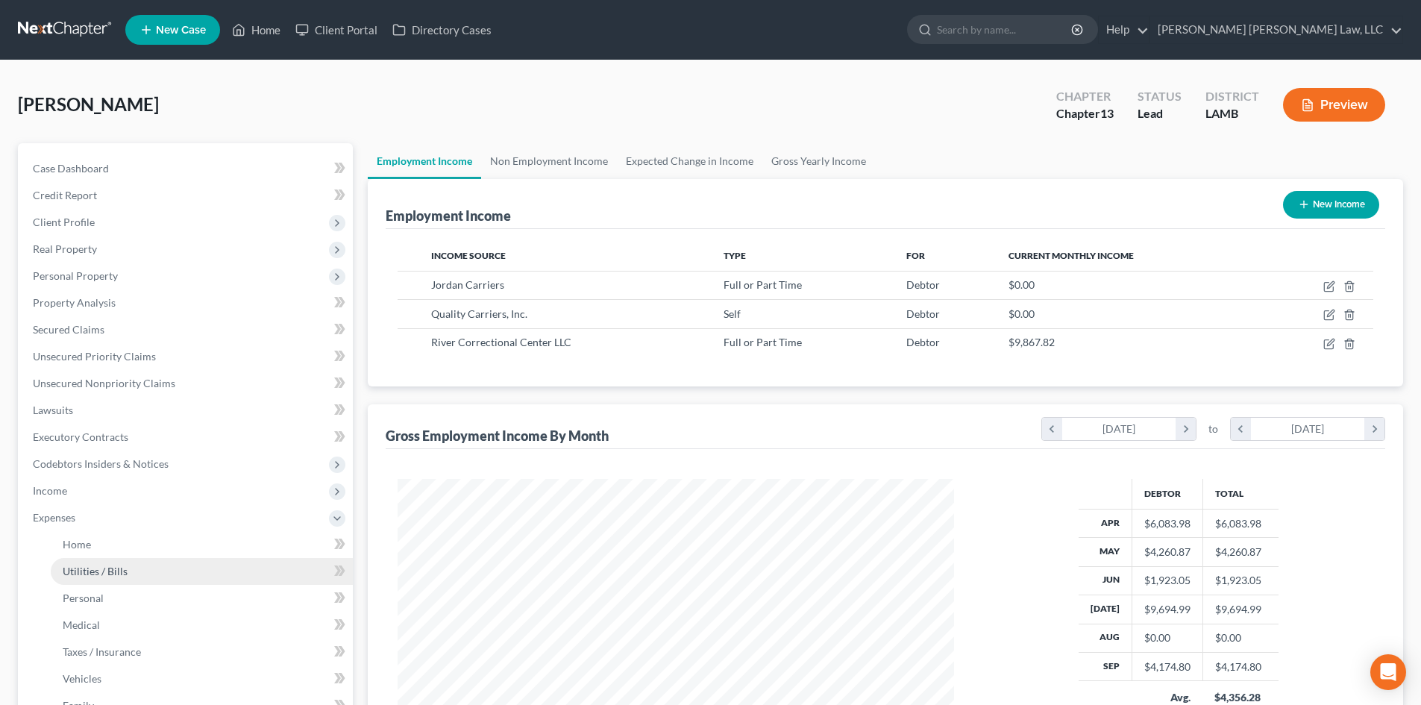
click at [134, 560] on link "Utilities / Bills" at bounding box center [202, 571] width 302 height 27
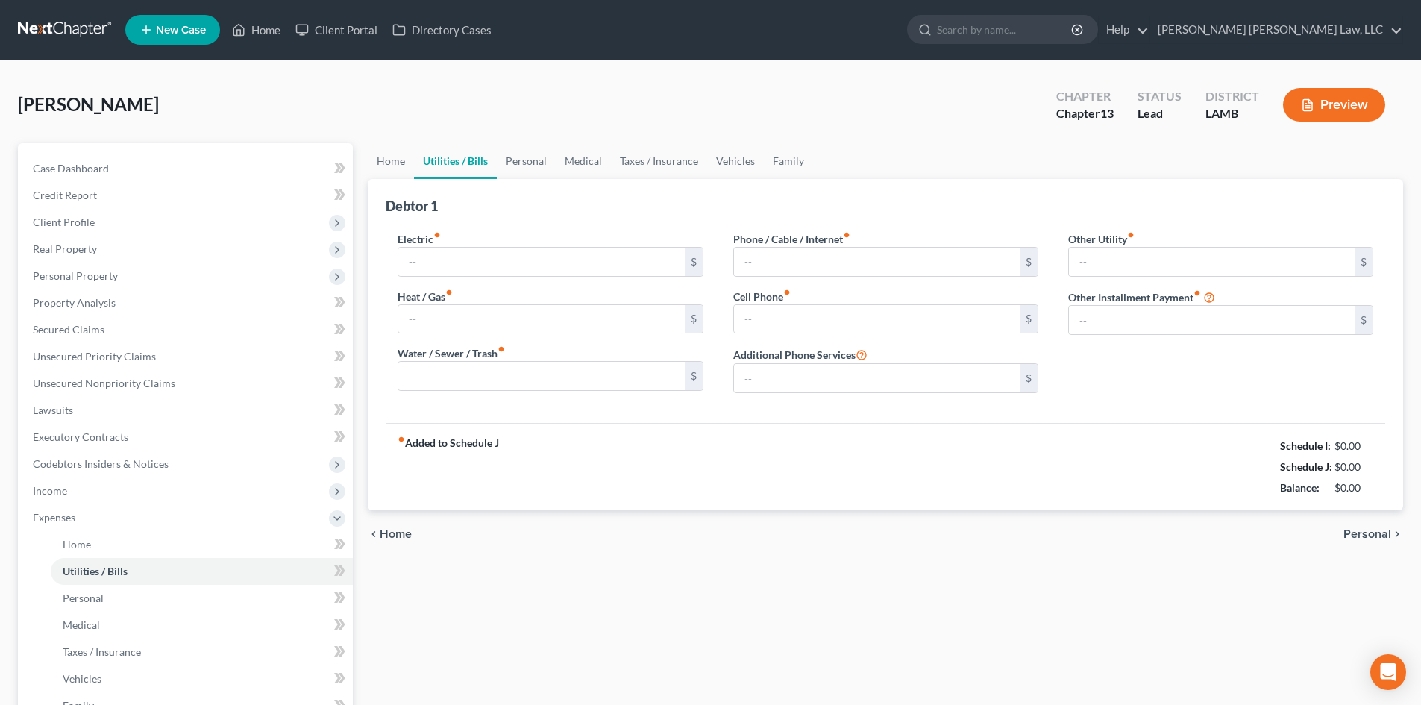
type input "170.77"
type input "75.00"
type input "100.00"
type input "65.00"
type input "100.00"
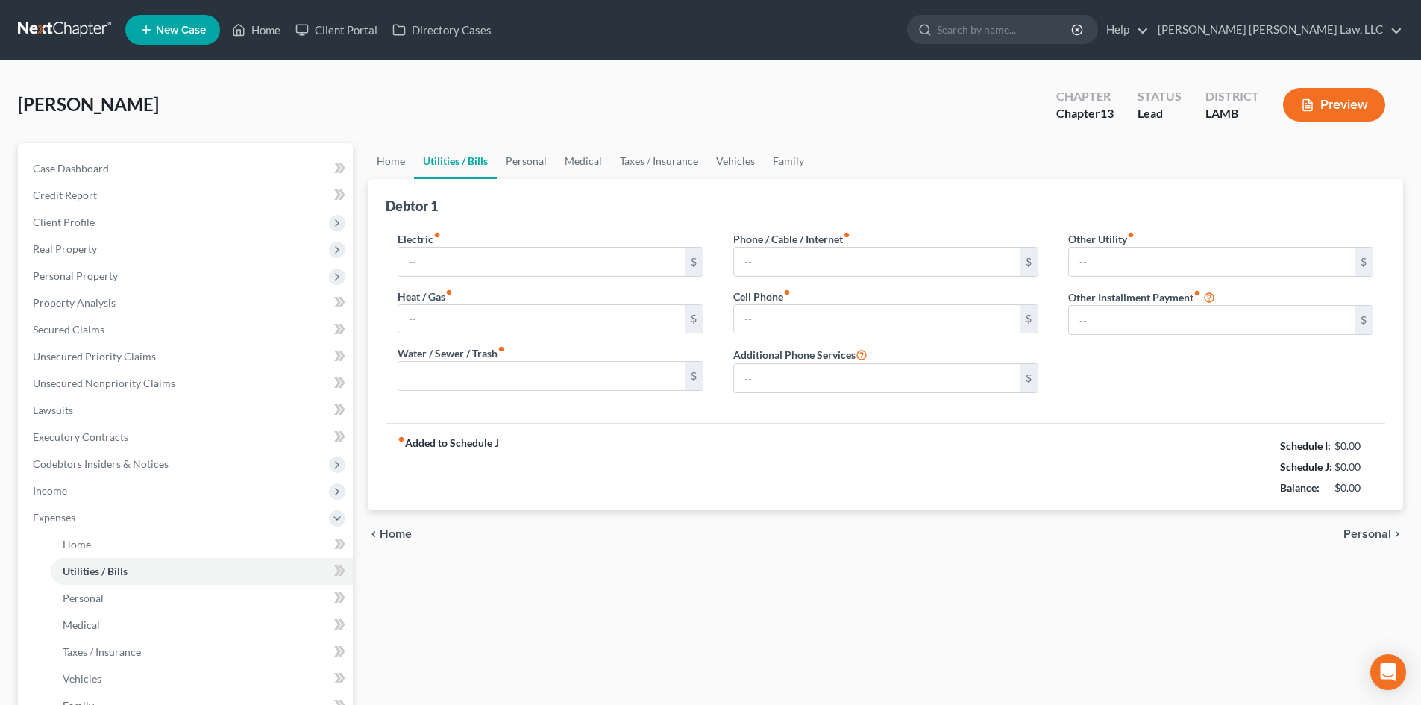
type input "0.00"
click at [530, 166] on link "Personal" at bounding box center [526, 161] width 59 height 36
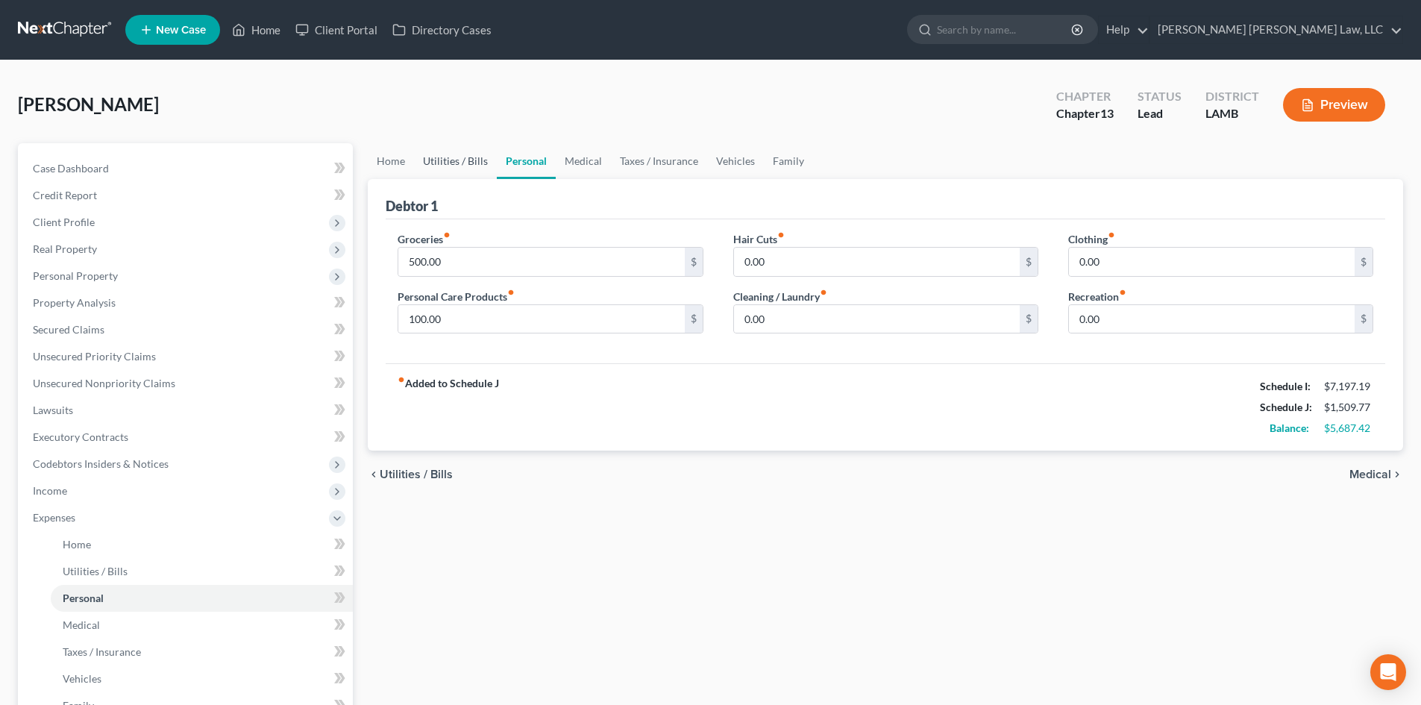
click at [486, 167] on link "Utilities / Bills" at bounding box center [455, 161] width 83 height 36
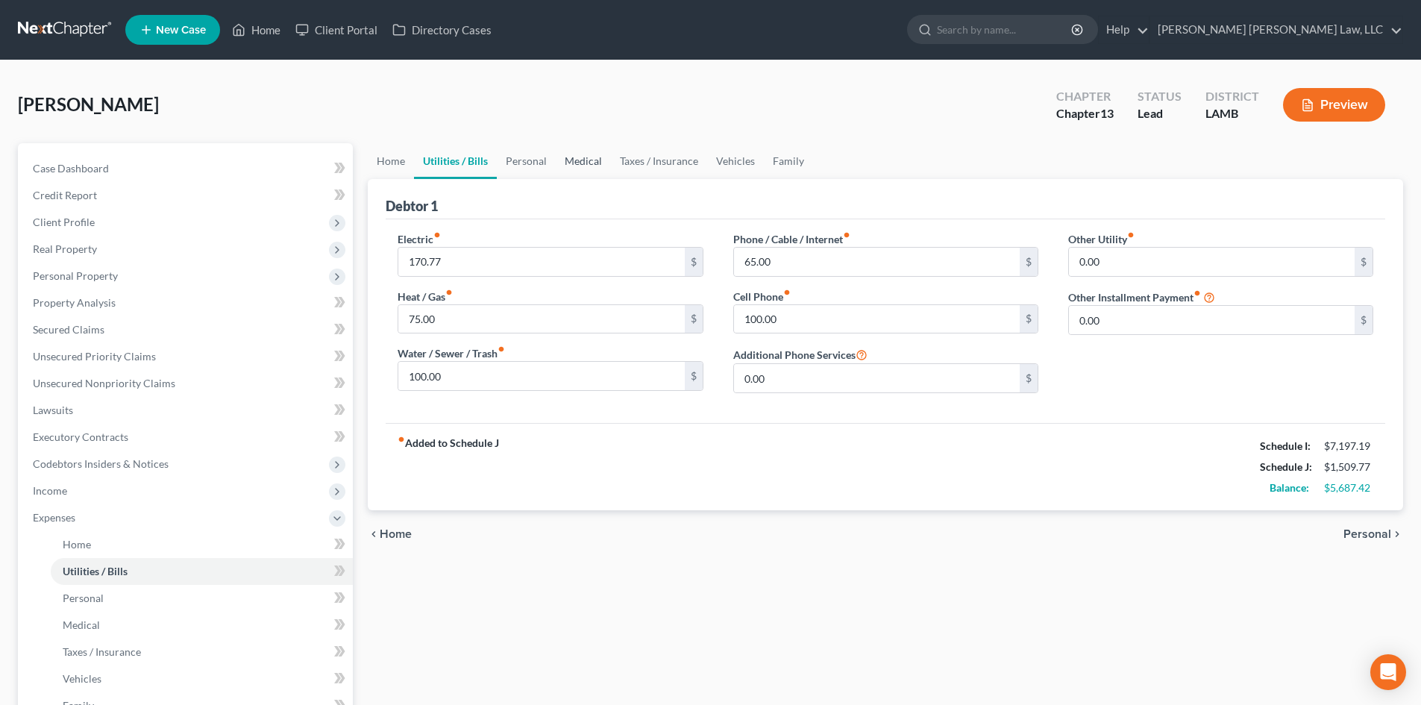
click at [561, 160] on link "Medical" at bounding box center [583, 161] width 55 height 36
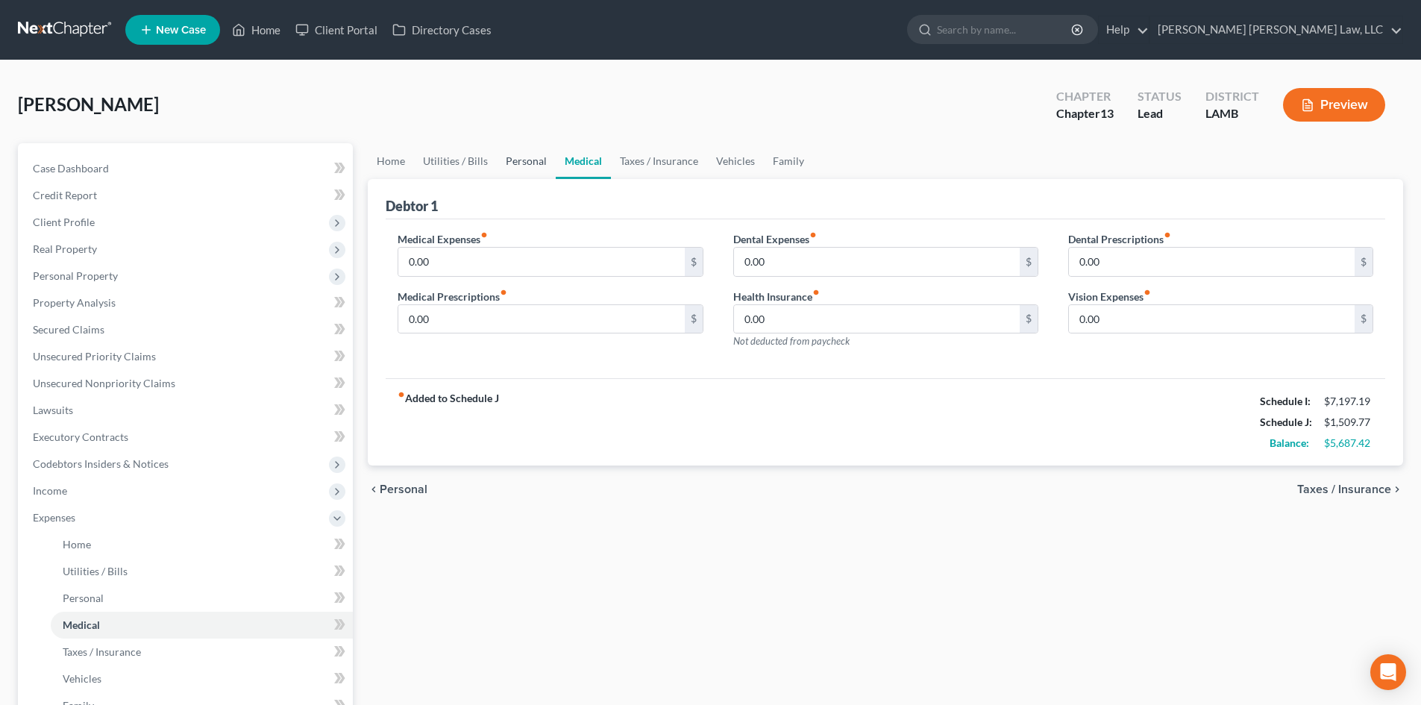
click at [502, 164] on link "Personal" at bounding box center [526, 161] width 59 height 36
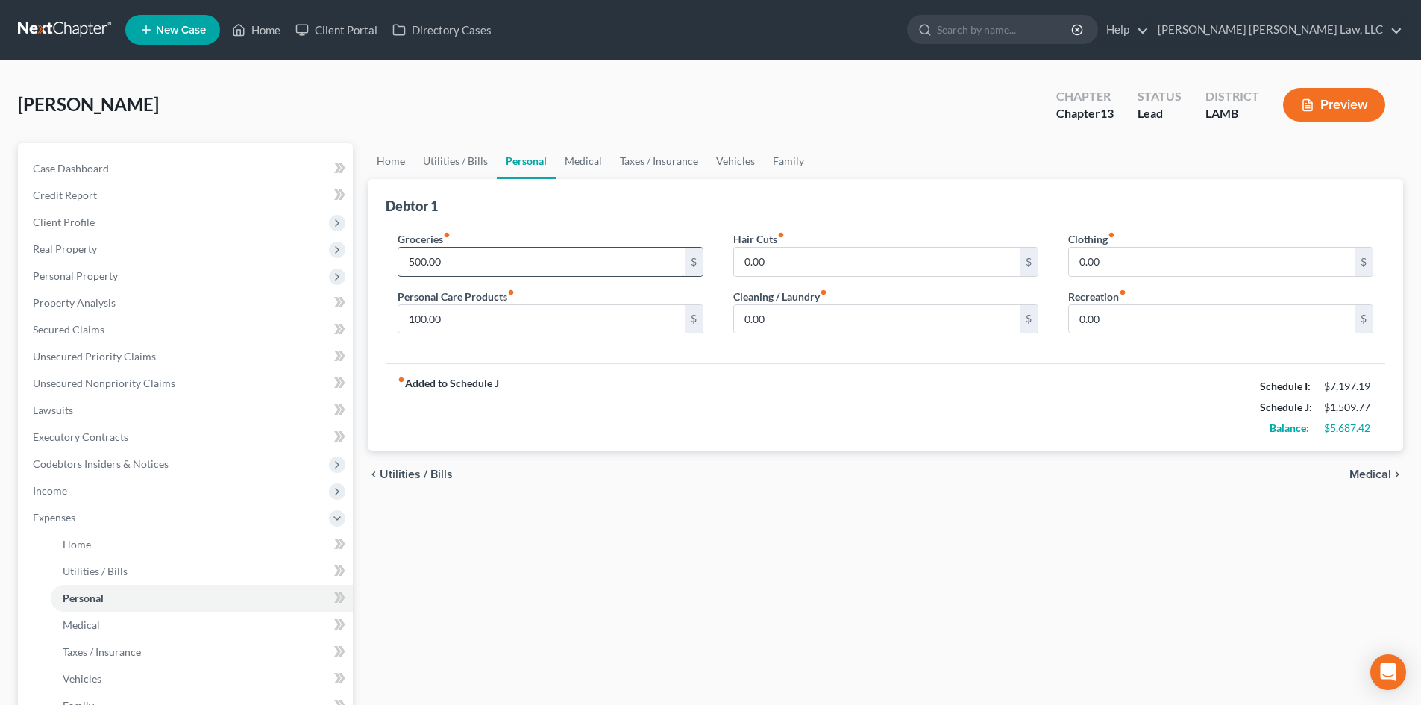
click at [468, 265] on input "500.00" at bounding box center [541, 262] width 286 height 28
drag, startPoint x: 122, startPoint y: 222, endPoint x: 116, endPoint y: 230, distance: 9.1
click at [122, 222] on span "Client Profile" at bounding box center [187, 222] width 332 height 27
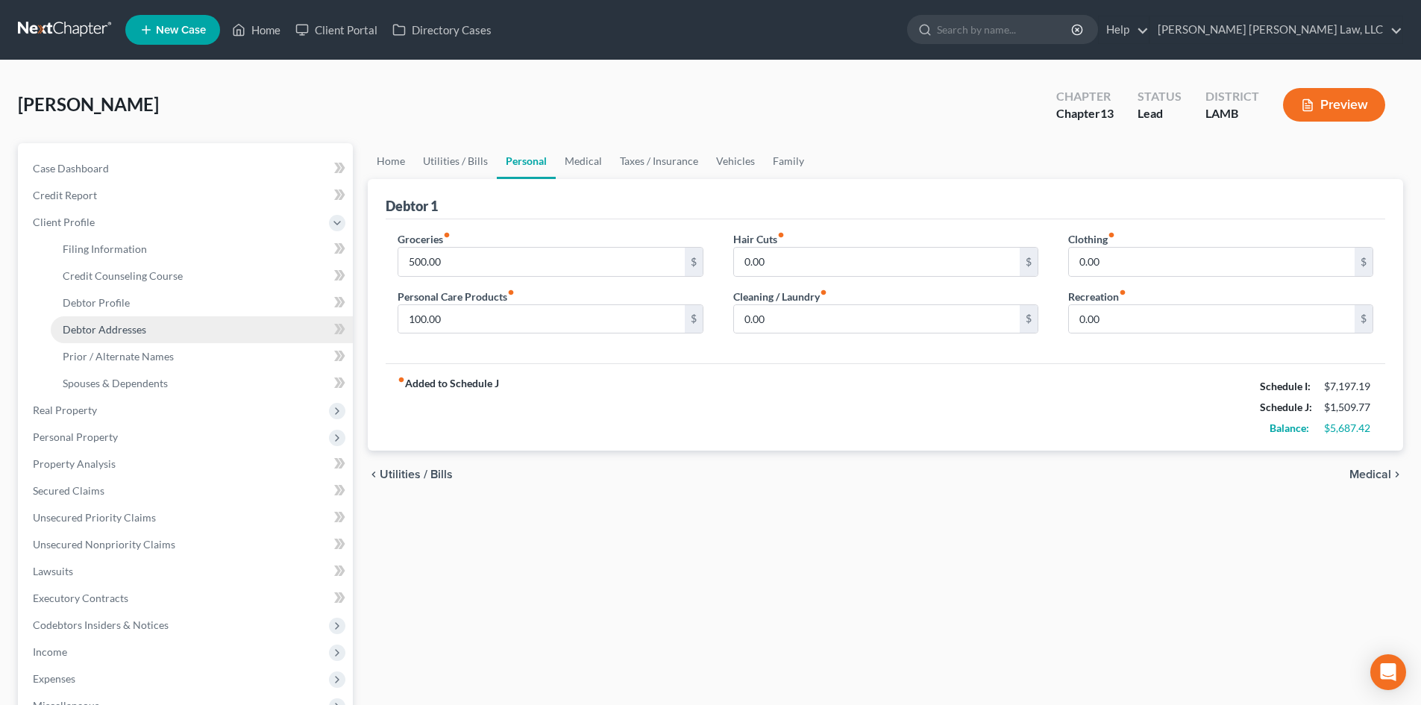
click at [131, 330] on span "Debtor Addresses" at bounding box center [105, 329] width 84 height 13
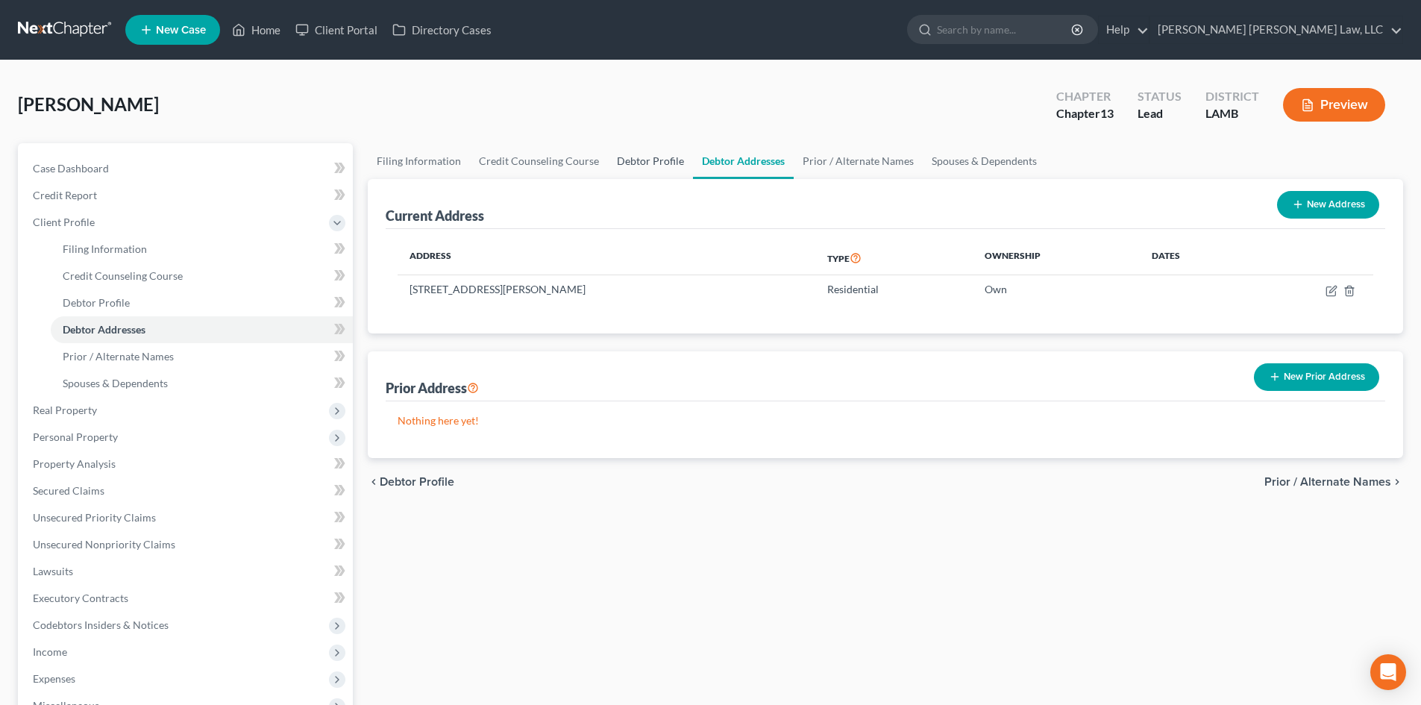
click at [632, 149] on link "Debtor Profile" at bounding box center [650, 161] width 85 height 36
select select "0"
select select "4"
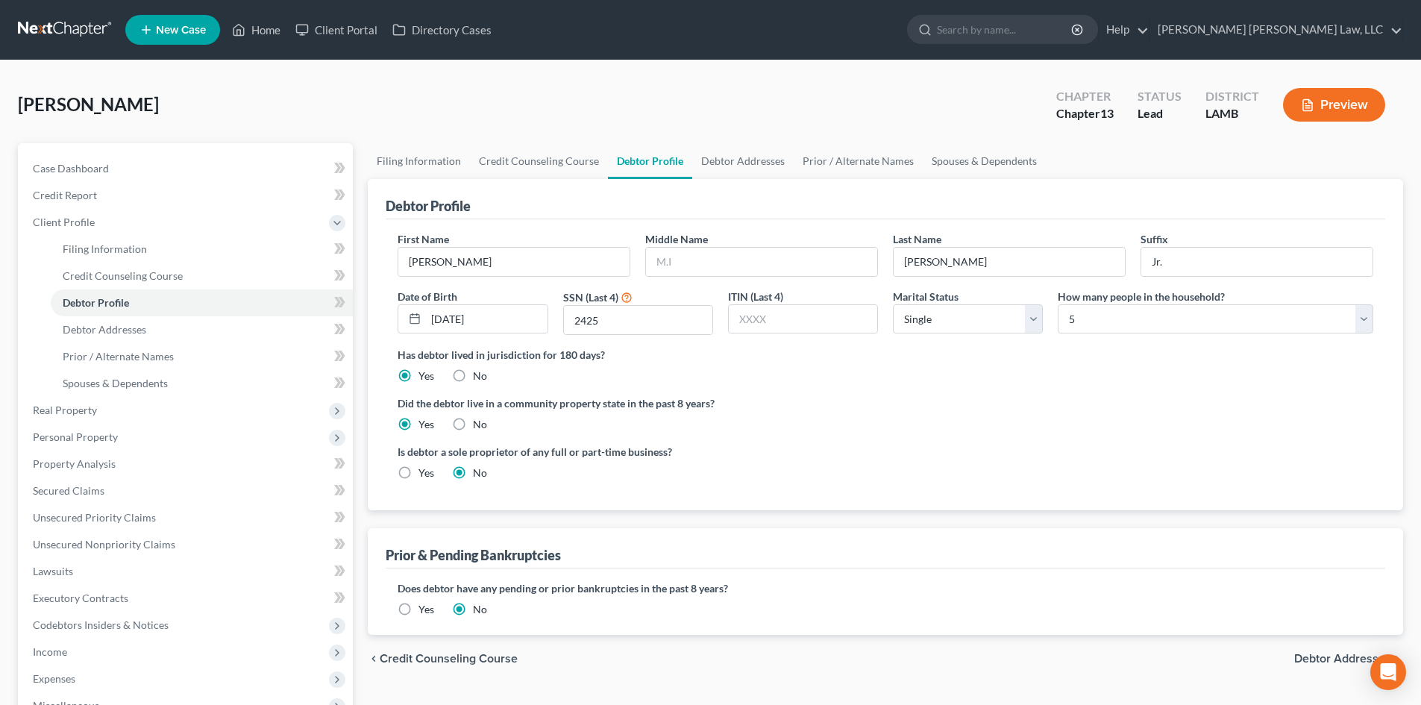
radio input "true"
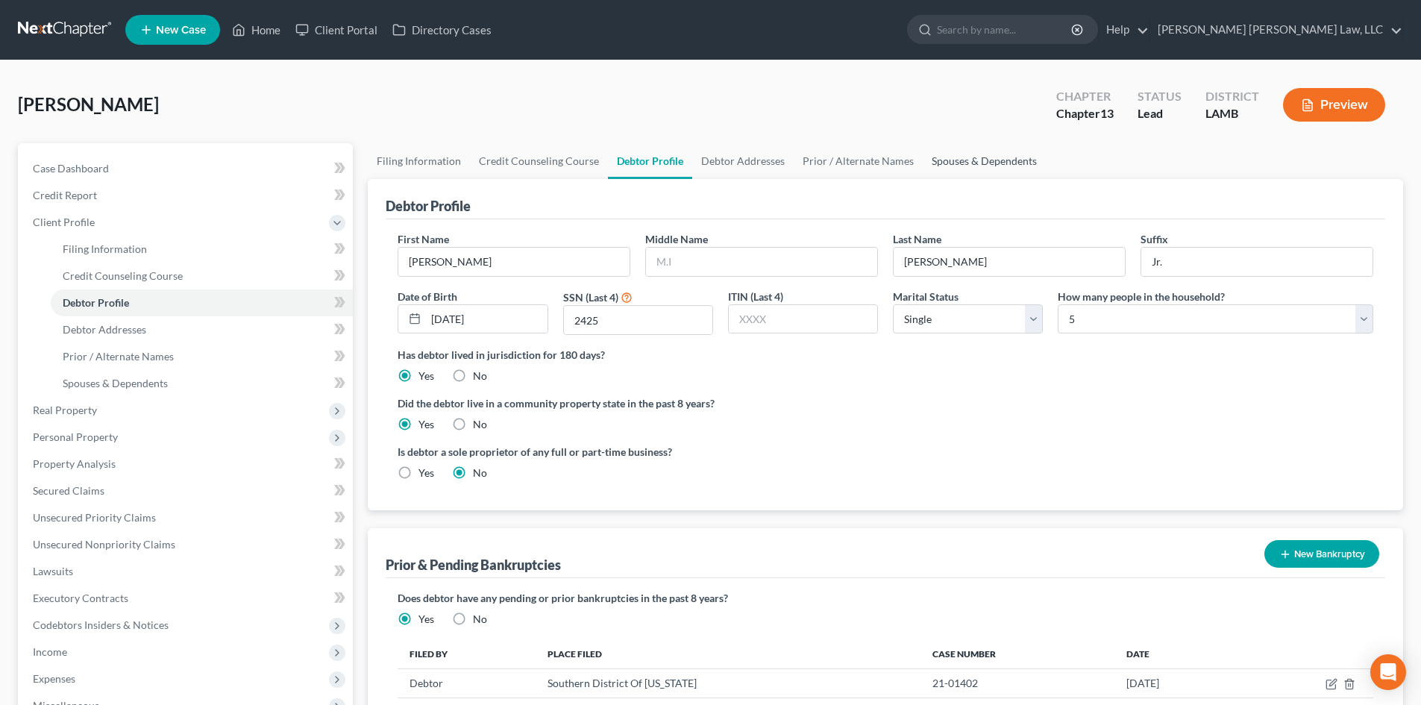
click at [1018, 159] on link "Spouses & Dependents" at bounding box center [984, 161] width 123 height 36
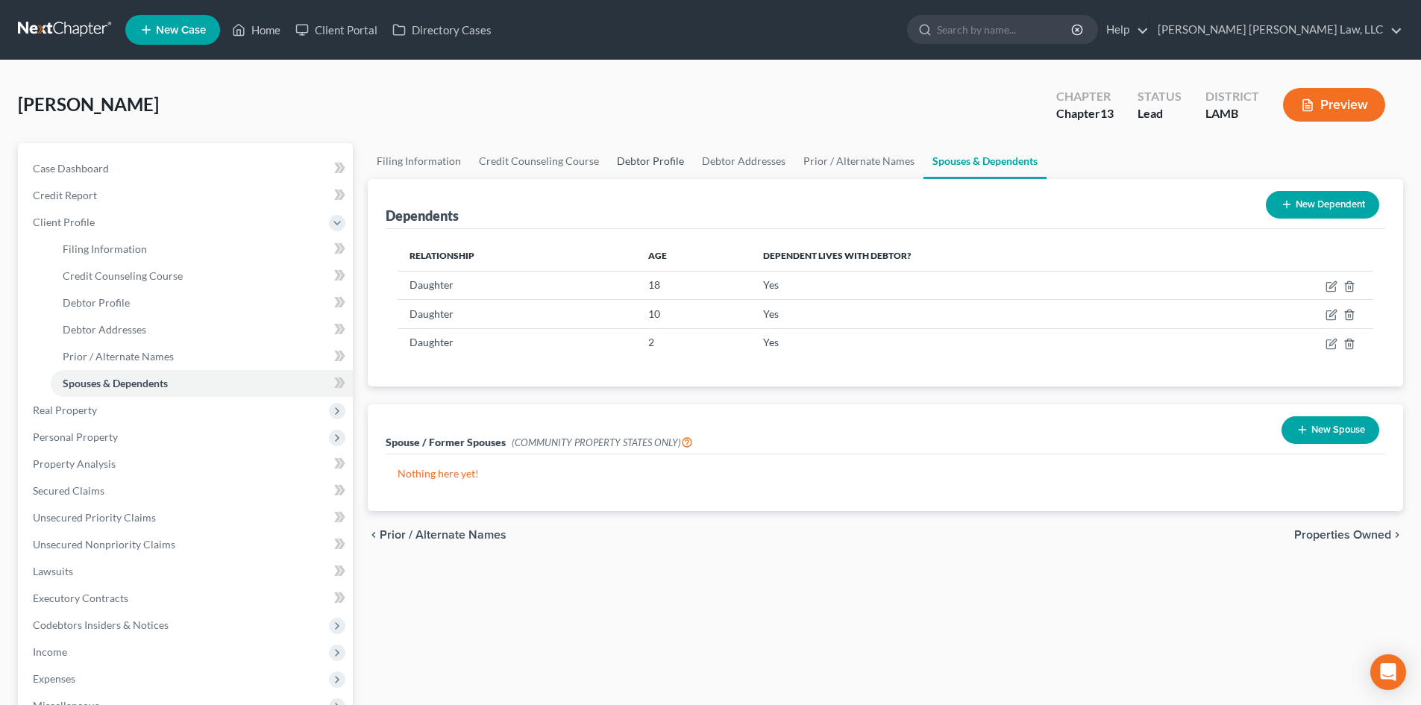
click at [642, 160] on link "Debtor Profile" at bounding box center [650, 161] width 85 height 36
select select "0"
select select "4"
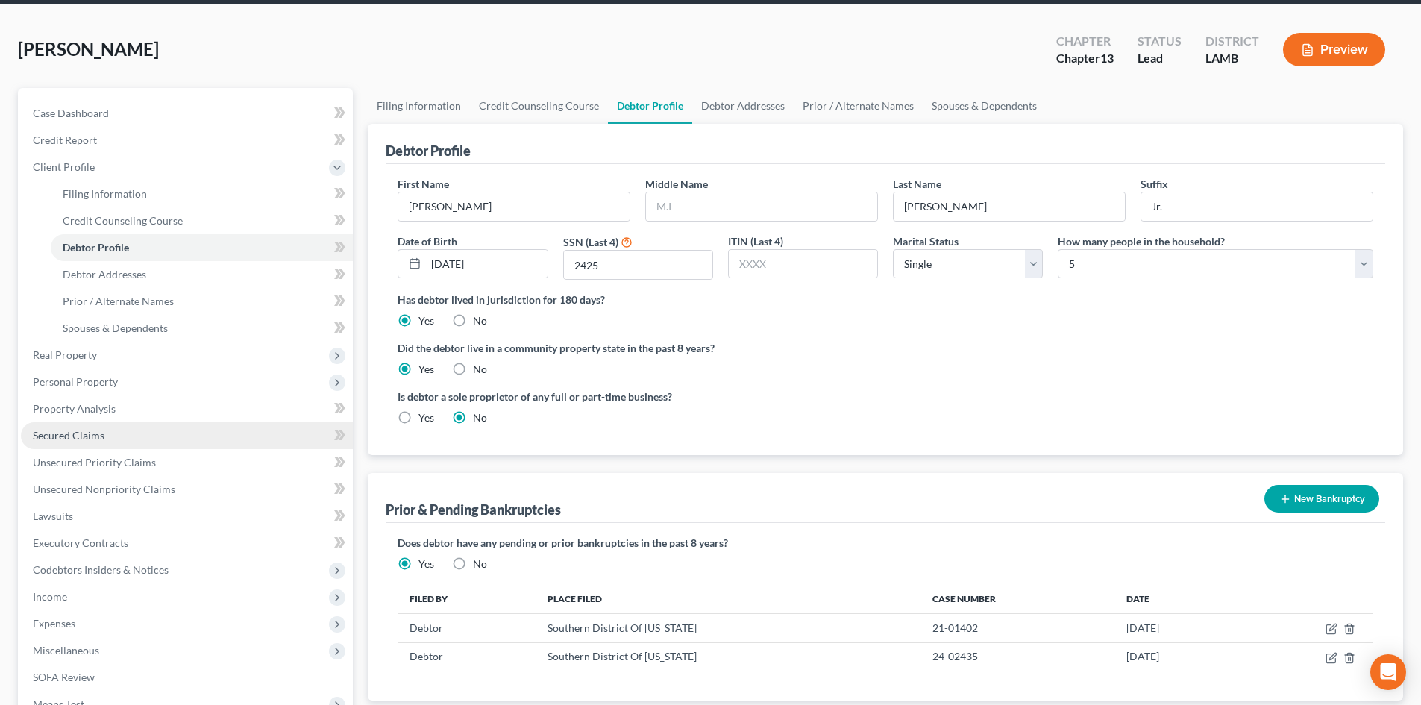
scroll to position [224, 0]
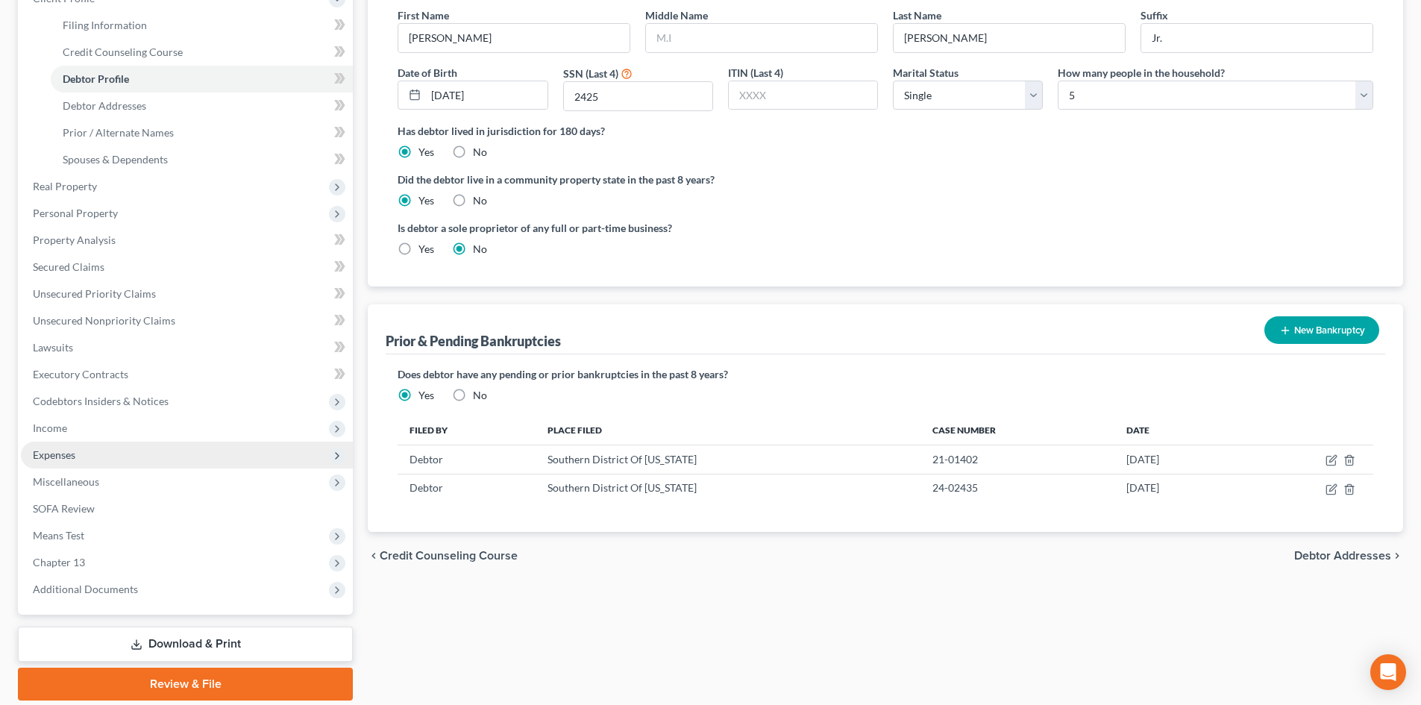
click at [71, 443] on span "Expenses" at bounding box center [187, 455] width 332 height 27
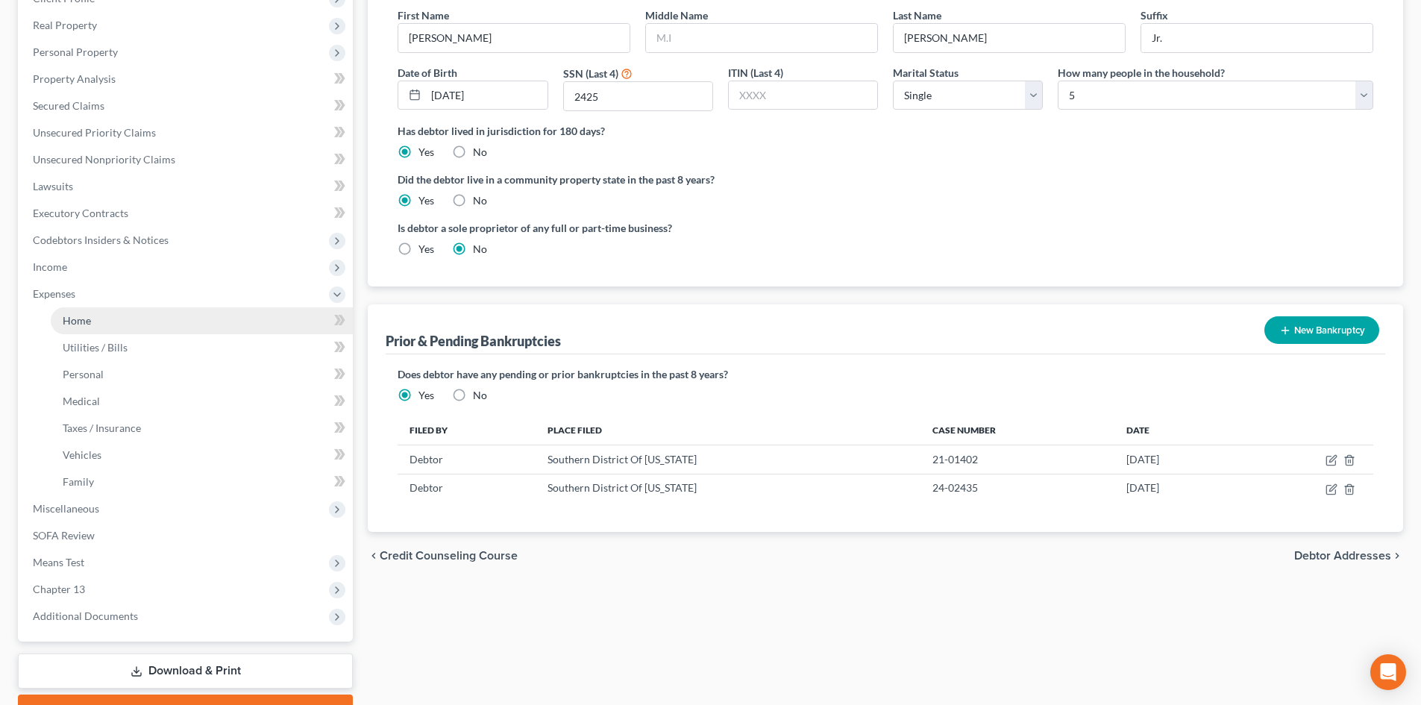
click at [128, 325] on link "Home" at bounding box center [202, 320] width 302 height 27
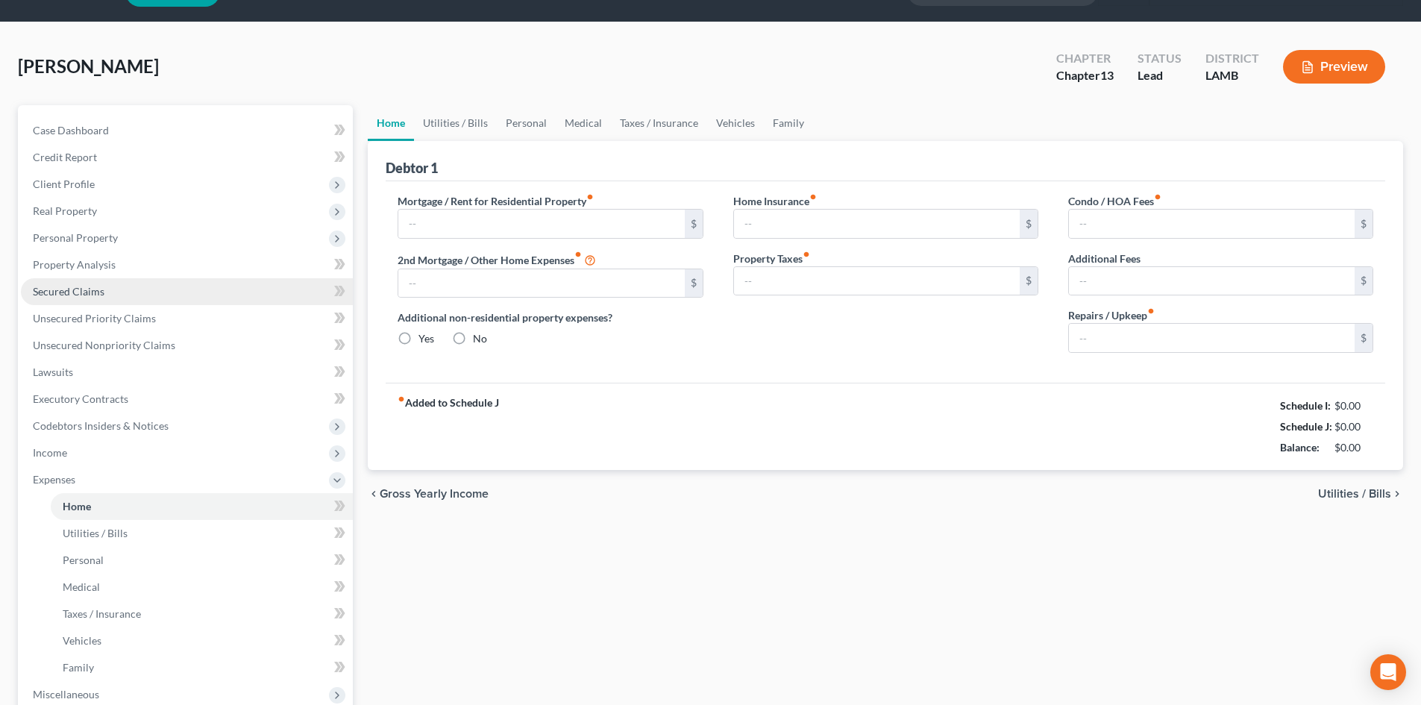
scroll to position [3, 0]
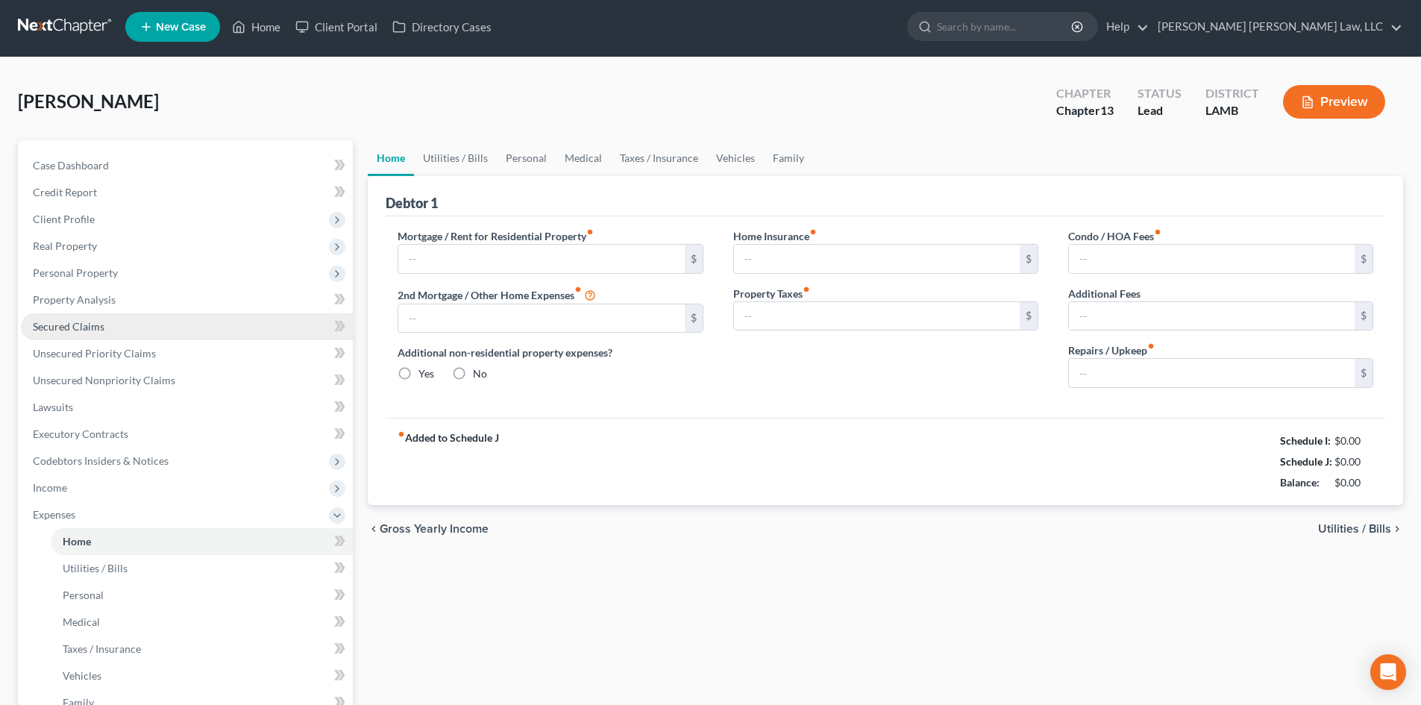
type input "0.00"
radio input "true"
type input "0.00"
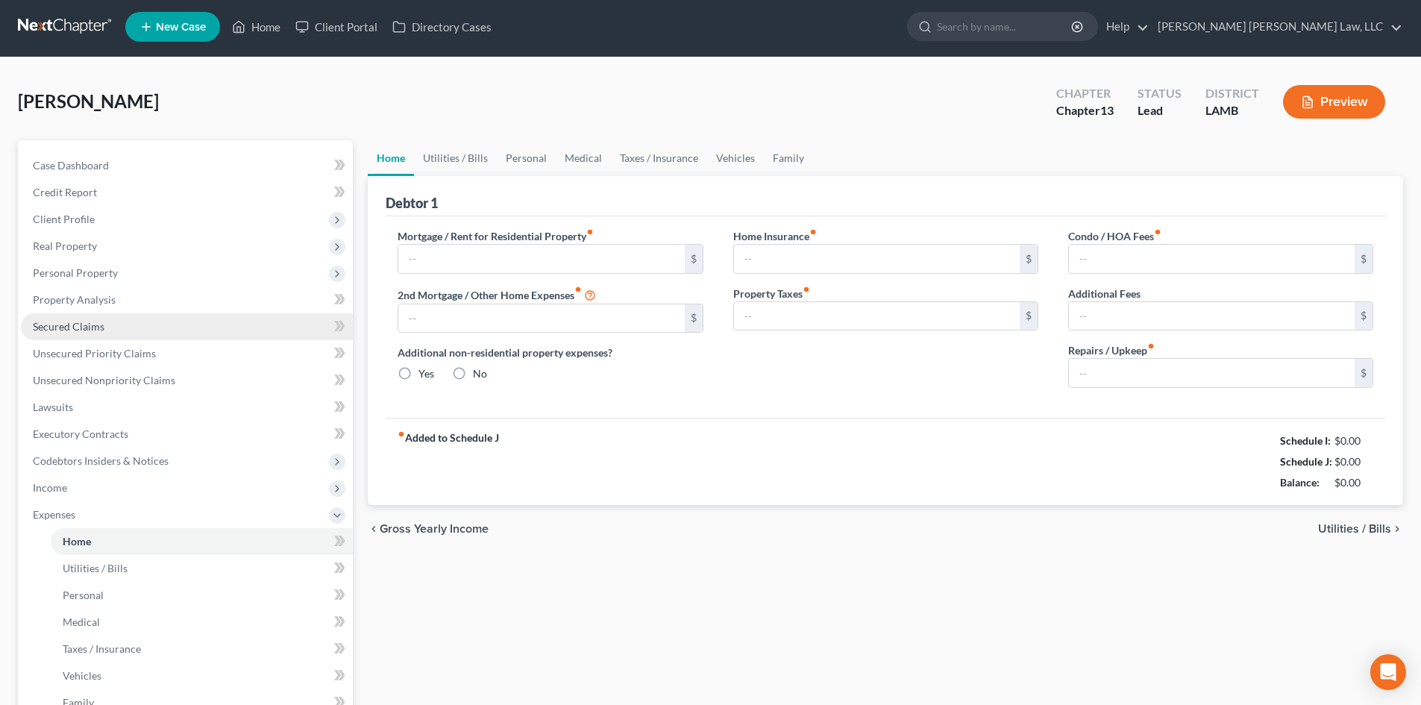
type input "0.00"
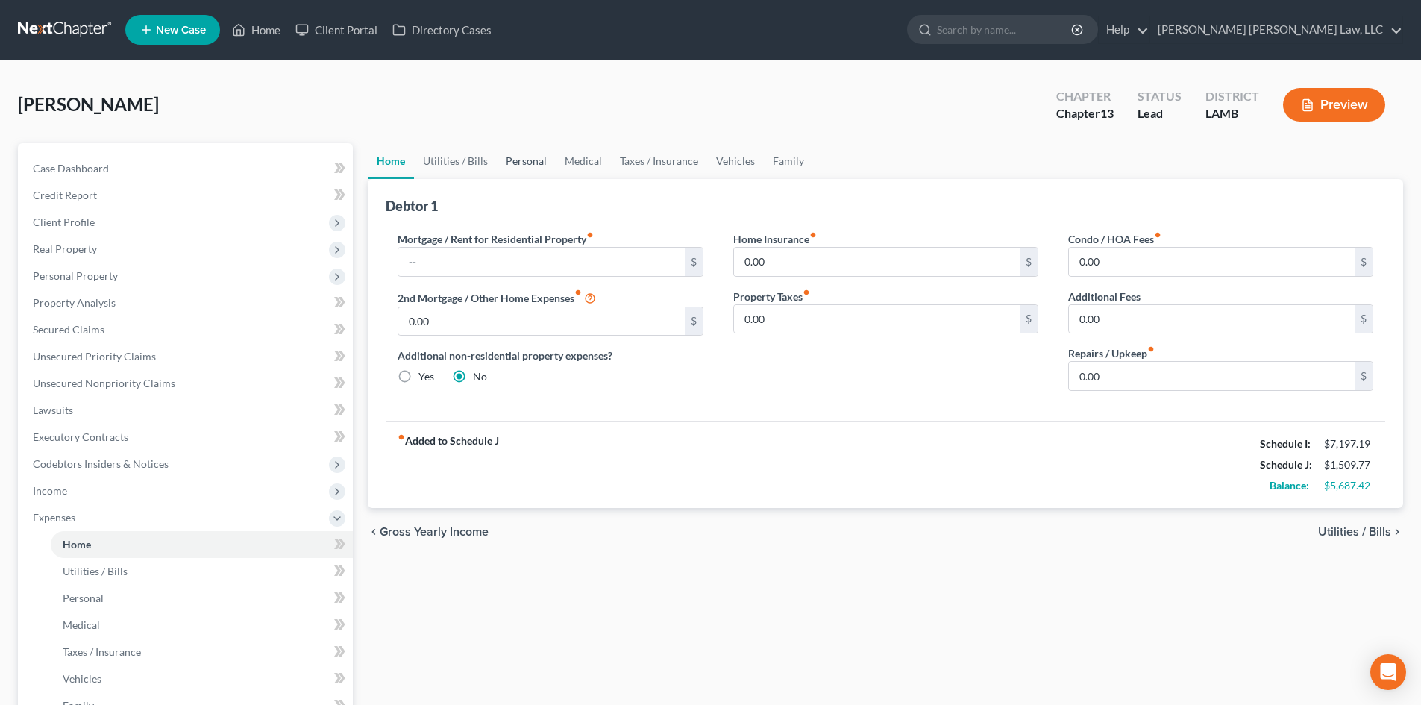
click at [538, 160] on link "Personal" at bounding box center [526, 161] width 59 height 36
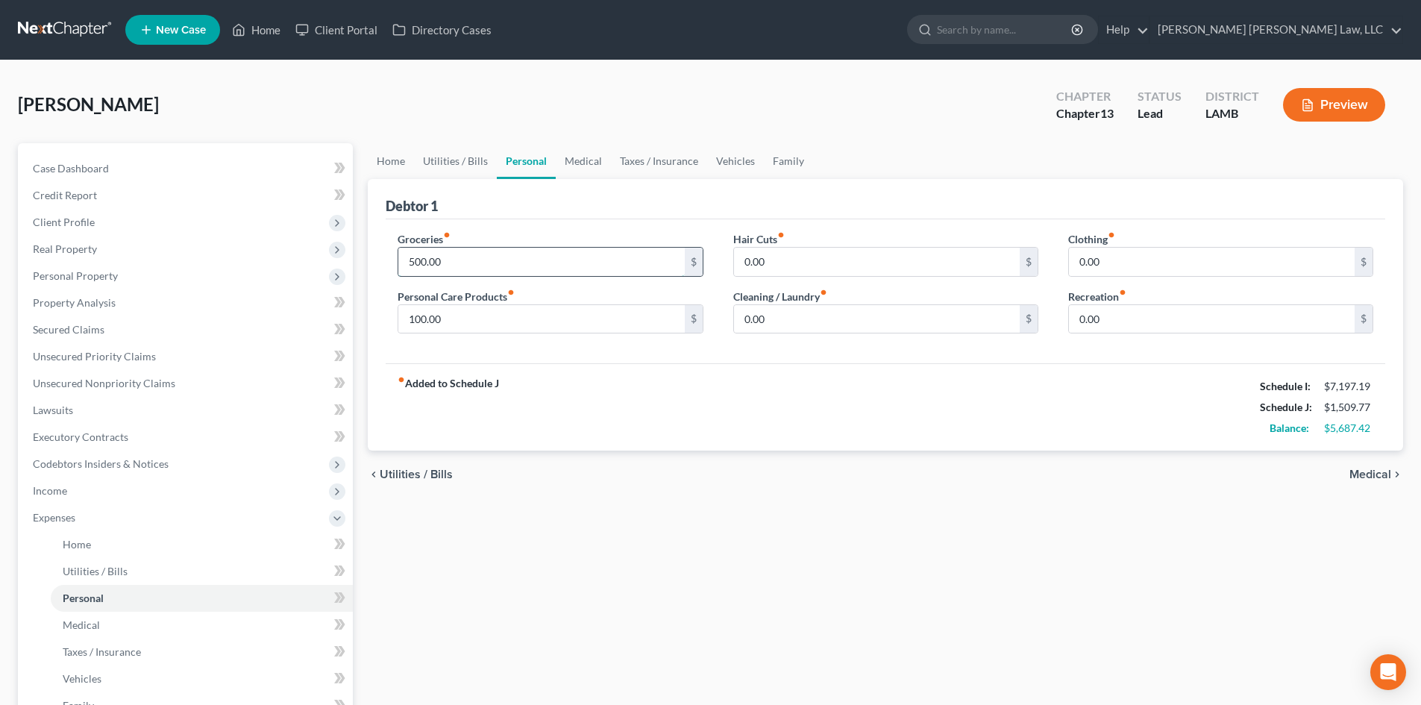
click at [470, 257] on input "500.00" at bounding box center [541, 262] width 286 height 28
type input "1,255.00"
click at [535, 324] on input "100.00" at bounding box center [541, 319] width 286 height 28
type input "390.00"
click at [828, 261] on input "0.00" at bounding box center [877, 262] width 286 height 28
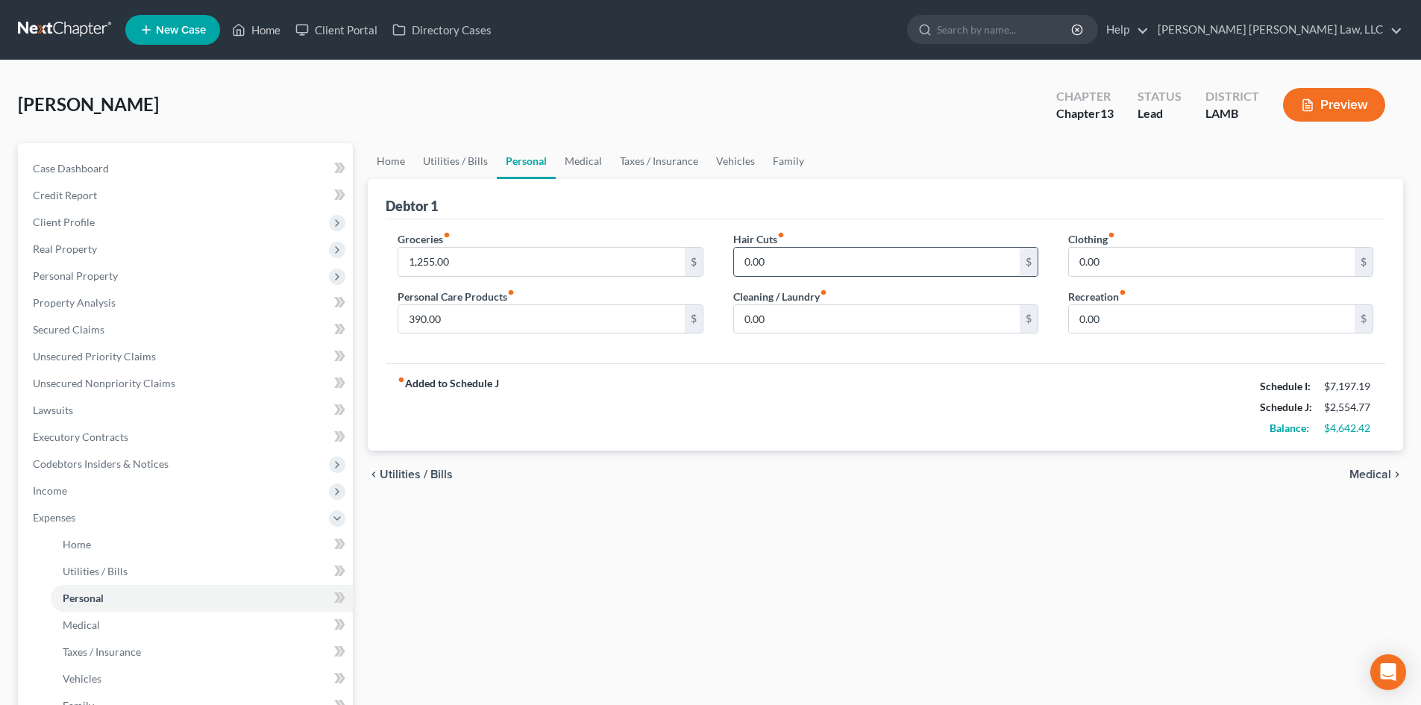
type input "2"
type input "117.00"
click at [835, 319] on input "0.00" at bounding box center [877, 319] width 286 height 28
type input "91.00"
click at [1141, 254] on input "0.00" at bounding box center [1212, 262] width 286 height 28
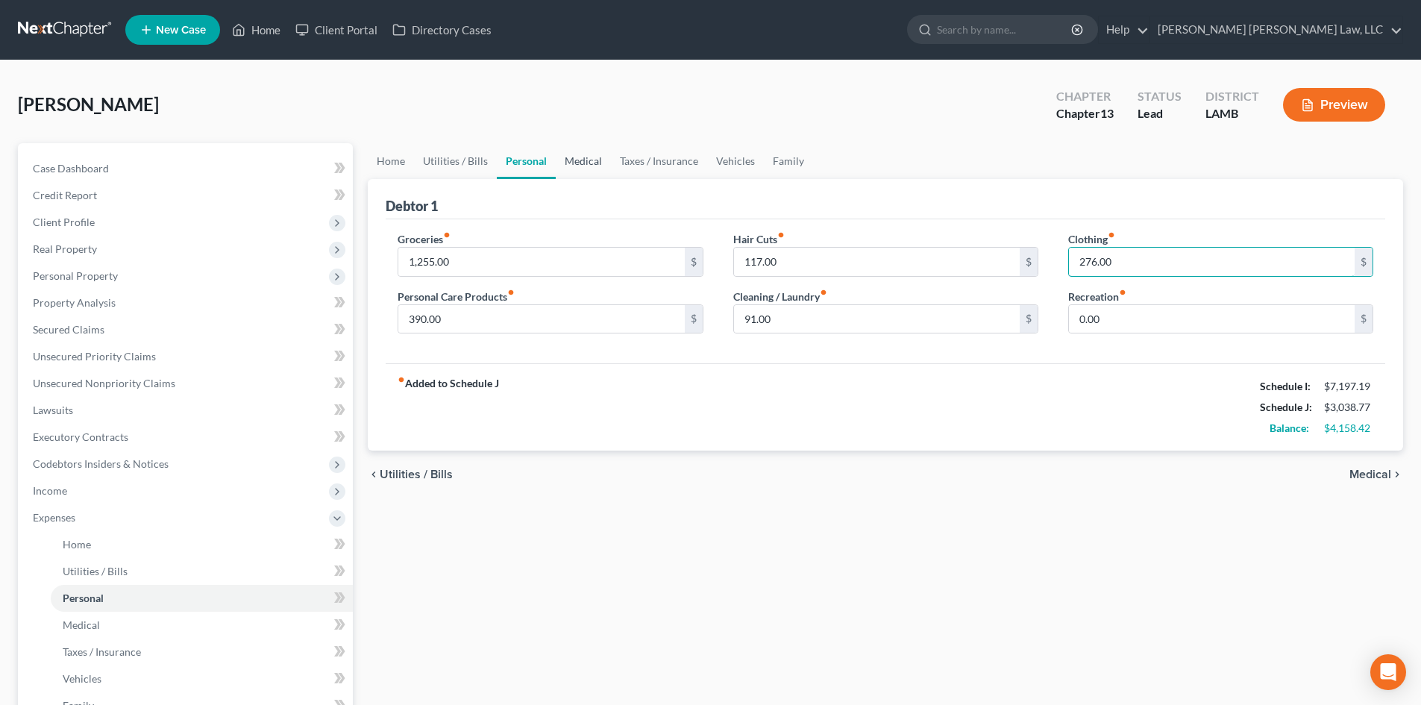
type input "276.00"
click at [592, 163] on link "Medical" at bounding box center [583, 161] width 55 height 36
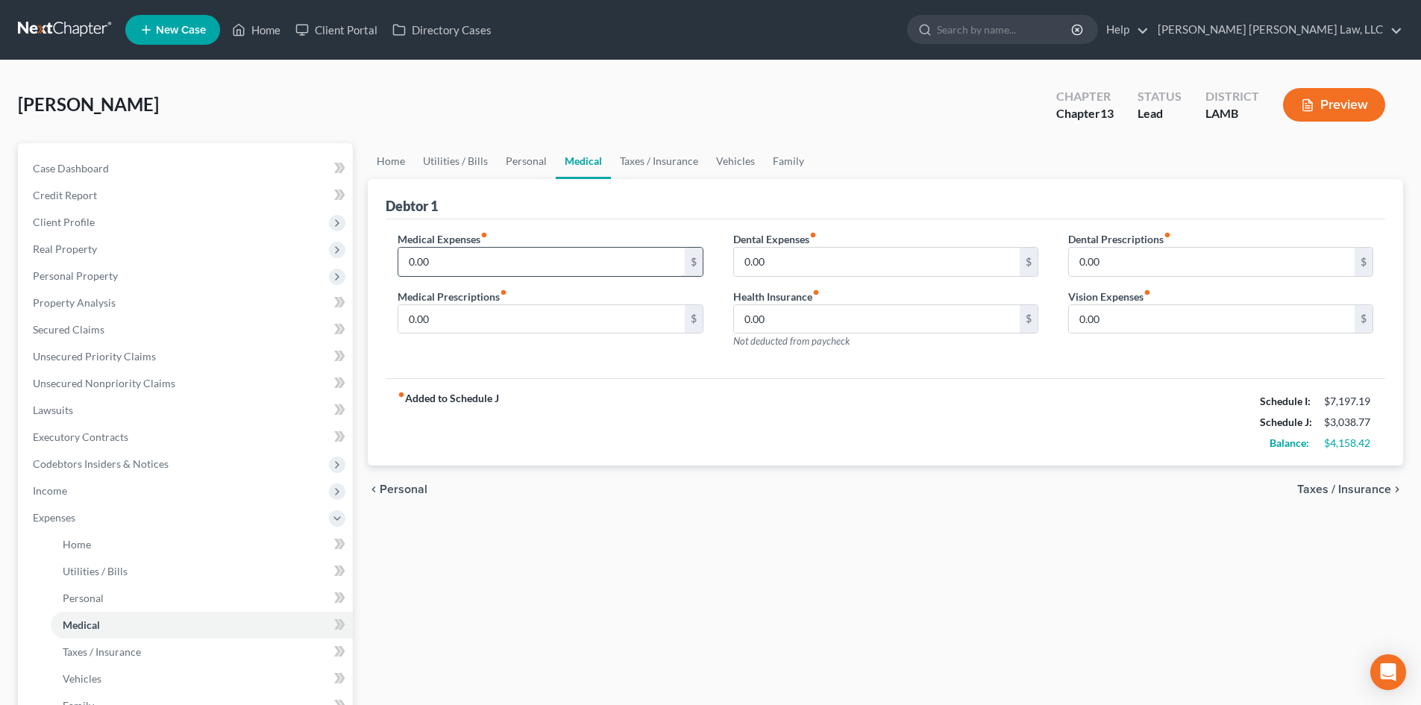
click at [591, 264] on input "0.00" at bounding box center [541, 262] width 286 height 28
type input "50.00"
click at [629, 330] on input "0.00" at bounding box center [541, 319] width 286 height 28
type input "50.00"
click at [739, 160] on link "Vehicles" at bounding box center [735, 161] width 57 height 36
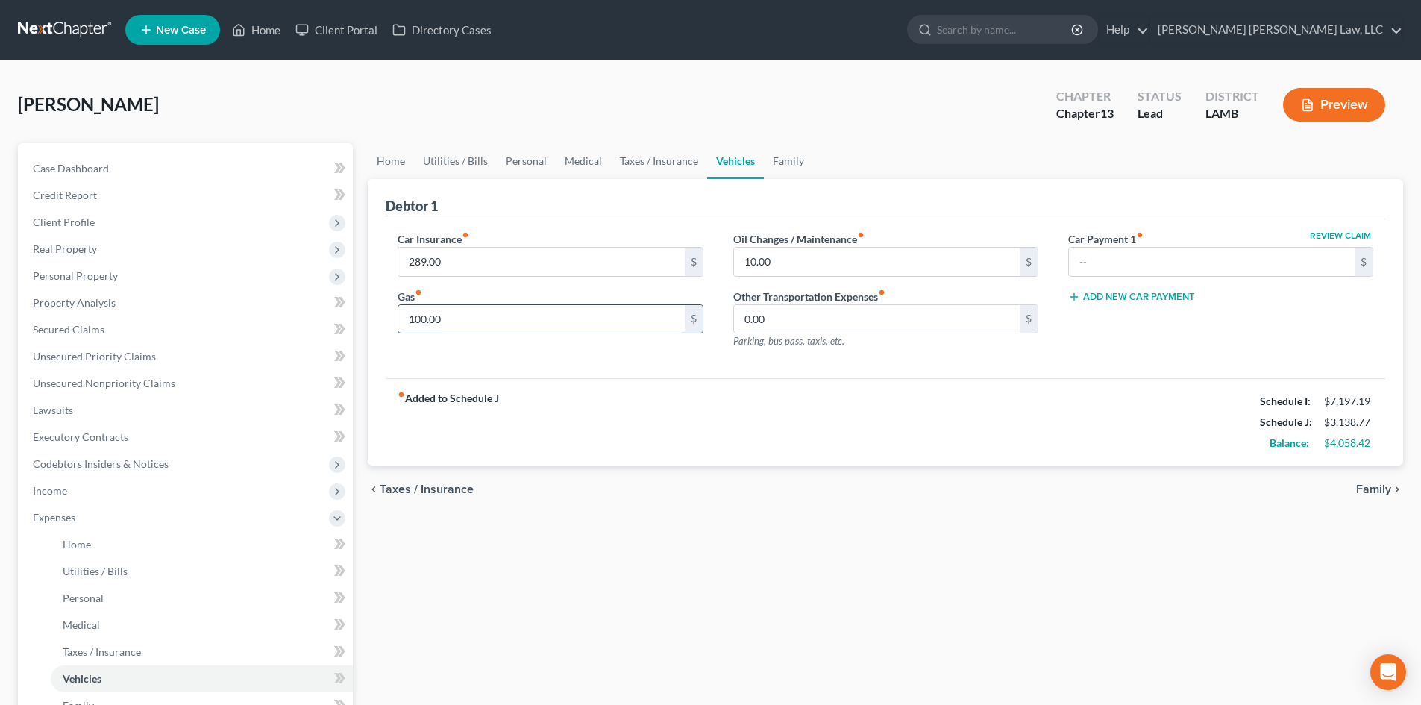
click at [537, 318] on input "100.00" at bounding box center [541, 319] width 286 height 28
type input "400.00"
drag, startPoint x: 894, startPoint y: 236, endPoint x: 888, endPoint y: 263, distance: 27.5
click at [894, 248] on div "Oil Changes / Maintenance fiber_manual_record 10.00 $" at bounding box center [885, 253] width 305 height 45
click at [888, 263] on input "10.00" at bounding box center [877, 262] width 286 height 28
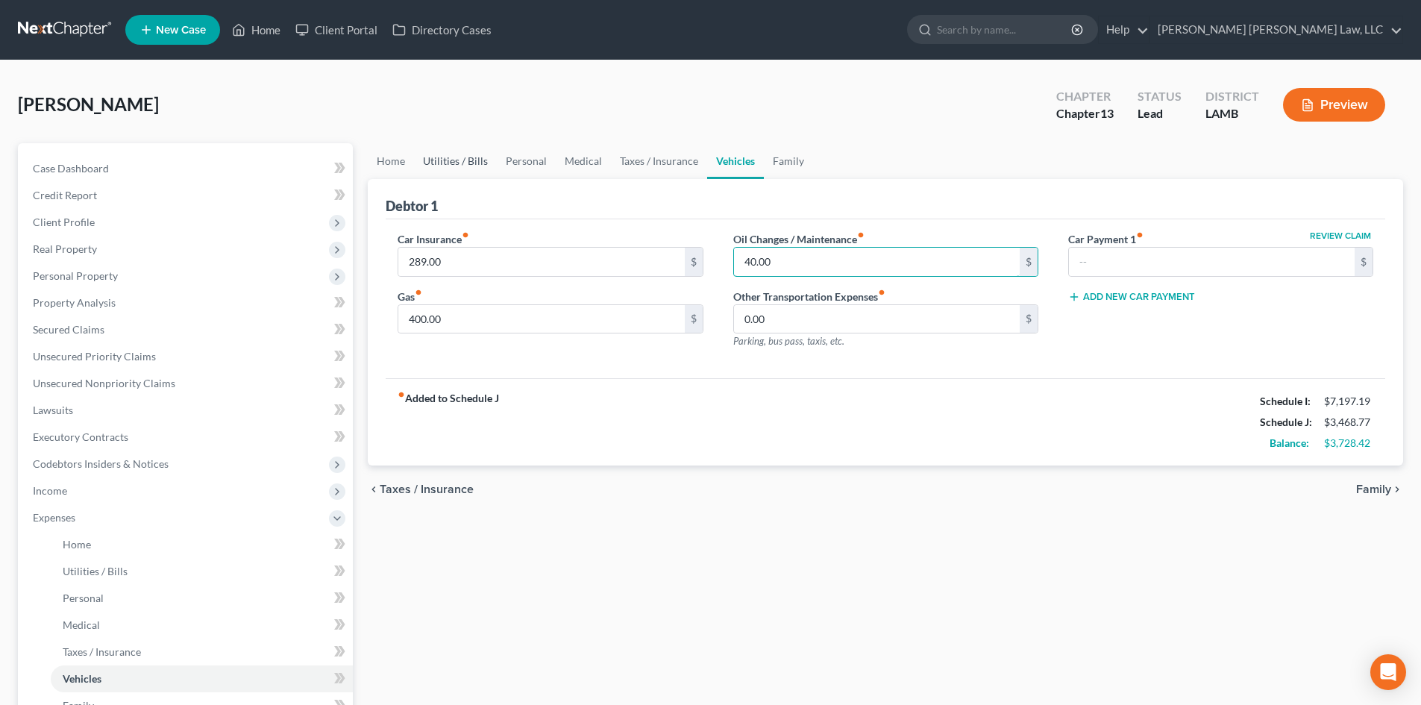
type input "40.00"
click at [481, 158] on link "Utilities / Bills" at bounding box center [455, 161] width 83 height 36
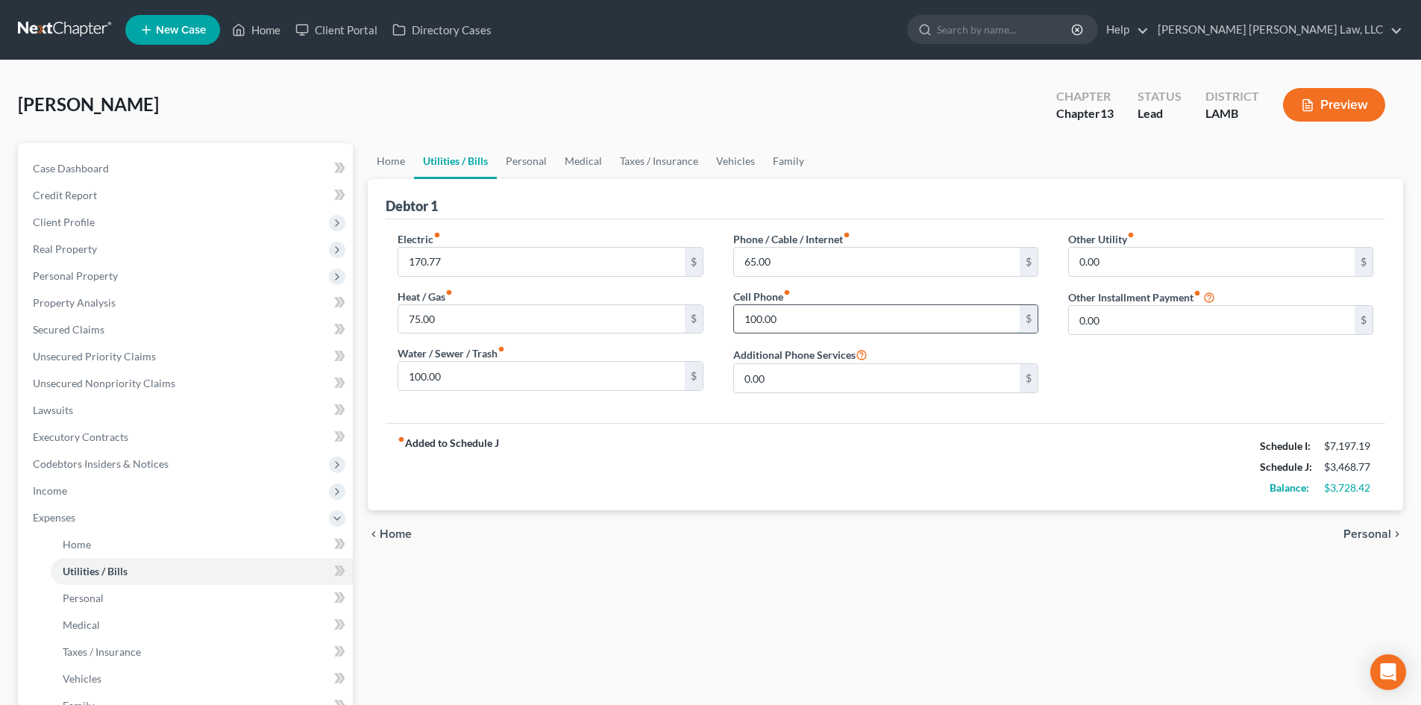
click at [812, 318] on input "100.00" at bounding box center [877, 319] width 286 height 28
type input "200.00"
click at [817, 263] on input "65.00" at bounding box center [877, 262] width 286 height 28
type input "100.00"
click at [496, 256] on input "170.77" at bounding box center [541, 262] width 286 height 28
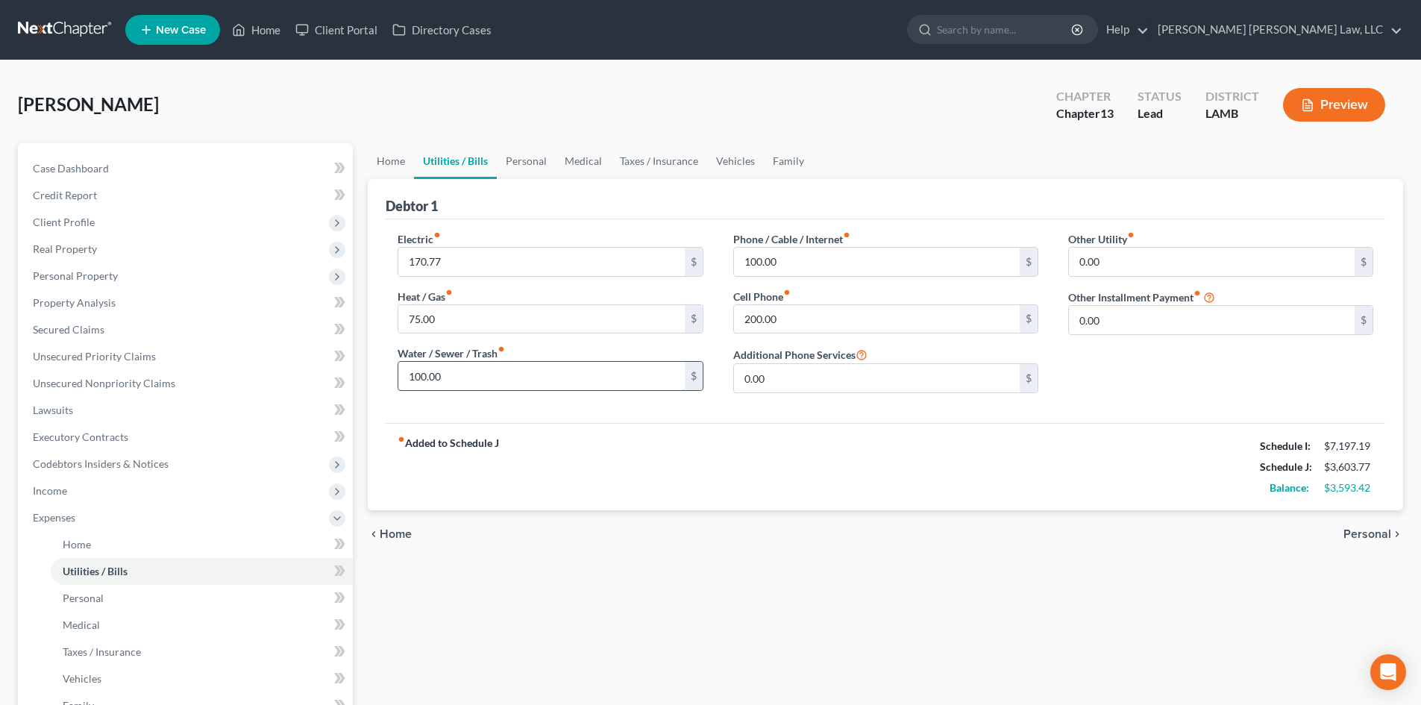
click at [460, 378] on input "100.00" at bounding box center [541, 376] width 286 height 28
type input "120.00"
click at [550, 268] on input "170.77" at bounding box center [541, 262] width 286 height 28
type input "220.19"
click at [725, 164] on link "Vehicles" at bounding box center [735, 161] width 57 height 36
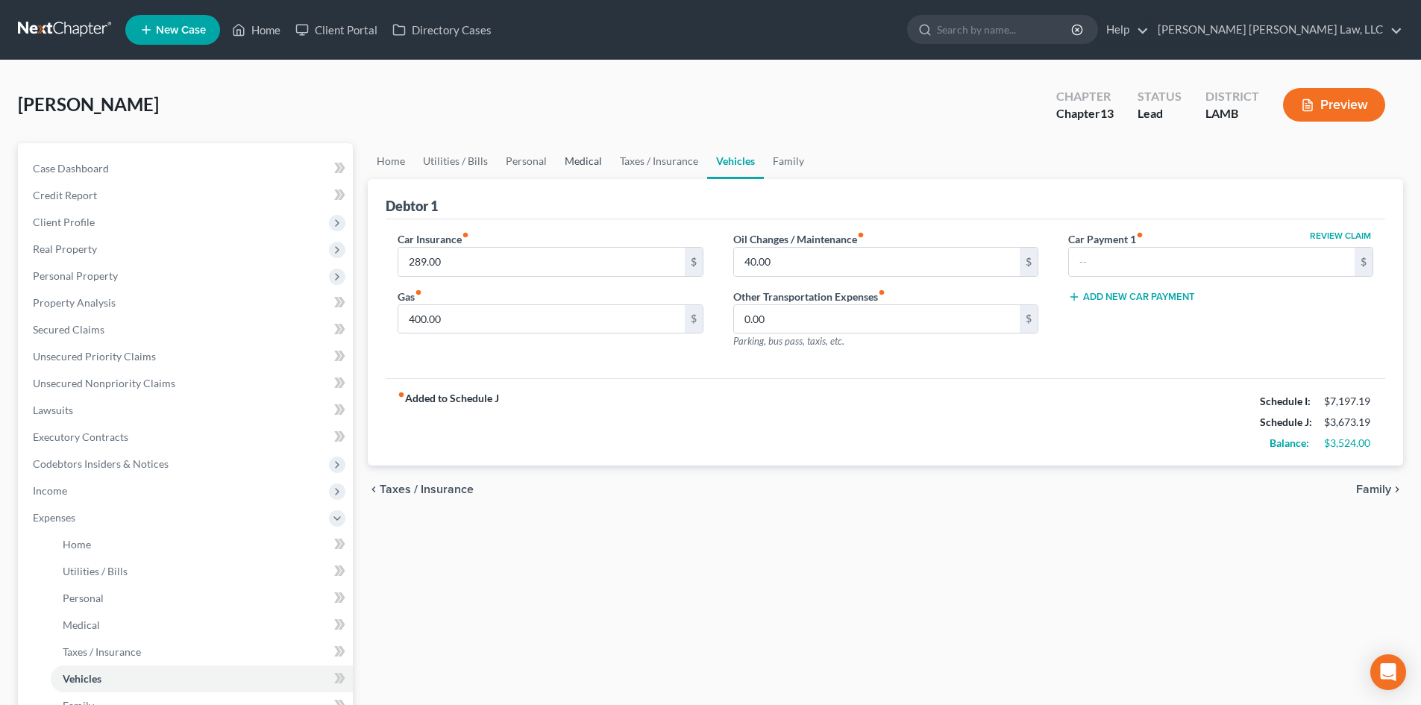
click at [569, 163] on link "Medical" at bounding box center [583, 161] width 55 height 36
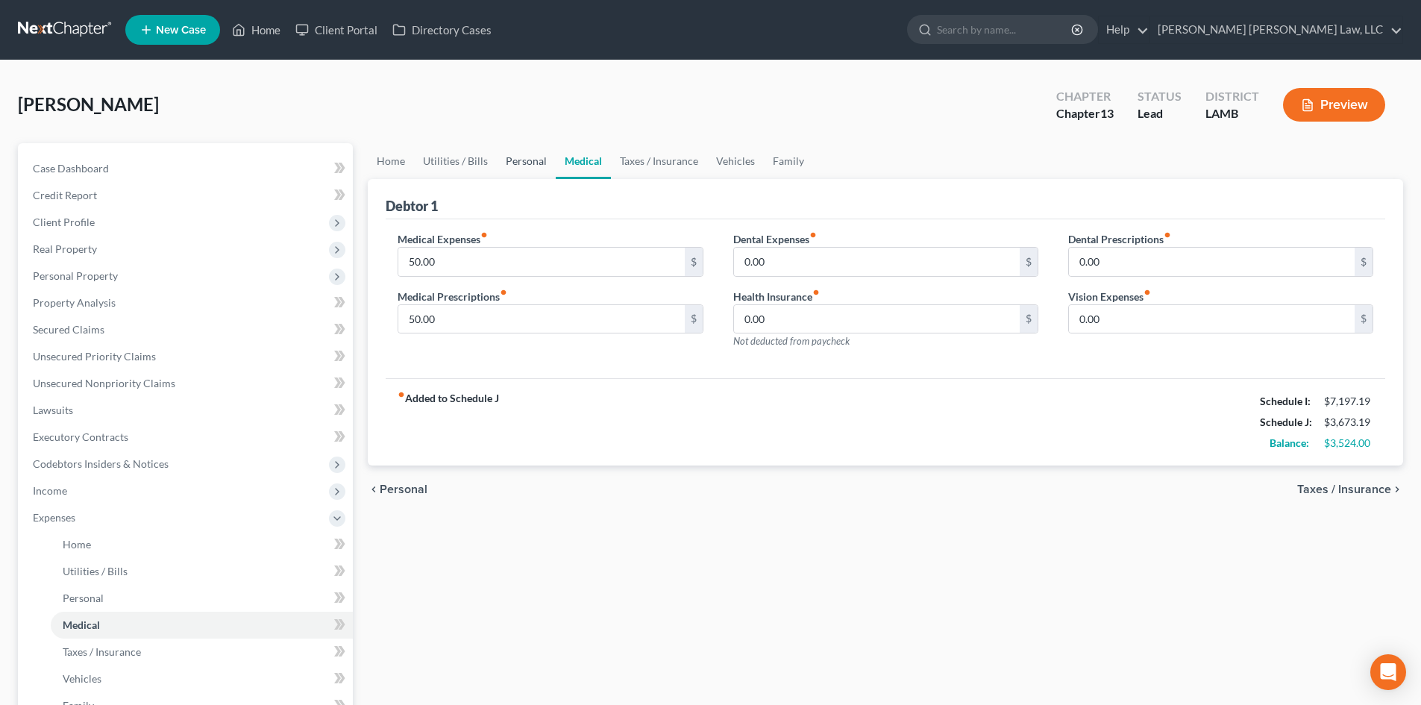
click at [498, 157] on link "Personal" at bounding box center [526, 161] width 59 height 36
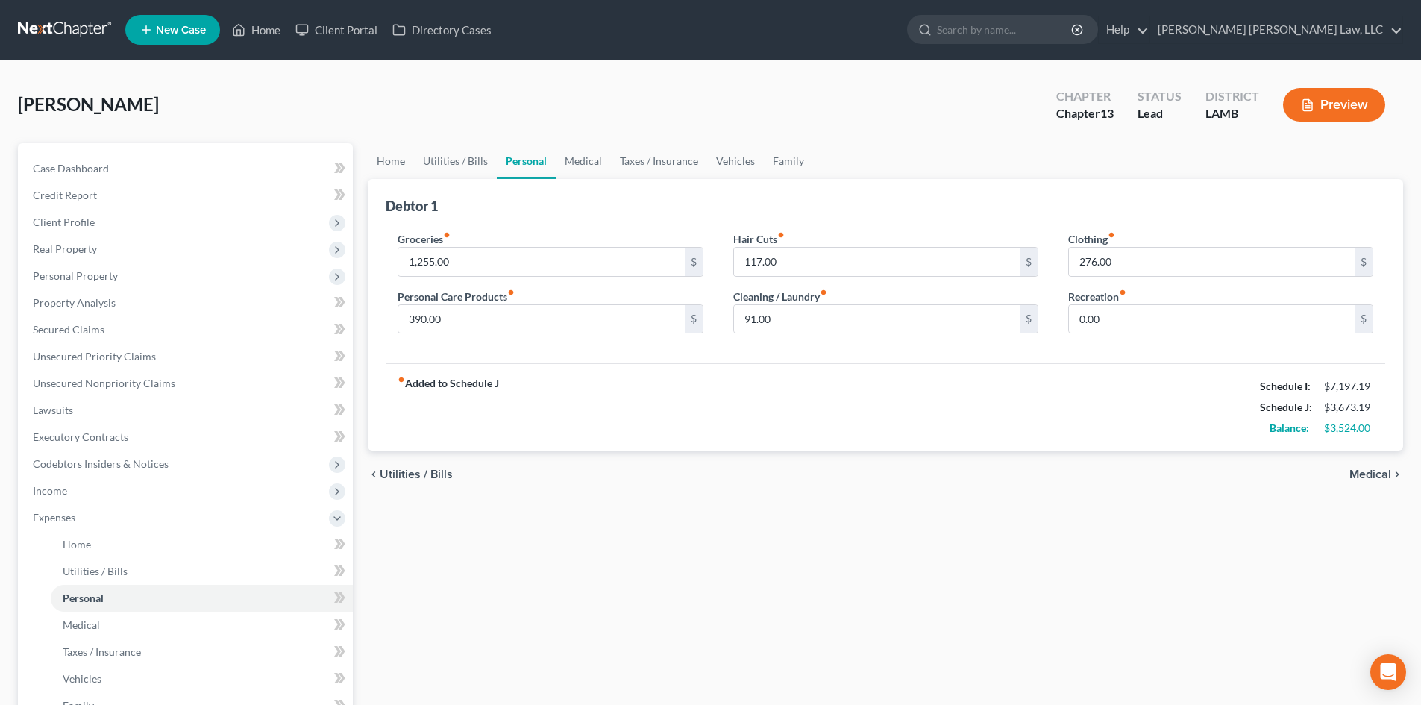
click at [733, 413] on div "fiber_manual_record Added to Schedule J Schedule I: $7,197.19 Schedule J: $3,67…" at bounding box center [885, 406] width 999 height 87
click at [449, 173] on link "Utilities / Bills" at bounding box center [455, 161] width 83 height 36
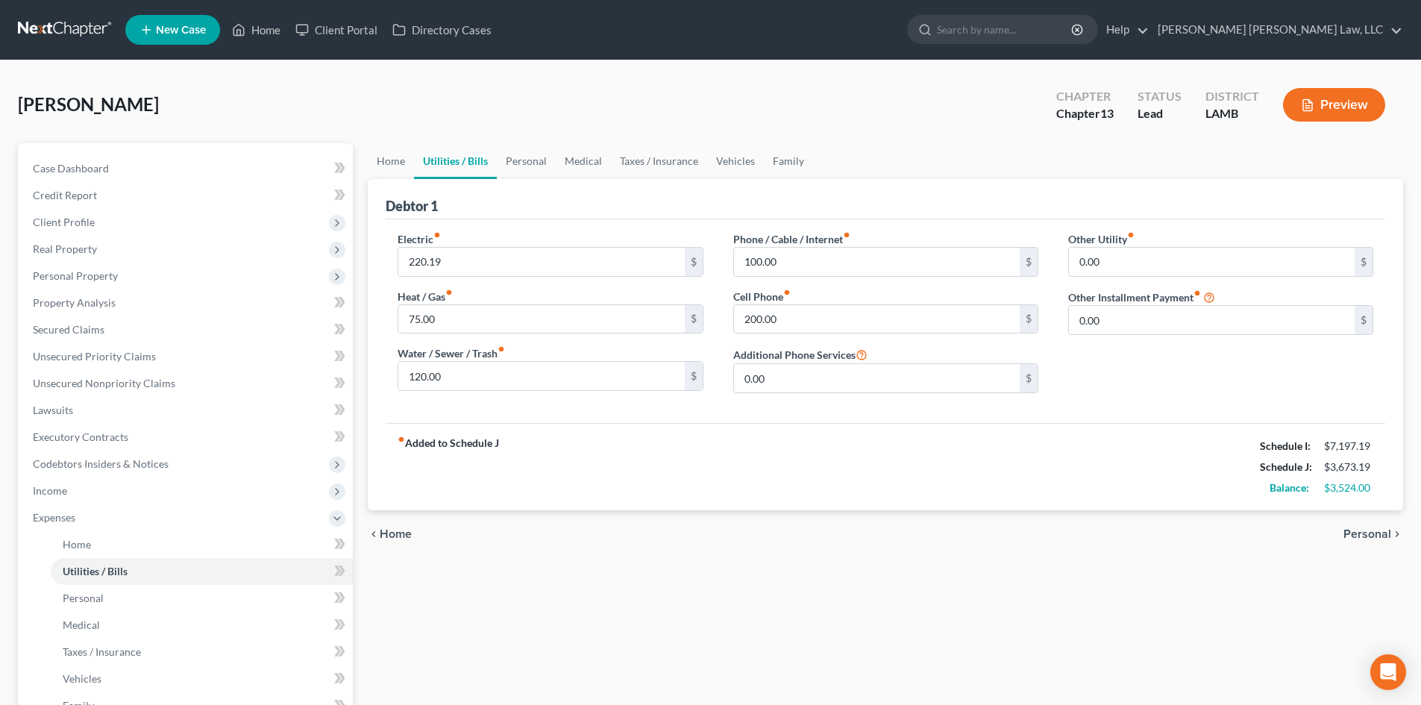
drag, startPoint x: 242, startPoint y: 285, endPoint x: 362, endPoint y: 224, distance: 134.4
click at [242, 285] on span "Personal Property" at bounding box center [187, 276] width 332 height 27
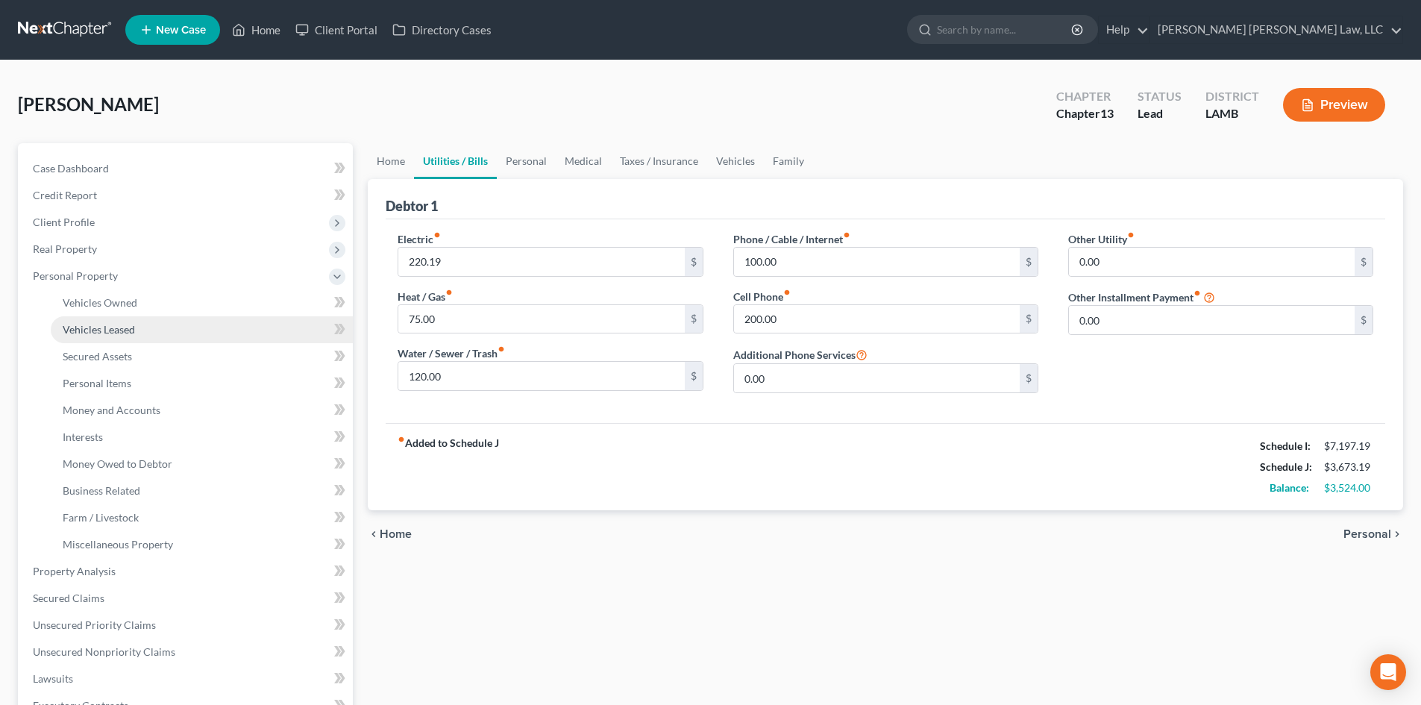
click at [180, 319] on link "Vehicles Leased" at bounding box center [202, 329] width 302 height 27
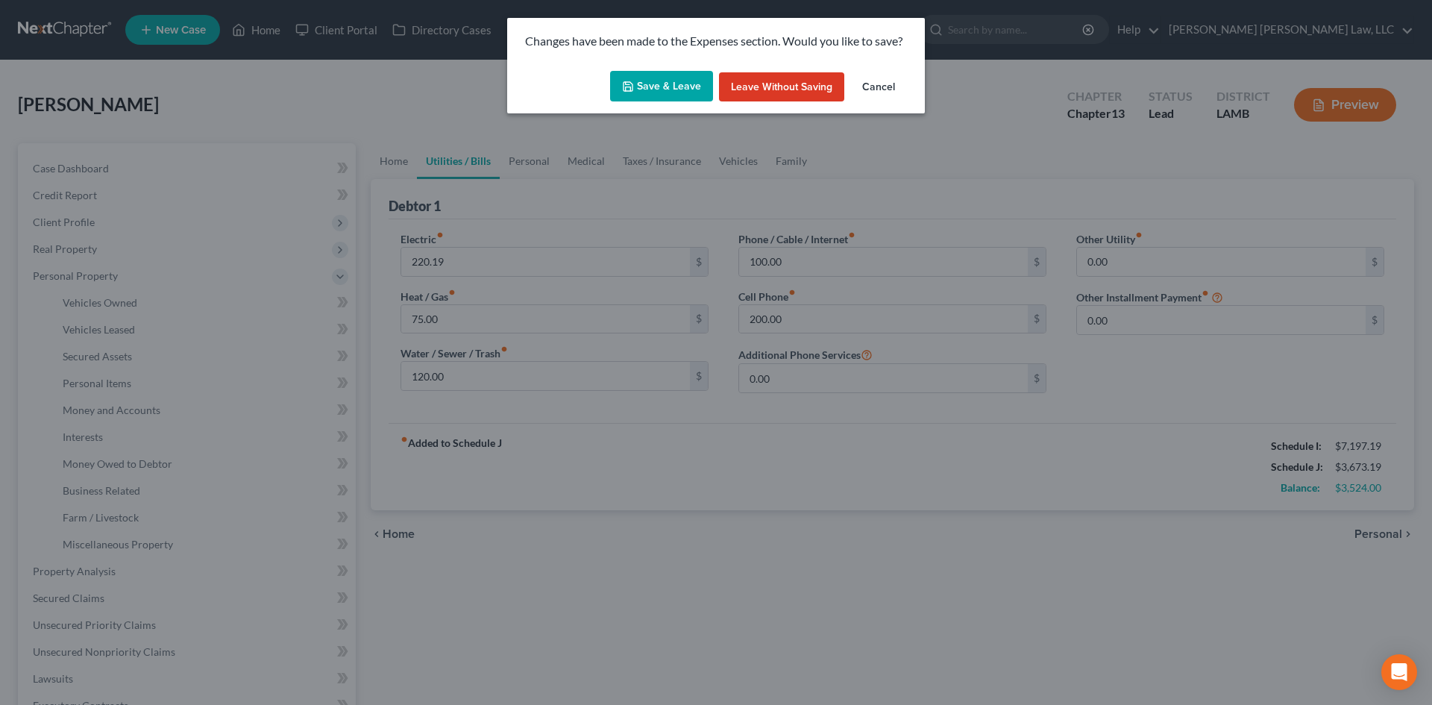
click at [658, 81] on button "Save & Leave" at bounding box center [661, 86] width 103 height 31
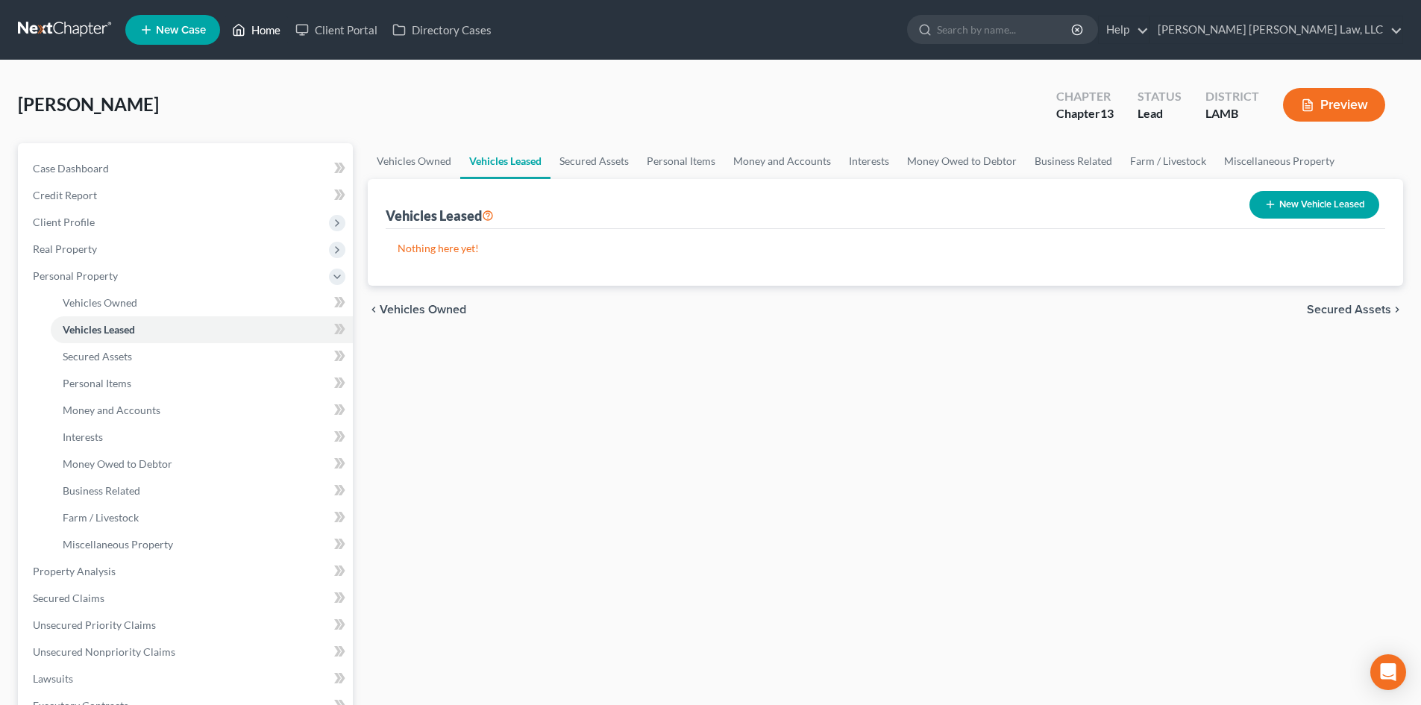
click at [269, 33] on link "Home" at bounding box center [255, 29] width 63 height 27
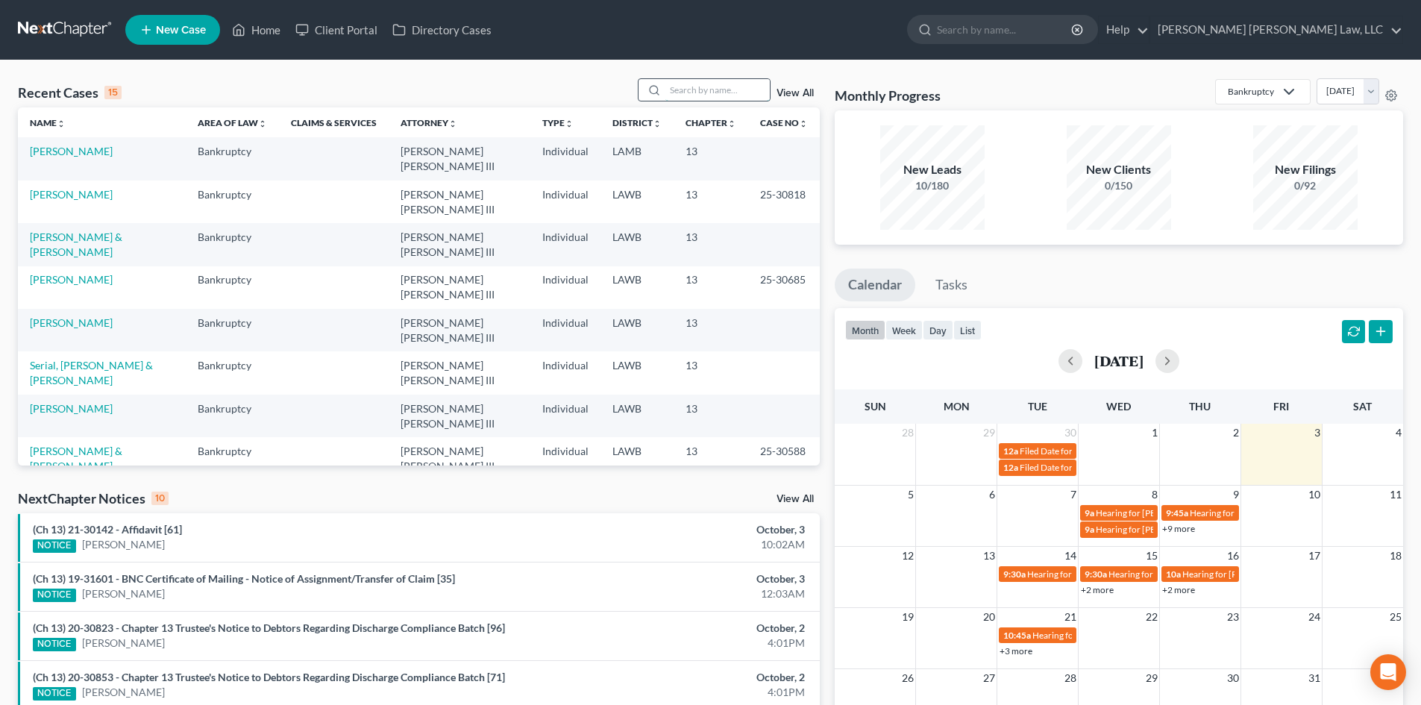
click at [694, 98] on input "search" at bounding box center [717, 90] width 104 height 22
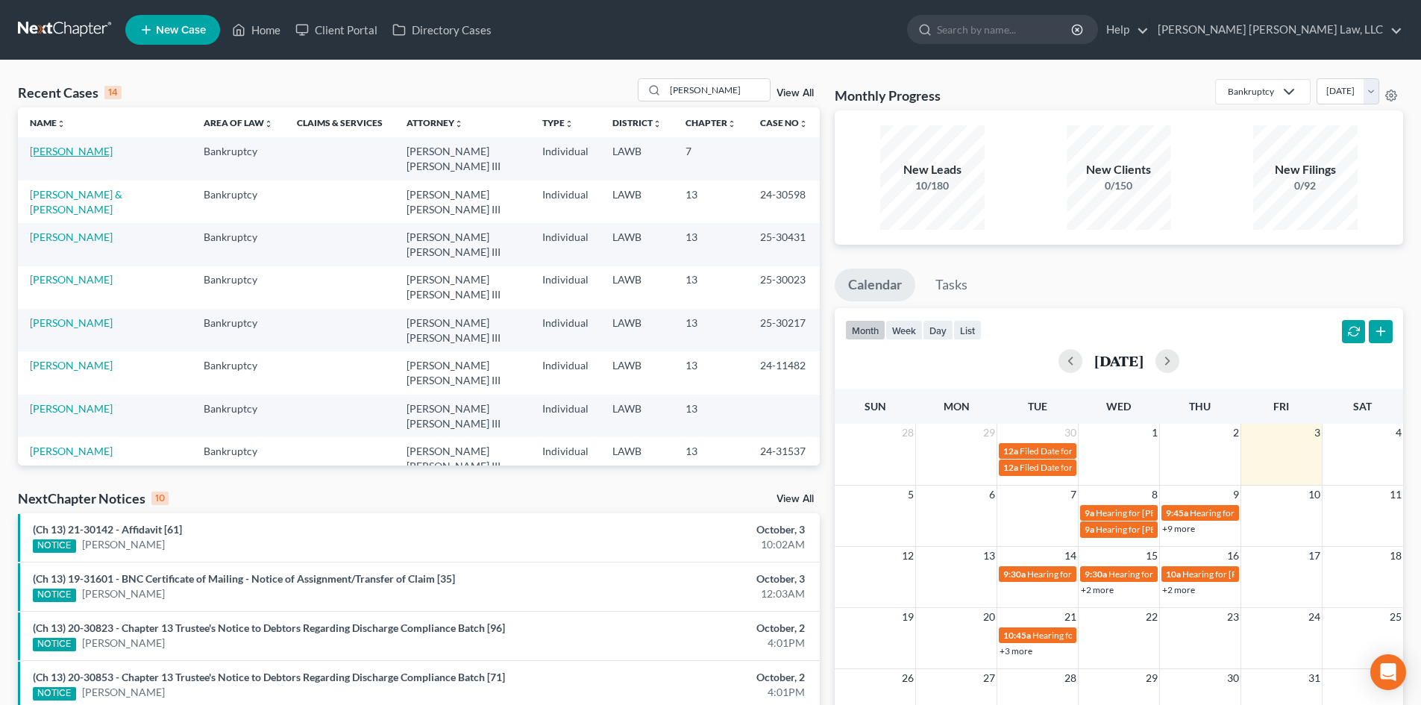
click at [95, 154] on link "[PERSON_NAME]" at bounding box center [71, 151] width 83 height 13
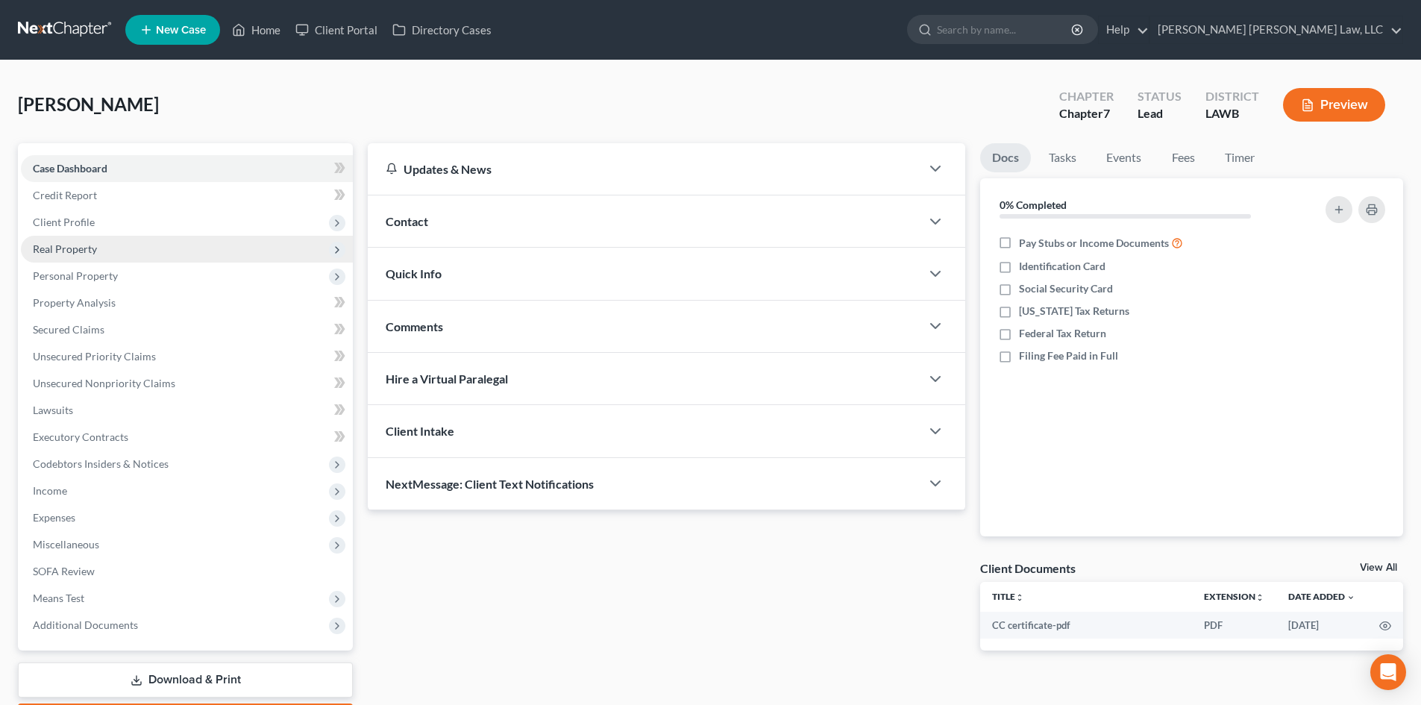
drag, startPoint x: 199, startPoint y: 212, endPoint x: 233, endPoint y: 247, distance: 49.0
click at [199, 212] on span "Client Profile" at bounding box center [187, 222] width 332 height 27
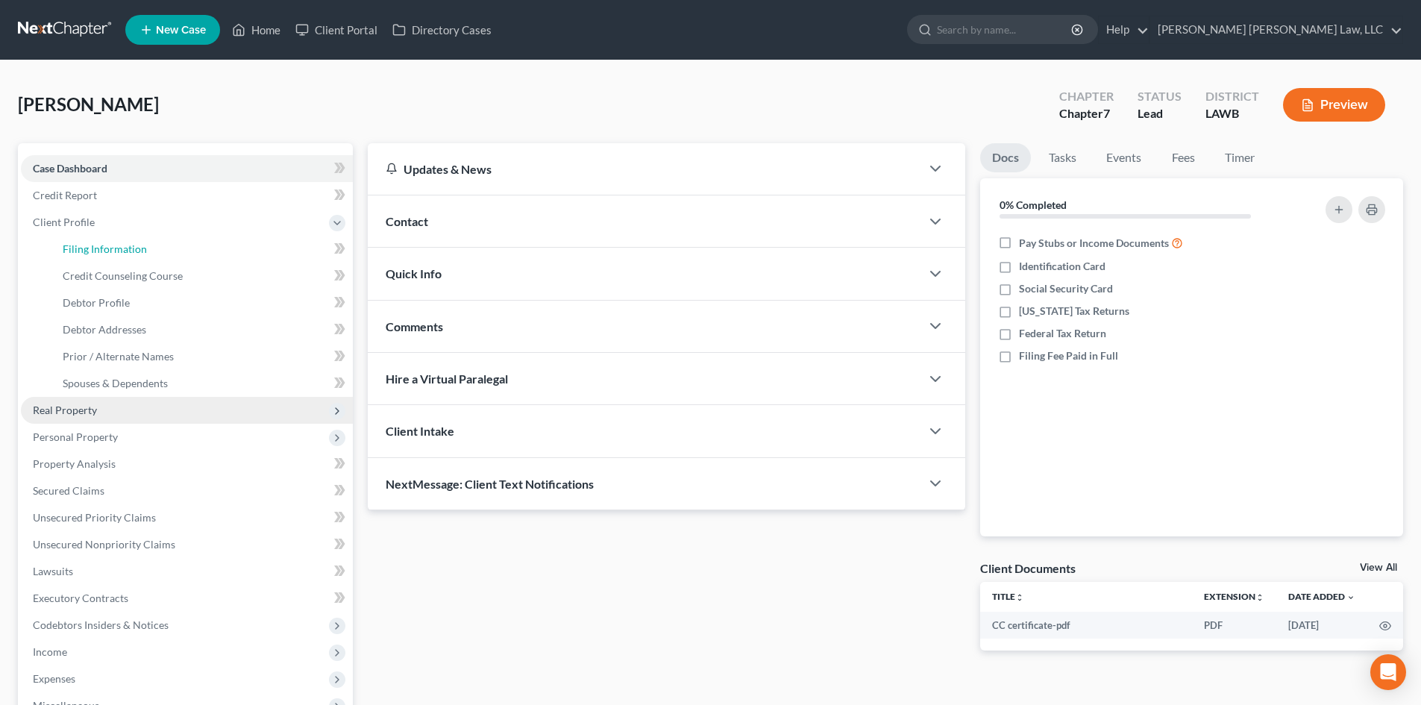
click at [233, 247] on link "Filing Information" at bounding box center [202, 249] width 302 height 27
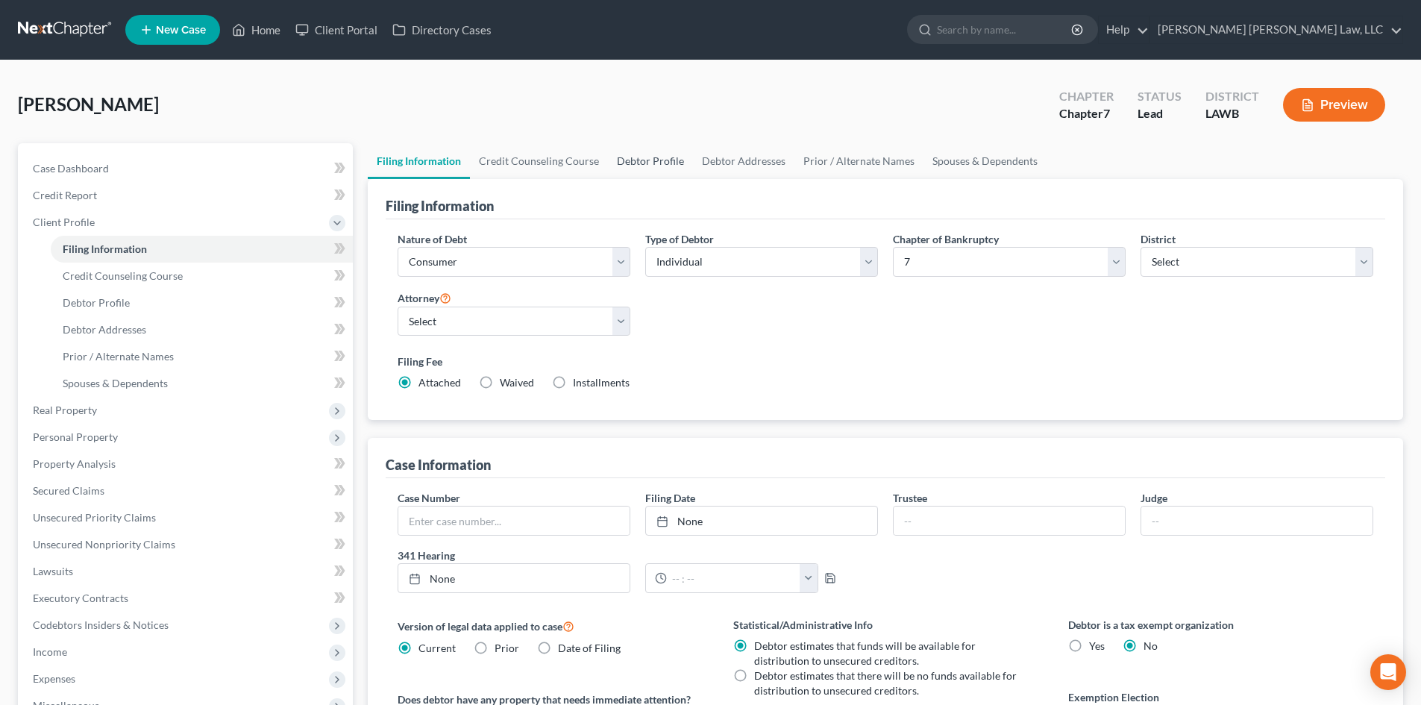
click at [640, 163] on link "Debtor Profile" at bounding box center [650, 161] width 85 height 36
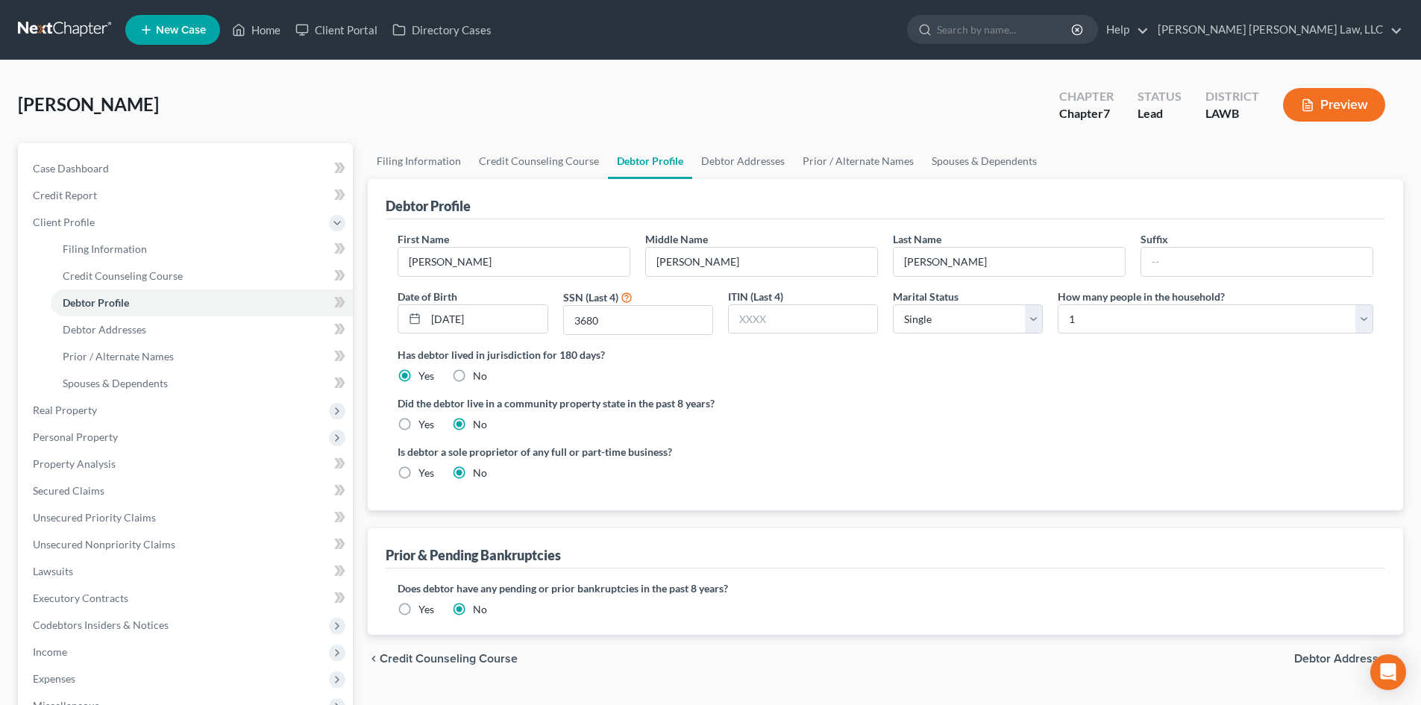
click at [416, 420] on div "Yes" at bounding box center [416, 424] width 37 height 15
click at [970, 158] on link "Spouses & Dependents" at bounding box center [984, 161] width 123 height 36
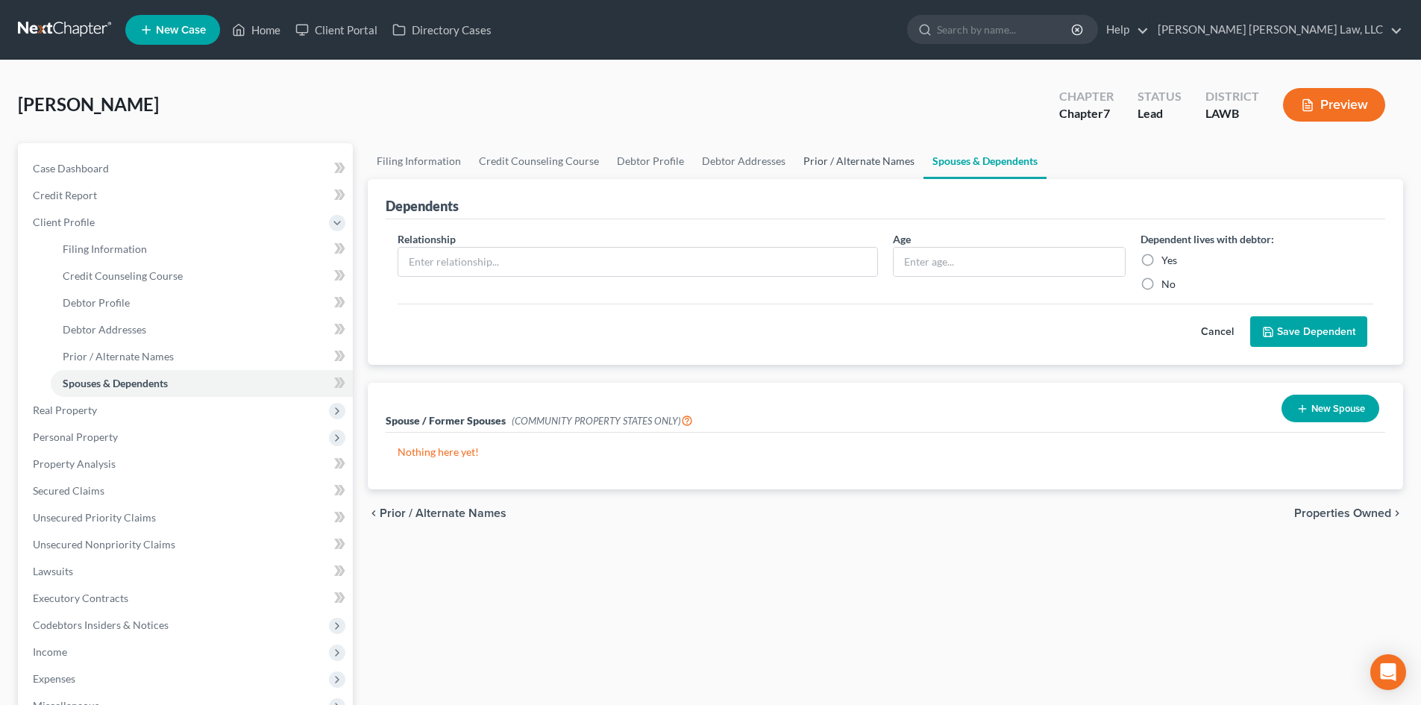
click at [864, 169] on link "Prior / Alternate Names" at bounding box center [858, 161] width 129 height 36
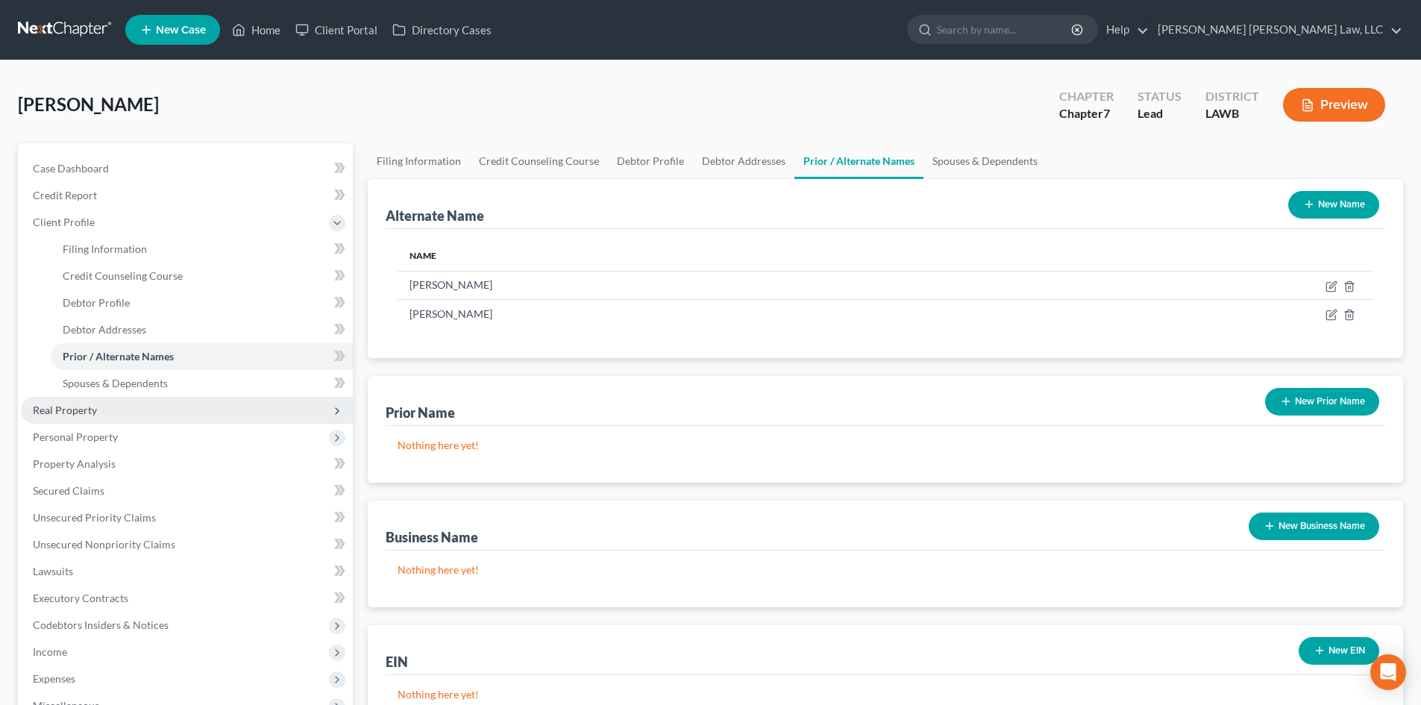
click at [277, 404] on span "Real Property" at bounding box center [187, 410] width 332 height 27
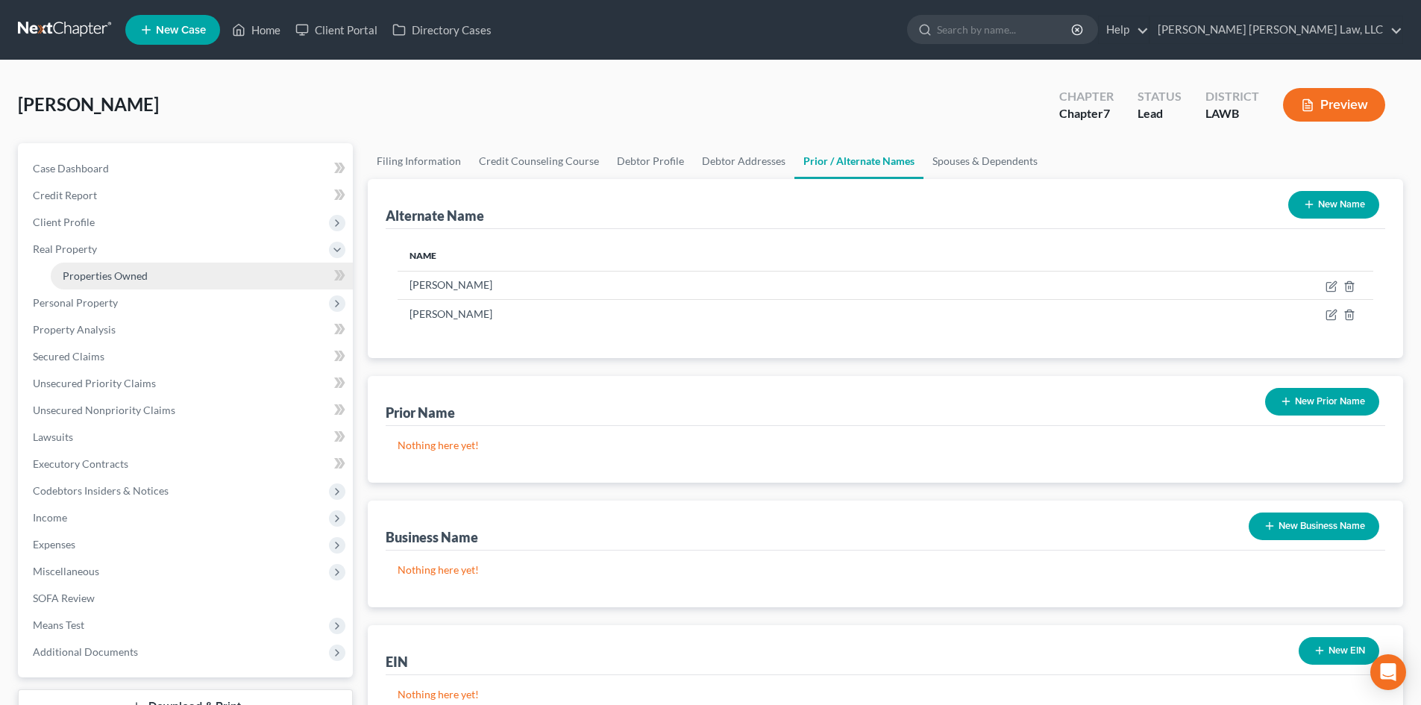
click at [273, 274] on link "Properties Owned" at bounding box center [202, 276] width 302 height 27
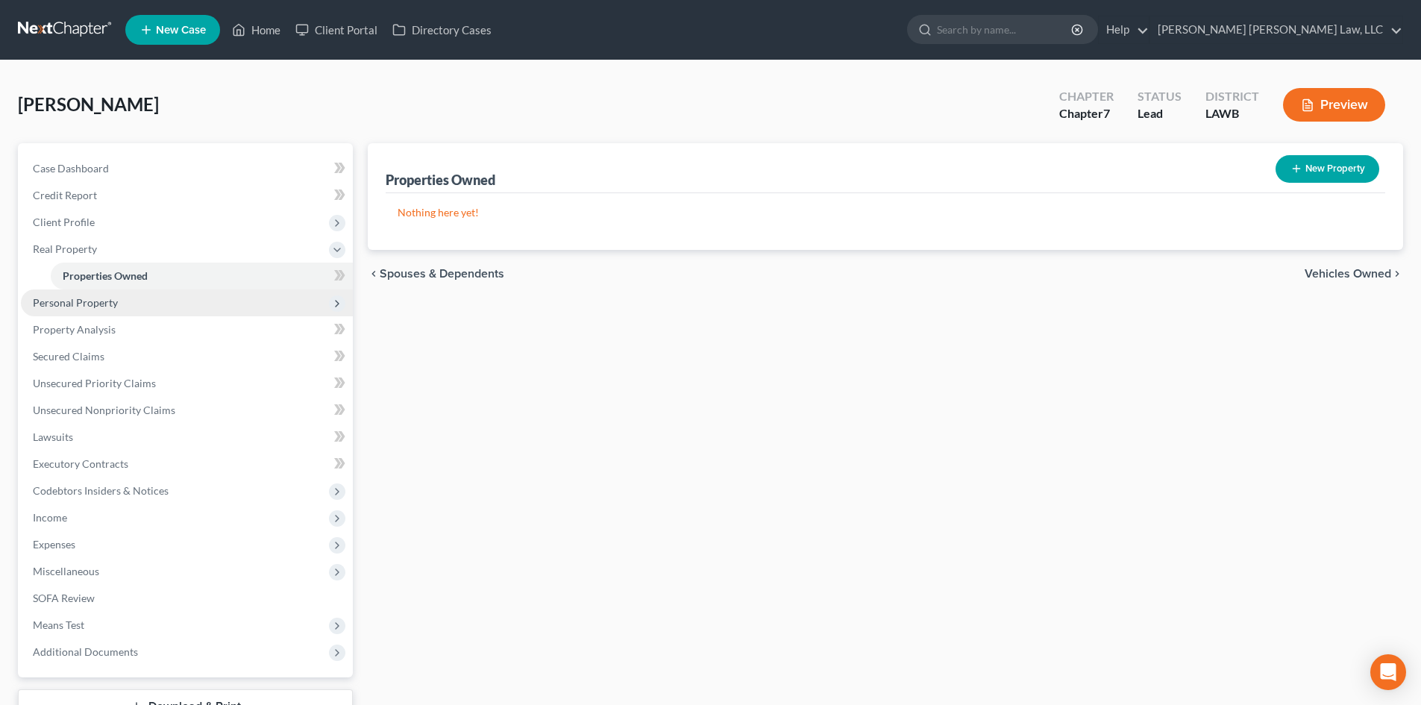
click at [294, 312] on span "Personal Property" at bounding box center [187, 302] width 332 height 27
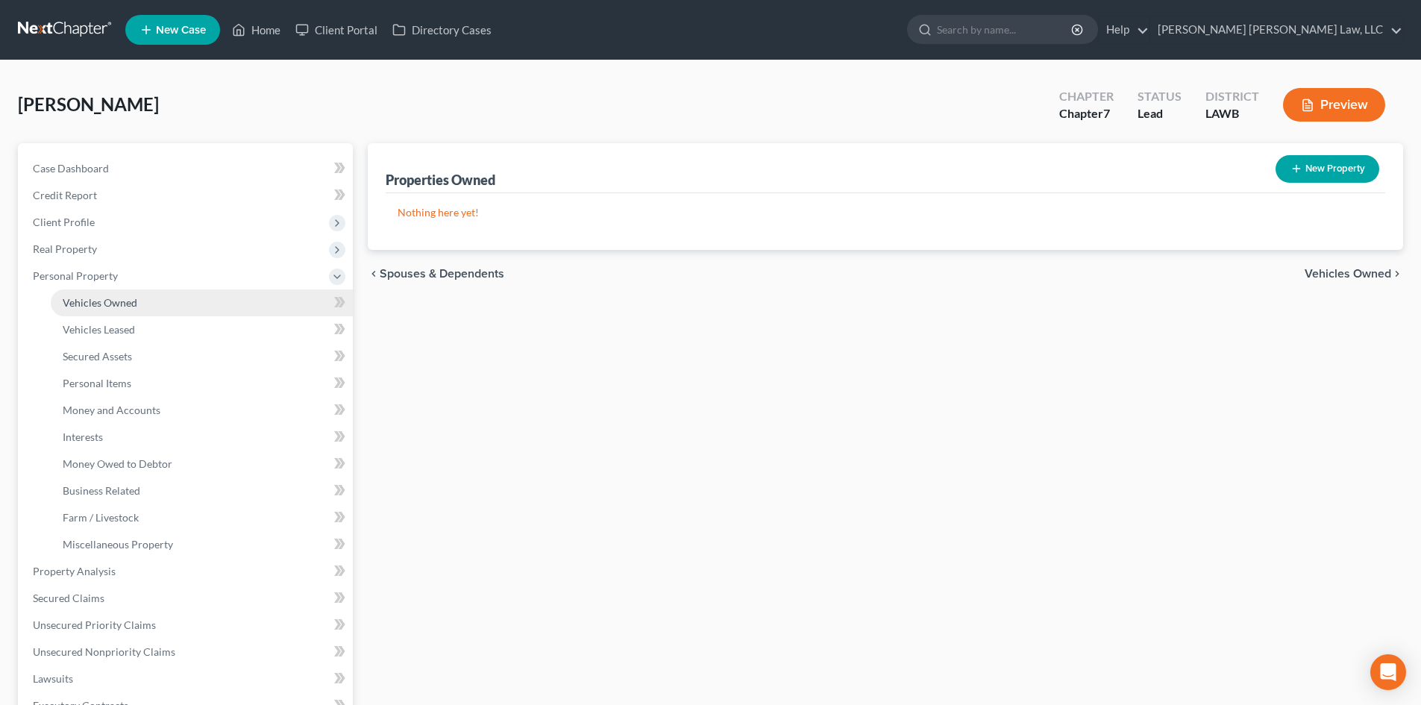
click at [293, 315] on link "Vehicles Owned" at bounding box center [202, 302] width 302 height 27
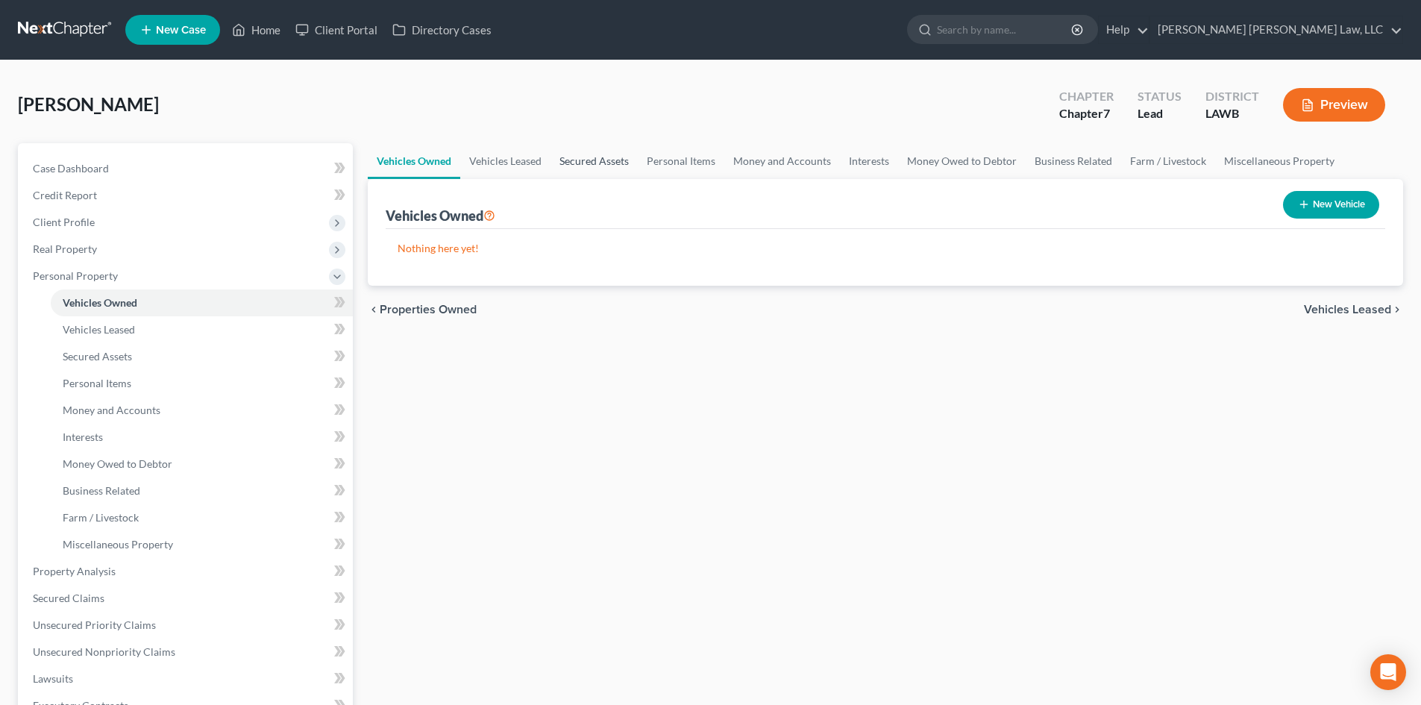
click at [615, 162] on link "Secured Assets" at bounding box center [593, 161] width 87 height 36
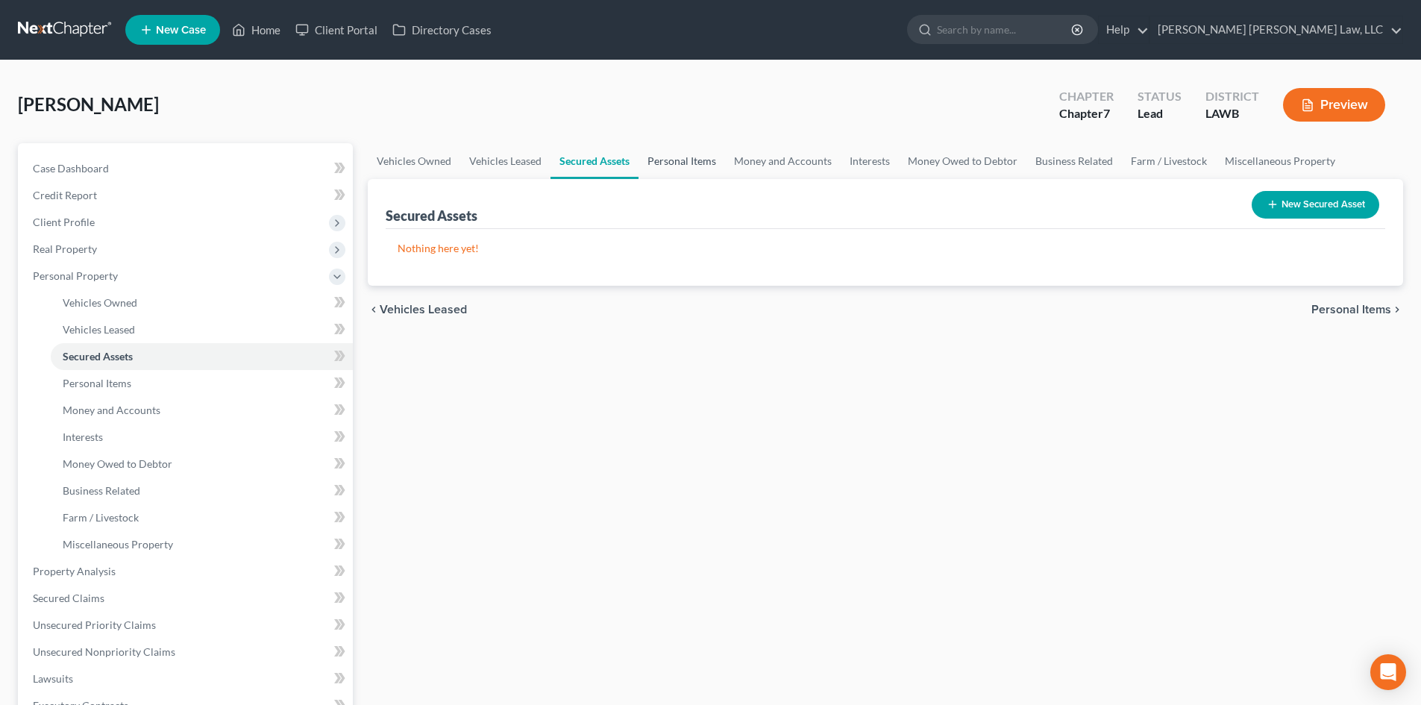
click at [656, 160] on link "Personal Items" at bounding box center [681, 161] width 87 height 36
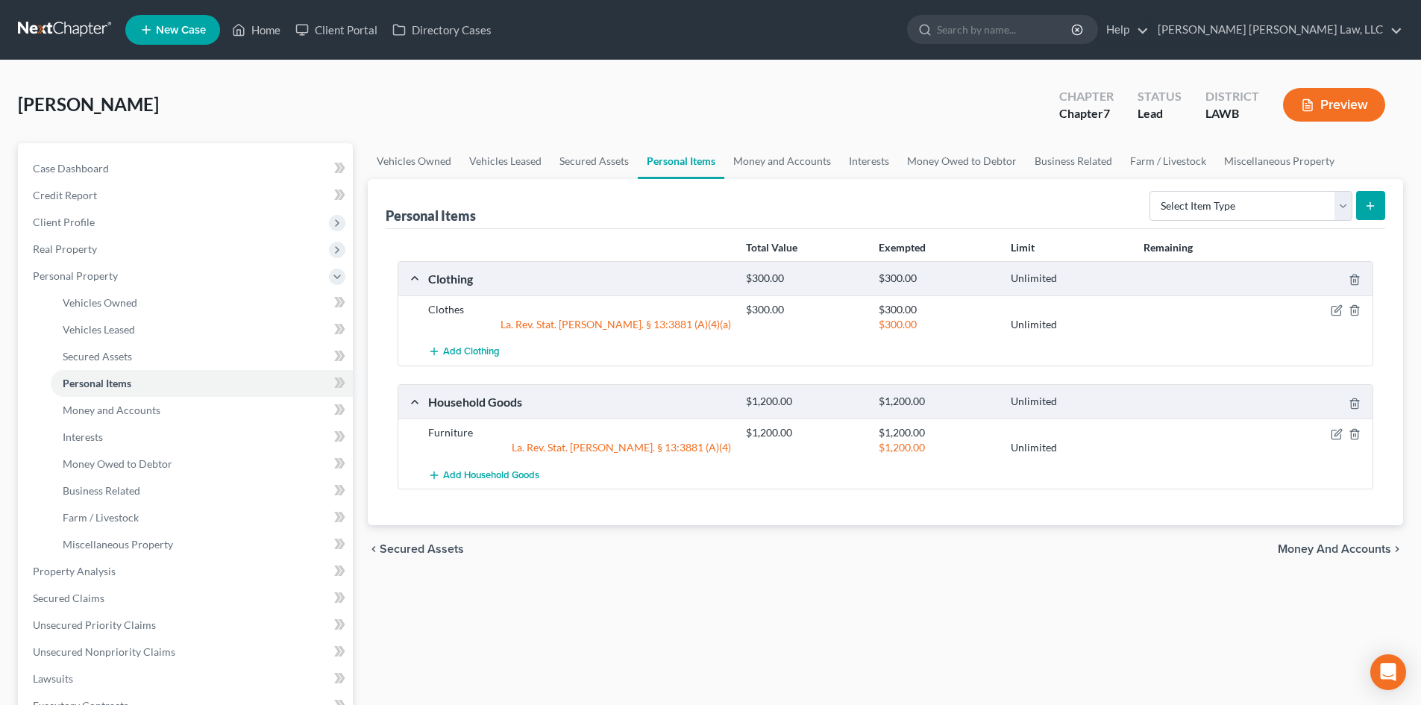
click at [811, 139] on div "[PERSON_NAME] Upgraded Chapter Chapter 7 Status Lead District LAWB Preview" at bounding box center [710, 110] width 1385 height 65
click at [809, 155] on link "Money and Accounts" at bounding box center [782, 161] width 116 height 36
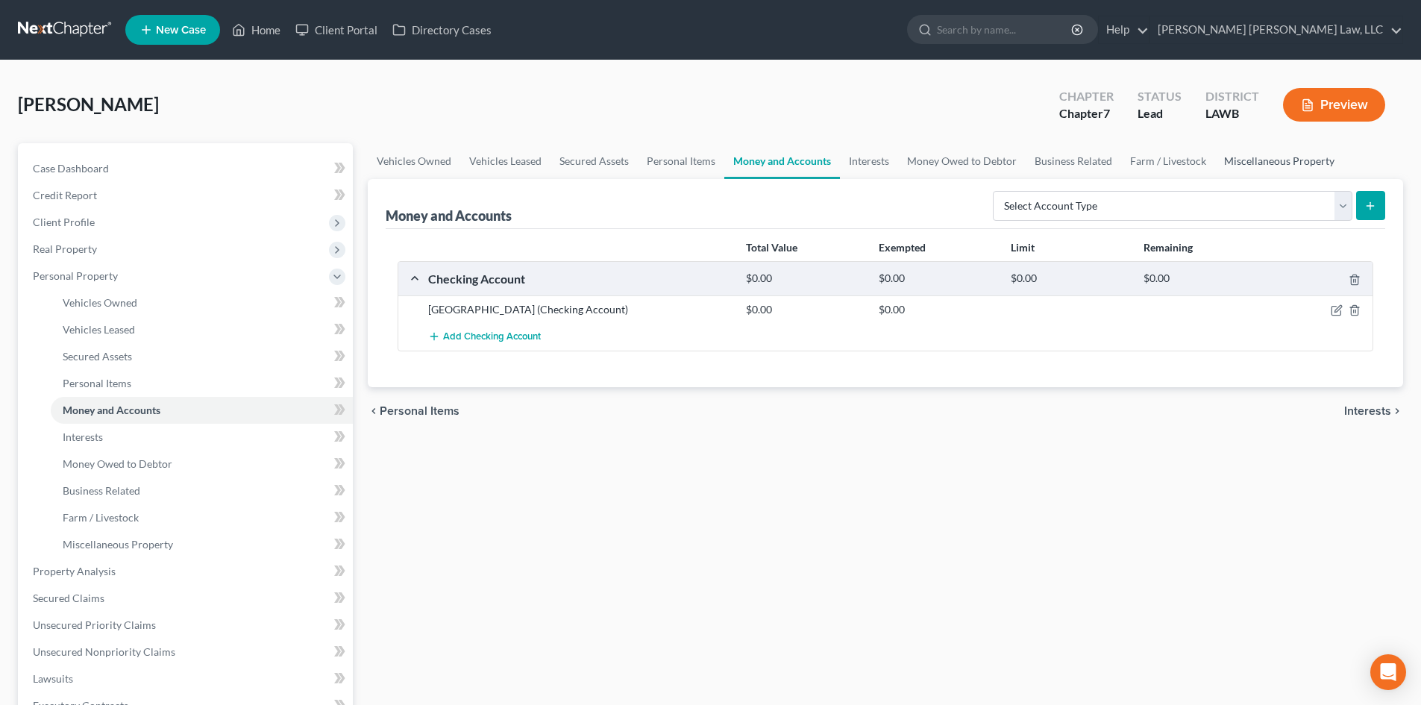
click at [1266, 165] on link "Miscellaneous Property" at bounding box center [1279, 161] width 128 height 36
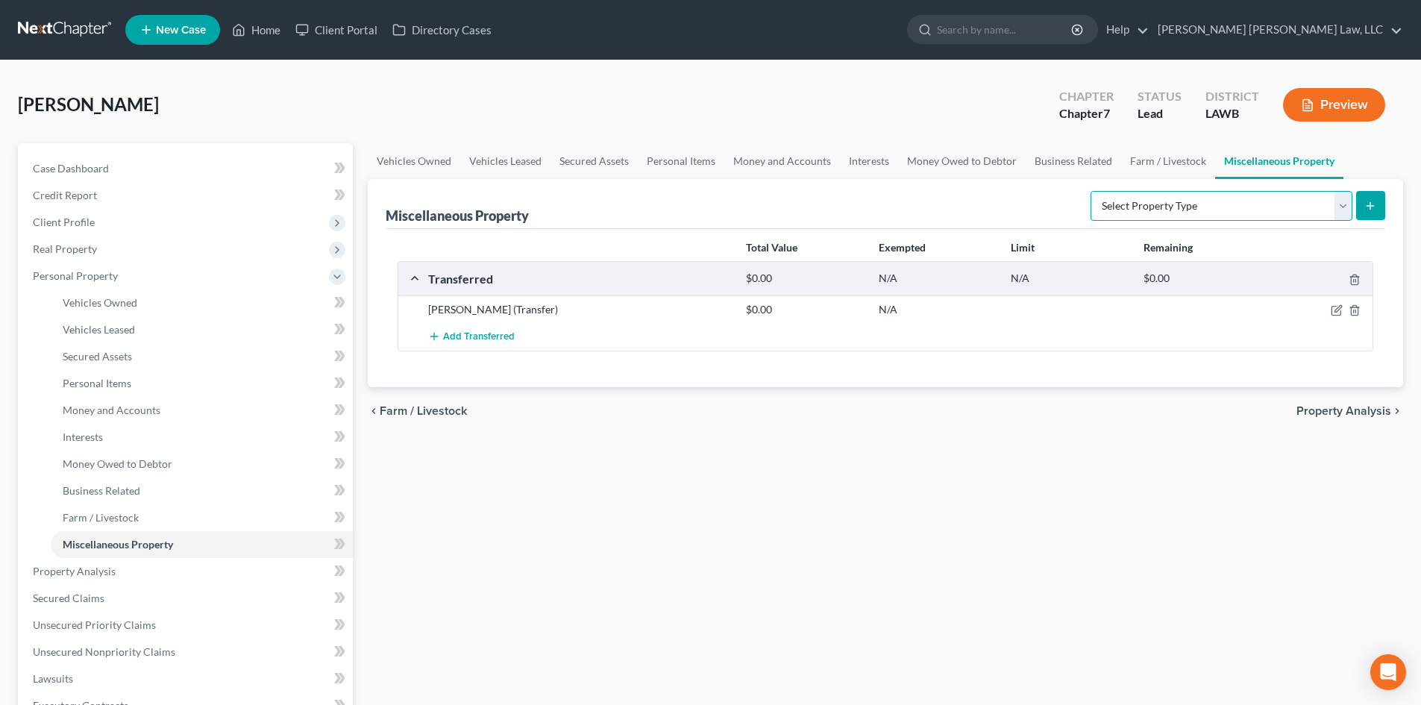
drag, startPoint x: 1279, startPoint y: 212, endPoint x: 1193, endPoint y: 214, distance: 86.5
click at [1279, 212] on select "Select Property Type Assigned for Creditor Benefit [DATE] (SOFA: 12) Holding fo…" at bounding box center [1221, 206] width 262 height 30
click at [1208, 335] on div "Add Transferred" at bounding box center [897, 337] width 953 height 28
click at [1338, 312] on icon "button" at bounding box center [1337, 310] width 12 height 12
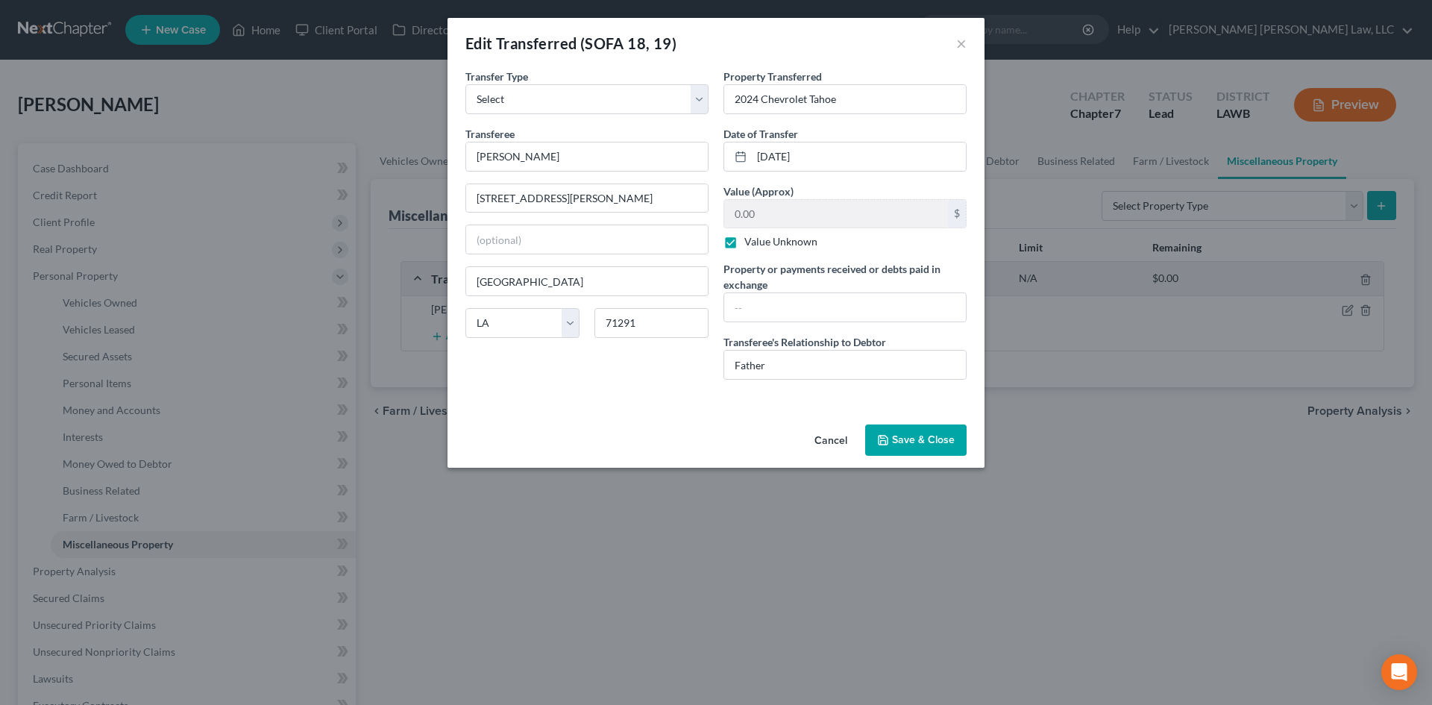
click at [916, 440] on button "Save & Close" at bounding box center [915, 439] width 101 height 31
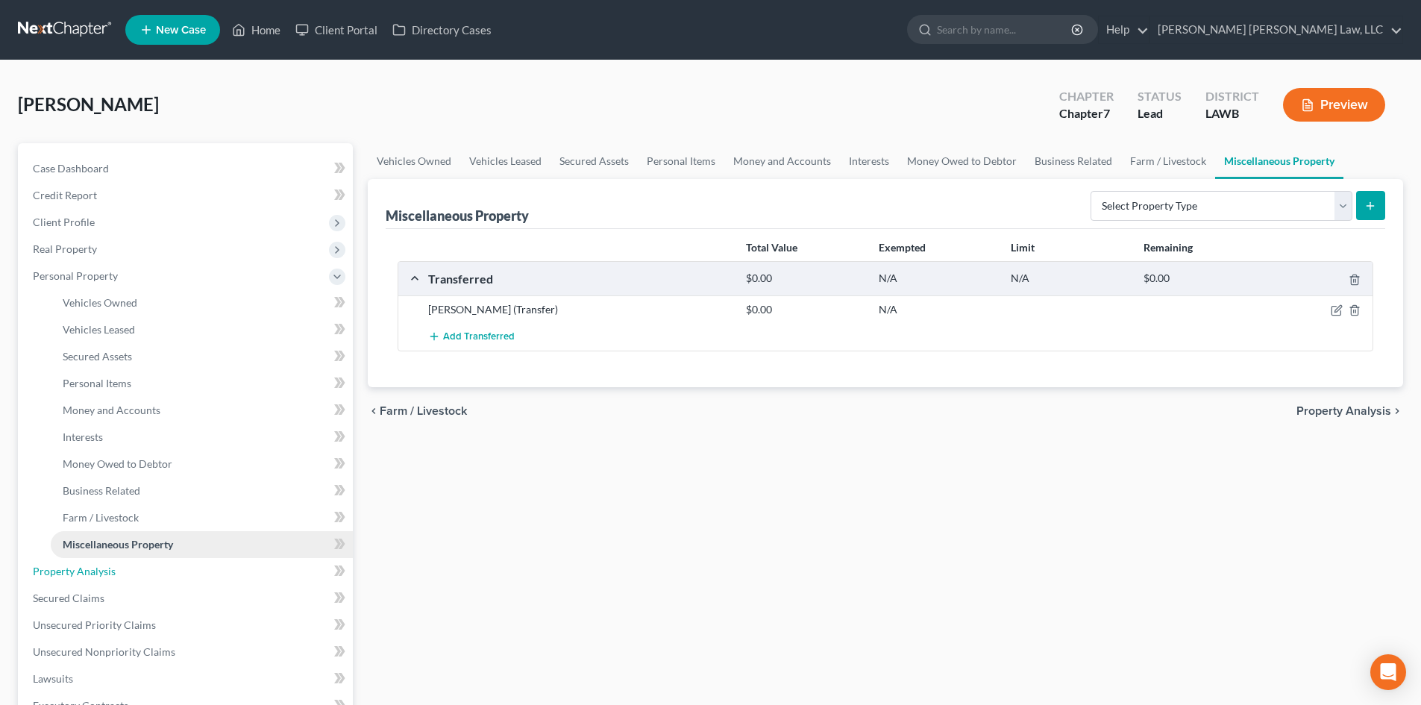
drag, startPoint x: 161, startPoint y: 579, endPoint x: 243, endPoint y: 550, distance: 86.8
click at [161, 579] on link "Property Analysis" at bounding box center [187, 571] width 332 height 27
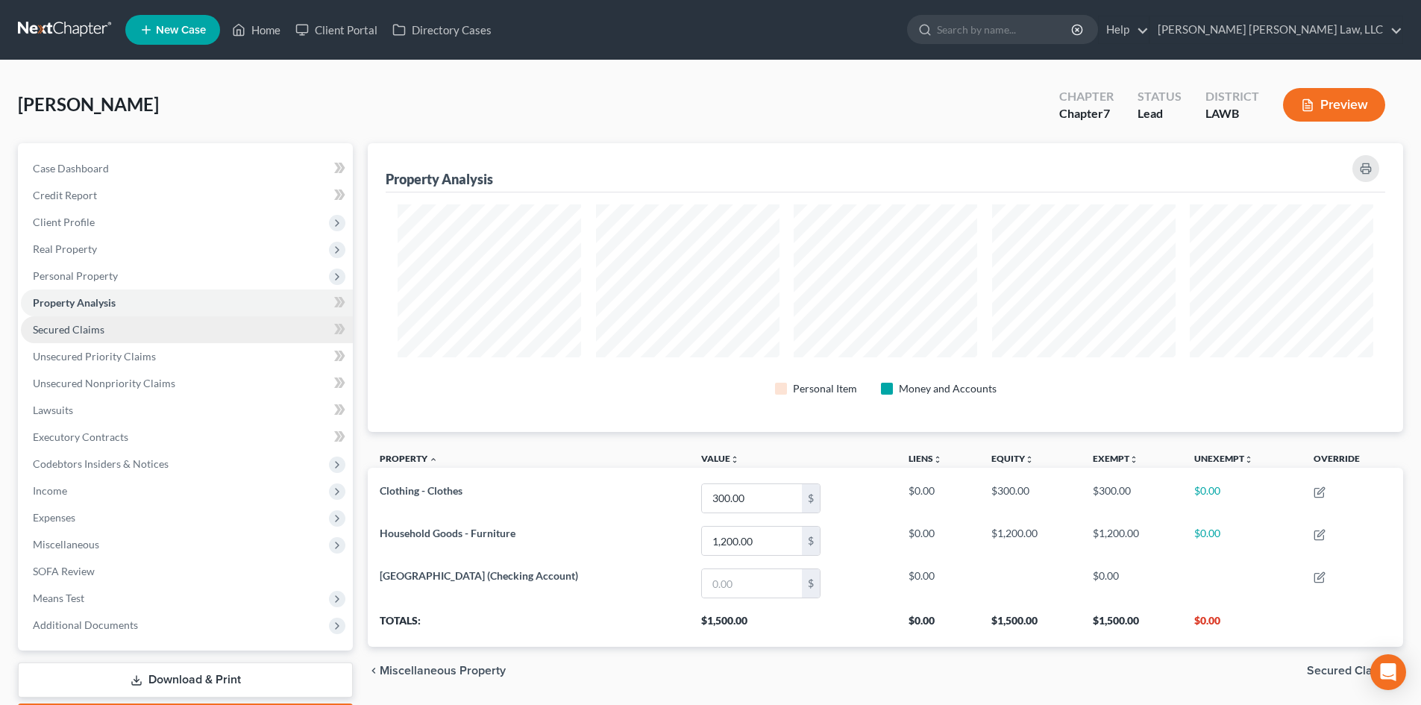
scroll to position [289, 1035]
click at [180, 330] on link "Secured Claims" at bounding box center [187, 329] width 332 height 27
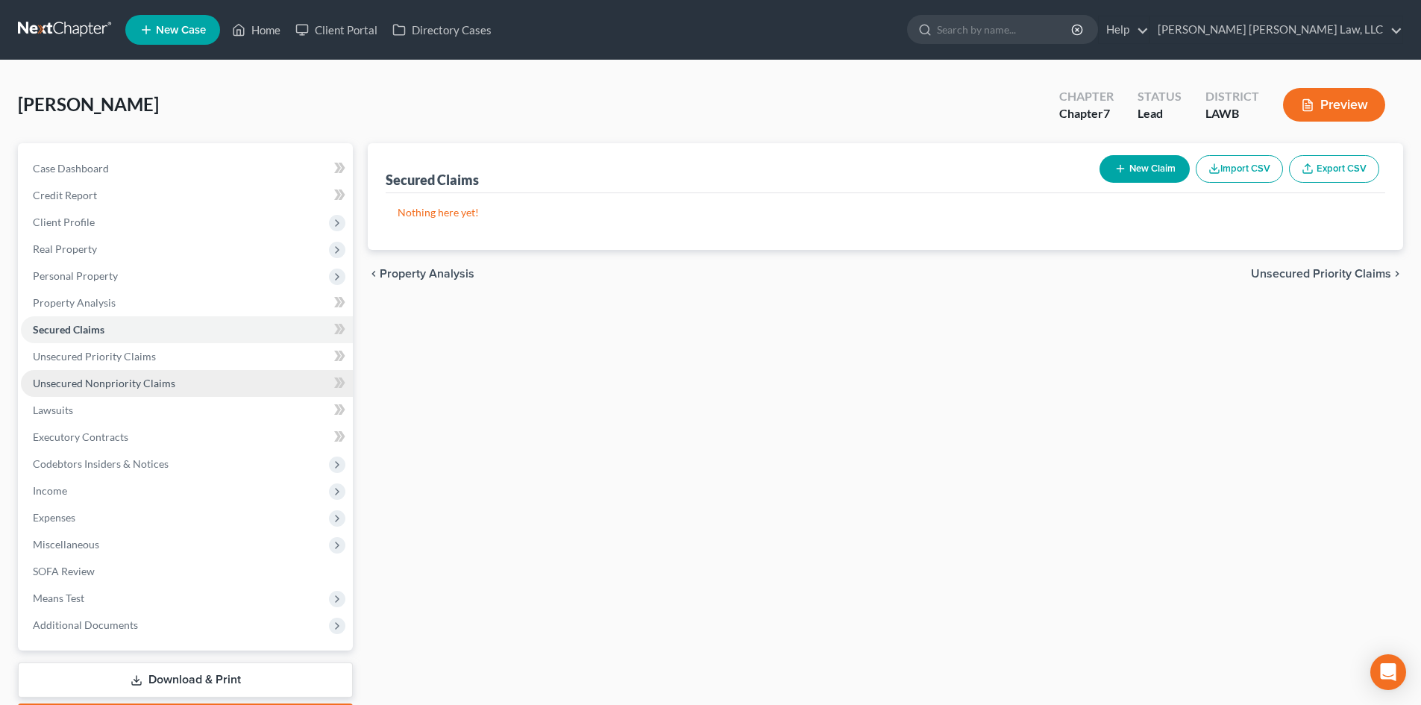
click at [187, 386] on link "Unsecured Nonpriority Claims" at bounding box center [187, 383] width 332 height 27
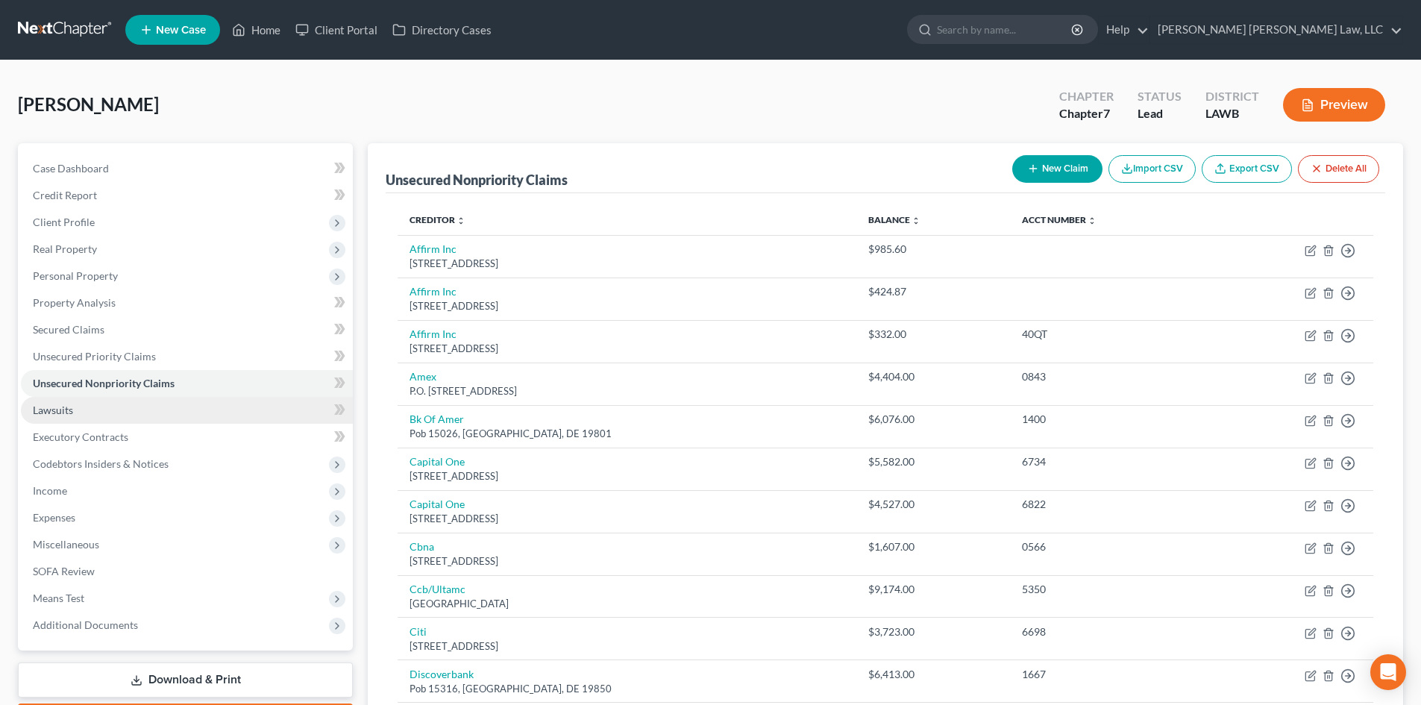
click at [203, 414] on link "Lawsuits" at bounding box center [187, 410] width 332 height 27
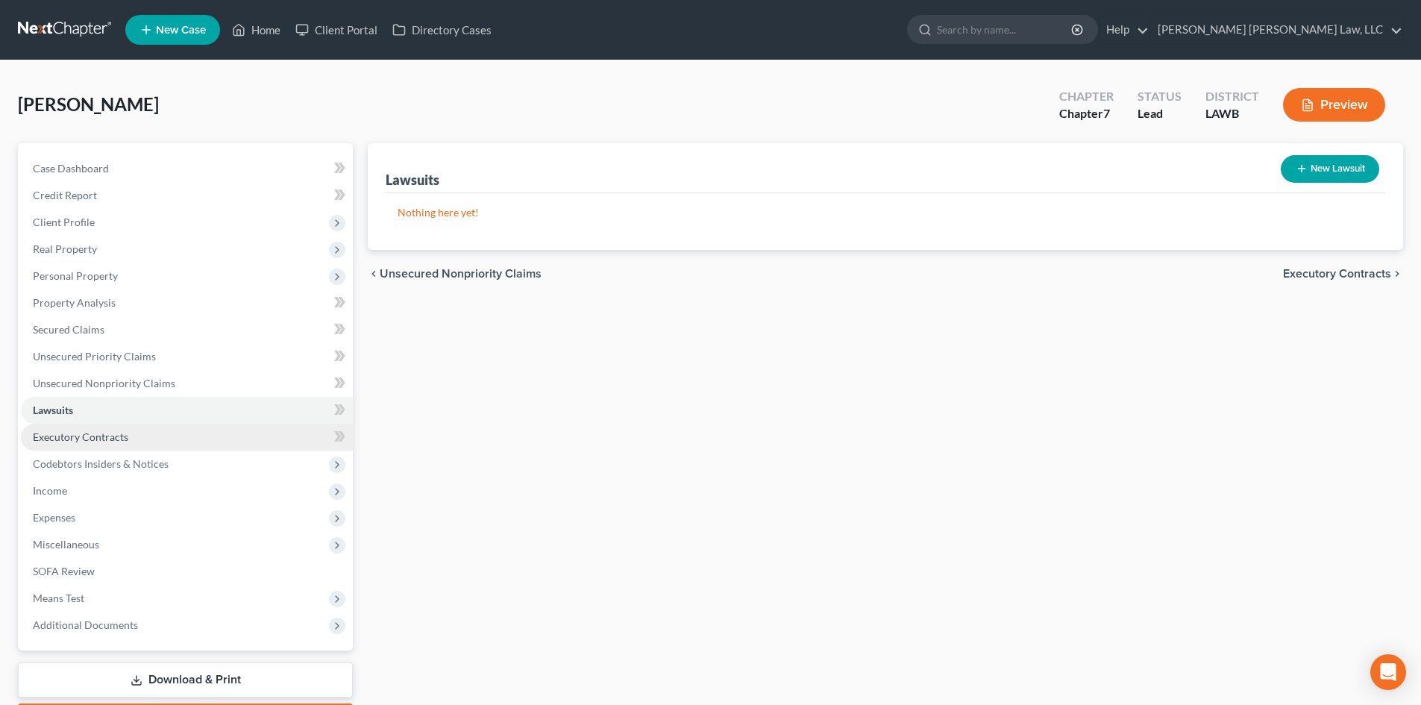
click at [166, 436] on link "Executory Contracts" at bounding box center [187, 437] width 332 height 27
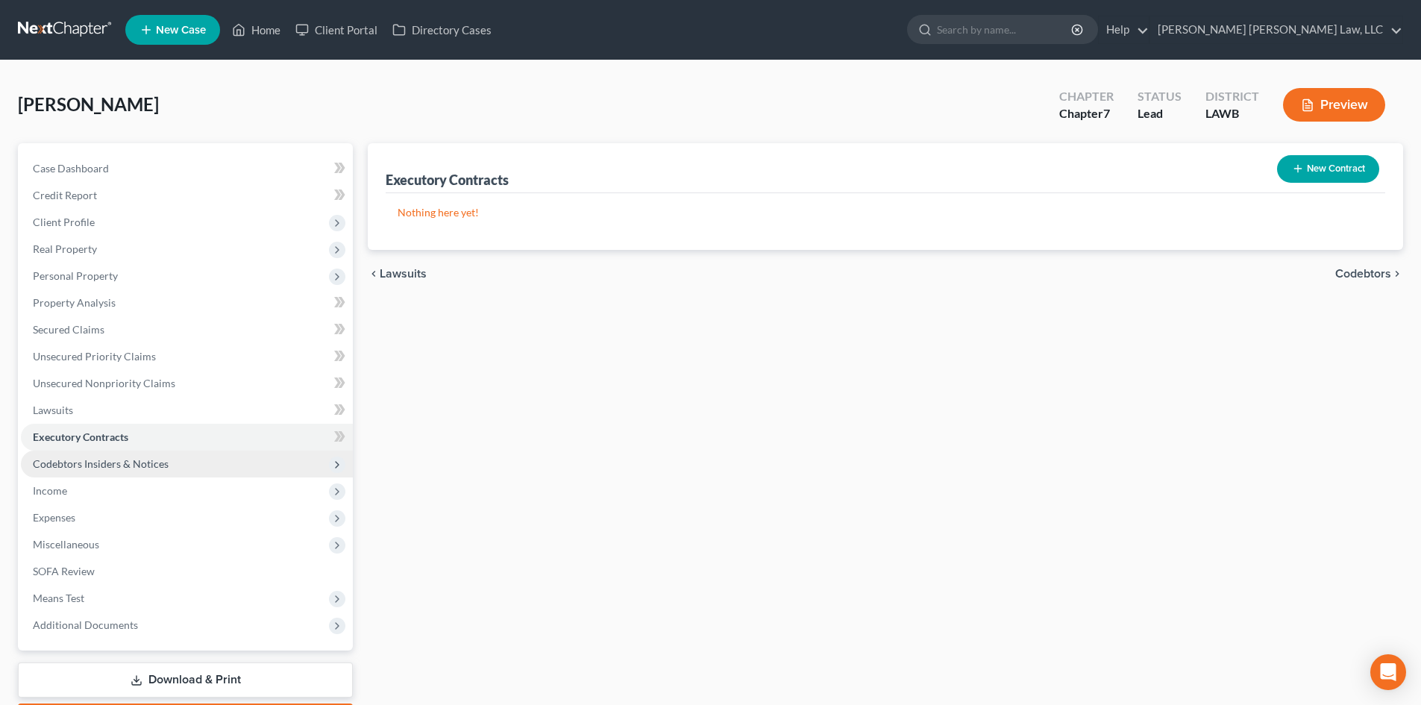
click at [189, 473] on span "Codebtors Insiders & Notices" at bounding box center [187, 463] width 332 height 27
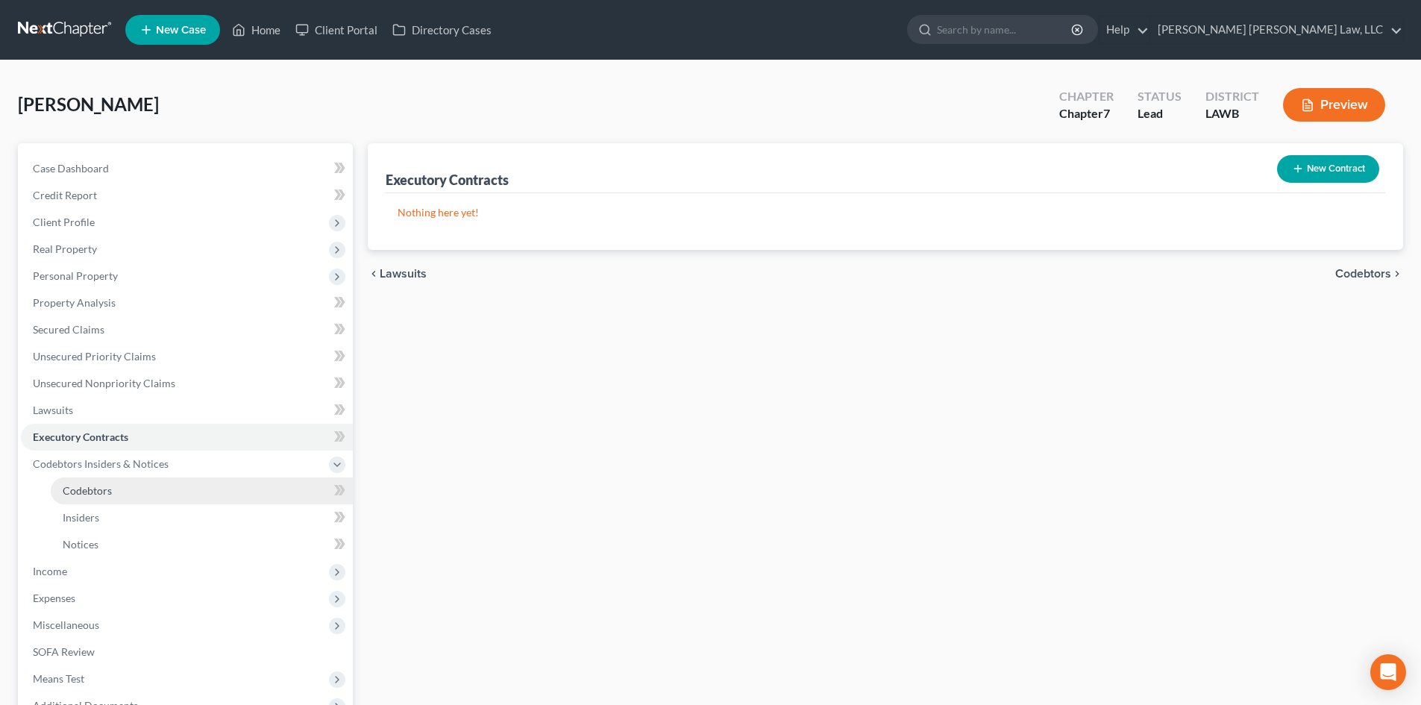
click at [139, 489] on link "Codebtors" at bounding box center [202, 490] width 302 height 27
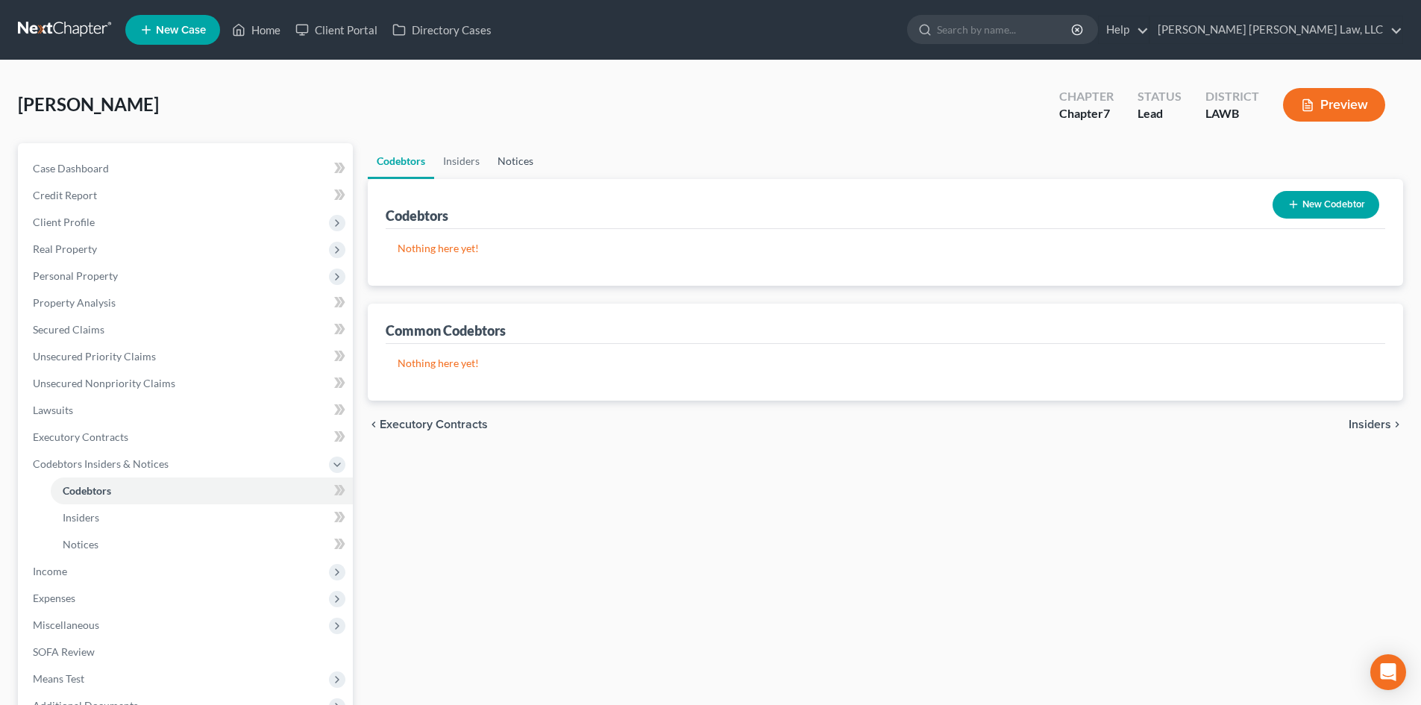
click at [526, 169] on link "Notices" at bounding box center [516, 161] width 54 height 36
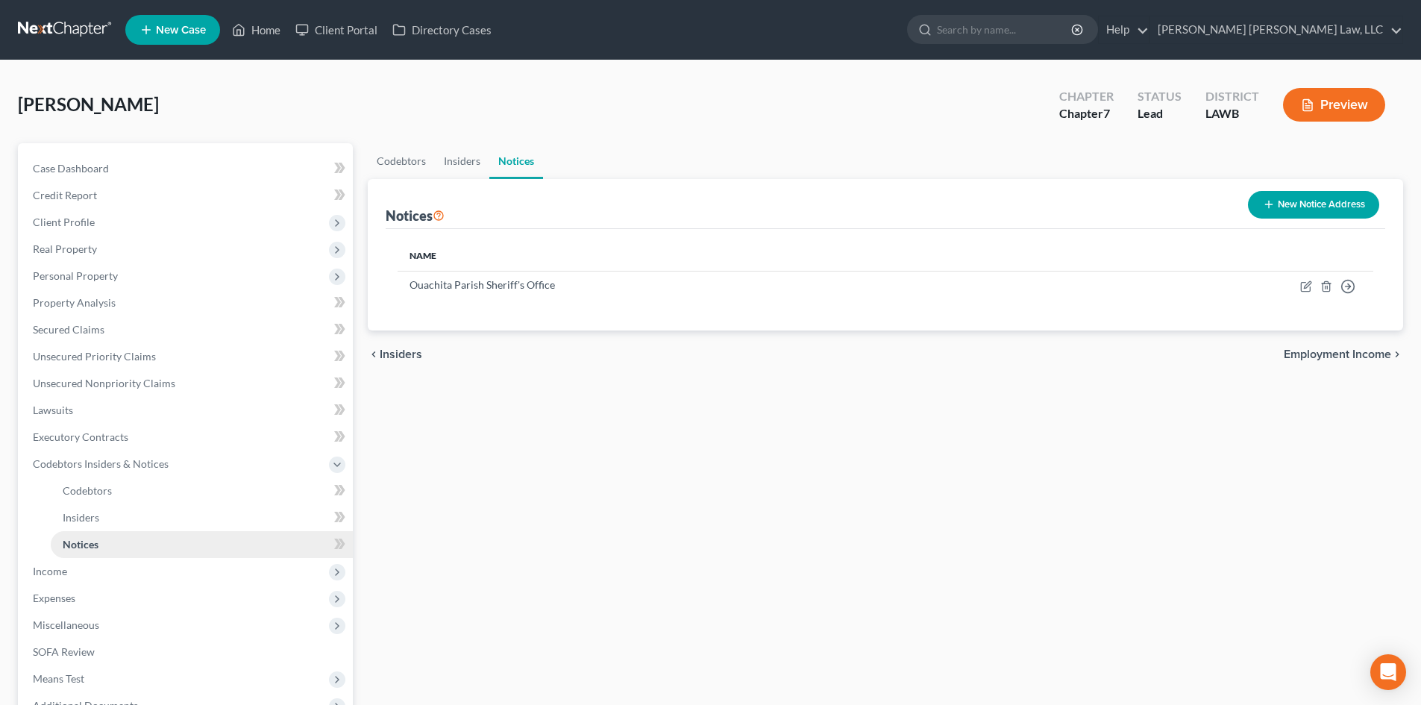
drag, startPoint x: 87, startPoint y: 572, endPoint x: 157, endPoint y: 553, distance: 72.7
click at [87, 572] on span "Income" at bounding box center [187, 571] width 332 height 27
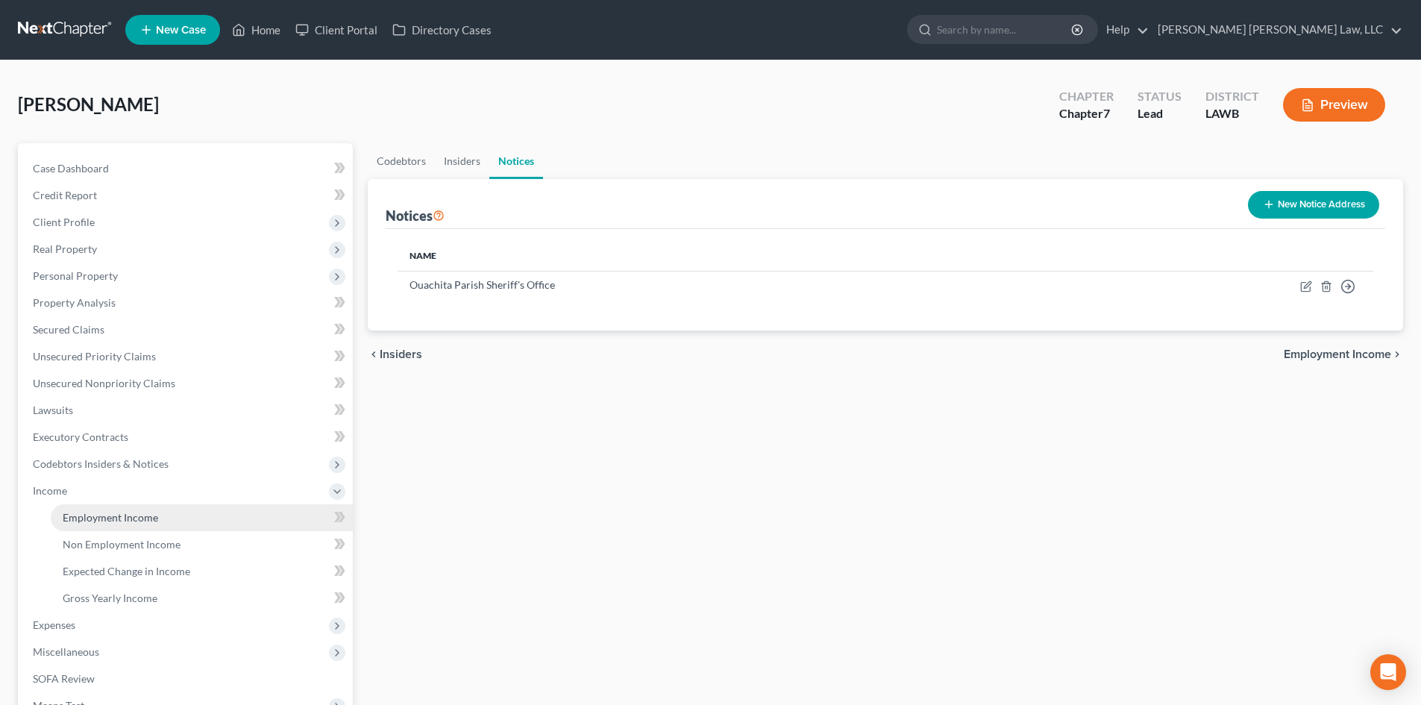
click at [137, 523] on span "Employment Income" at bounding box center [110, 517] width 95 height 13
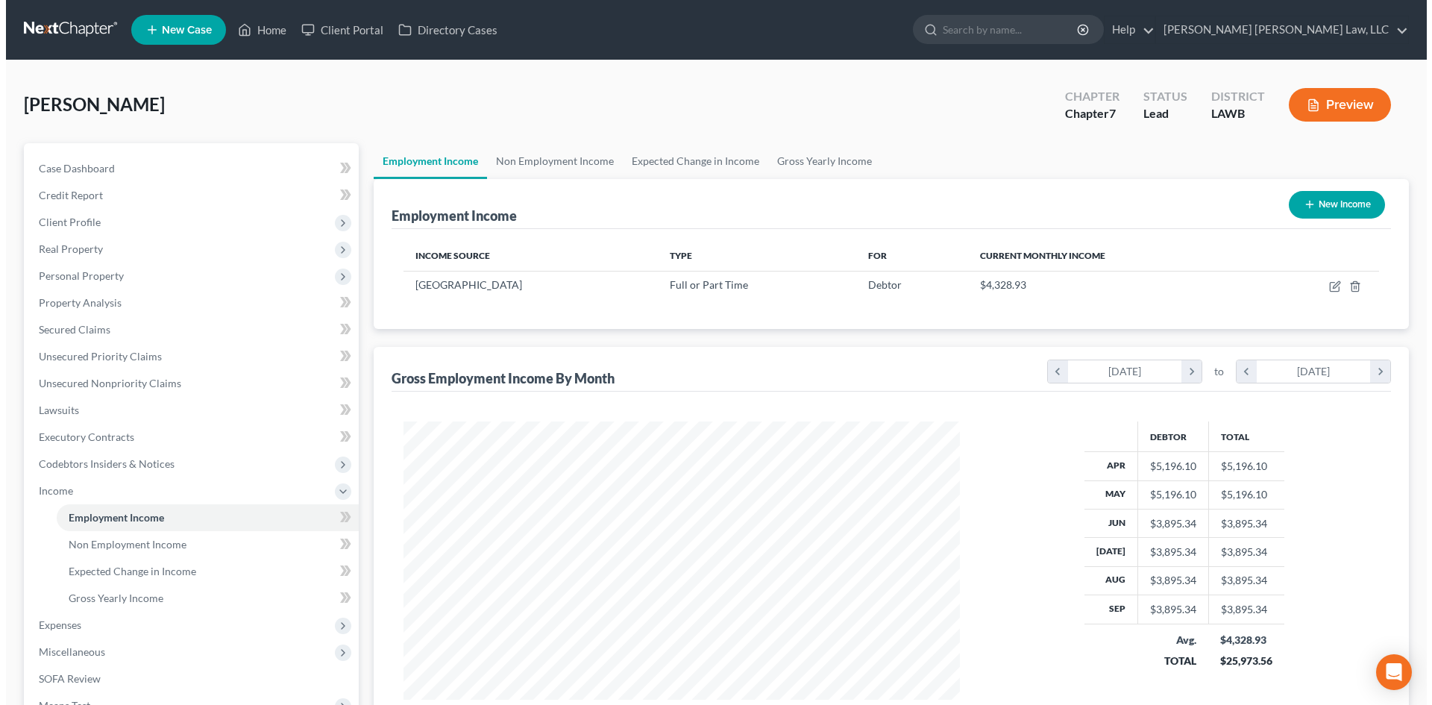
scroll to position [278, 586]
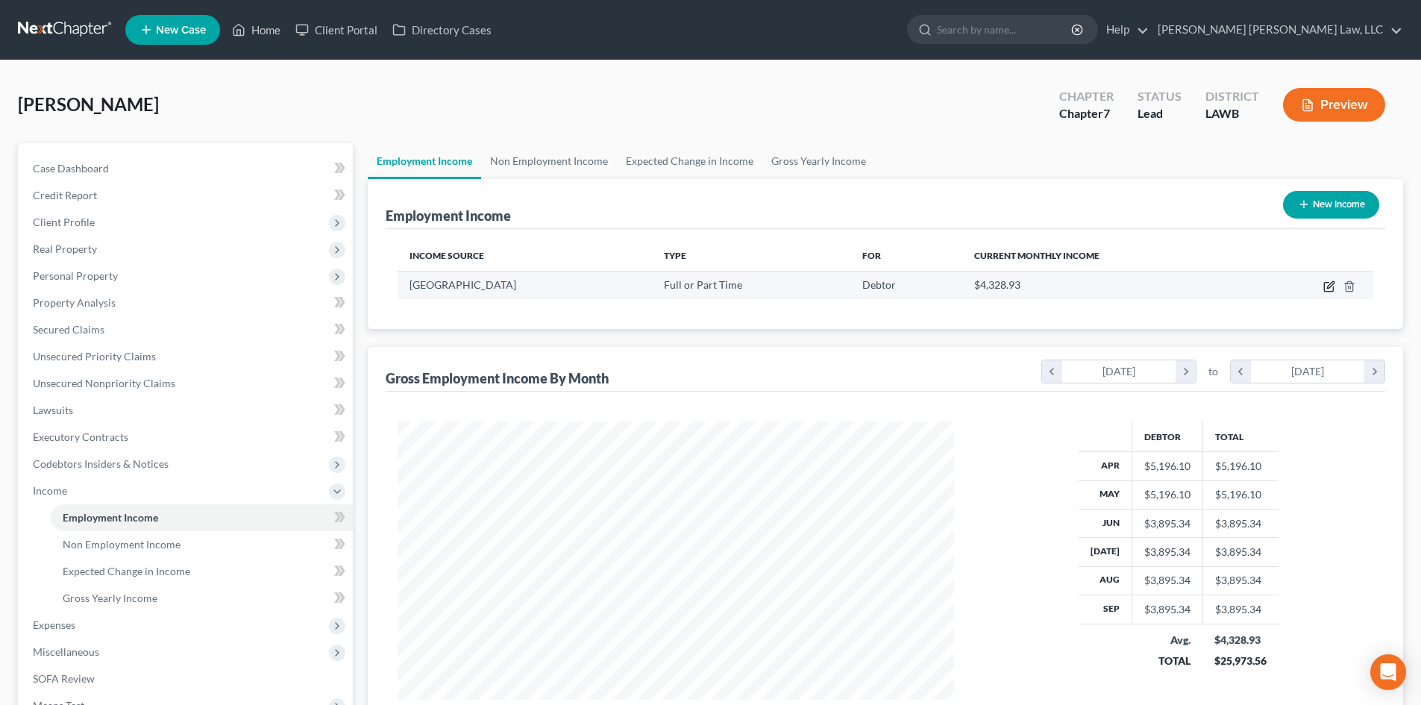
click at [1331, 284] on icon "button" at bounding box center [1329, 286] width 12 height 12
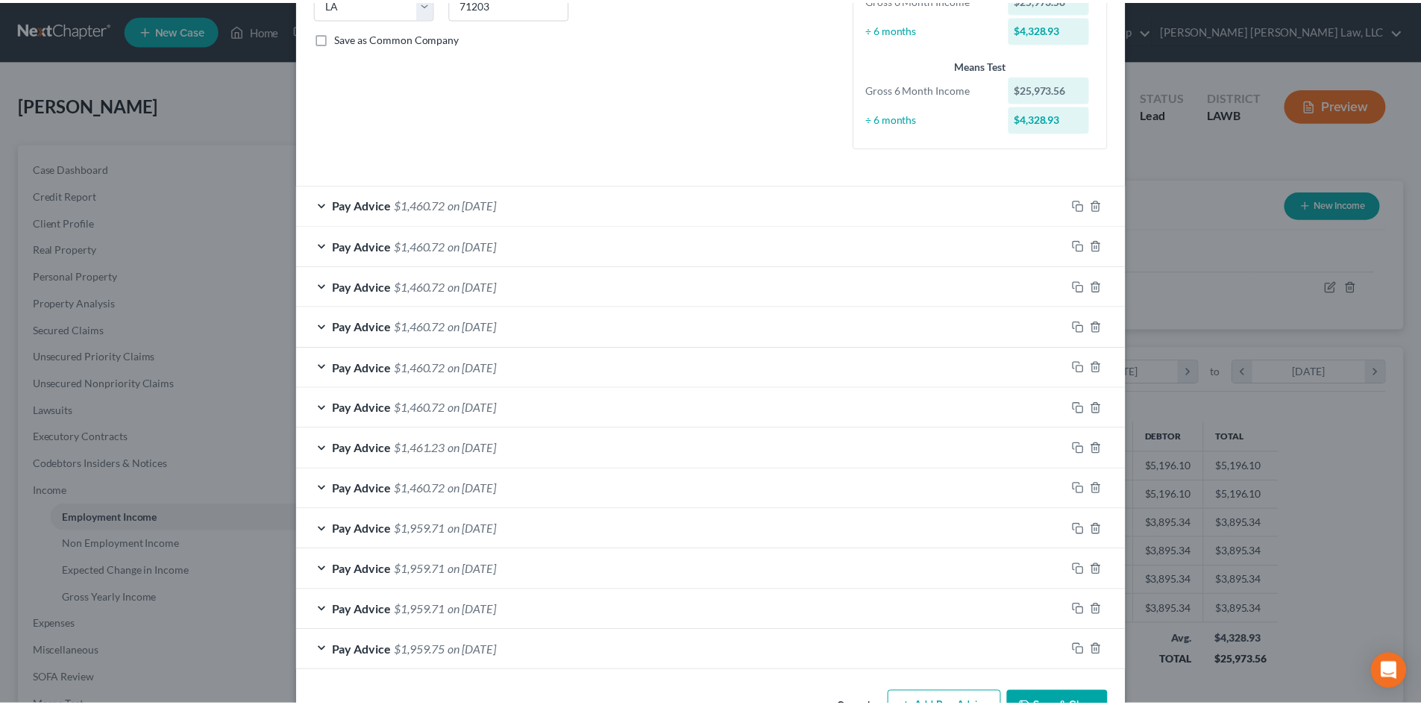
scroll to position [368, 0]
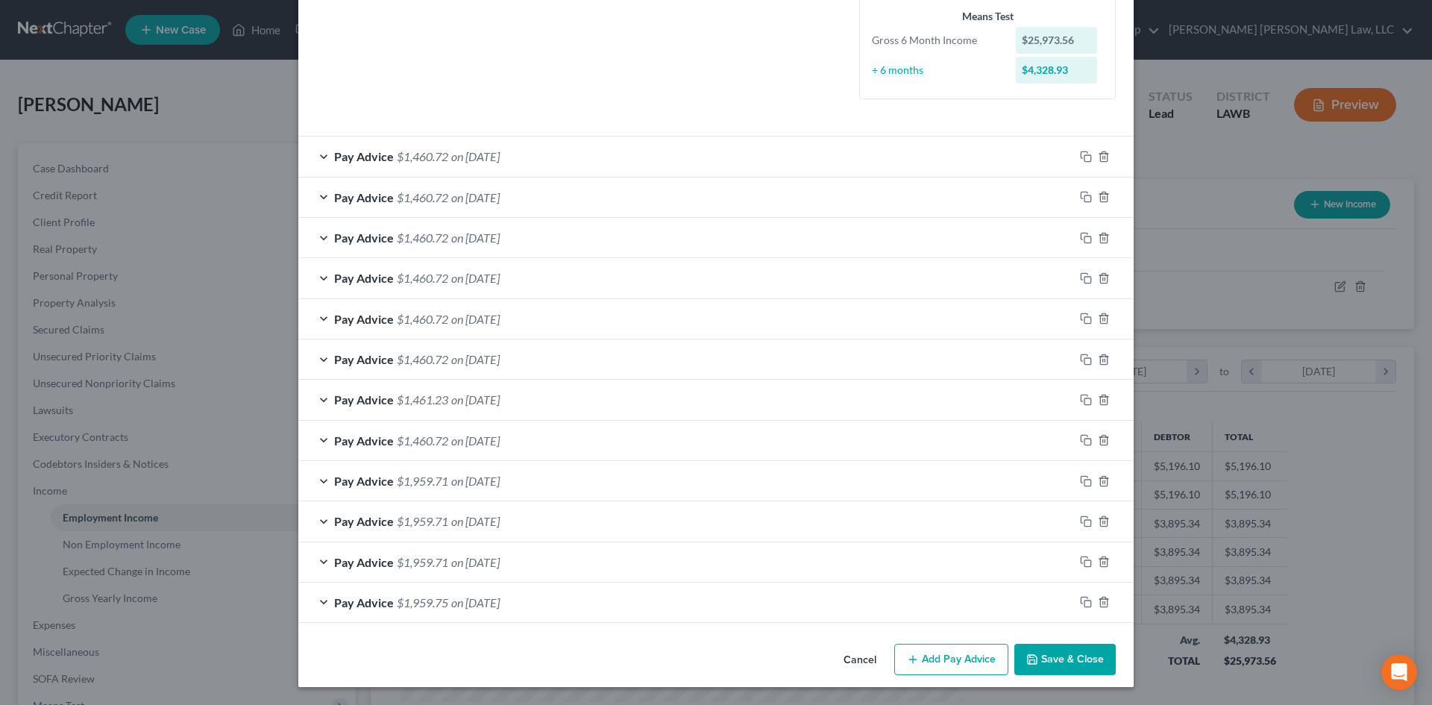
click at [1065, 650] on button "Save & Close" at bounding box center [1064, 659] width 101 height 31
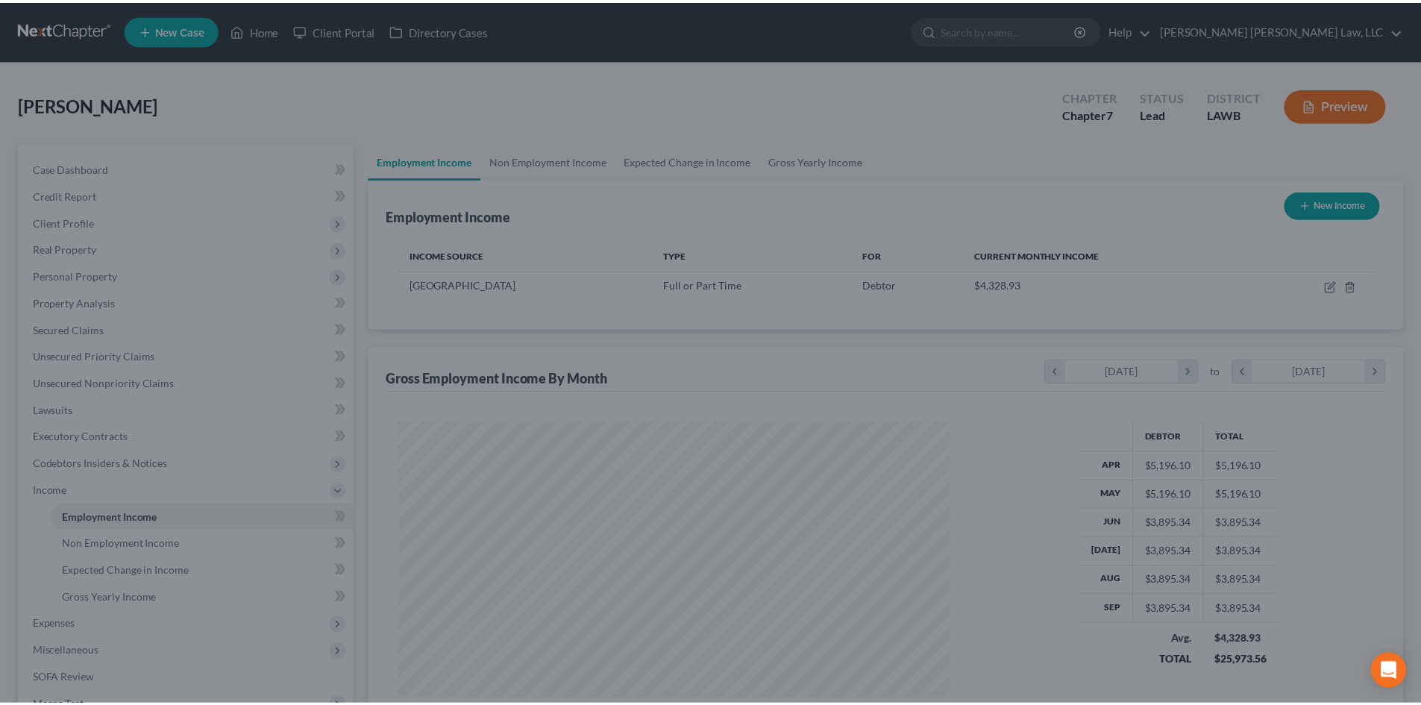
scroll to position [745537, 745229]
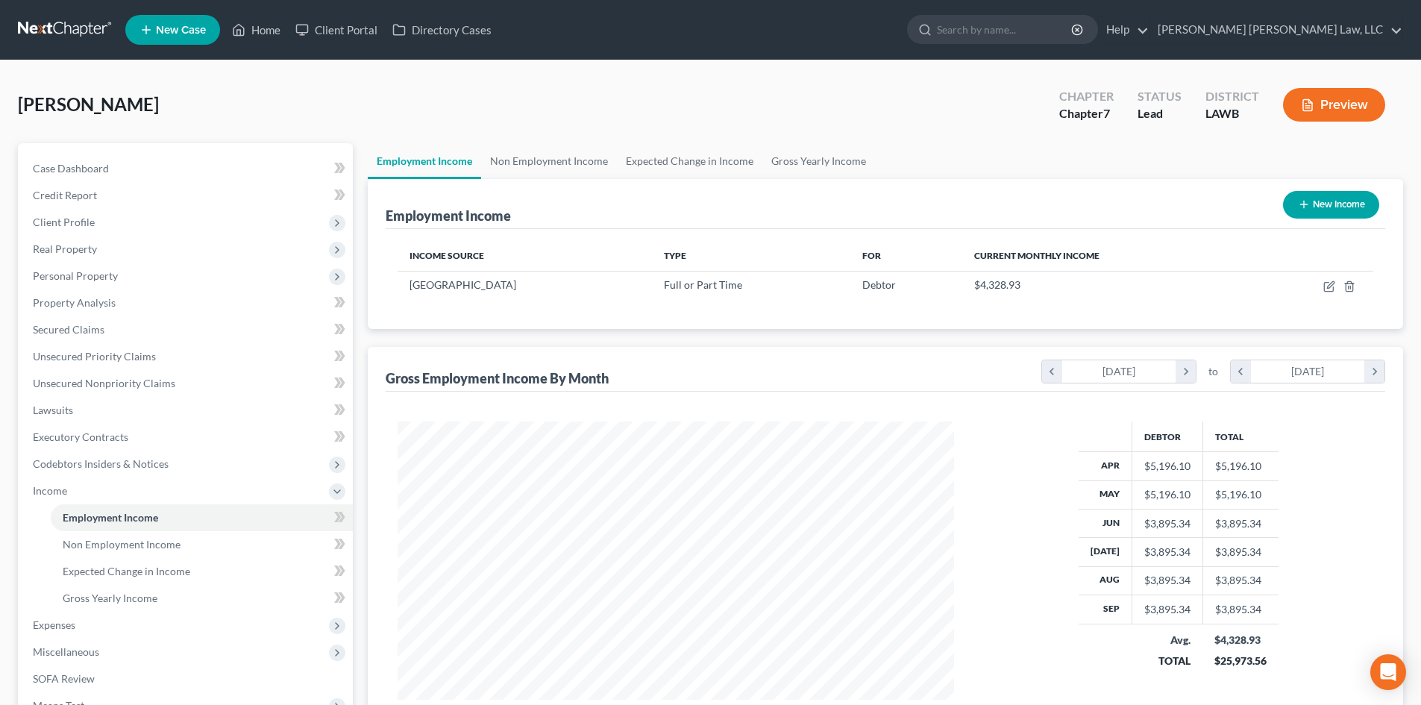
click at [845, 140] on div "[PERSON_NAME] Upgraded Chapter Chapter 7 Status Lead District LAWB Preview" at bounding box center [710, 110] width 1385 height 65
click at [837, 159] on link "Gross Yearly Income" at bounding box center [818, 161] width 113 height 36
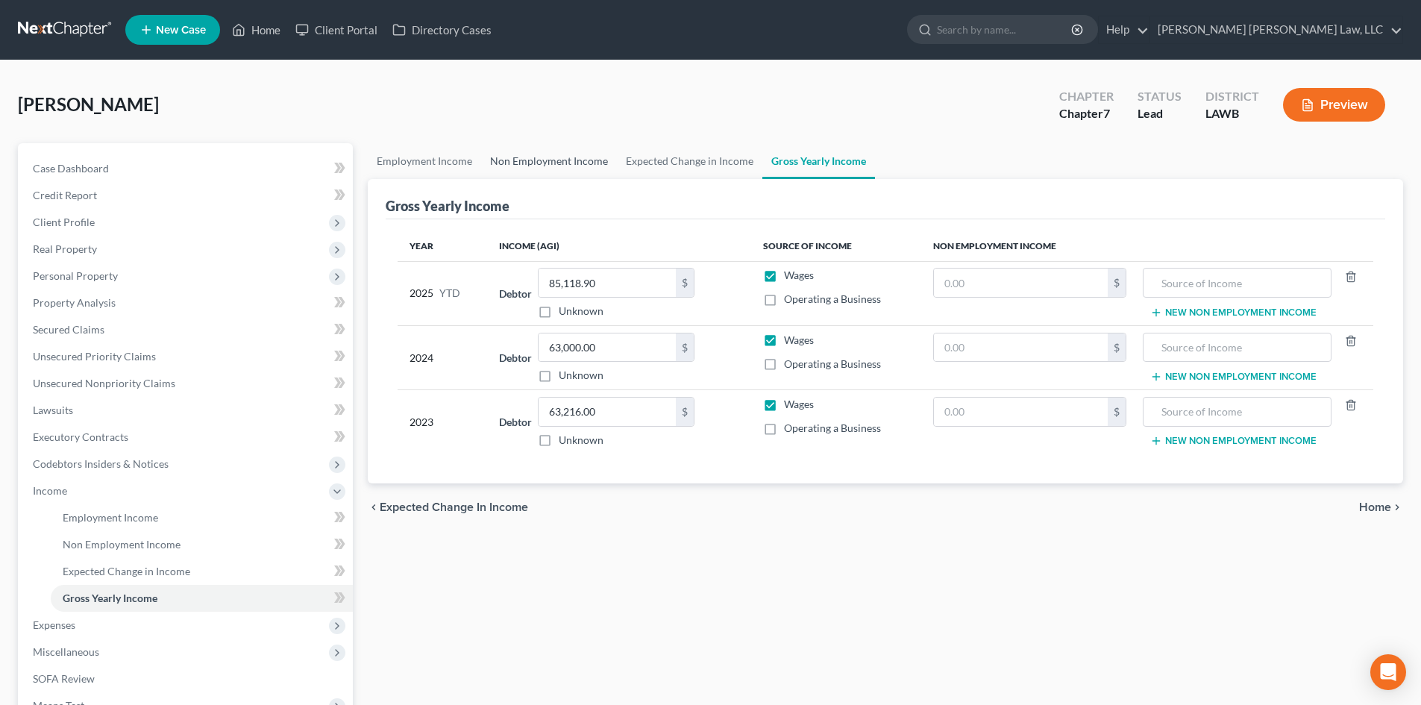
click at [554, 156] on link "Non Employment Income" at bounding box center [549, 161] width 136 height 36
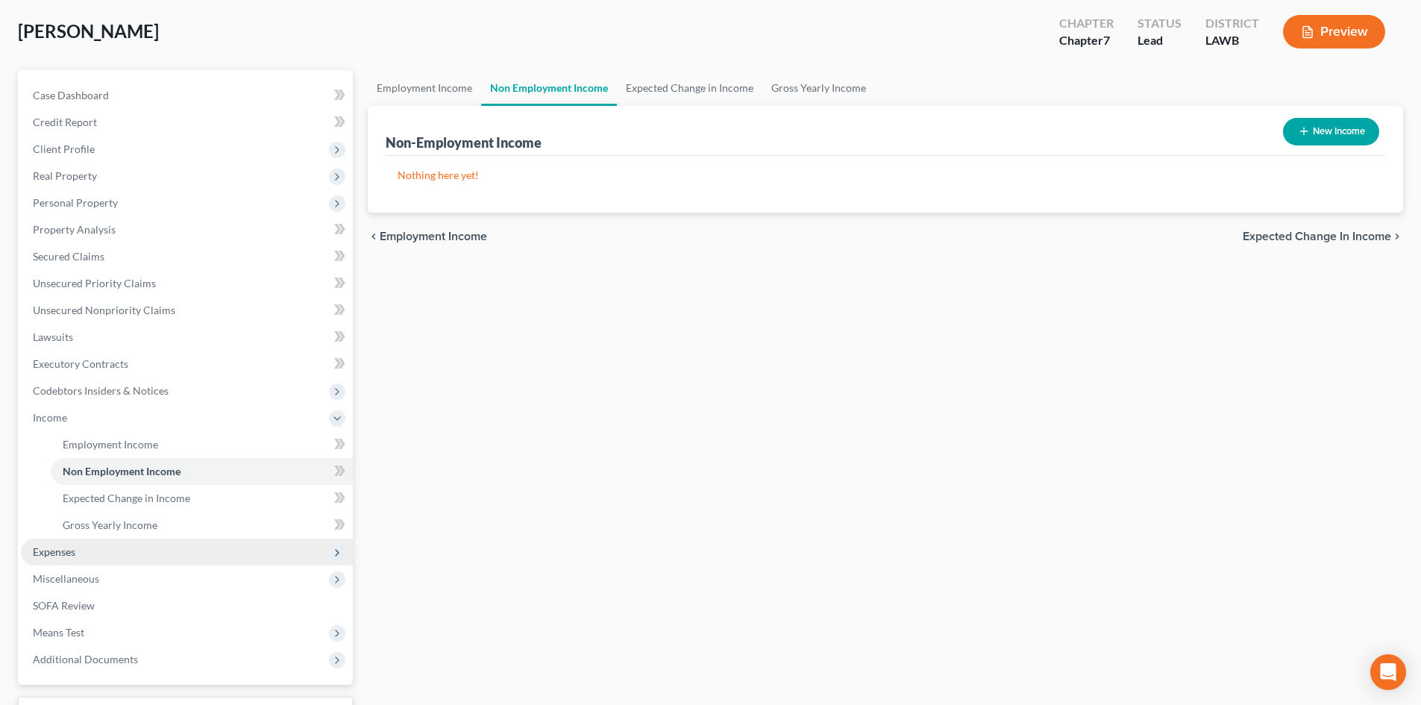
scroll to position [195, 0]
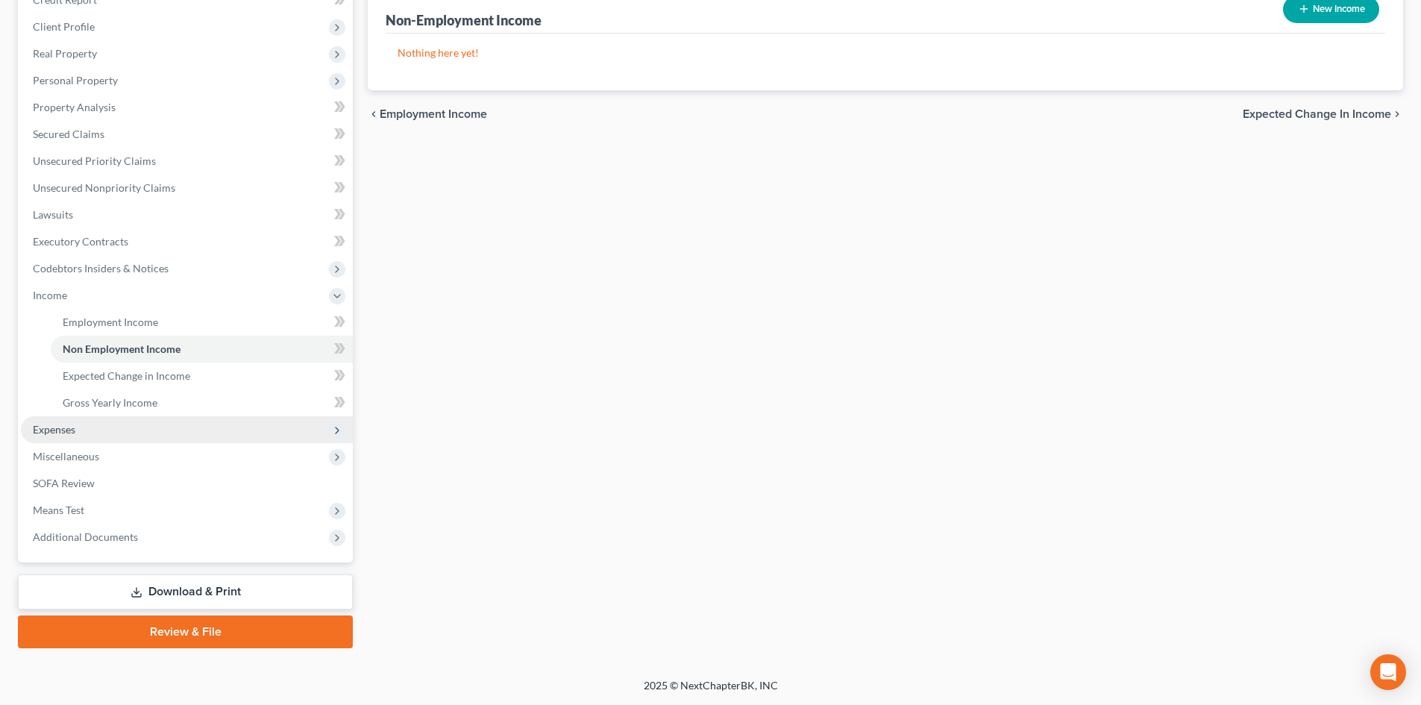
click at [101, 427] on span "Expenses" at bounding box center [187, 429] width 332 height 27
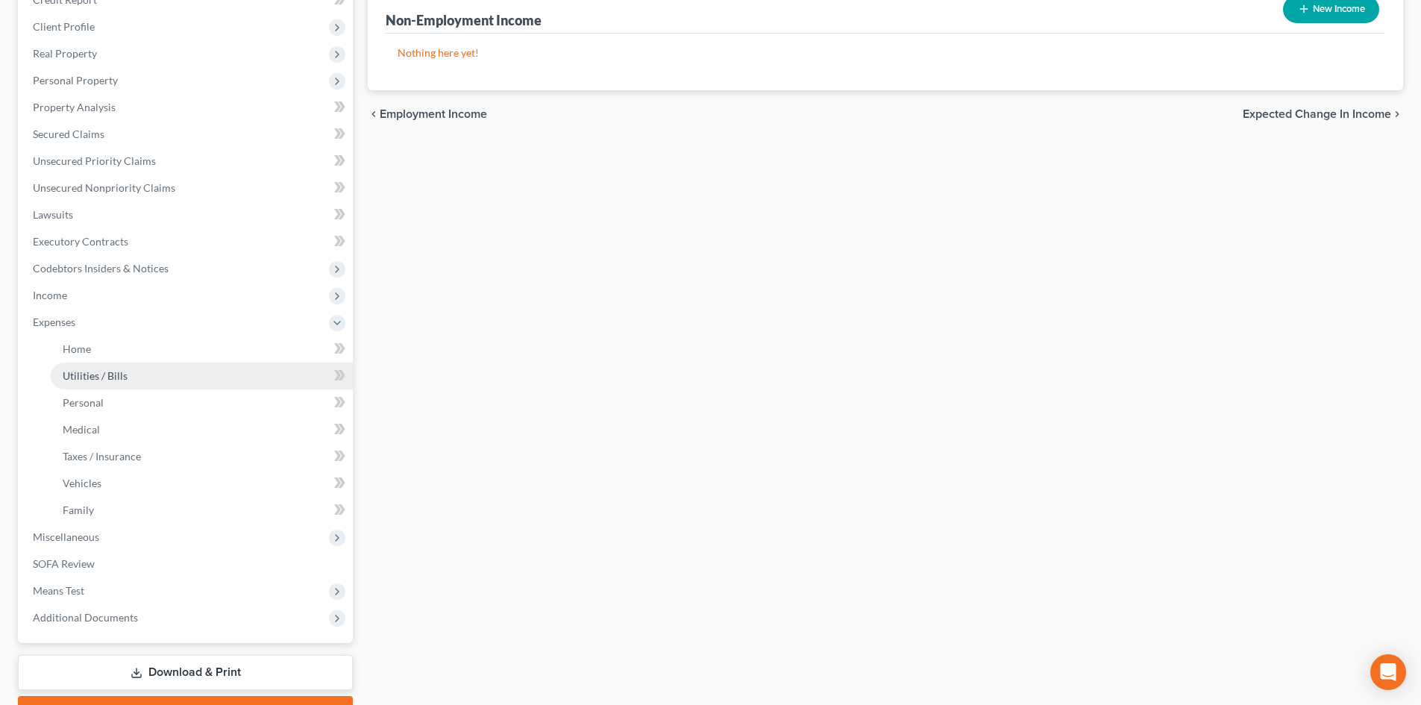
click at [176, 365] on link "Utilities / Bills" at bounding box center [202, 375] width 302 height 27
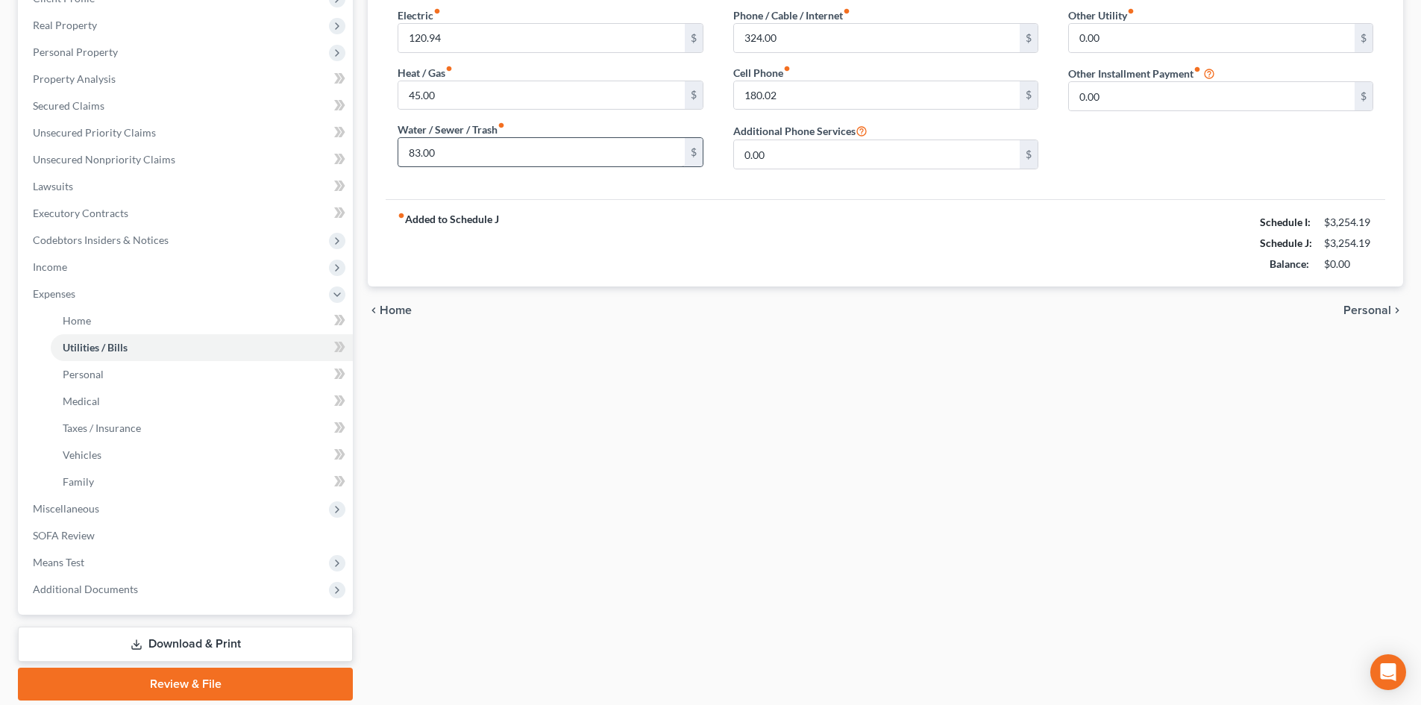
scroll to position [75, 0]
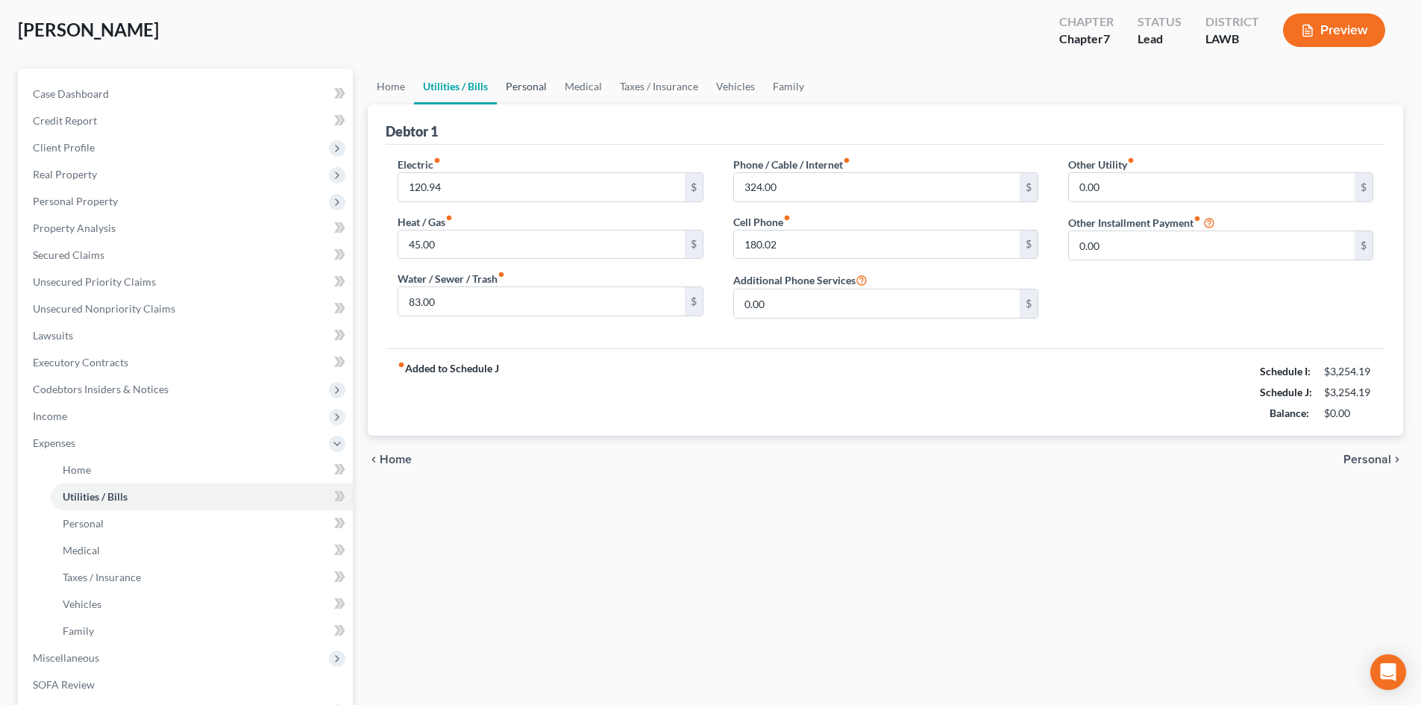
click at [533, 92] on link "Personal" at bounding box center [526, 87] width 59 height 36
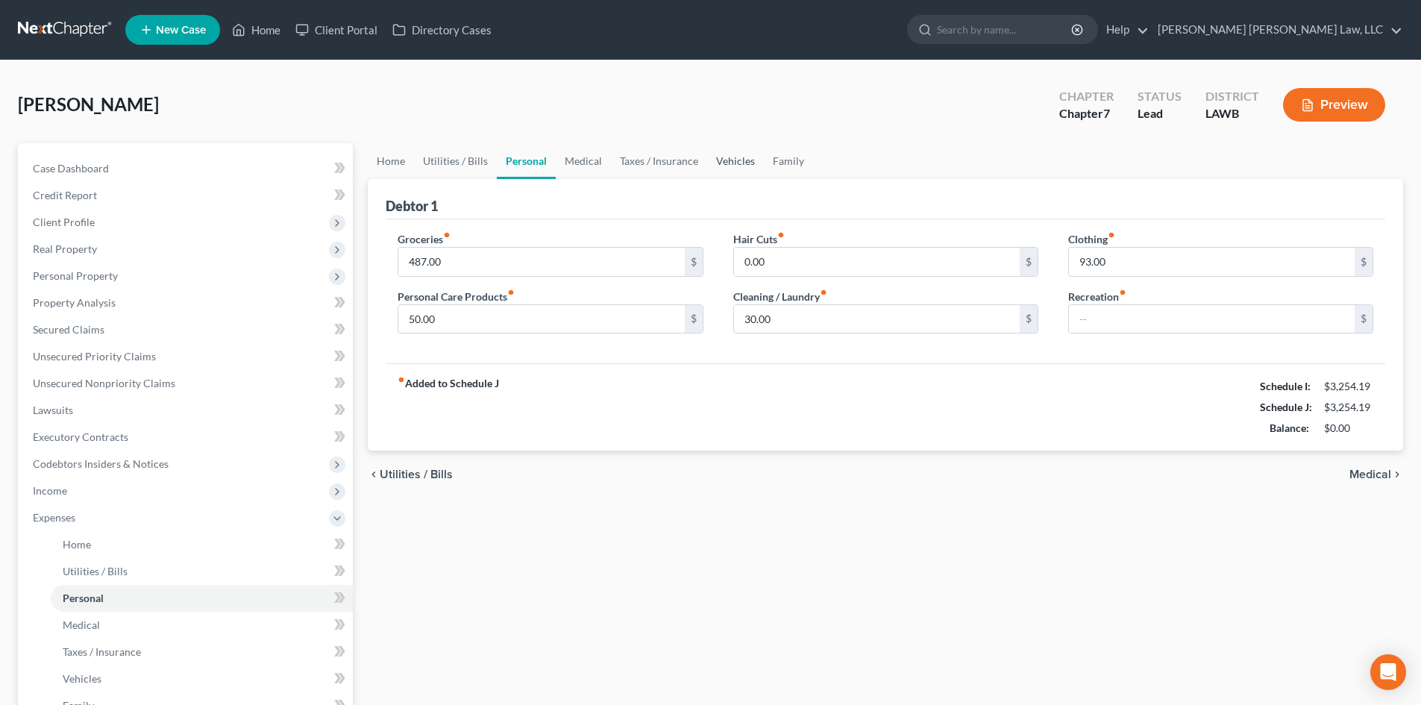
click at [751, 170] on link "Vehicles" at bounding box center [735, 161] width 57 height 36
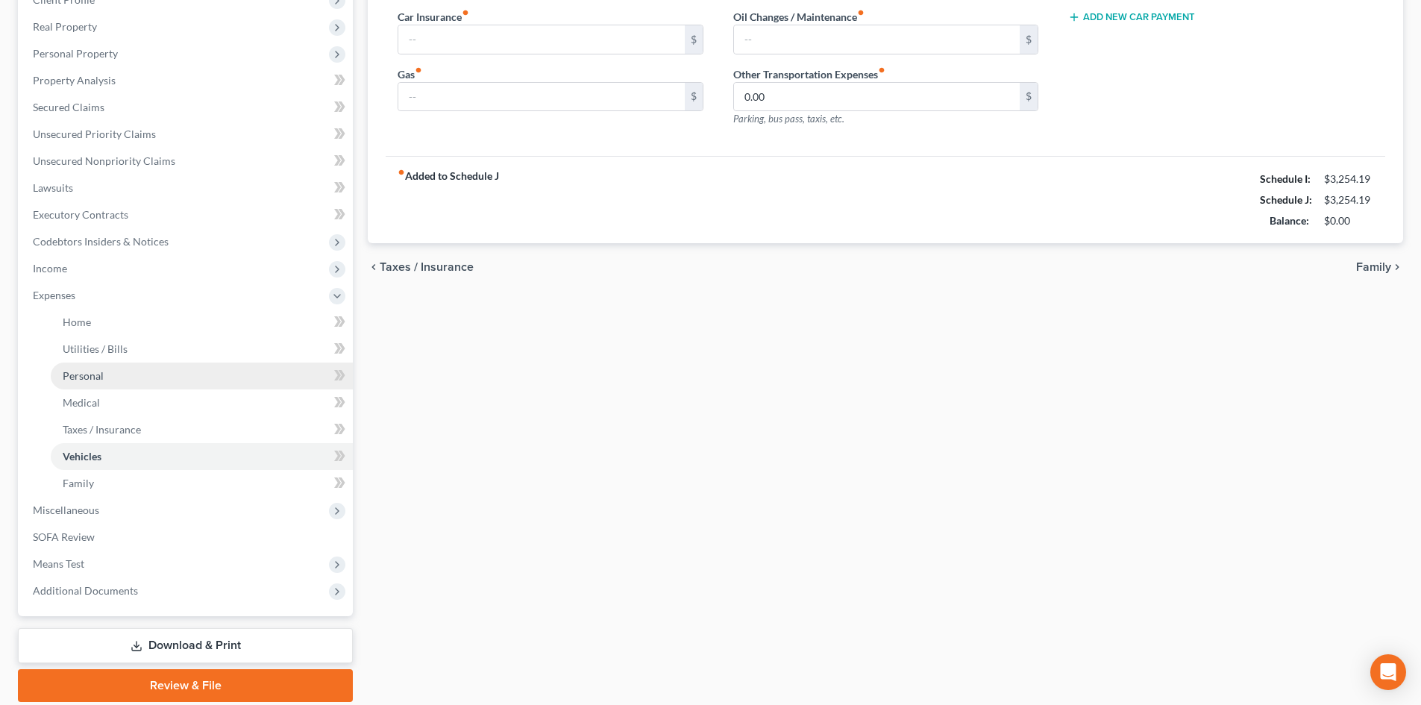
scroll to position [224, 0]
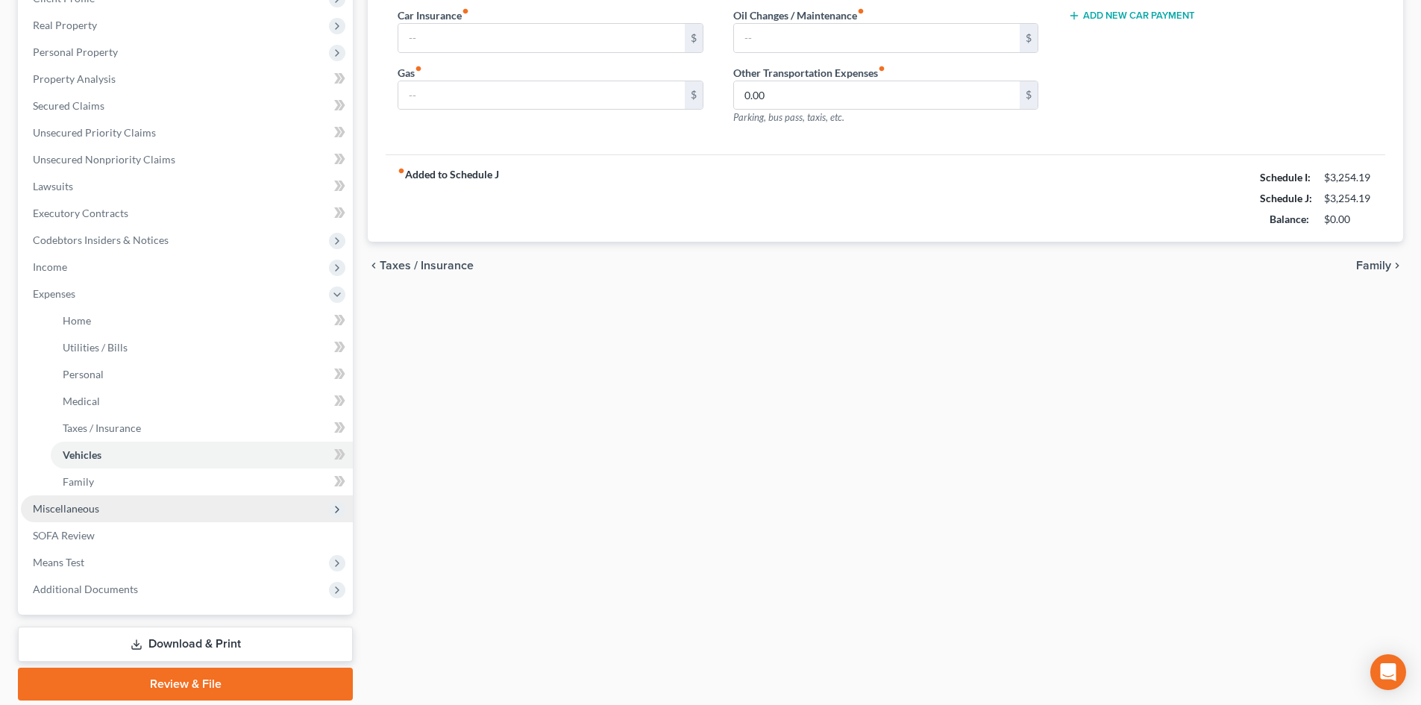
click at [136, 508] on span "Miscellaneous" at bounding box center [187, 508] width 332 height 27
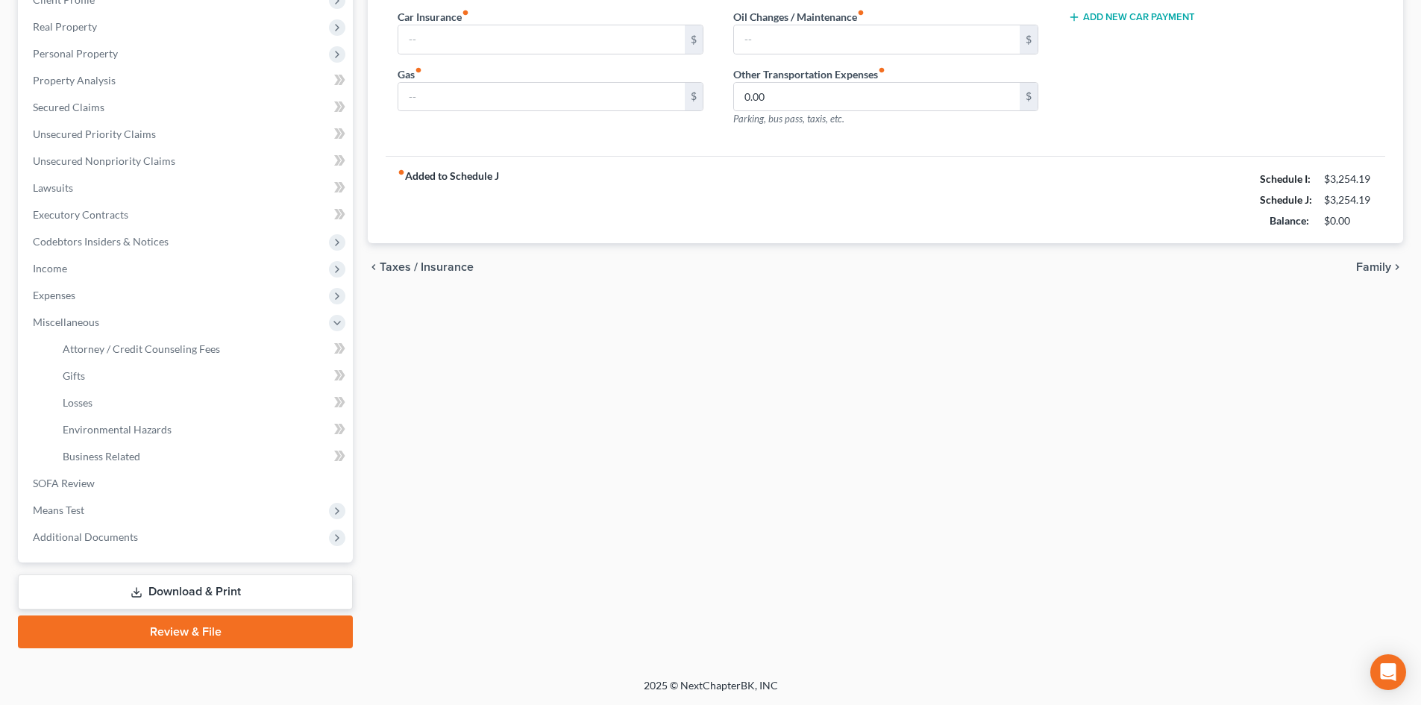
scroll to position [222, 0]
click at [193, 350] on span "Attorney / Credit Counseling Fees" at bounding box center [141, 348] width 157 height 13
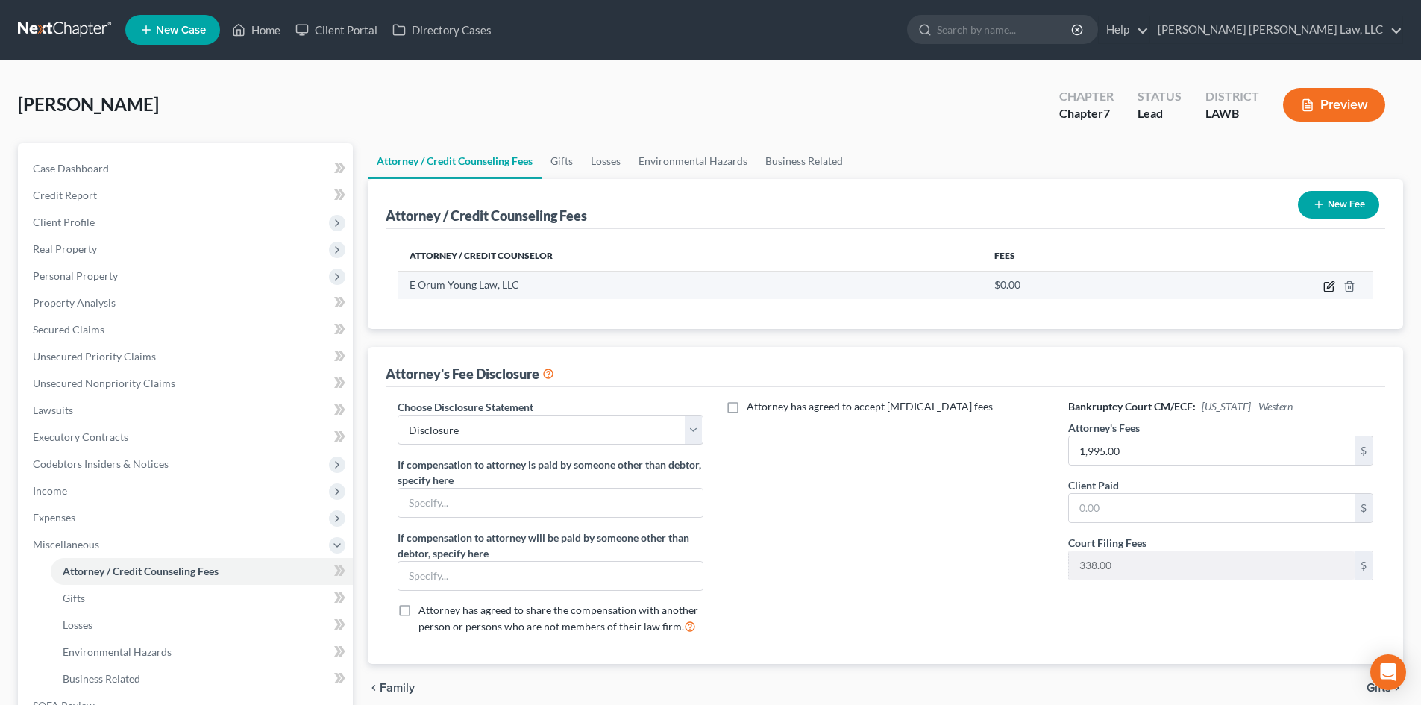
click at [1331, 285] on icon "button" at bounding box center [1329, 286] width 12 height 12
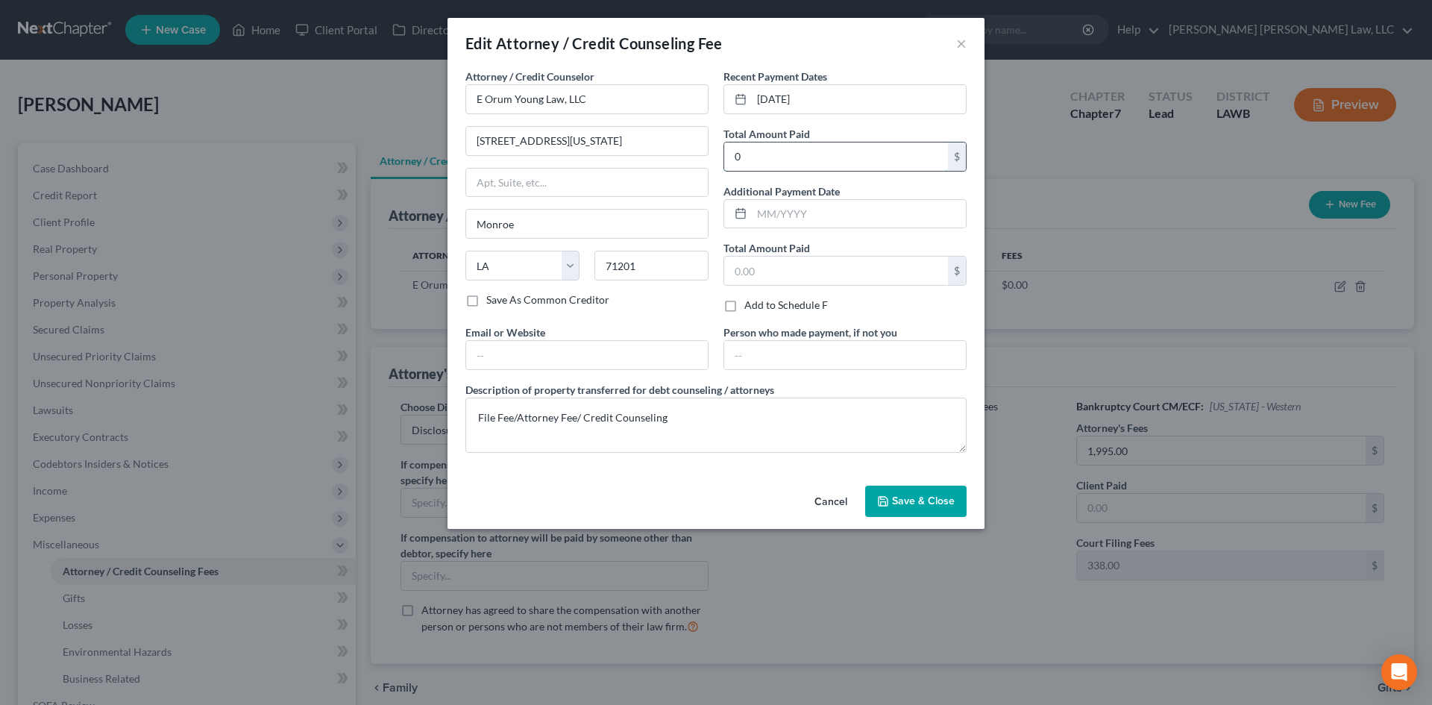
click at [853, 157] on input "0" at bounding box center [836, 156] width 224 height 28
click at [922, 512] on button "Save & Close" at bounding box center [915, 501] width 101 height 31
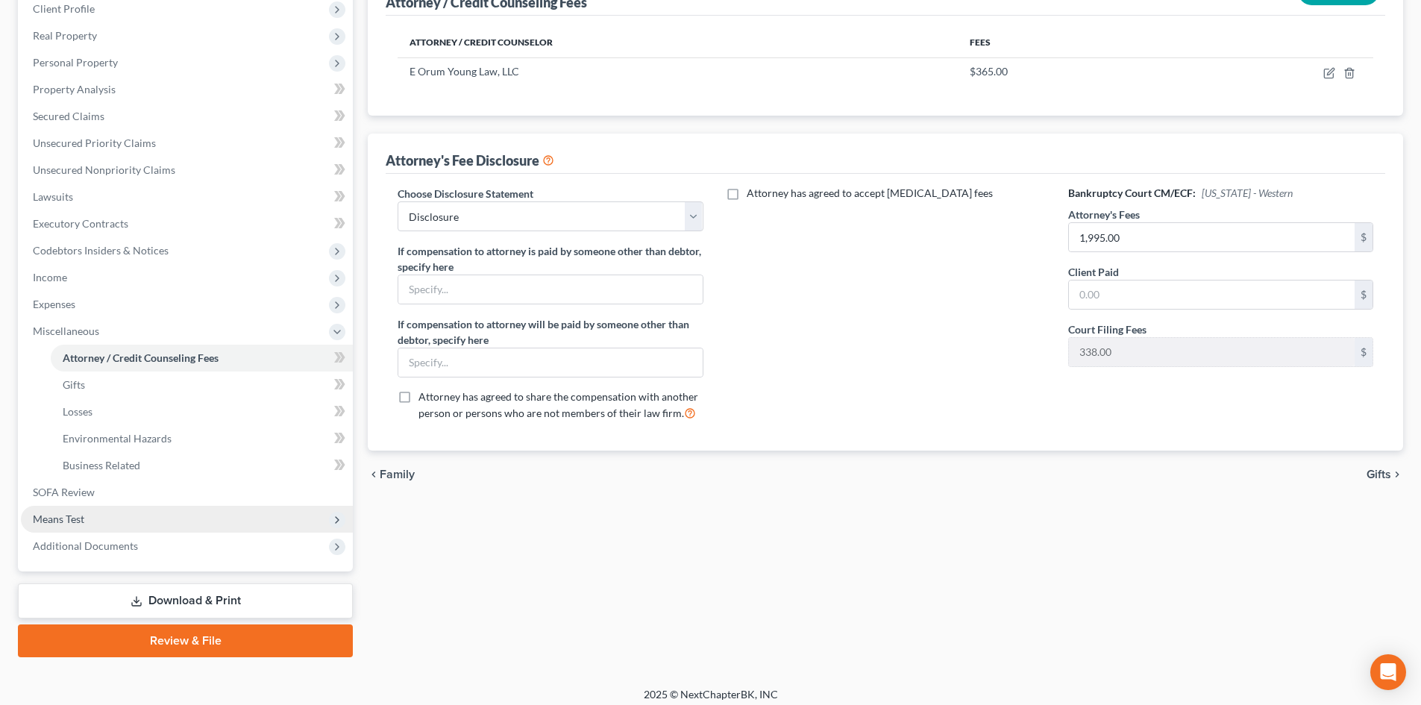
scroll to position [222, 0]
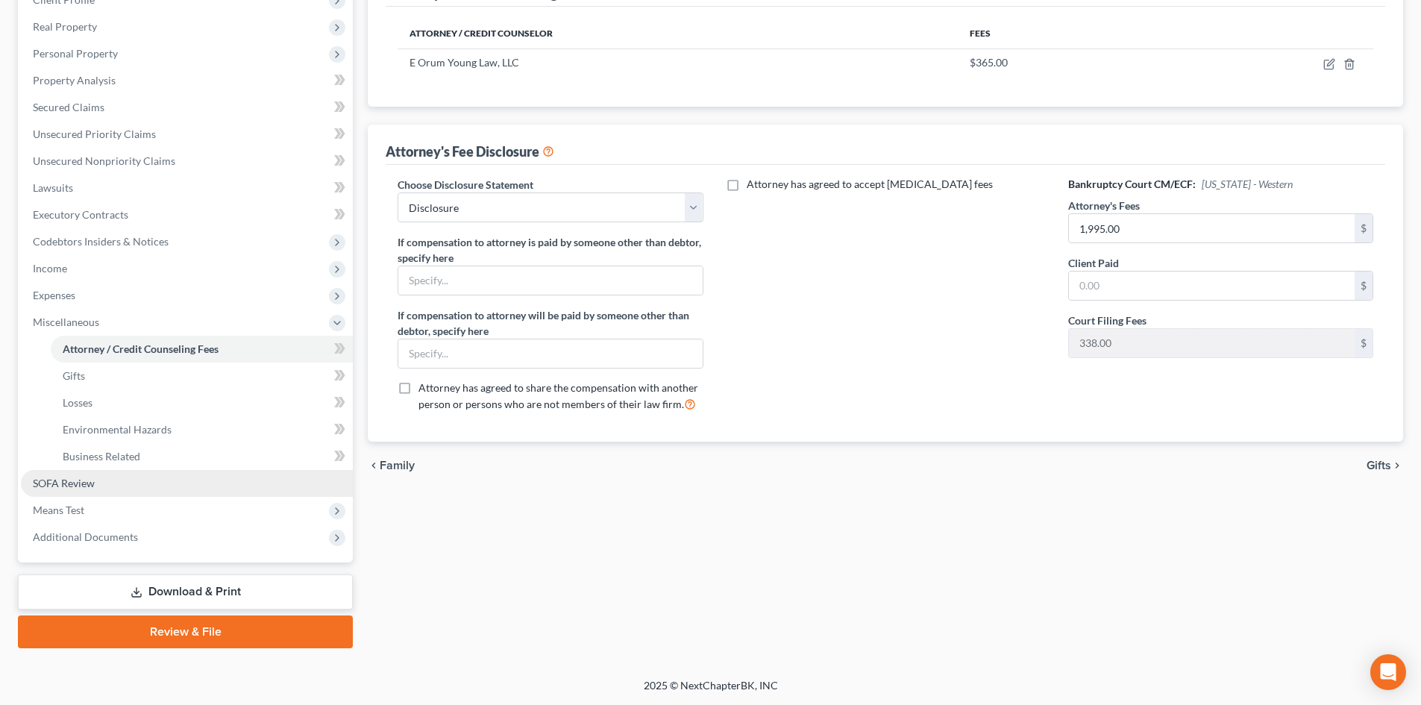
drag, startPoint x: 82, startPoint y: 491, endPoint x: 110, endPoint y: 482, distance: 30.0
click at [82, 491] on link "SOFA Review" at bounding box center [187, 483] width 332 height 27
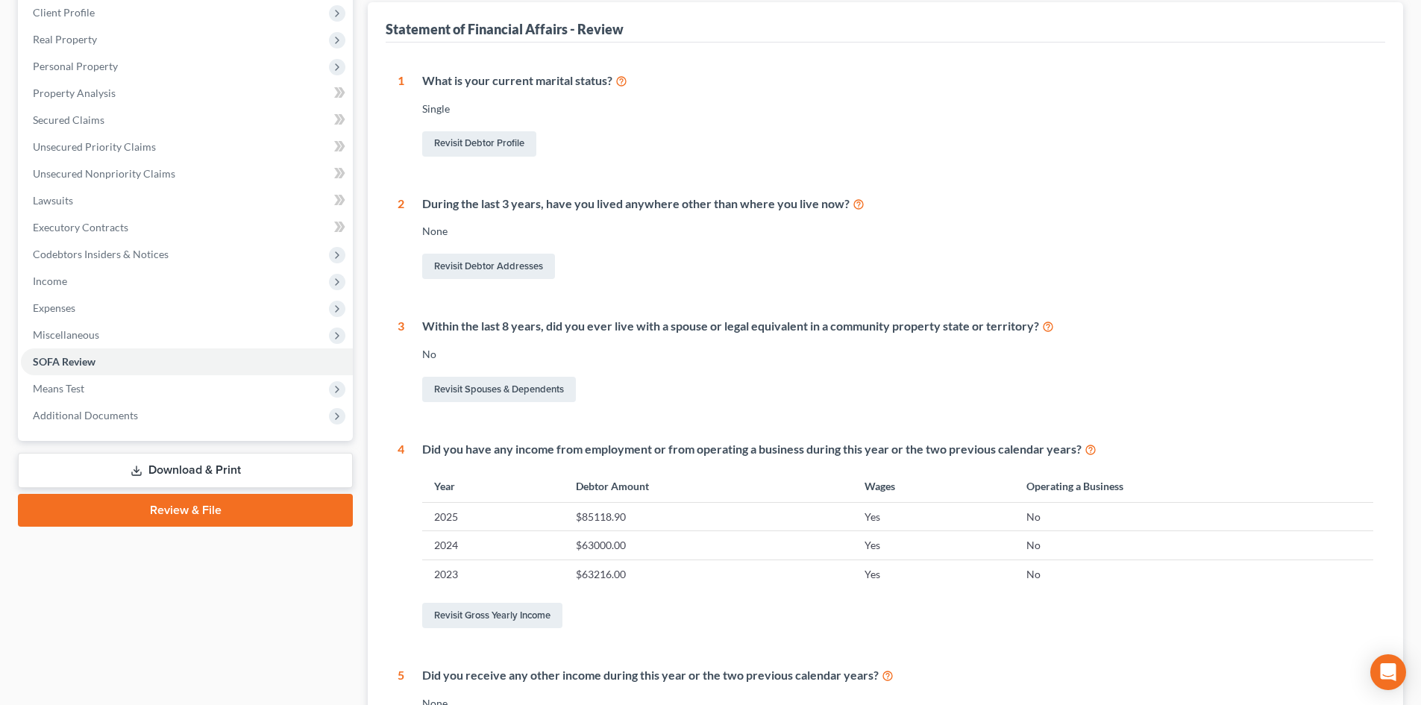
scroll to position [224, 0]
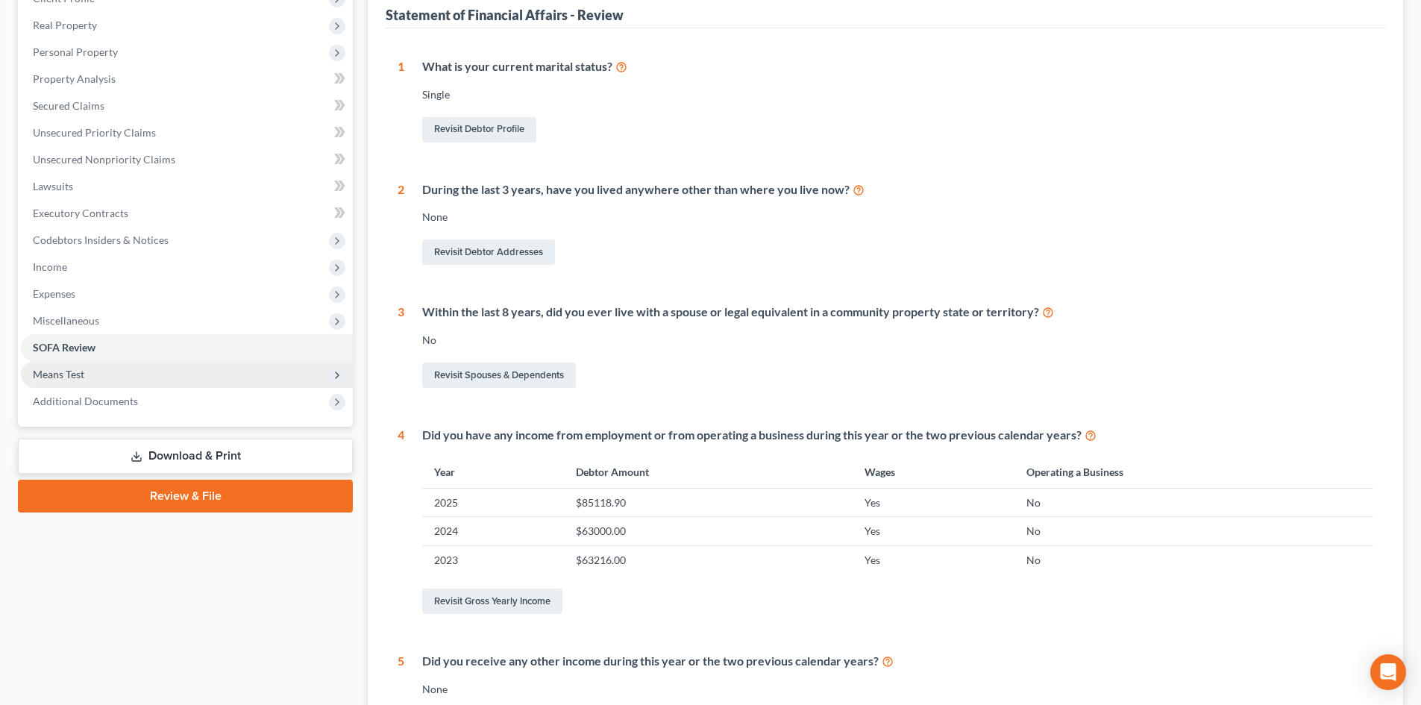
click at [106, 380] on span "Means Test" at bounding box center [187, 374] width 332 height 27
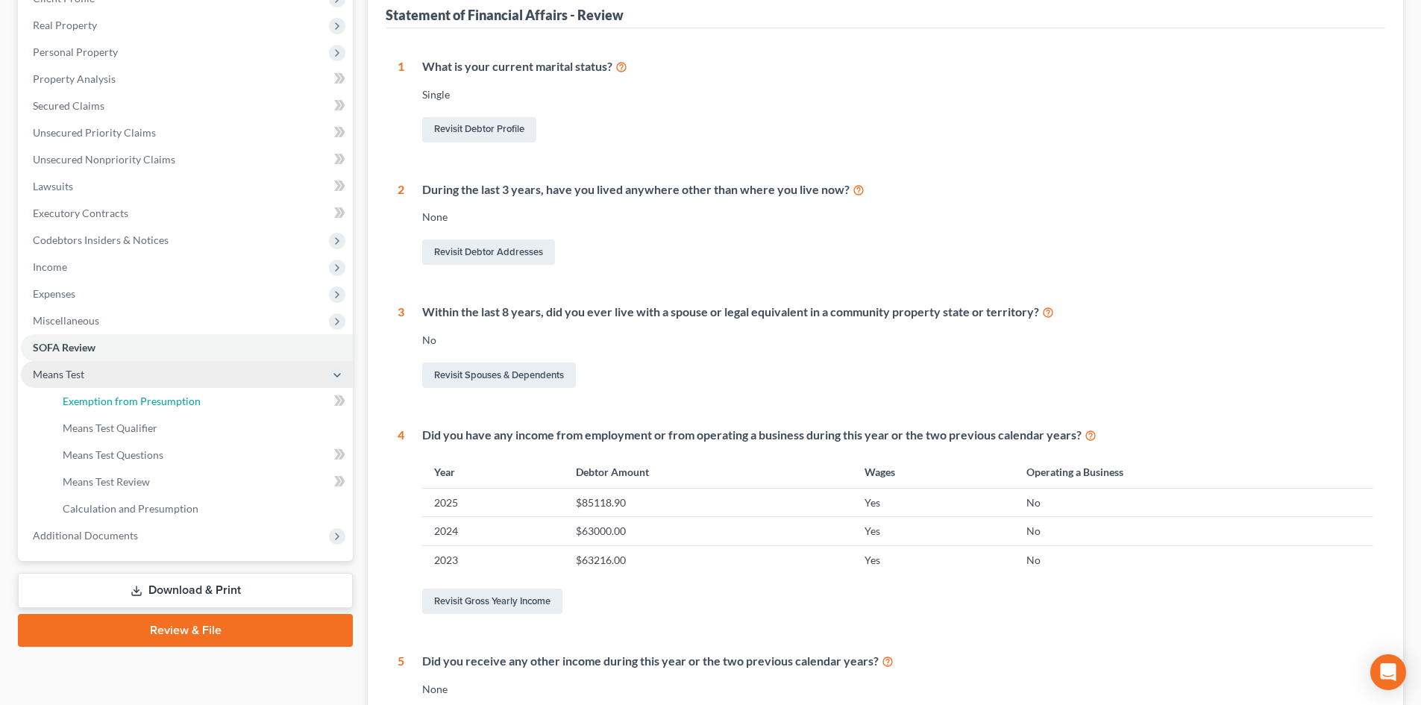
click at [101, 395] on span "Exemption from Presumption" at bounding box center [132, 401] width 138 height 13
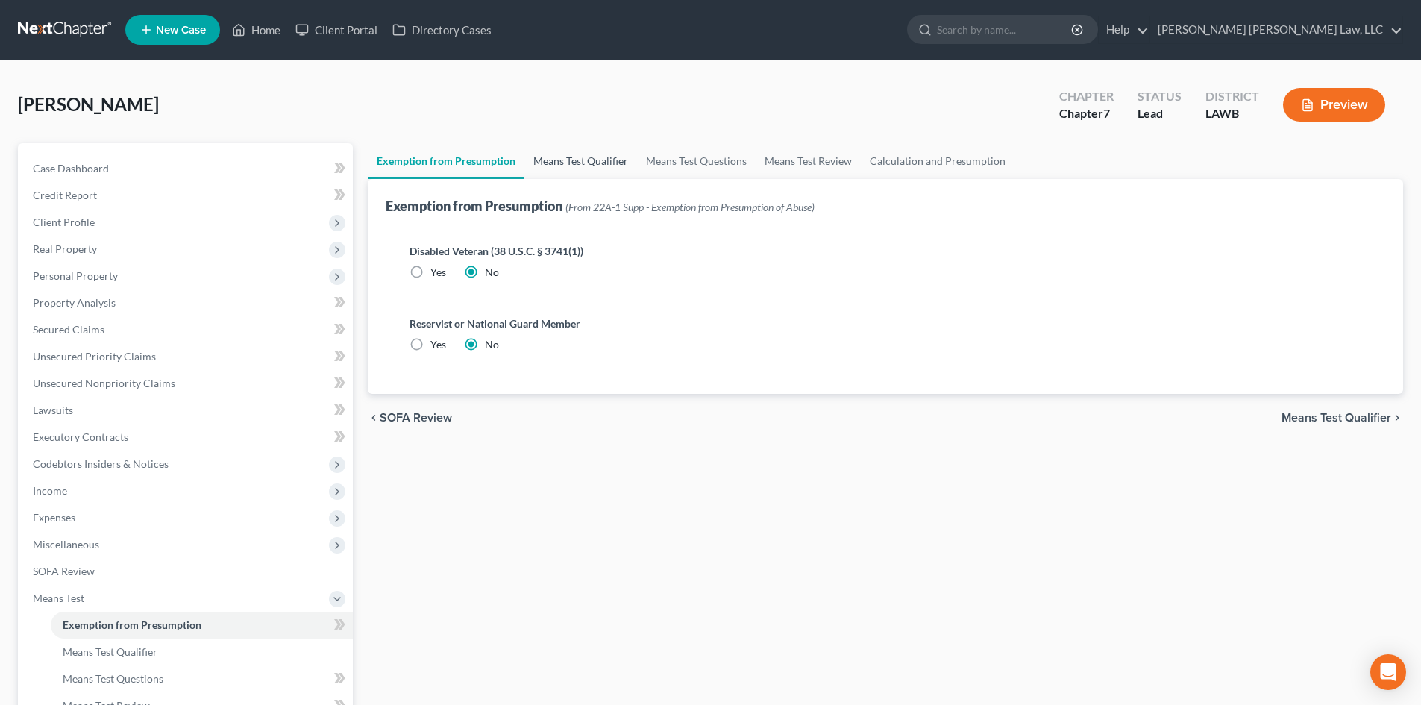
click at [541, 179] on div "Exemption from Presumption (From 22A-1 Supp - Exemption from Presumption of Abu…" at bounding box center [885, 199] width 999 height 40
click at [564, 158] on link "Means Test Qualifier" at bounding box center [580, 161] width 113 height 36
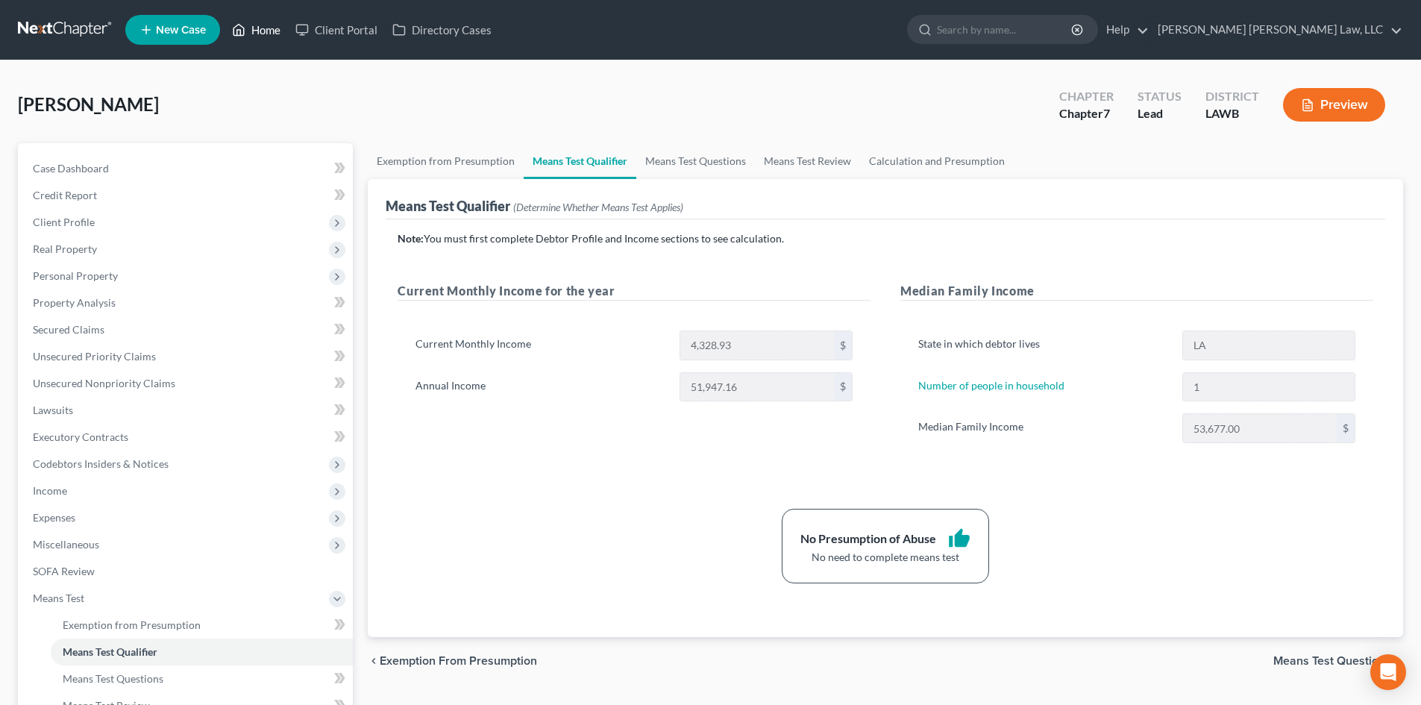
click at [280, 28] on link "Home" at bounding box center [255, 29] width 63 height 27
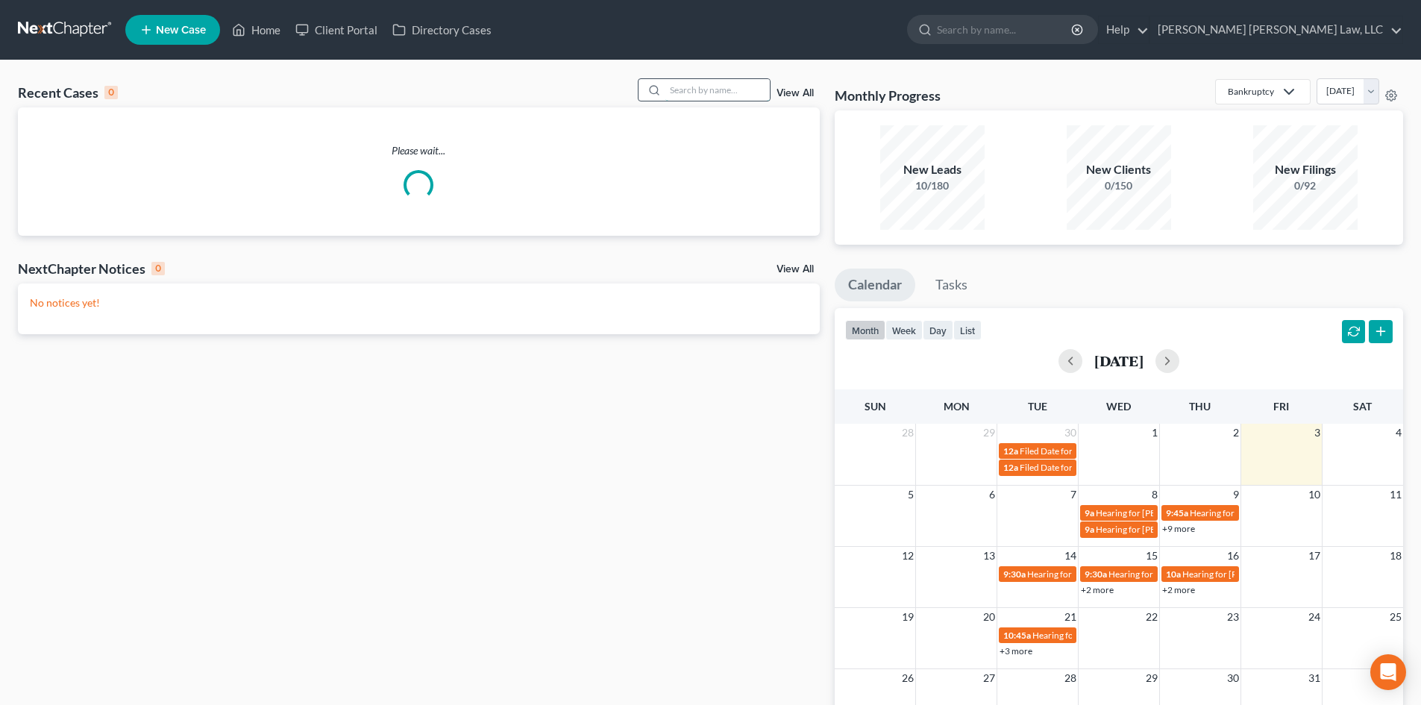
click at [735, 90] on input "search" at bounding box center [717, 90] width 104 height 22
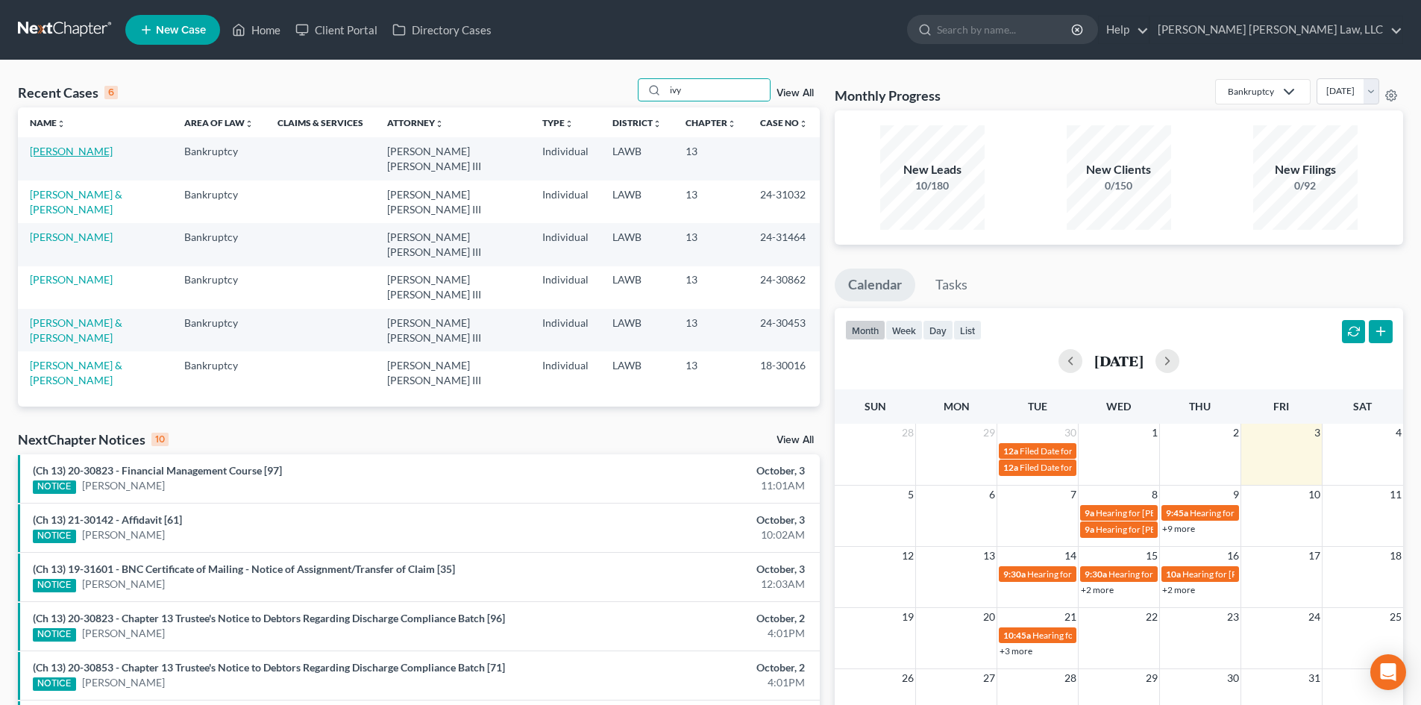
click at [70, 150] on link "[PERSON_NAME]" at bounding box center [71, 151] width 83 height 13
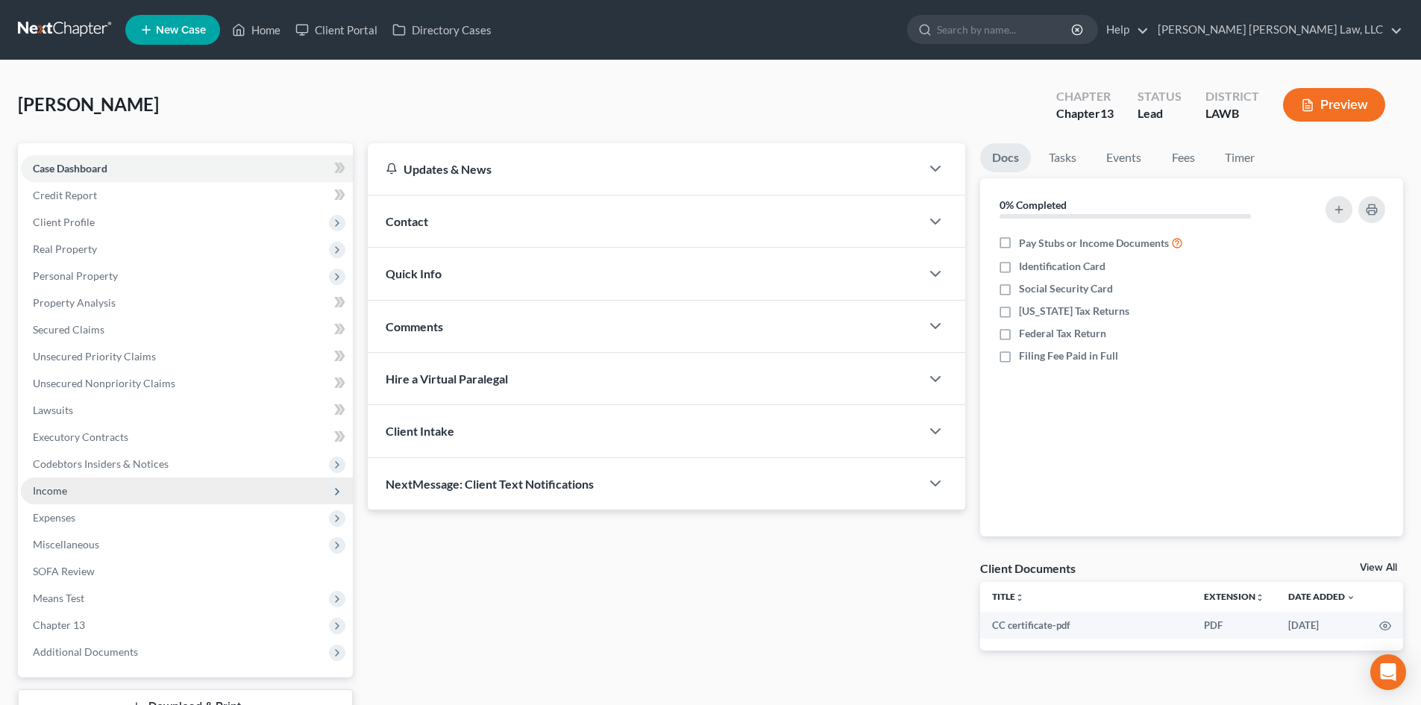
click at [131, 489] on span "Income" at bounding box center [187, 490] width 332 height 27
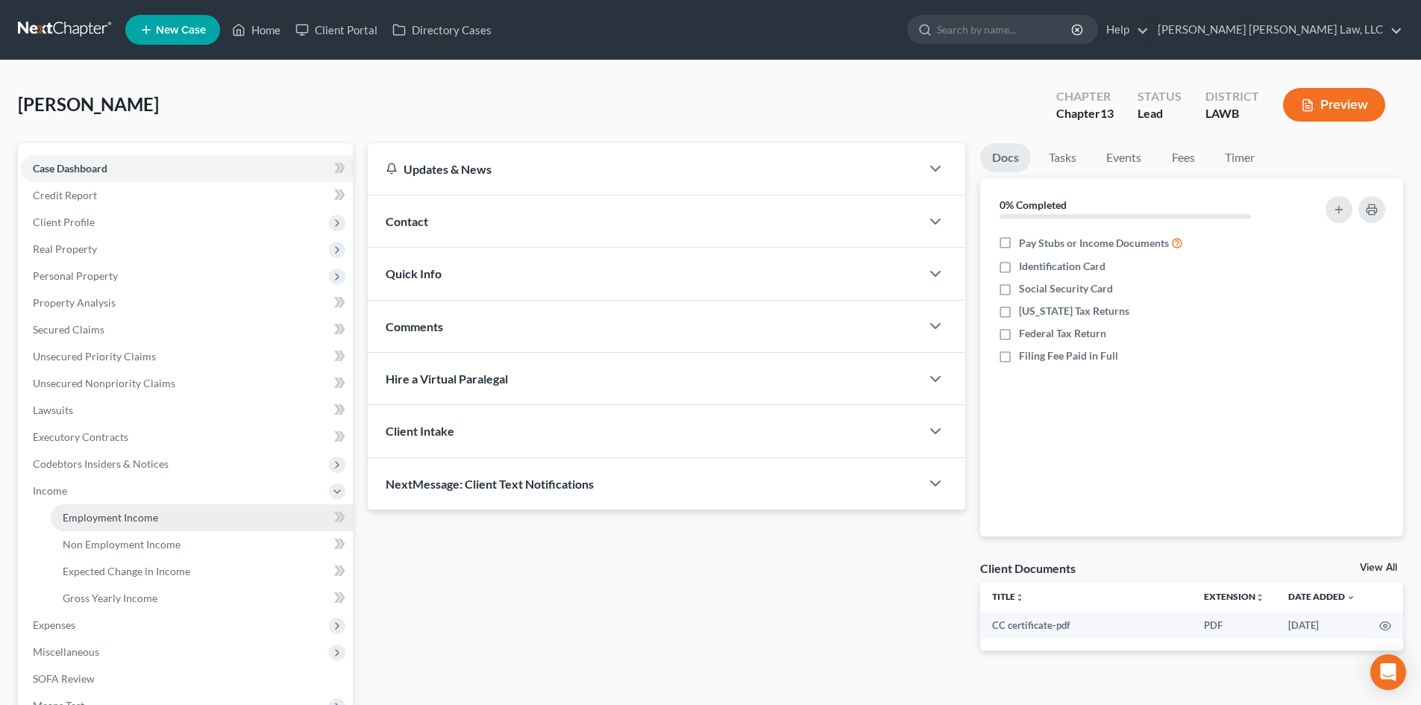
click at [147, 511] on span "Employment Income" at bounding box center [110, 517] width 95 height 13
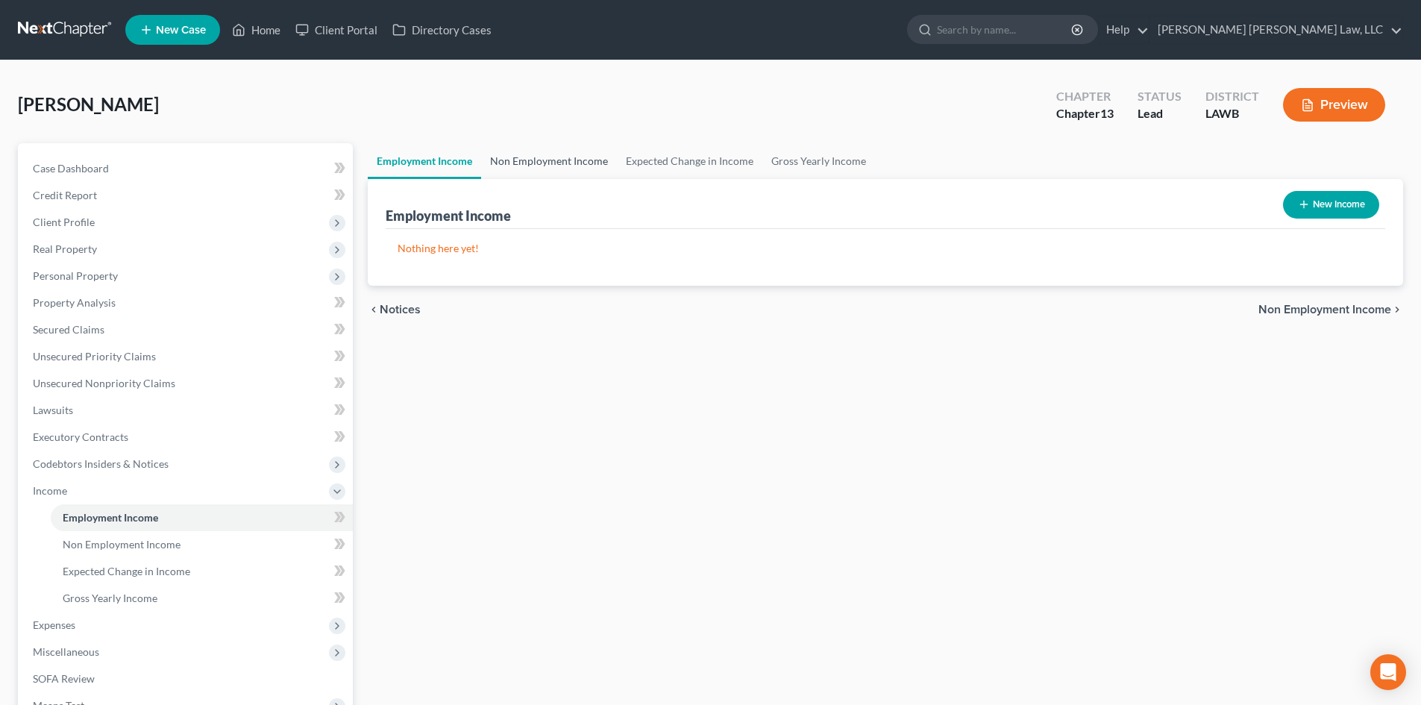
click at [539, 164] on link "Non Employment Income" at bounding box center [549, 161] width 136 height 36
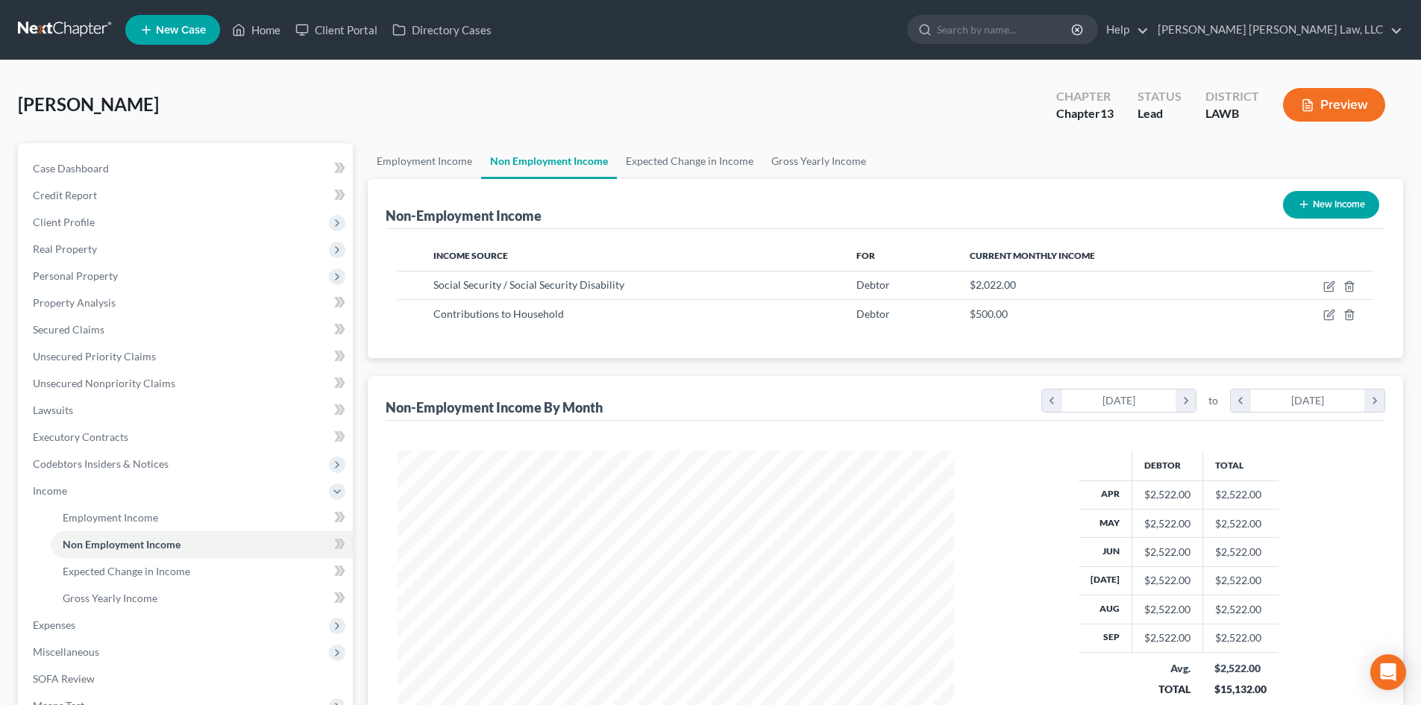
scroll to position [278, 586]
click at [256, 17] on link "Home" at bounding box center [255, 29] width 63 height 27
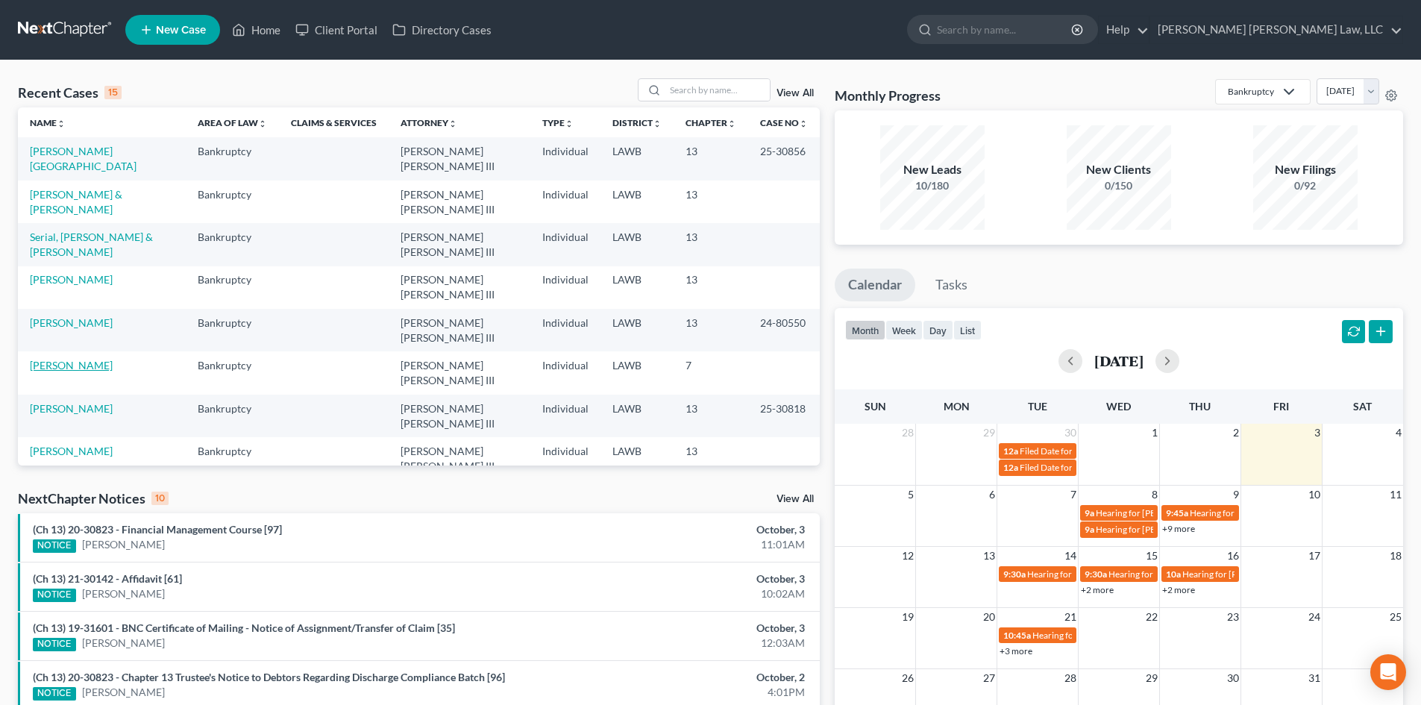
click at [75, 359] on link "[PERSON_NAME]" at bounding box center [71, 365] width 83 height 13
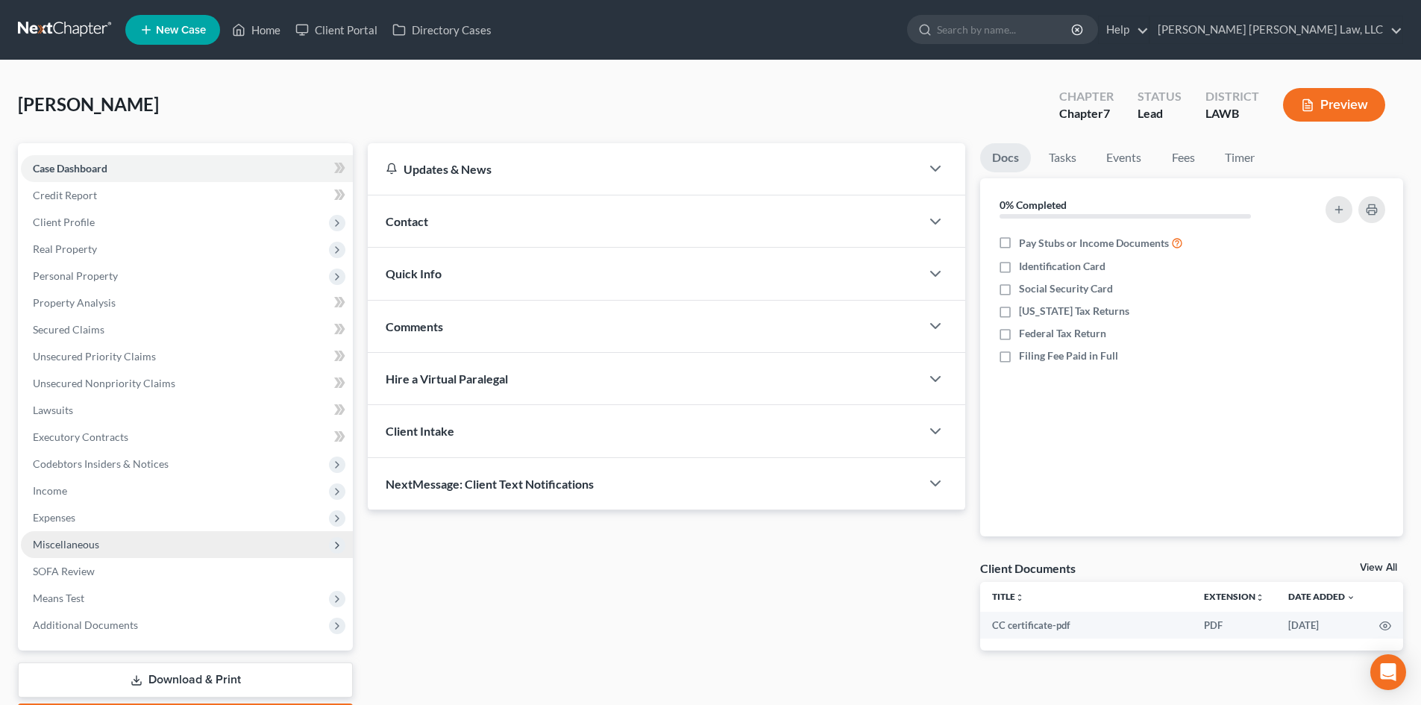
click at [134, 544] on span "Miscellaneous" at bounding box center [187, 544] width 332 height 27
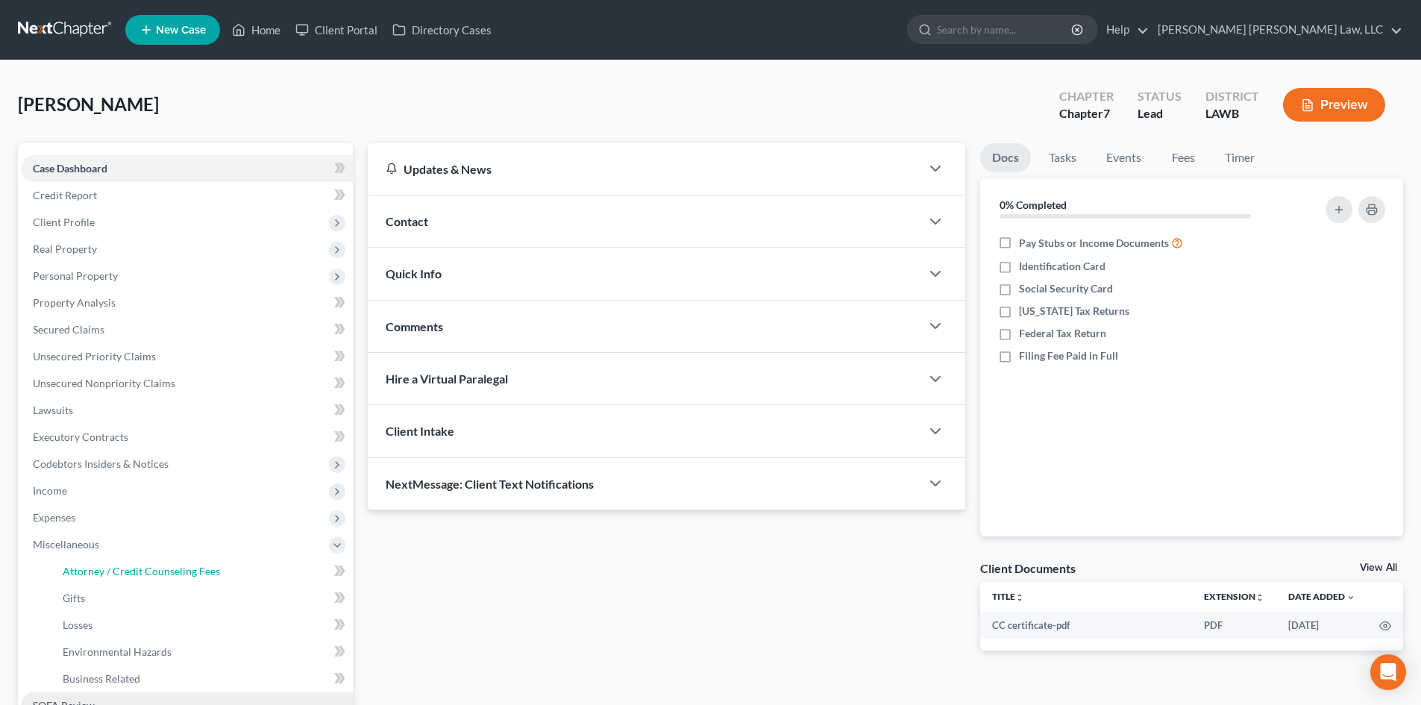
click at [148, 558] on link "Attorney / Credit Counseling Fees" at bounding box center [202, 571] width 302 height 27
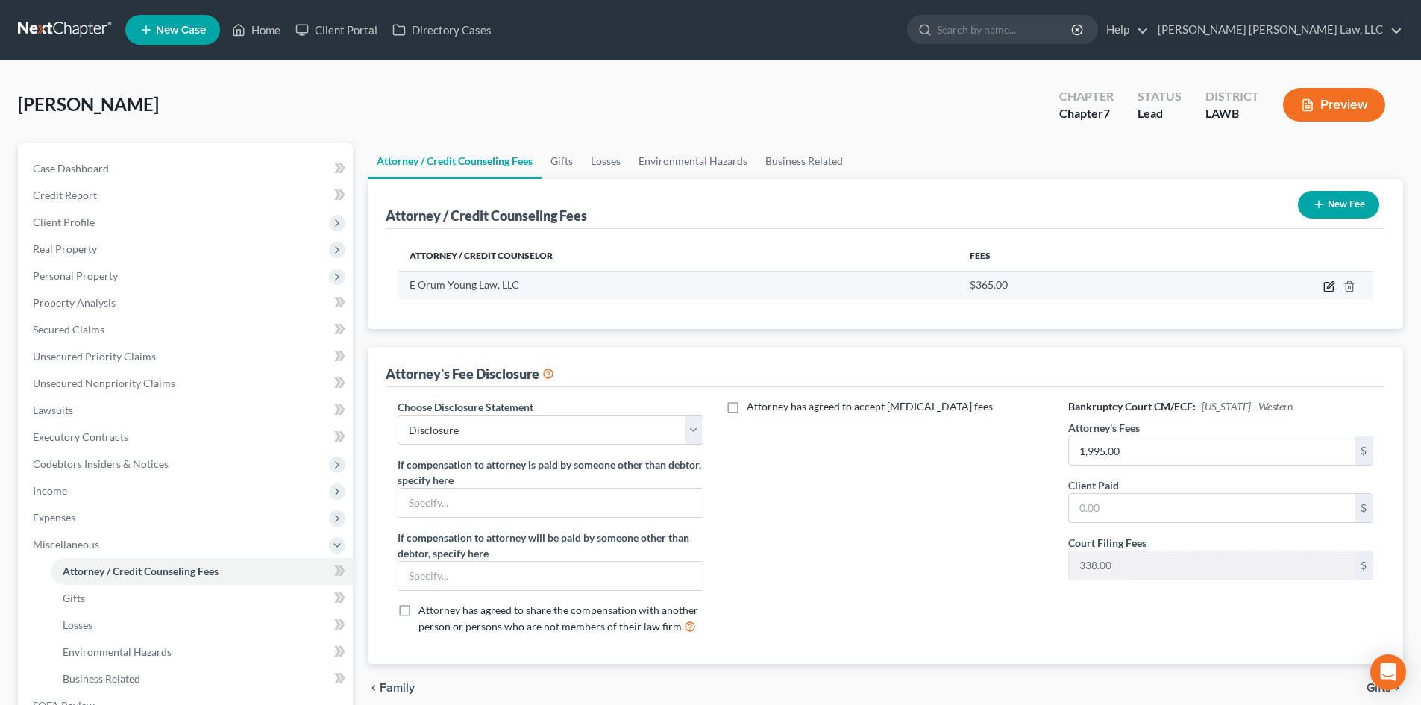
click at [1327, 287] on icon "button" at bounding box center [1329, 286] width 12 height 12
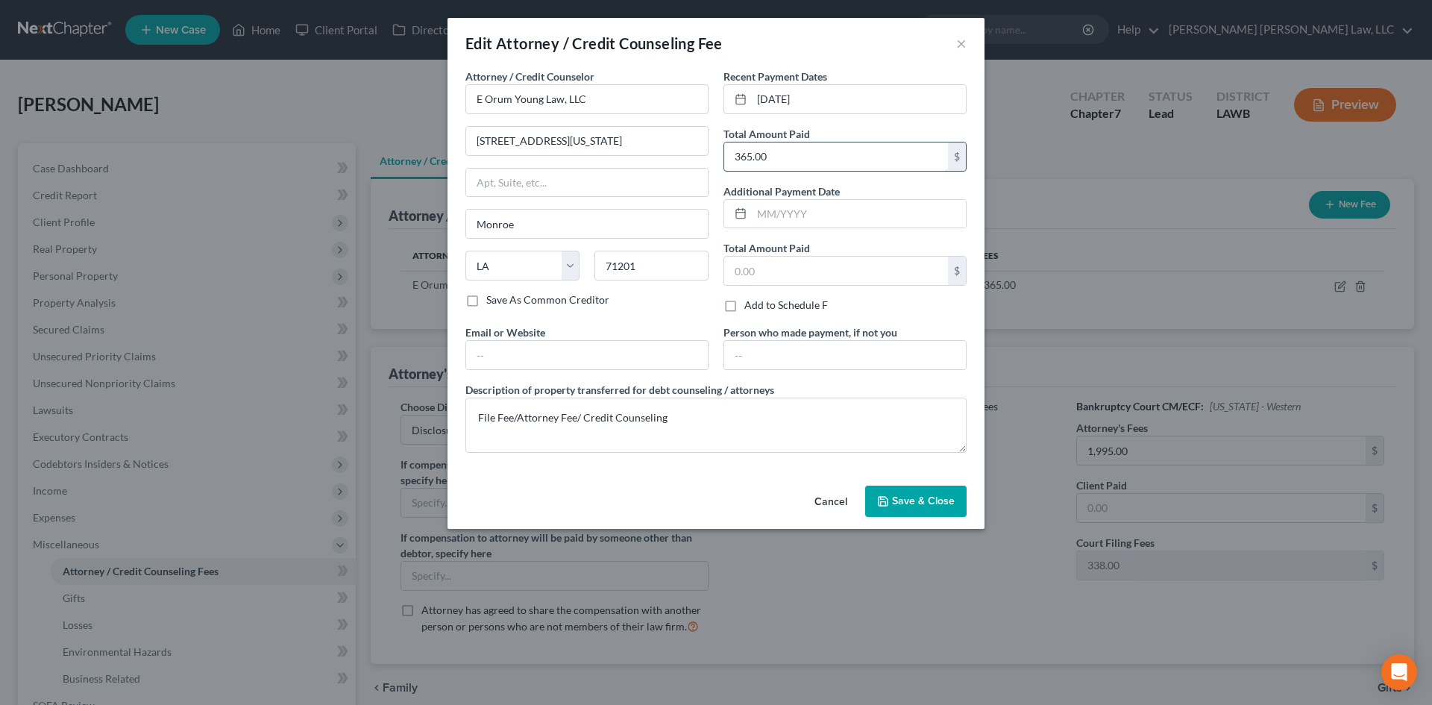
click at [835, 142] on input "365.00" at bounding box center [836, 156] width 224 height 28
click at [849, 95] on input "[DATE]" at bounding box center [859, 99] width 214 height 28
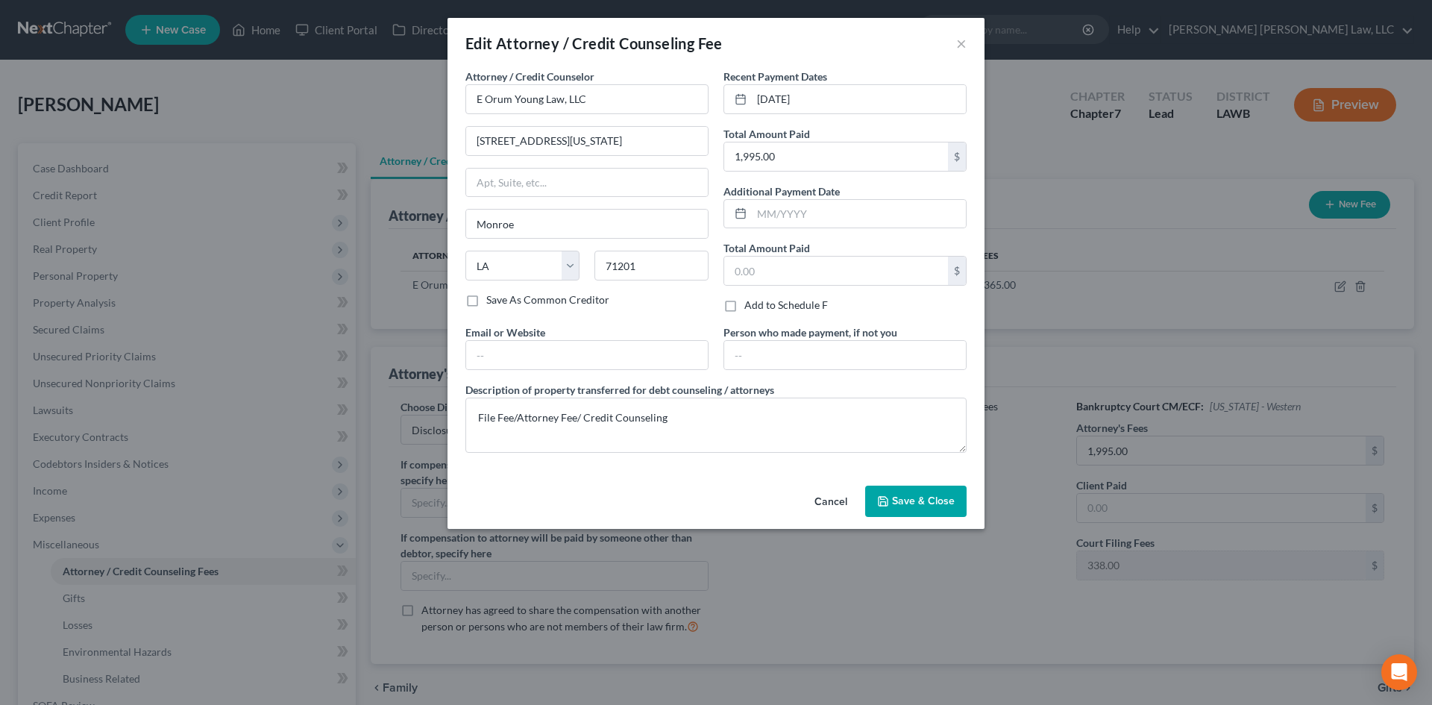
click at [927, 496] on span "Save & Close" at bounding box center [923, 500] width 63 height 13
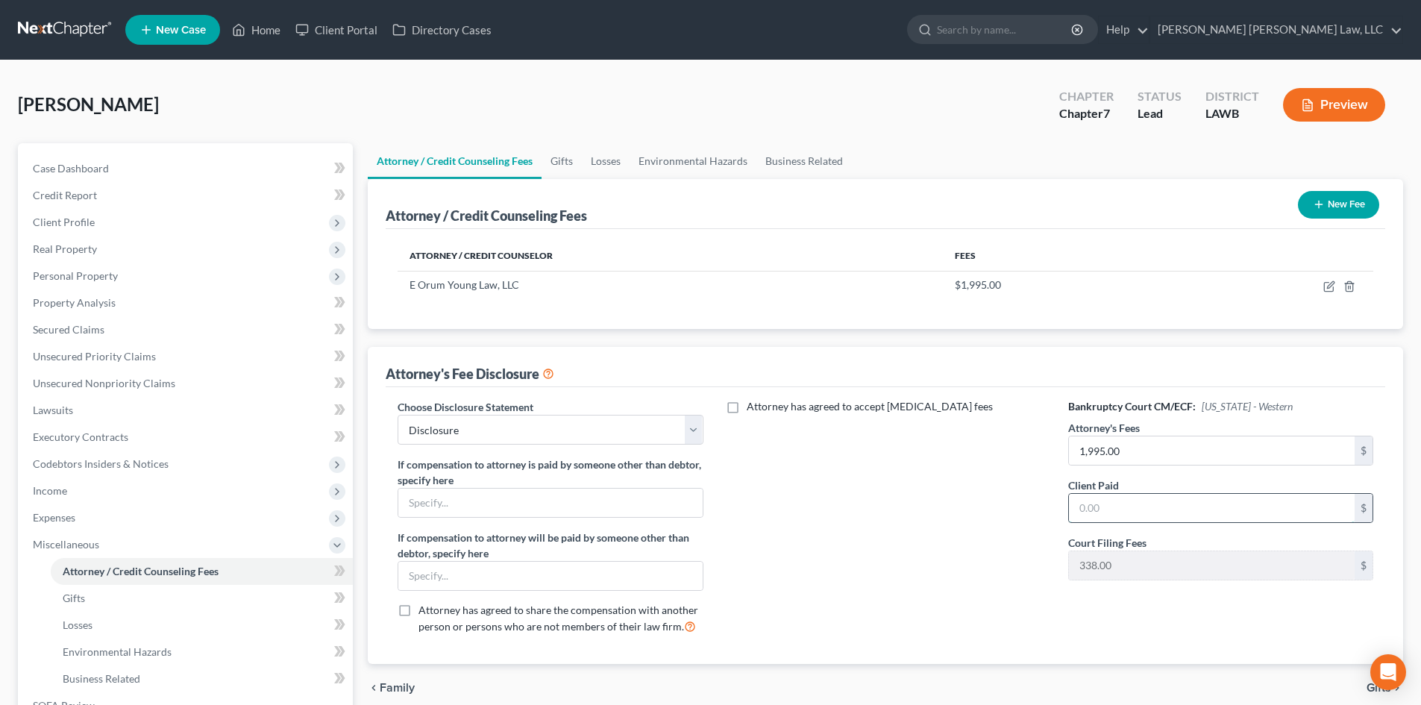
click at [1190, 508] on input "text" at bounding box center [1212, 508] width 286 height 28
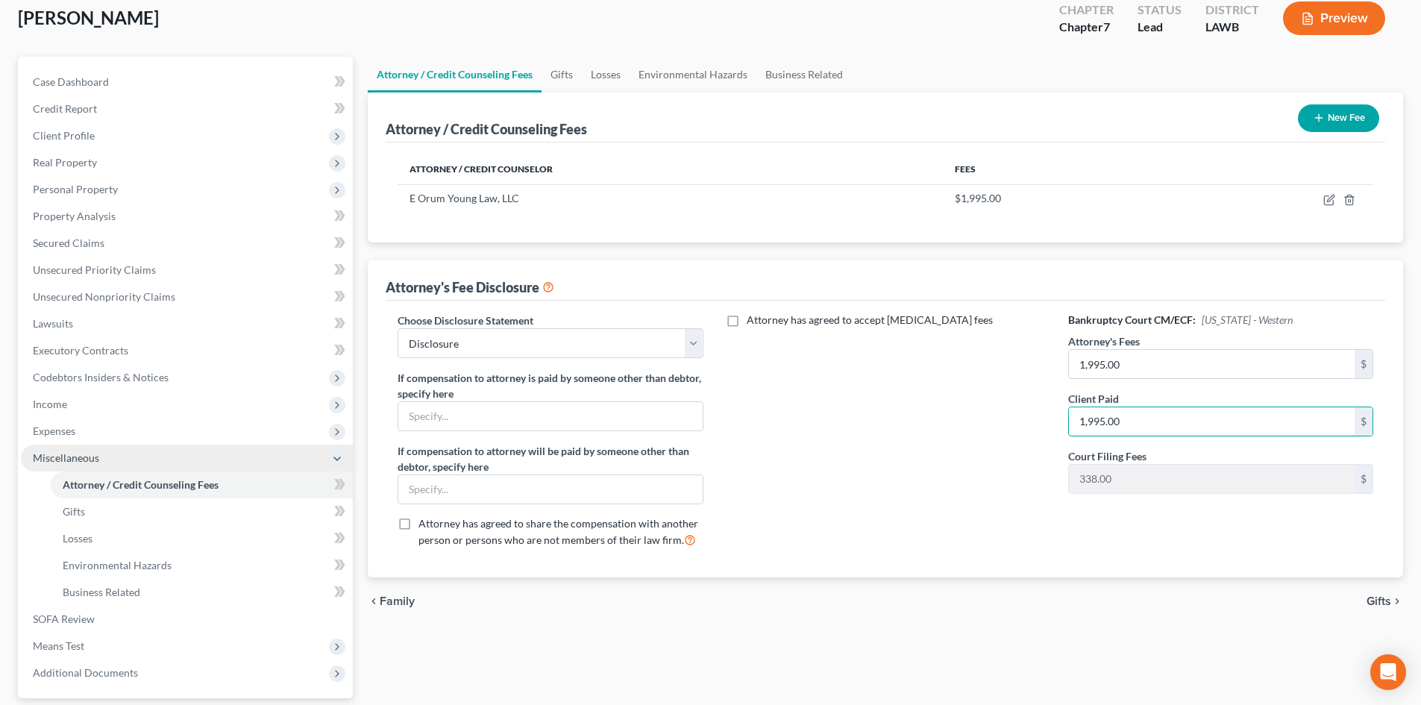
scroll to position [149, 0]
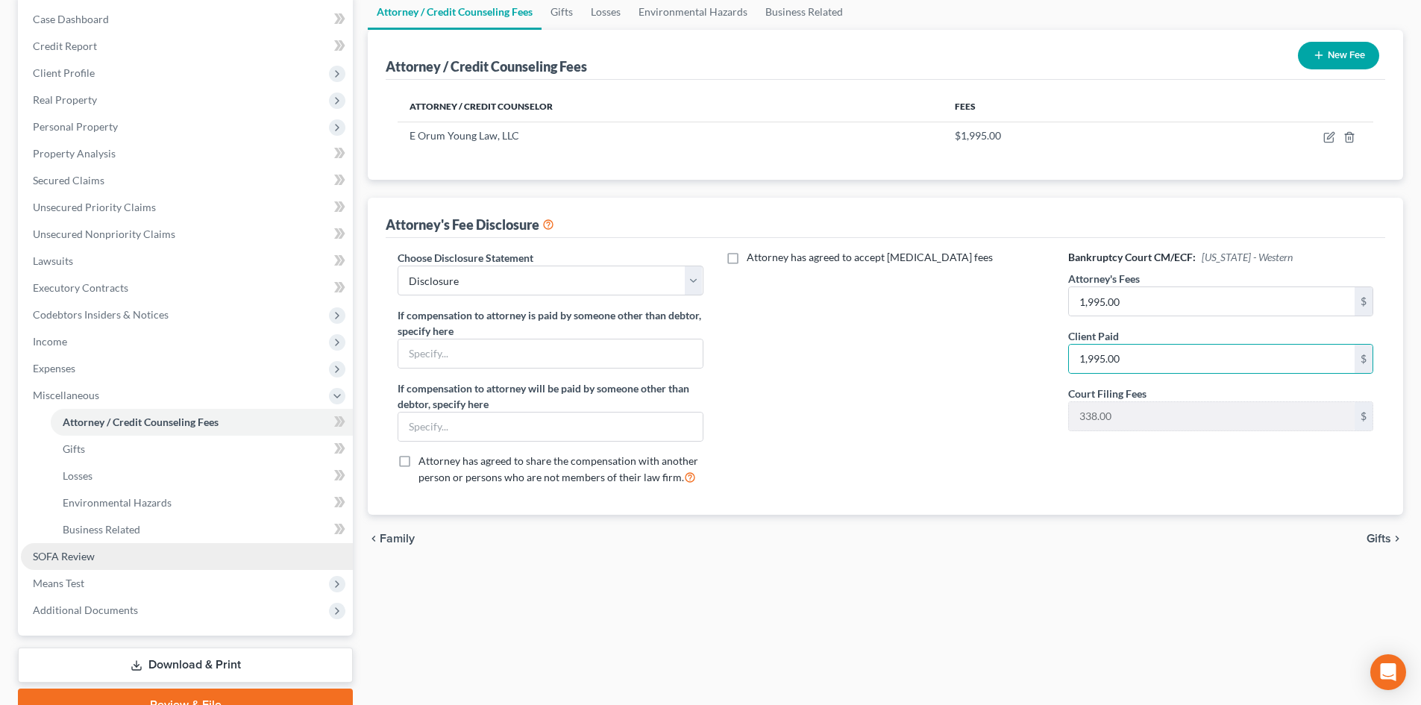
click at [222, 564] on link "SOFA Review" at bounding box center [187, 556] width 332 height 27
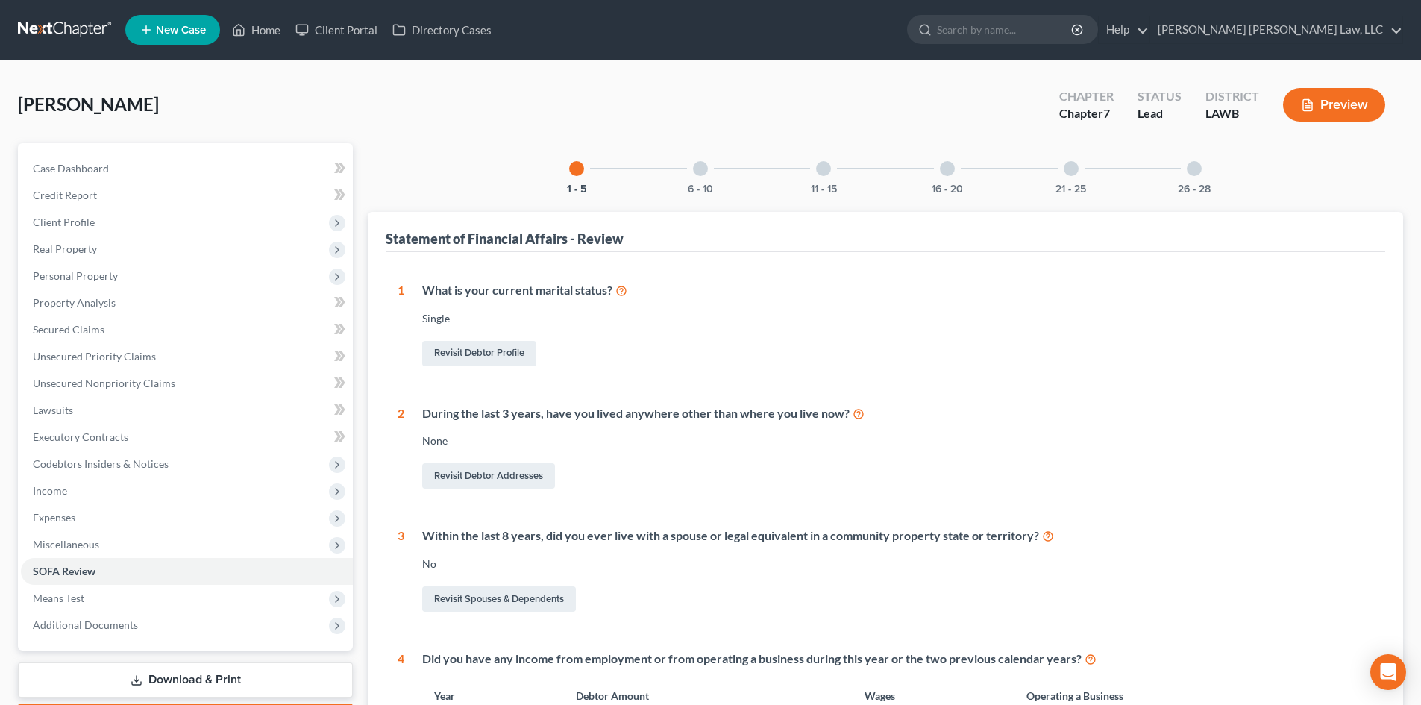
click at [695, 169] on div at bounding box center [700, 168] width 15 height 15
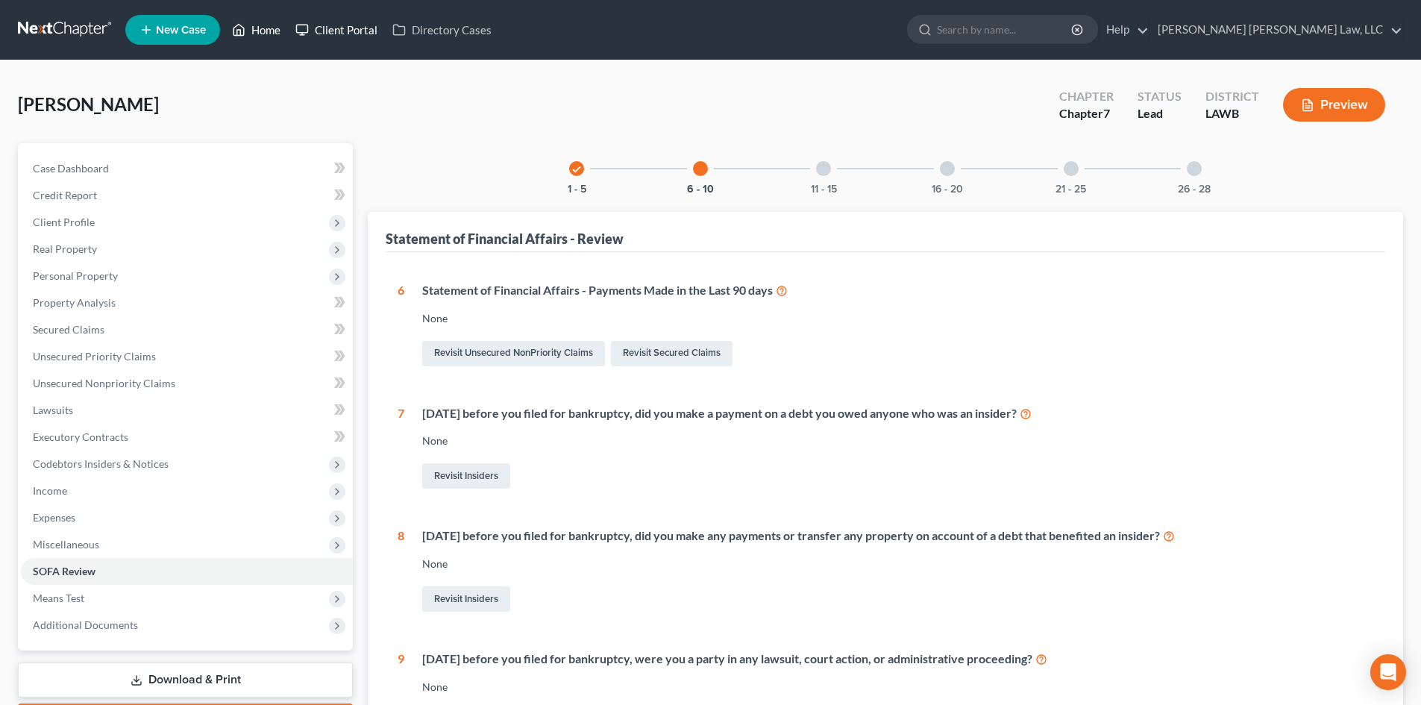
drag, startPoint x: 249, startPoint y: 30, endPoint x: 293, endPoint y: 30, distance: 44.0
click at [249, 30] on link "Home" at bounding box center [255, 29] width 63 height 27
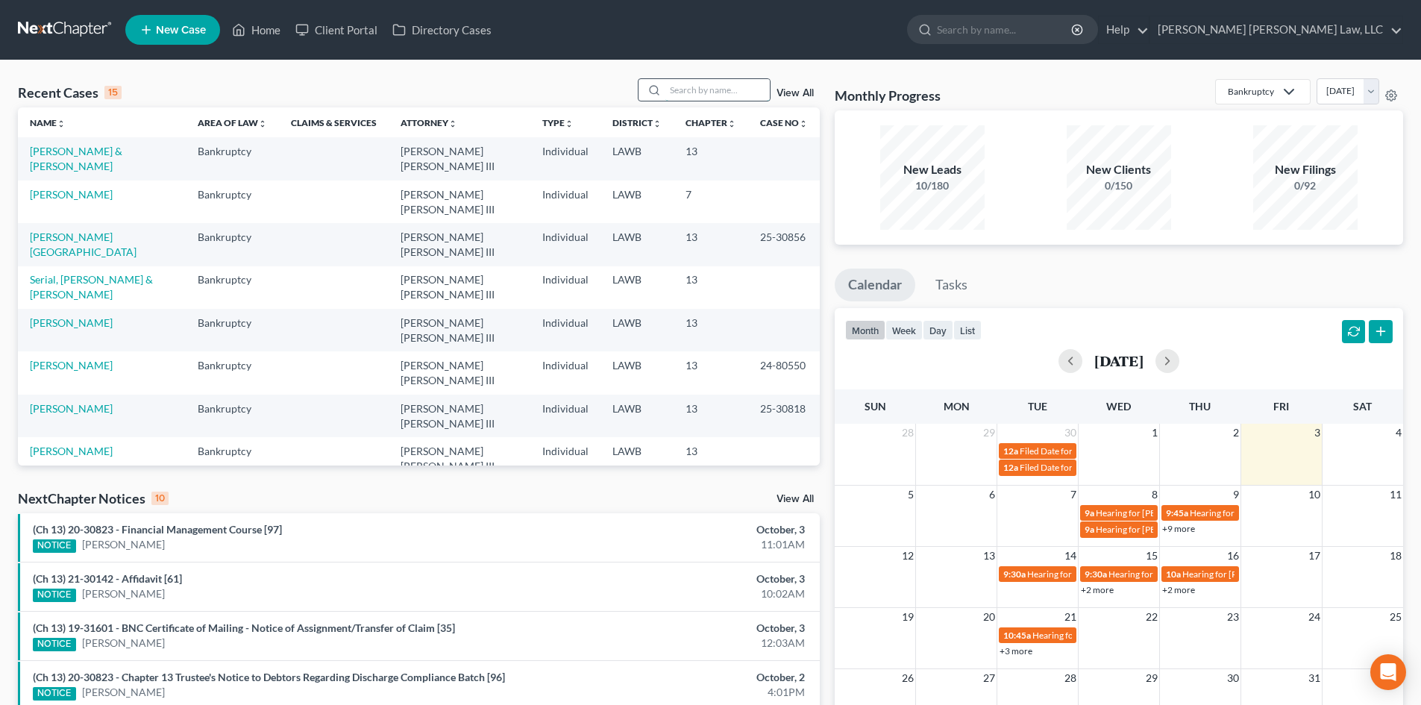
click at [742, 81] on input "search" at bounding box center [717, 90] width 104 height 22
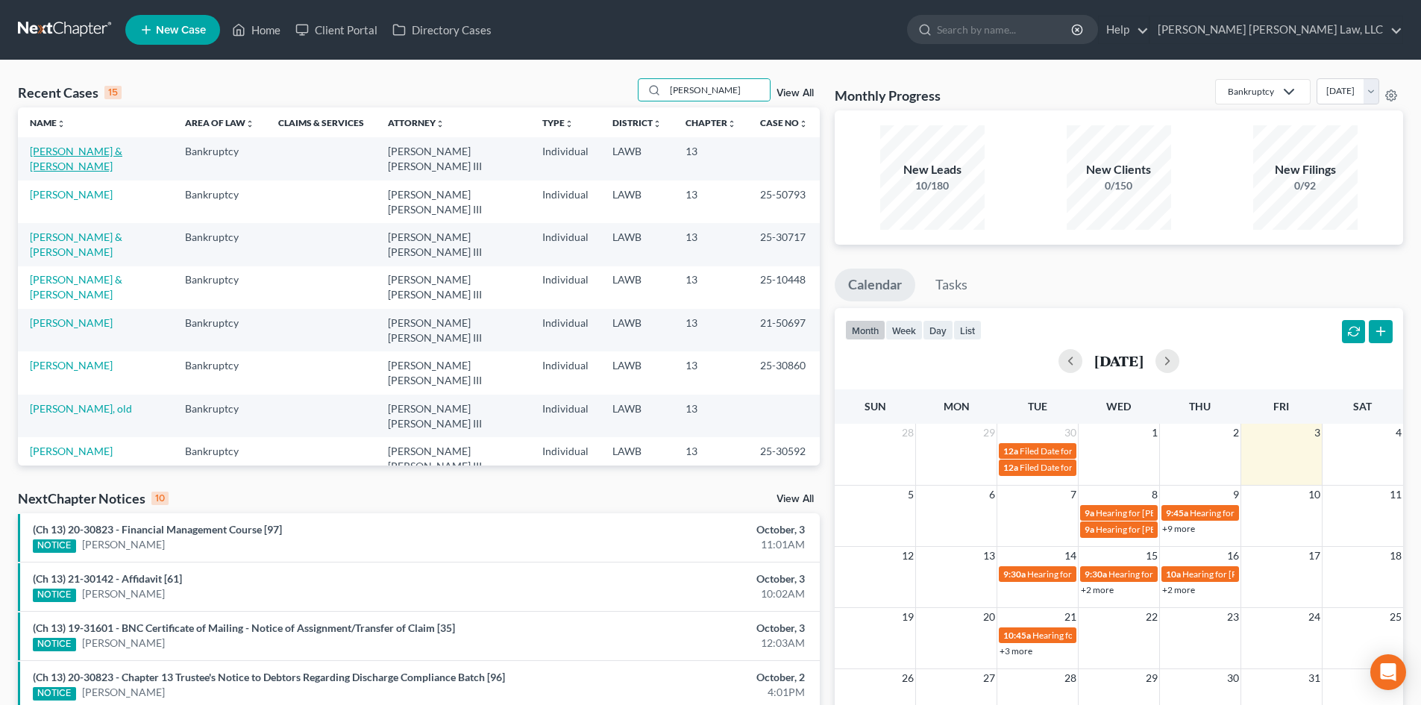
click at [107, 154] on link "[PERSON_NAME] & [PERSON_NAME]" at bounding box center [76, 159] width 92 height 28
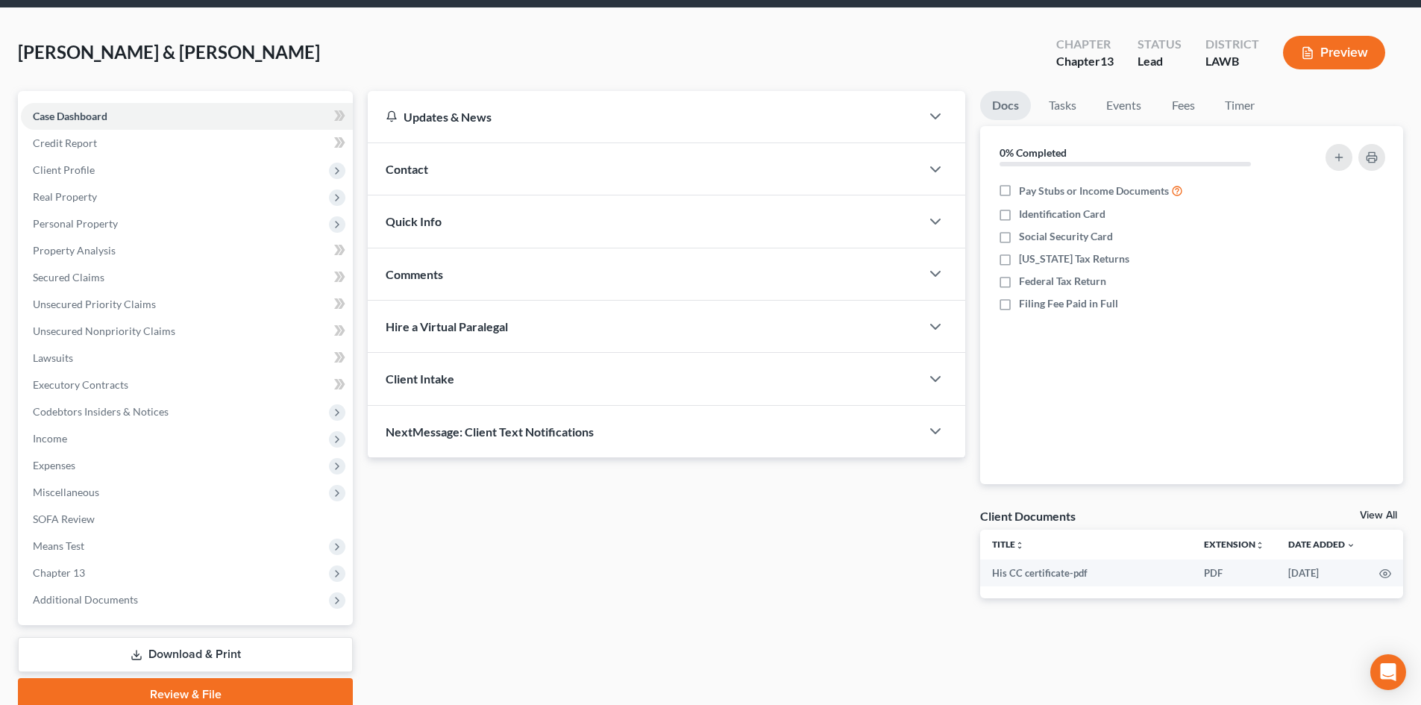
scroll to position [115, 0]
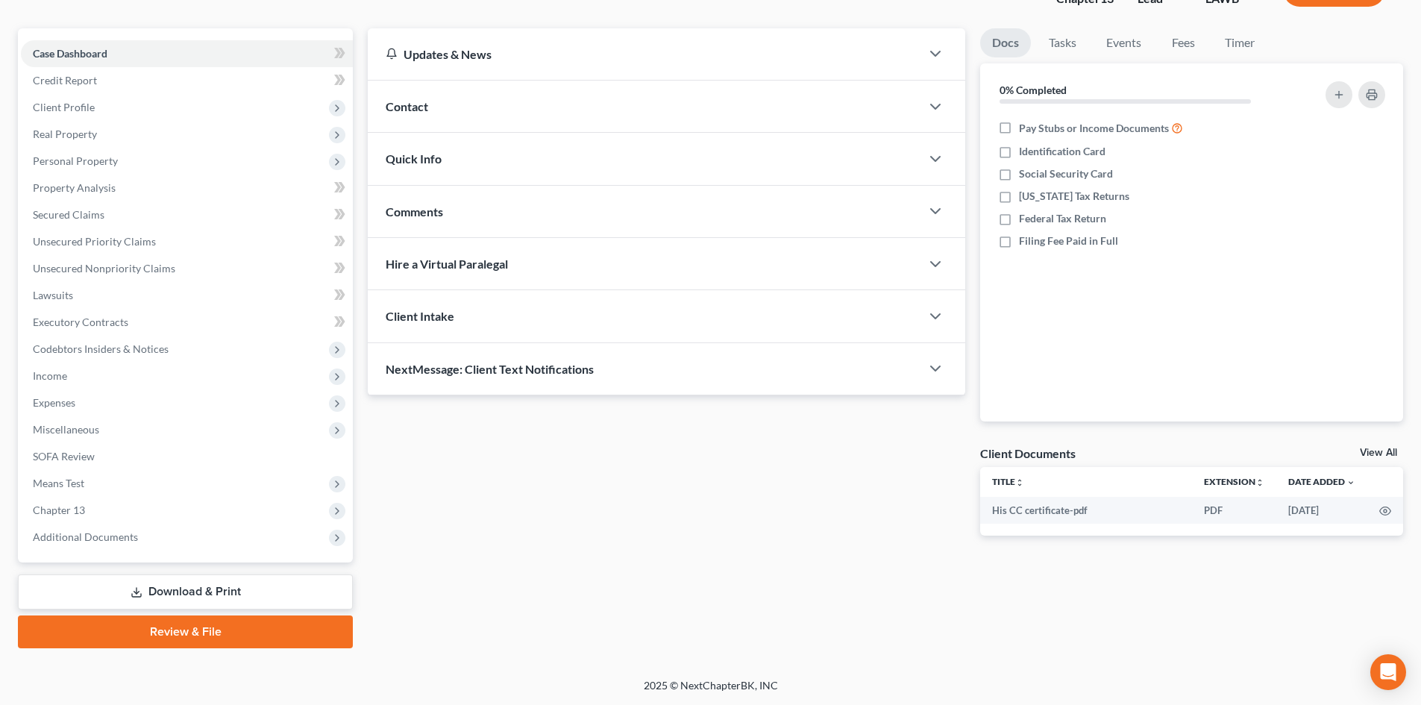
click at [163, 584] on link "Download & Print" at bounding box center [185, 591] width 335 height 35
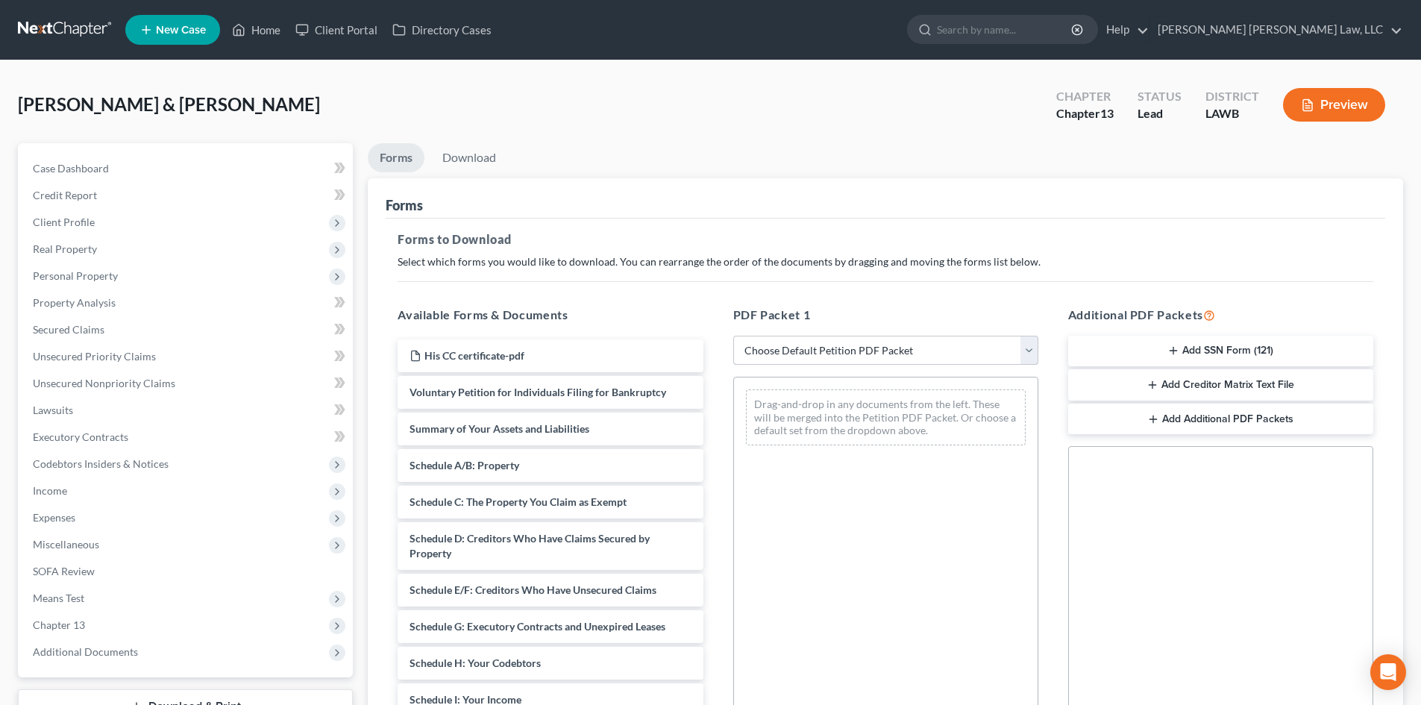
click at [811, 359] on select "Choose Default Petition PDF Packet Complete Bankruptcy Petition (all forms and …" at bounding box center [885, 351] width 305 height 30
click at [733, 336] on select "Choose Default Petition PDF Packet Complete Bankruptcy Petition (all forms and …" at bounding box center [885, 351] width 305 height 30
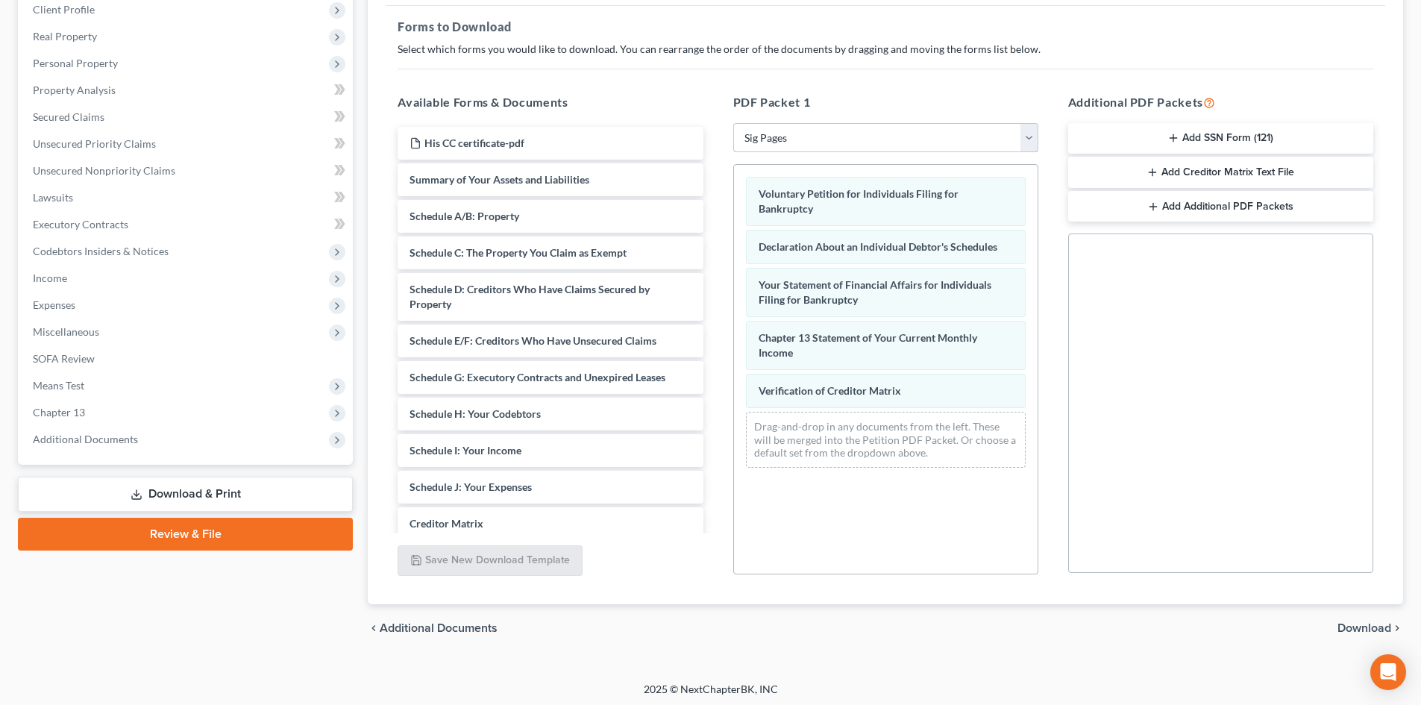
scroll to position [216, 0]
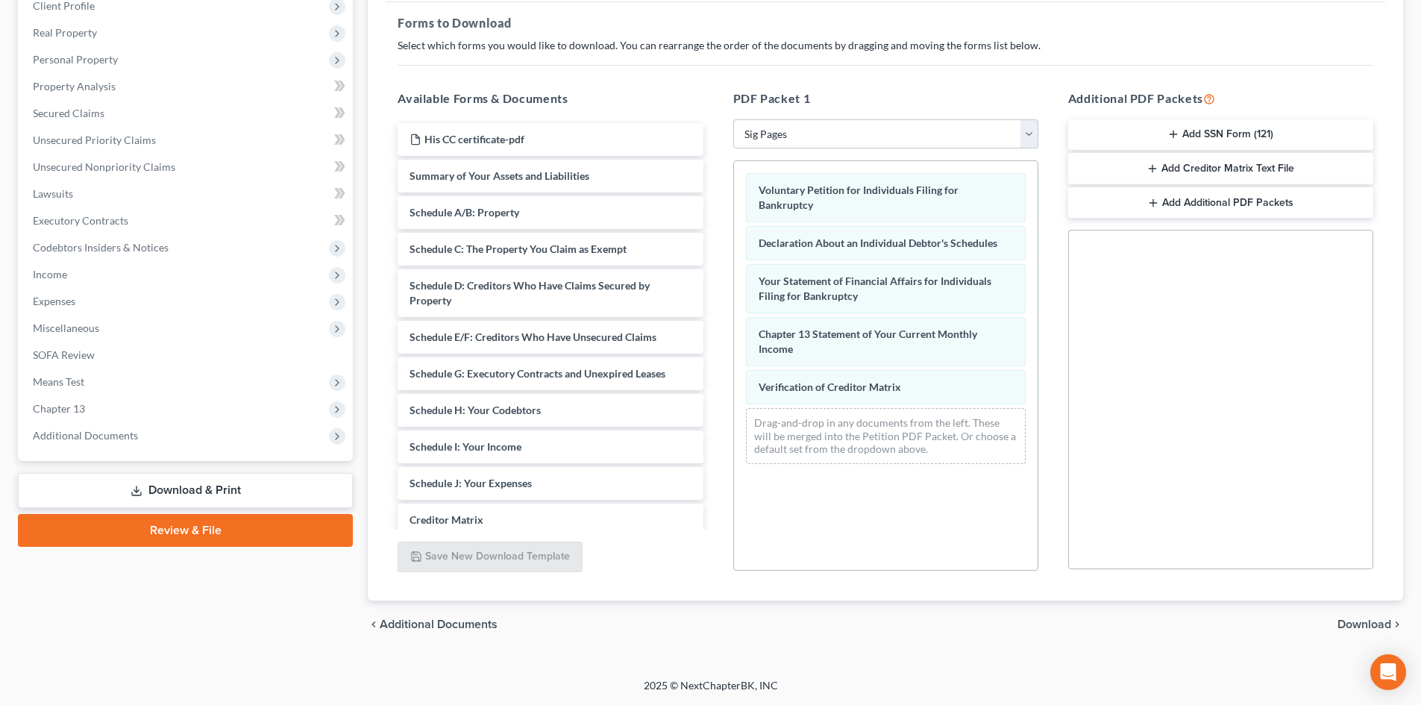
click at [1369, 625] on span "Download" at bounding box center [1364, 624] width 54 height 12
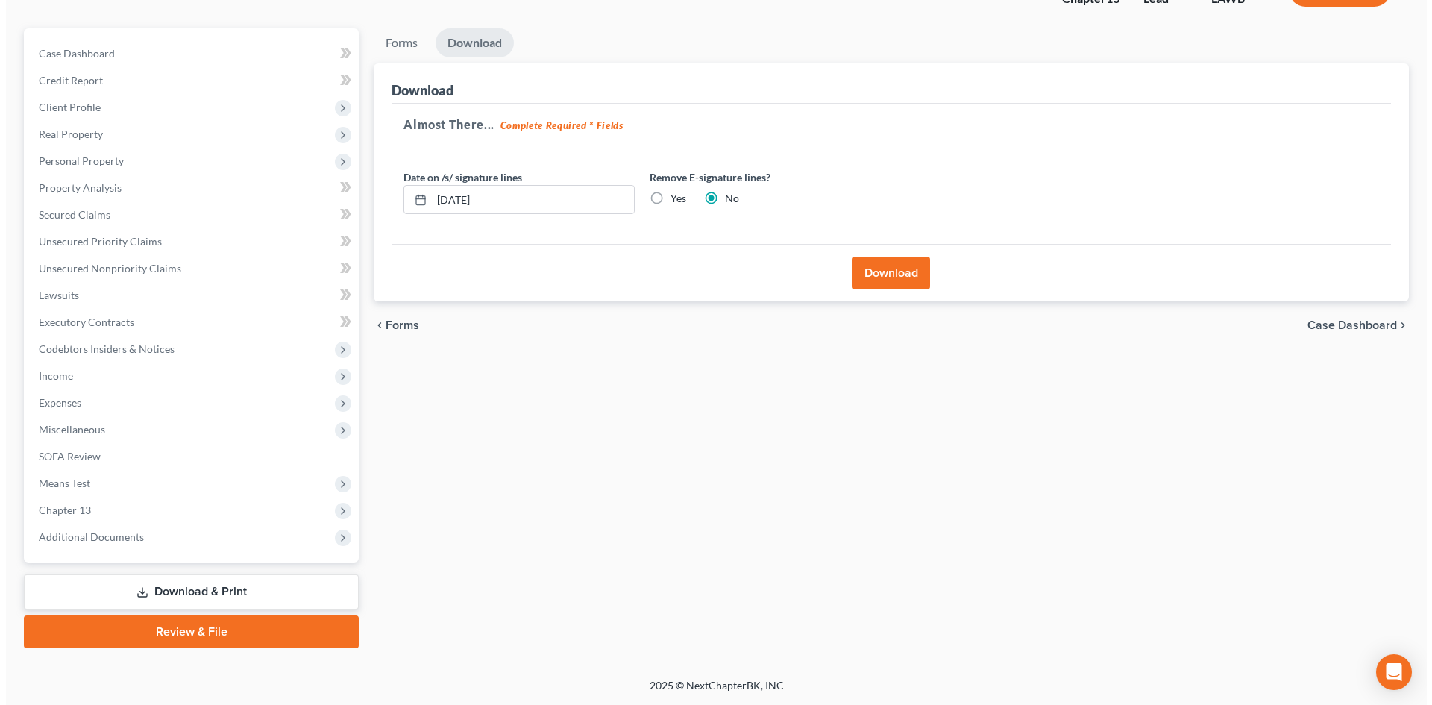
scroll to position [115, 0]
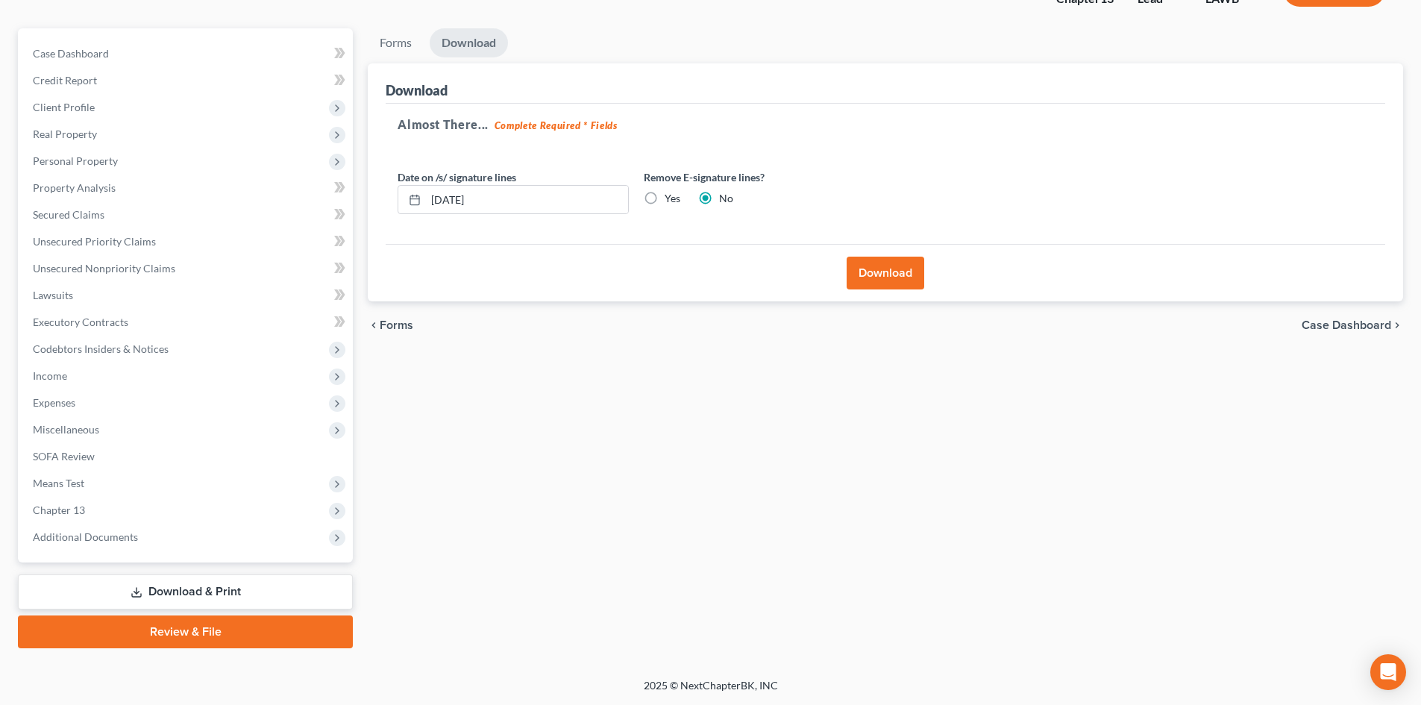
drag, startPoint x: 896, startPoint y: 263, endPoint x: 896, endPoint y: 272, distance: 9.7
click at [896, 264] on button "Download" at bounding box center [886, 273] width 78 height 33
